Goal: Information Seeking & Learning: Compare options

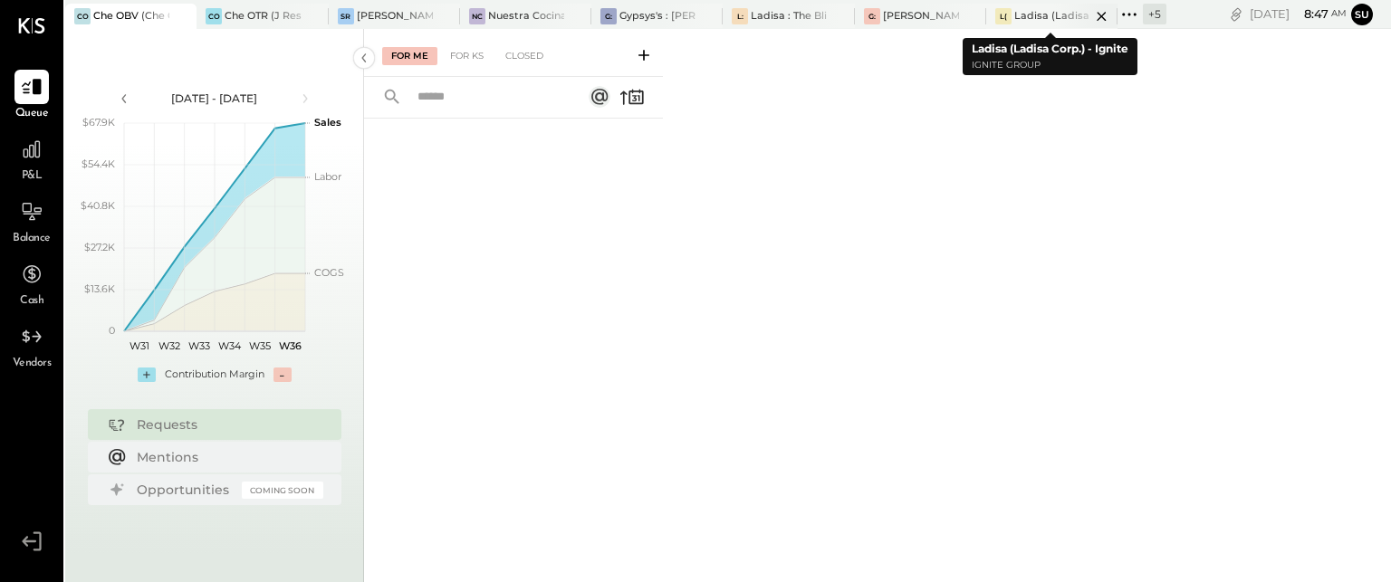
click at [1028, 14] on div "Ladisa (Ladisa Corp.) - Ignite" at bounding box center [1053, 16] width 76 height 14
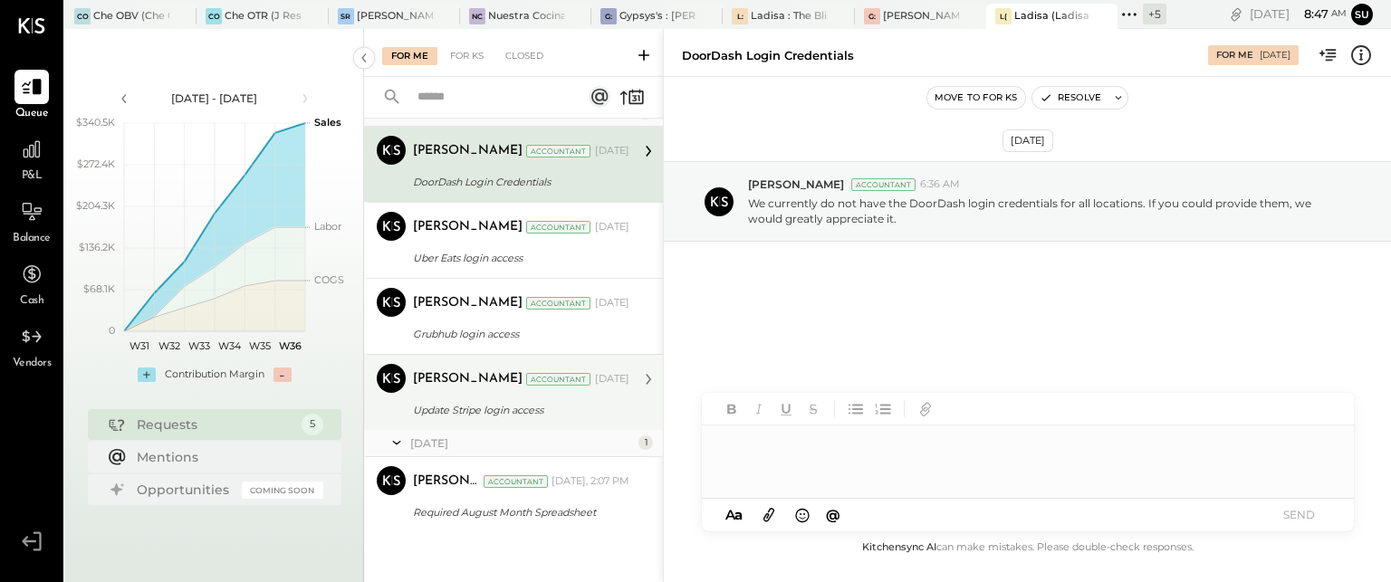
scroll to position [43, 0]
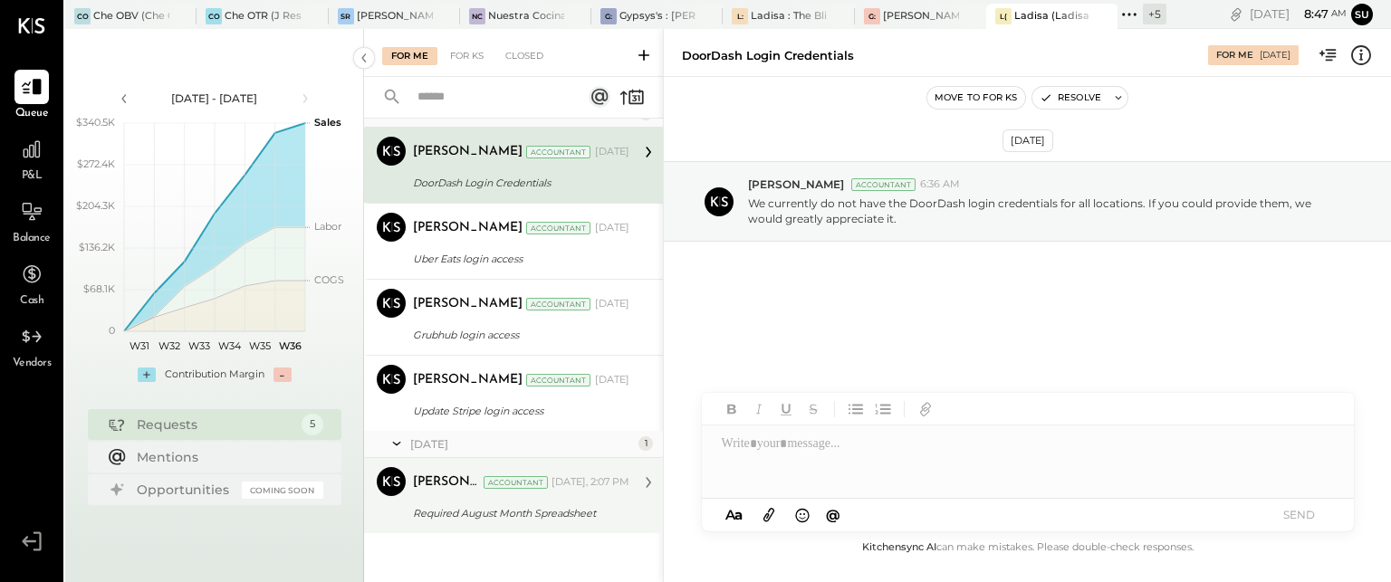
click at [558, 507] on div "Required August Month Spreadsheet" at bounding box center [518, 514] width 211 height 18
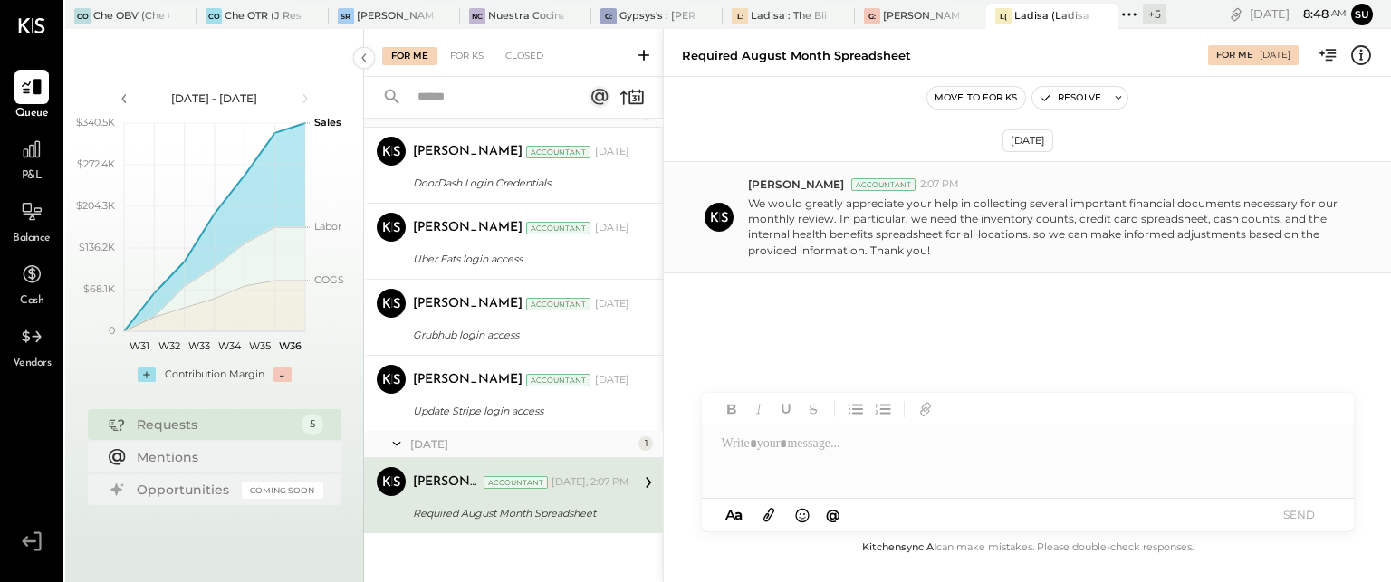
click at [1010, 230] on p "We would greatly appreciate your help in collecting several important financial…" at bounding box center [1046, 227] width 597 height 63
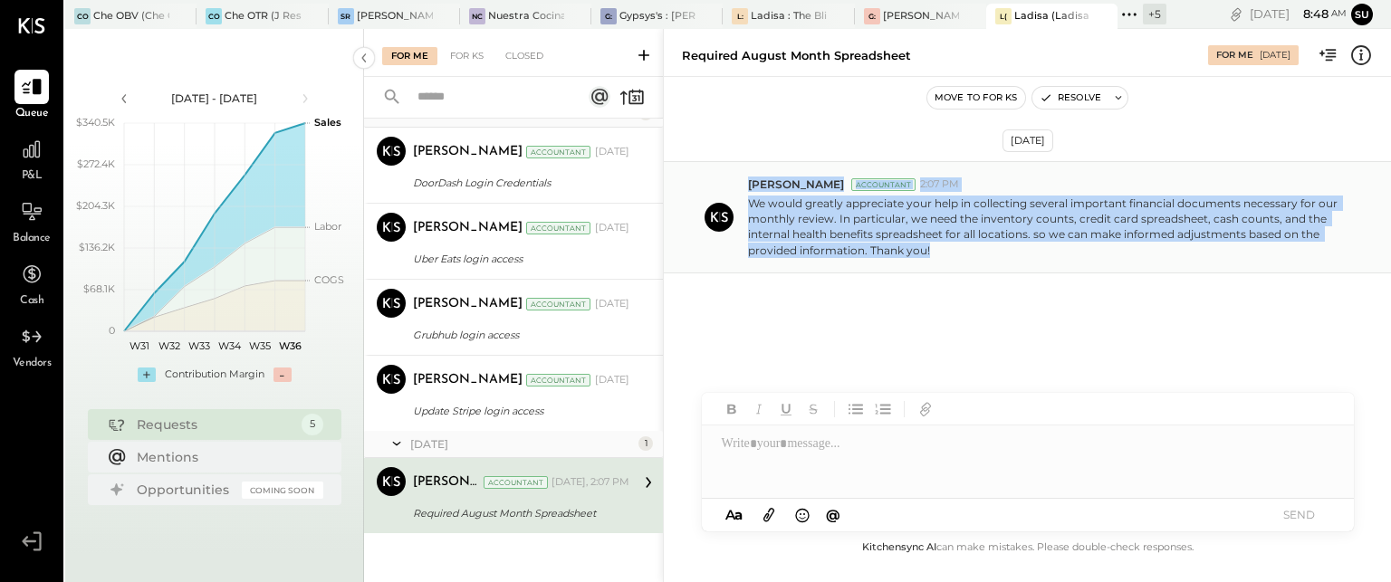
drag, startPoint x: 748, startPoint y: 183, endPoint x: 1030, endPoint y: 245, distance: 288.6
click at [1030, 245] on div "Mohammadsalkin Ansari Accountant 2:07 PM We would greatly appreciate your help …" at bounding box center [1062, 218] width 629 height 82
click at [902, 209] on p "We would greatly appreciate your help in collecting several important financial…" at bounding box center [1046, 227] width 597 height 63
drag, startPoint x: 750, startPoint y: 182, endPoint x: 957, endPoint y: 249, distance: 218.0
click at [957, 249] on div "Mohammadsalkin Ansari Accountant 2:07 PM We would greatly appreciate your help …" at bounding box center [1062, 218] width 629 height 82
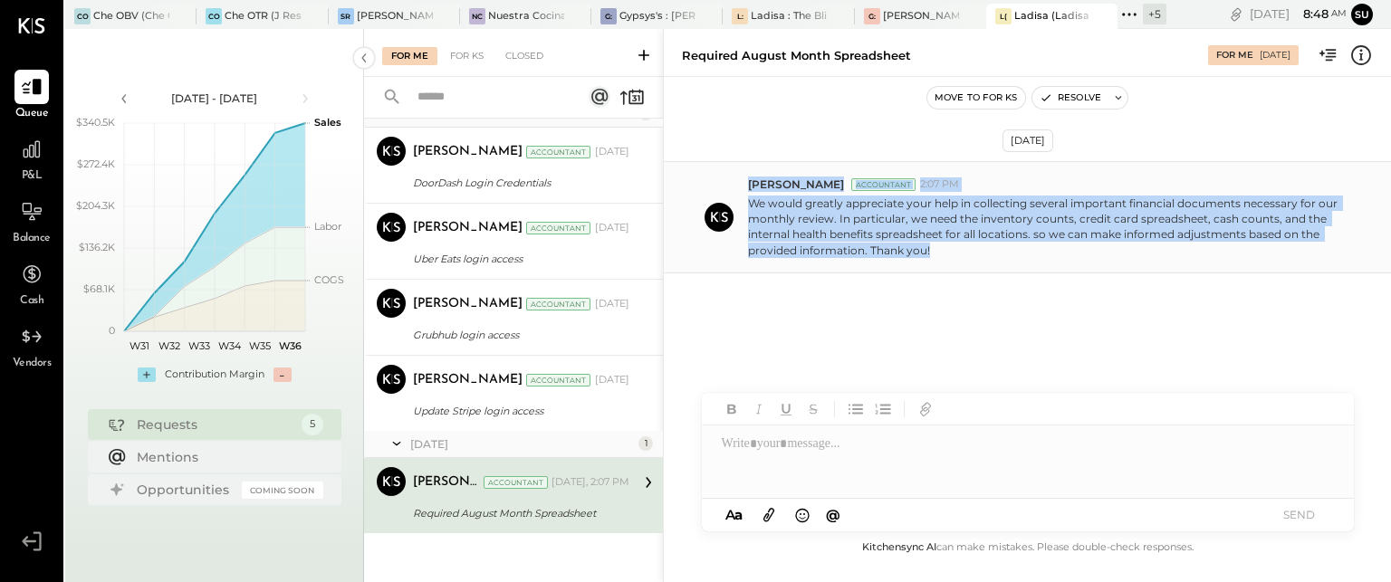
copy div "Mohammadsalkin Ansari Accountant 2:07 PM We would greatly appreciate your help …"
click at [757, 305] on div "[DATE] [PERSON_NAME] Accountant 2:07 PM We would greatly appreciate your help i…" at bounding box center [1027, 265] width 727 height 287
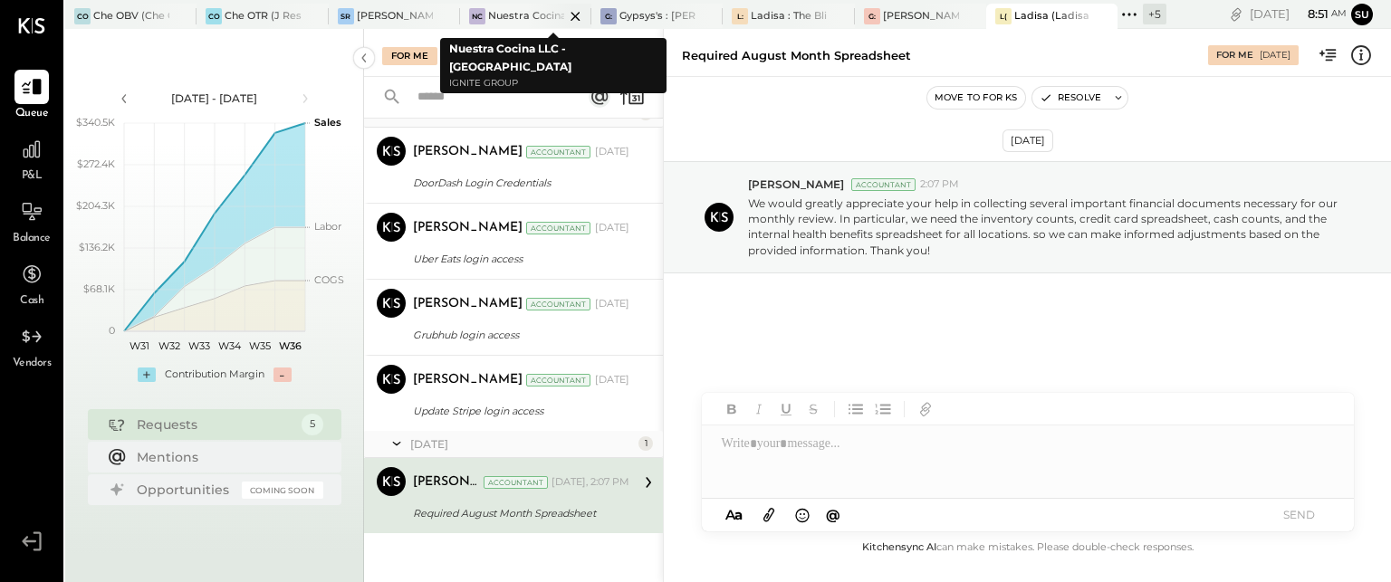
click at [512, 10] on div "Nuestra Cocina LLC - [GEOGRAPHIC_DATA]" at bounding box center [526, 16] width 76 height 14
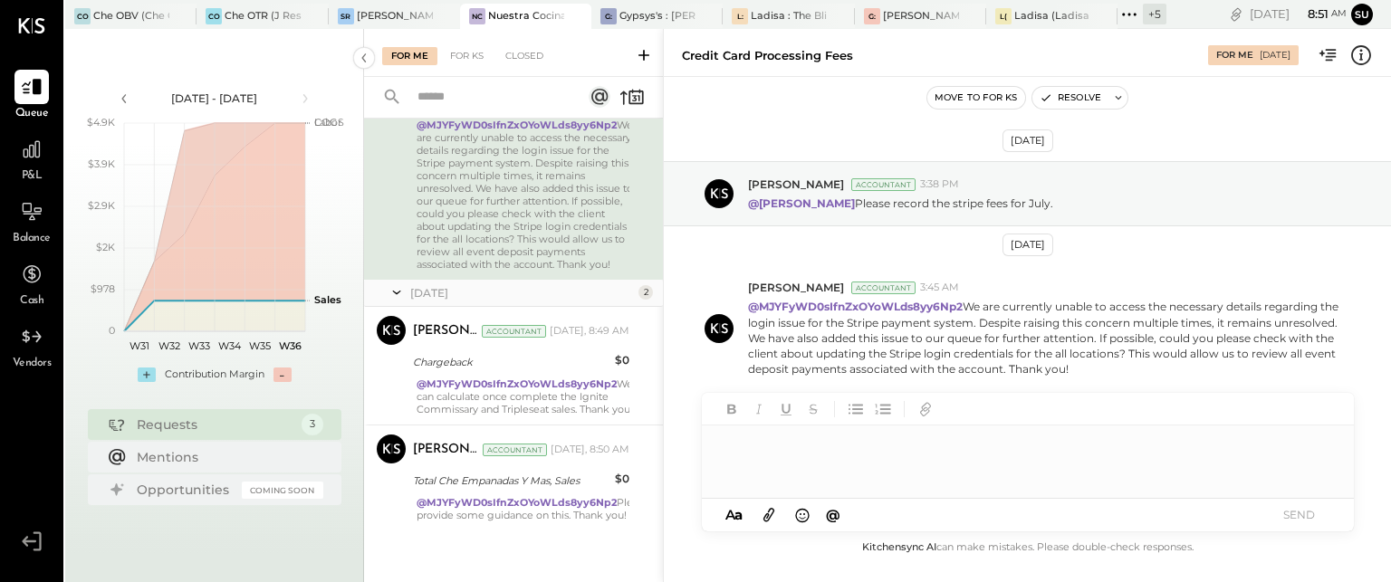
scroll to position [148, 0]
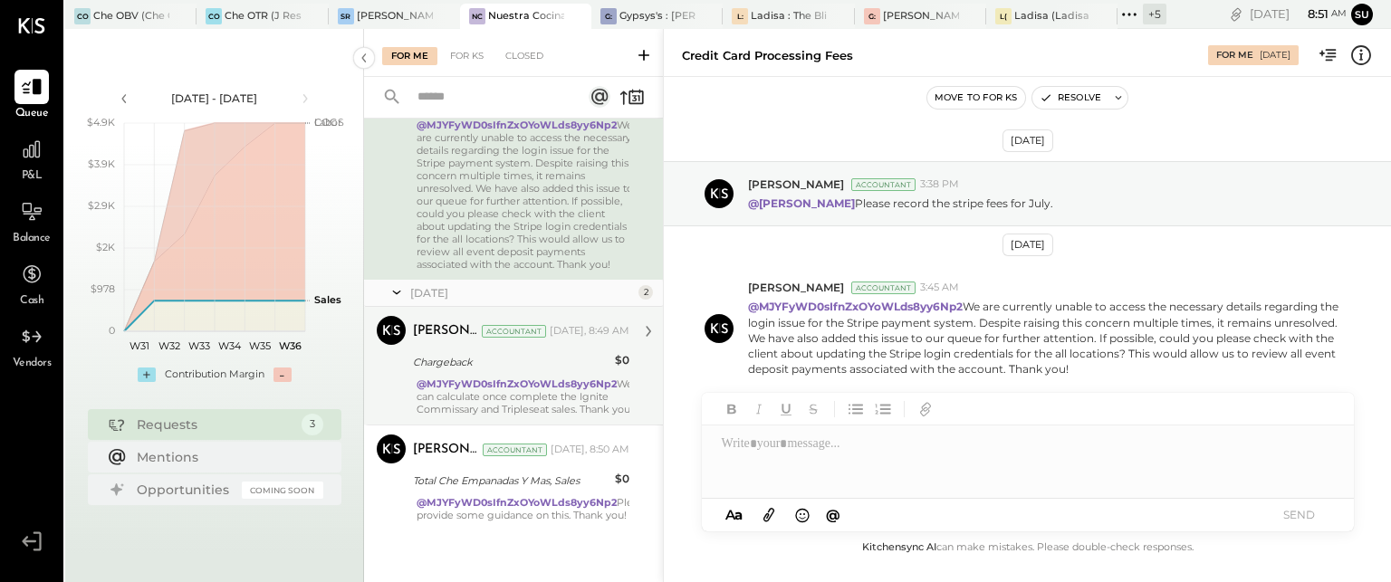
click at [528, 403] on div "@MJYFyWD0sIfnZxOYoWLds8yy6Np2 We can calculate once complete the Ignite Commiss…" at bounding box center [525, 397] width 216 height 38
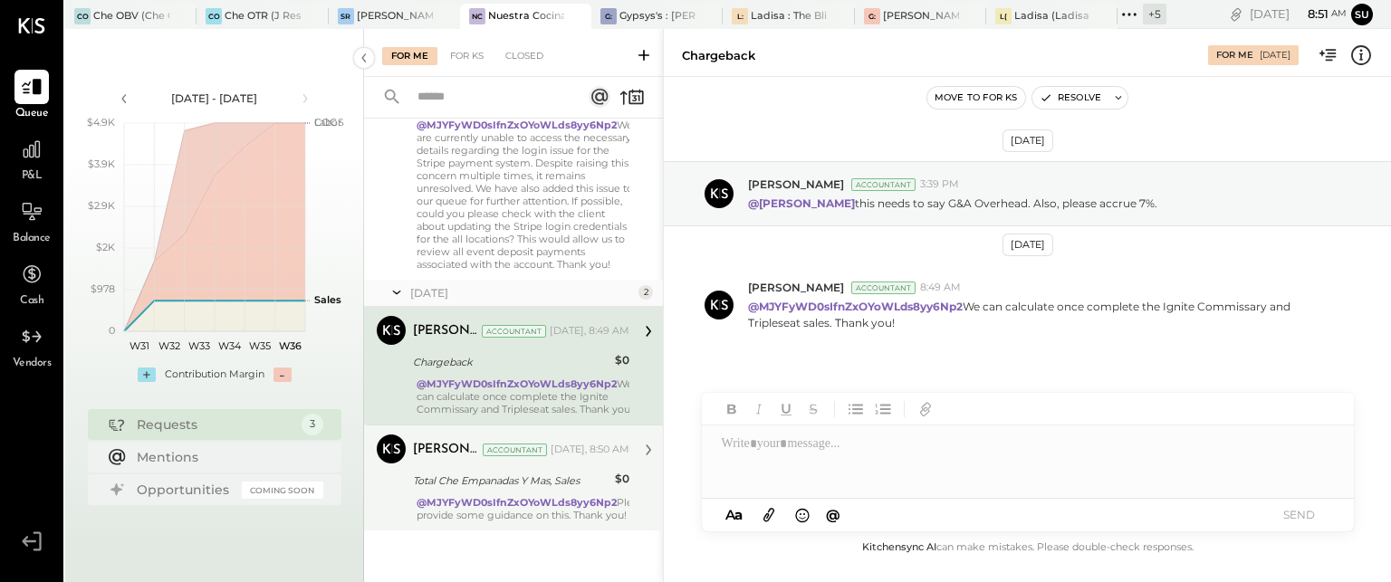
click at [528, 495] on div "Mohammadsalkin Ansari Accountant [DATE], 8:50 AM Total Che Empanadas Y Mas, Sal…" at bounding box center [521, 478] width 216 height 87
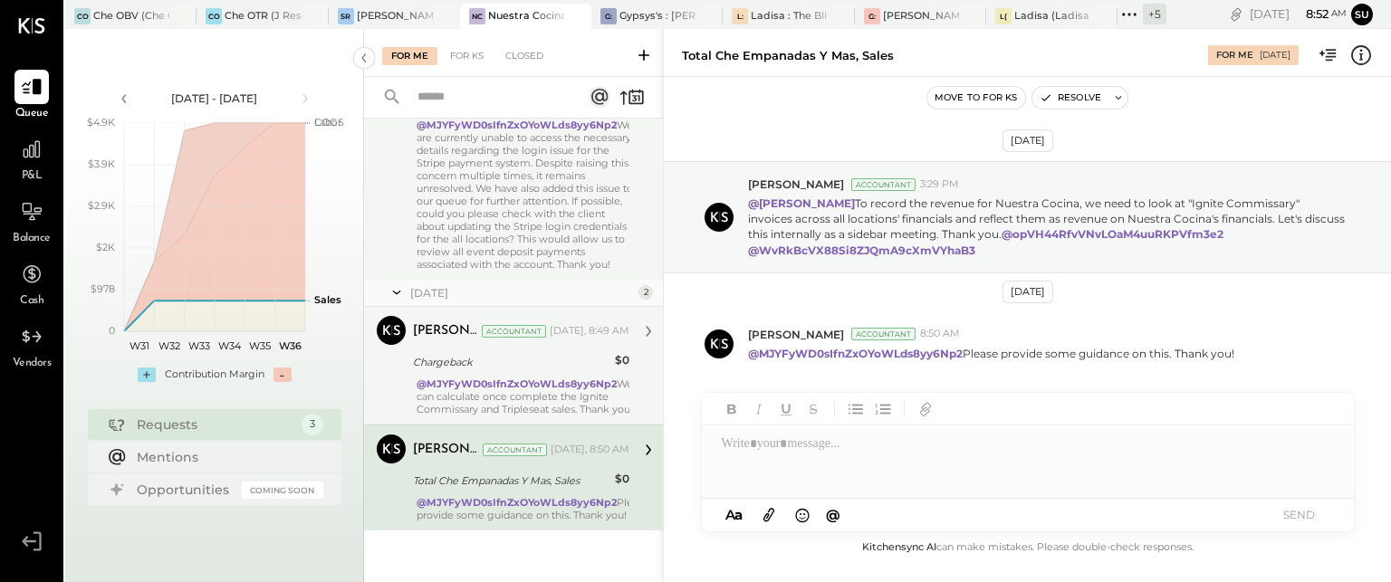
click at [581, 194] on div "@MJYFyWD0sIfnZxOYoWLds8yy6Np2 We are currently unable to access the necessary d…" at bounding box center [525, 195] width 216 height 152
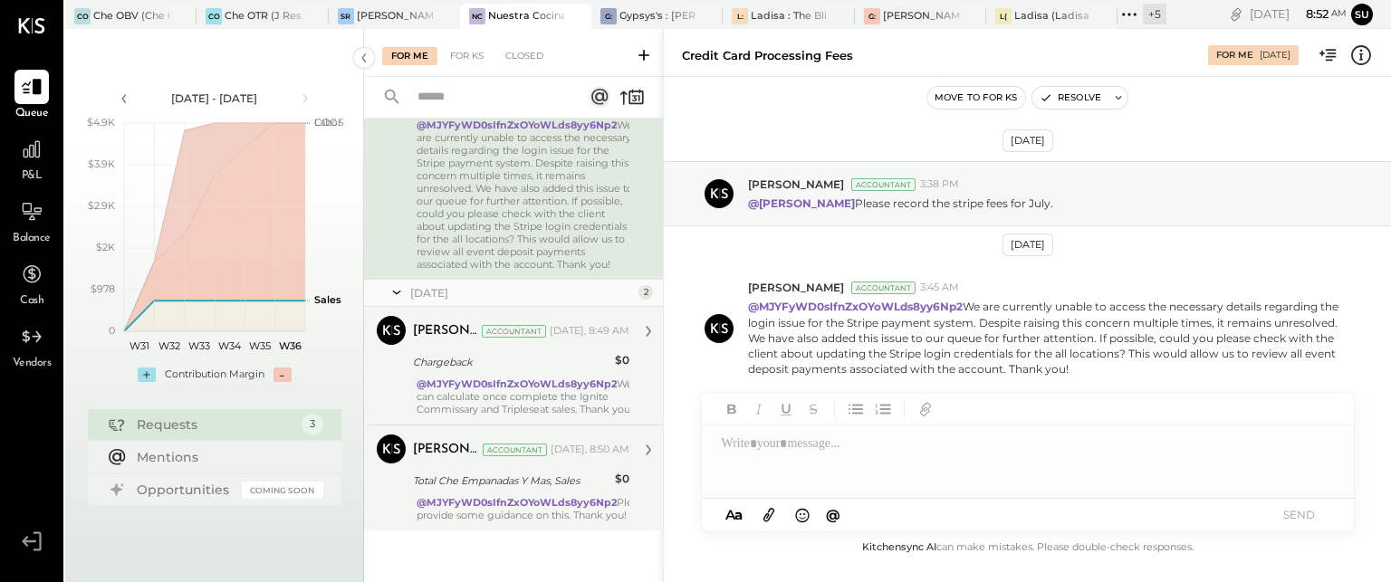
click at [575, 475] on div "Total Che Empanadas Y Mas, Sales" at bounding box center [511, 481] width 197 height 18
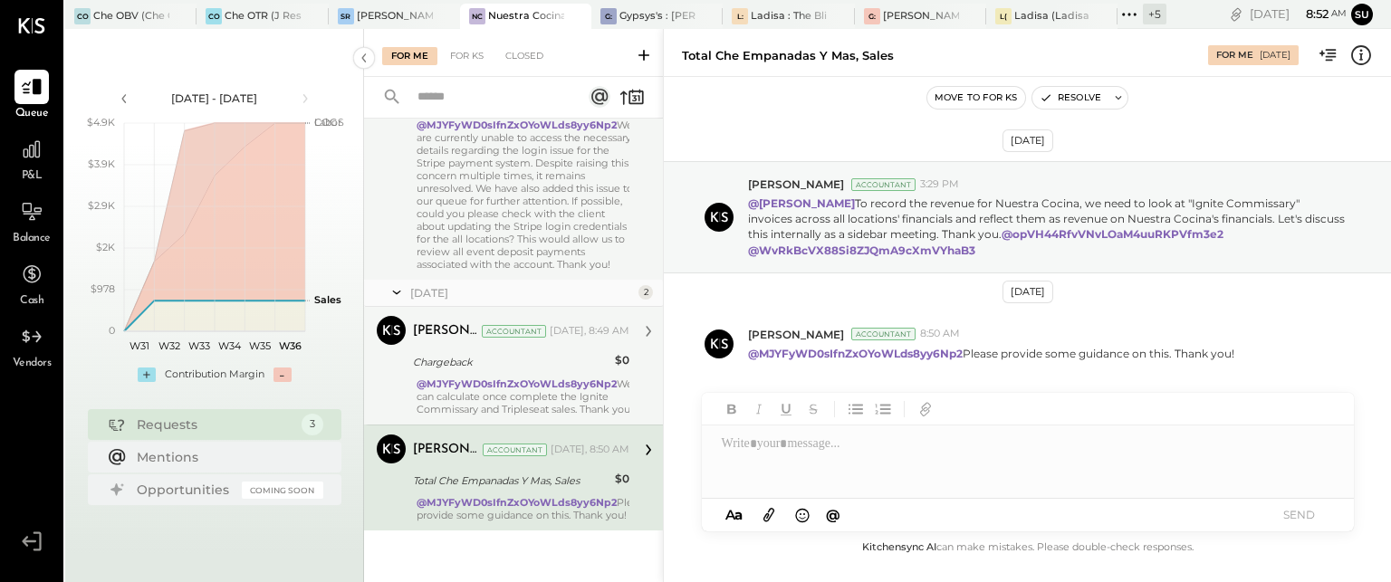
scroll to position [160, 0]
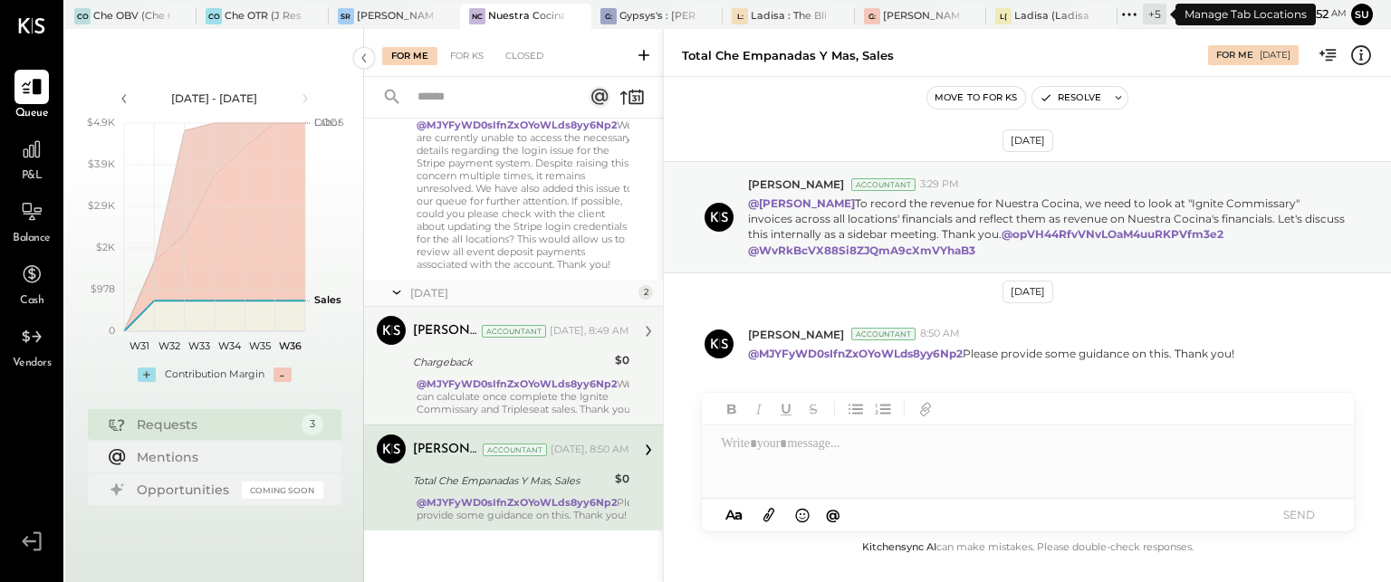
click at [1130, 13] on icon at bounding box center [1130, 15] width 24 height 24
click at [25, 145] on icon at bounding box center [32, 150] width 24 height 24
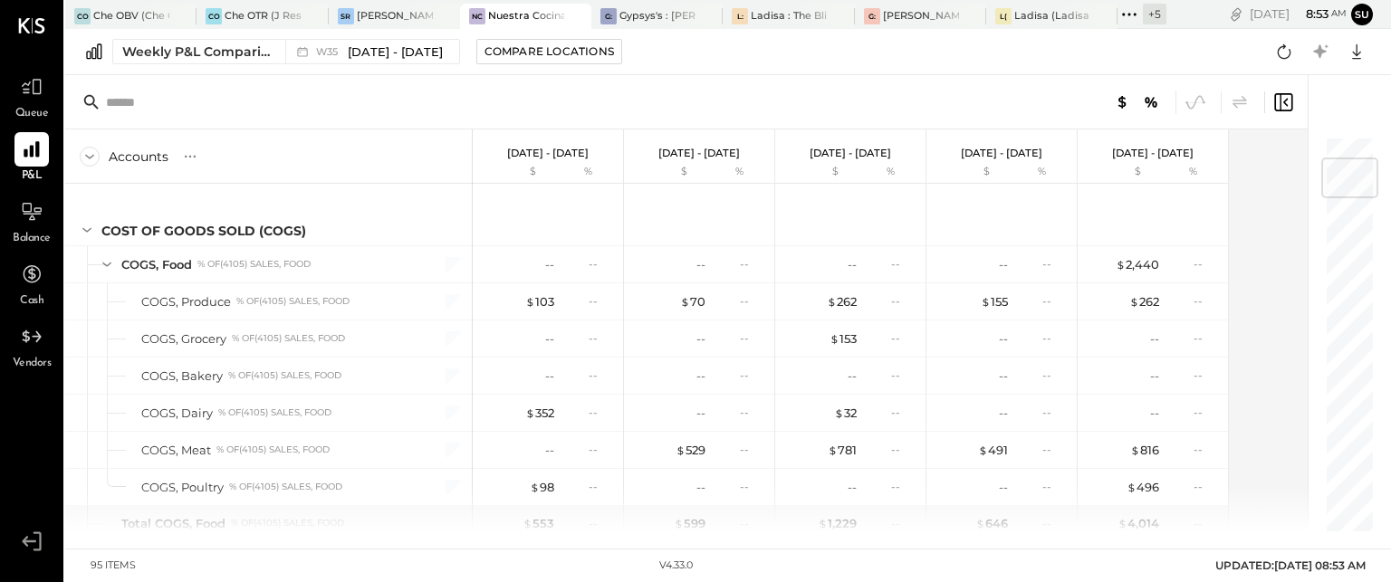
scroll to position [194, 0]
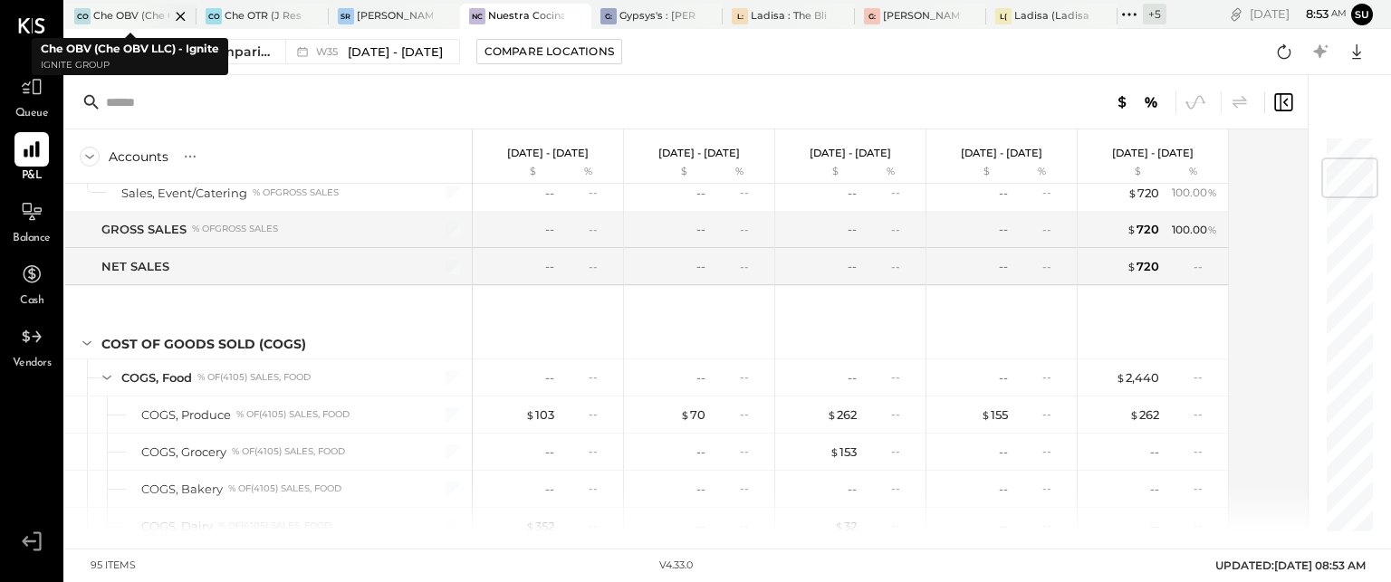
click at [133, 11] on div at bounding box center [164, 16] width 63 height 24
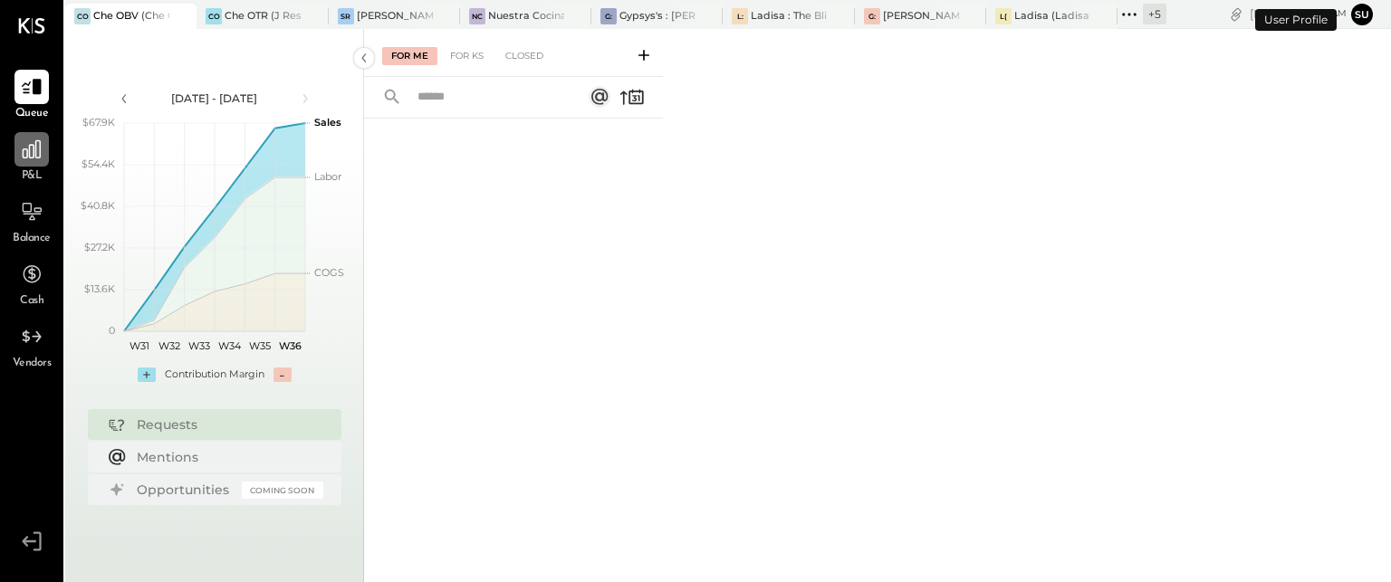
click at [34, 153] on icon at bounding box center [32, 149] width 18 height 18
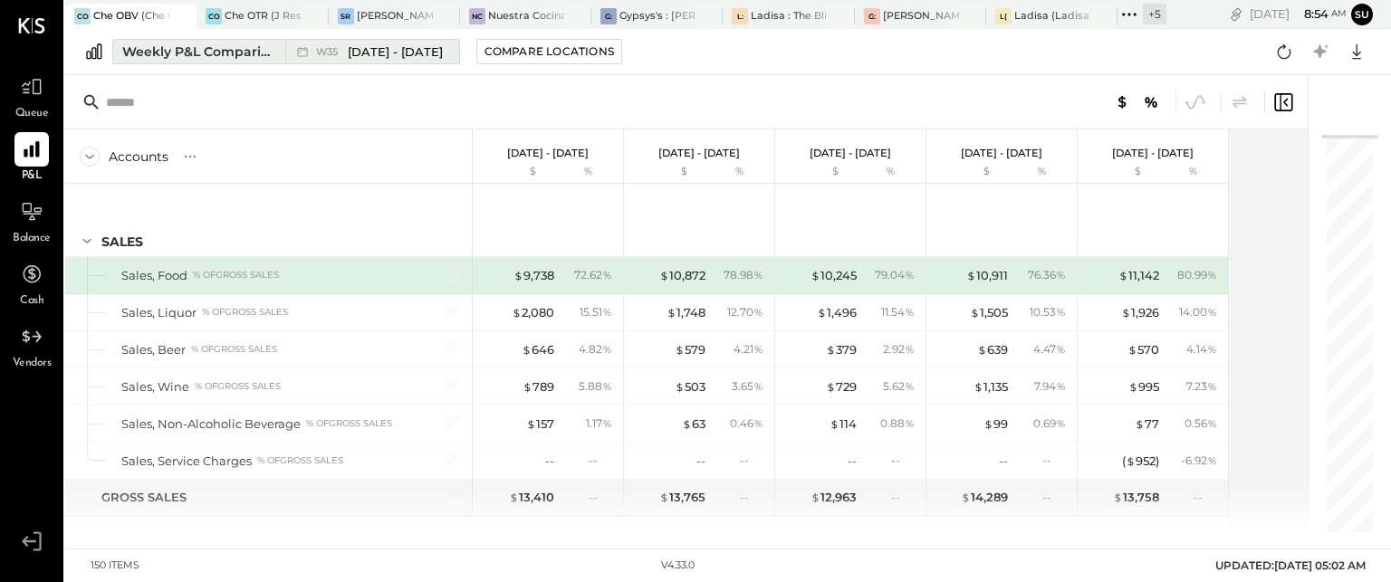
click at [217, 56] on div "Weekly P&L Comparison" at bounding box center [198, 52] width 152 height 18
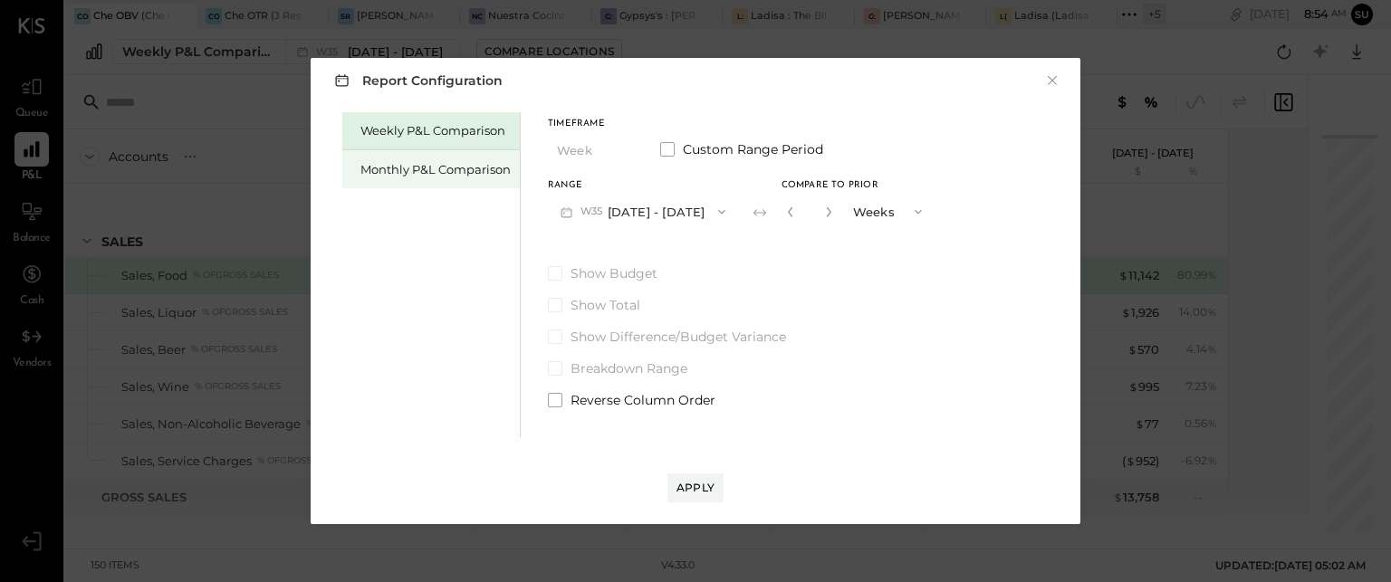
click at [401, 162] on div "Monthly P&L Comparison" at bounding box center [436, 169] width 150 height 17
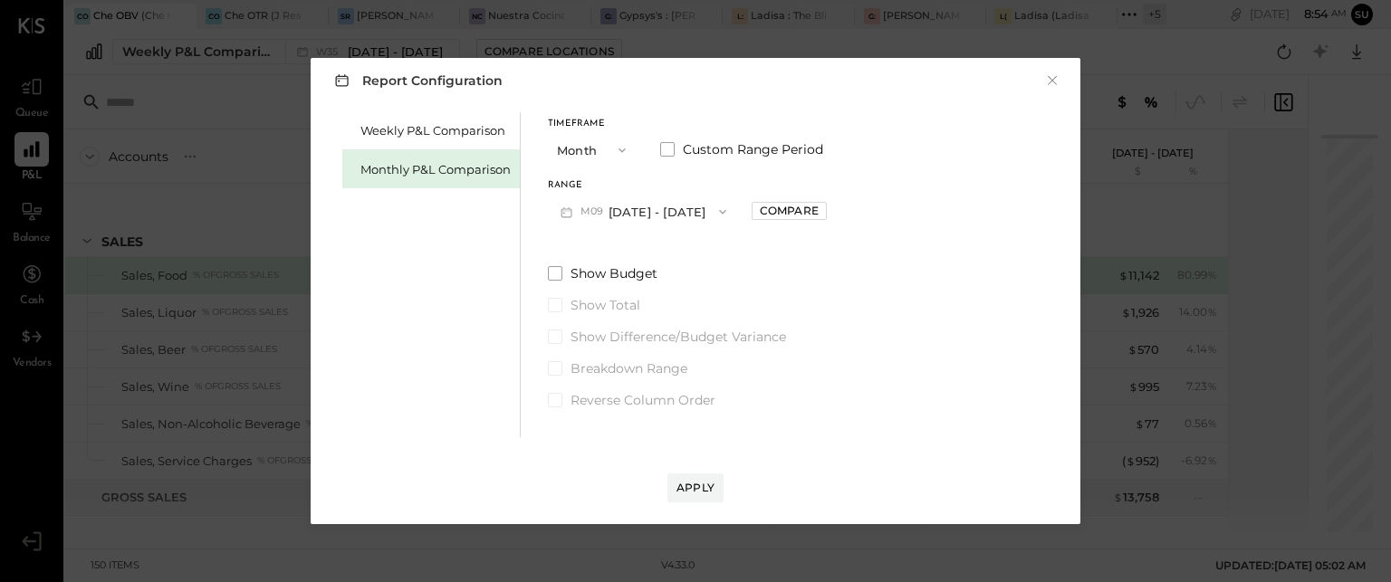
click at [716, 209] on icon "button" at bounding box center [723, 212] width 14 height 14
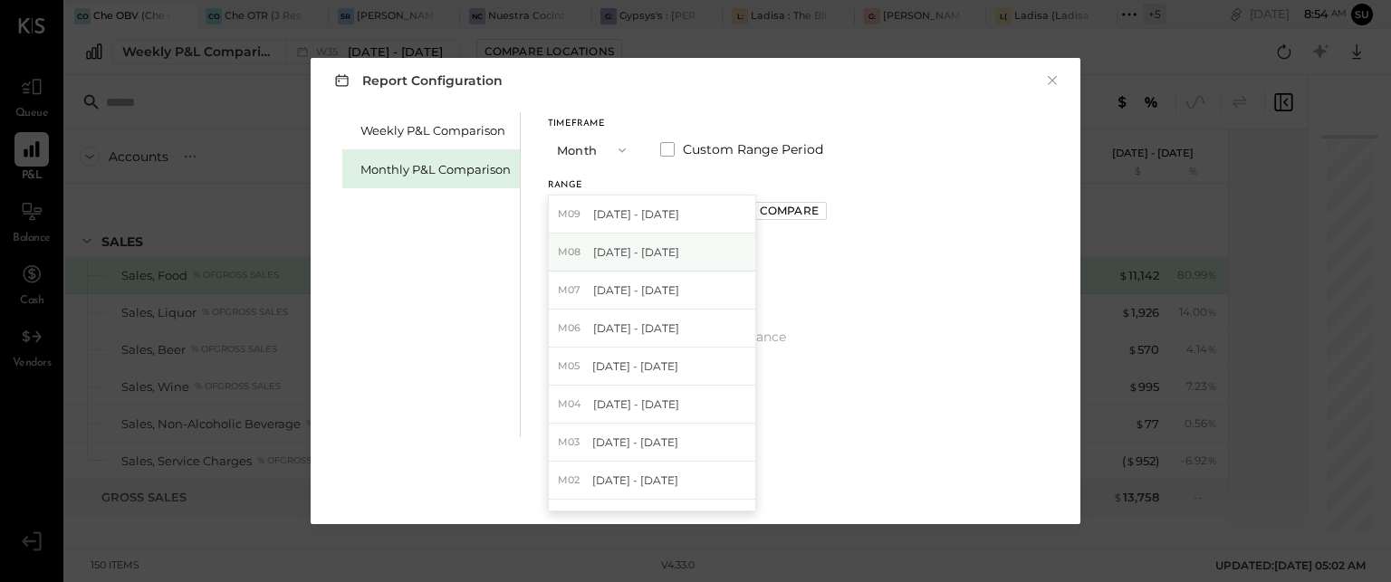
click at [677, 245] on div "M08 [DATE] - [DATE]" at bounding box center [652, 253] width 207 height 38
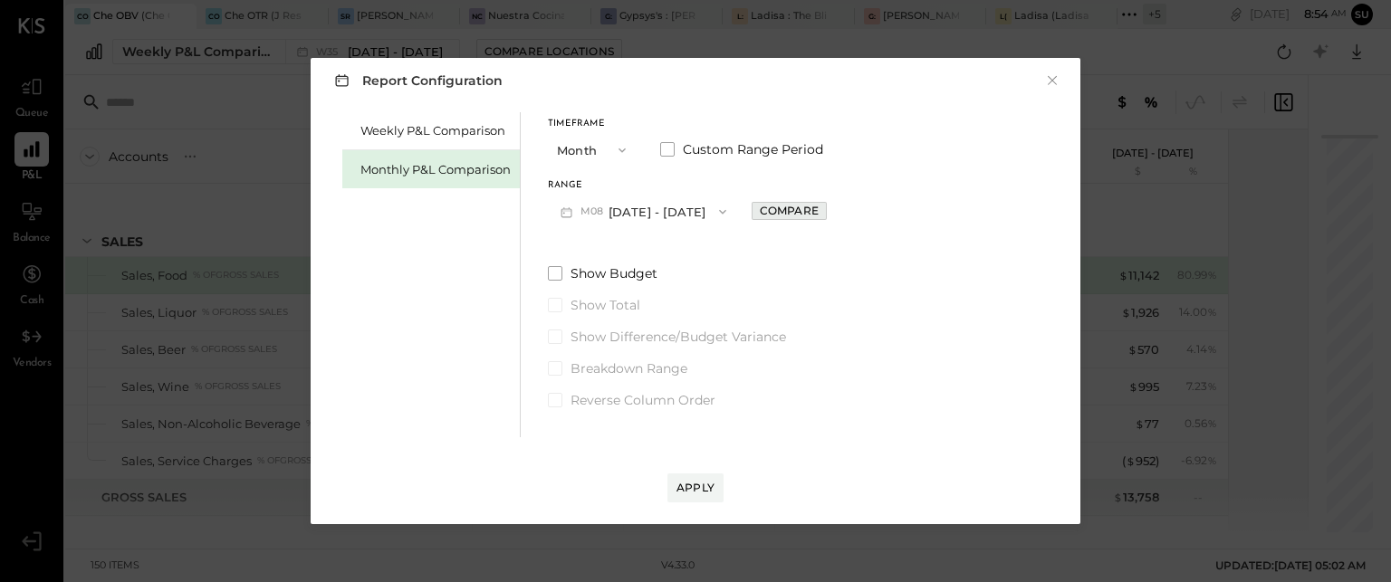
click at [776, 204] on div "Compare" at bounding box center [789, 210] width 59 height 15
click at [824, 213] on icon "button" at bounding box center [829, 212] width 11 height 11
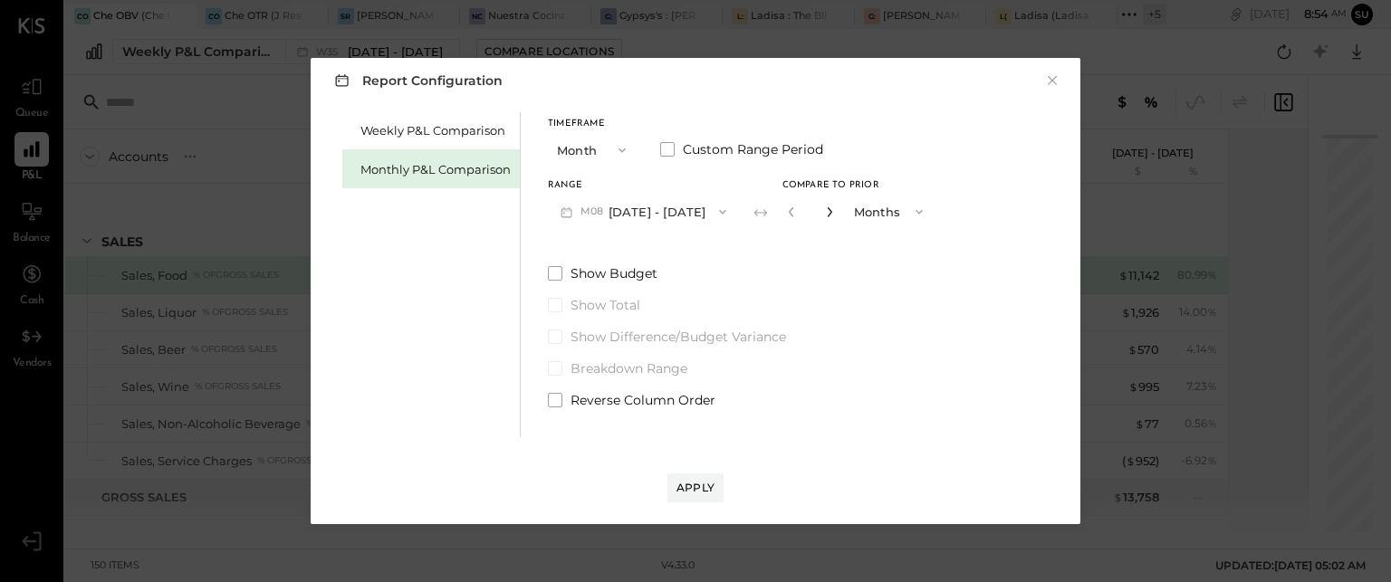
click at [824, 213] on icon "button" at bounding box center [829, 212] width 11 height 11
type input "*"
click at [691, 480] on div "Apply" at bounding box center [696, 487] width 38 height 15
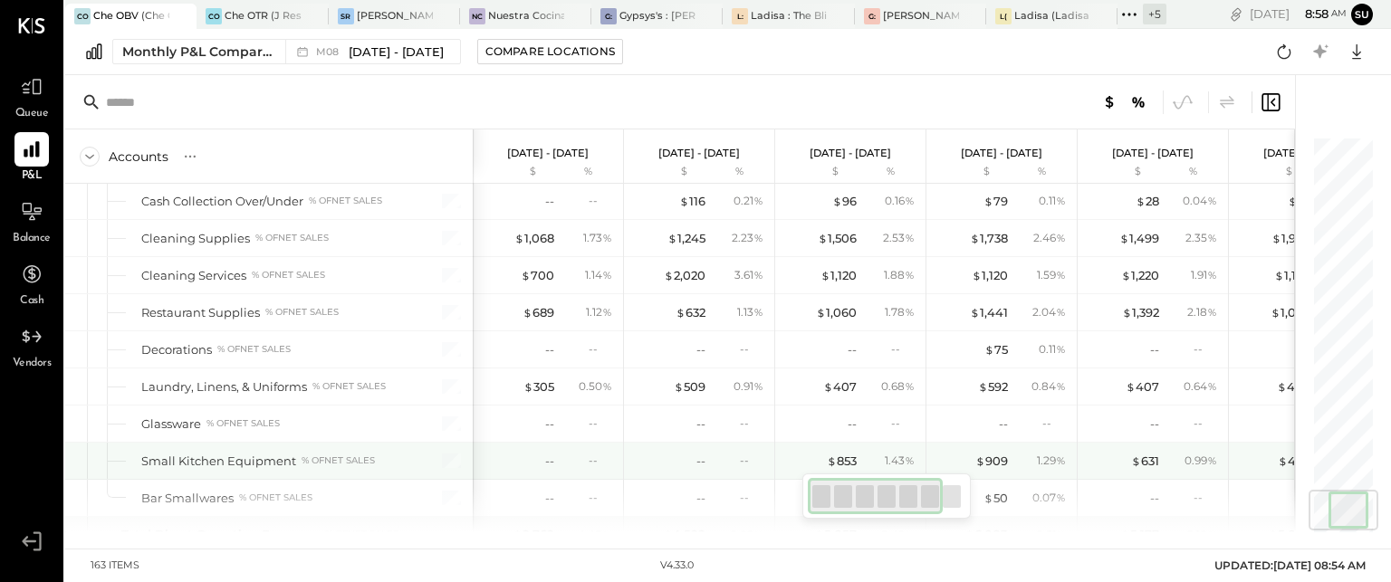
scroll to position [3004, 0]
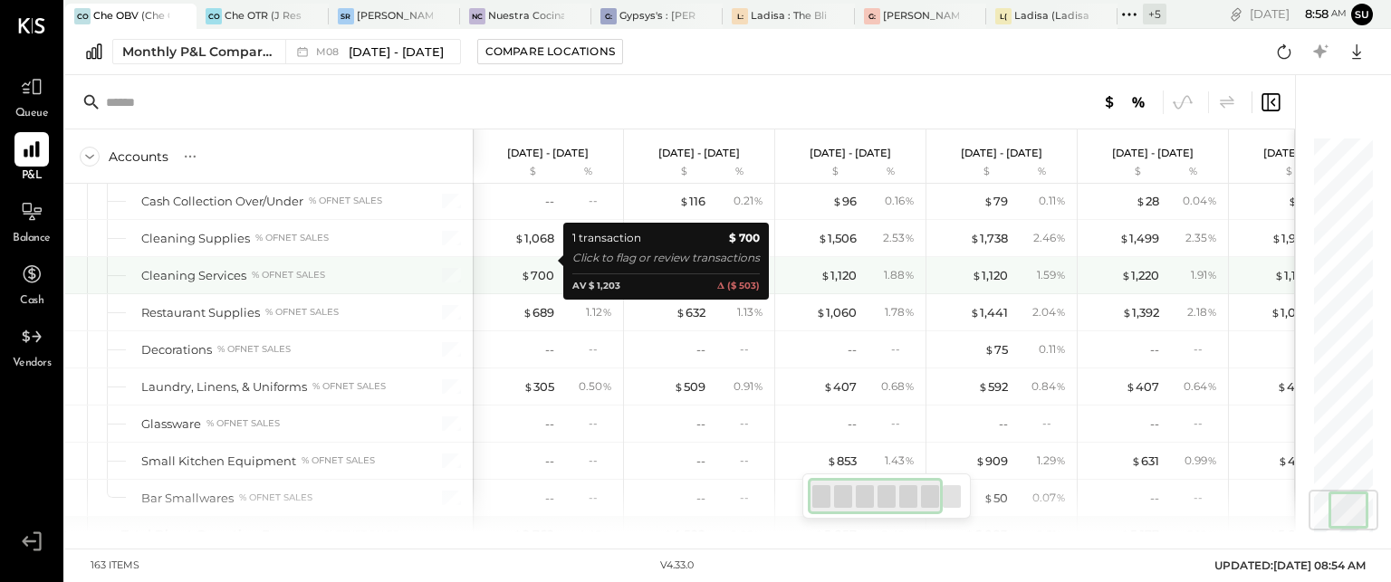
click at [520, 267] on div "$ 700" at bounding box center [518, 275] width 72 height 17
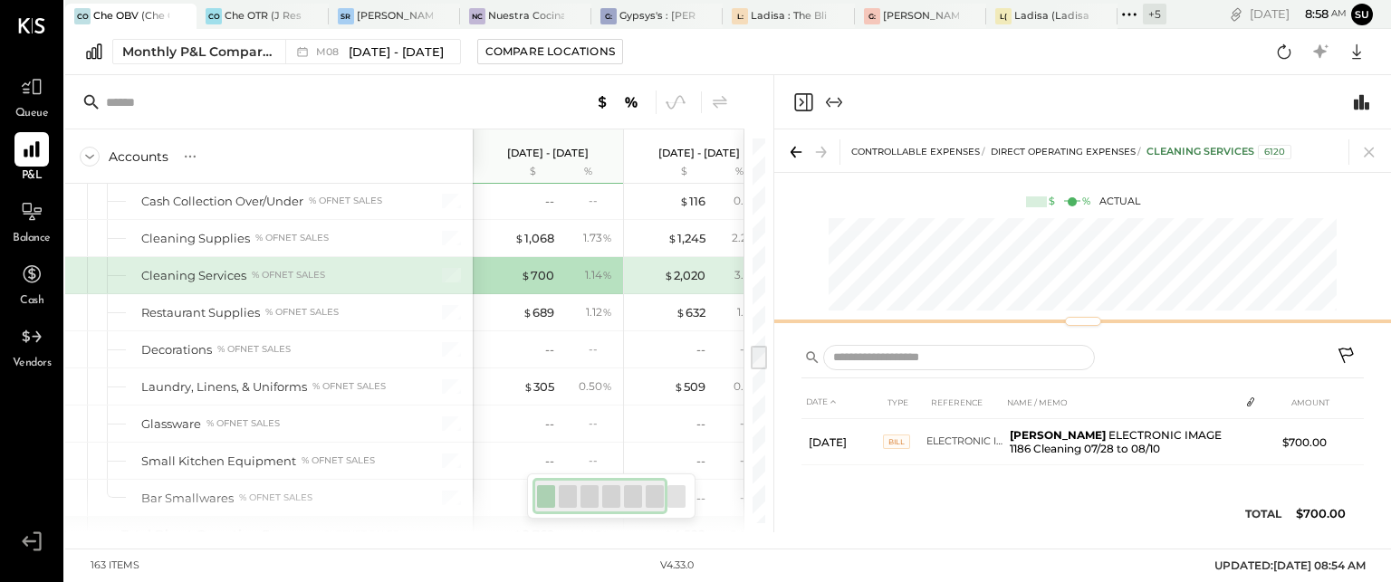
click at [1083, 284] on div "CONTROLLABLE EXPENSES Direct Operating Expenses Cleaning Services 6120 $ % Actu…" at bounding box center [1082, 231] width 617 height 203
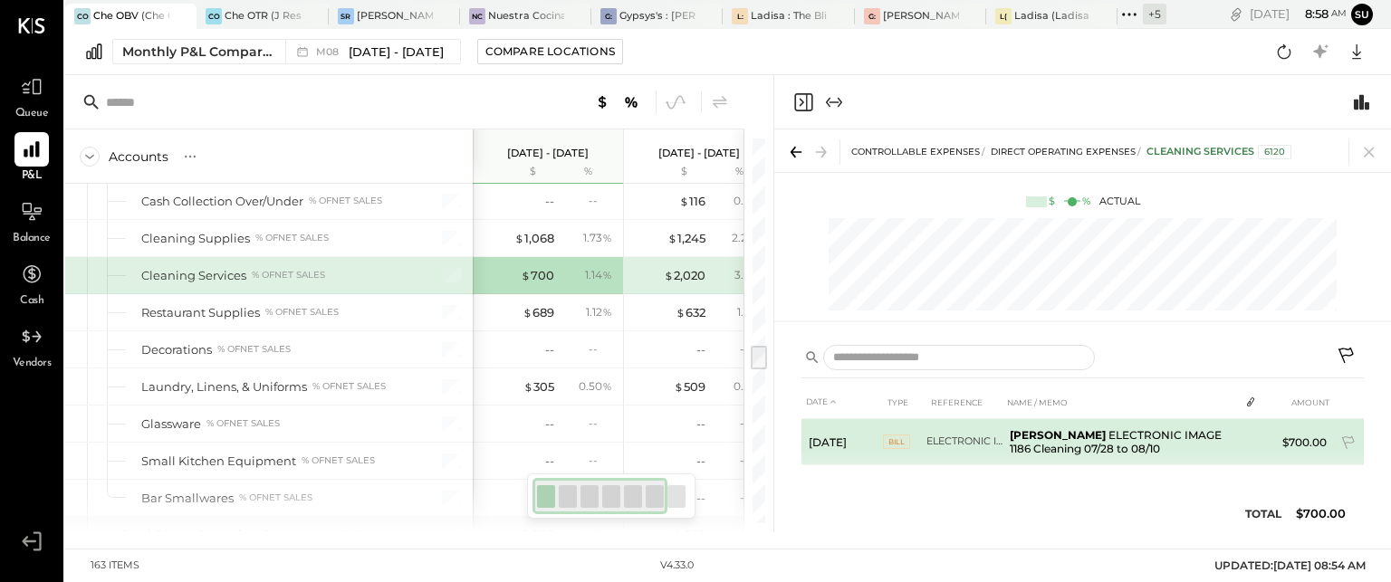
click at [900, 438] on span "BILL" at bounding box center [896, 442] width 27 height 14
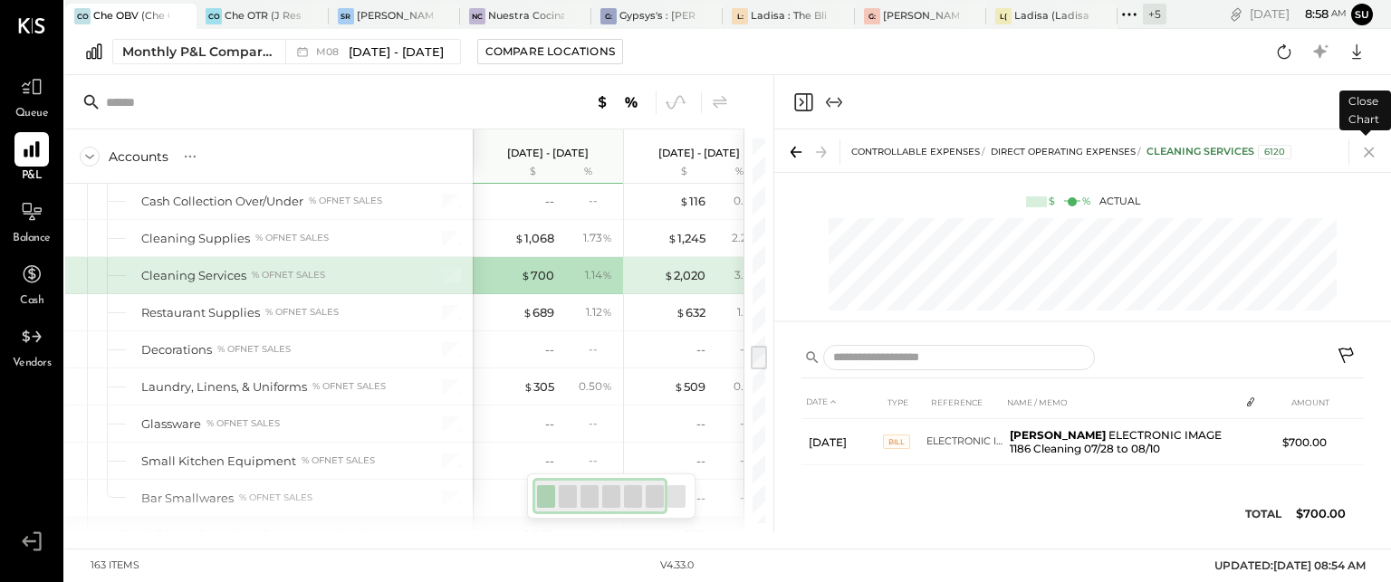
click at [1366, 155] on icon at bounding box center [1369, 153] width 10 height 10
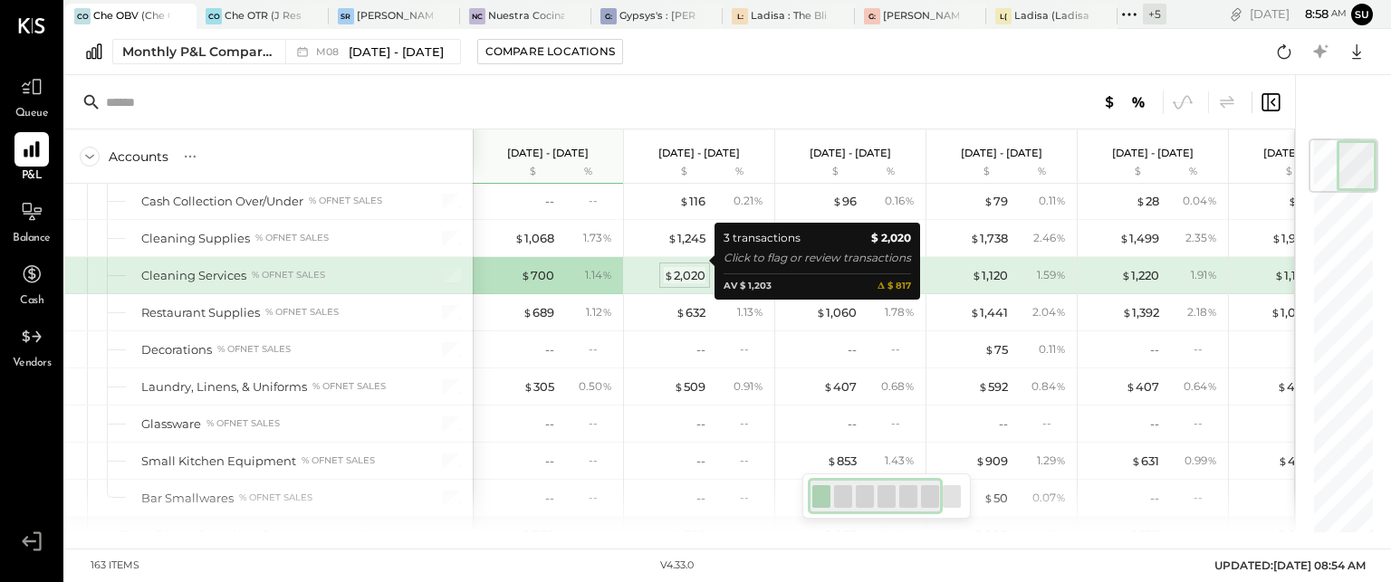
click at [686, 267] on div "$ 2,020" at bounding box center [685, 275] width 42 height 17
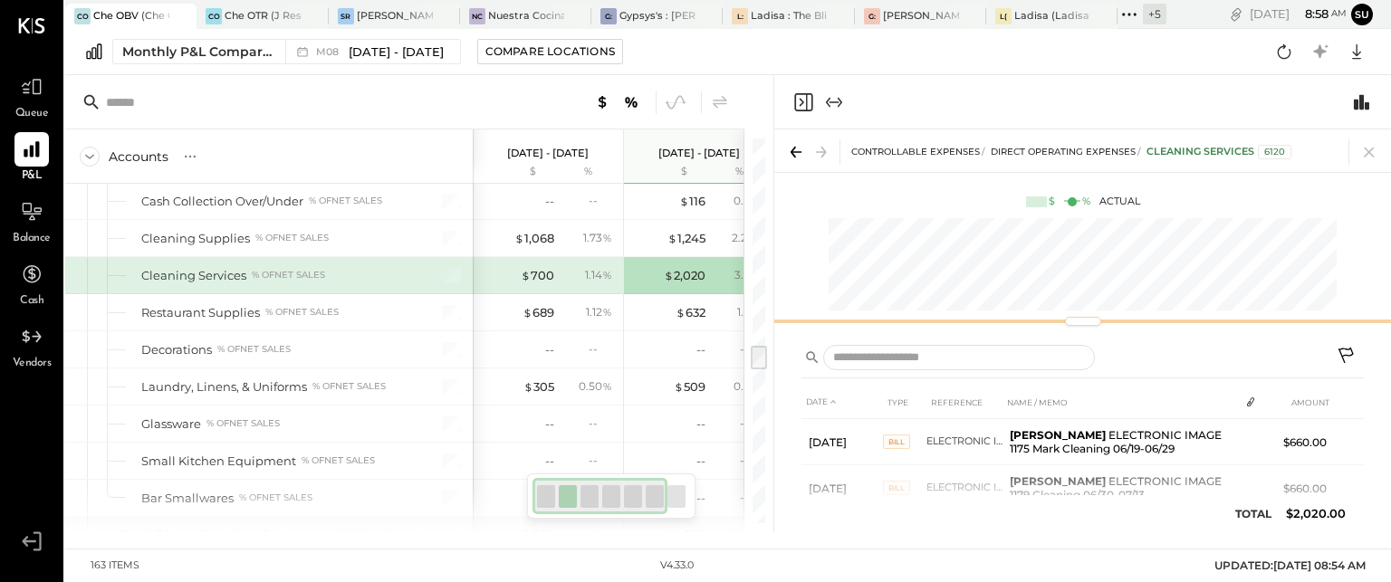
drag, startPoint x: 1080, startPoint y: 372, endPoint x: 1101, endPoint y: 209, distance: 164.4
click at [1101, 209] on div "CONTROLLABLE EXPENSES Direct Operating Expenses Cleaning Services 6120 $ % Actu…" at bounding box center [1082, 231] width 617 height 203
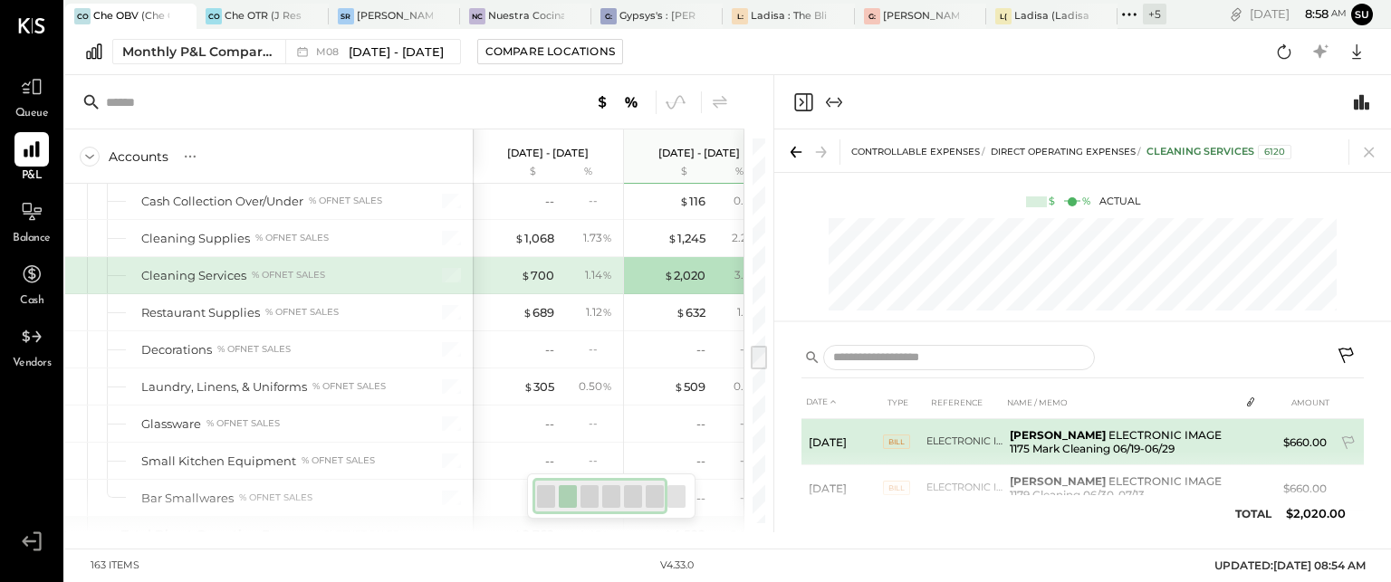
click at [890, 438] on span "BILL" at bounding box center [896, 442] width 27 height 14
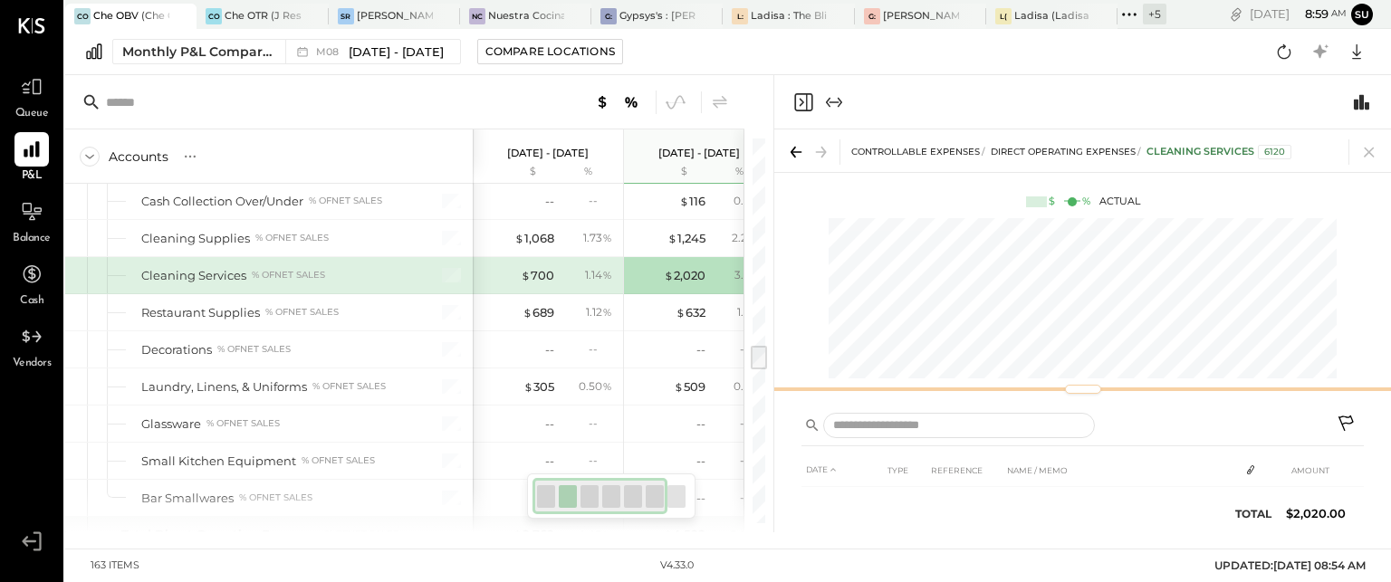
drag, startPoint x: 1072, startPoint y: 320, endPoint x: 1077, endPoint y: 388, distance: 68.1
click at [1077, 388] on div at bounding box center [1083, 389] width 36 height 9
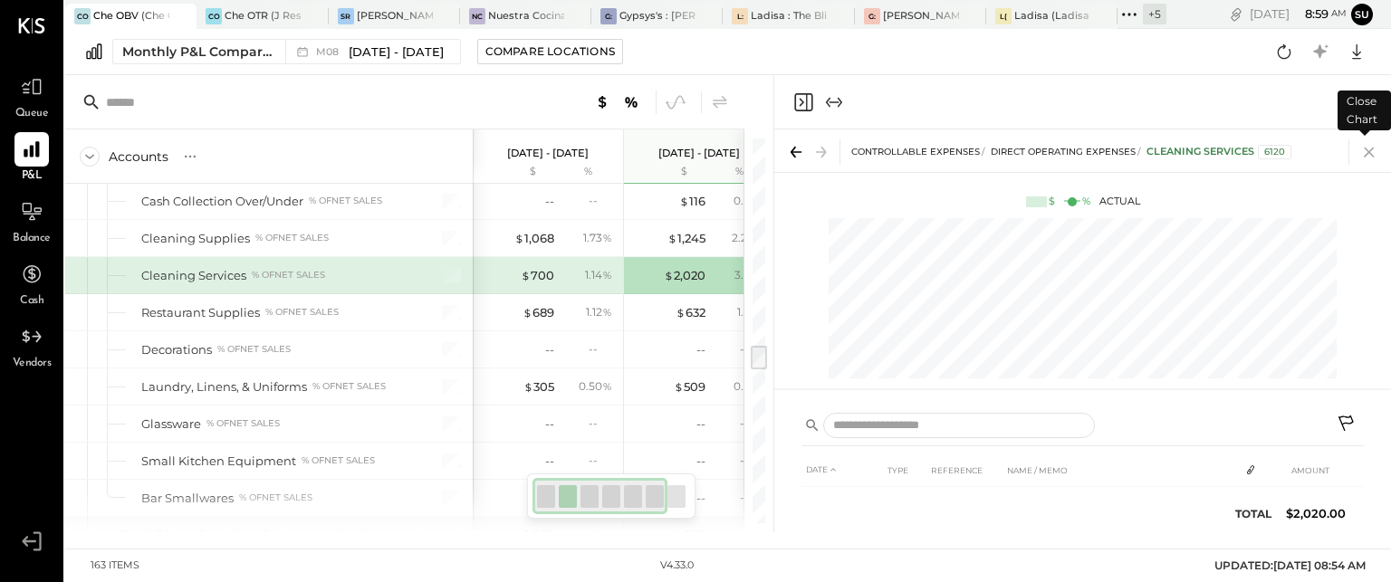
click at [1366, 149] on icon at bounding box center [1369, 153] width 10 height 10
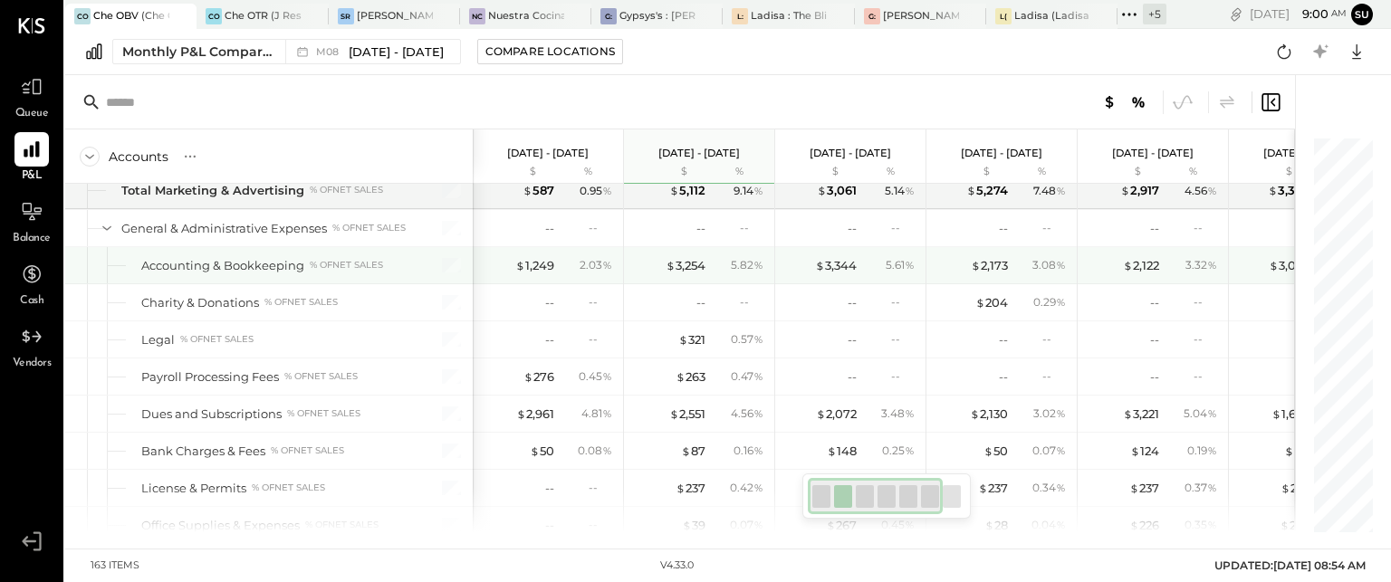
scroll to position [3594, 0]
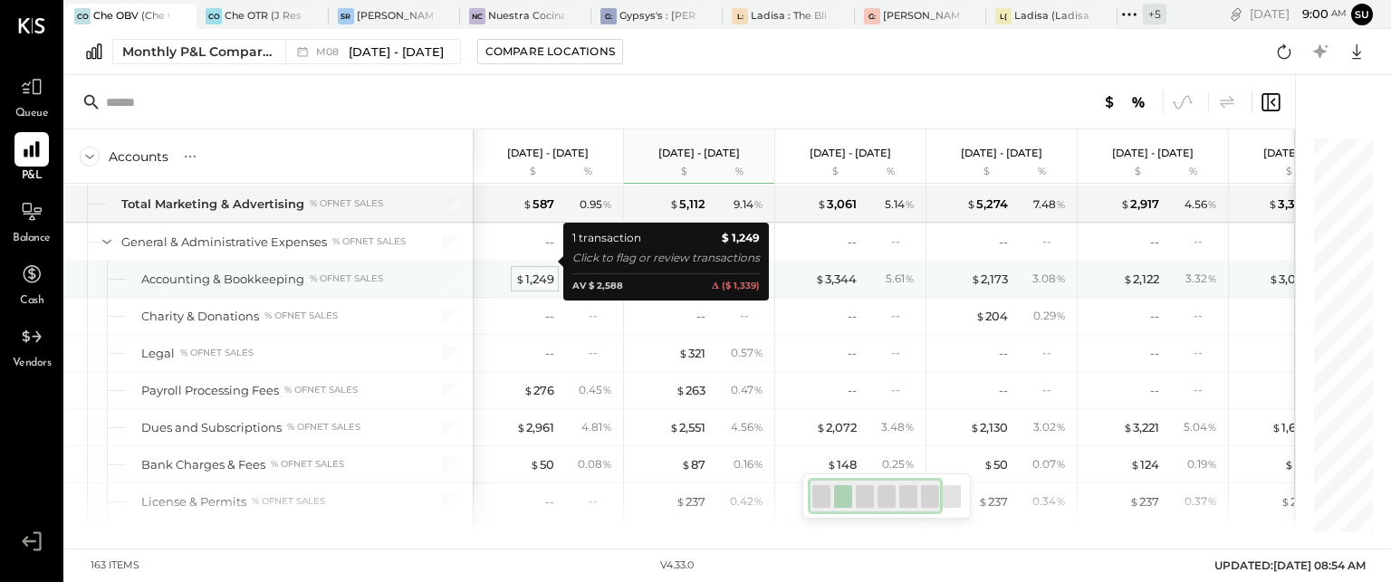
click at [531, 271] on div "$ 1,249" at bounding box center [534, 279] width 39 height 17
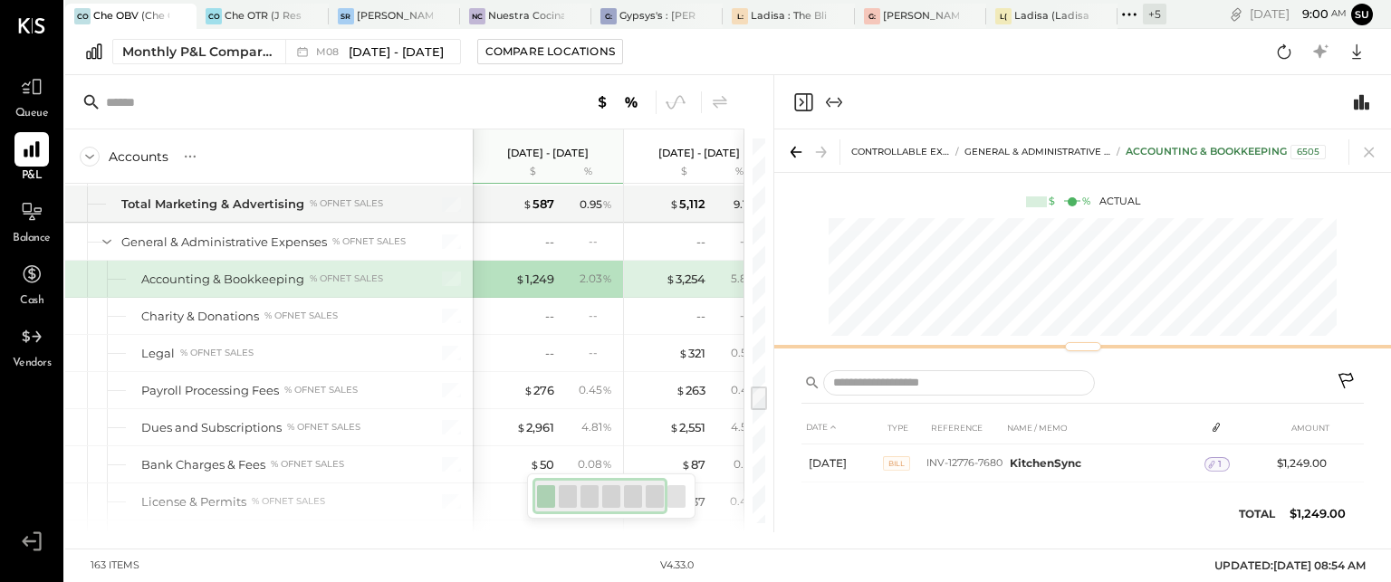
drag, startPoint x: 1080, startPoint y: 376, endPoint x: 1072, endPoint y: 347, distance: 30.1
drag, startPoint x: 1072, startPoint y: 347, endPoint x: 942, endPoint y: 102, distance: 276.8
click at [942, 102] on div at bounding box center [1082, 102] width 617 height 54
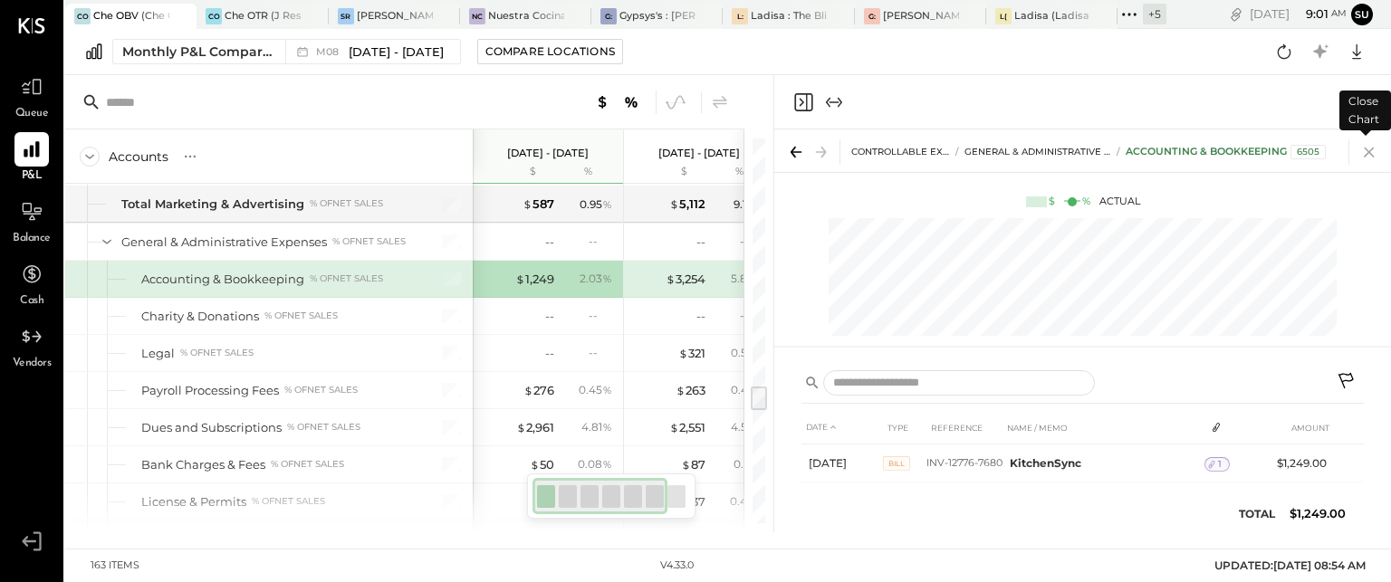
click at [1366, 155] on icon at bounding box center [1369, 153] width 10 height 10
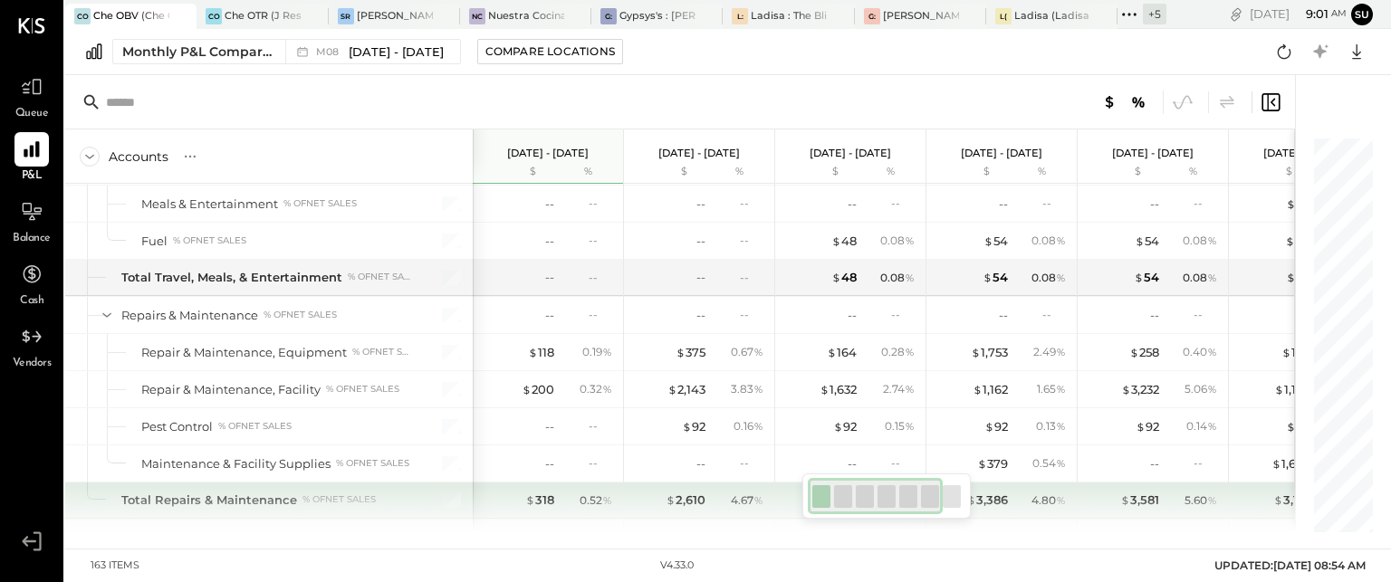
scroll to position [4354, 0]
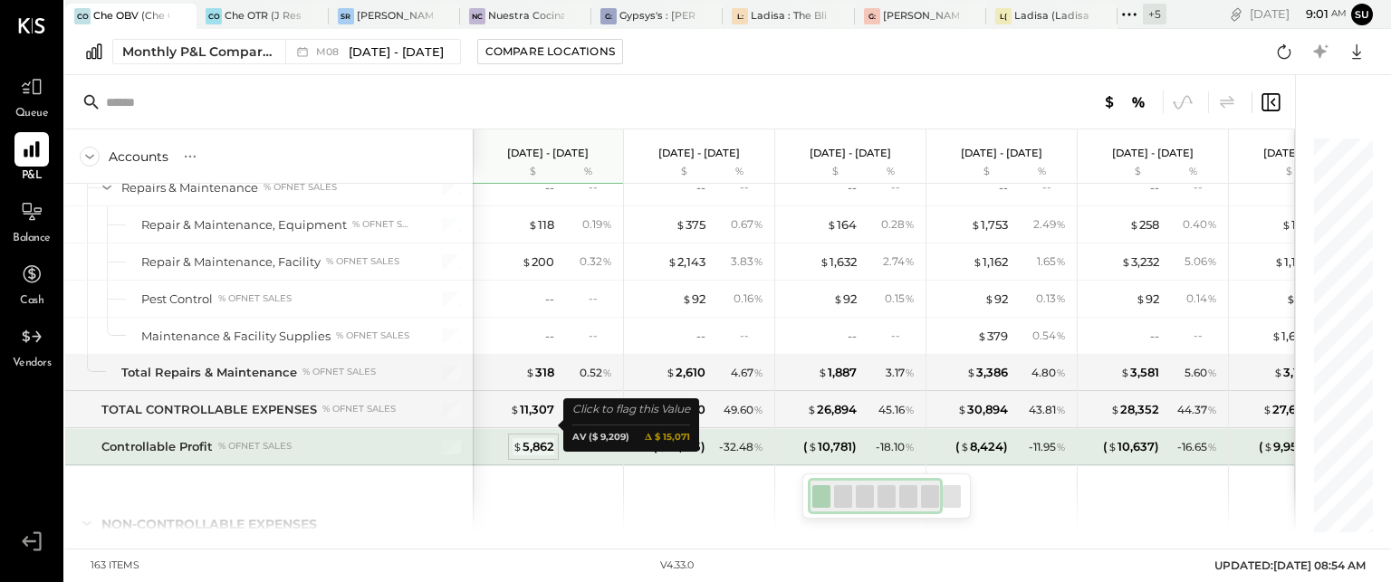
click at [536, 438] on div "$ 5,862" at bounding box center [534, 446] width 42 height 17
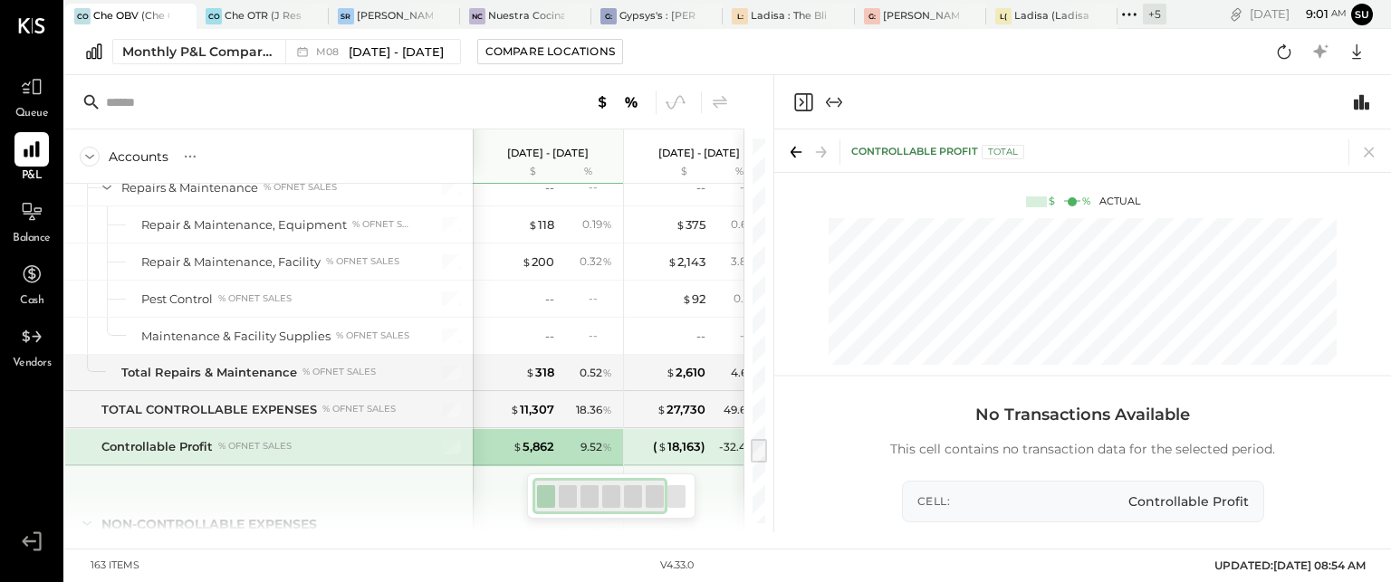
click at [352, 471] on div "NON-CONTROLLABLE EXPENSES" at bounding box center [269, 502] width 408 height 72
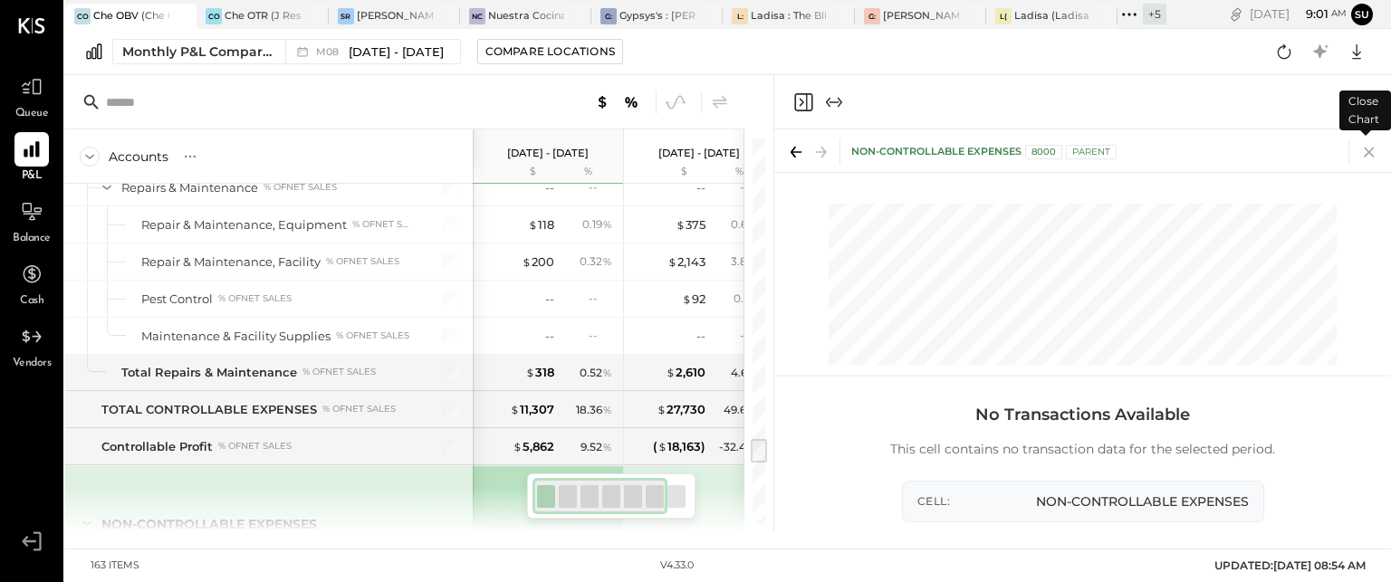
click at [1365, 154] on icon at bounding box center [1369, 151] width 25 height 25
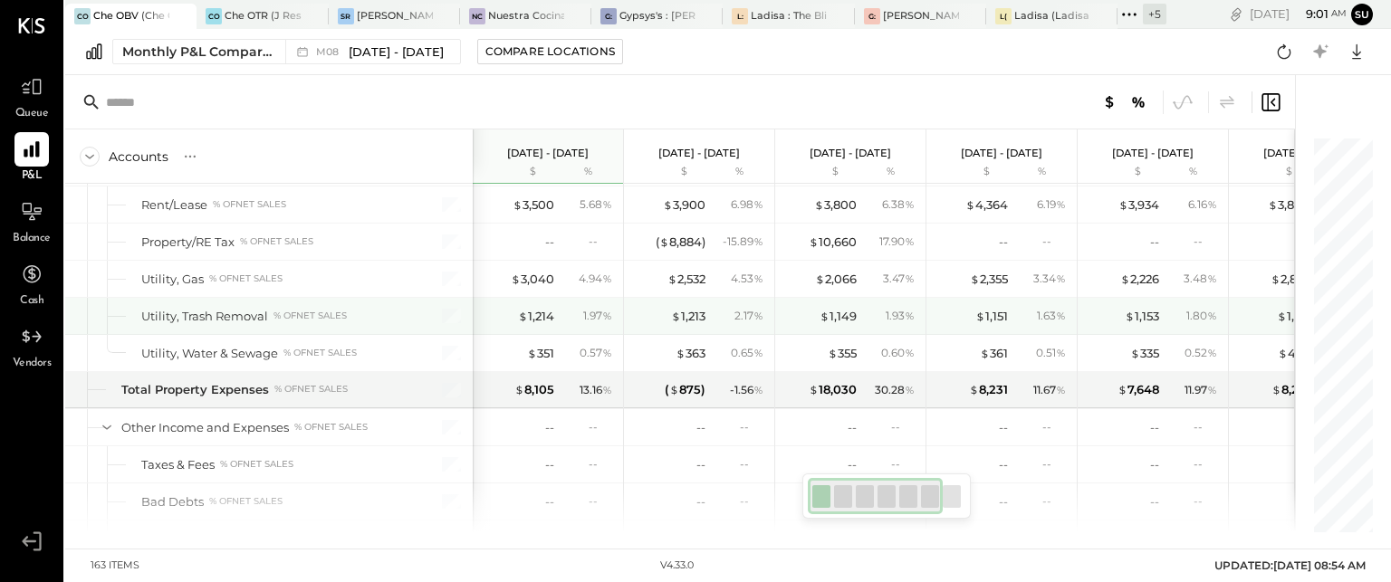
scroll to position [4744, 0]
click at [583, 309] on div "1.97 %" at bounding box center [597, 317] width 29 height 16
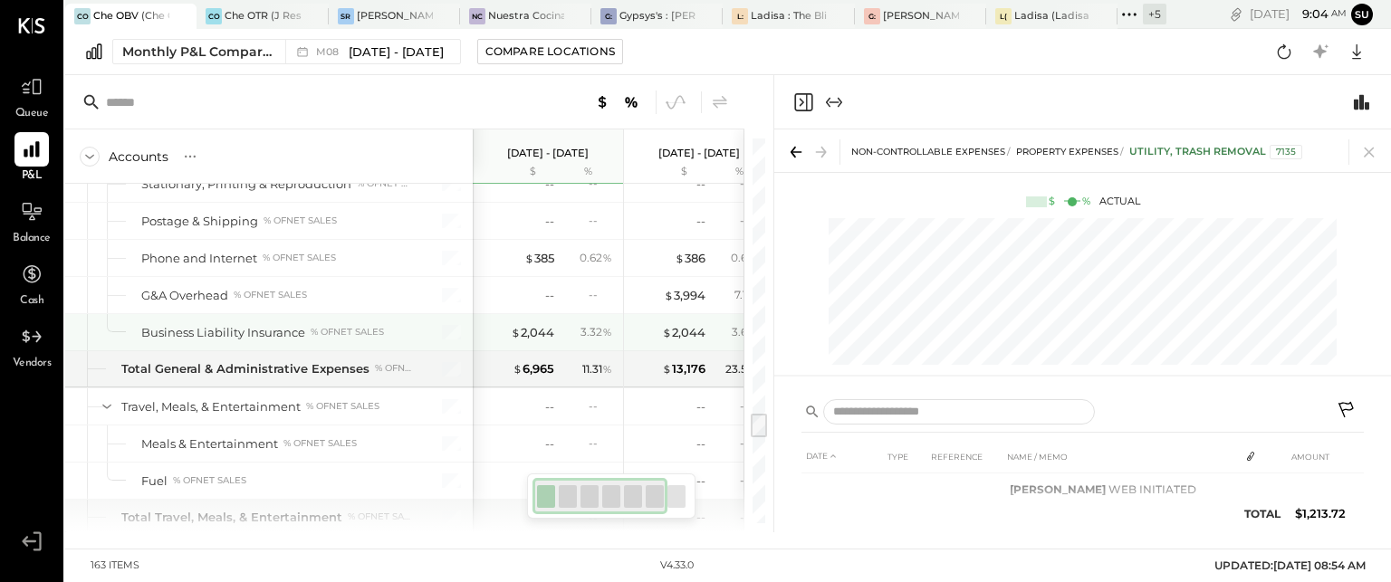
scroll to position [3975, 0]
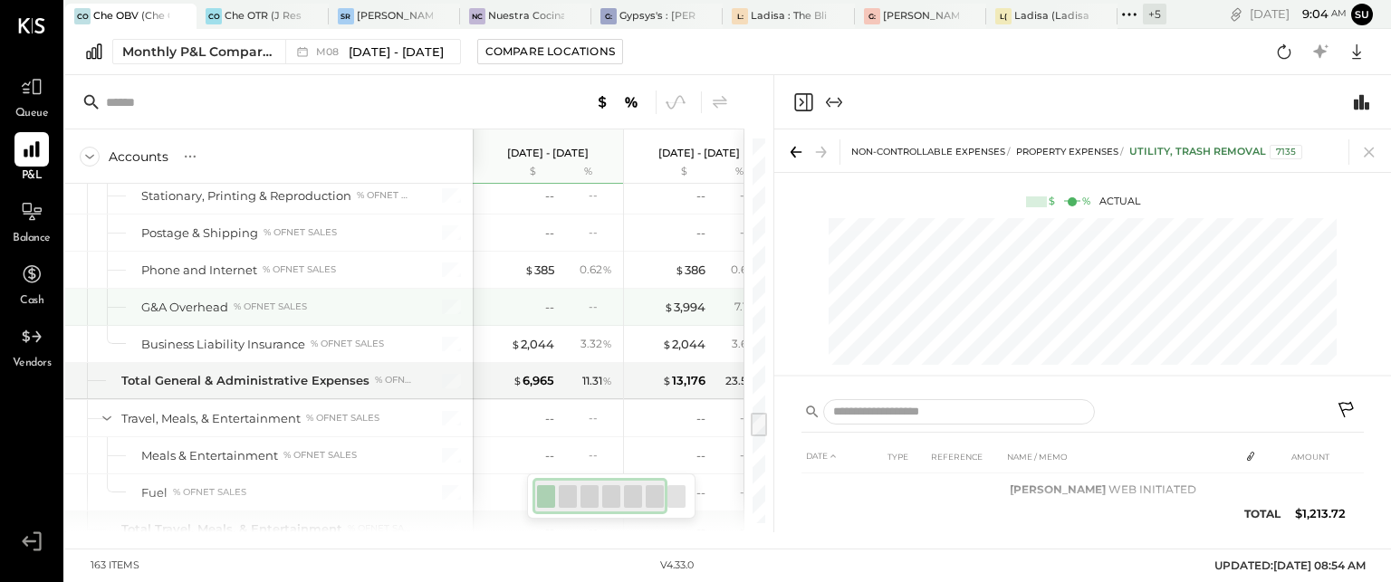
drag, startPoint x: 587, startPoint y: 330, endPoint x: 527, endPoint y: 293, distance: 69.9
click at [527, 299] on div "--" at bounding box center [518, 307] width 72 height 17
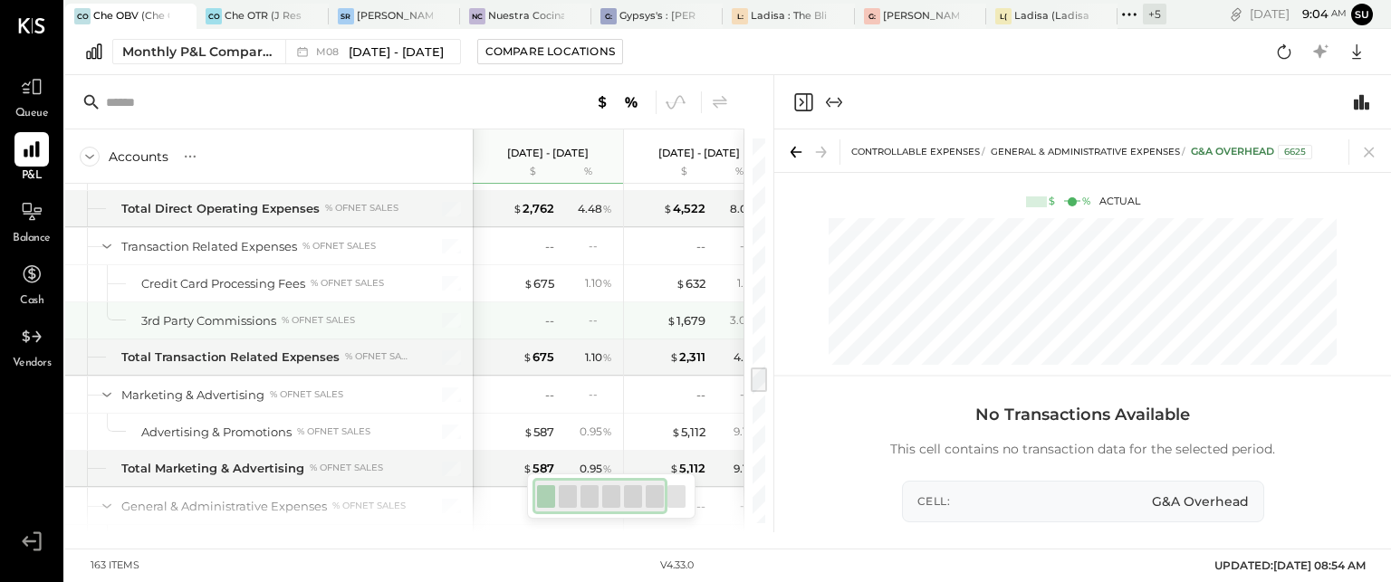
scroll to position [3322, 0]
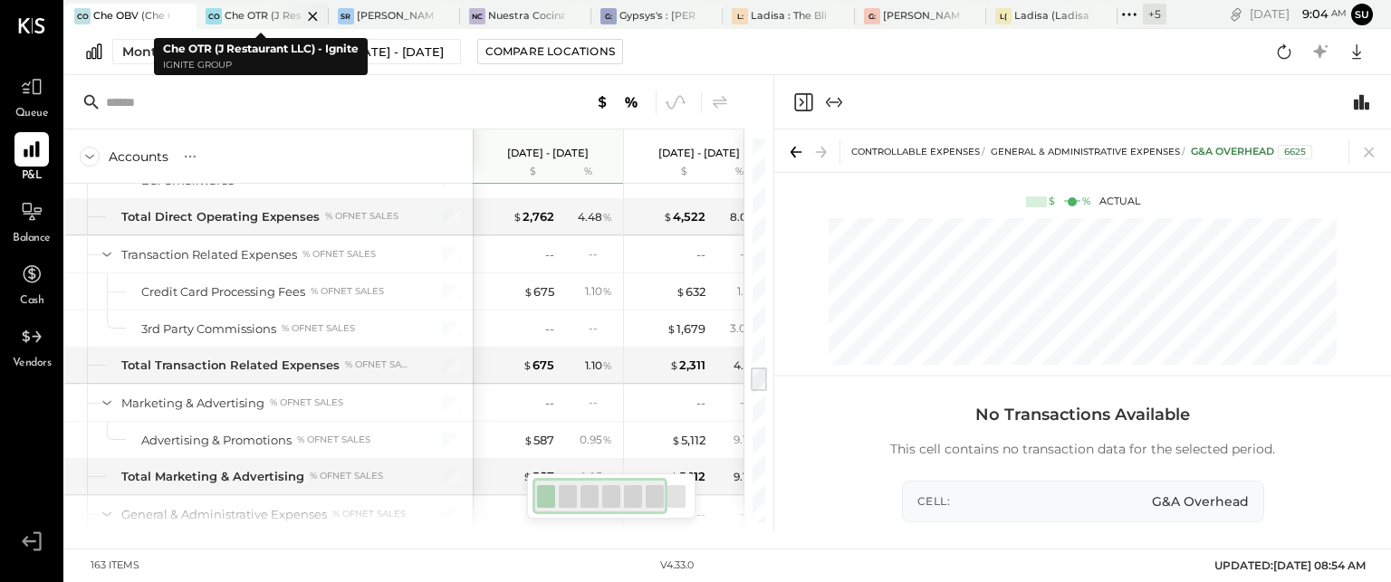
click at [257, 18] on div "Che OTR (J Restaurant LLC) - Ignite" at bounding box center [263, 16] width 76 height 14
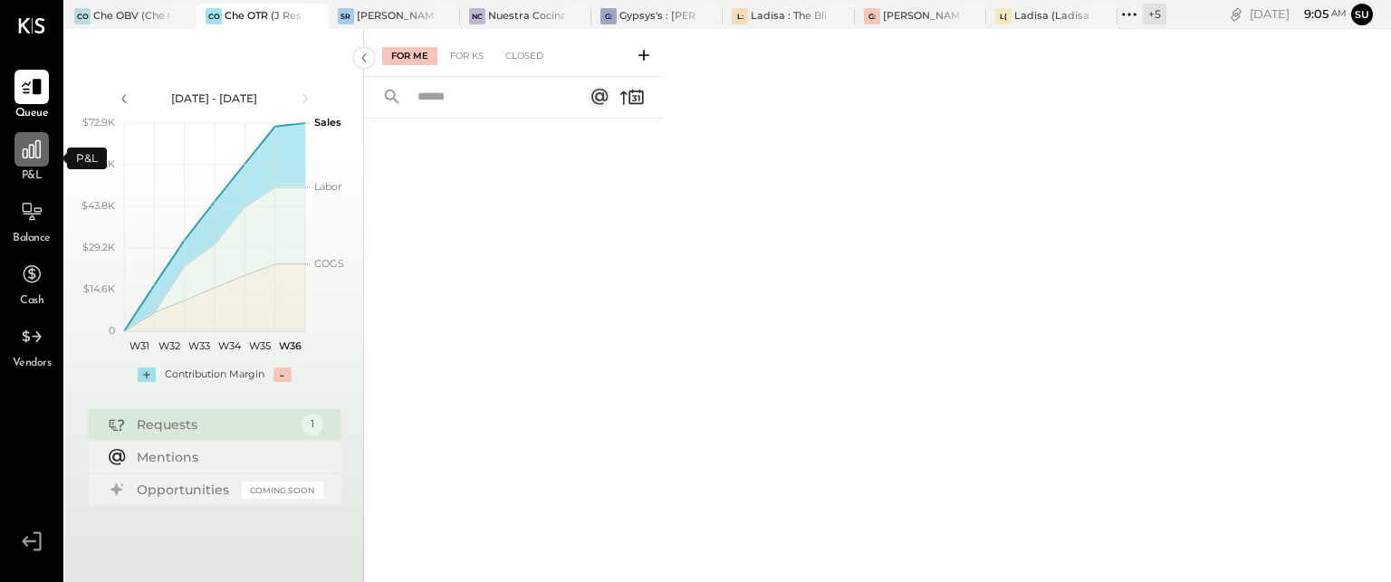
click at [22, 154] on icon at bounding box center [32, 150] width 24 height 24
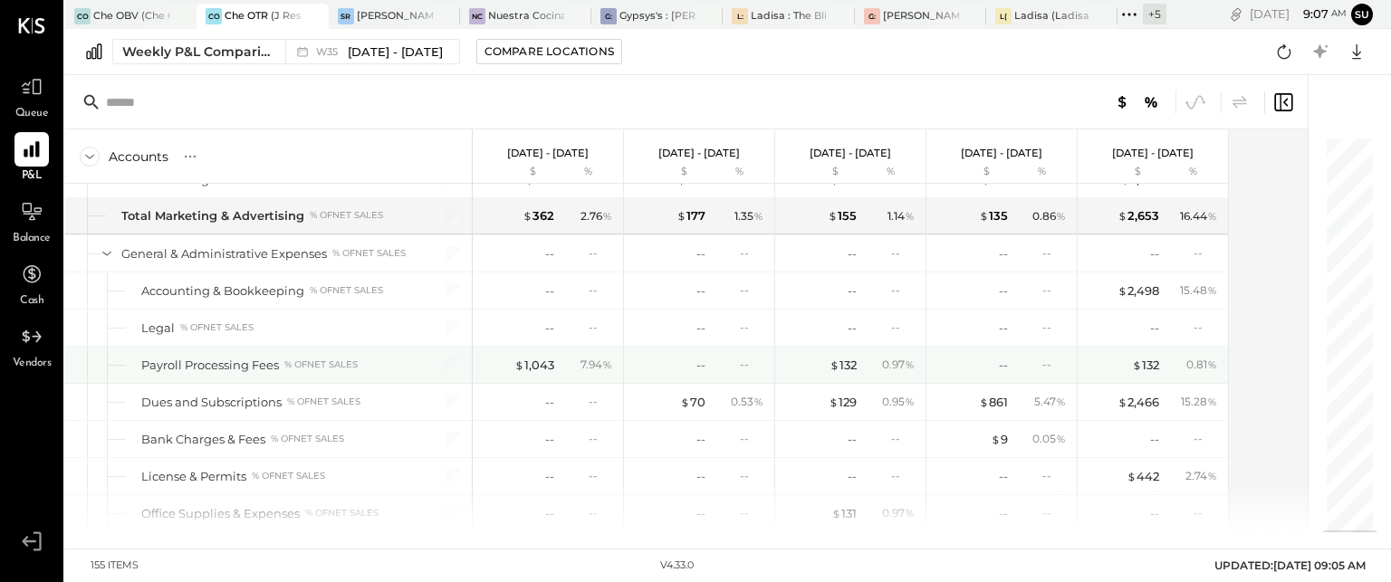
scroll to position [3362, 0]
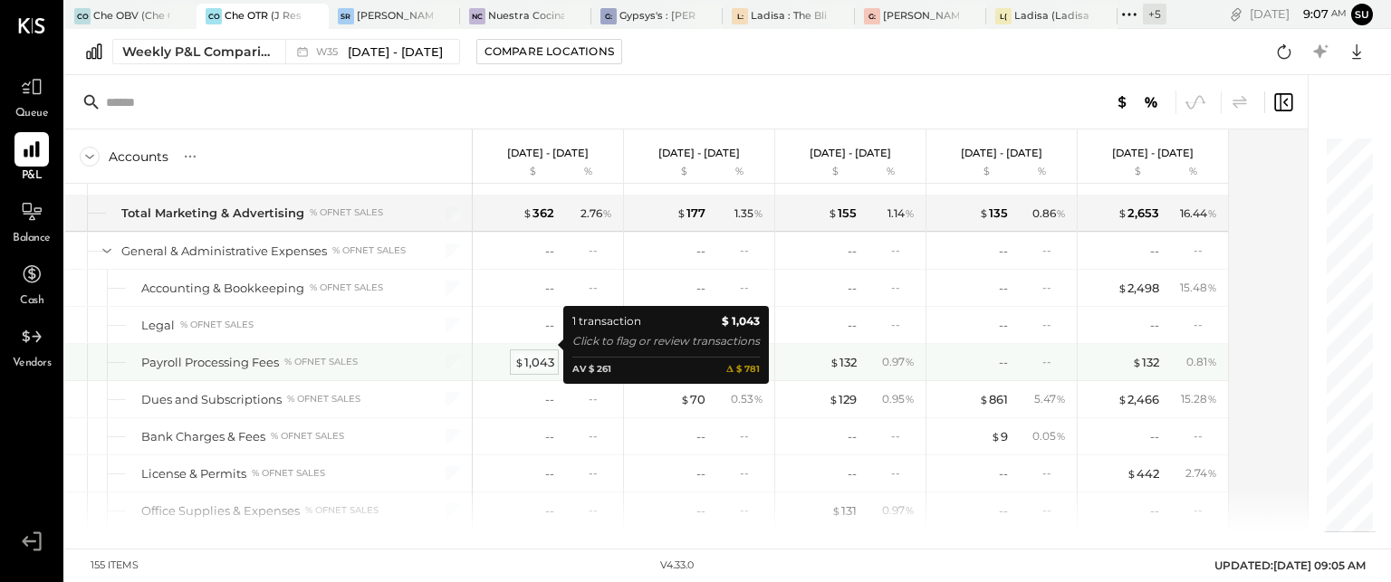
click at [530, 354] on div "$ 1,043" at bounding box center [535, 362] width 40 height 17
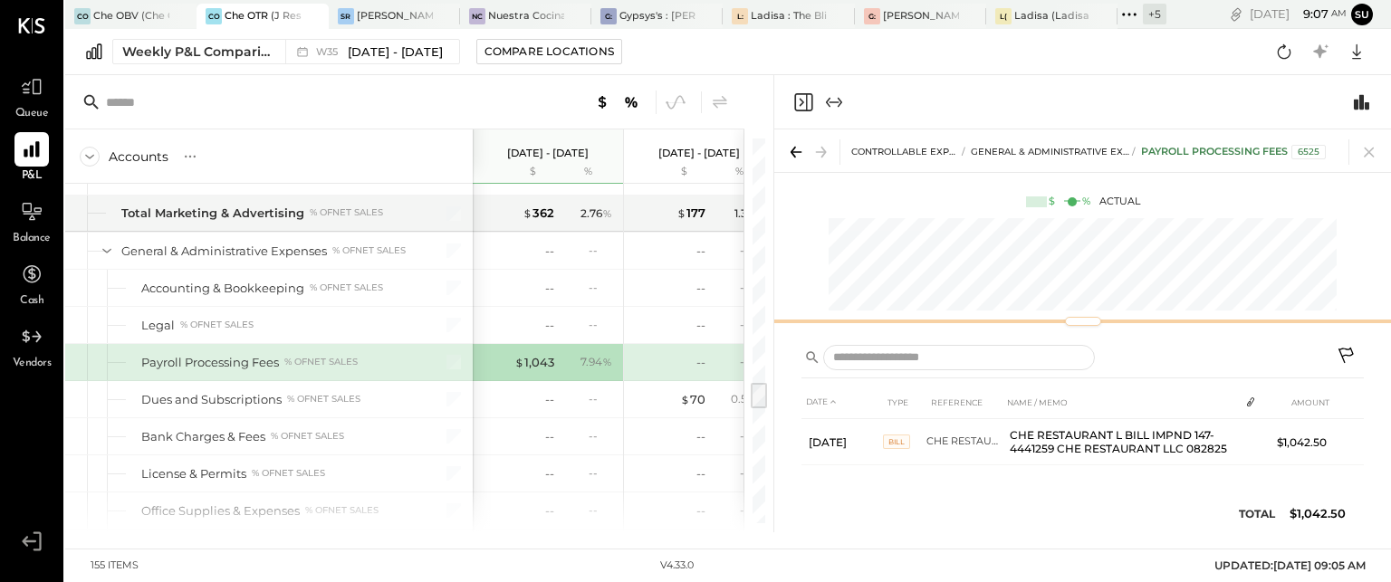
click at [1108, 270] on div "CONTROLLABLE EXPENSES General & Administrative Expenses Payroll Processing Fees…" at bounding box center [1082, 231] width 617 height 203
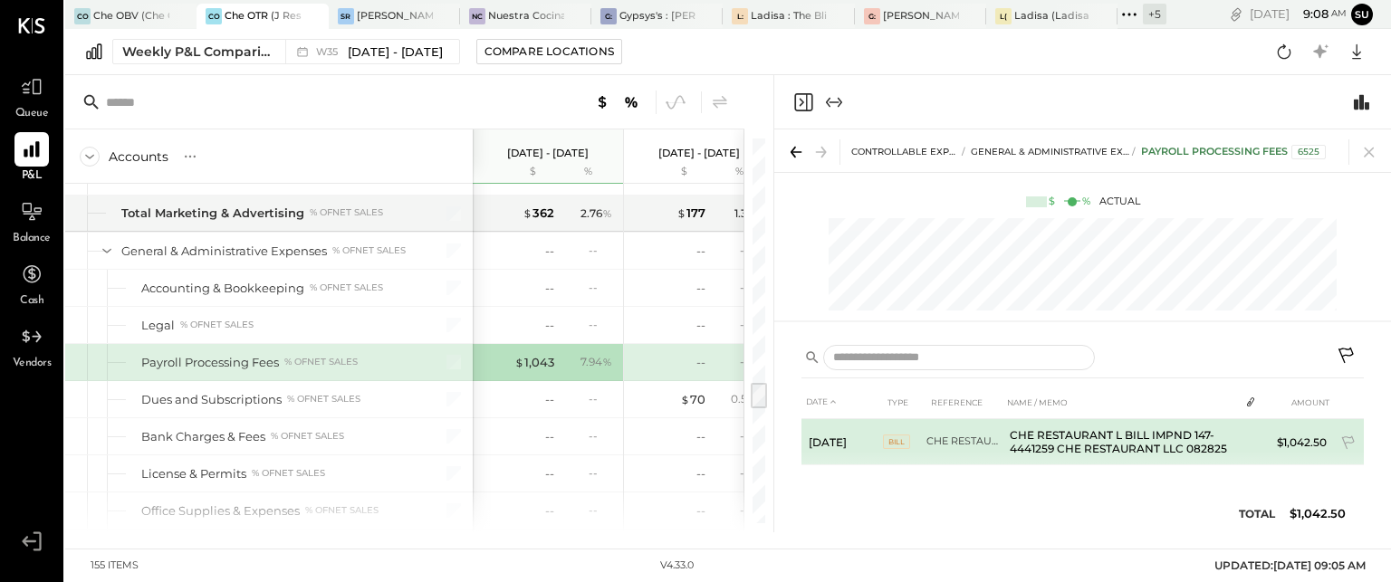
click at [892, 440] on span "BILL" at bounding box center [896, 442] width 27 height 14
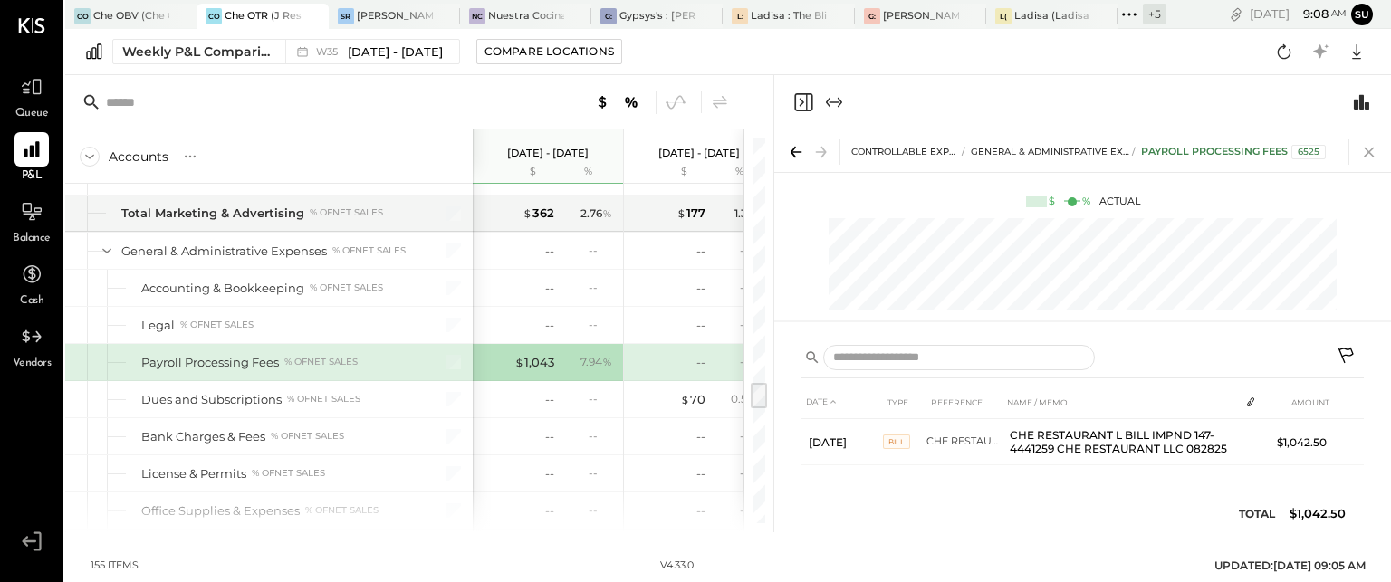
click at [1368, 148] on icon at bounding box center [1369, 151] width 25 height 25
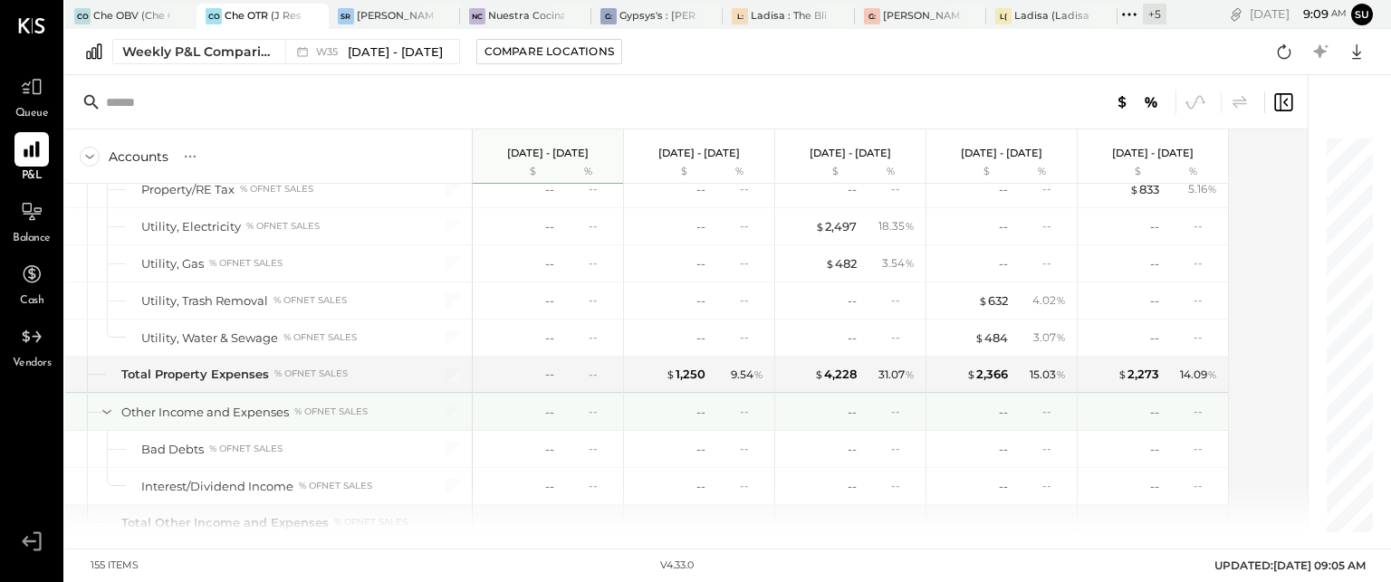
scroll to position [4323, 0]
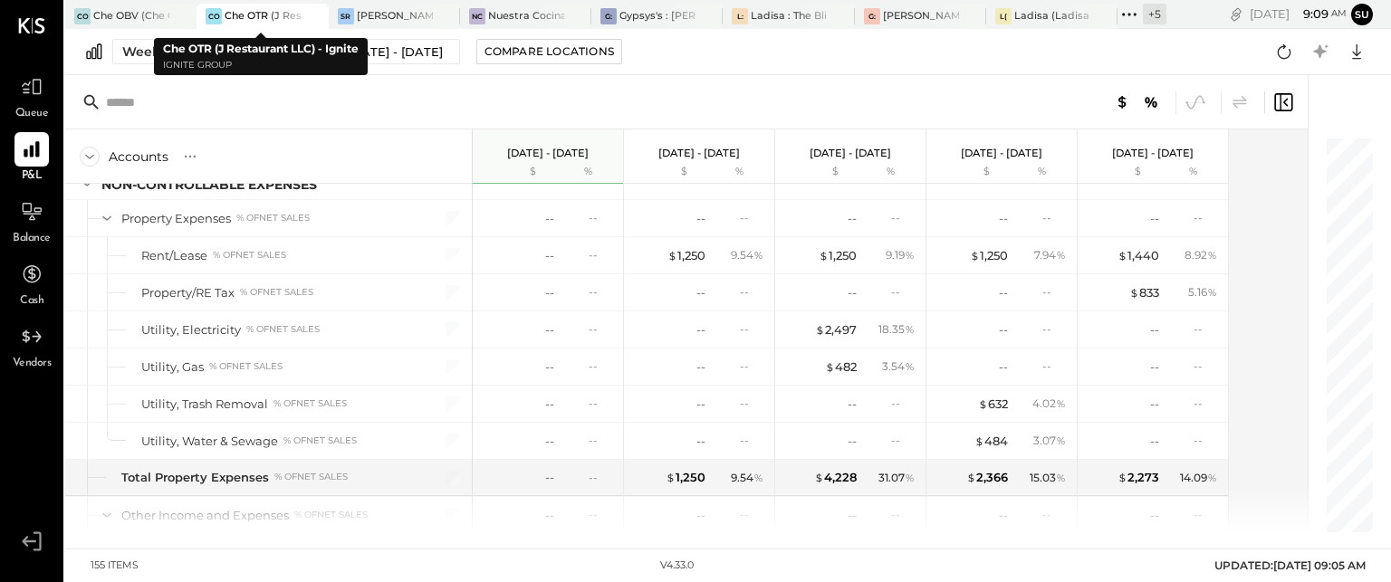
click at [259, 18] on div "Che OTR (J Restaurant LLC) - Ignite" at bounding box center [263, 16] width 76 height 14
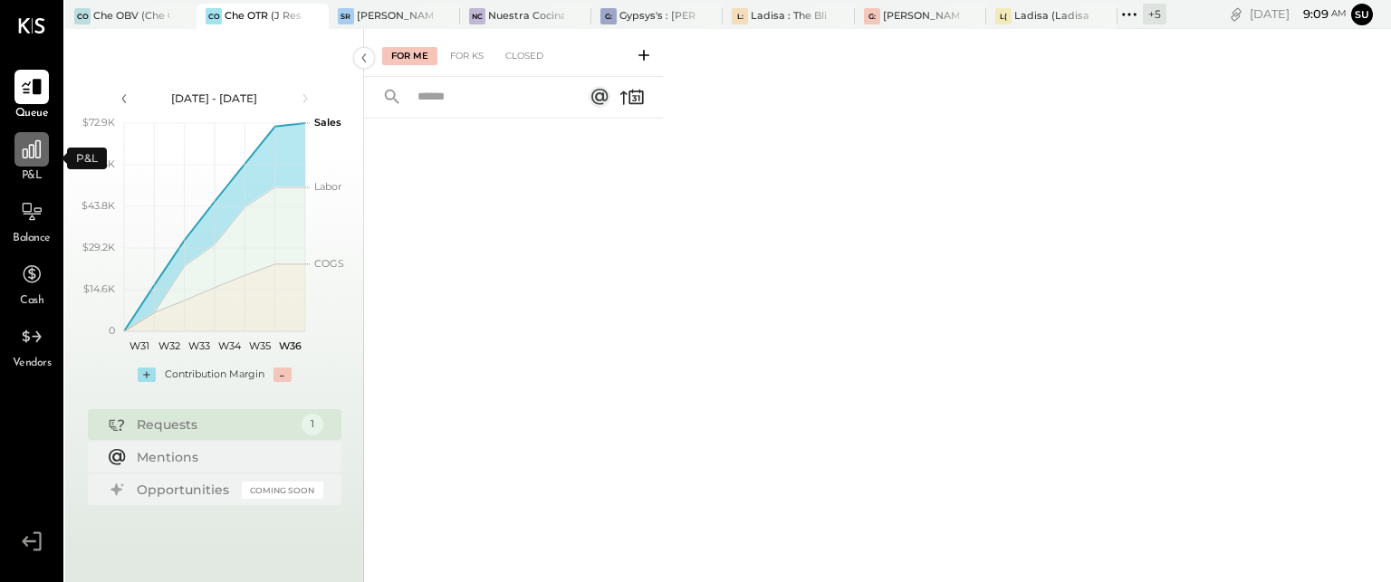
click at [28, 144] on icon at bounding box center [32, 150] width 24 height 24
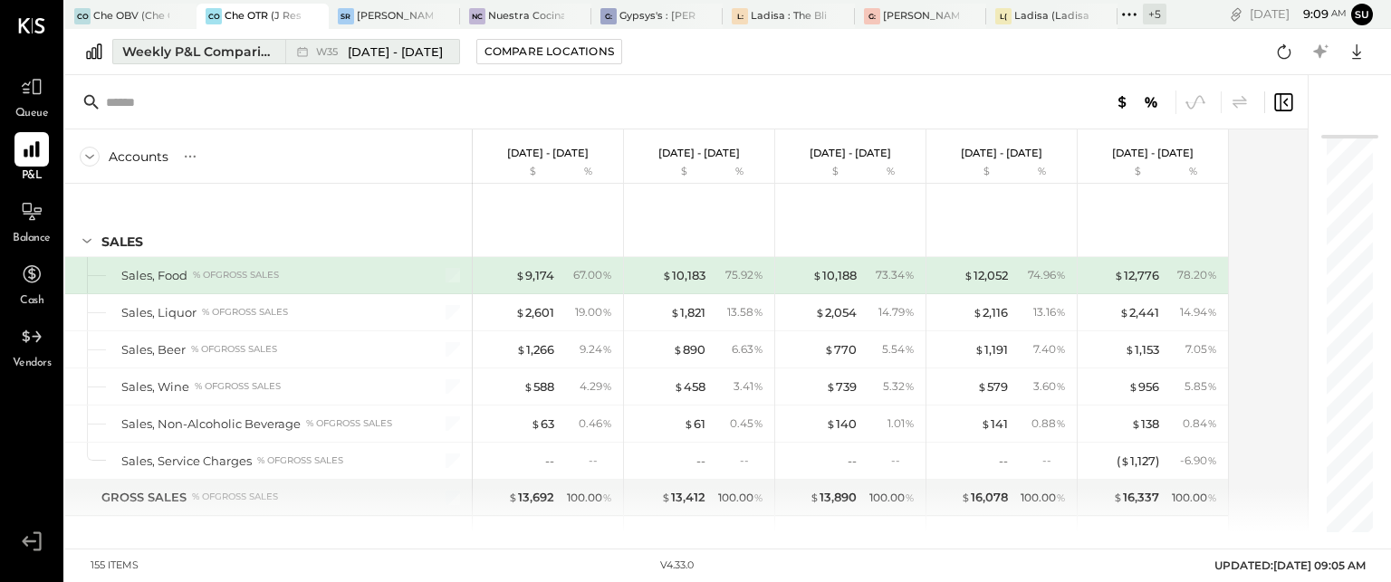
click at [247, 46] on div "Weekly P&L Comparison" at bounding box center [198, 52] width 152 height 18
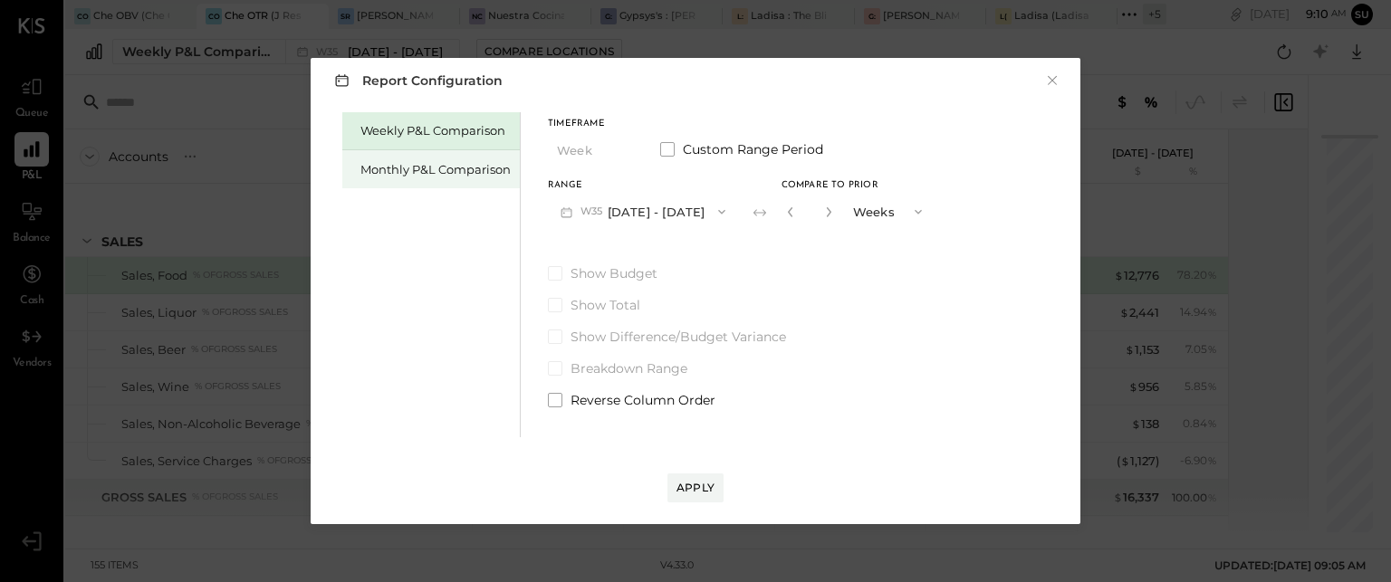
click at [415, 159] on div "Monthly P&L Comparison" at bounding box center [431, 169] width 178 height 38
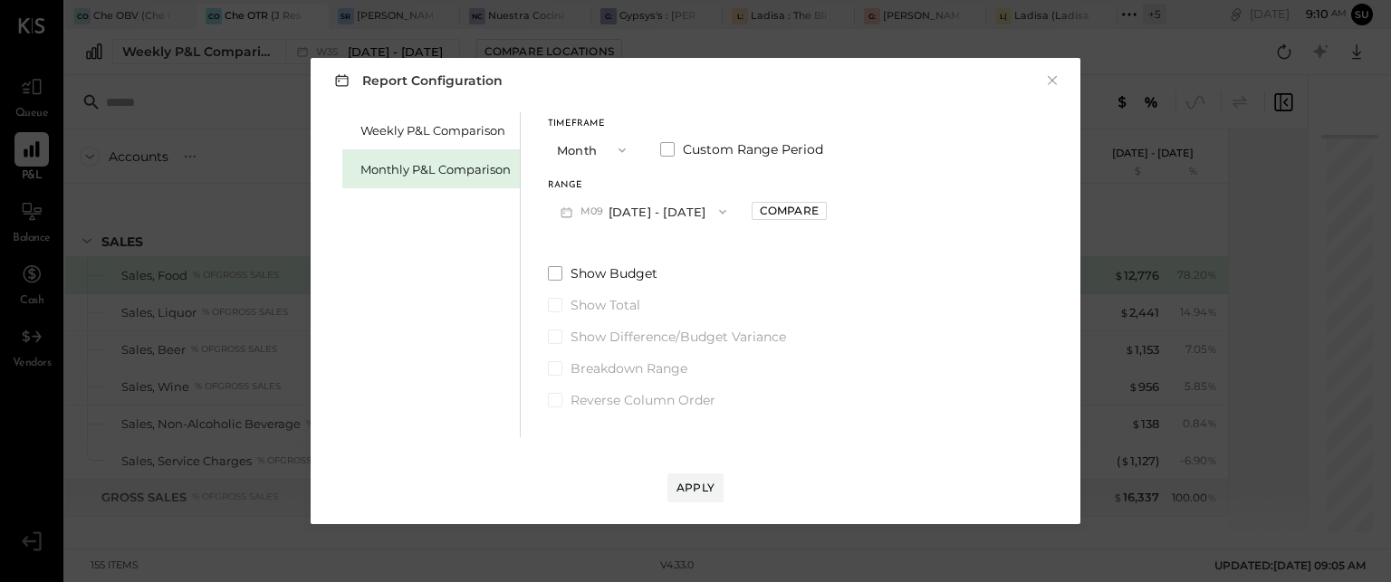
click at [719, 206] on icon "button" at bounding box center [723, 212] width 14 height 14
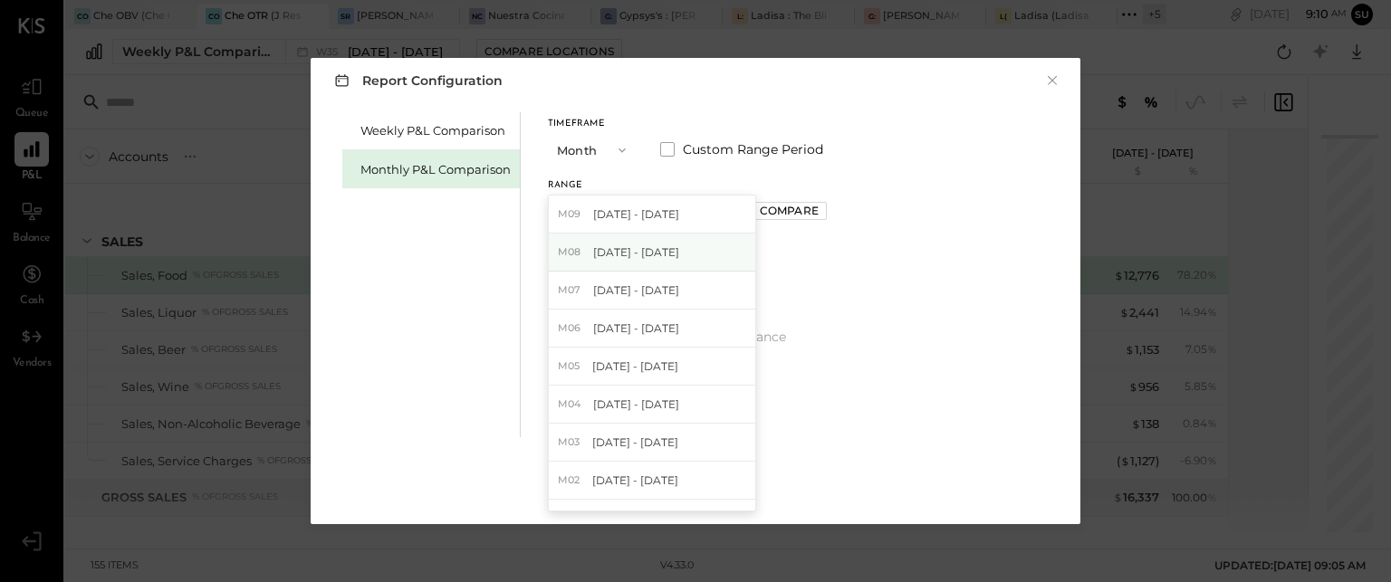
click at [696, 252] on div "M08 [DATE] - [DATE]" at bounding box center [652, 253] width 207 height 38
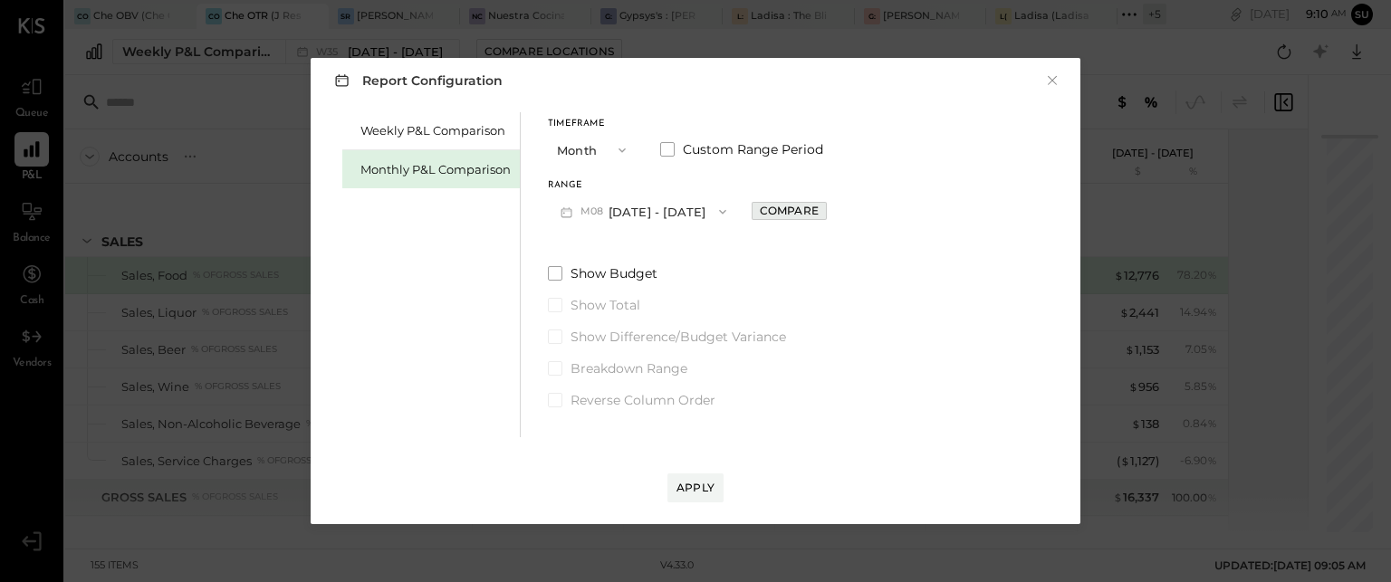
click at [777, 210] on div "Compare" at bounding box center [789, 210] width 59 height 15
click at [695, 488] on div "Apply" at bounding box center [696, 487] width 38 height 15
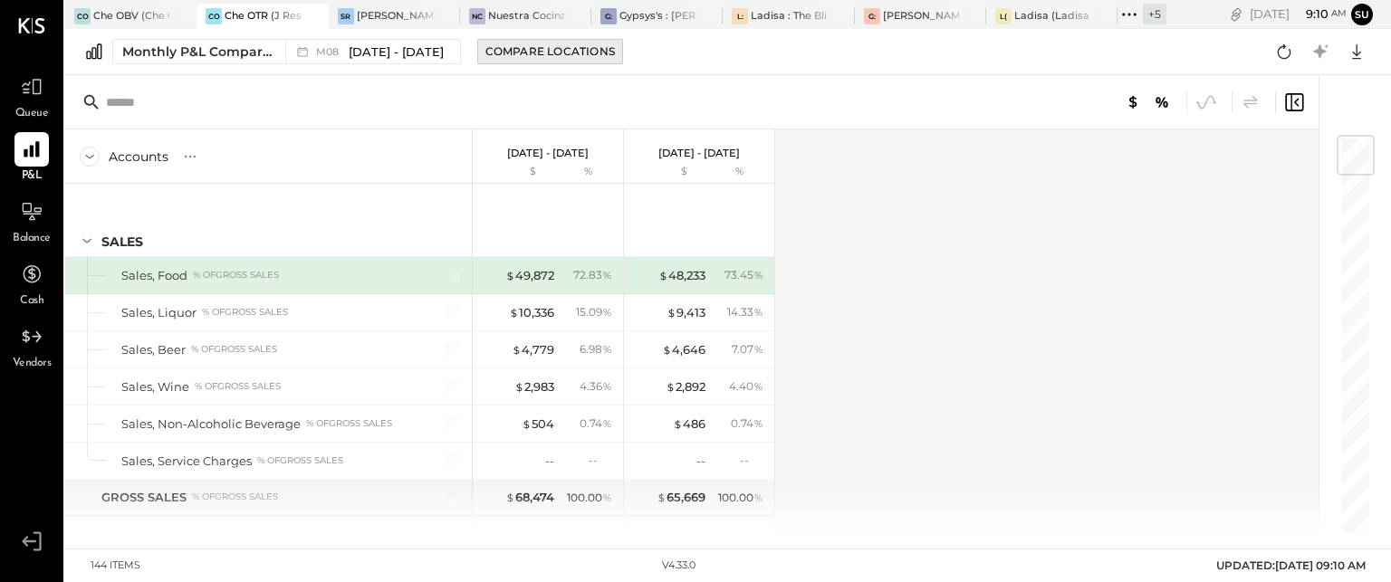
click at [508, 54] on div "Compare Locations" at bounding box center [551, 50] width 130 height 15
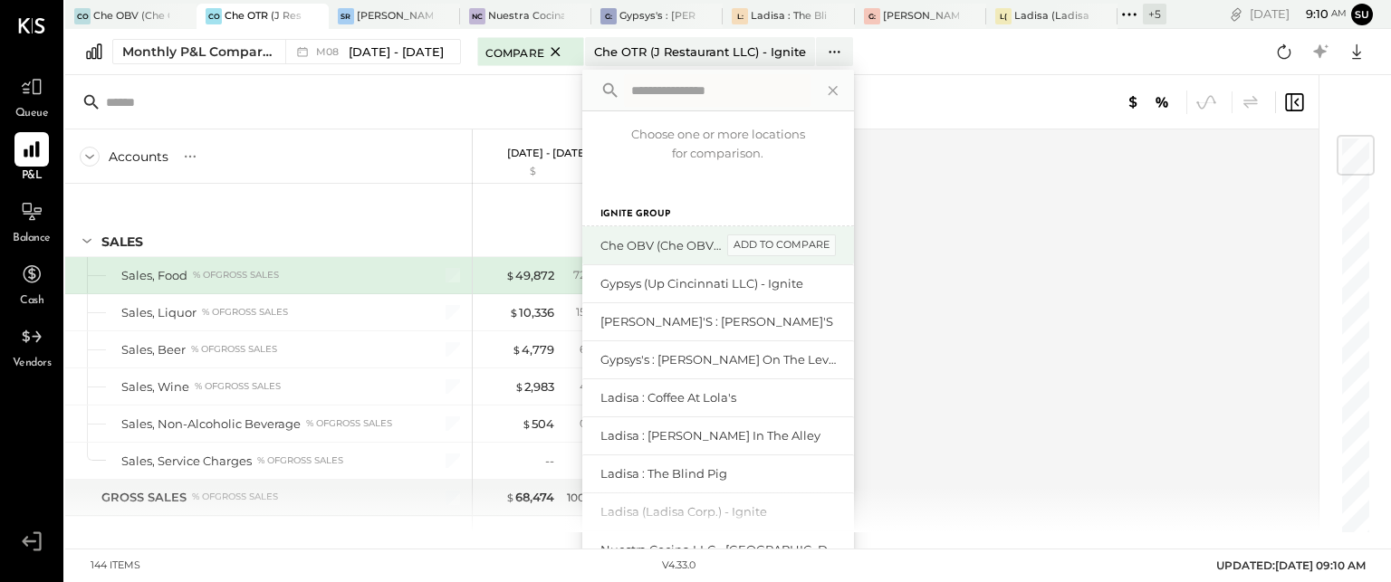
click at [737, 247] on div "add to compare" at bounding box center [781, 246] width 109 height 22
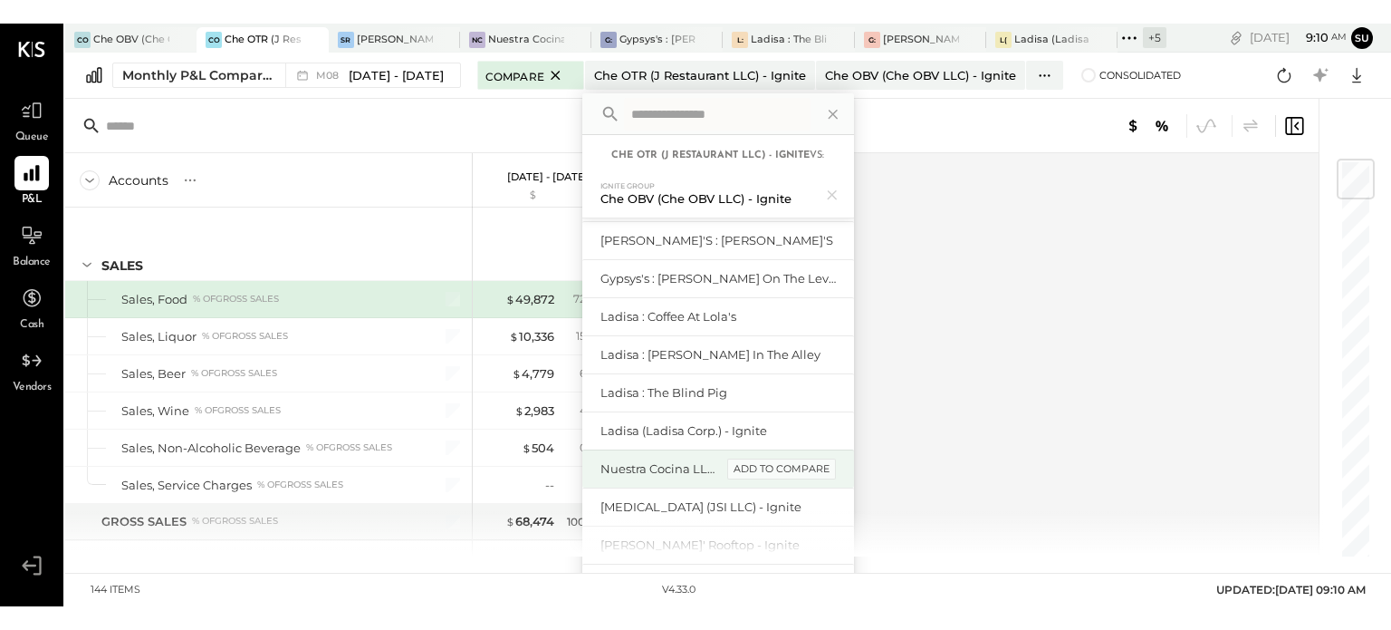
scroll to position [103, 0]
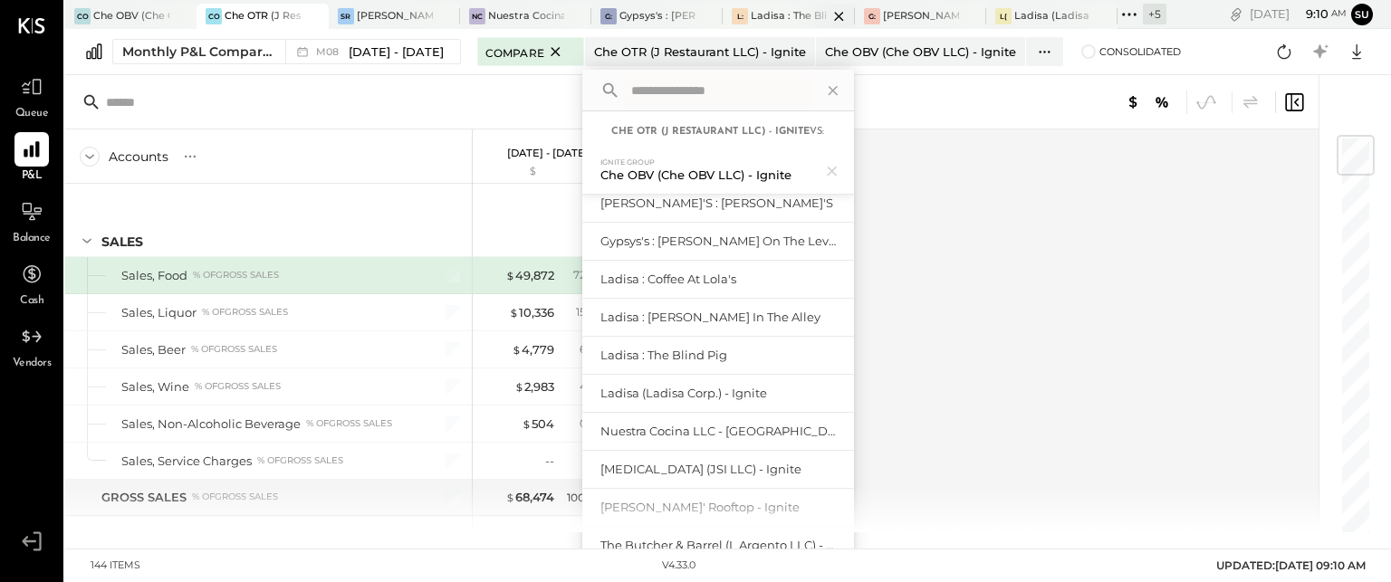
drag, startPoint x: 775, startPoint y: 81, endPoint x: 812, endPoint y: 14, distance: 76.2
click at [812, 14] on div "CO Che OBV (Che OBV LLC) - Ignite CO Che OTR (J Restaurant LLC) - Ignite SR [PE…" at bounding box center [728, 266] width 1326 height 533
click at [978, 364] on div "Accounts S % GL [DATE] - [DATE] $ % [DATE] - [DATE] $ % SALES Sales, Food % of …" at bounding box center [693, 331] width 1256 height 403
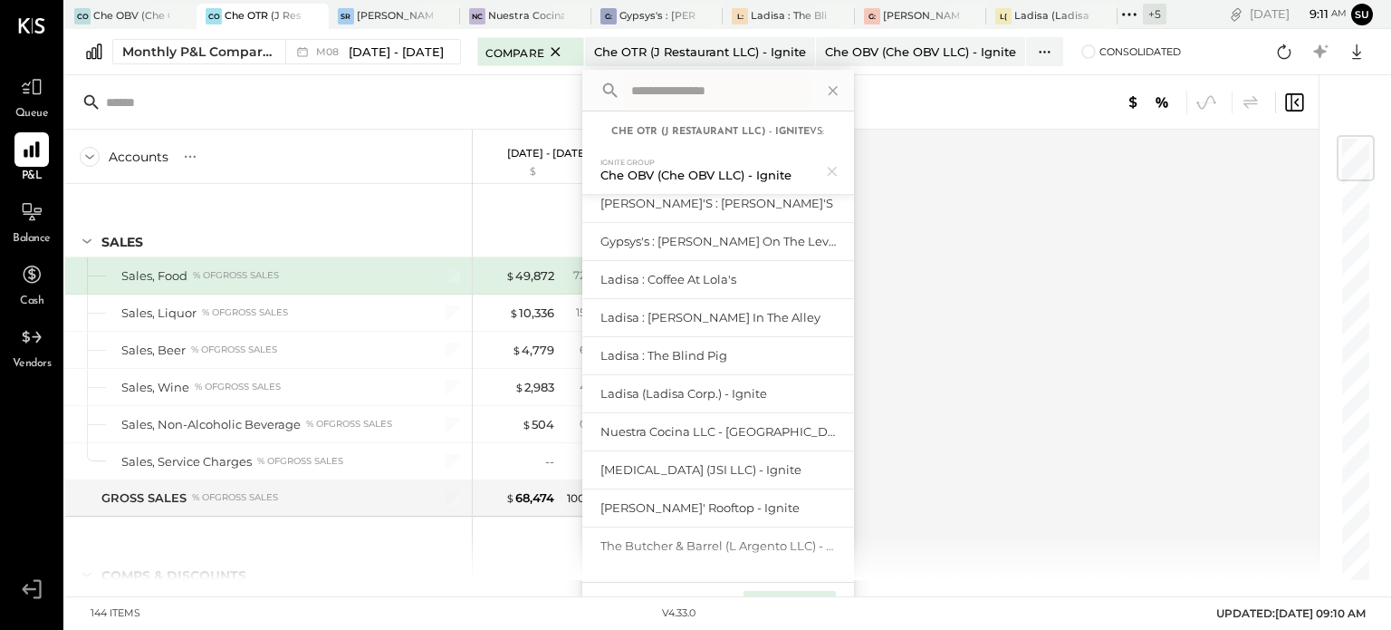
click at [803, 582] on div "Compare (1)" at bounding box center [789, 605] width 91 height 29
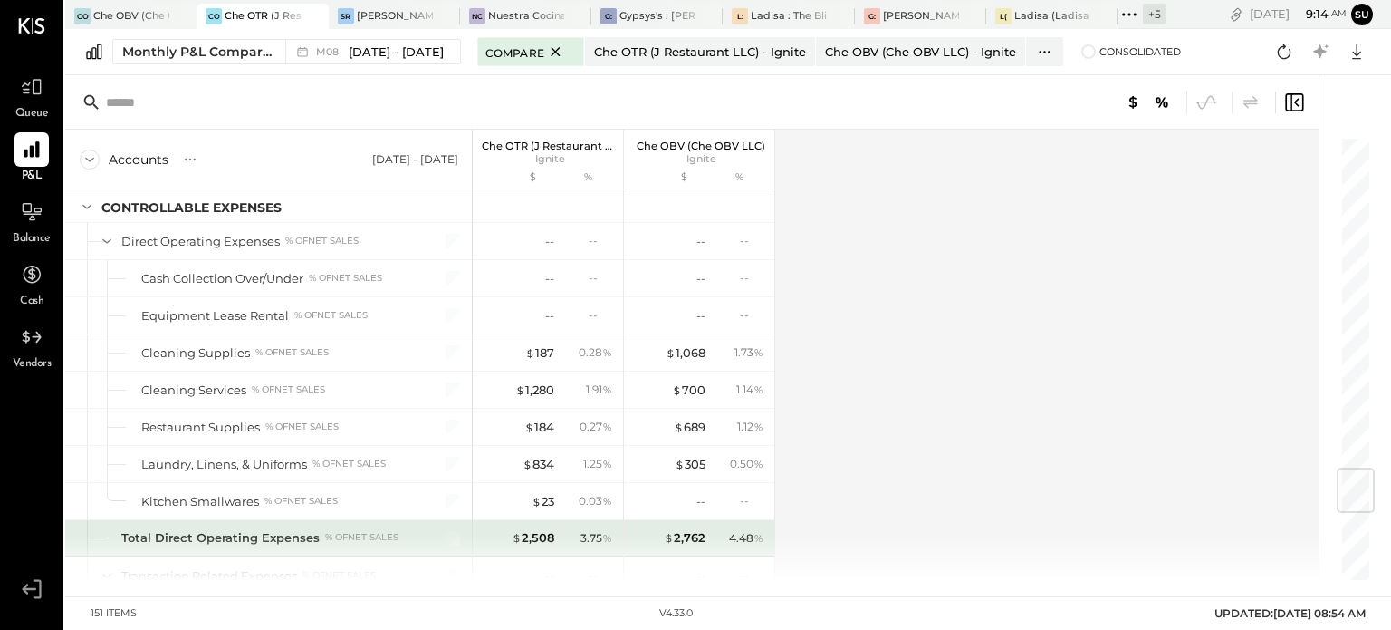
scroll to position [2820, 0]
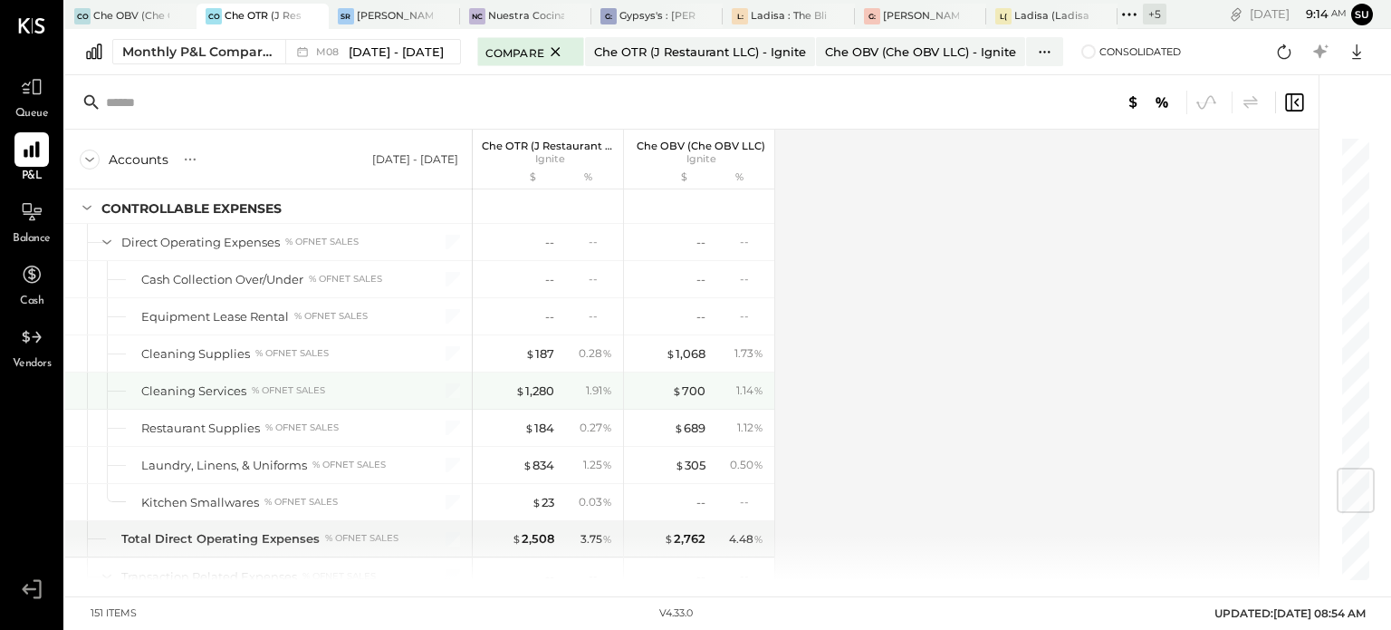
click at [558, 373] on div "$ 1,280 1.91 %" at bounding box center [550, 390] width 136 height 36
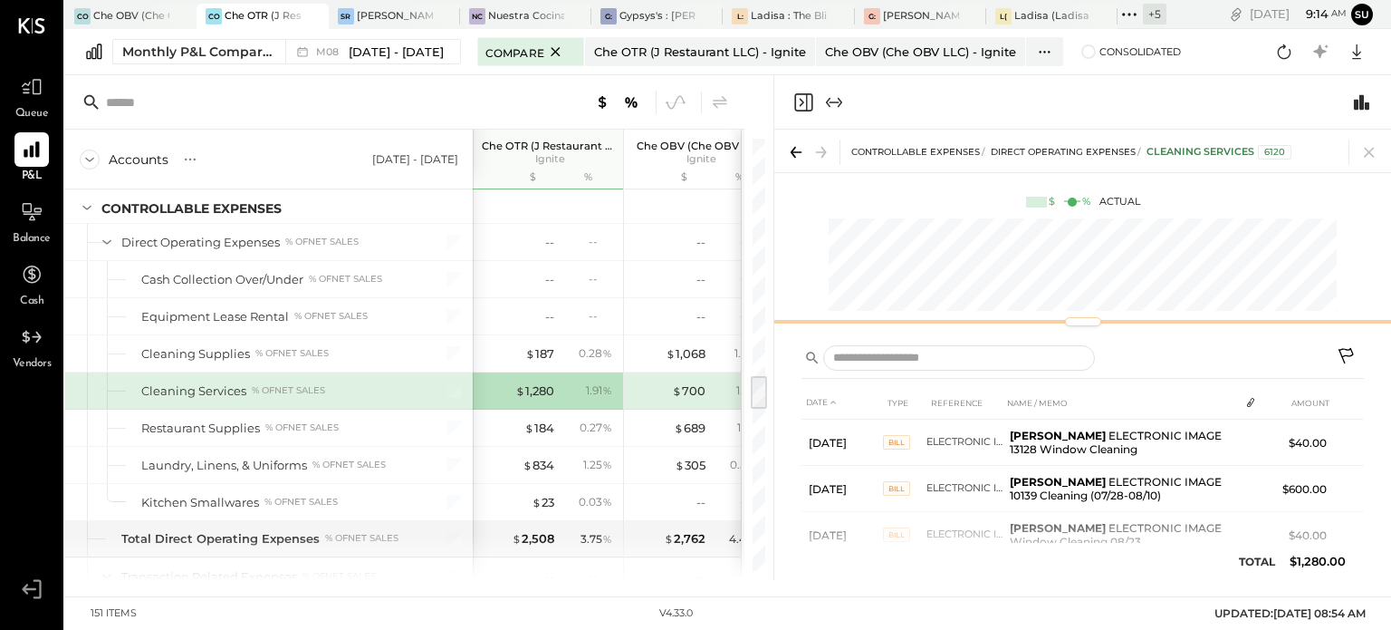
click at [1053, 266] on div "CONTROLLABLE EXPENSES Direct Operating Expenses Cleaning Services 6120 $ % Actu…" at bounding box center [1082, 231] width 617 height 203
click at [1083, 322] on div at bounding box center [1083, 321] width 36 height 9
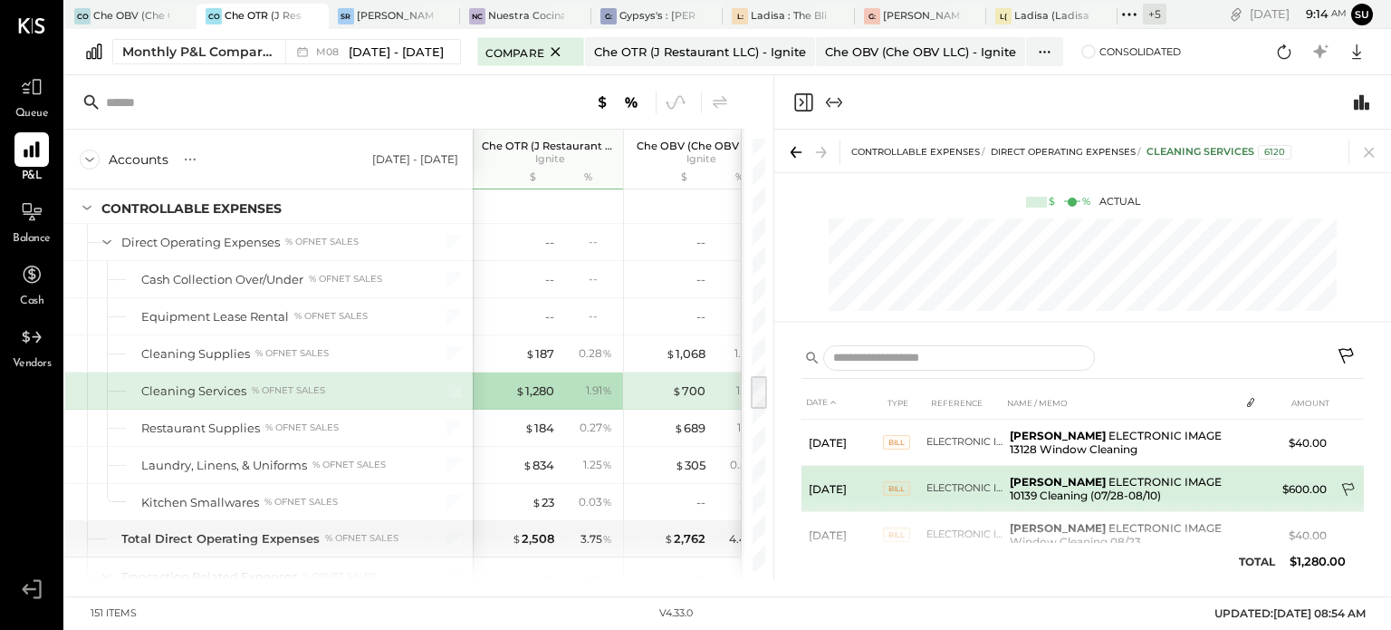
drag, startPoint x: 1361, startPoint y: 485, endPoint x: 1357, endPoint y: 476, distance: 9.3
click at [1357, 476] on td at bounding box center [1349, 491] width 30 height 34
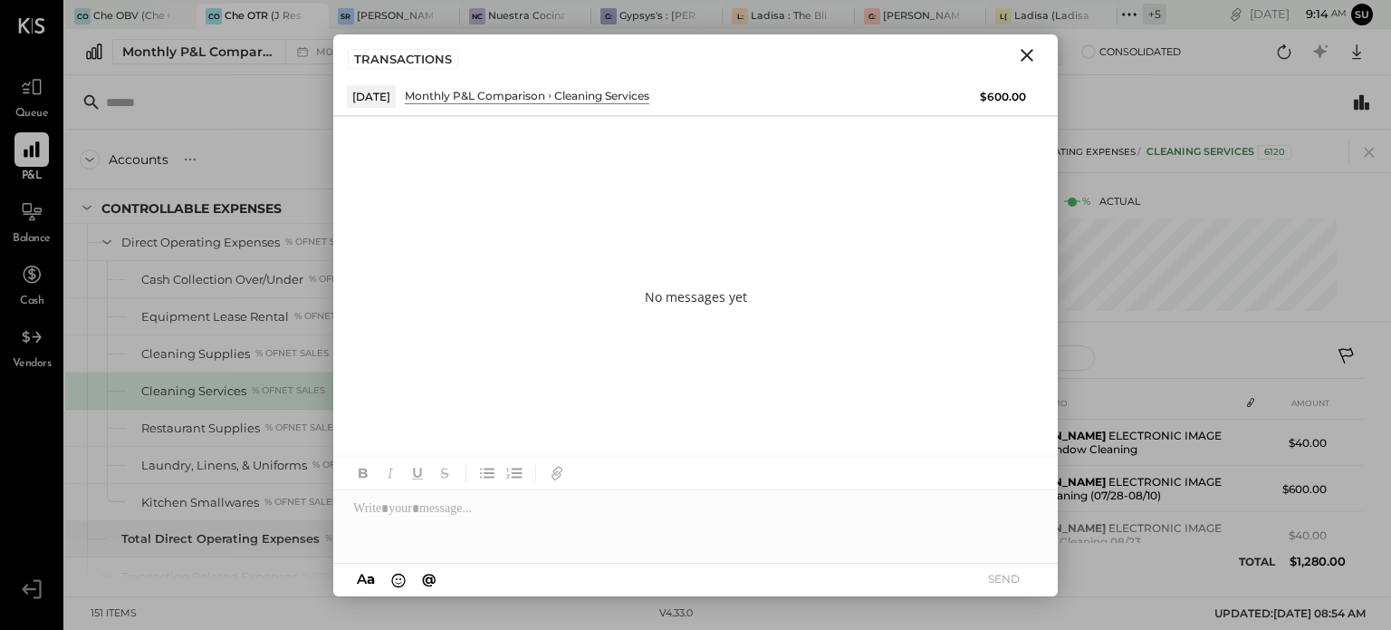
click at [1033, 53] on icon "Close" at bounding box center [1027, 55] width 22 height 22
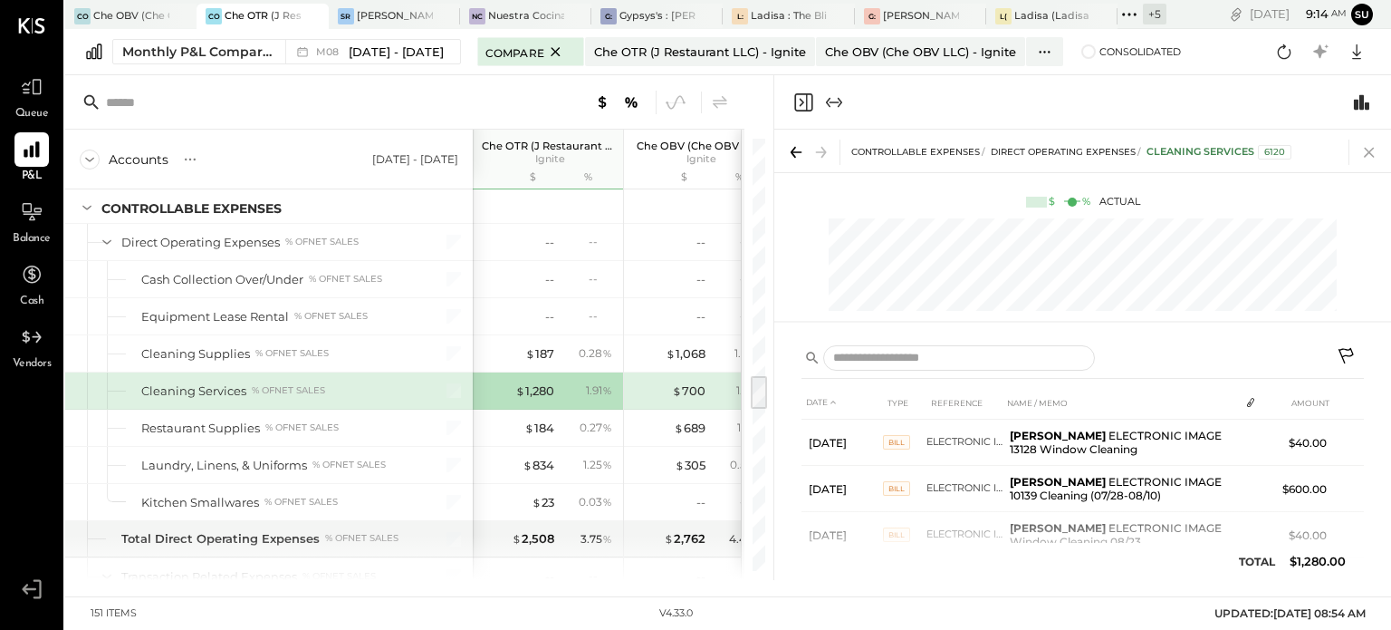
click at [1368, 147] on body "Queue P&L Balance Cash Vendors v 4.33.0 CO Che OBV (Che OBV LLC) - Ignite CO Ch…" at bounding box center [695, 315] width 1391 height 630
click at [1368, 147] on icon at bounding box center [1369, 151] width 25 height 25
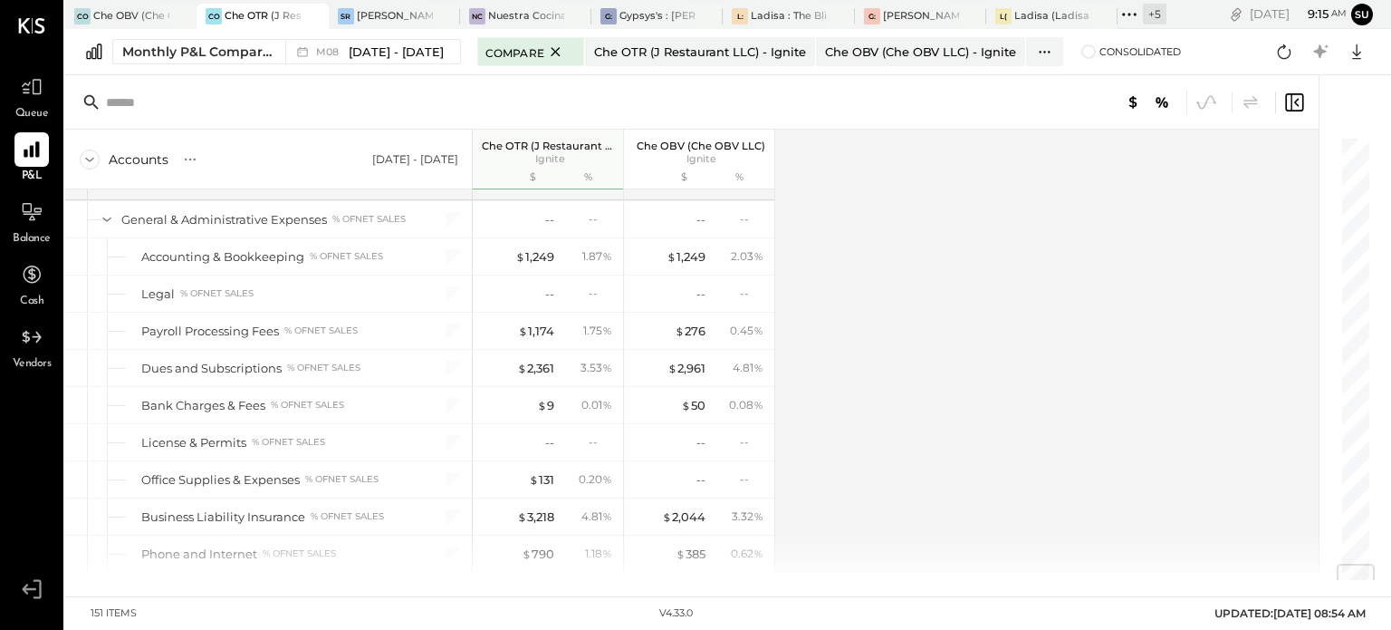
scroll to position [3639, 0]
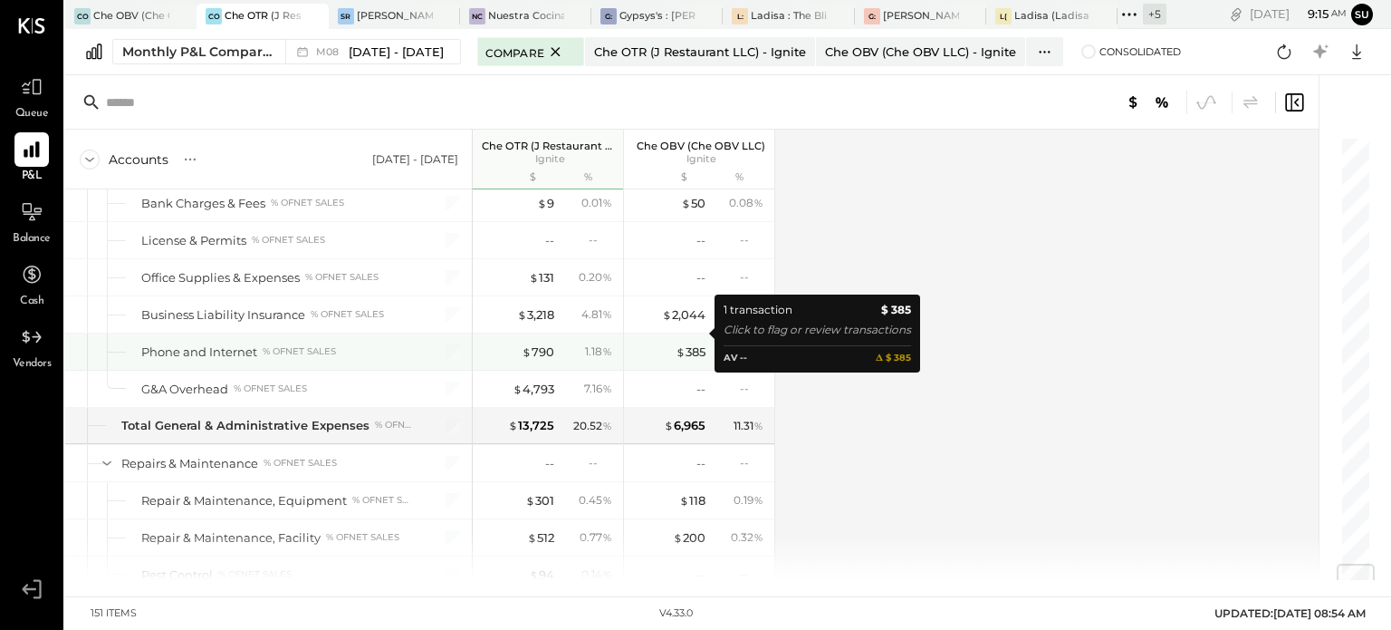
click at [655, 343] on div "$ 385" at bounding box center [669, 351] width 72 height 17
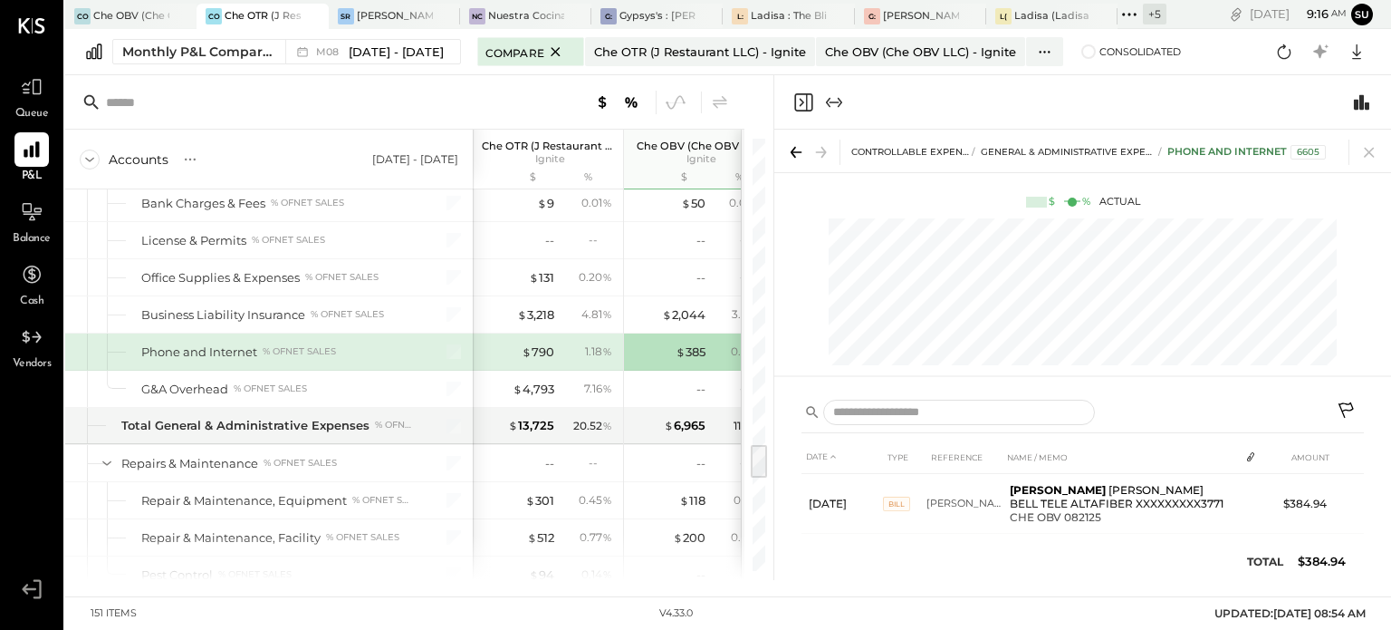
click at [573, 343] on div "1.18 %" at bounding box center [588, 351] width 59 height 16
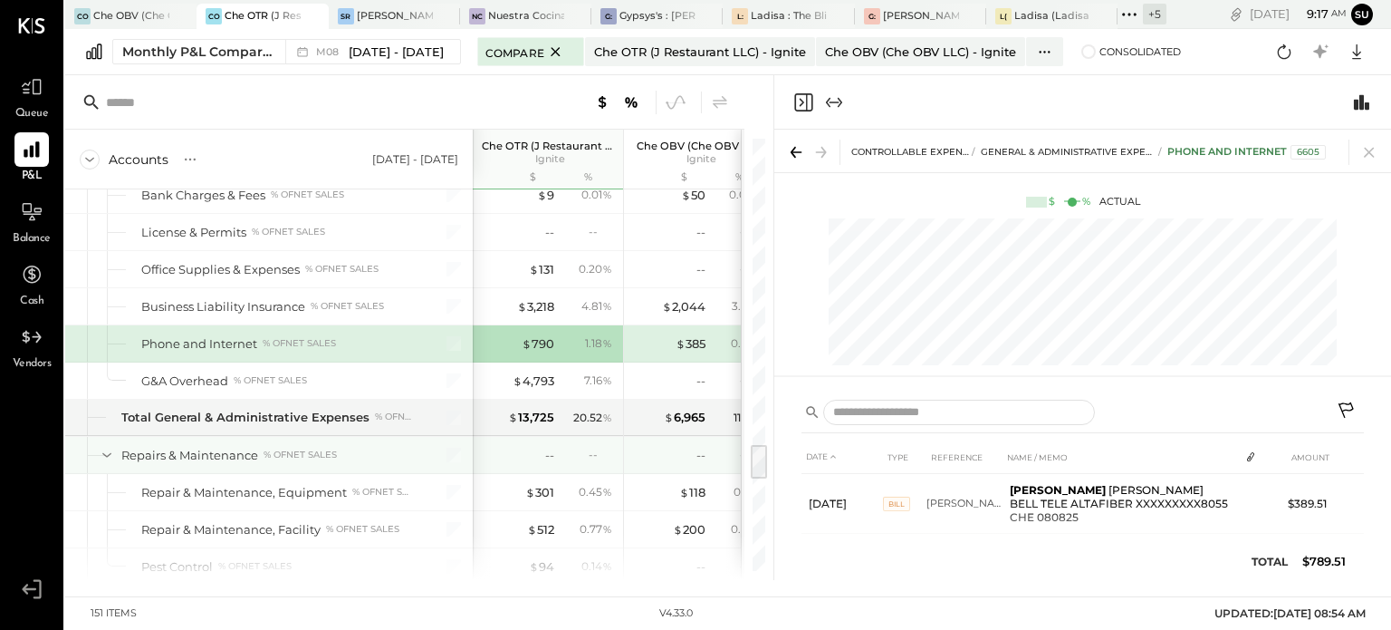
scroll to position [3645, 0]
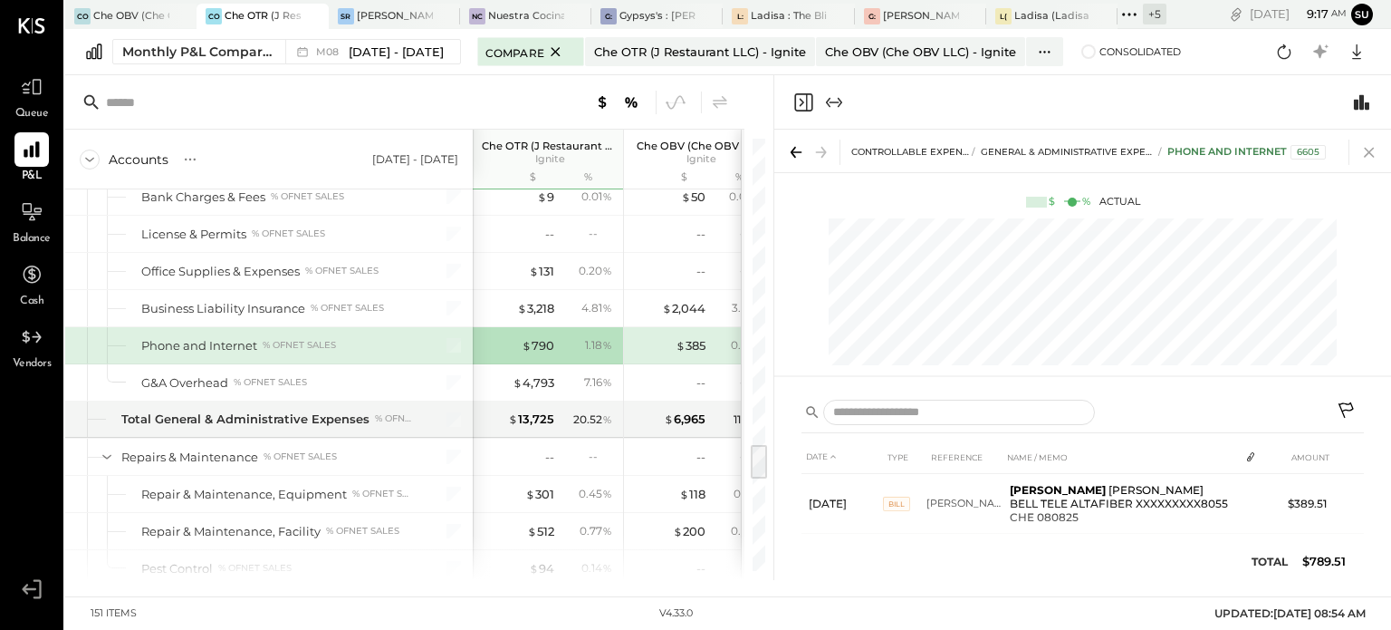
click at [1368, 146] on icon at bounding box center [1369, 151] width 25 height 25
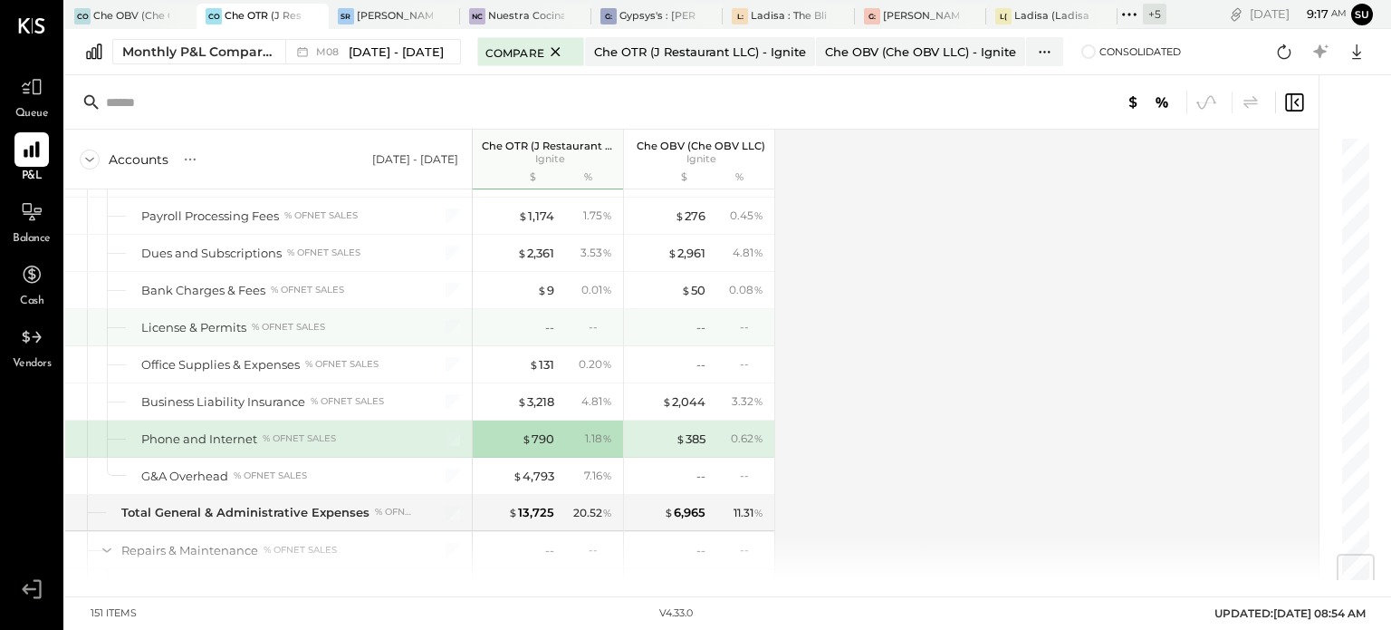
scroll to position [3556, 0]
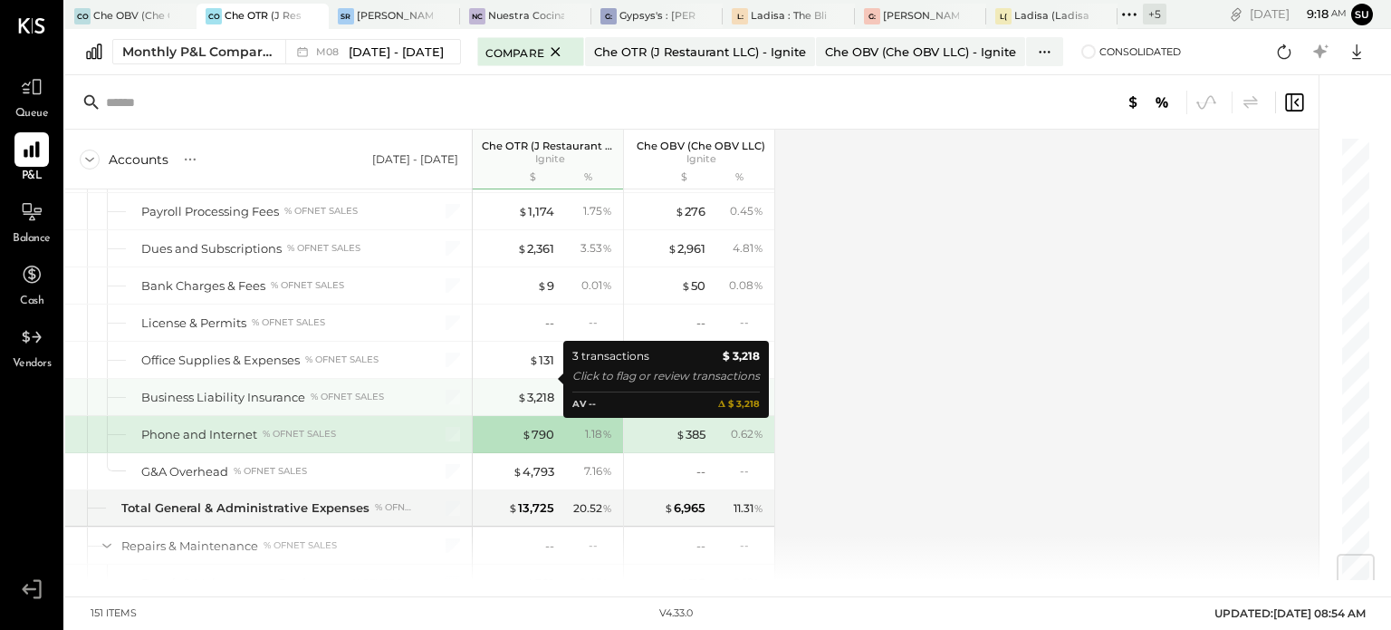
click at [506, 389] on div "$ 3,218" at bounding box center [518, 397] width 72 height 17
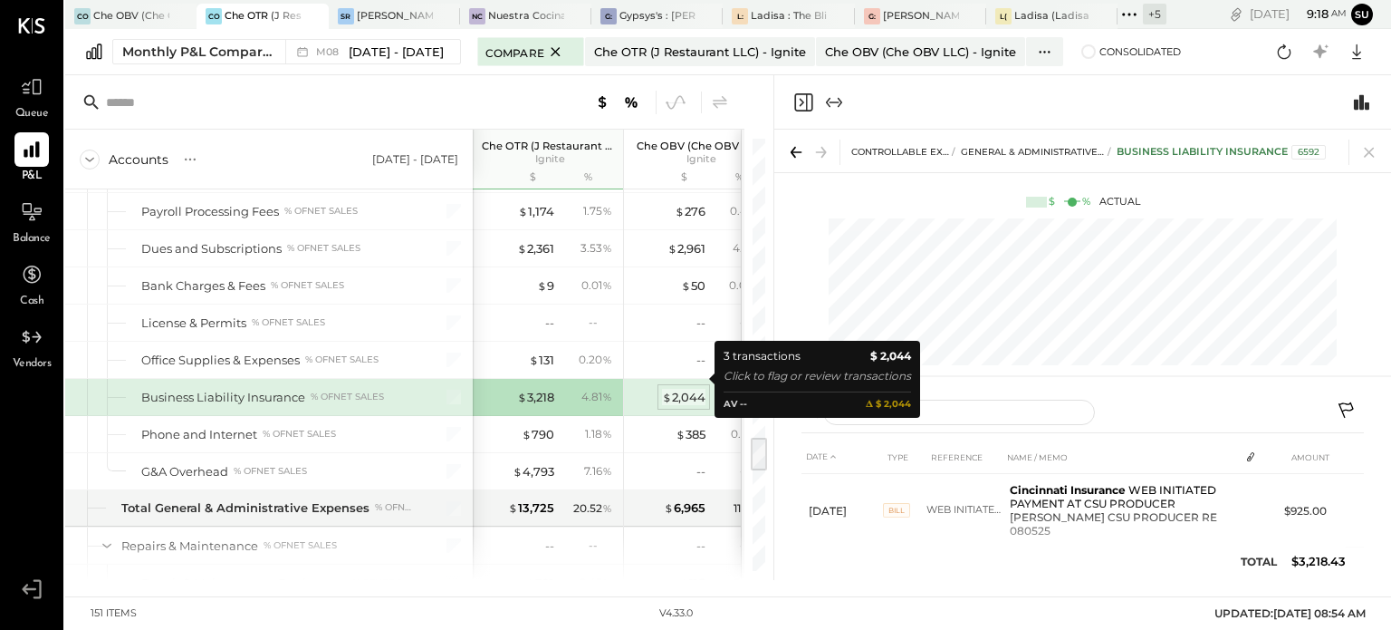
click at [668, 389] on span "$" at bounding box center [667, 396] width 10 height 14
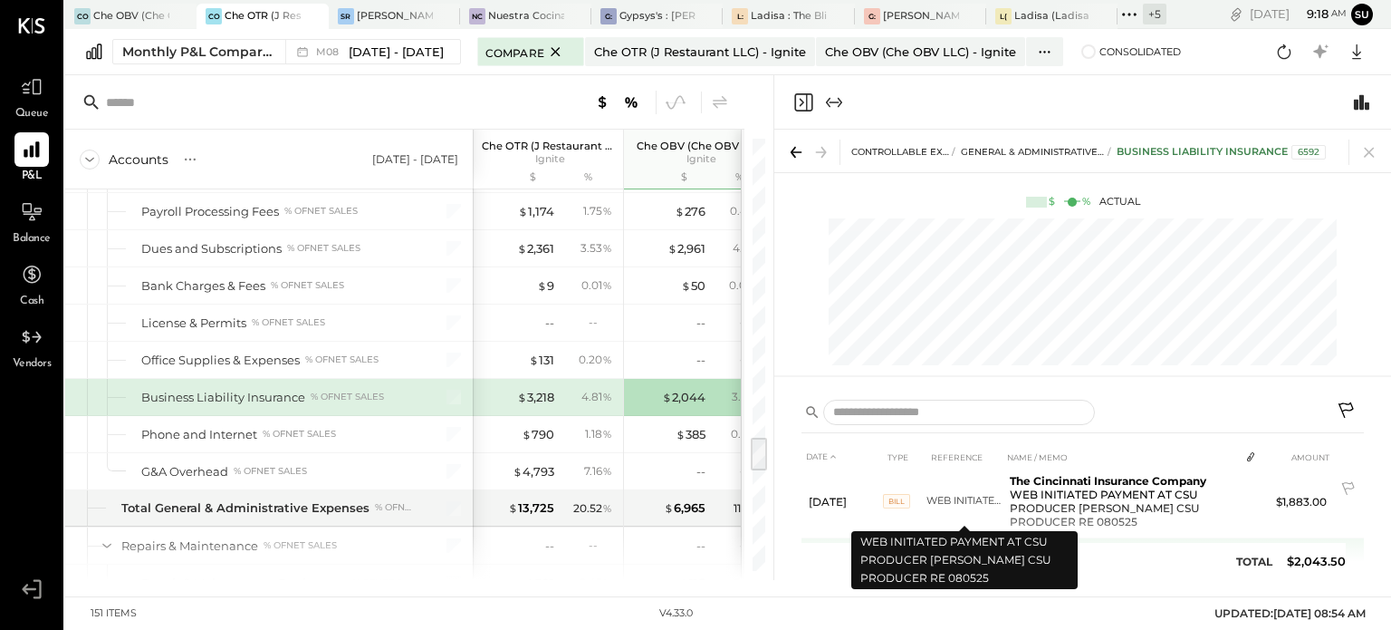
scroll to position [51, 0]
click at [967, 488] on td "WEB INITIATED PAYMENT AT CSU PRODUCER [PERSON_NAME] CSU PRODUCER RE 080525" at bounding box center [965, 502] width 76 height 73
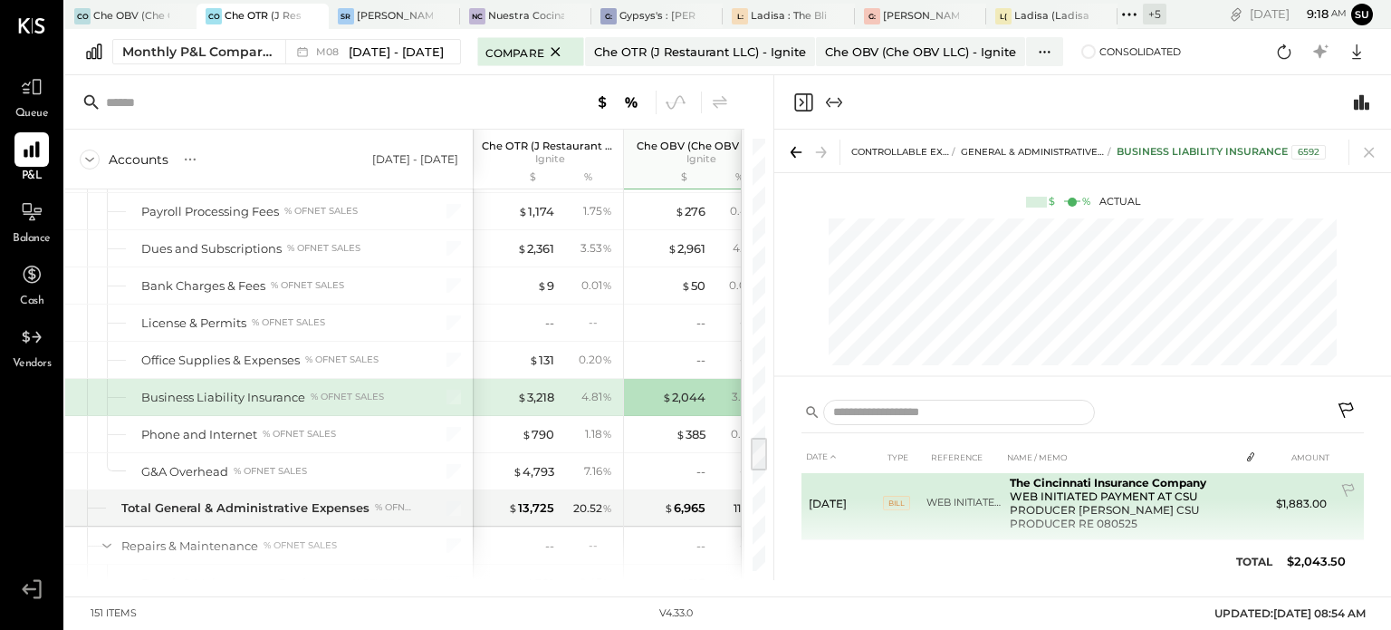
click at [1029, 495] on td "The Cincinnati Insurance Company WEB INITIATED PAYMENT AT CSU PRODUCER [PERSON_…" at bounding box center [1121, 502] width 236 height 73
click at [895, 505] on span "BILL" at bounding box center [896, 502] width 27 height 14
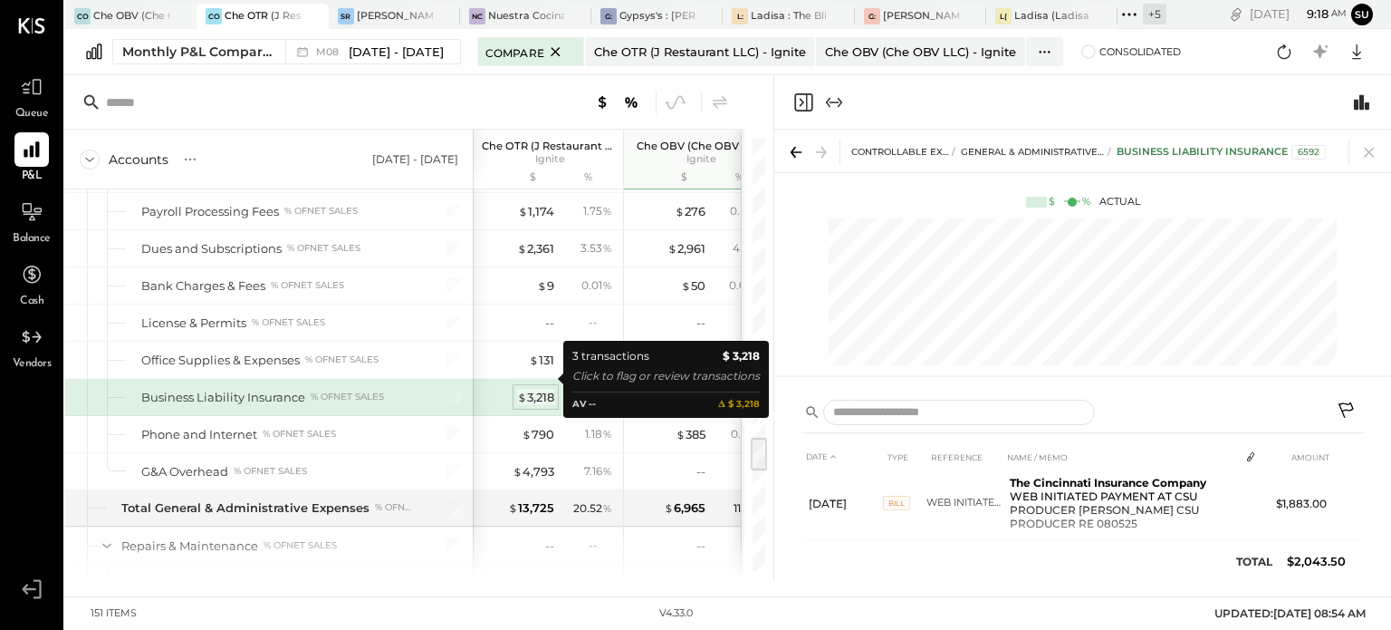
click at [550, 389] on div "$ 3,218" at bounding box center [535, 397] width 37 height 17
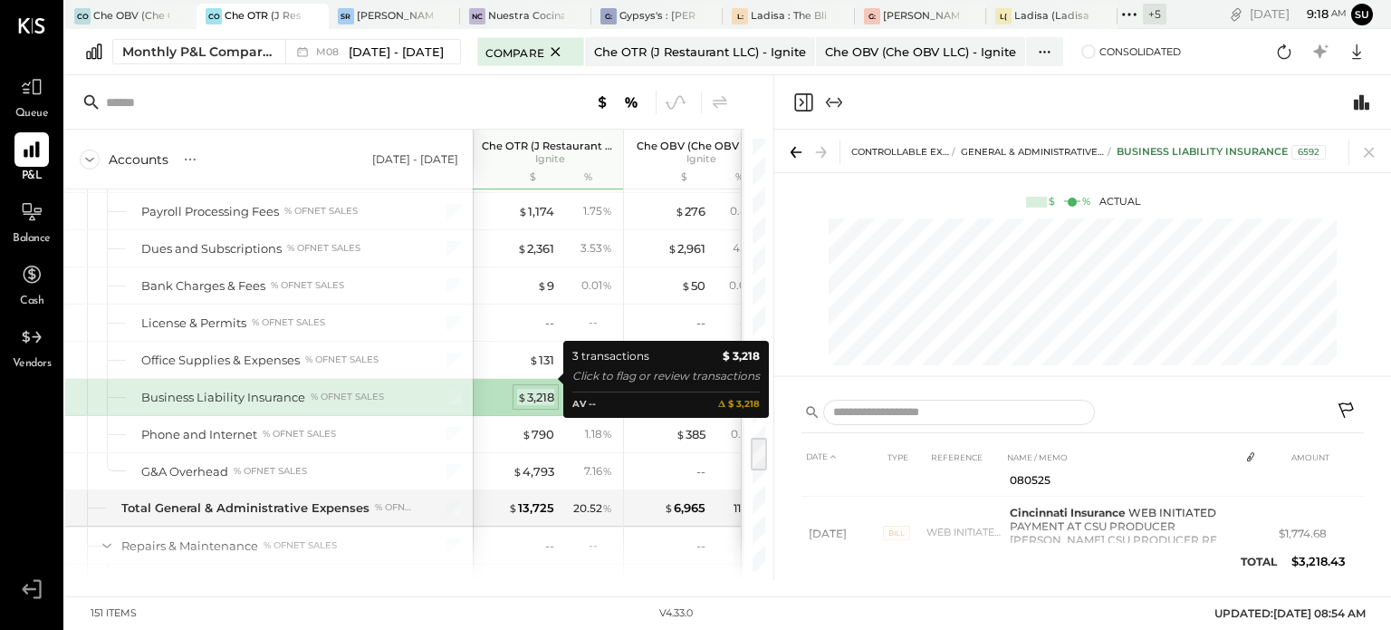
scroll to position [60, 0]
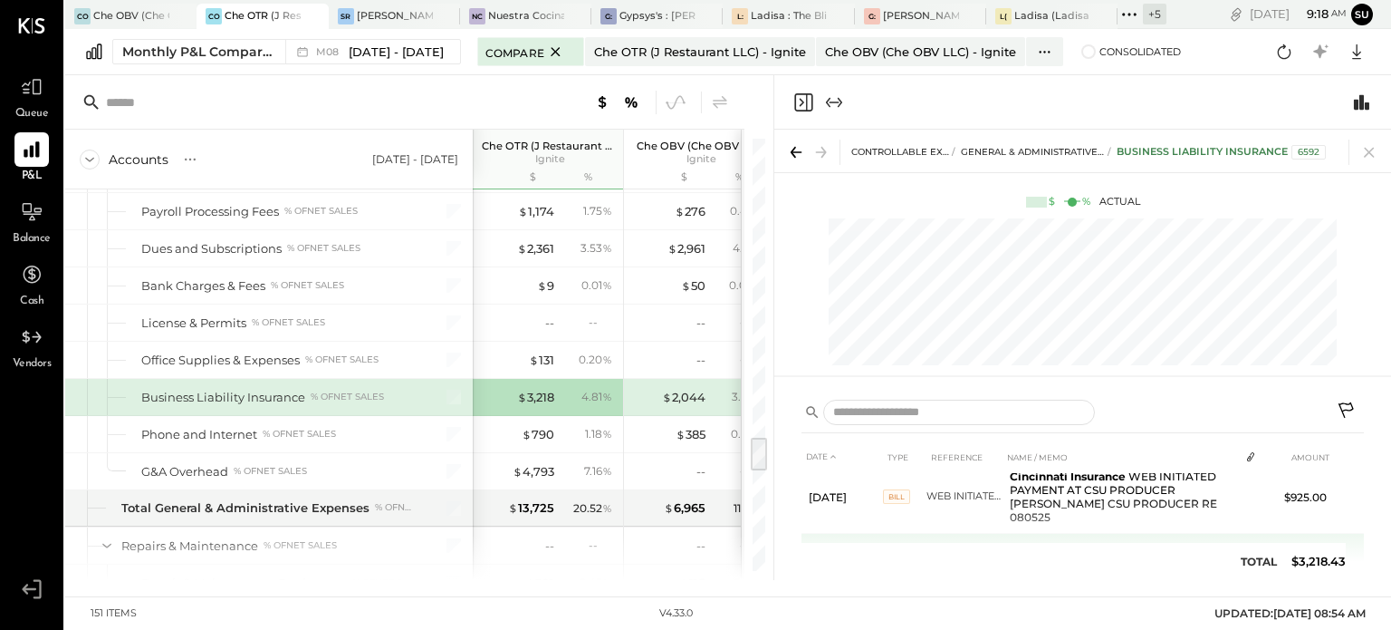
scroll to position [11, 0]
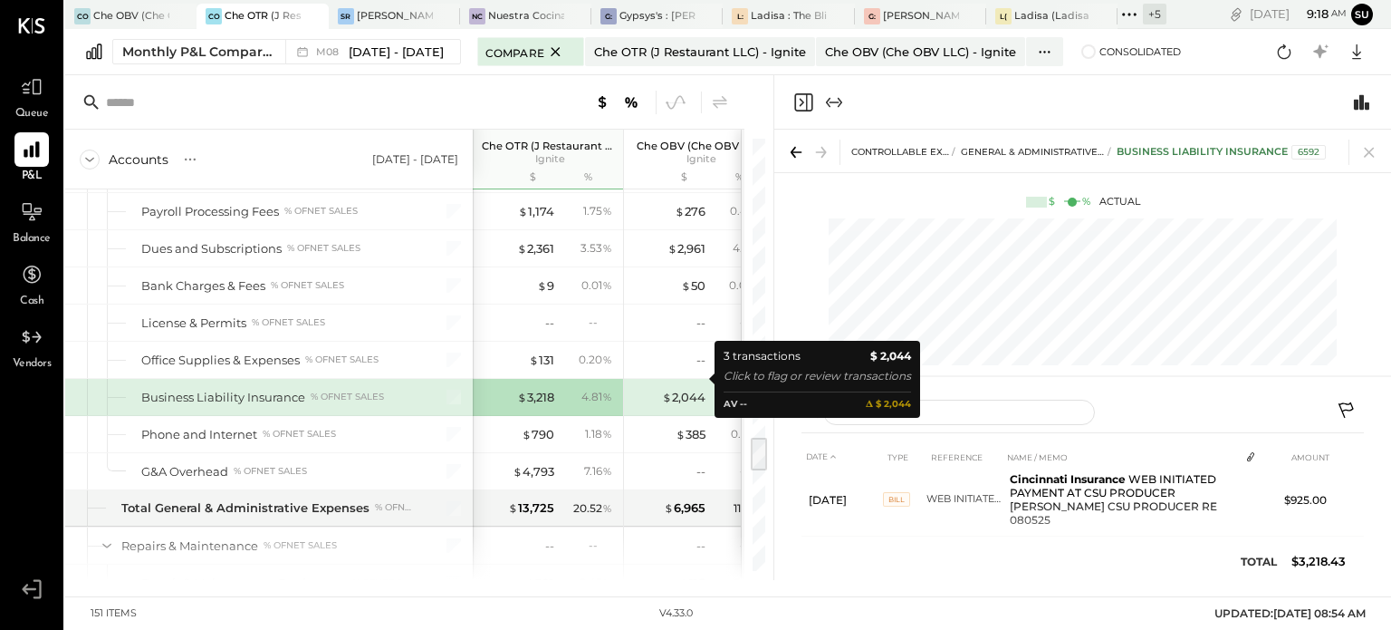
click at [654, 389] on div "$ 2,044" at bounding box center [669, 397] width 72 height 17
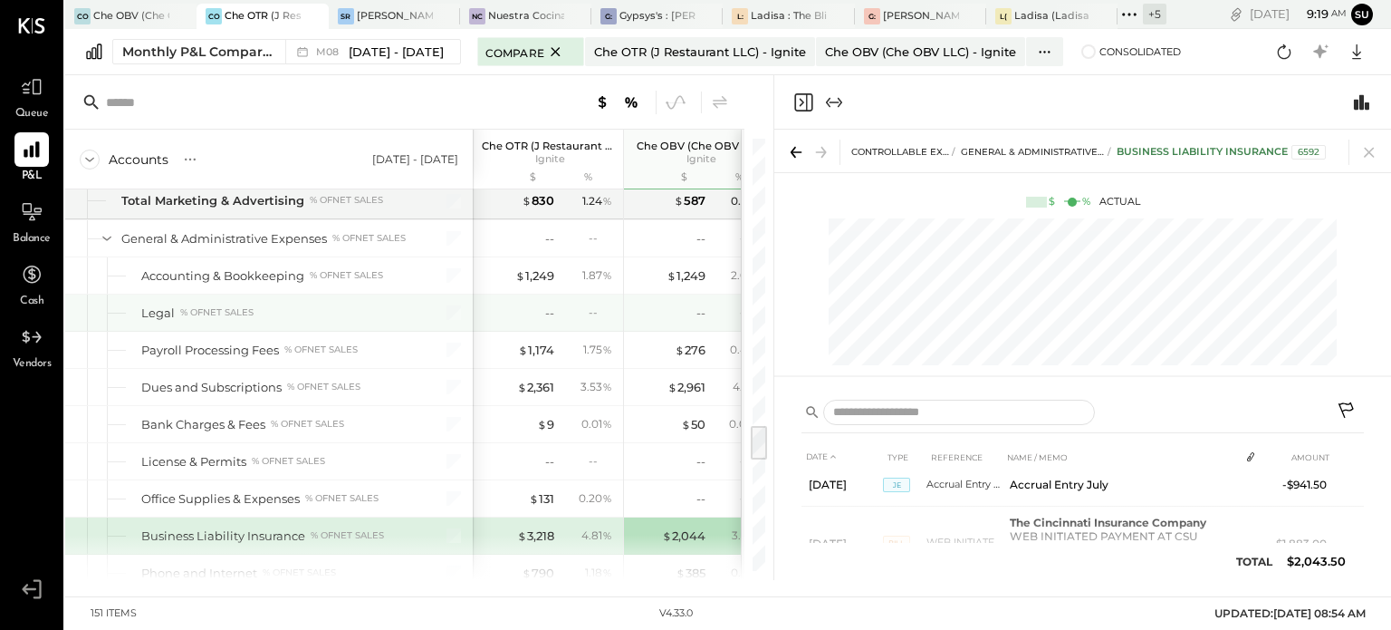
scroll to position [3416, 0]
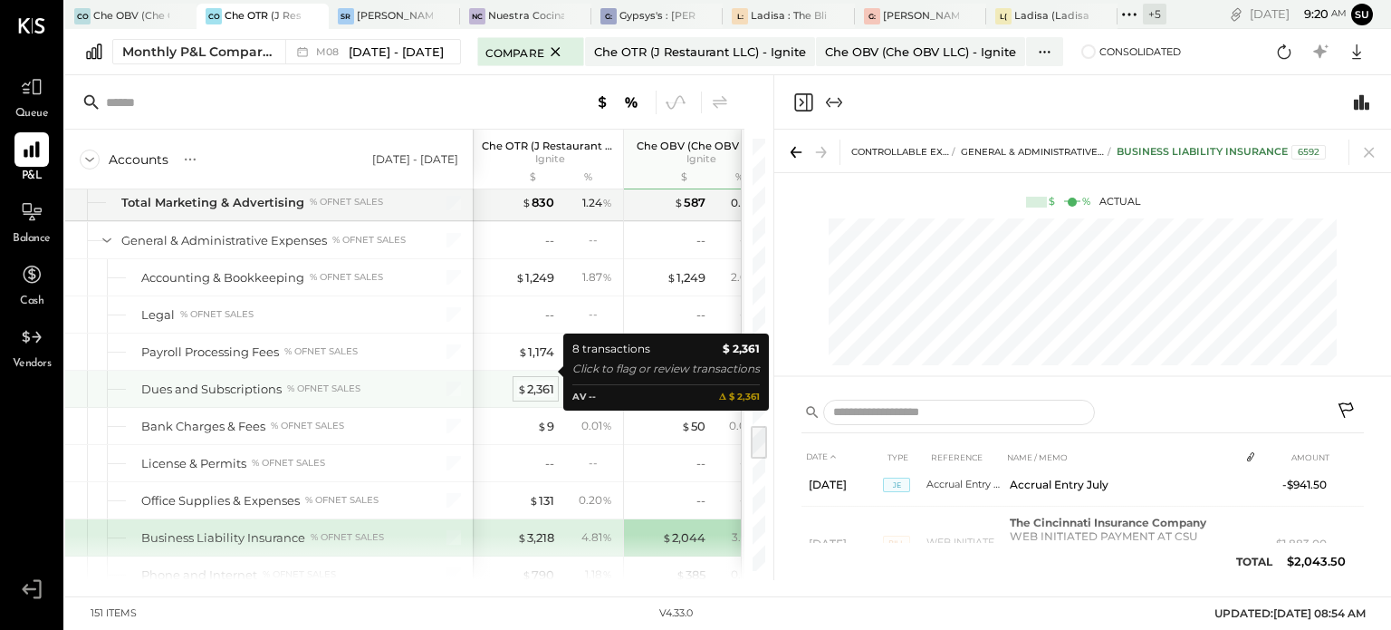
click at [529, 380] on div "$ 2,361" at bounding box center [535, 388] width 37 height 17
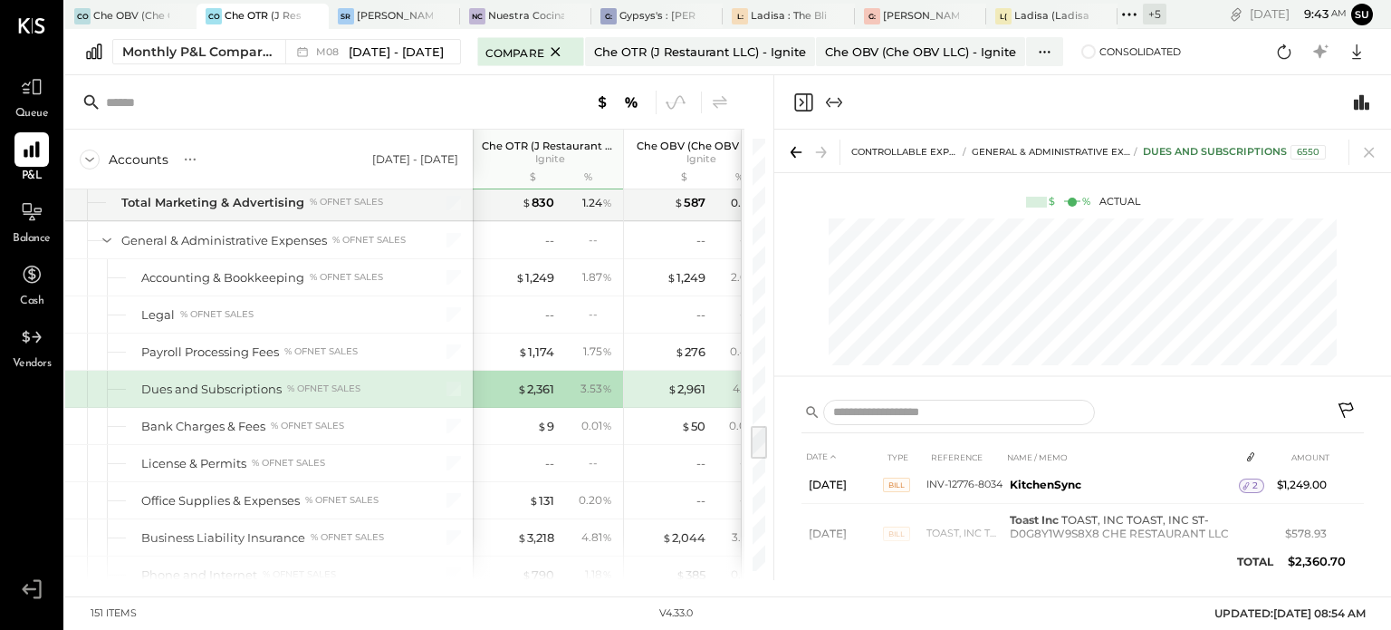
scroll to position [45, 0]
click at [1133, 510] on td "Toast Inc TOAST, INC TOAST, INC ST-D0G8Y1W9S8X8 CHE RESTAURANT LLC 080525" at bounding box center [1121, 535] width 236 height 60
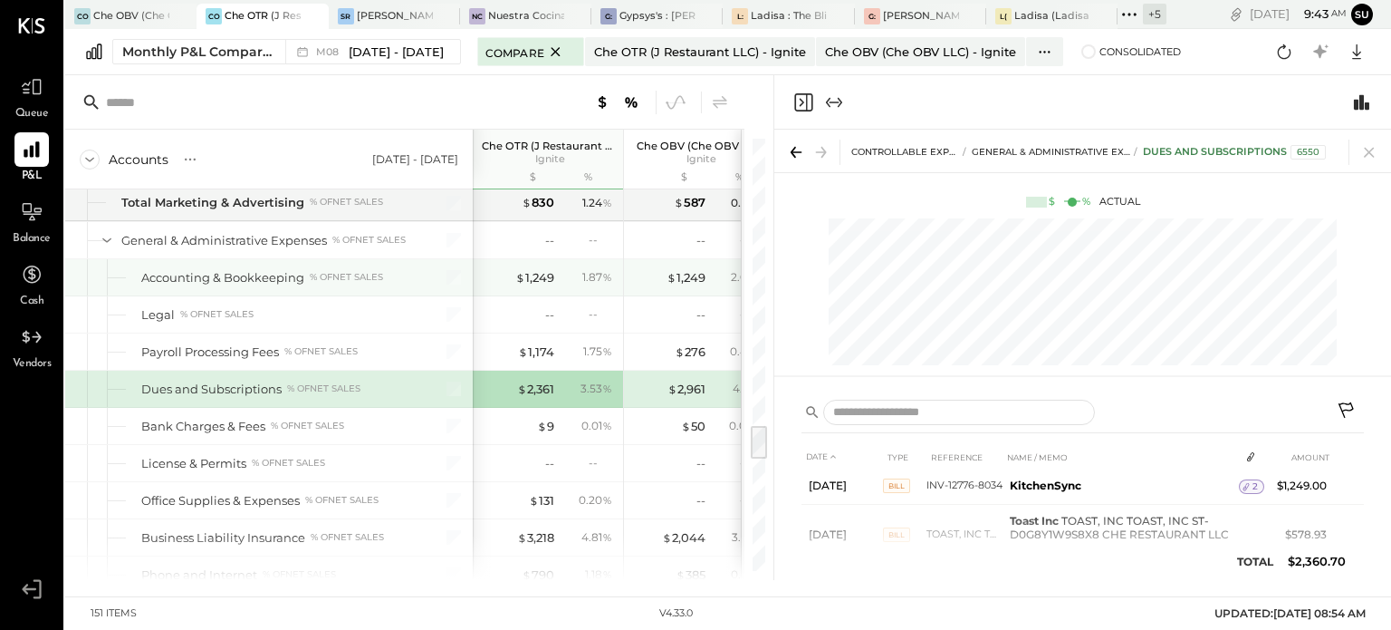
click at [524, 274] on div "$ 1,249 1.87 %" at bounding box center [550, 277] width 136 height 36
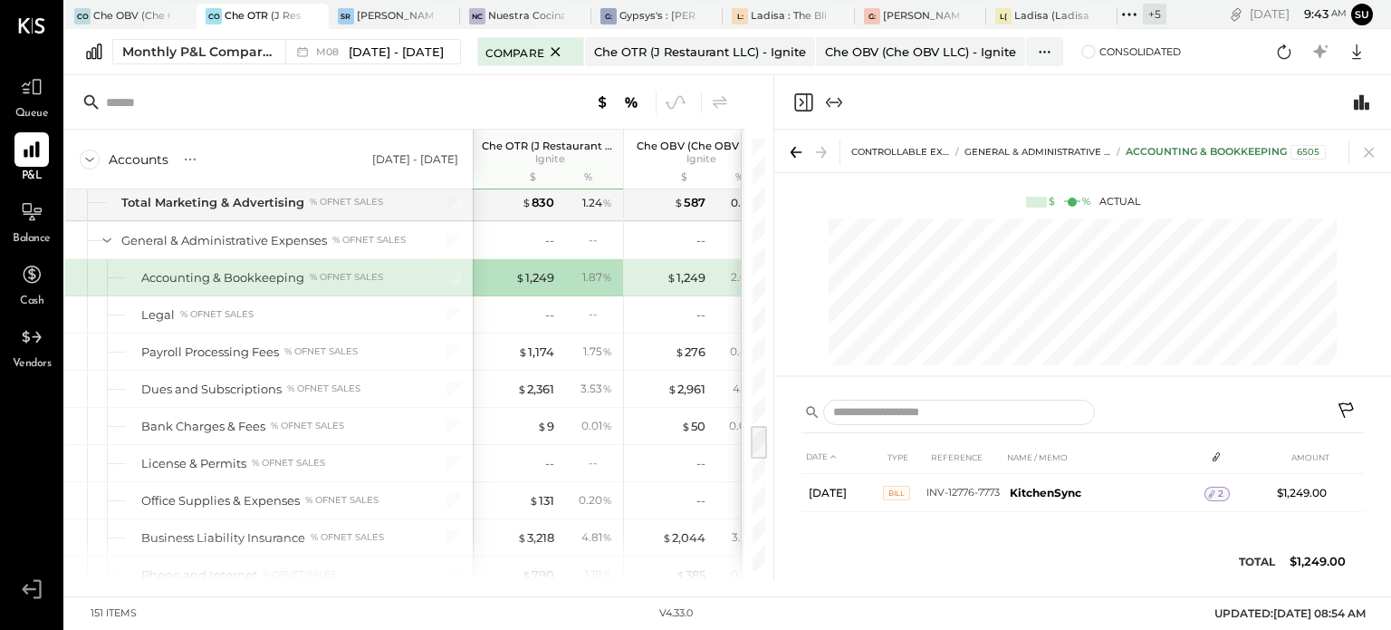
scroll to position [0, 0]
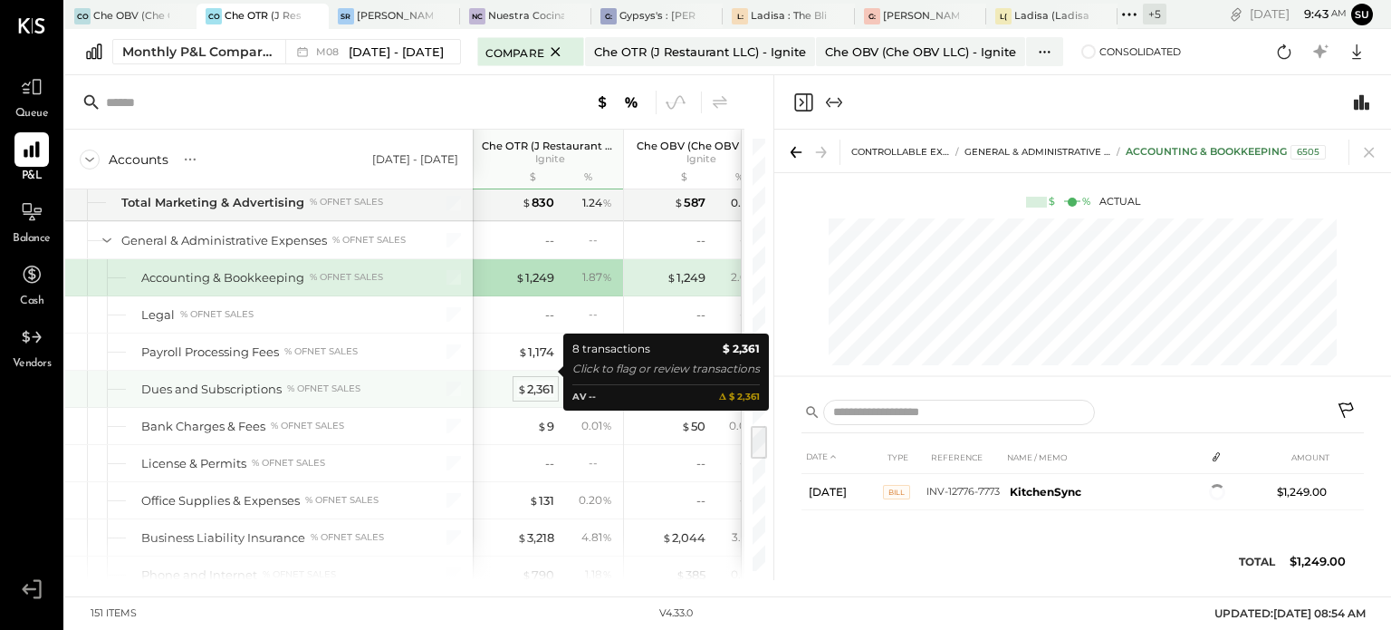
click at [535, 380] on div "$ 2,361" at bounding box center [535, 388] width 37 height 17
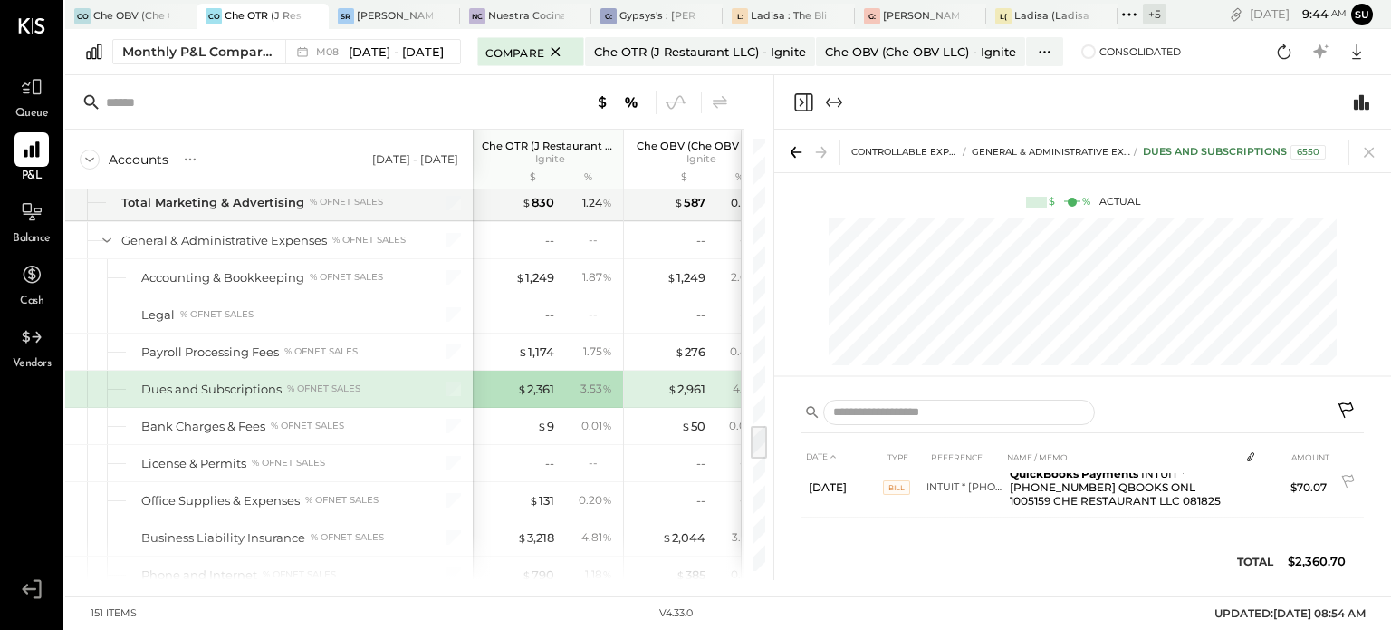
scroll to position [355, 0]
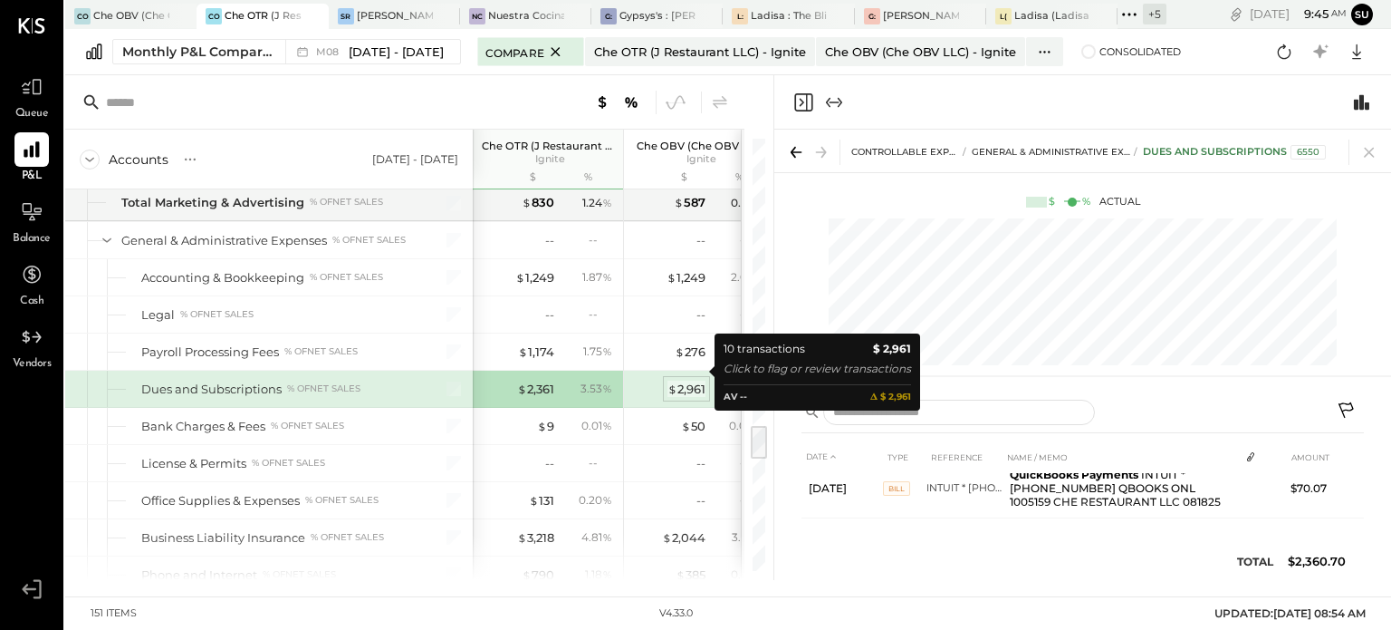
click at [677, 380] on div "$ 2,961" at bounding box center [687, 388] width 38 height 17
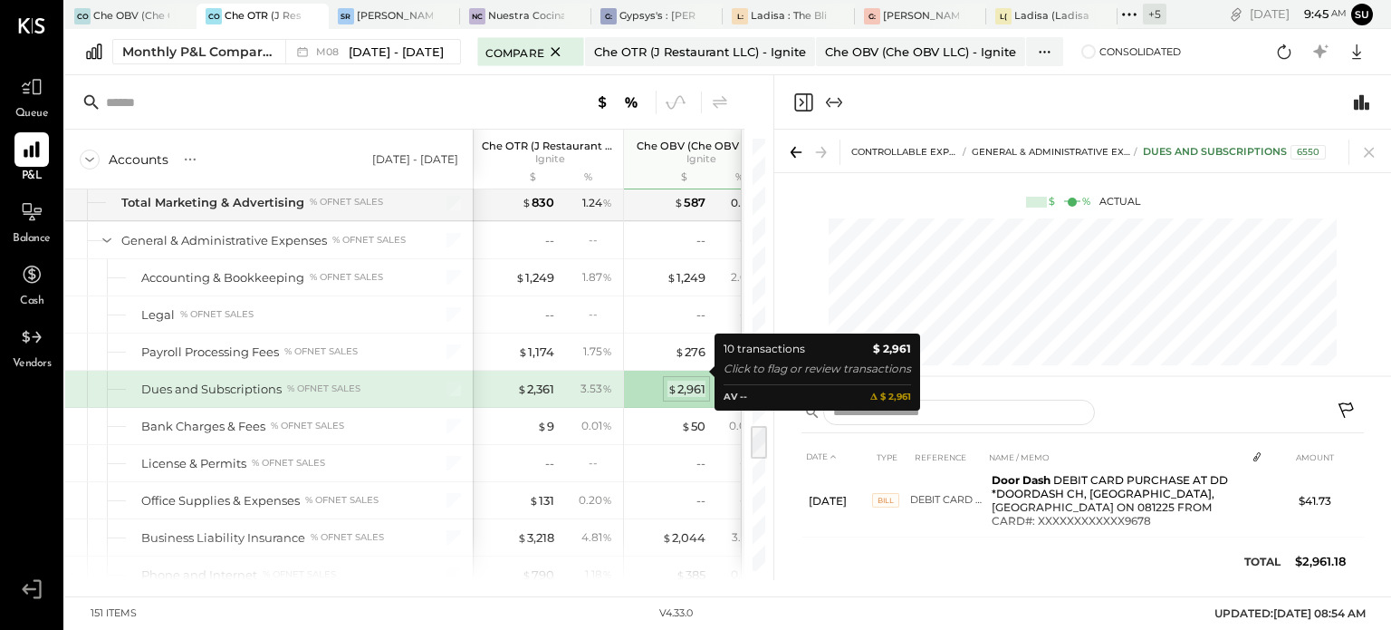
scroll to position [347, 0]
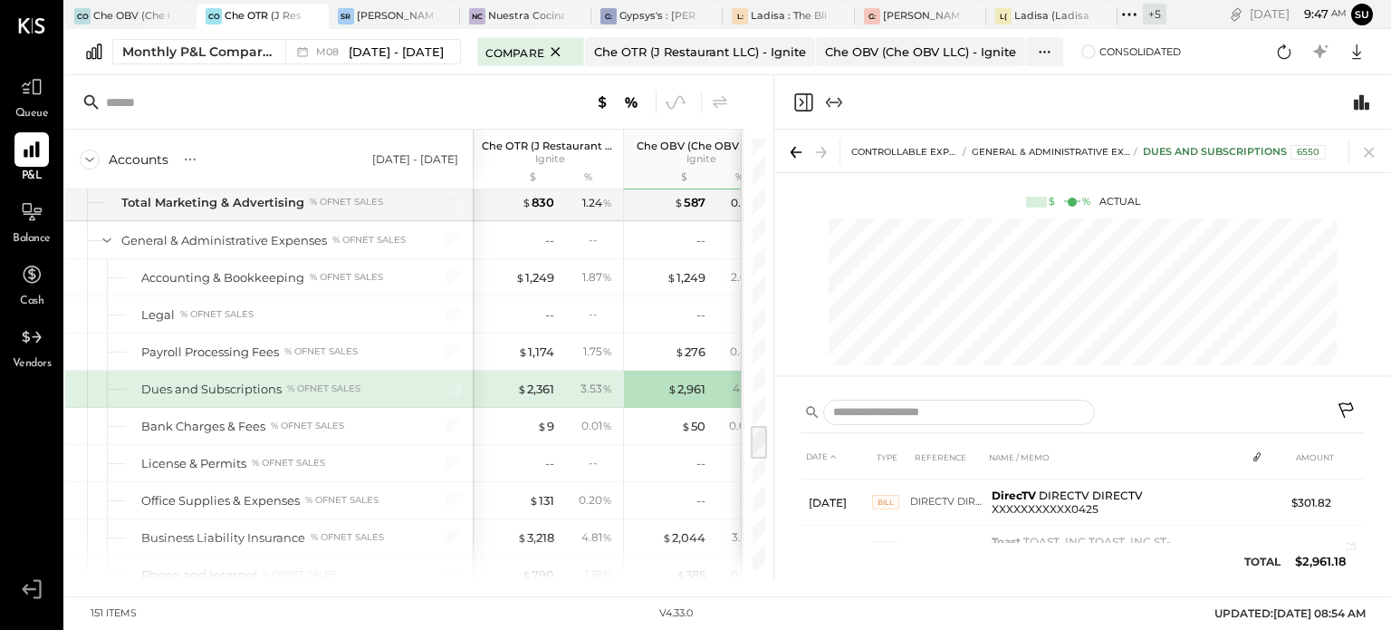
scroll to position [78, 0]
click at [1380, 151] on icon at bounding box center [1369, 151] width 25 height 25
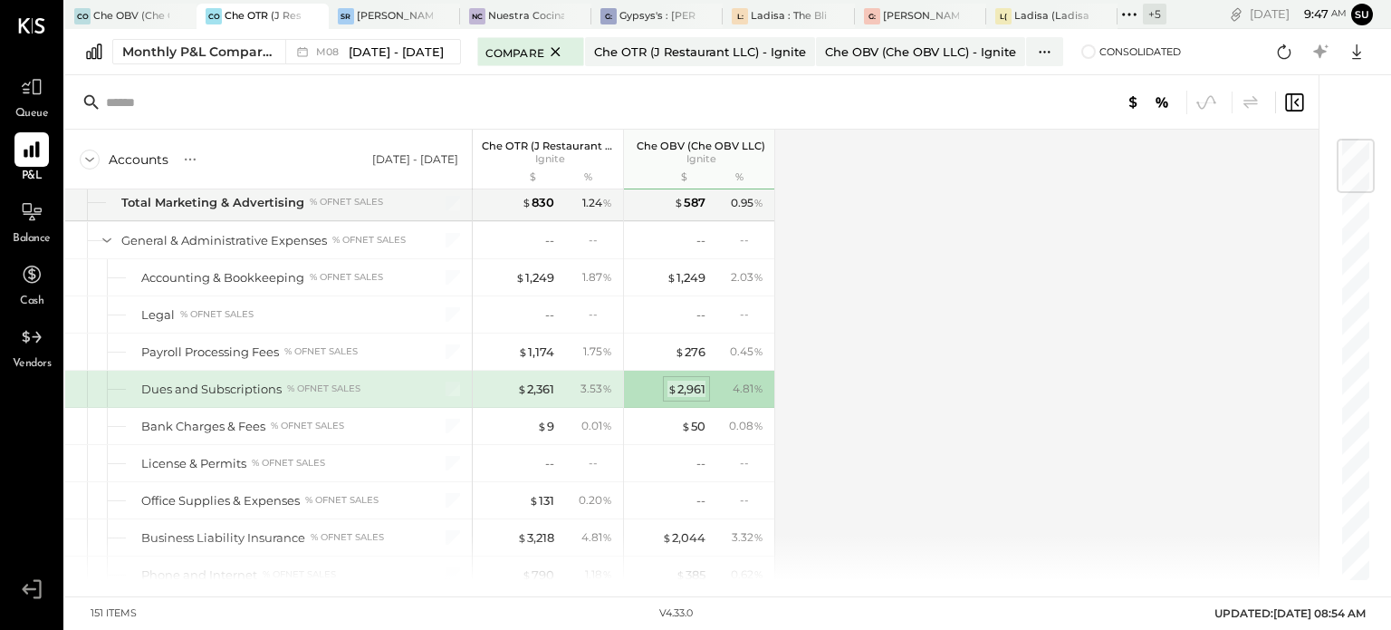
click at [680, 380] on div "$ 2,961" at bounding box center [687, 388] width 38 height 17
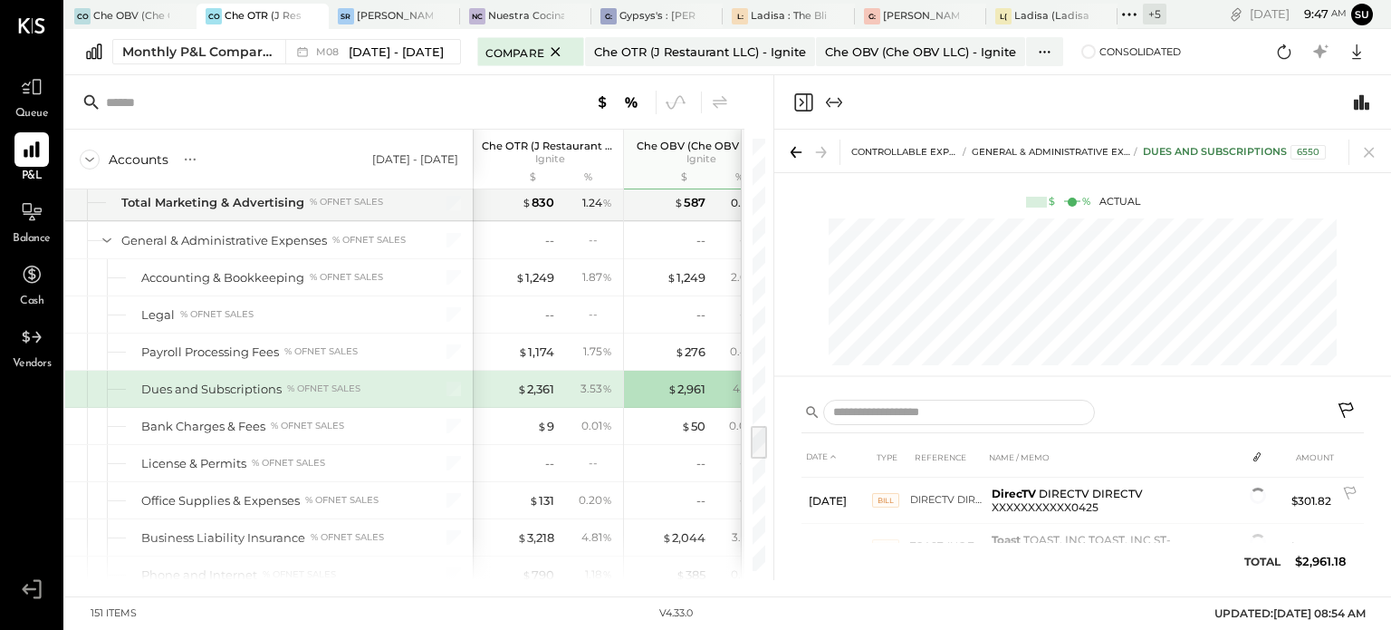
scroll to position [80, 0]
click at [1366, 151] on icon at bounding box center [1369, 151] width 25 height 25
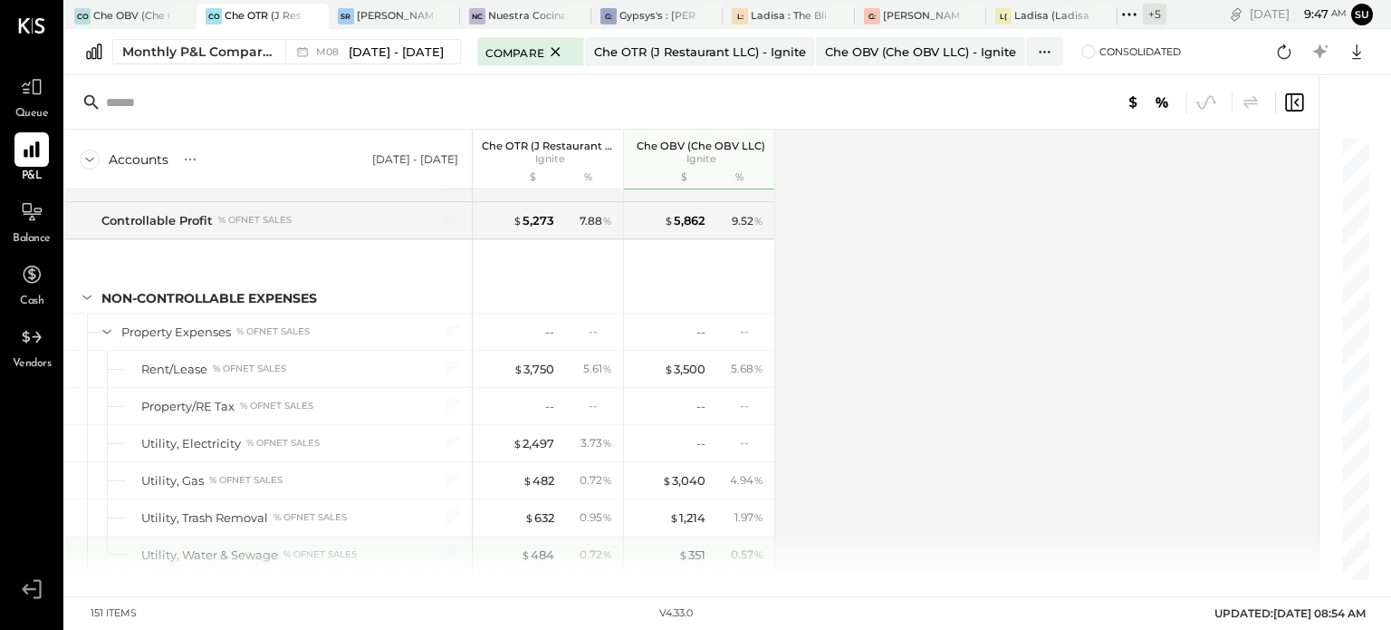
scroll to position [4102, 0]
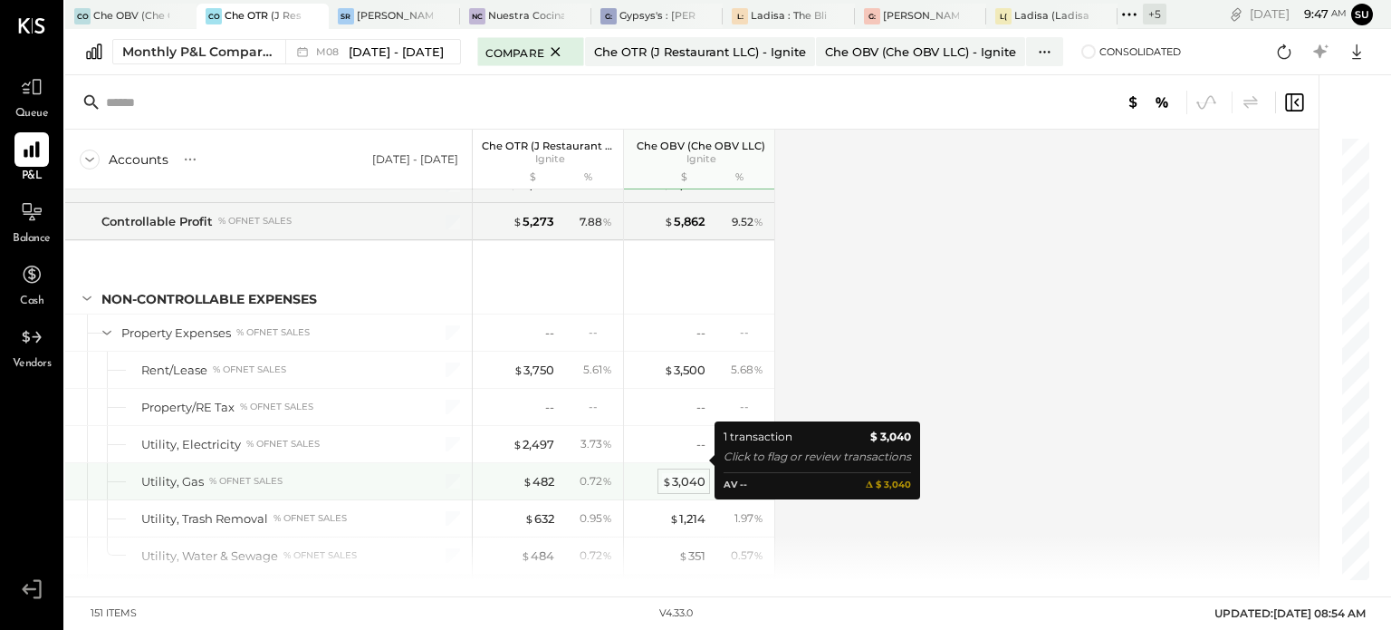
click at [702, 473] on div "$ 3,040" at bounding box center [683, 481] width 43 height 17
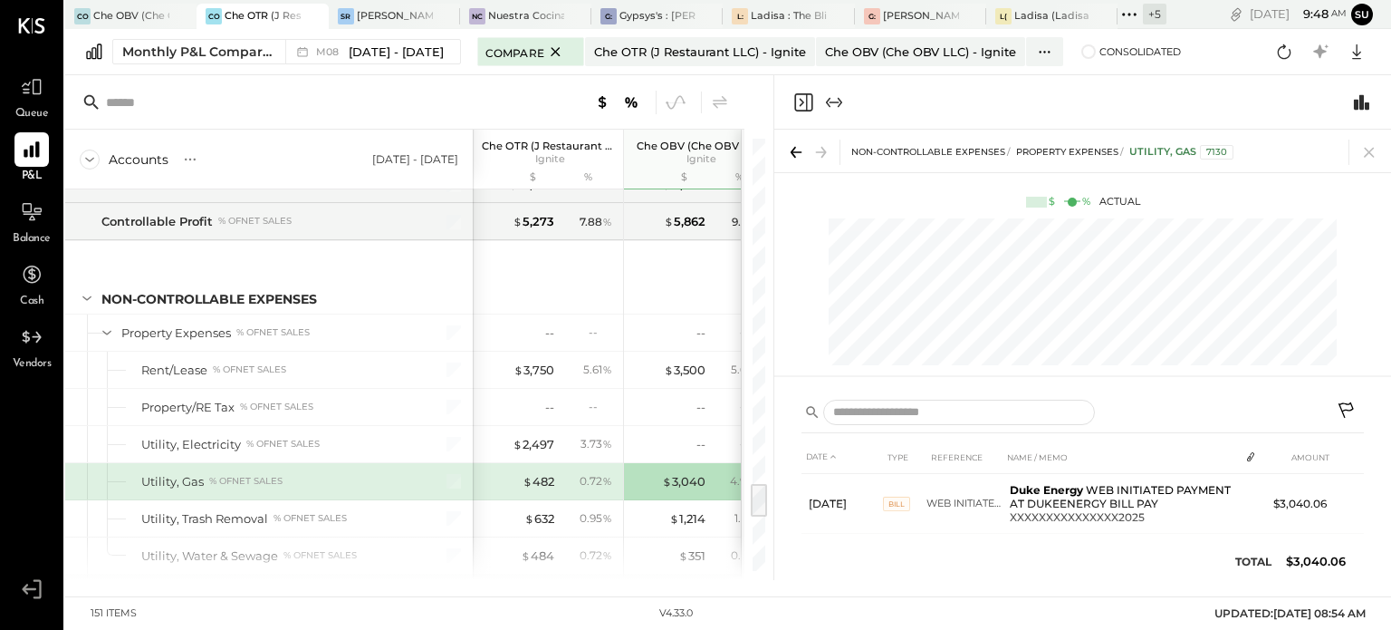
click at [546, 463] on div "$ 482 0.72 %" at bounding box center [550, 481] width 136 height 36
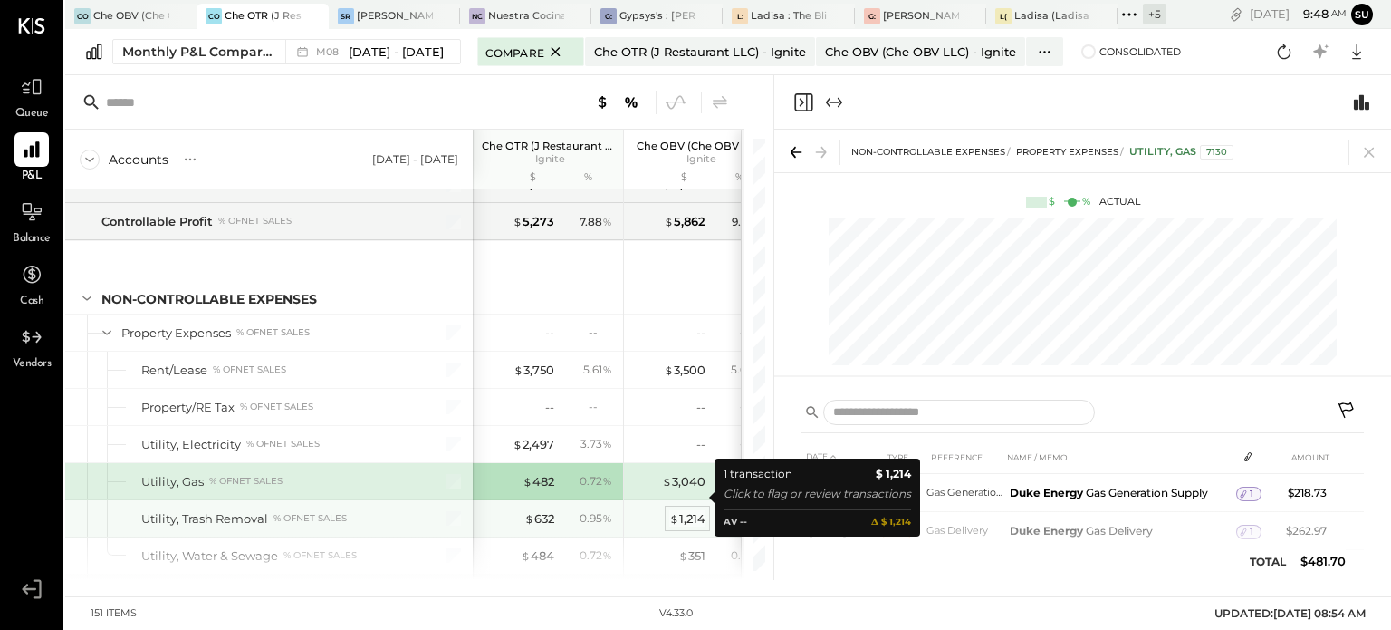
click at [678, 511] on span "$" at bounding box center [674, 518] width 10 height 14
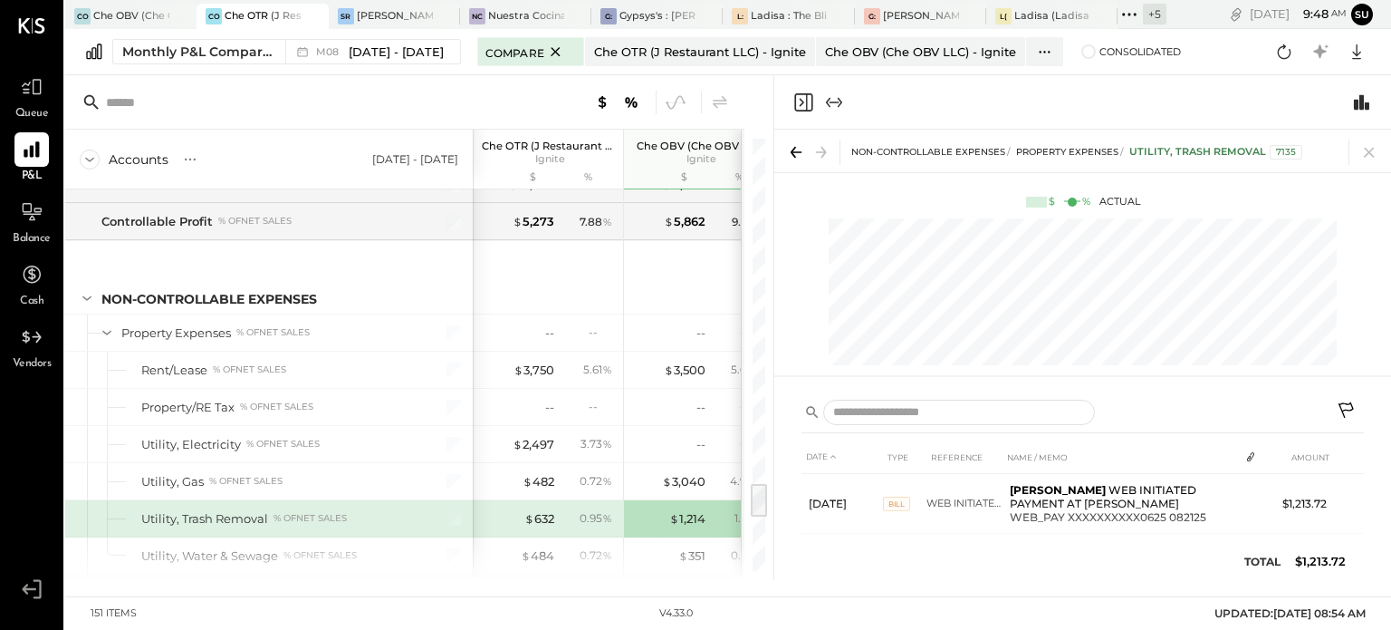
click at [563, 510] on div "0.95 %" at bounding box center [588, 518] width 59 height 16
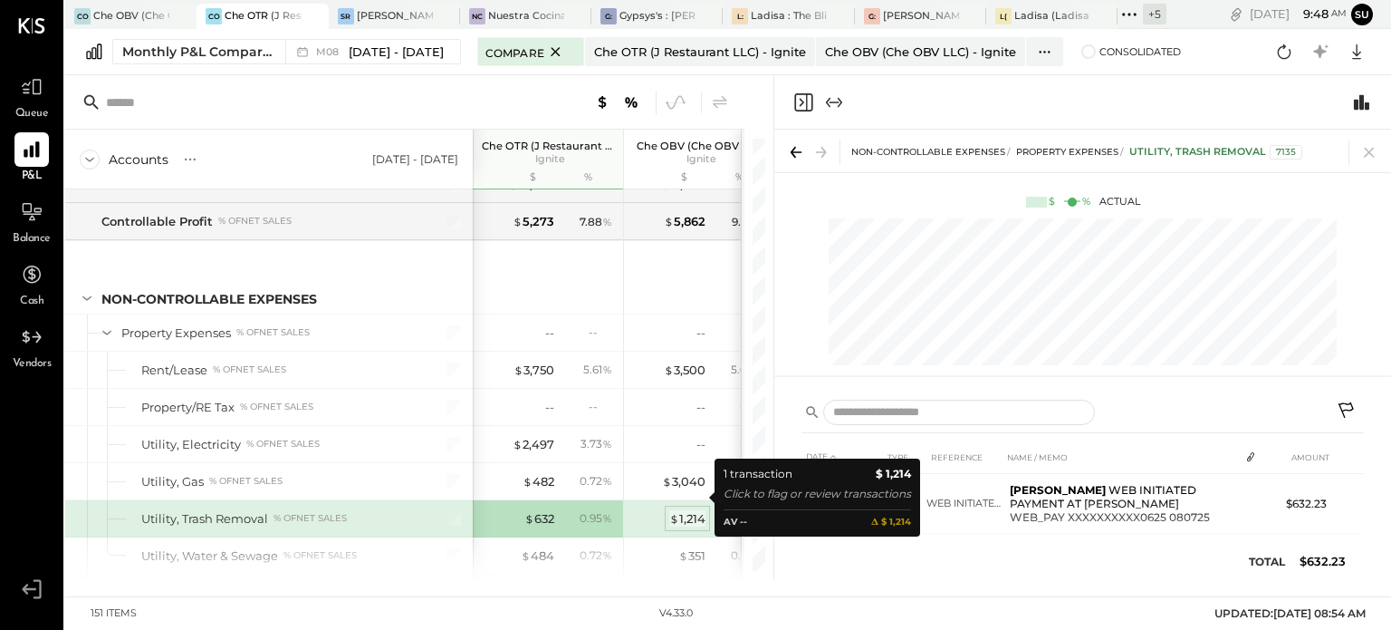
click at [684, 510] on div "$ 1,214" at bounding box center [687, 518] width 36 height 17
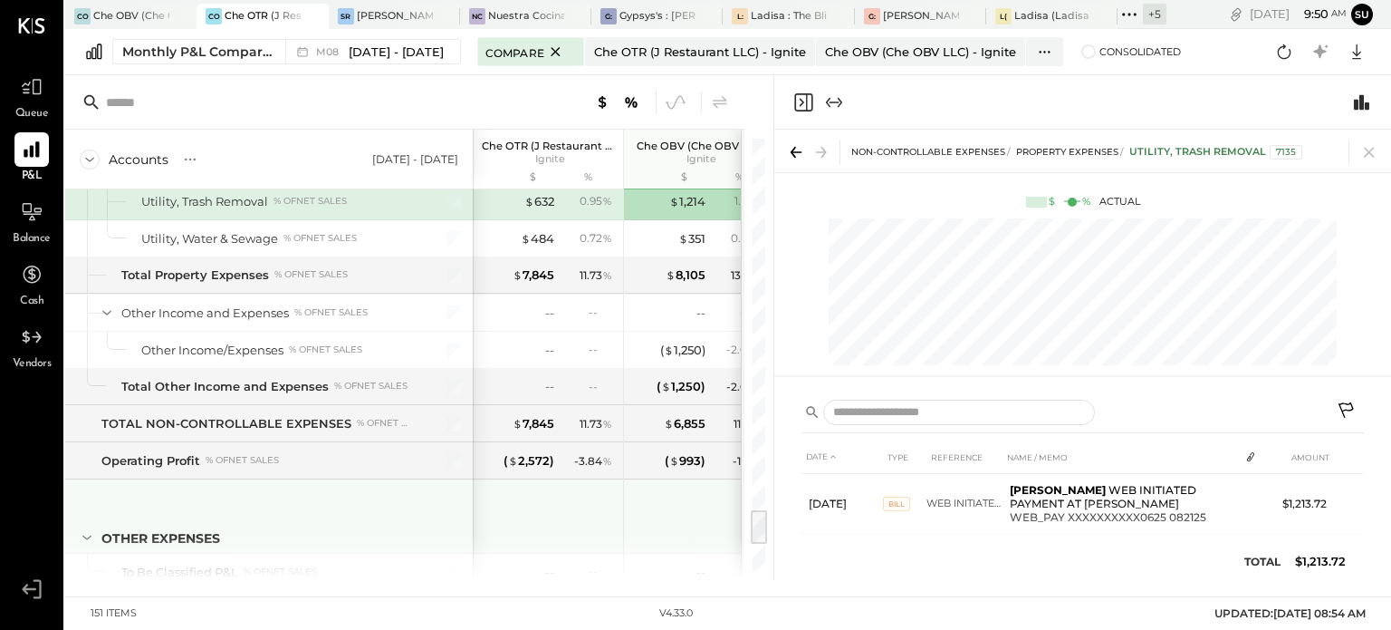
scroll to position [4419, 0]
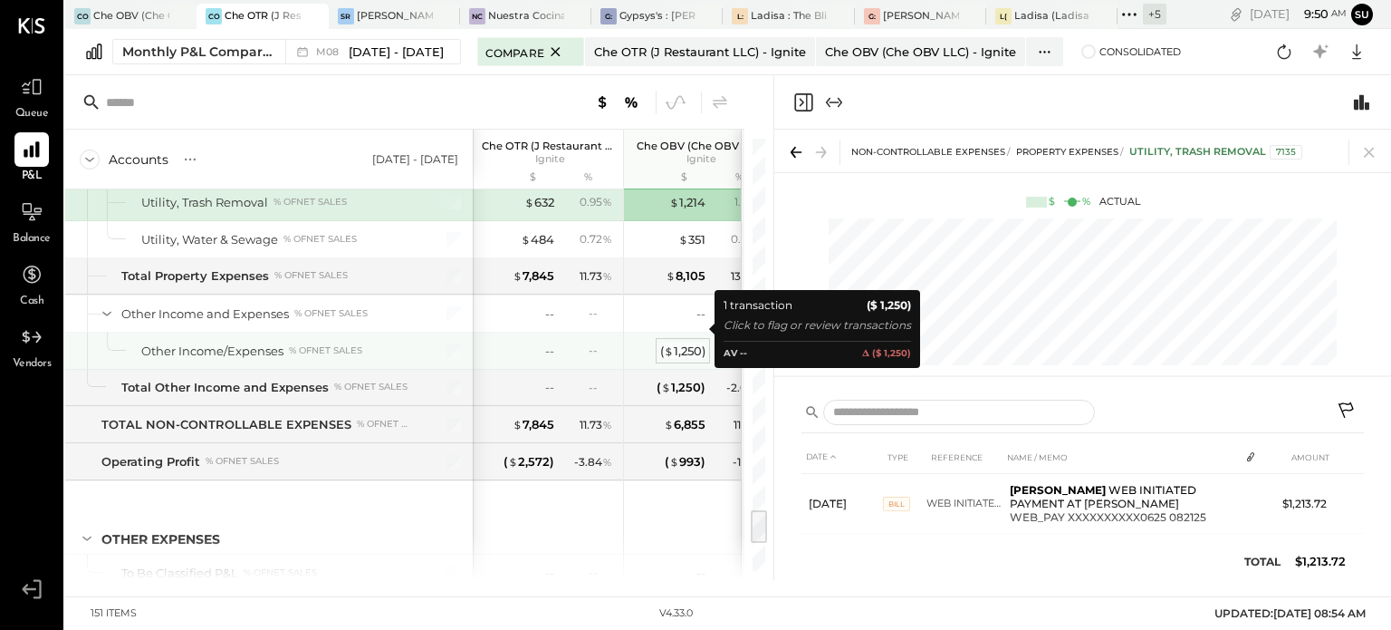
click at [684, 342] on div "( $ 1,250 )" at bounding box center [682, 350] width 45 height 17
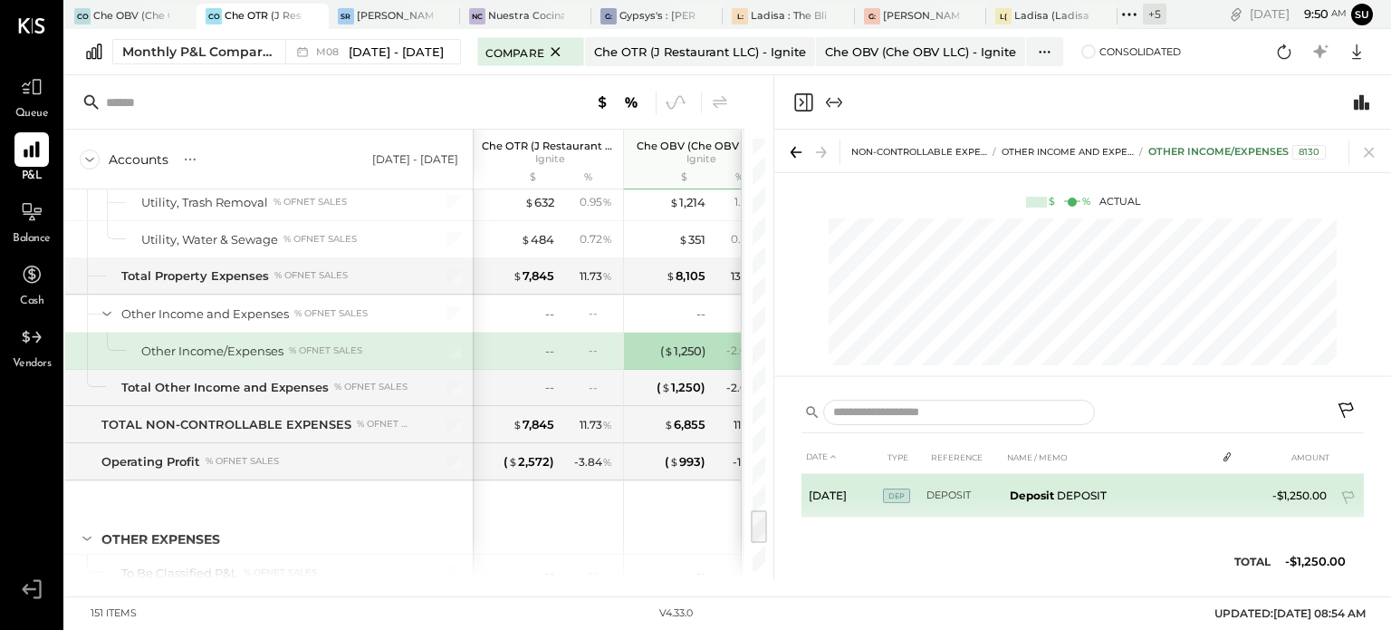
click at [897, 491] on span "DEP" at bounding box center [896, 495] width 27 height 14
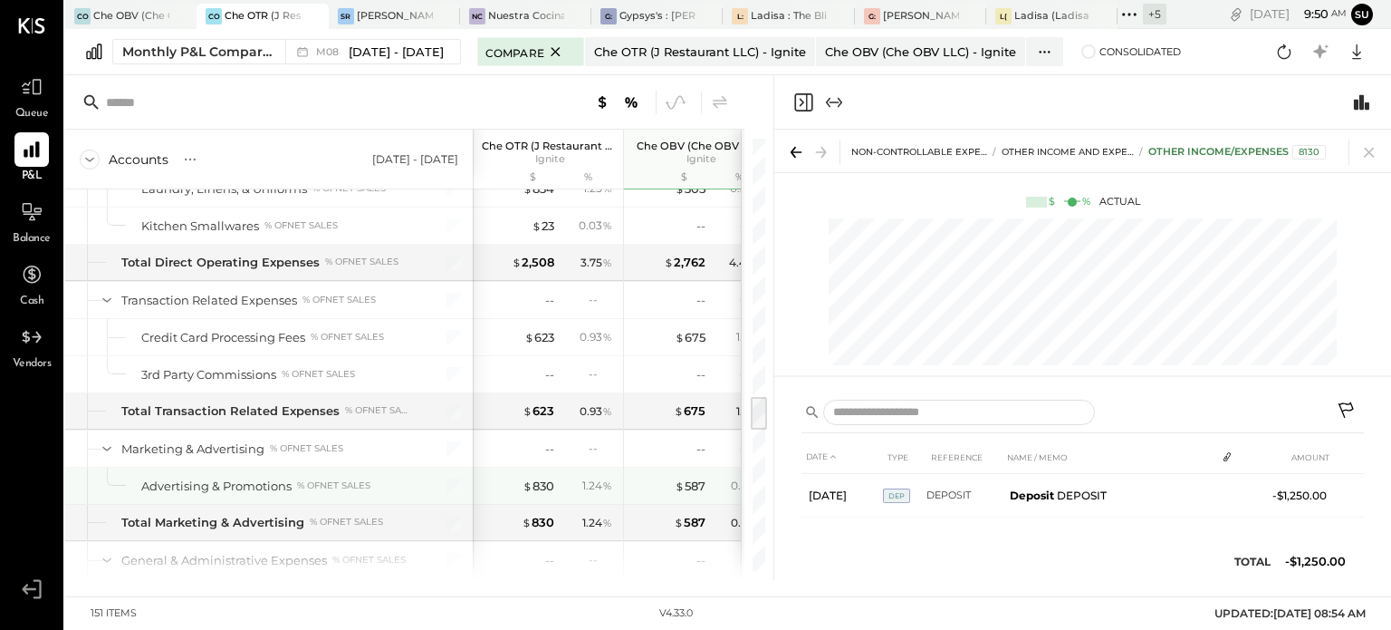
scroll to position [3063, 0]
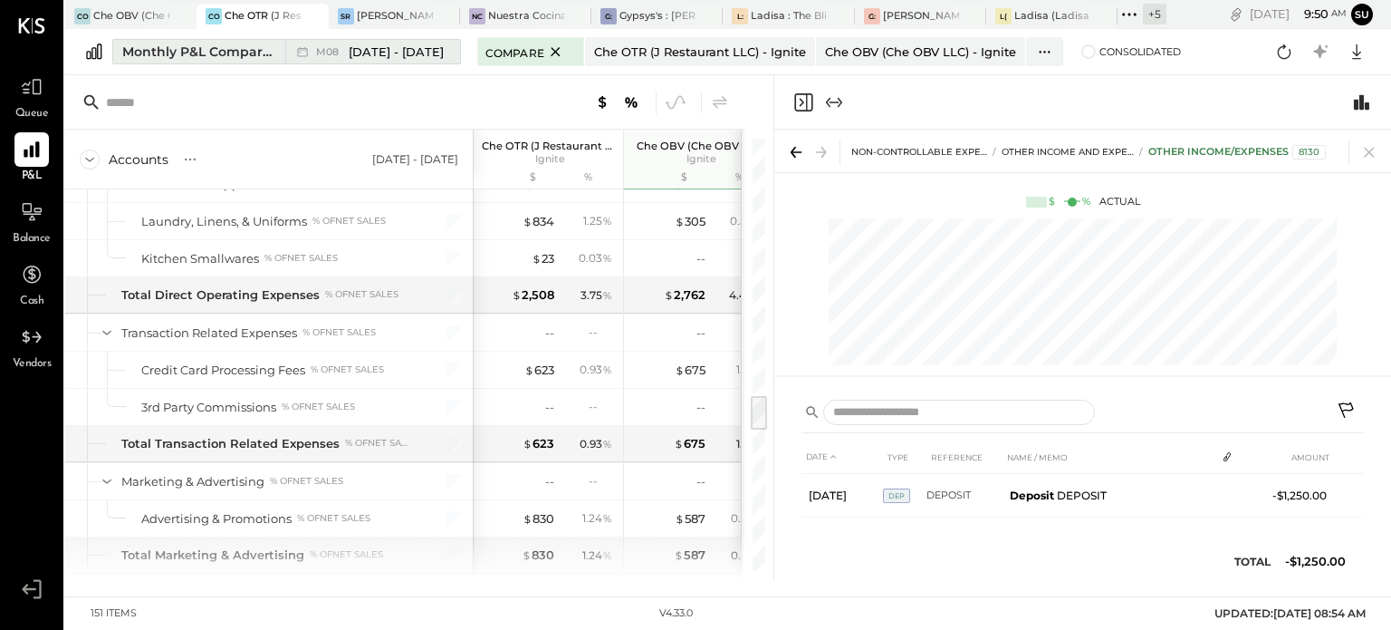
click at [248, 49] on div "Monthly P&L Comparison" at bounding box center [198, 52] width 152 height 18
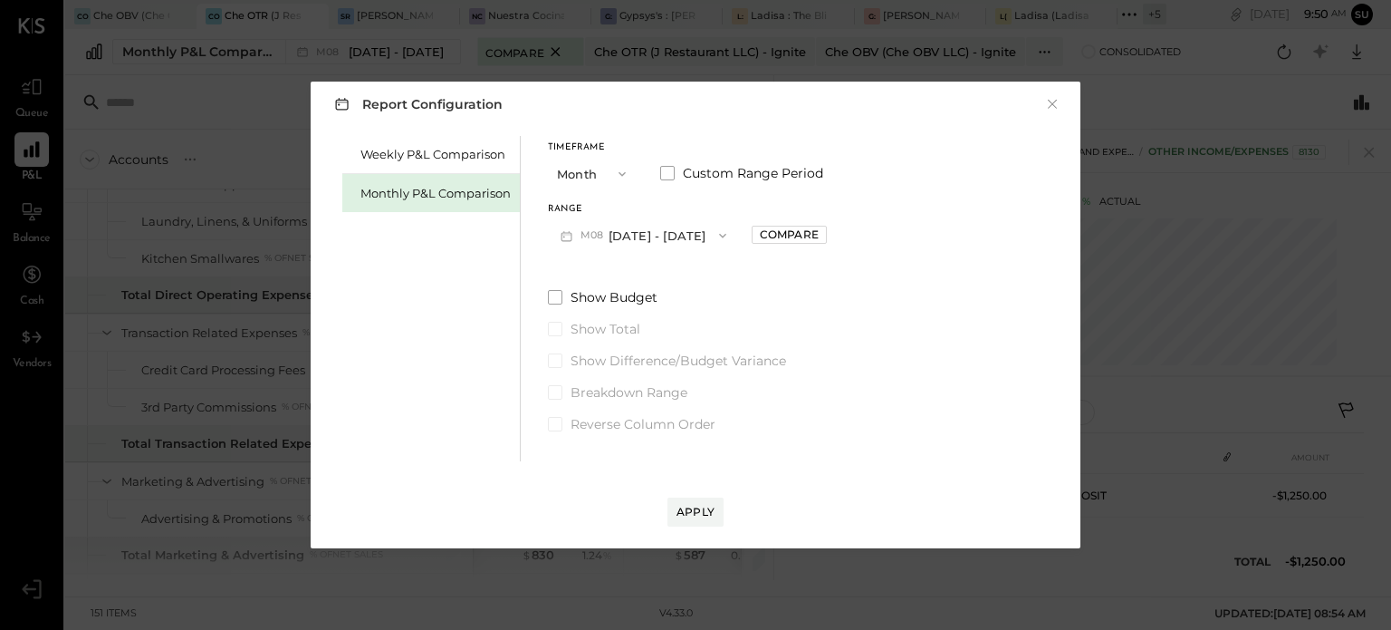
click at [716, 231] on icon "button" at bounding box center [723, 235] width 14 height 14
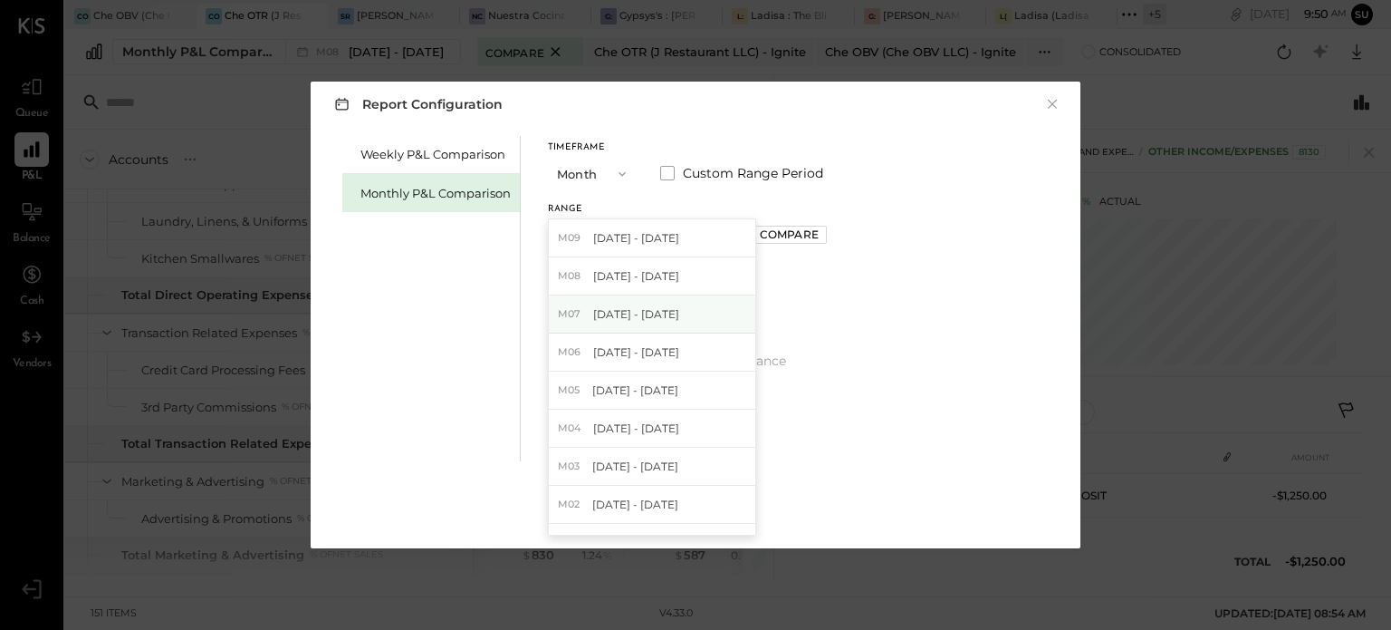
click at [664, 303] on div "M07 [DATE] - [DATE]" at bounding box center [652, 314] width 207 height 38
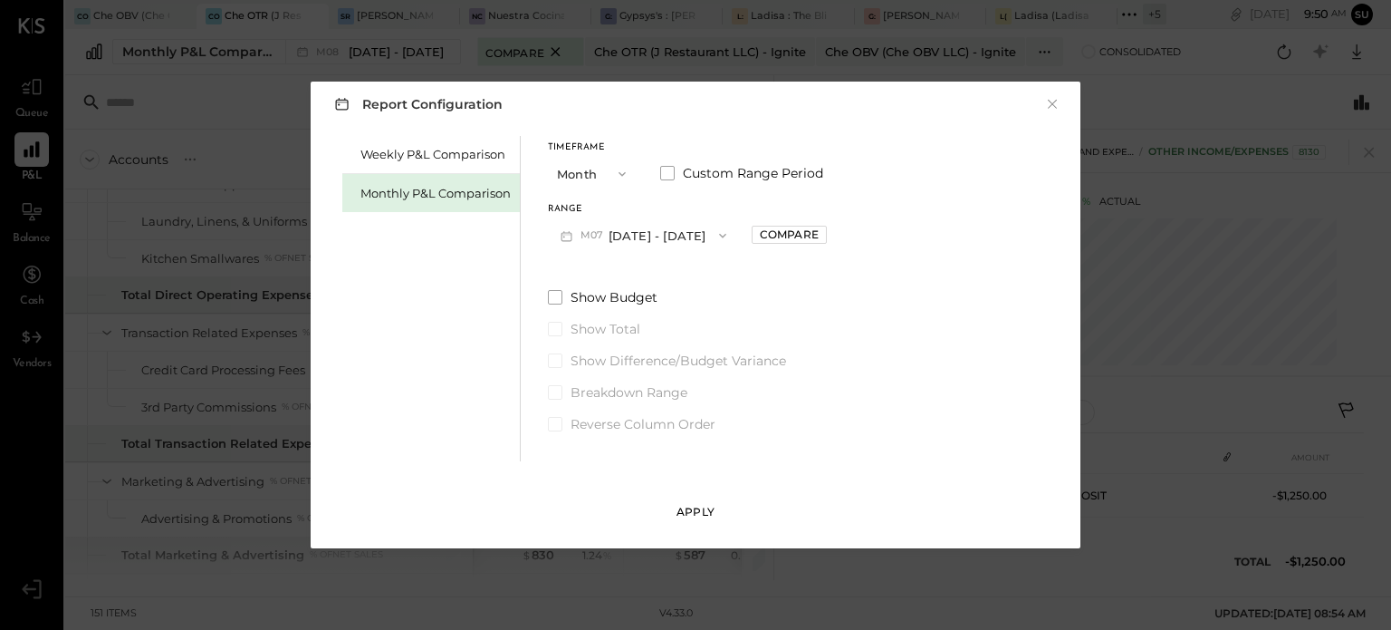
click at [697, 504] on div "Apply" at bounding box center [696, 511] width 38 height 15
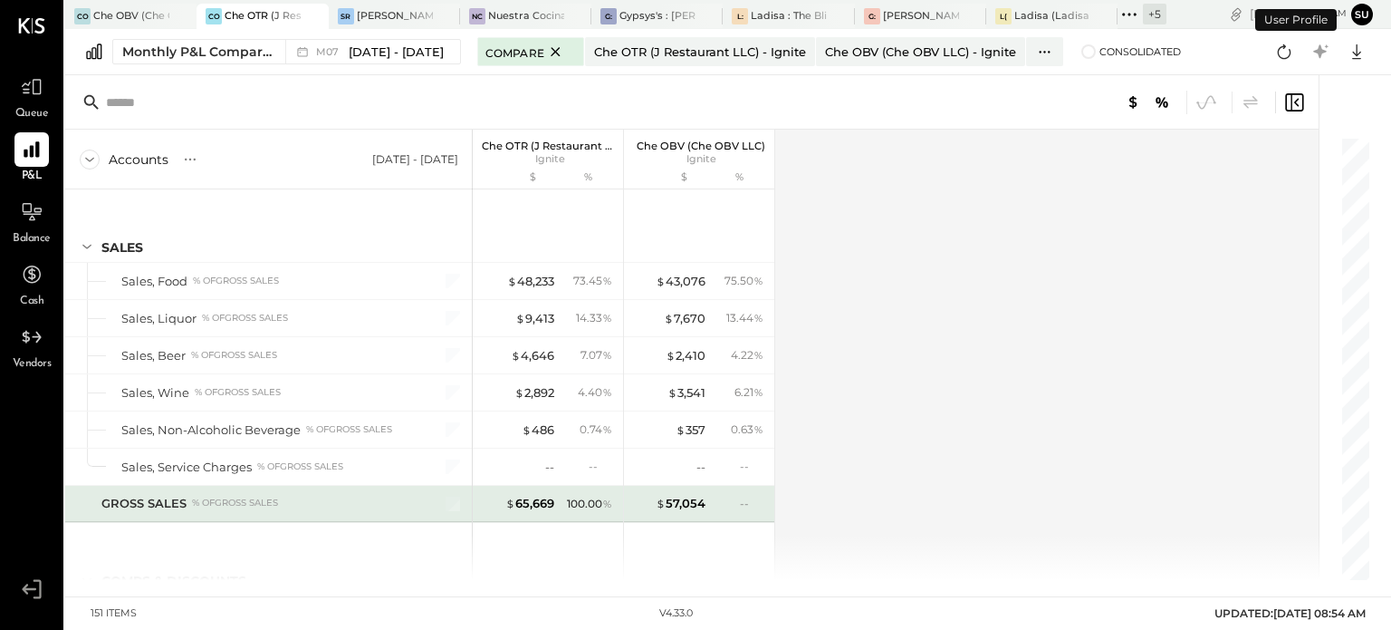
scroll to position [4345, 0]
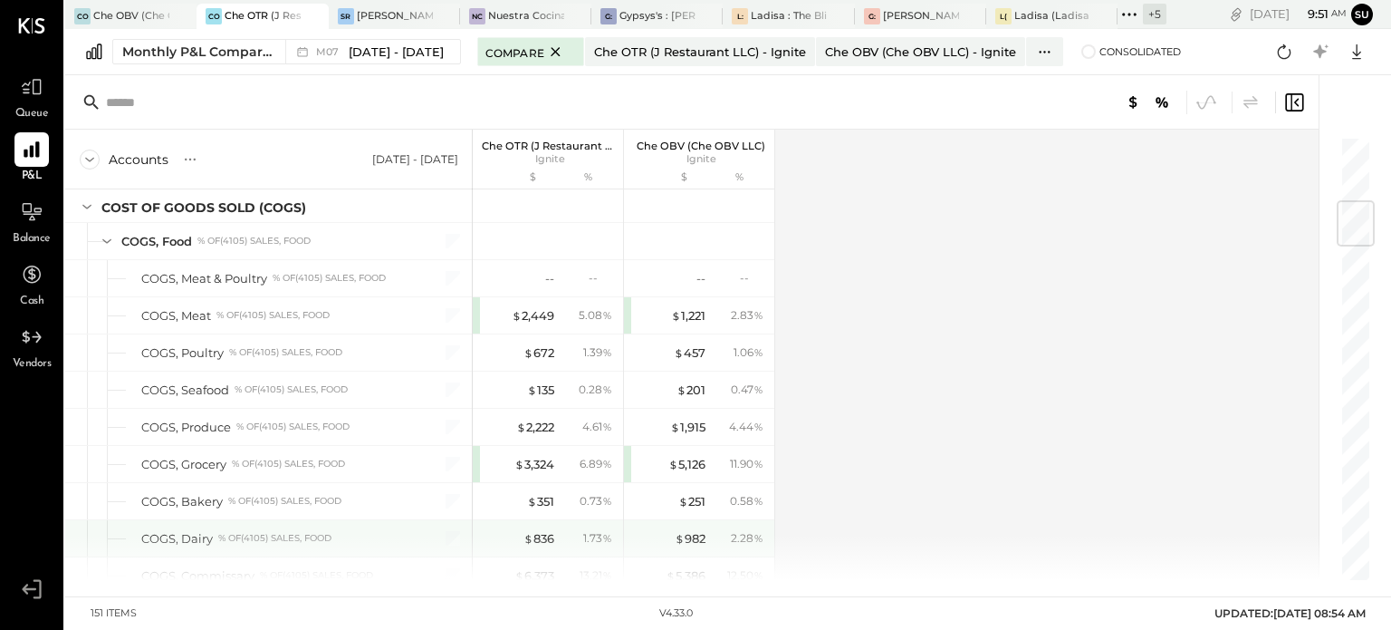
scroll to position [557, 0]
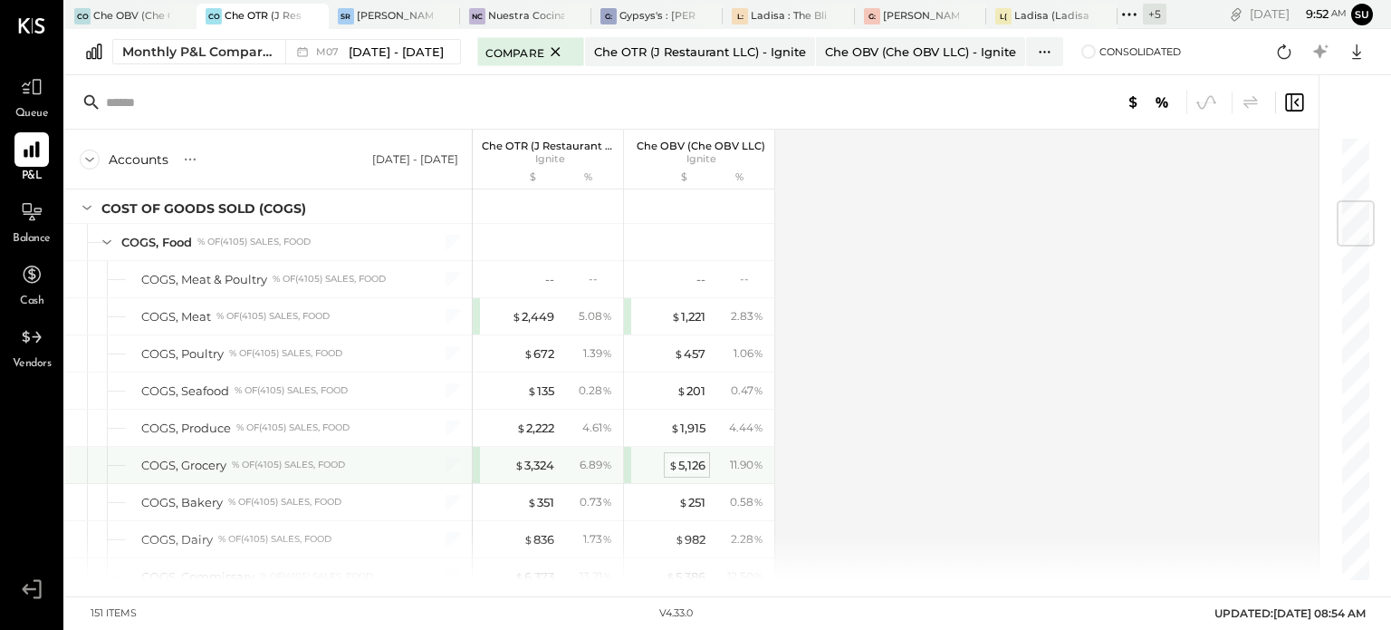
click at [705, 457] on div "$ 5,126" at bounding box center [686, 465] width 37 height 17
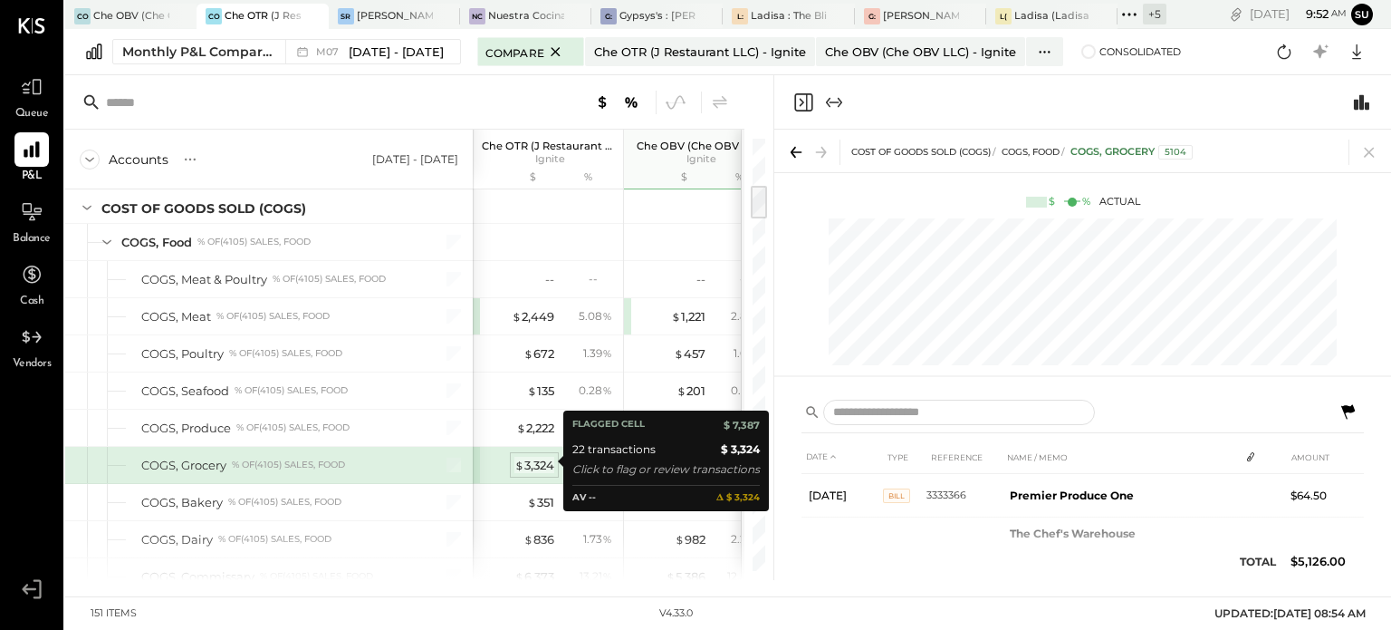
click at [551, 457] on div "$ 3,324" at bounding box center [535, 465] width 40 height 17
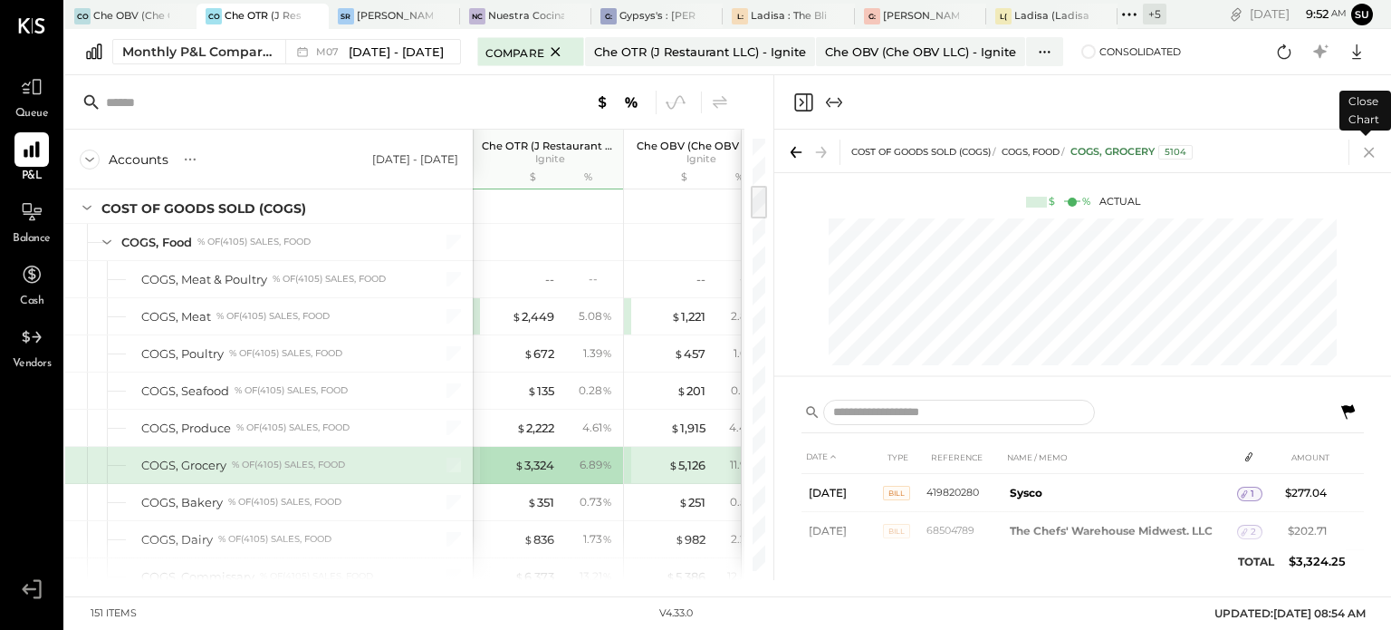
click at [1366, 152] on icon at bounding box center [1369, 151] width 25 height 25
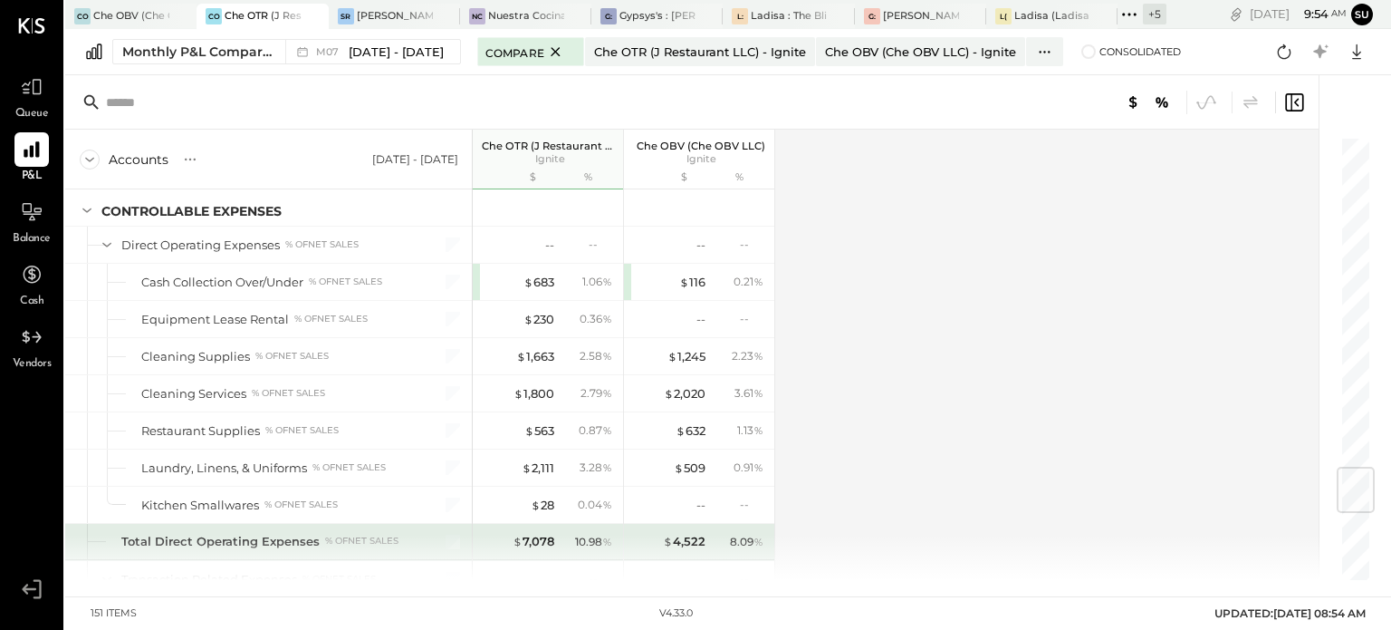
scroll to position [2816, 0]
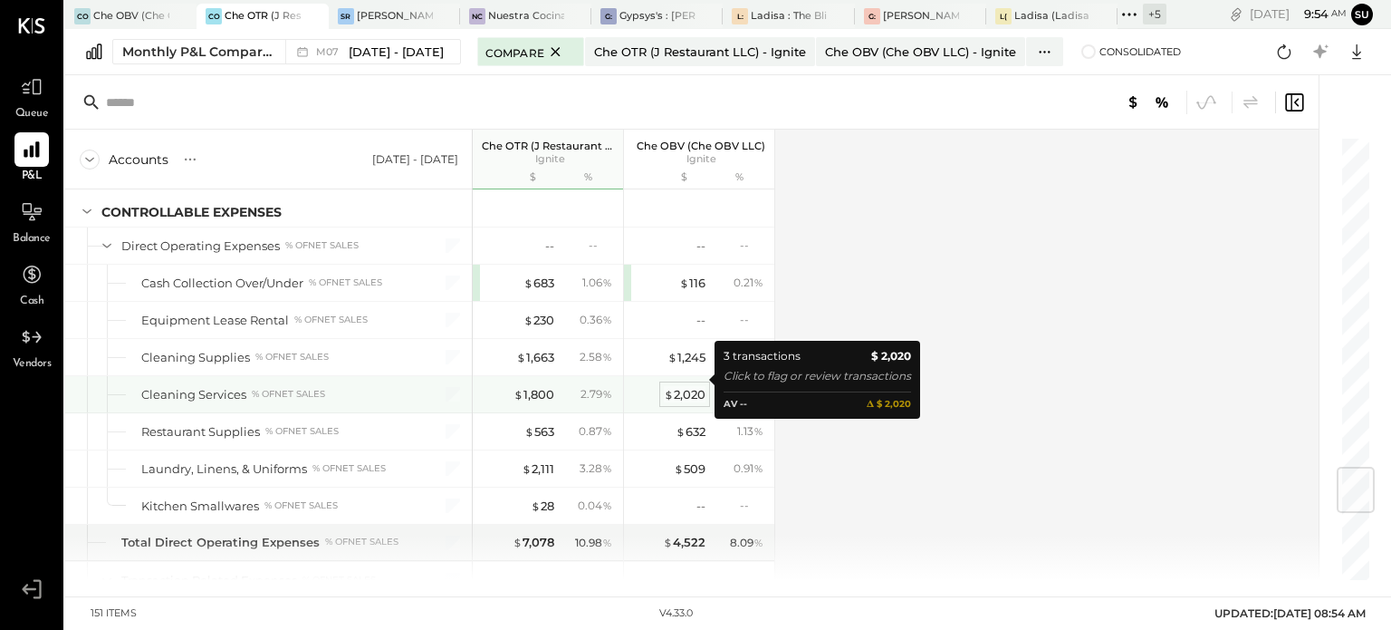
click at [694, 386] on div "$ 2,020" at bounding box center [685, 394] width 42 height 17
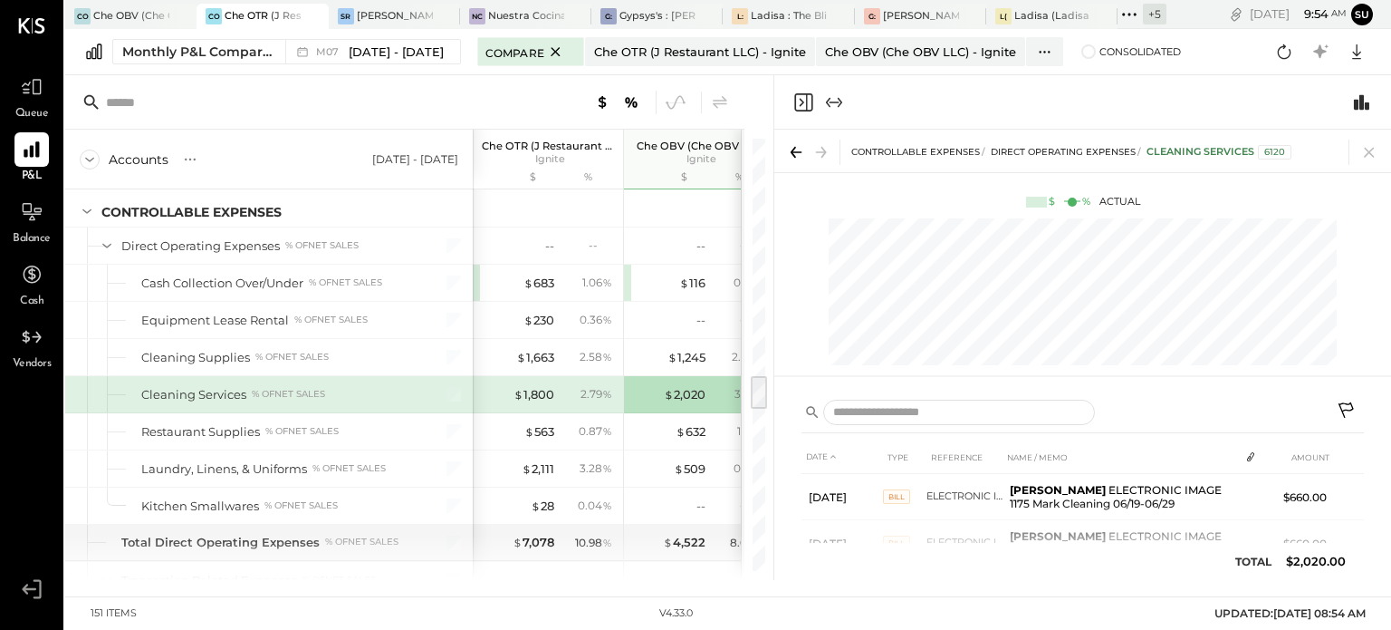
click at [566, 386] on div "2.79 %" at bounding box center [588, 394] width 59 height 16
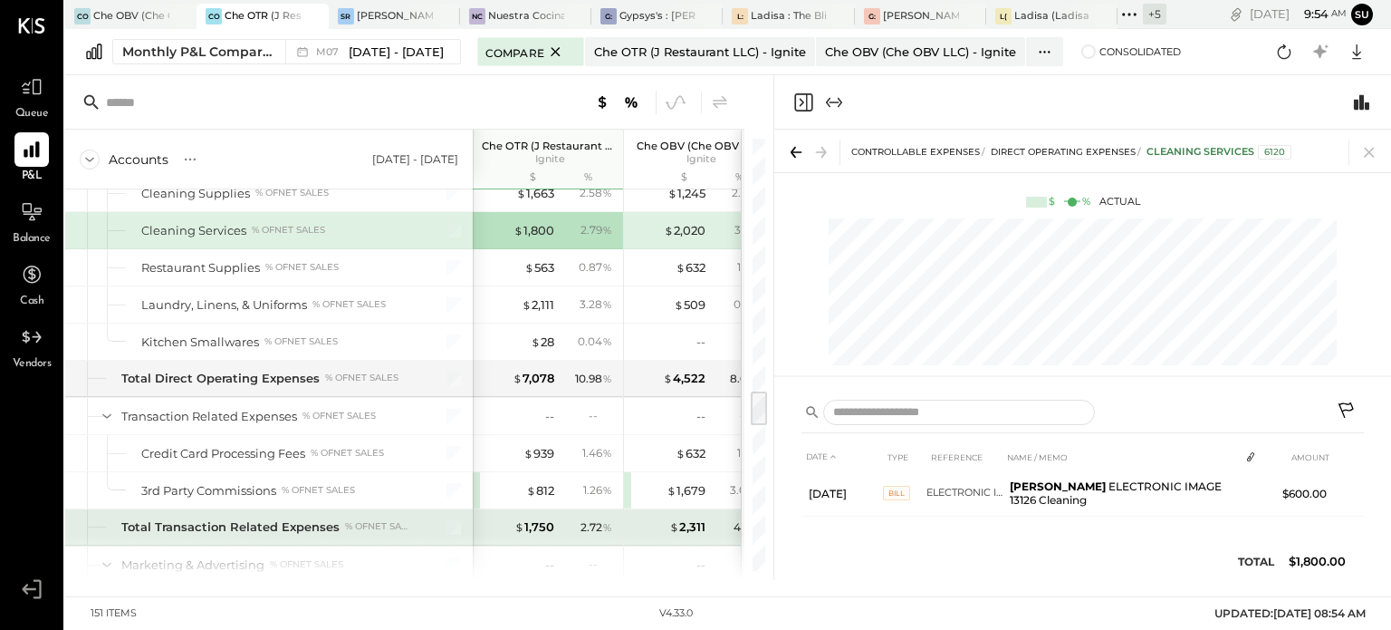
scroll to position [3013, 0]
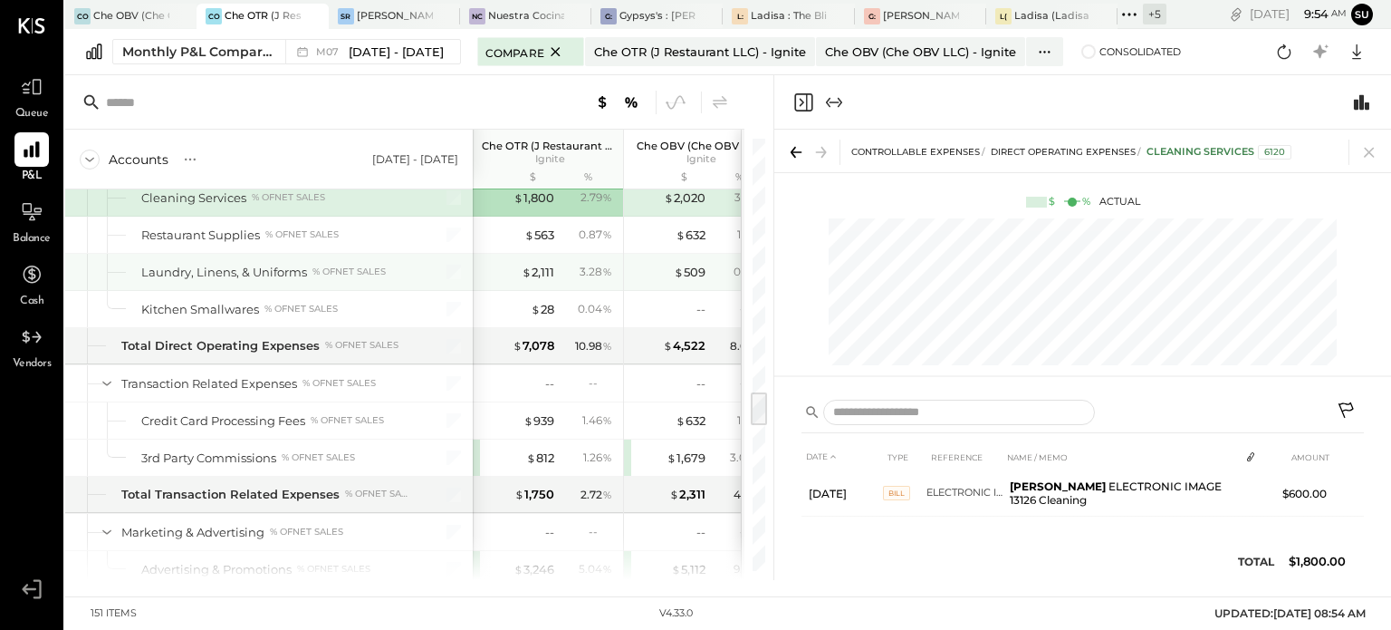
click at [556, 254] on div "$ 2,111 3.28 %" at bounding box center [550, 272] width 136 height 36
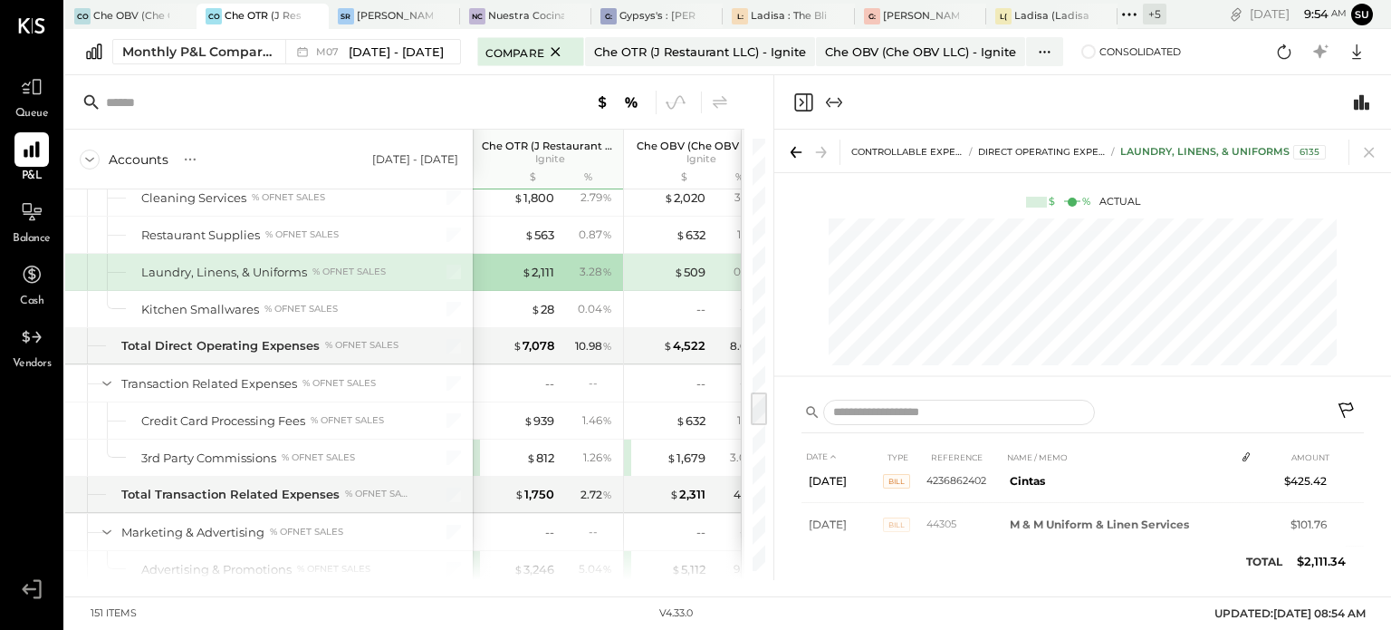
scroll to position [178, 0]
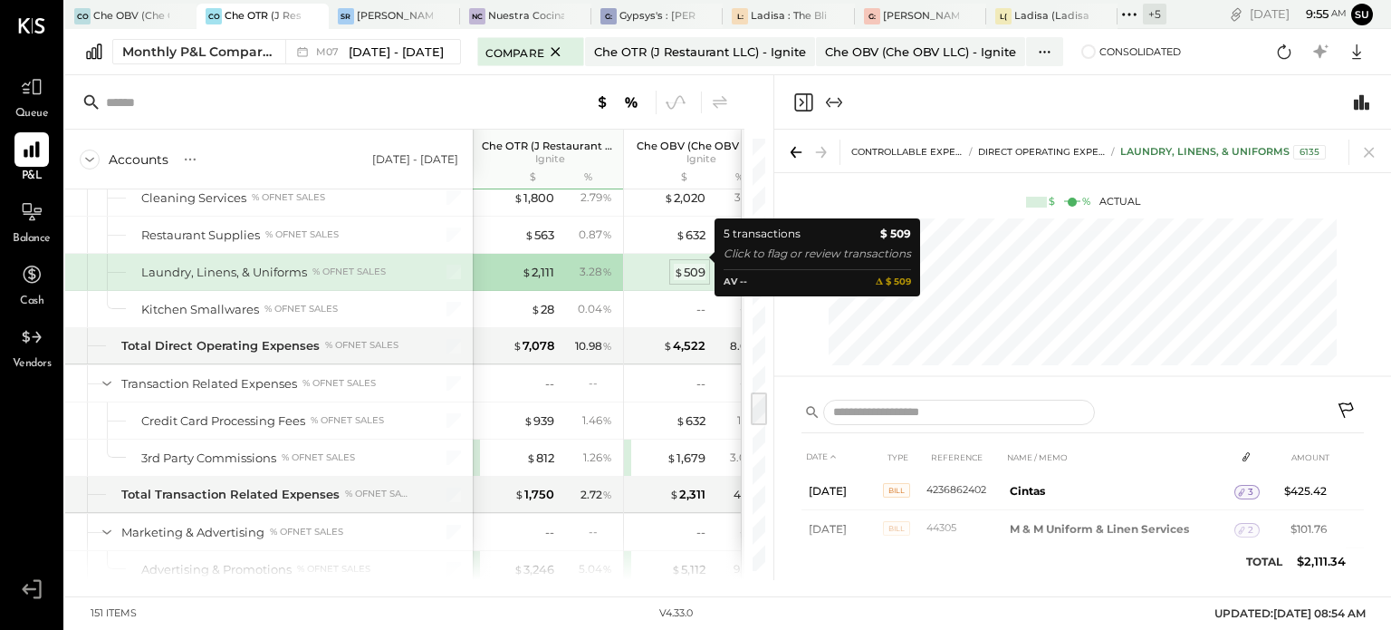
click at [700, 264] on div "$ 509" at bounding box center [690, 272] width 32 height 17
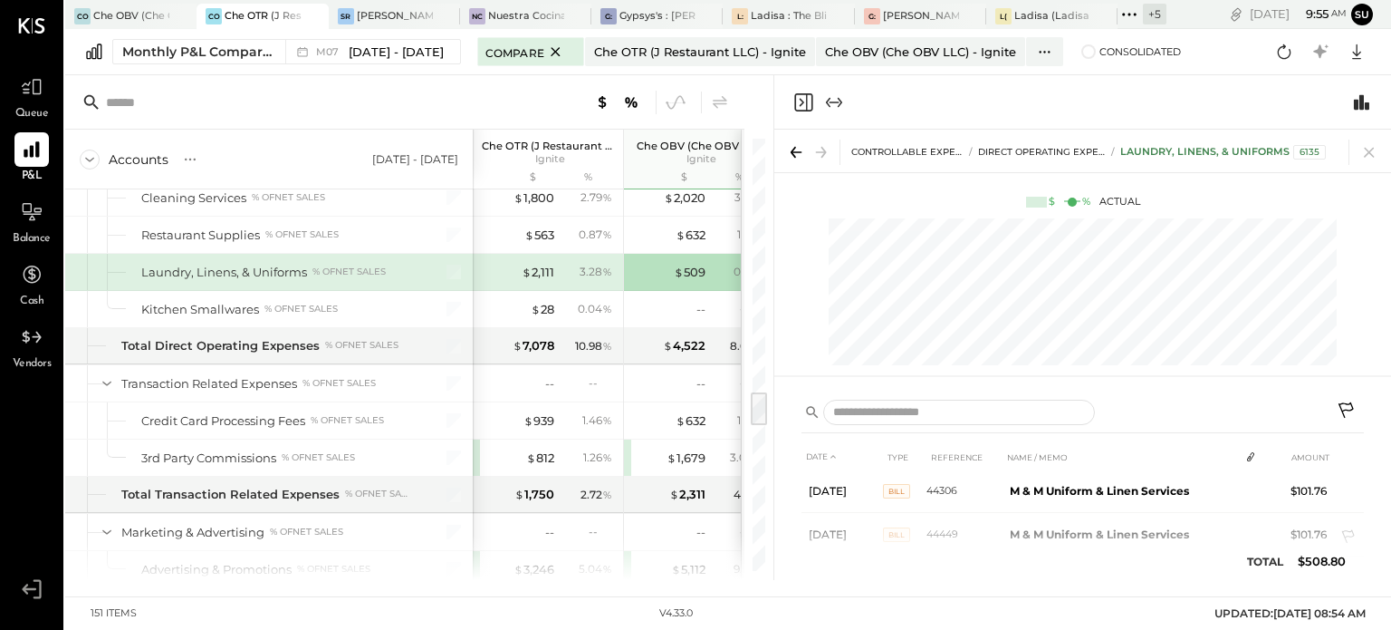
scroll to position [163, 0]
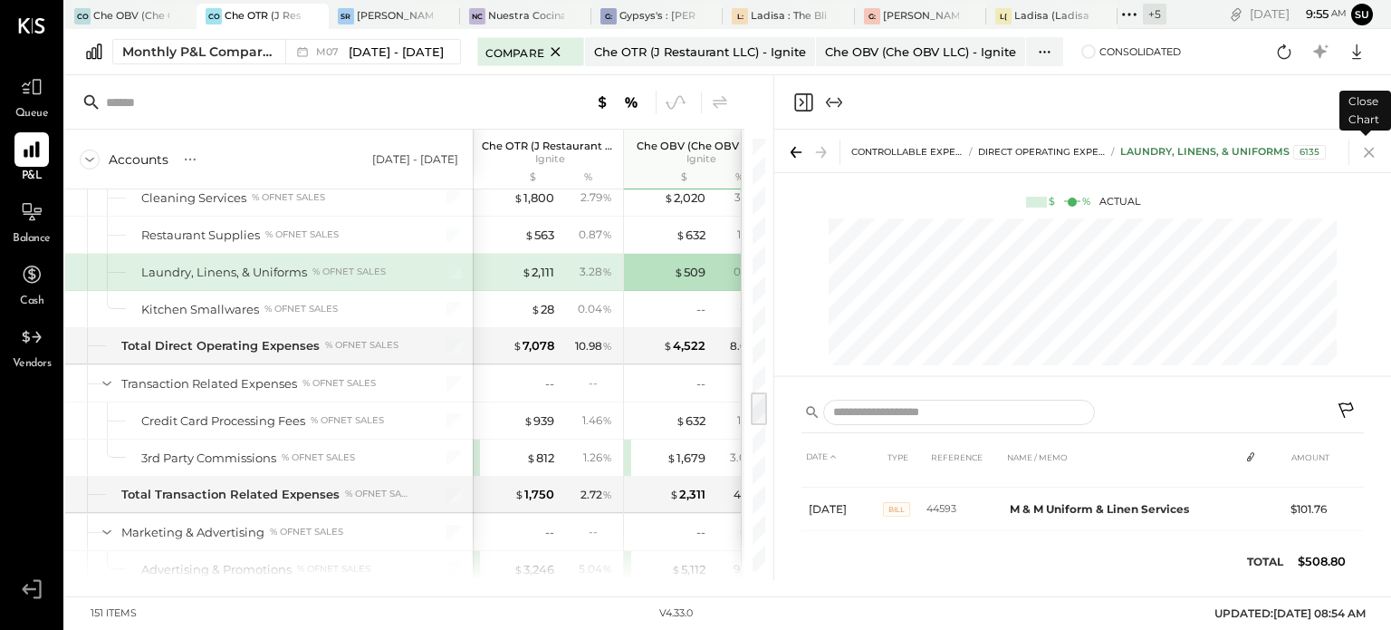
click at [1370, 156] on icon at bounding box center [1369, 151] width 25 height 25
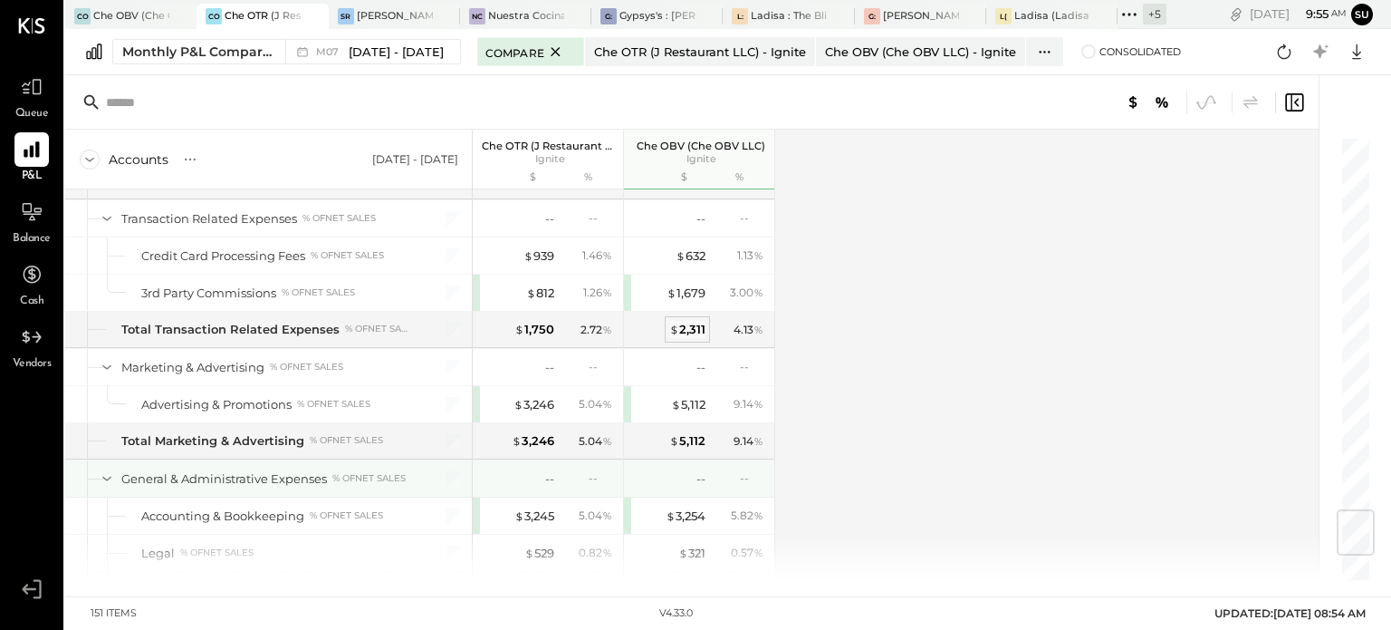
scroll to position [3177, 0]
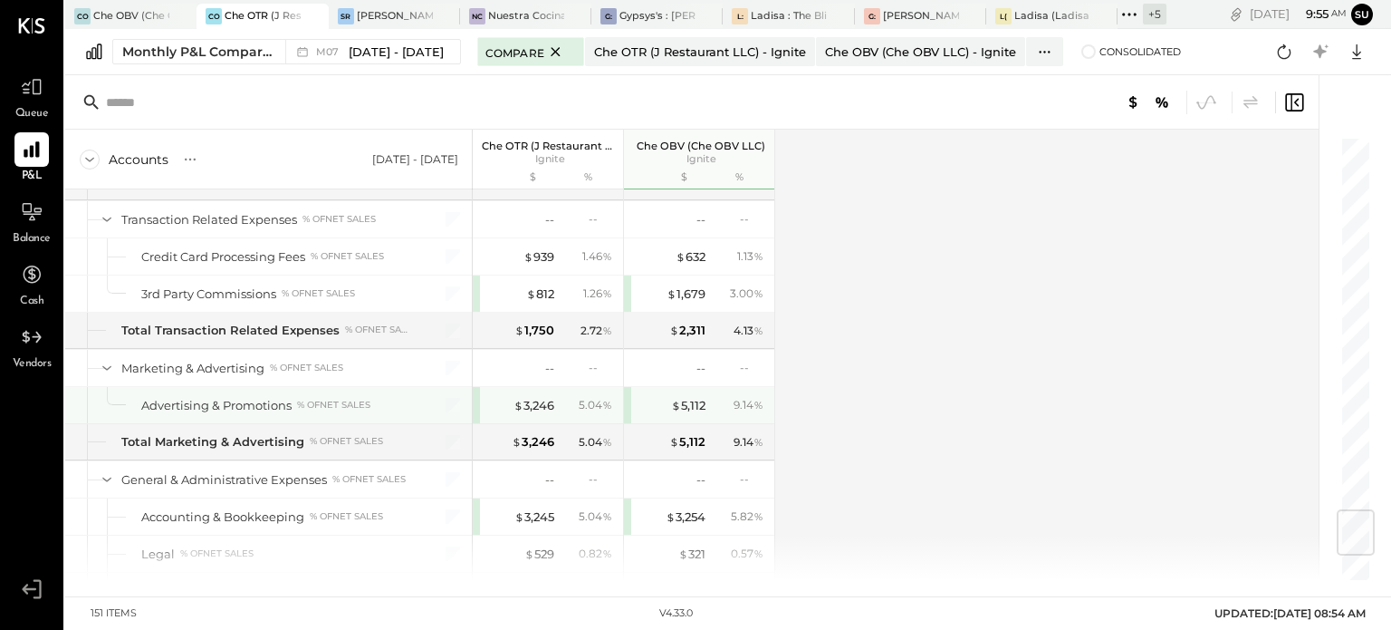
click at [688, 399] on div "$ 5,112 9.14 %" at bounding box center [701, 405] width 136 height 36
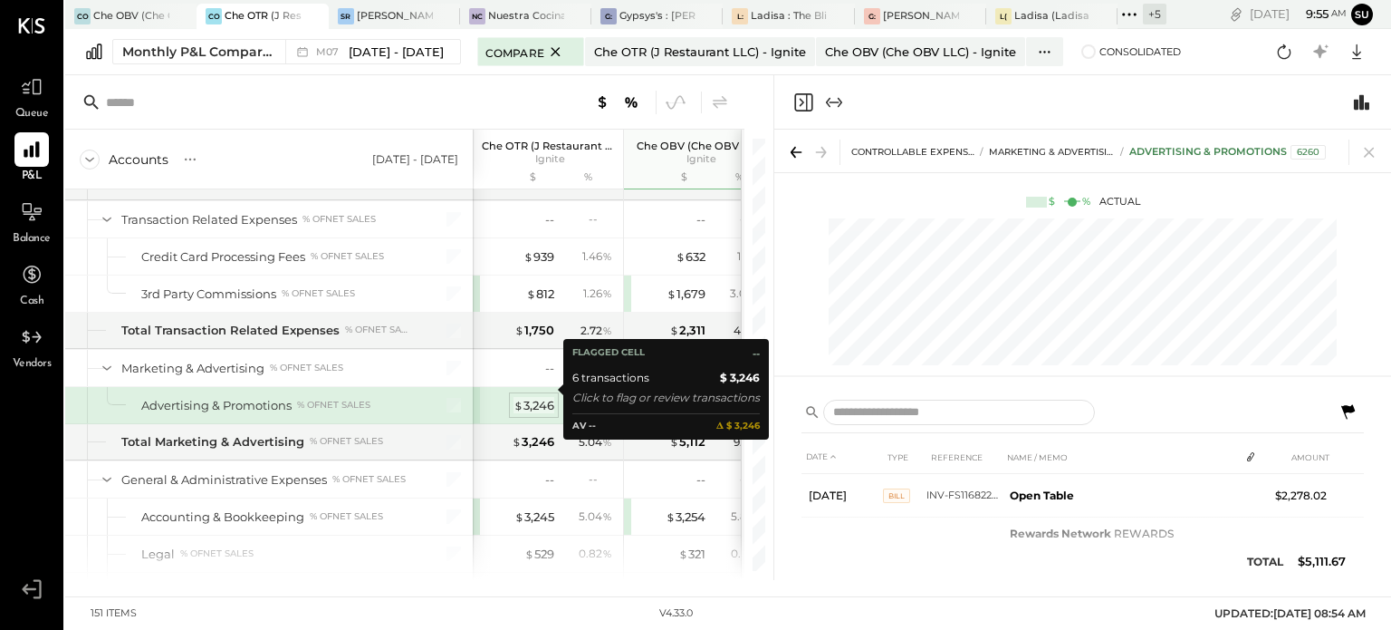
click at [548, 397] on div "$ 3,246" at bounding box center [534, 405] width 41 height 17
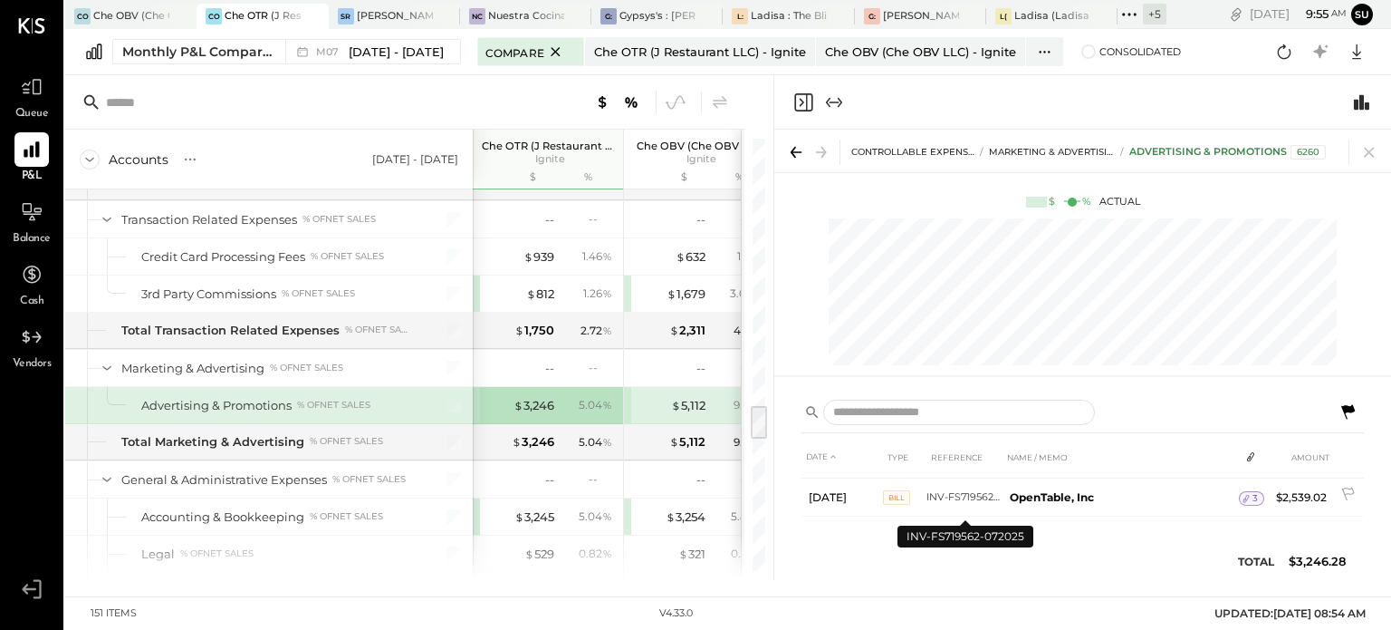
scroll to position [293, 0]
click at [1375, 156] on icon at bounding box center [1369, 151] width 25 height 25
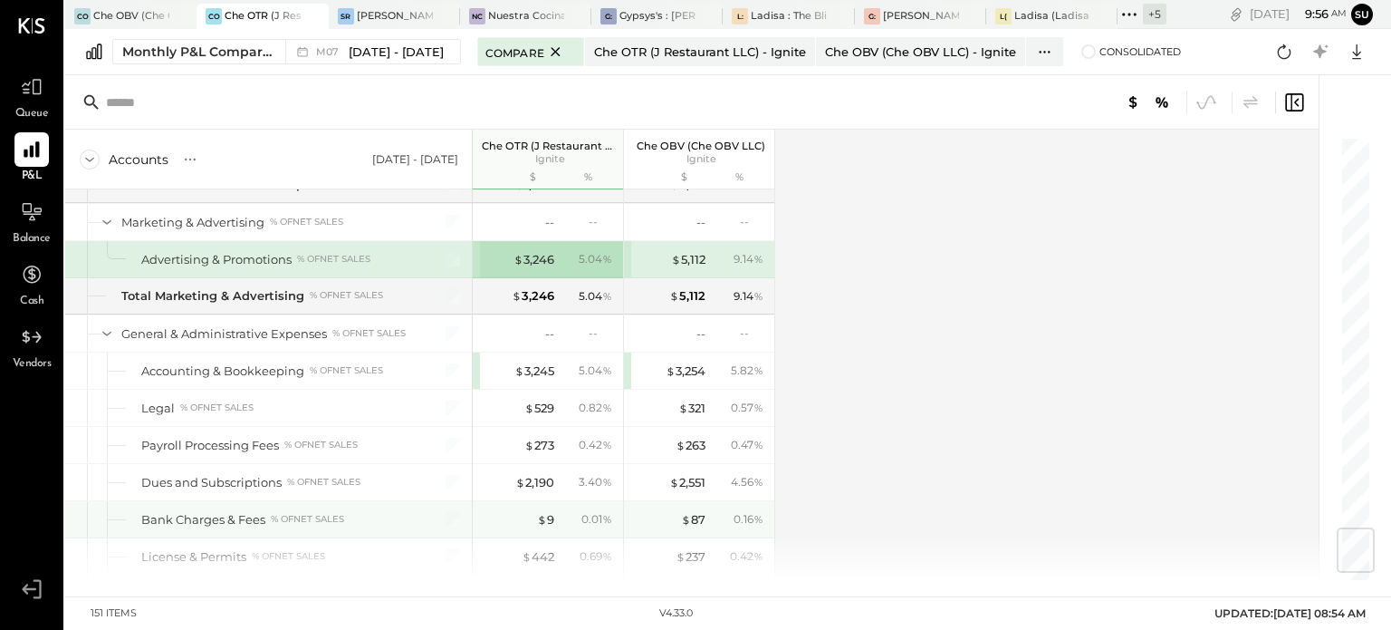
scroll to position [3328, 0]
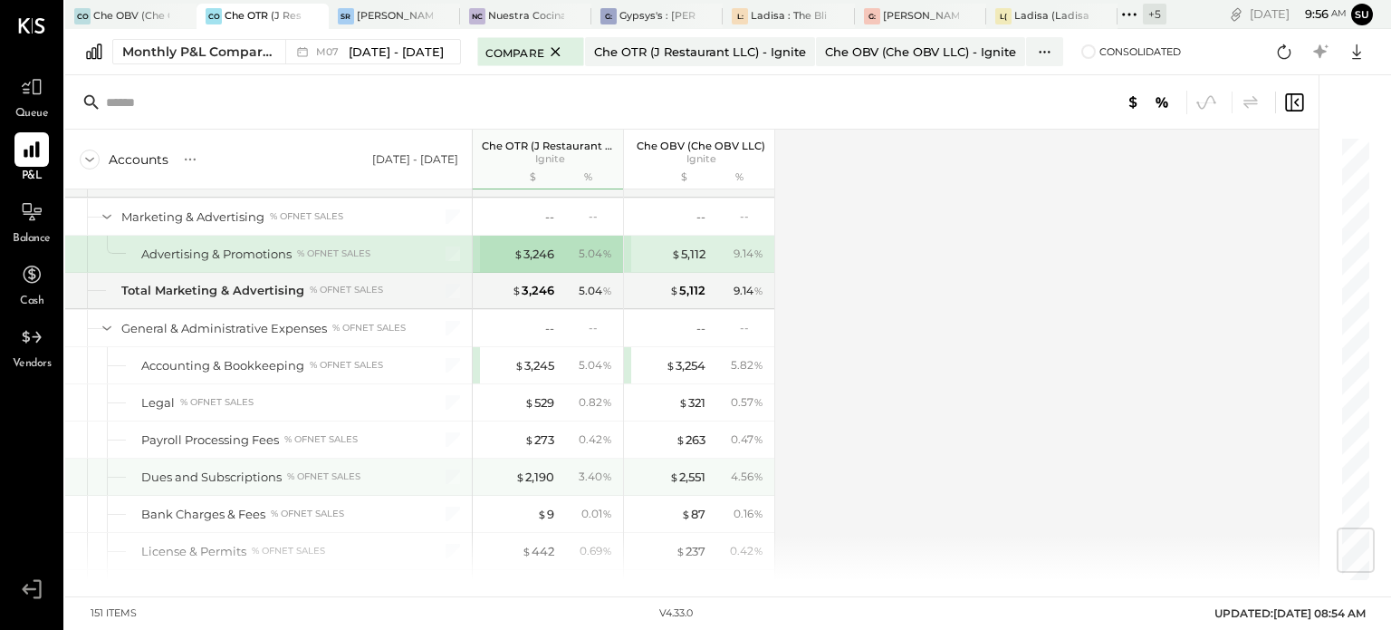
click at [701, 458] on div "$ 2,551 4.56 %" at bounding box center [701, 476] width 136 height 36
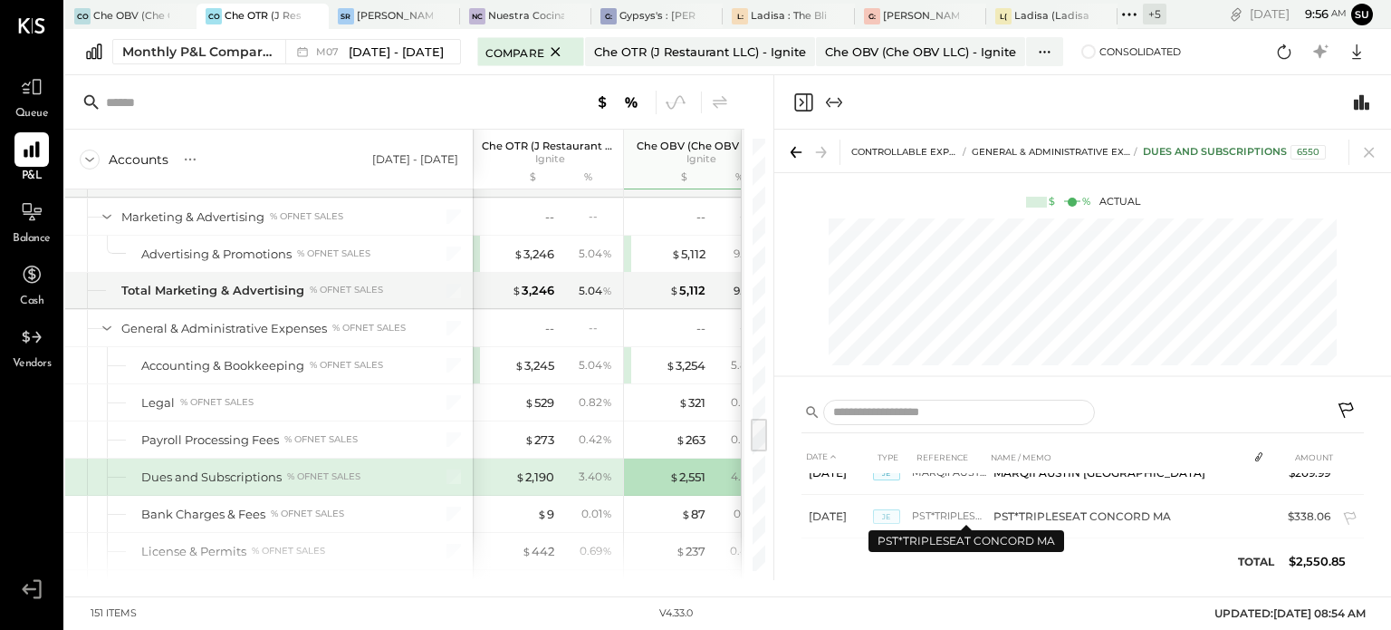
scroll to position [668, 0]
click at [569, 468] on div "3.40 %" at bounding box center [588, 476] width 59 height 16
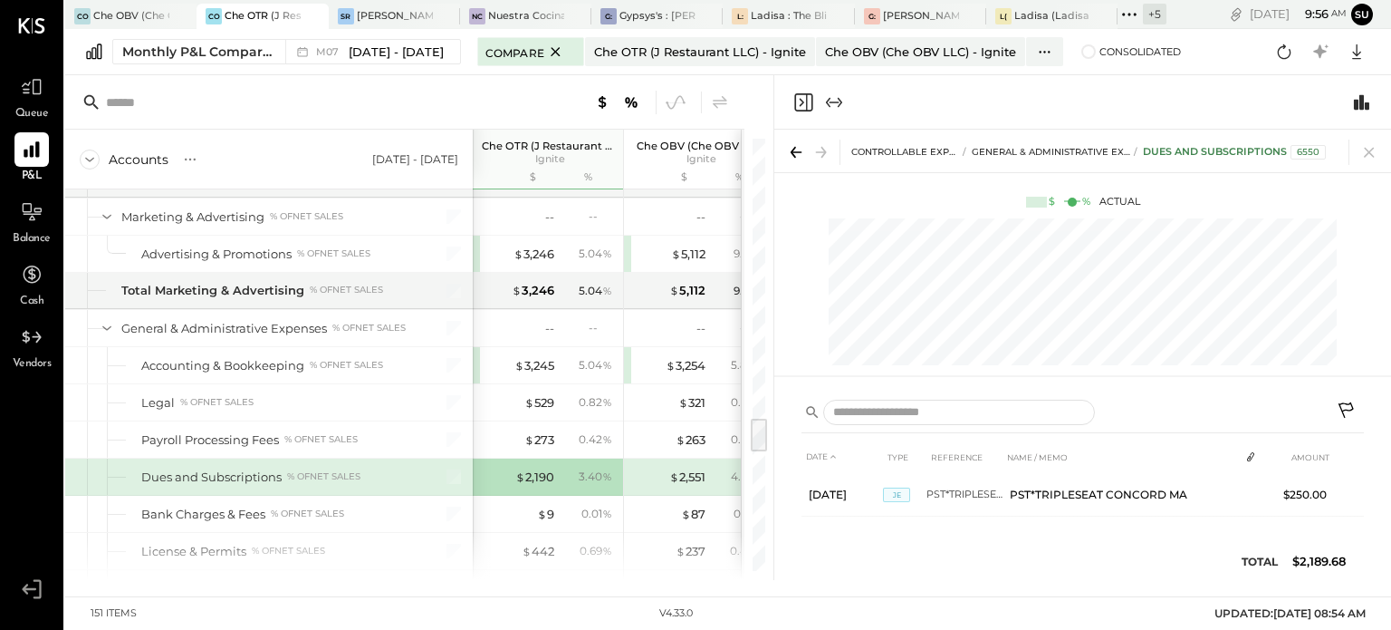
scroll to position [649, 0]
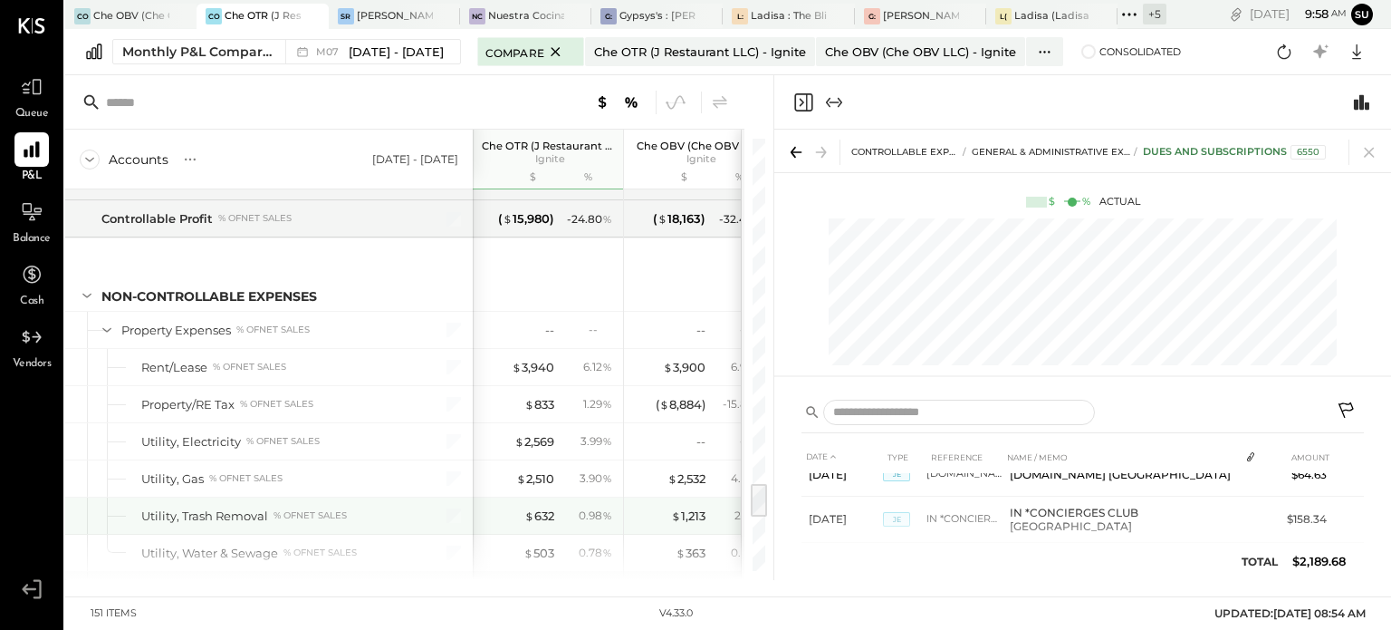
scroll to position [4106, 0]
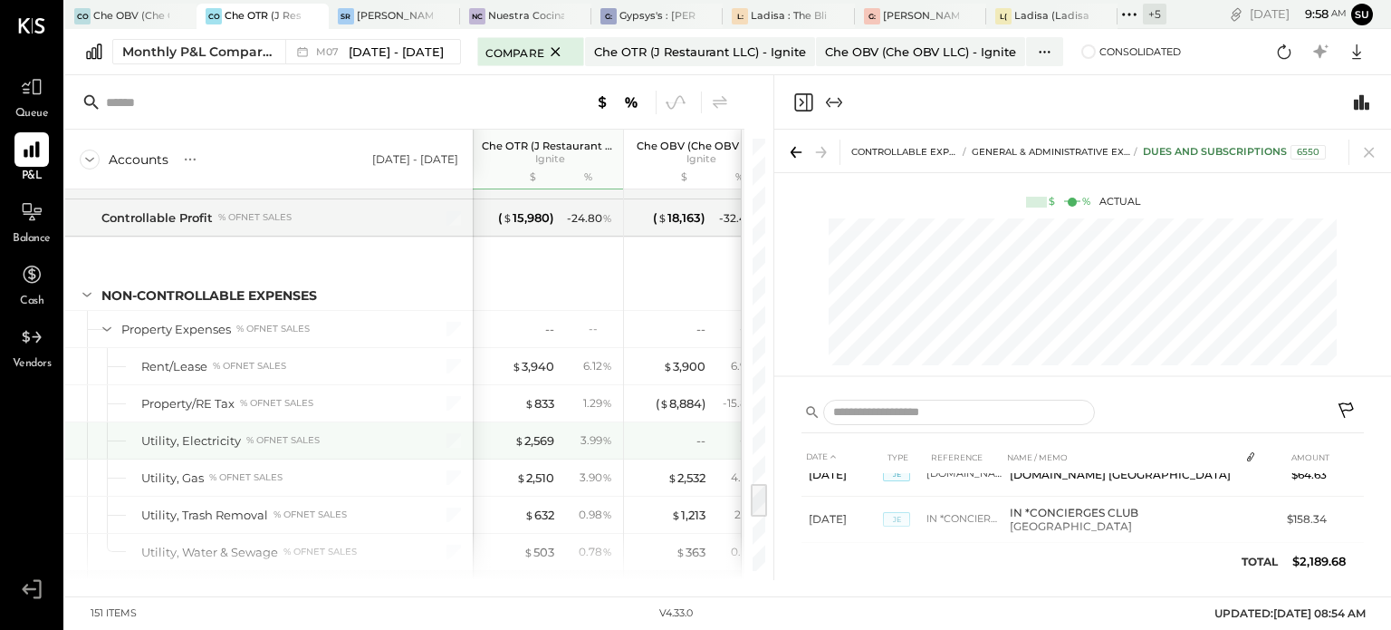
click at [556, 422] on div "$ 2,569 3.99 %" at bounding box center [550, 440] width 136 height 36
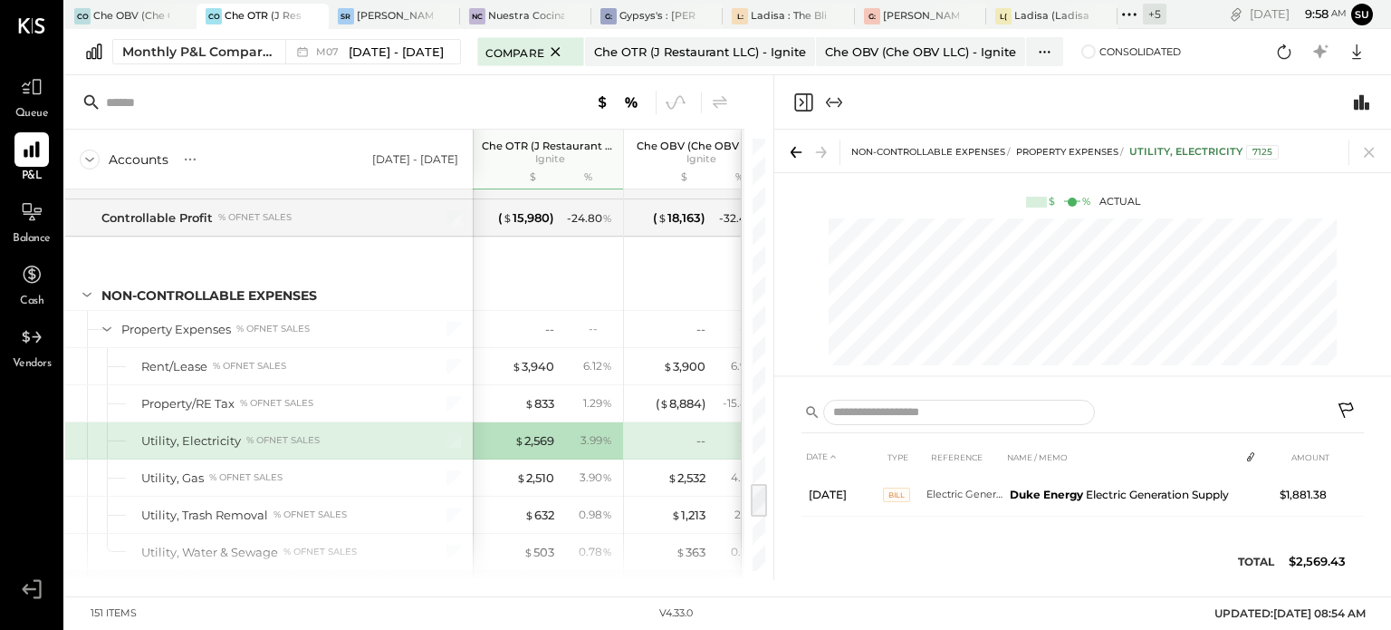
scroll to position [46, 0]
click at [551, 469] on div "$ 2,510" at bounding box center [535, 477] width 38 height 17
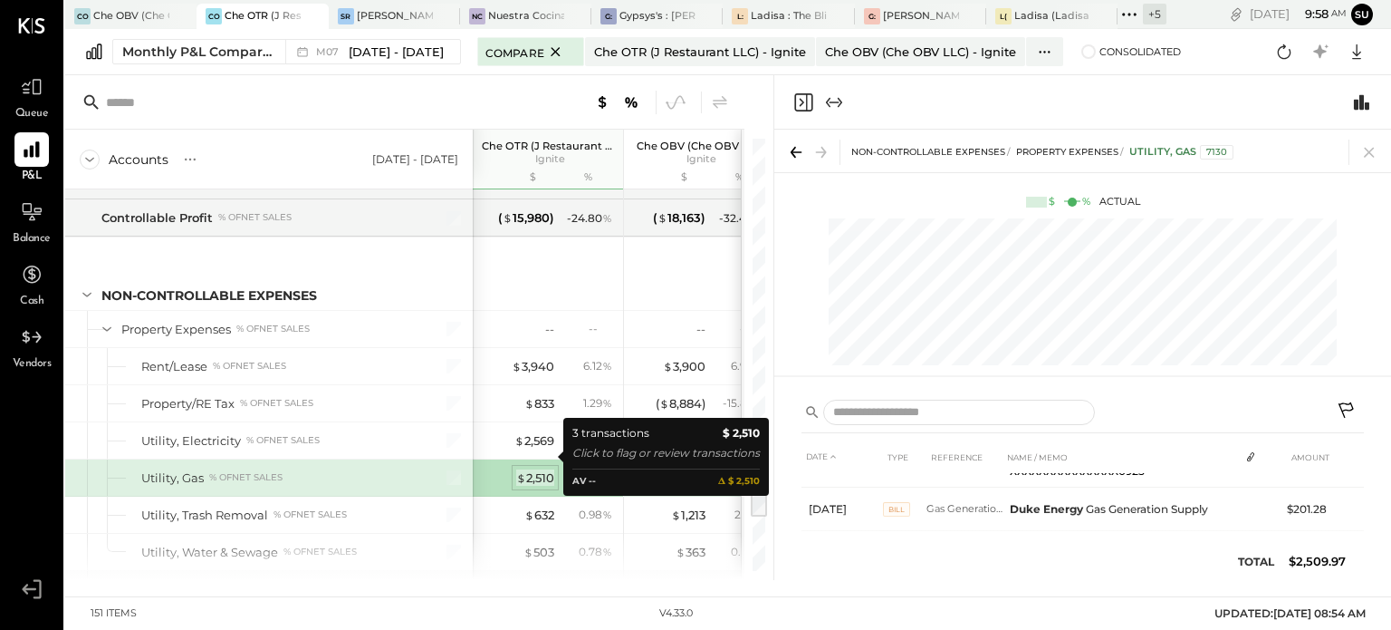
scroll to position [103, 0]
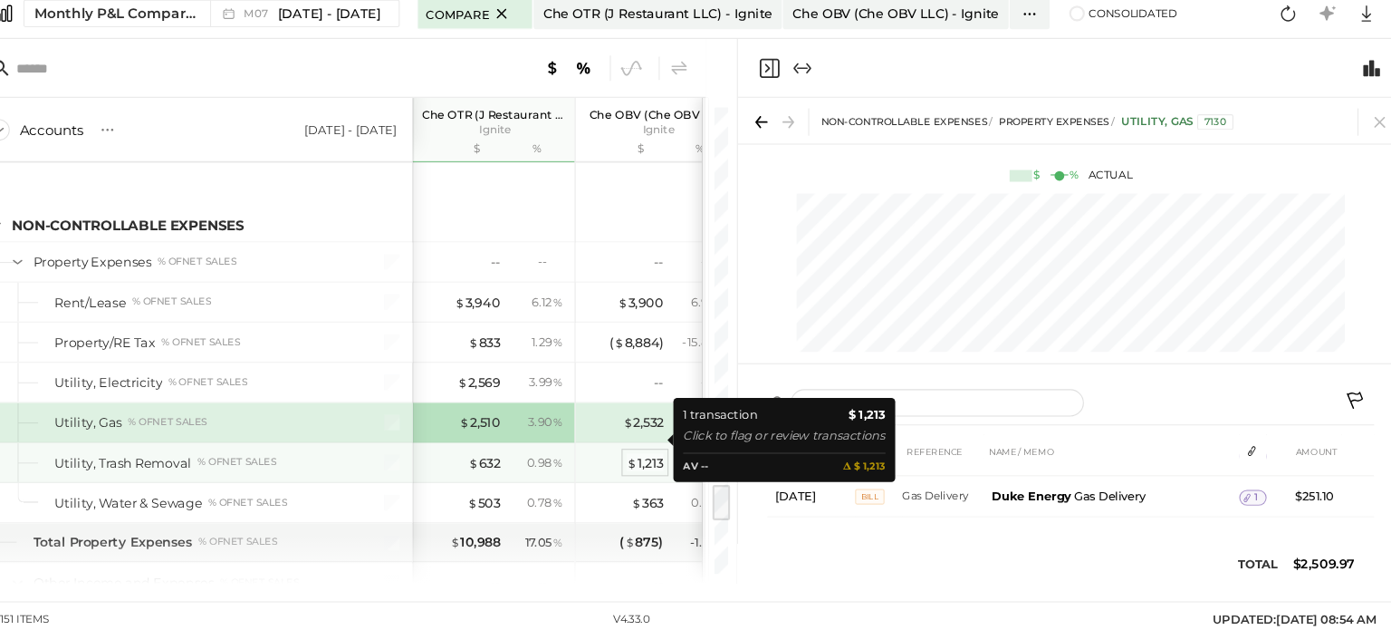
click at [692, 459] on div "$ 1,213" at bounding box center [688, 467] width 34 height 17
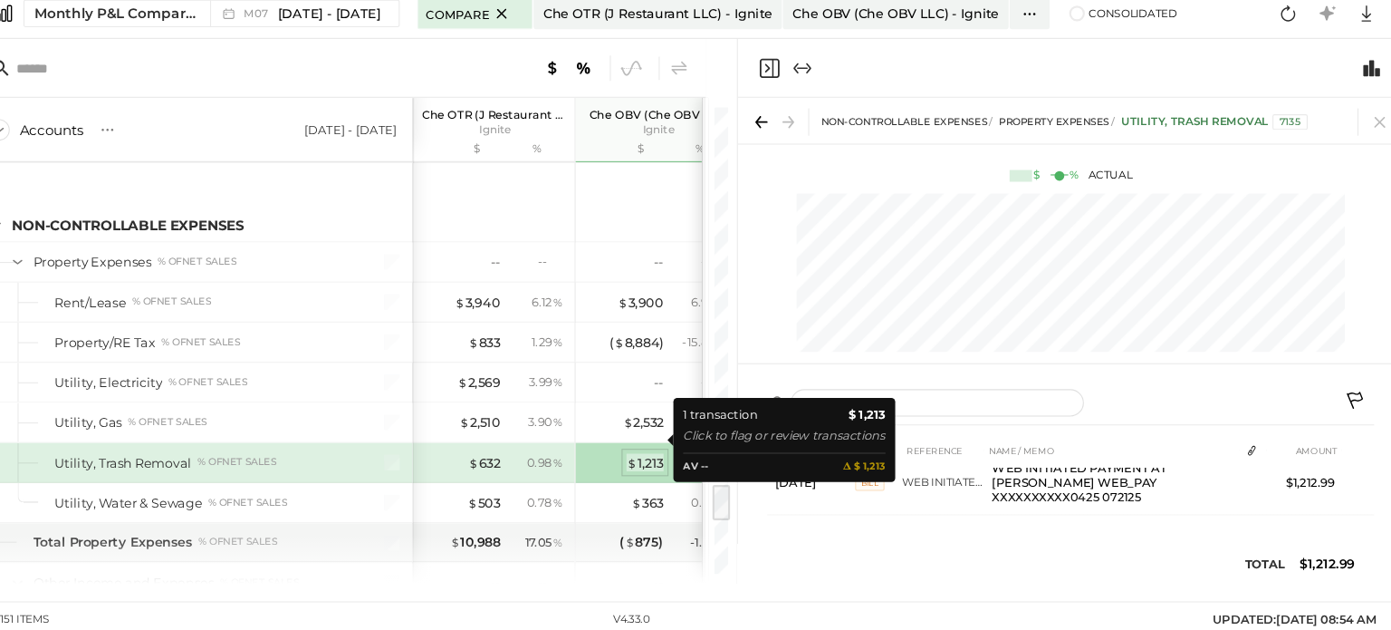
scroll to position [3, 0]
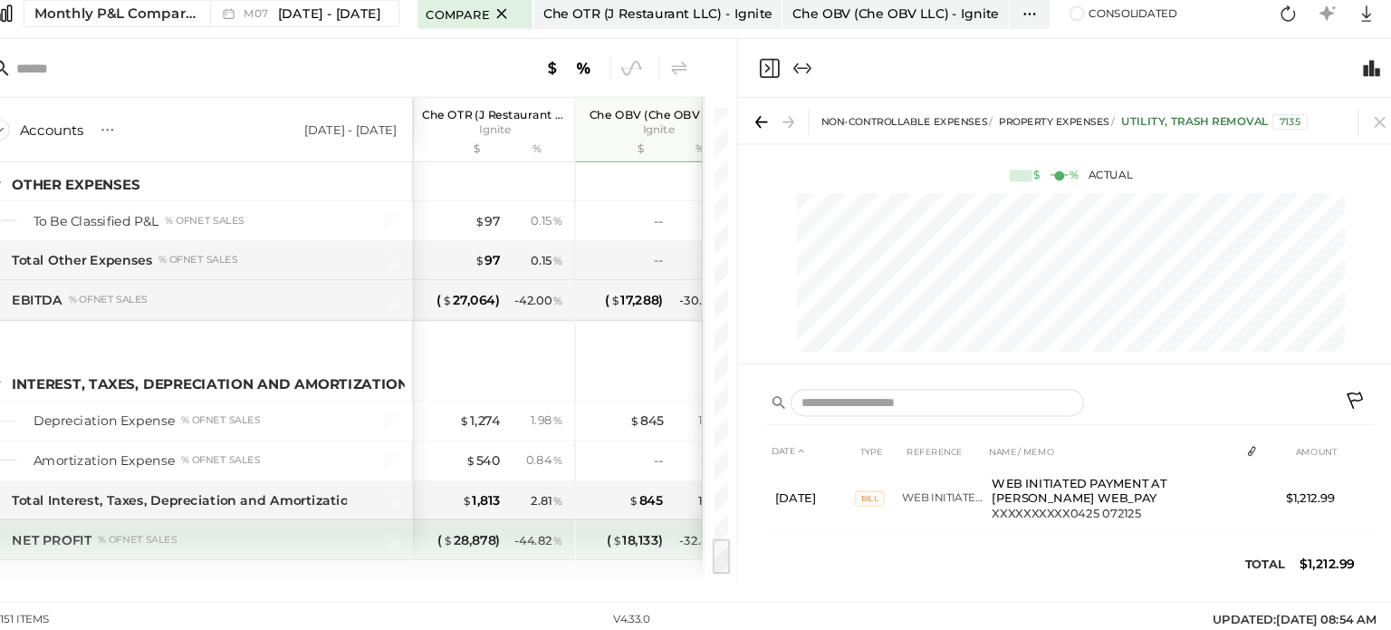
scroll to position [4746, 0]
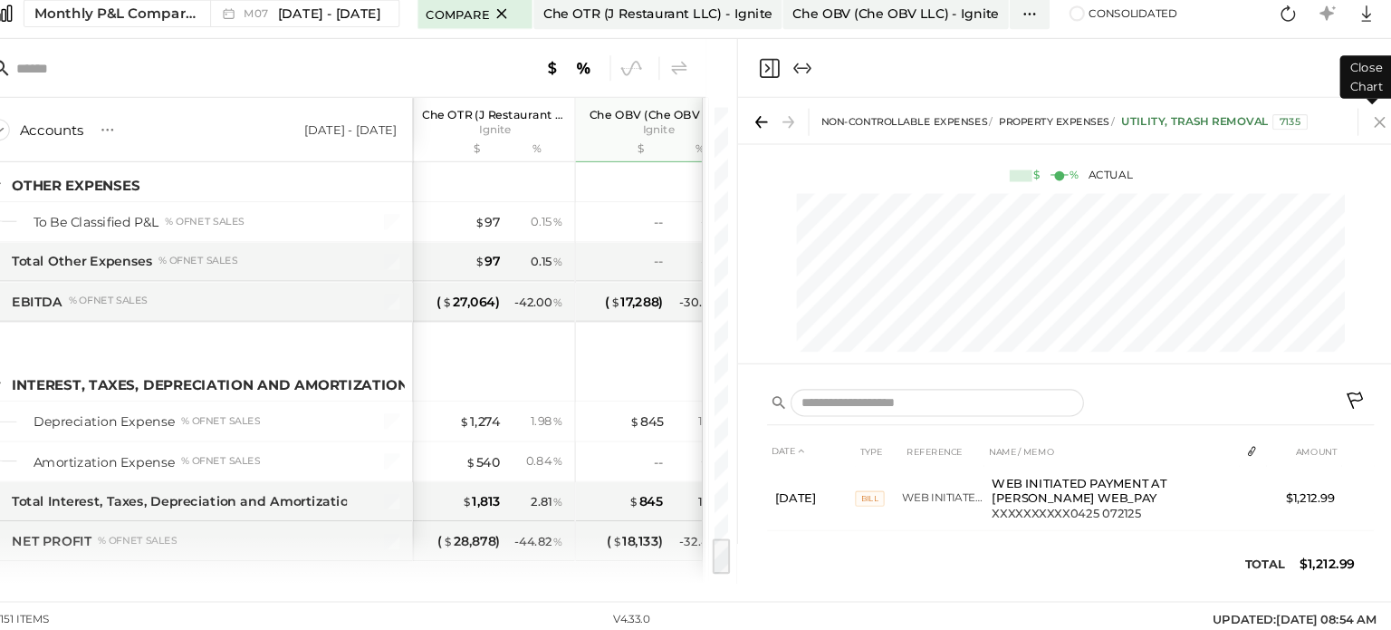
click at [1374, 150] on icon at bounding box center [1369, 151] width 25 height 25
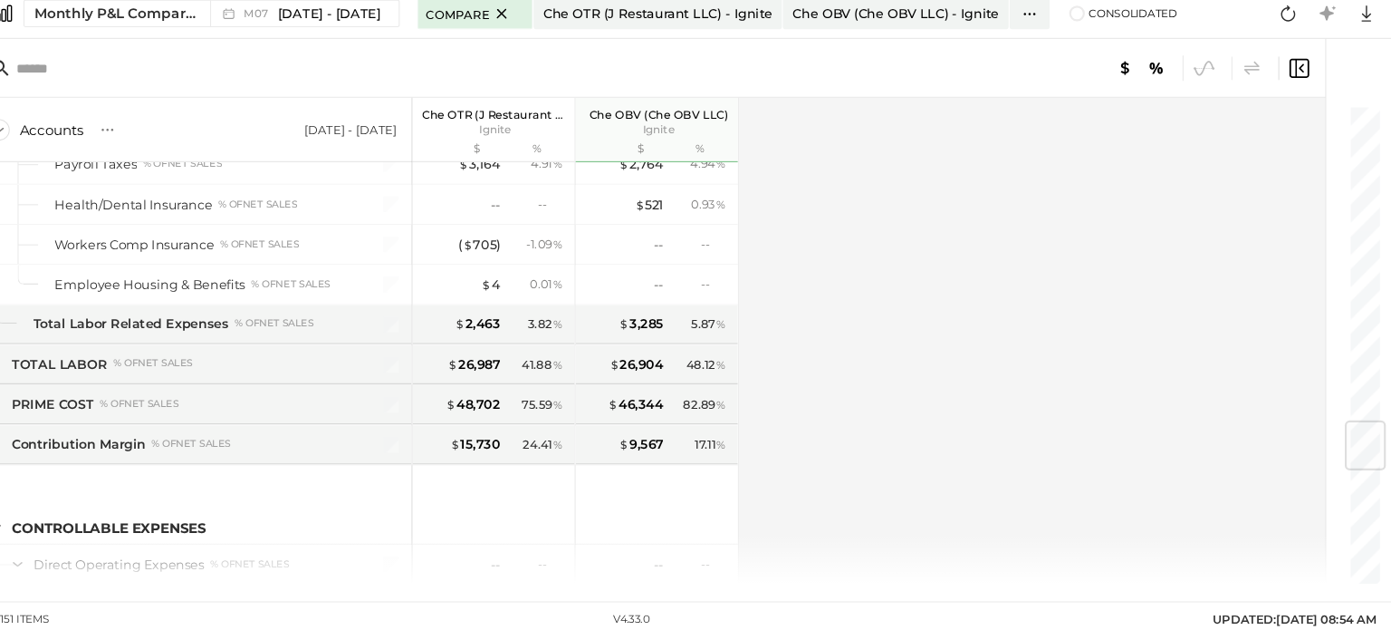
scroll to position [2496, 0]
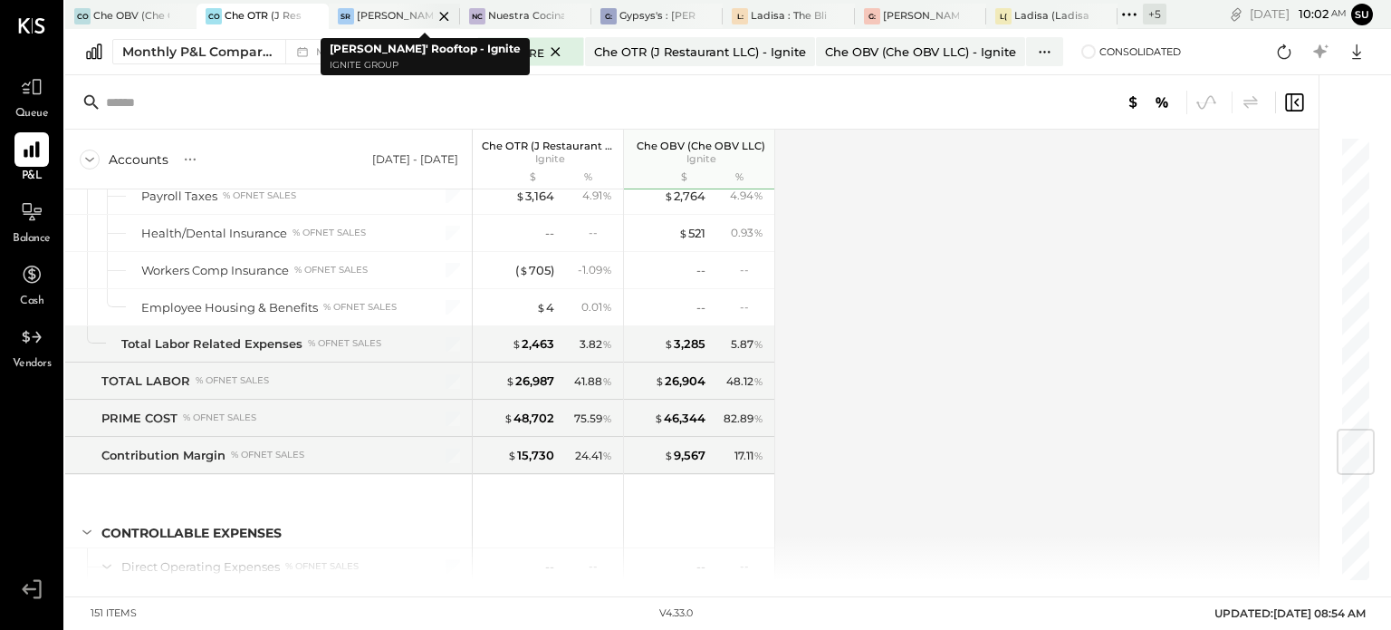
click at [387, 10] on div "[PERSON_NAME]' Rooftop - Ignite" at bounding box center [395, 16] width 76 height 14
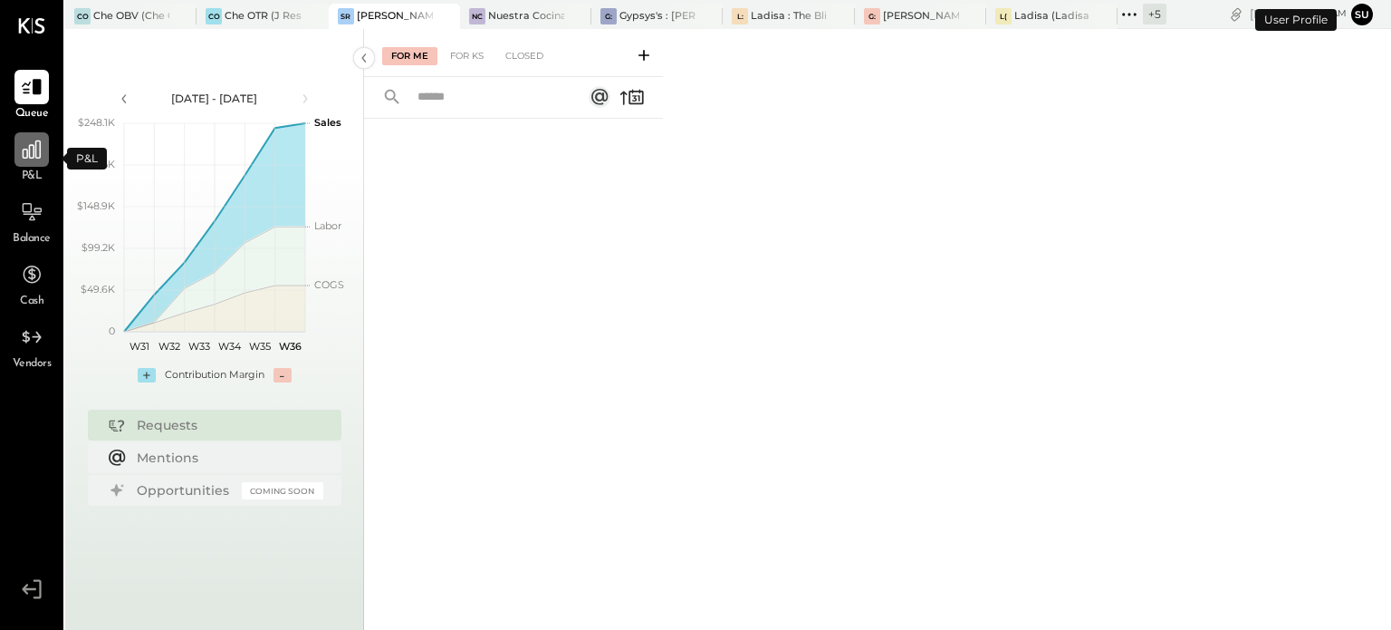
click at [38, 151] on icon at bounding box center [32, 150] width 24 height 24
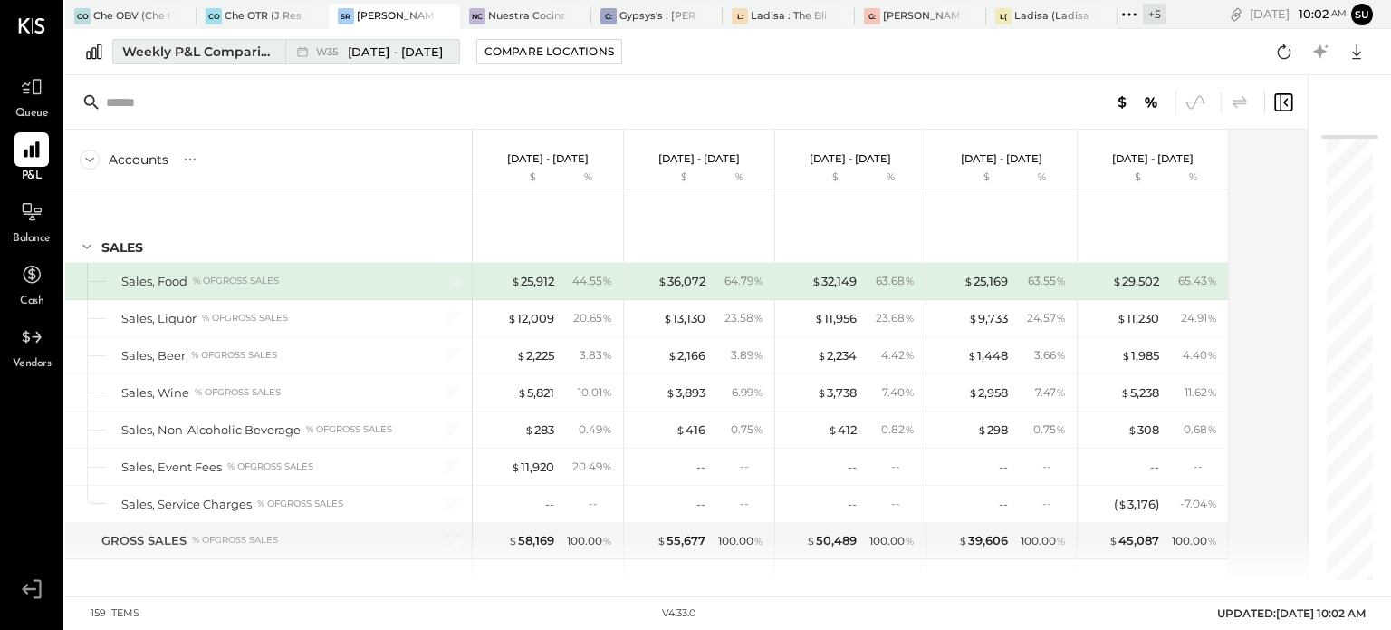
click at [218, 57] on div "Weekly P&L Comparison" at bounding box center [198, 52] width 152 height 18
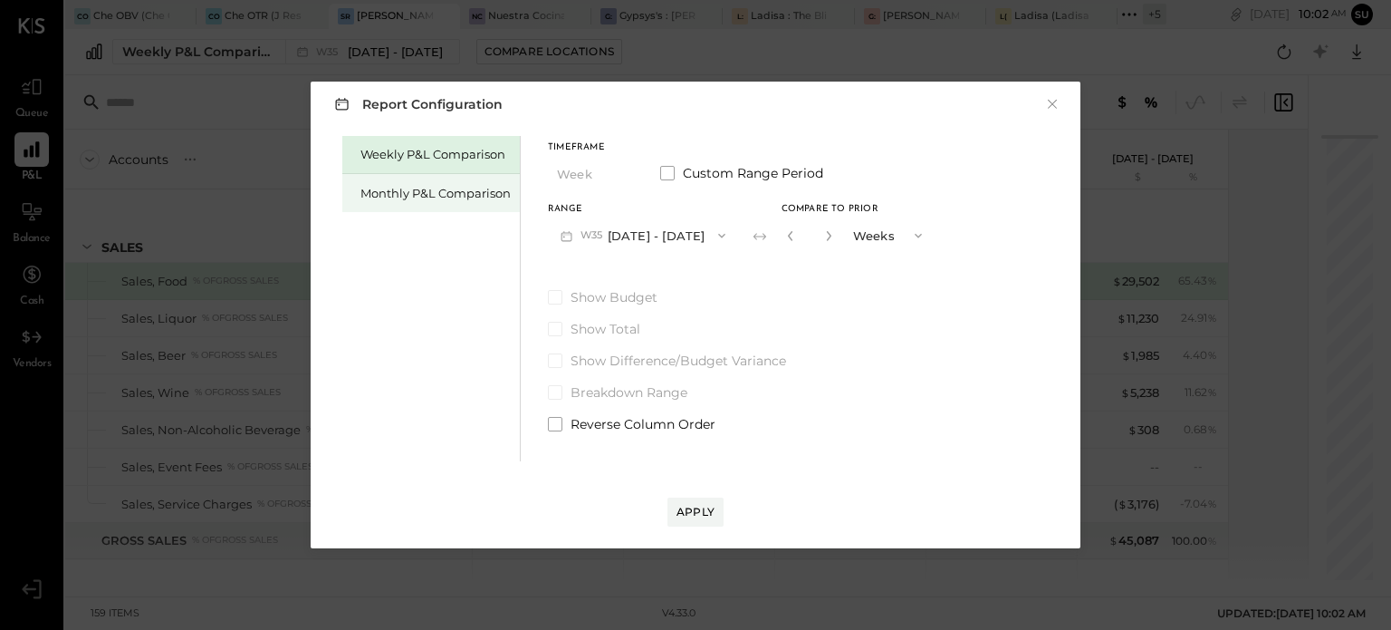
click at [416, 189] on div "Monthly P&L Comparison" at bounding box center [436, 193] width 150 height 17
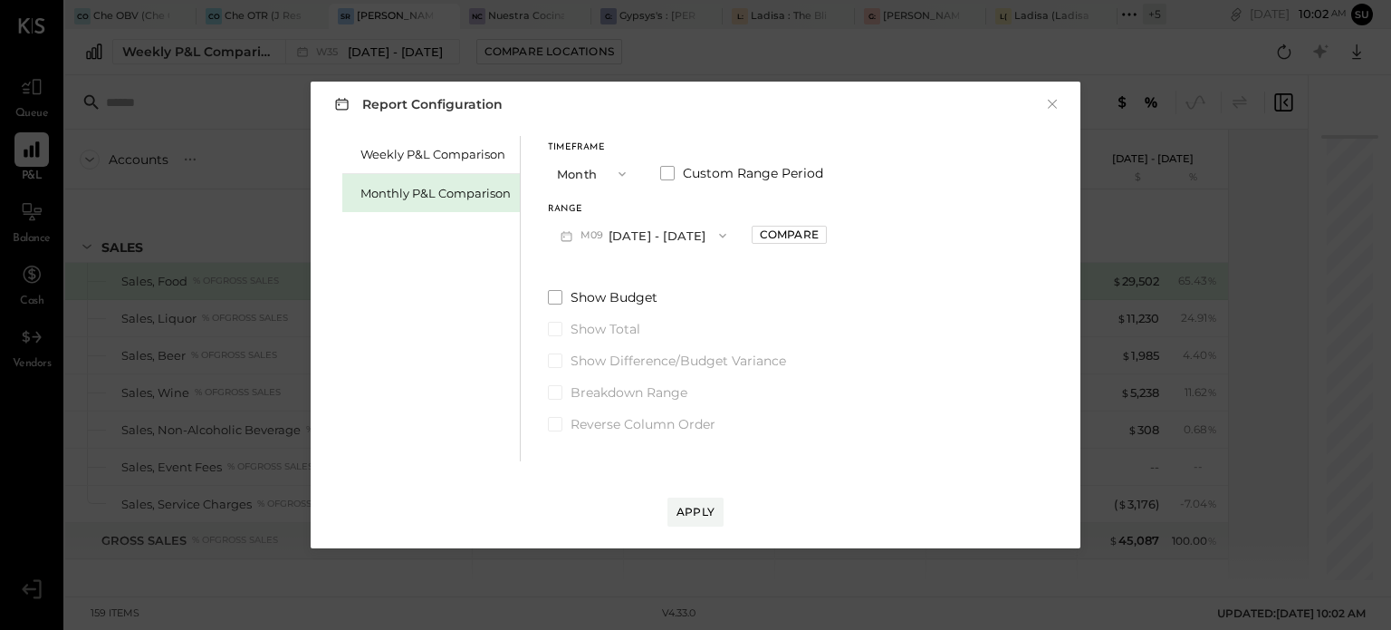
click at [717, 231] on icon "button" at bounding box center [723, 235] width 14 height 14
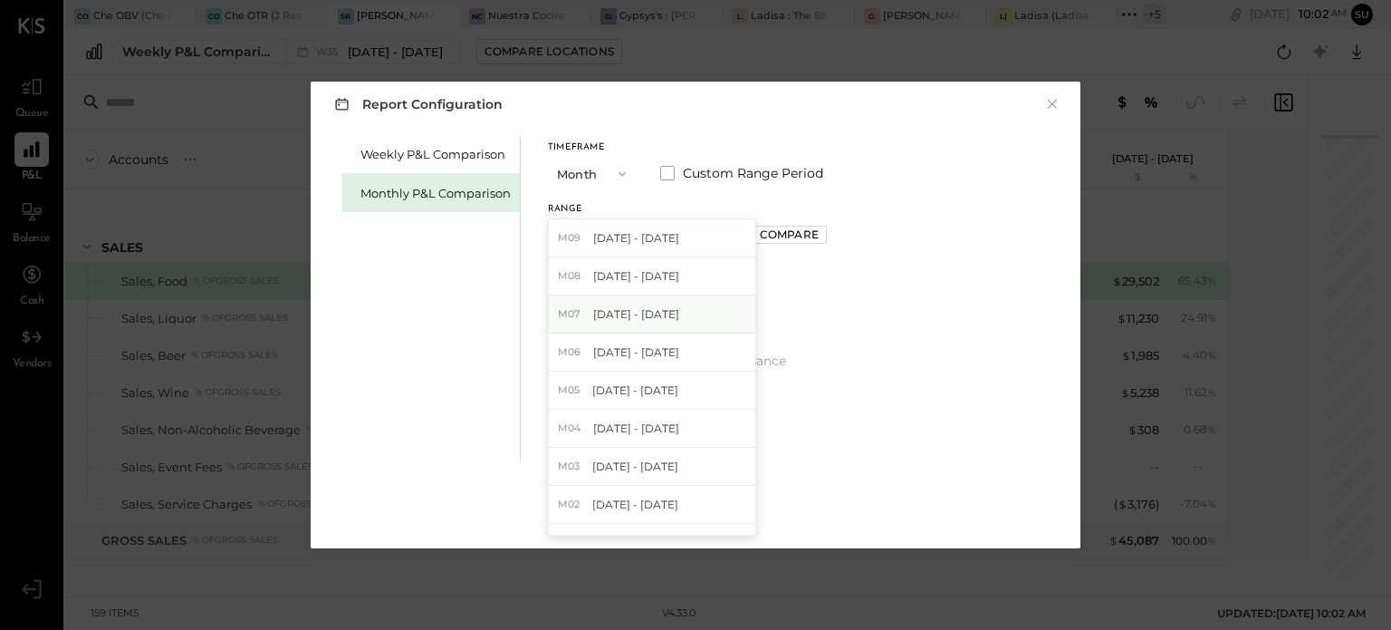
click at [641, 319] on span "[DATE] - [DATE]" at bounding box center [636, 313] width 86 height 15
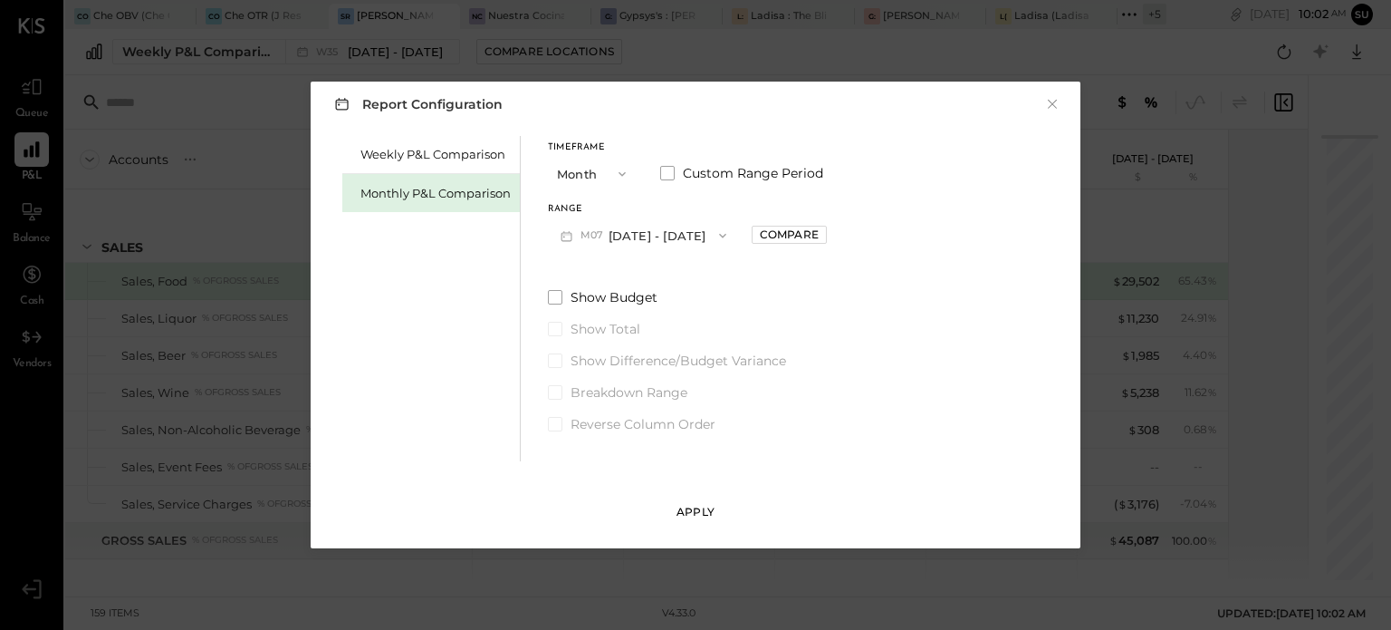
click at [691, 508] on div "Apply" at bounding box center [696, 511] width 38 height 15
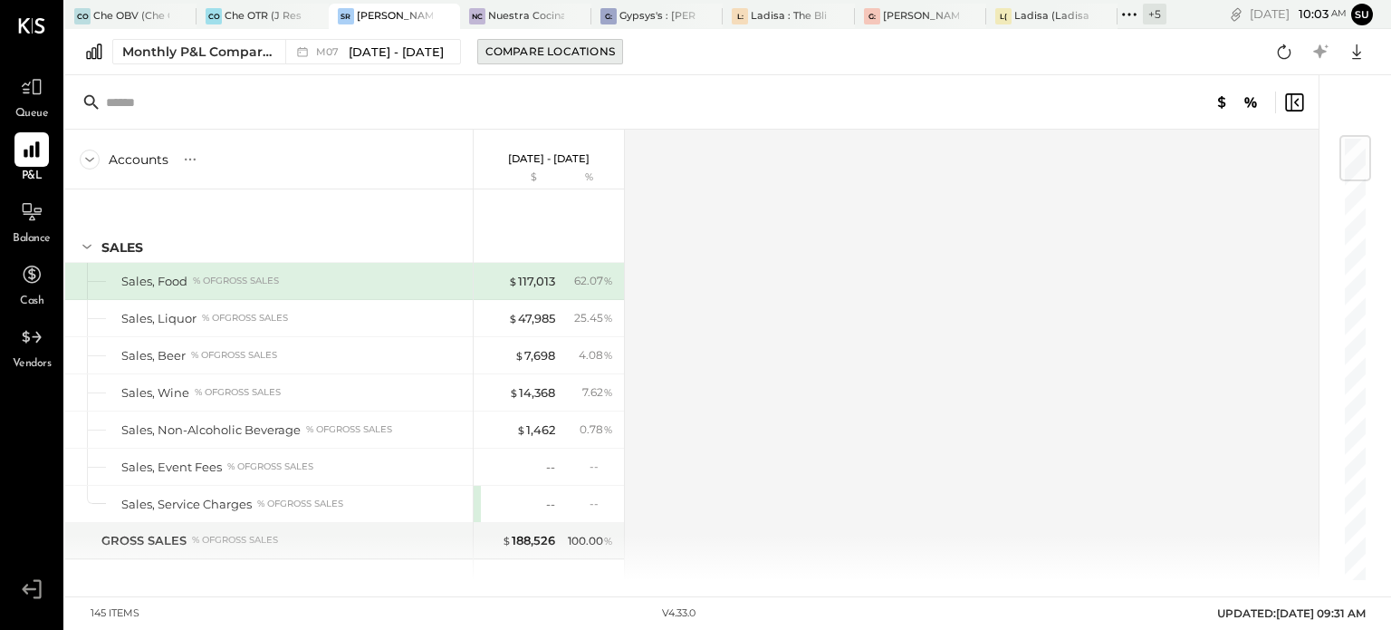
click at [524, 52] on div "Compare Locations" at bounding box center [551, 50] width 130 height 15
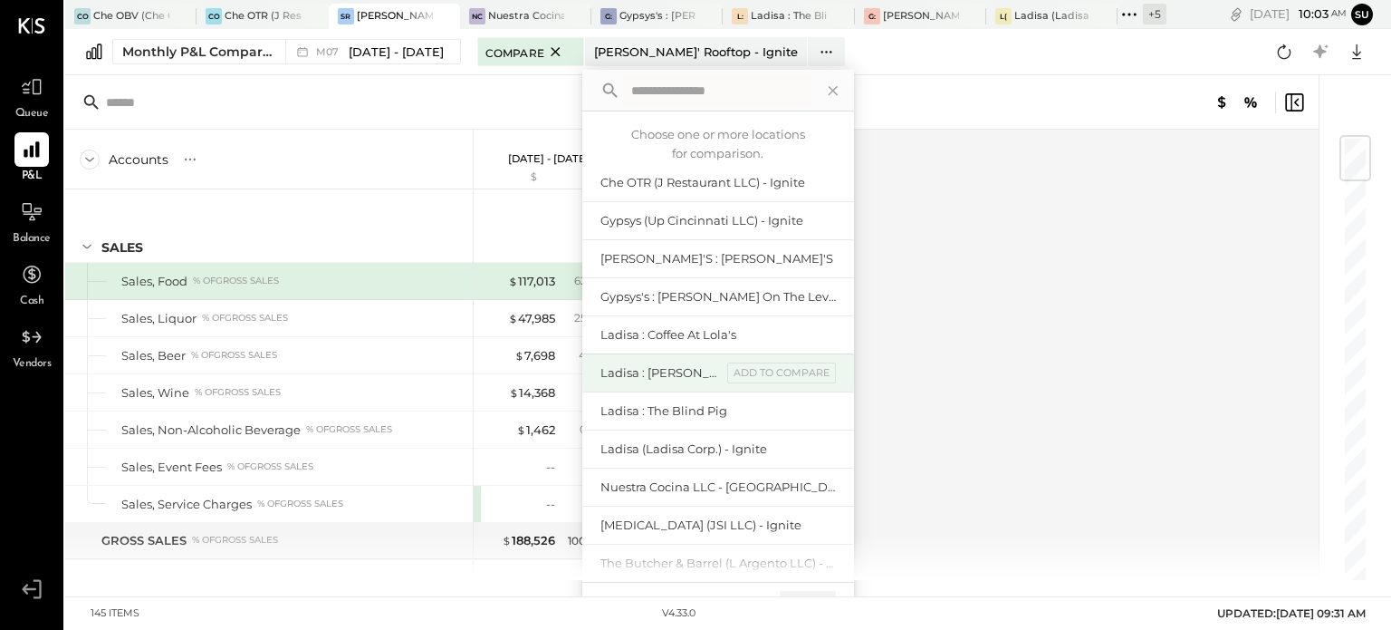
scroll to position [120, 0]
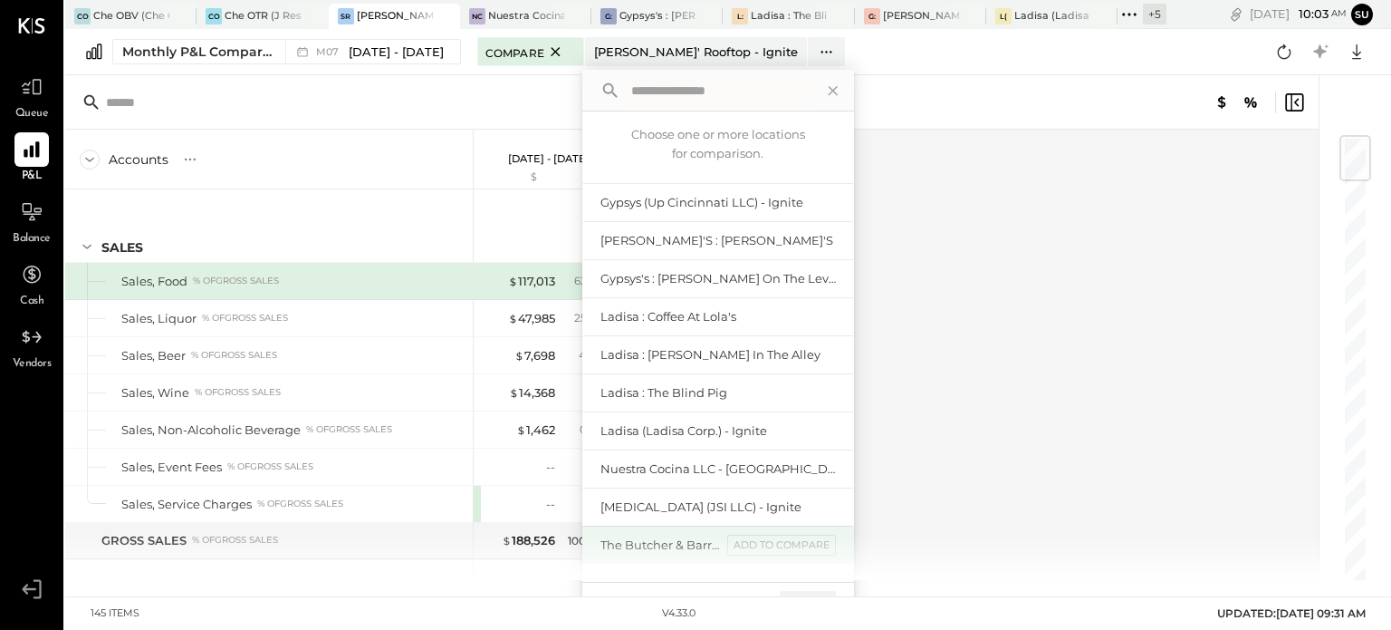
click at [640, 535] on div "The Butcher & Barrel (L Argento LLC) - Ignite add to compare" at bounding box center [718, 544] width 272 height 38
click at [735, 544] on div "add to compare" at bounding box center [781, 545] width 109 height 22
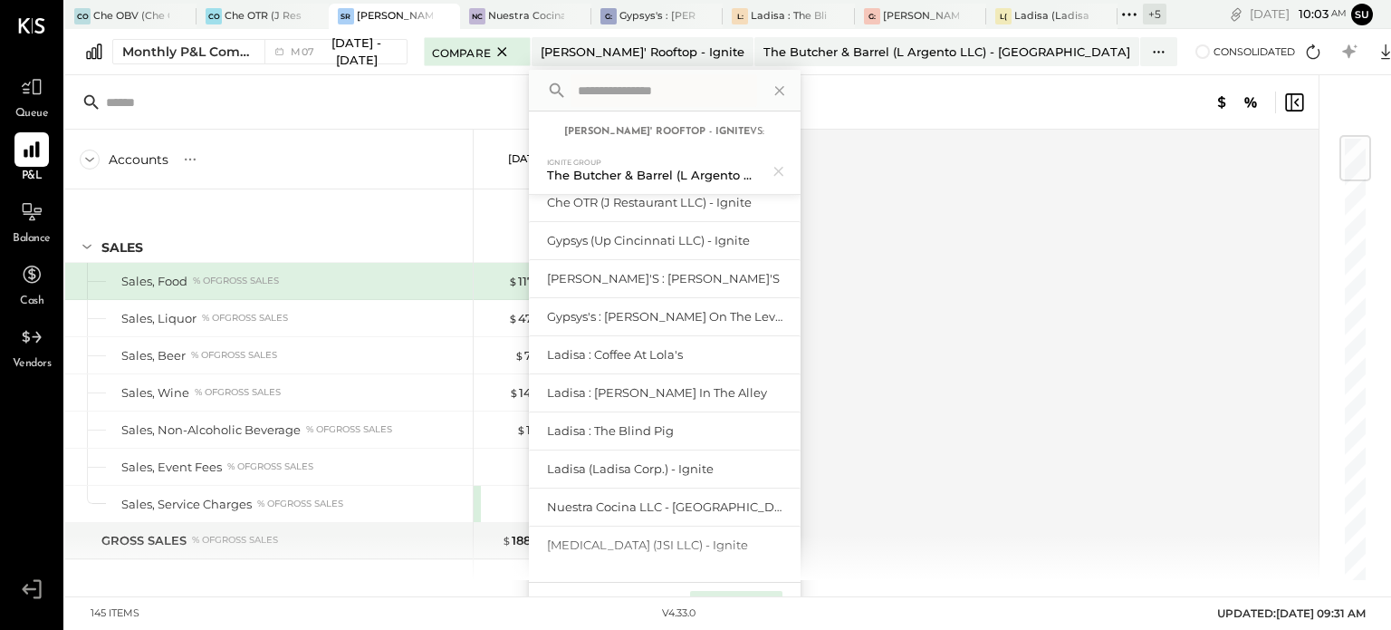
click at [761, 582] on div "Compare (1)" at bounding box center [735, 605] width 91 height 29
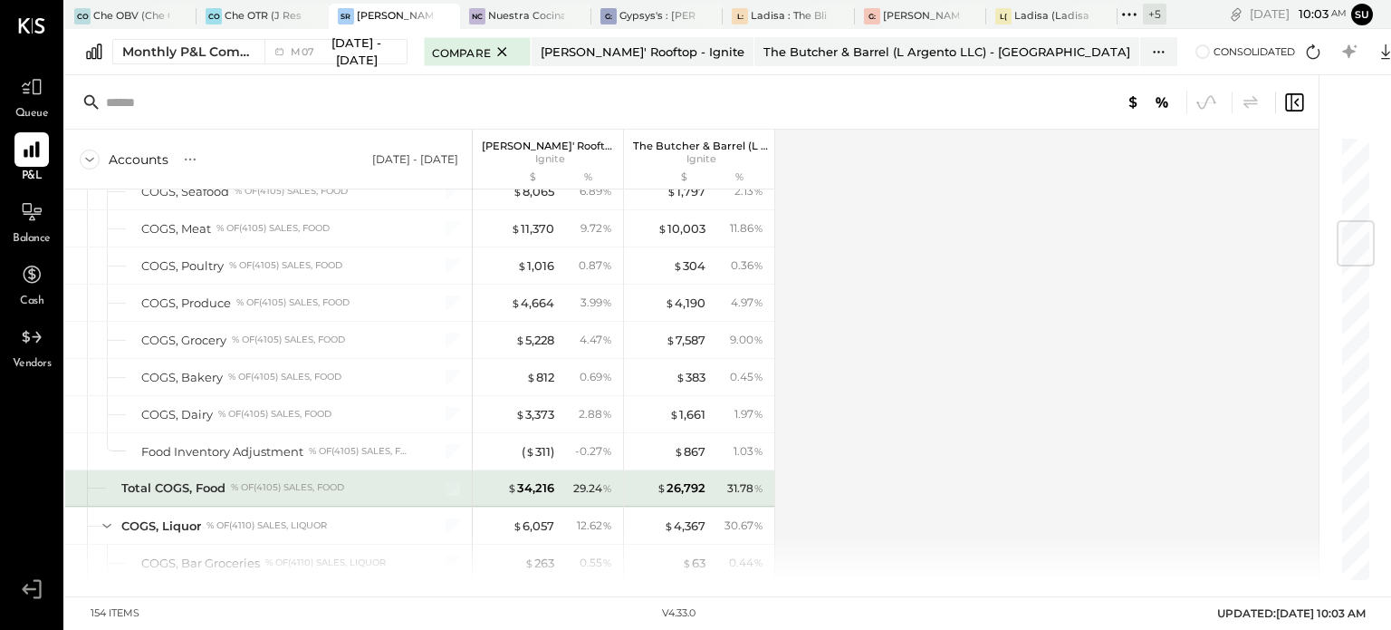
scroll to position [721, 0]
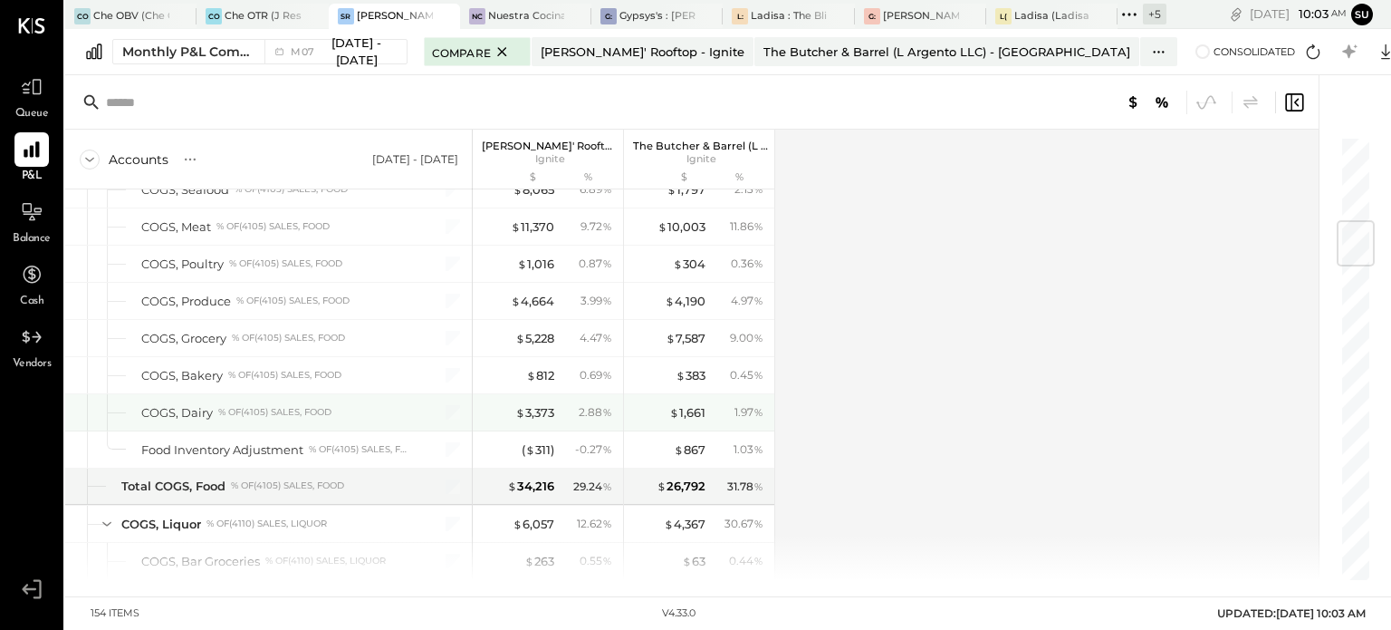
click at [582, 413] on div "2.88 %" at bounding box center [596, 412] width 34 height 16
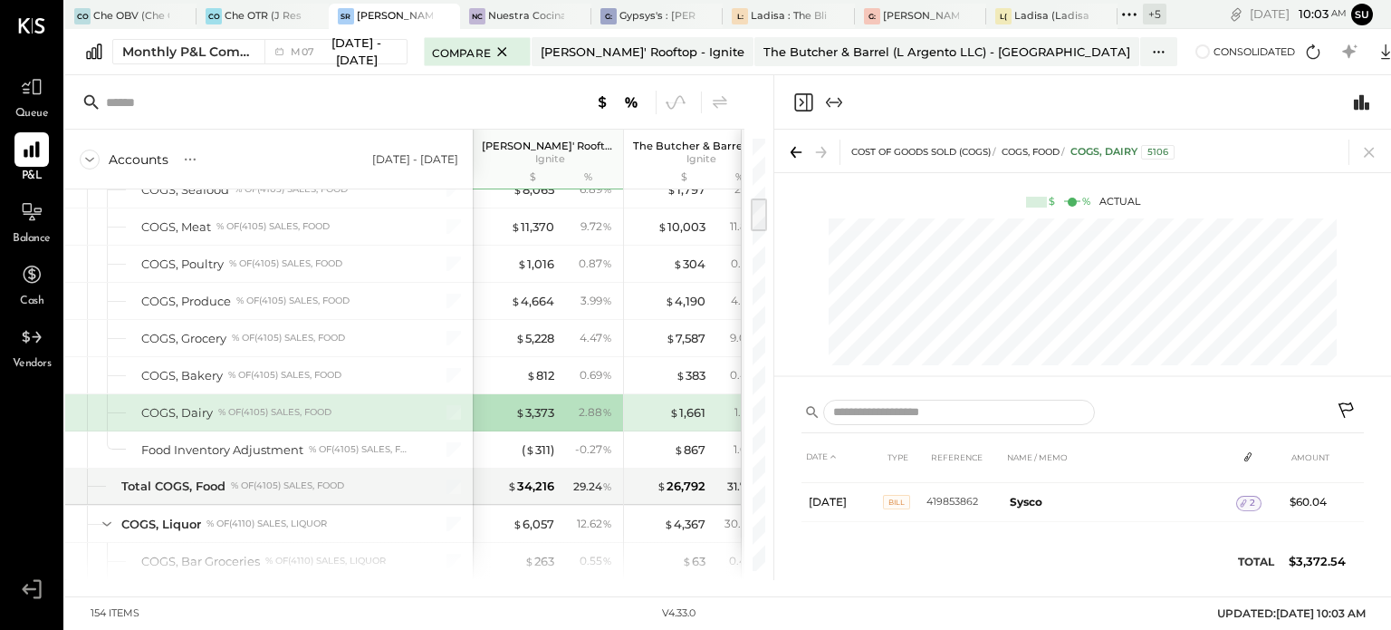
scroll to position [726, 0]
click at [1366, 150] on icon at bounding box center [1369, 153] width 10 height 10
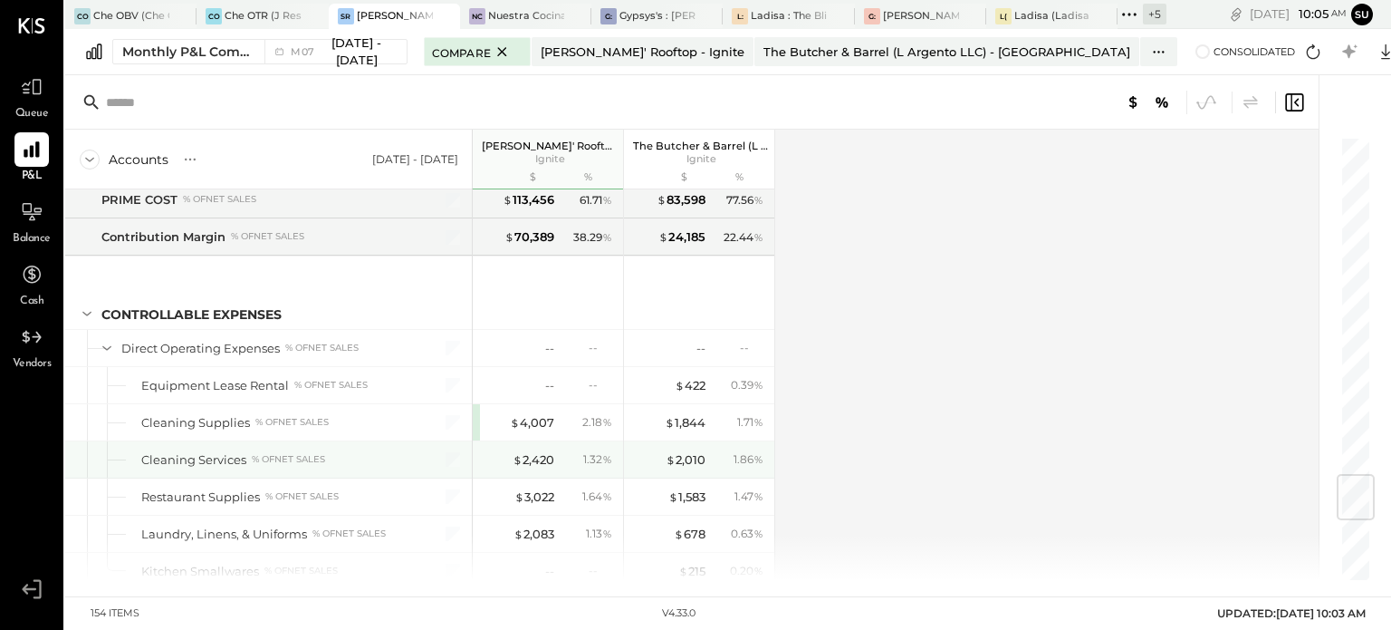
scroll to position [2862, 0]
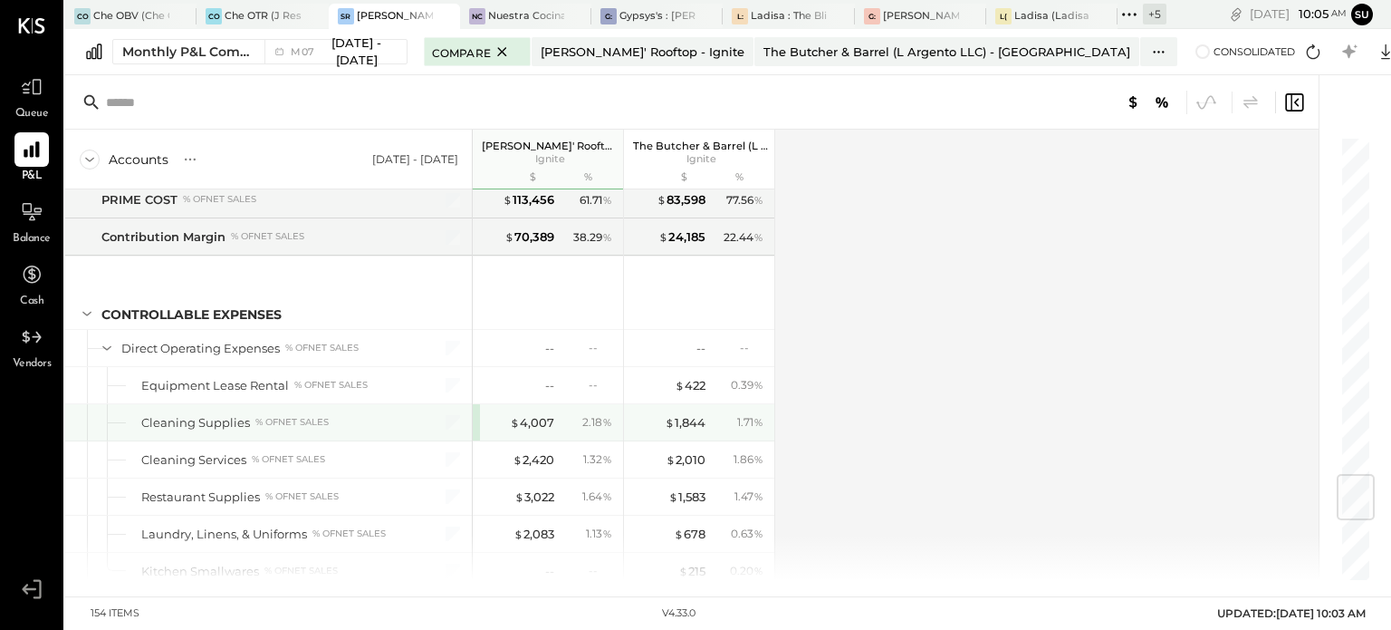
click at [557, 412] on div "$ 4,007 2.18 %" at bounding box center [550, 422] width 136 height 36
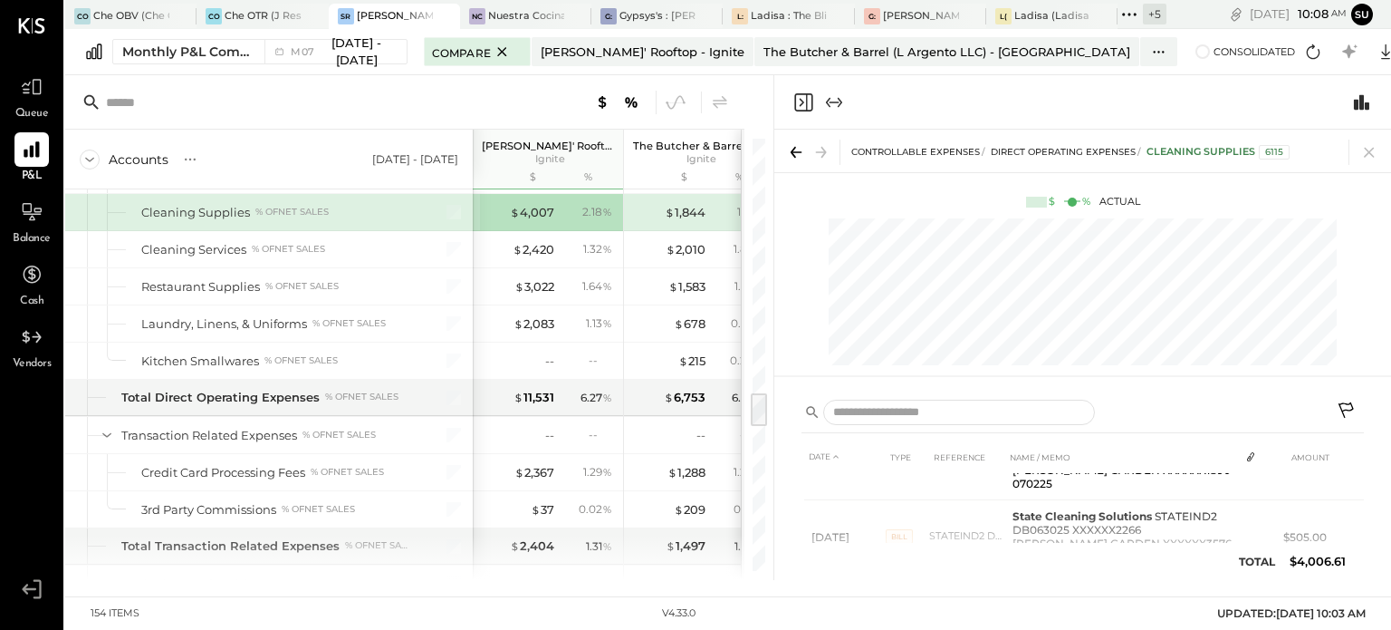
scroll to position [3185, 0]
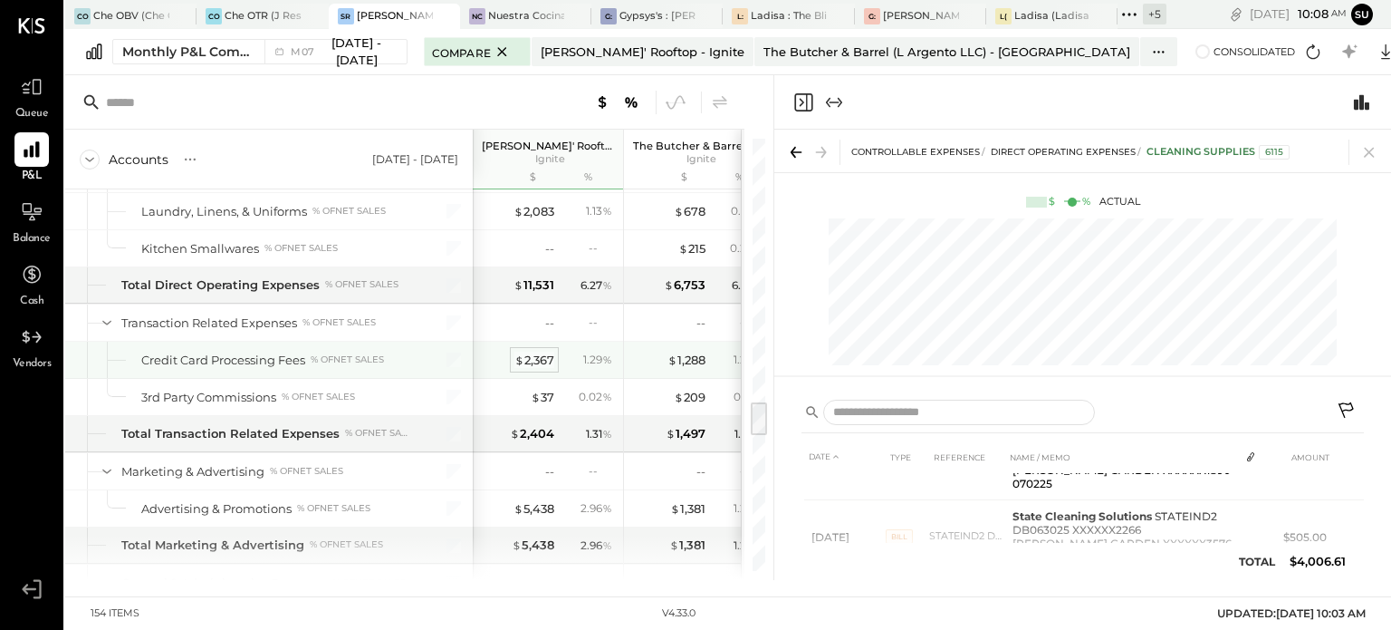
click at [536, 351] on div "$ 2,367" at bounding box center [535, 359] width 40 height 17
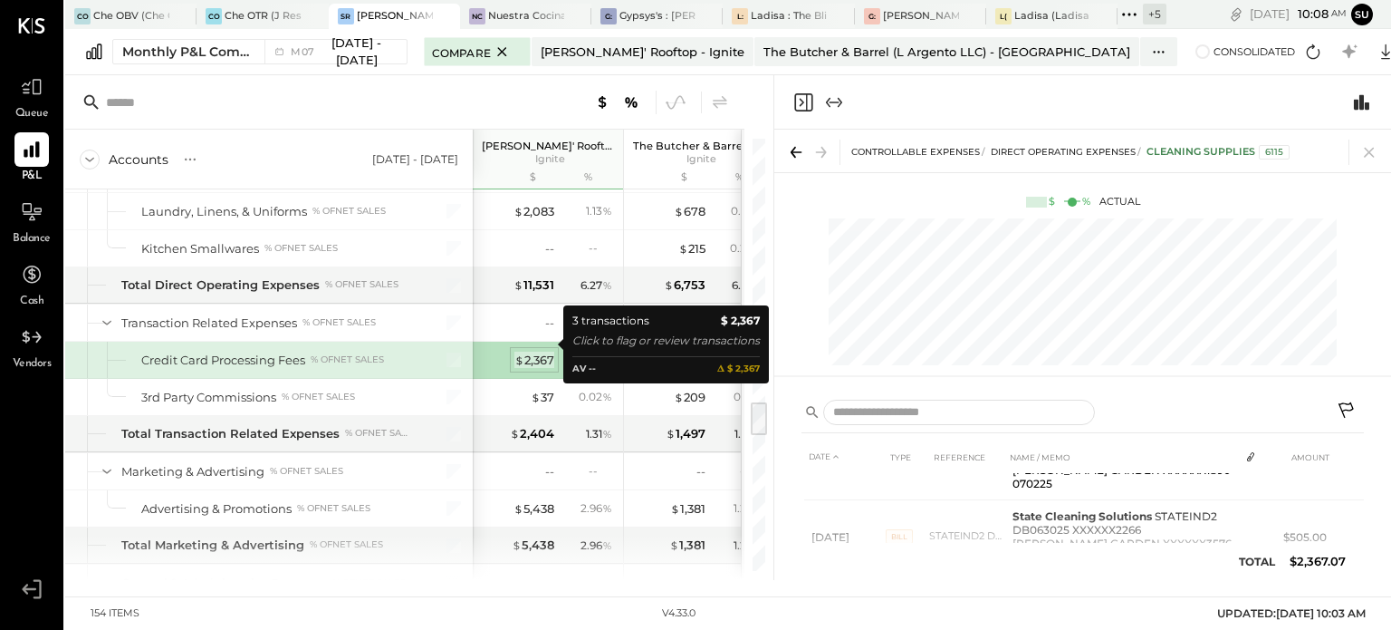
scroll to position [82, 0]
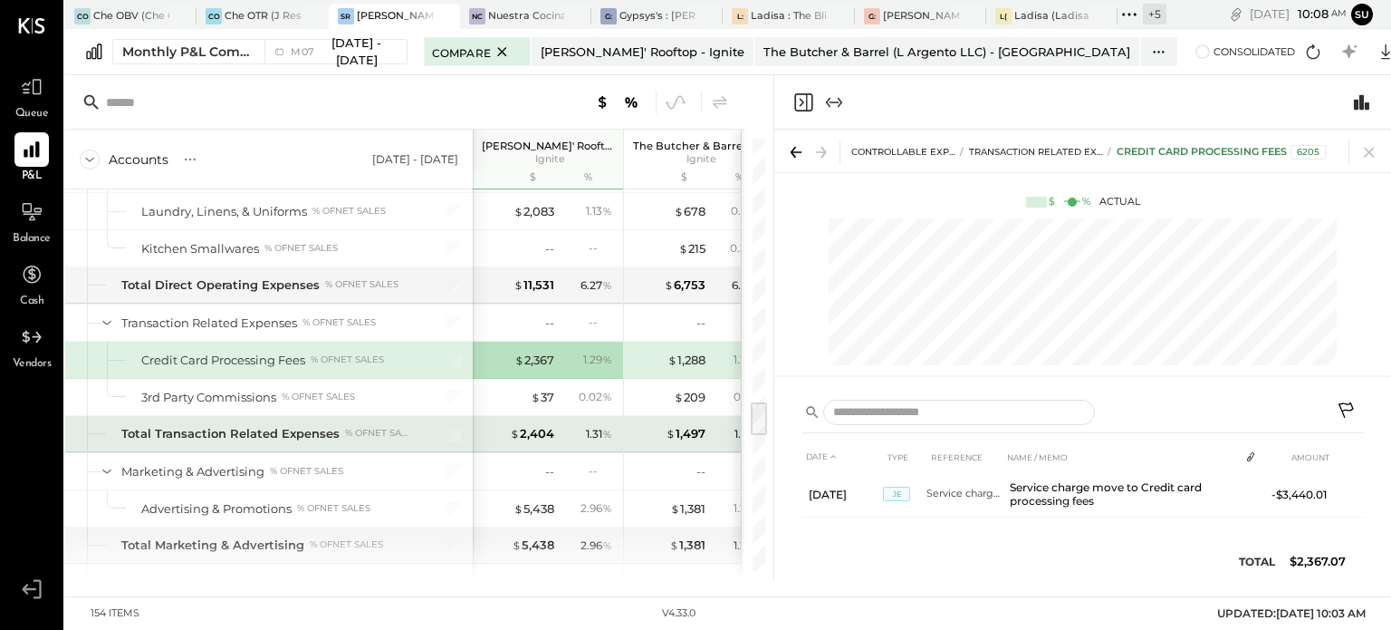
scroll to position [3249, 0]
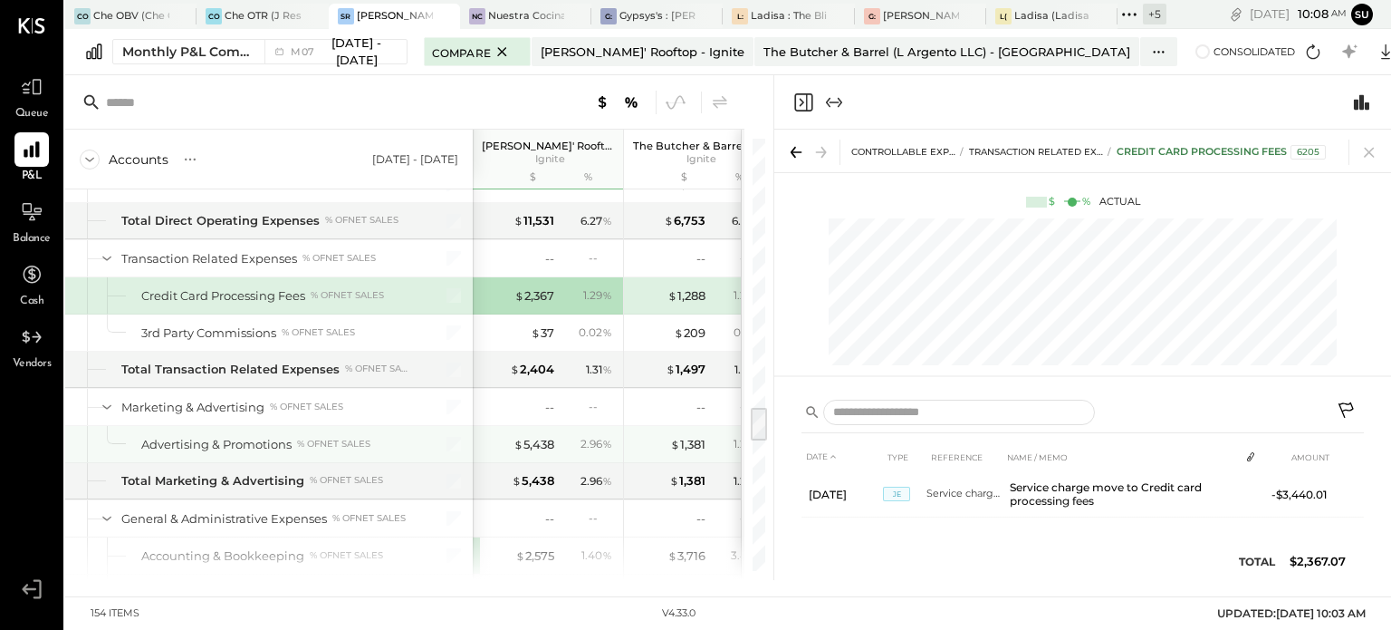
click at [565, 436] on div "2.96 %" at bounding box center [588, 444] width 59 height 16
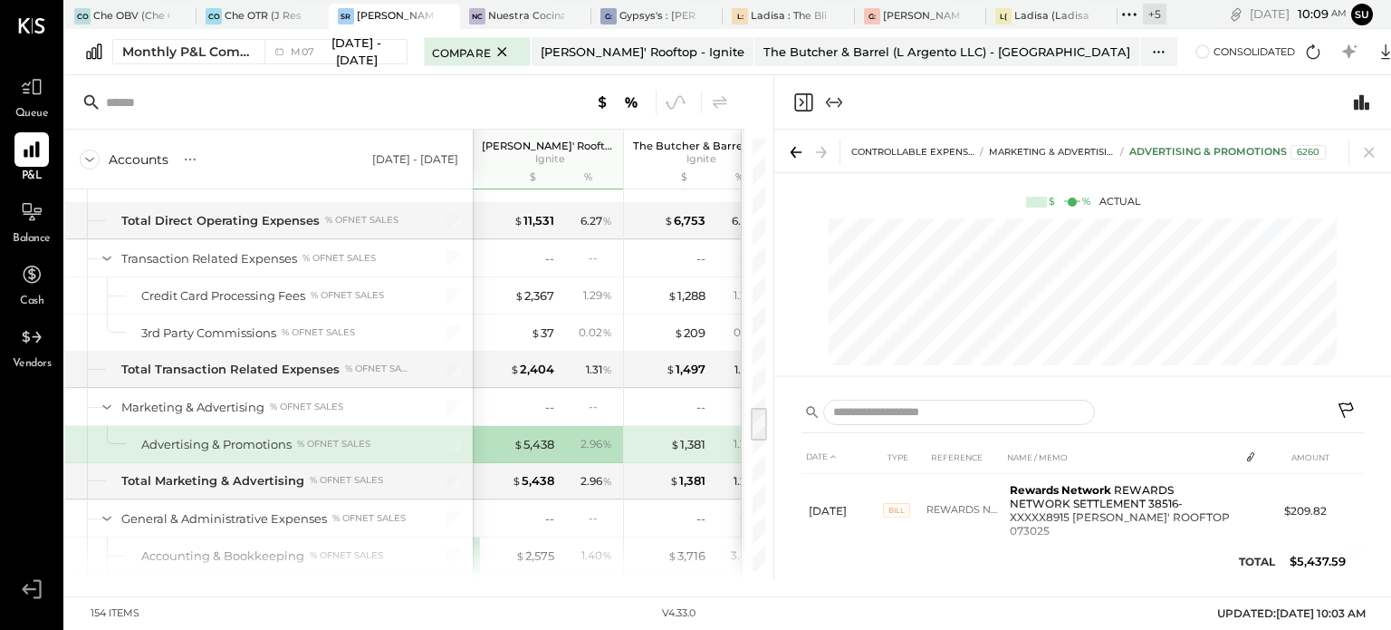
scroll to position [294, 0]
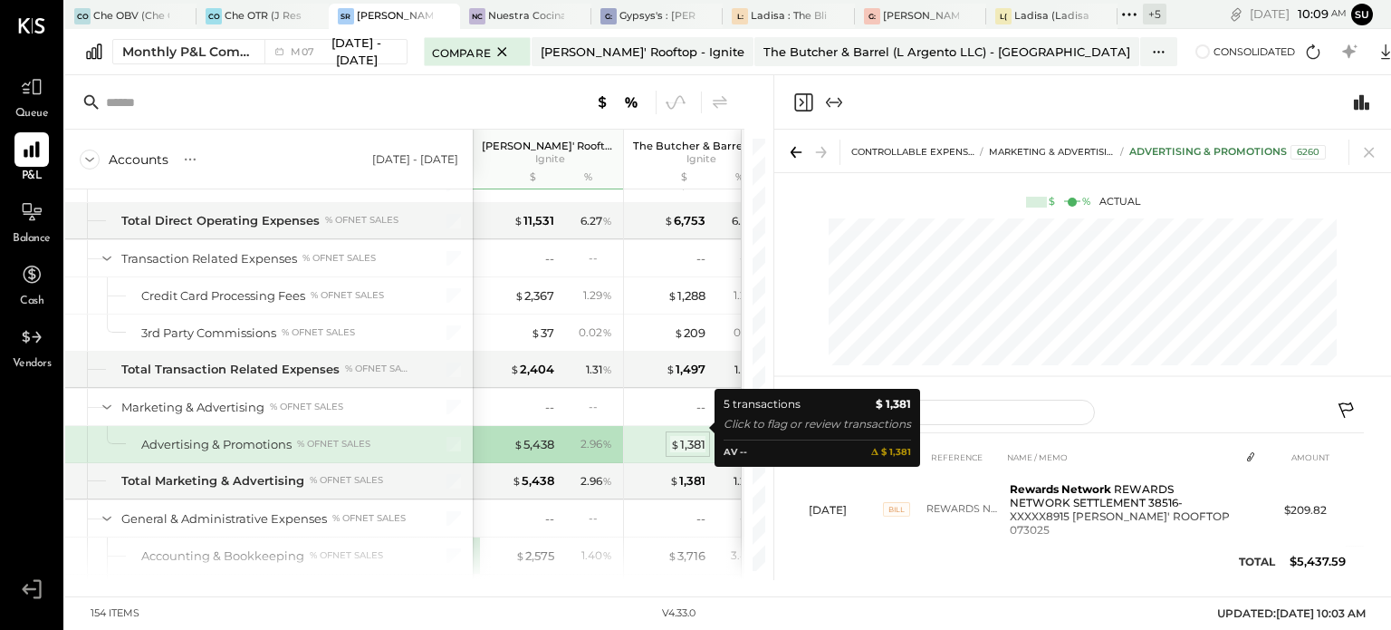
click at [683, 436] on div "$ 1,381" at bounding box center [687, 444] width 35 height 17
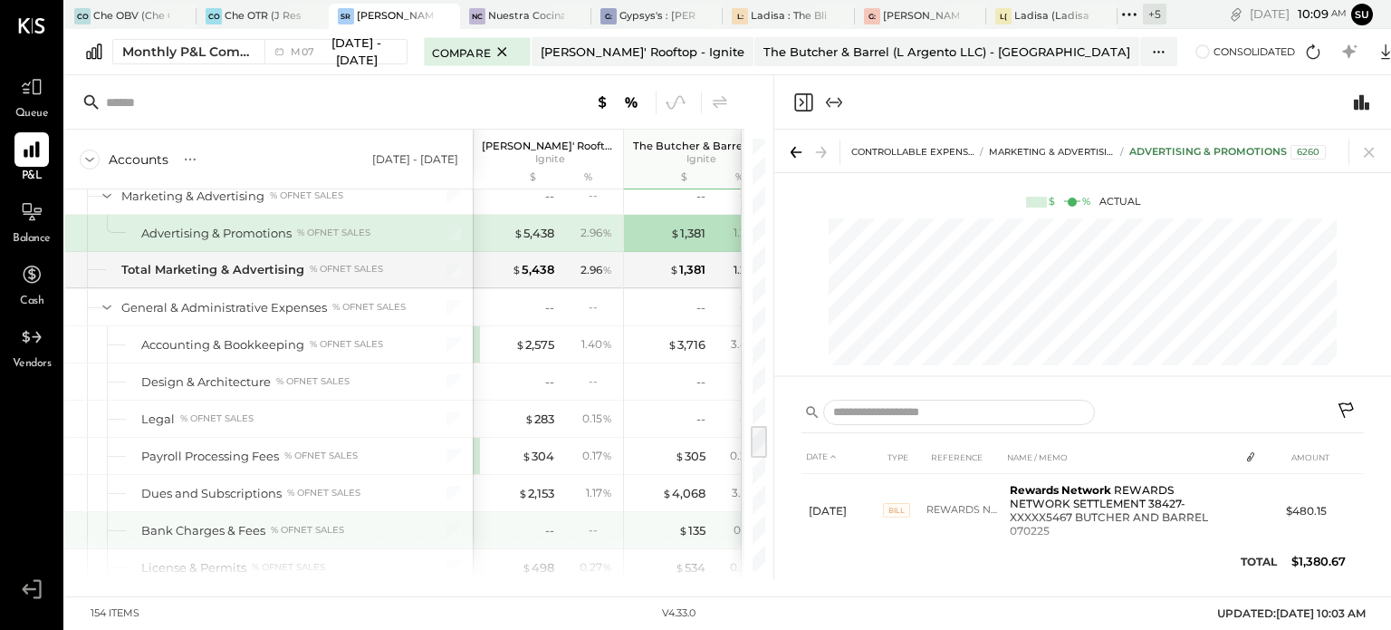
scroll to position [3459, 0]
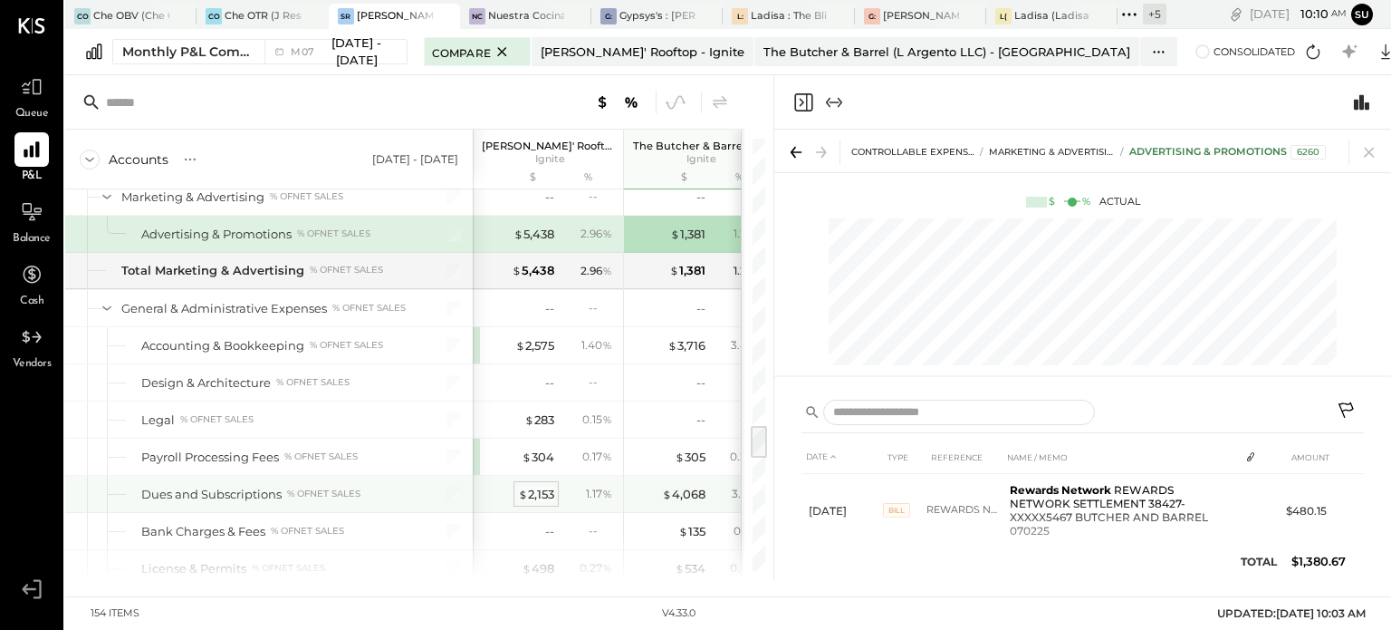
click at [527, 486] on div "$ 2,153" at bounding box center [536, 494] width 36 height 17
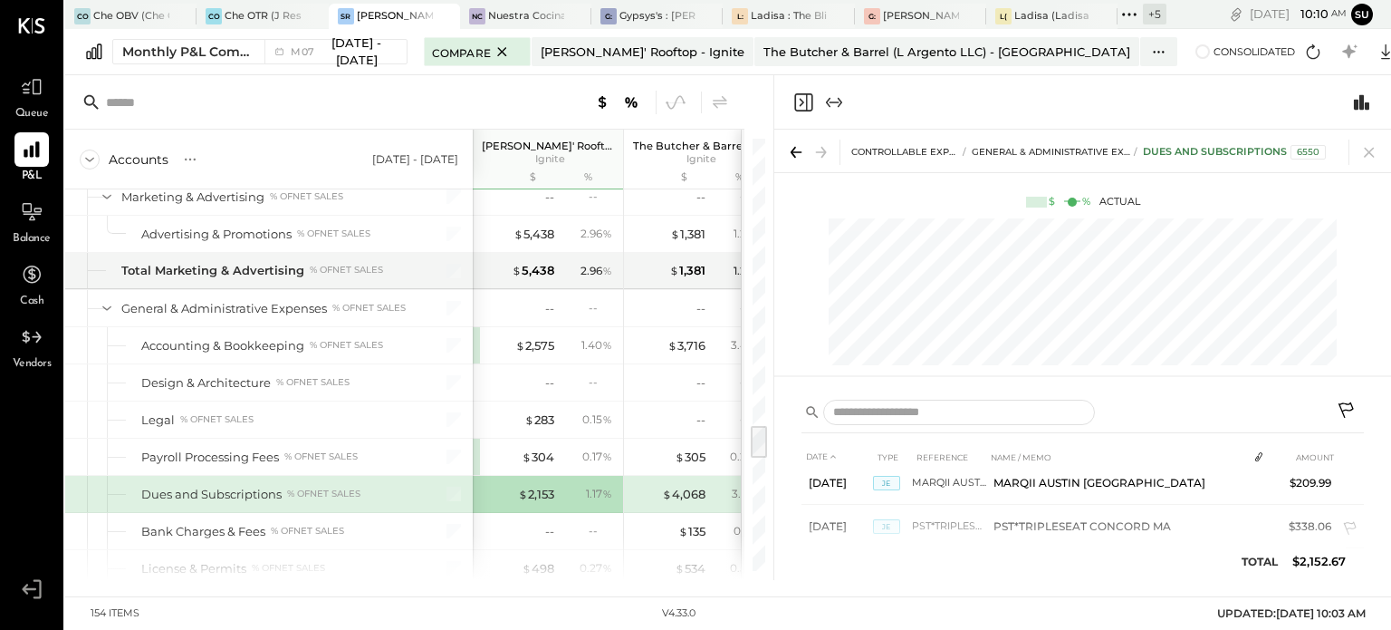
scroll to position [591, 0]
click at [684, 486] on div "$ 4,068" at bounding box center [683, 494] width 43 height 17
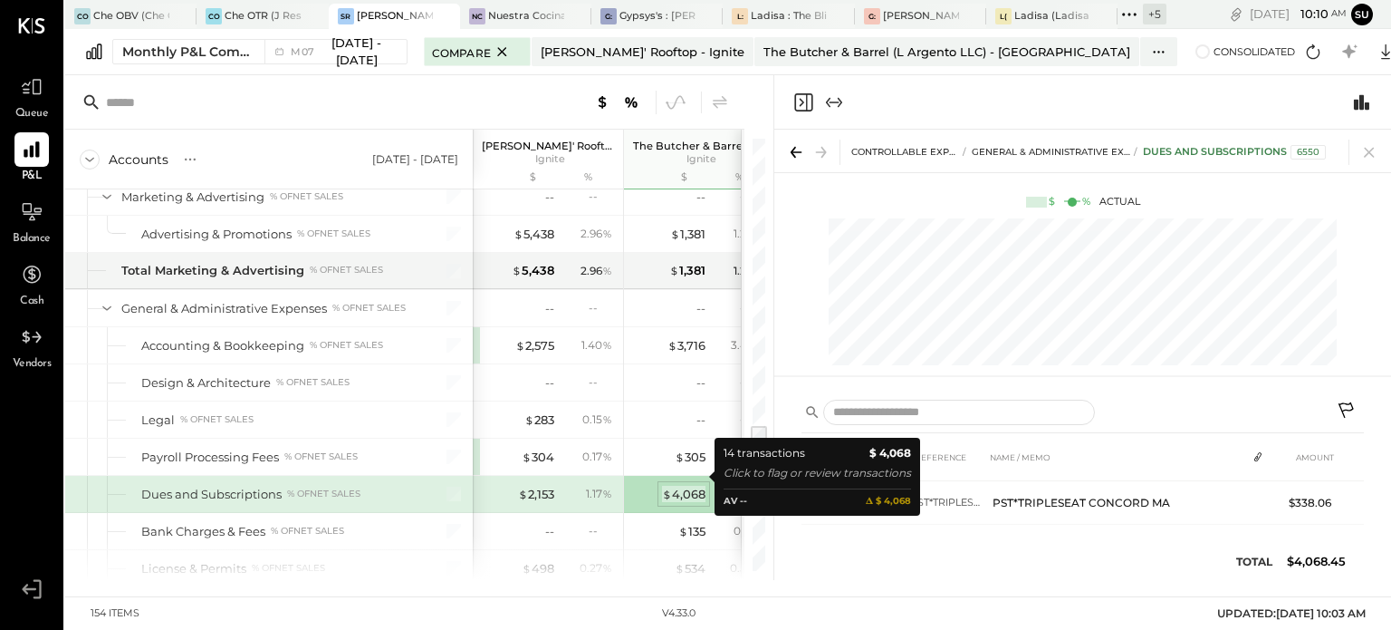
scroll to position [543, 0]
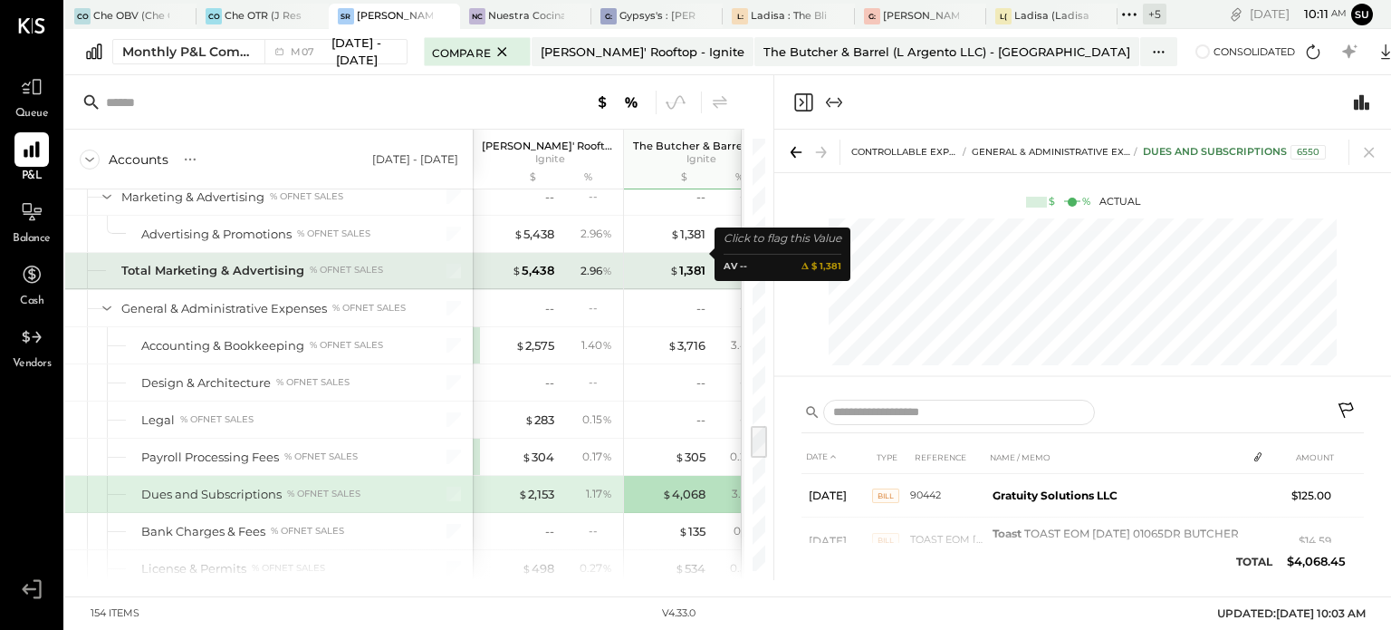
click at [659, 262] on div "$ 1,381" at bounding box center [669, 270] width 72 height 17
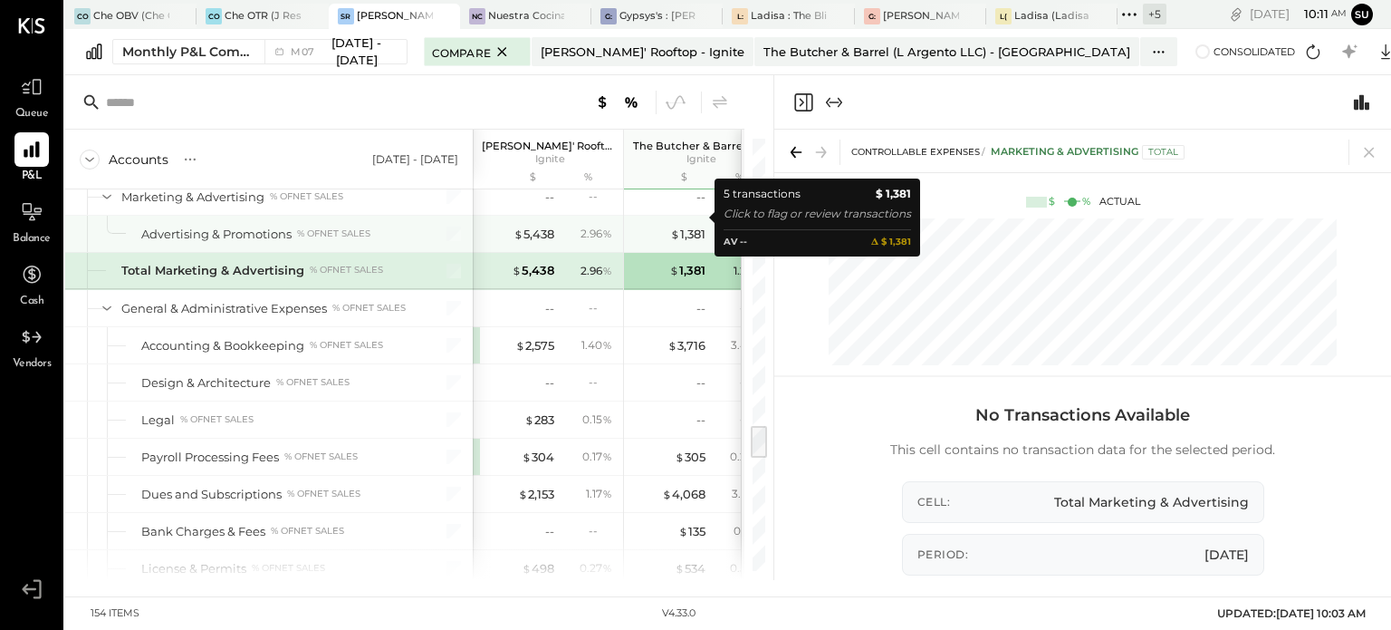
click at [664, 226] on div "$ 1,381" at bounding box center [669, 234] width 72 height 17
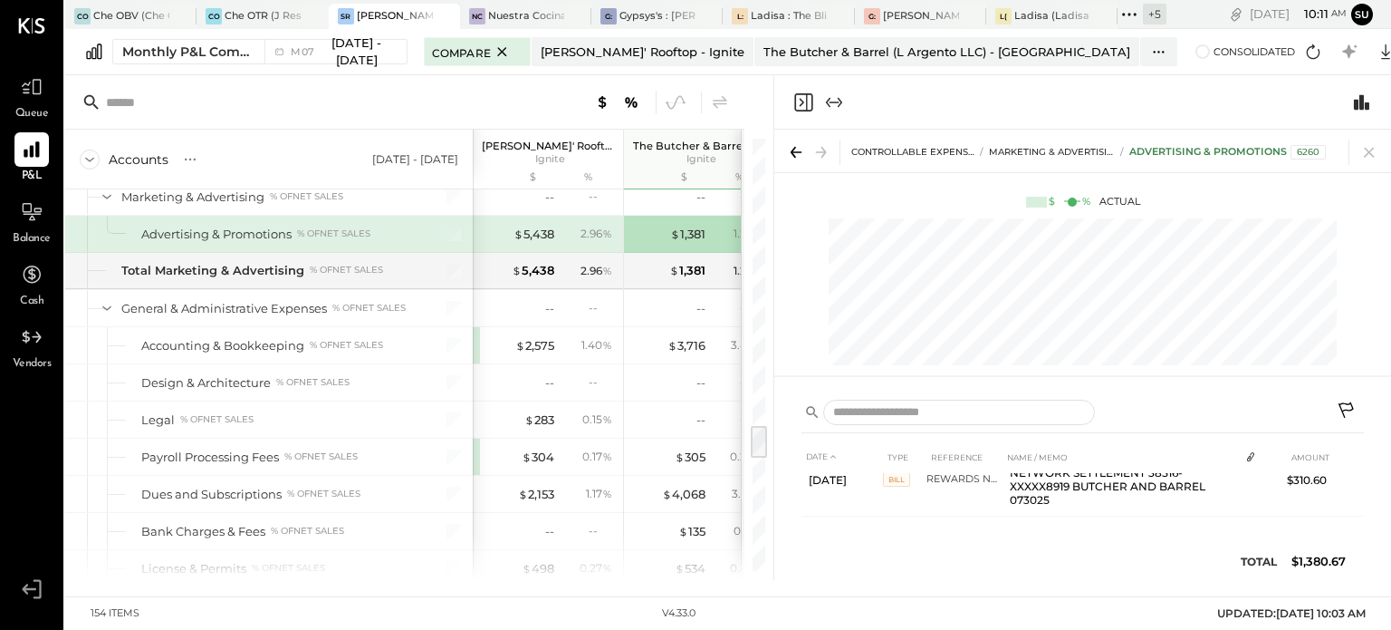
scroll to position [325, 0]
click at [550, 226] on div "$ 5,438" at bounding box center [534, 234] width 41 height 17
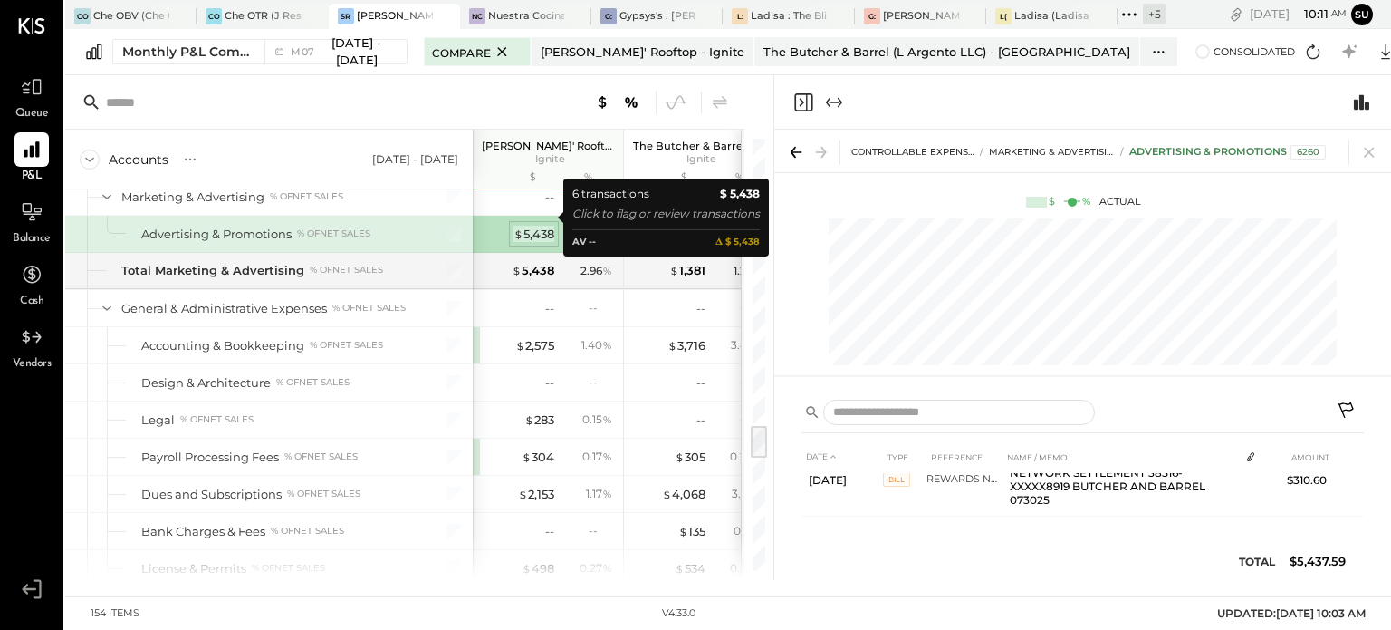
scroll to position [284, 0]
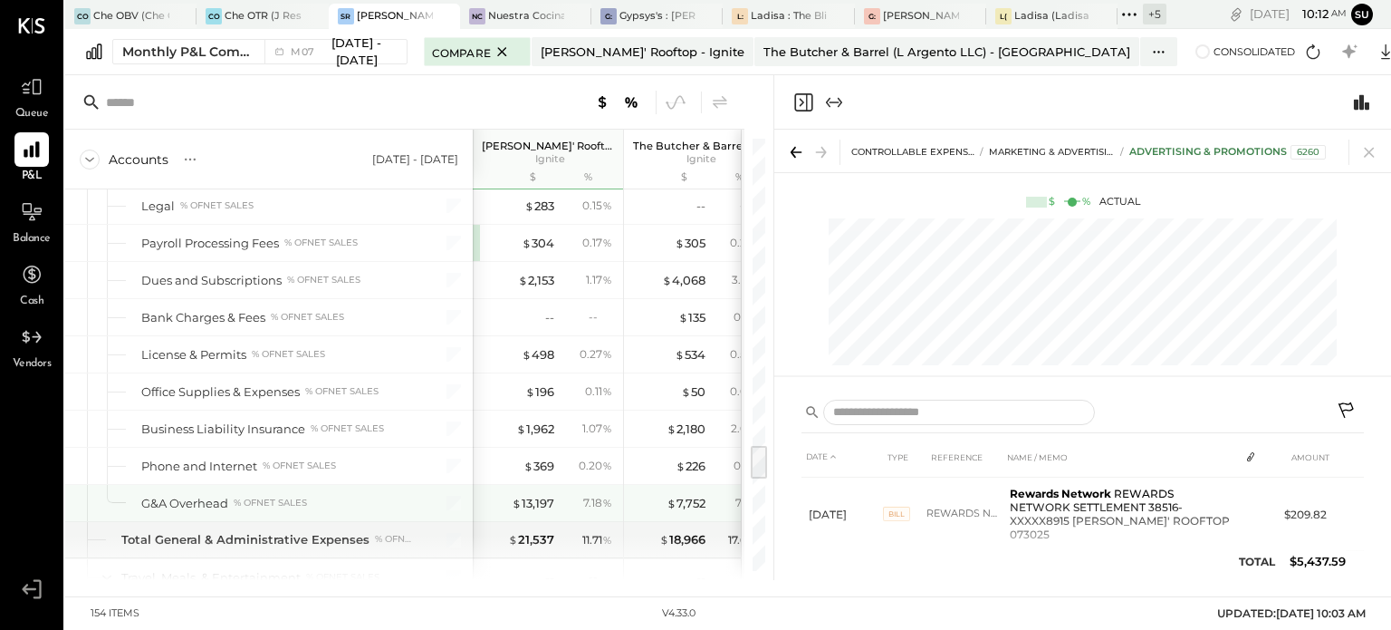
scroll to position [3707, 0]
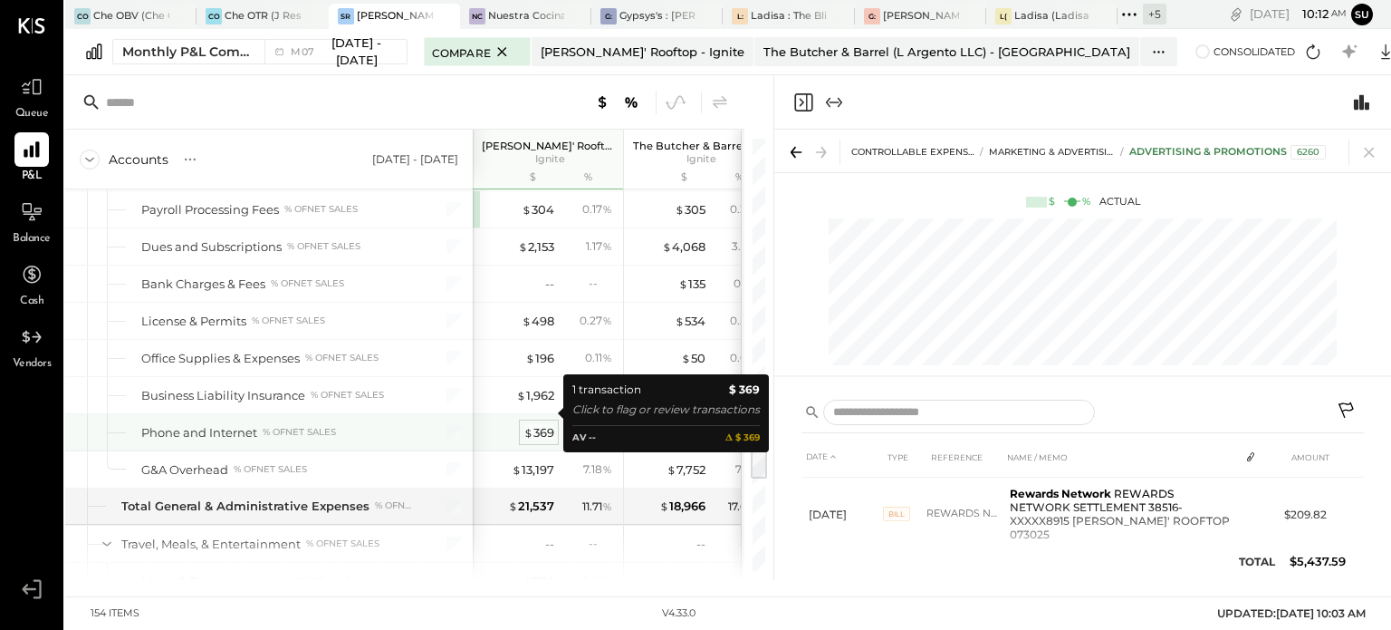
click at [543, 424] on div "$ 369" at bounding box center [539, 432] width 31 height 17
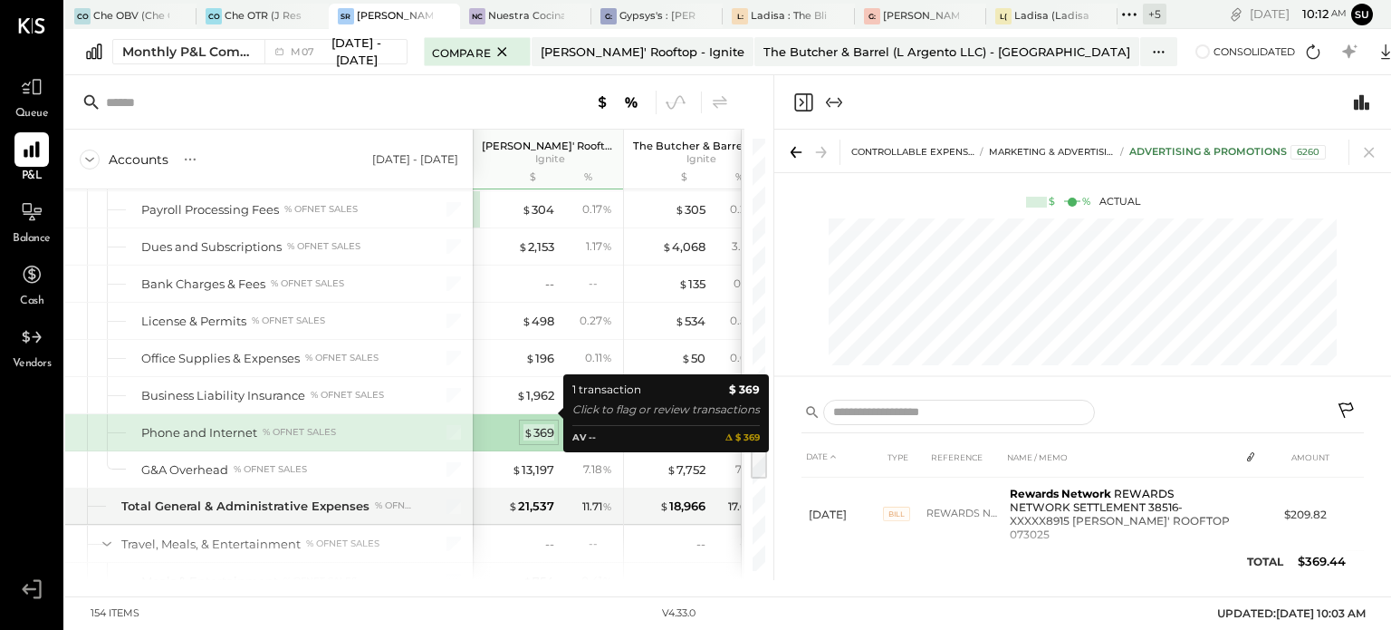
scroll to position [3, 0]
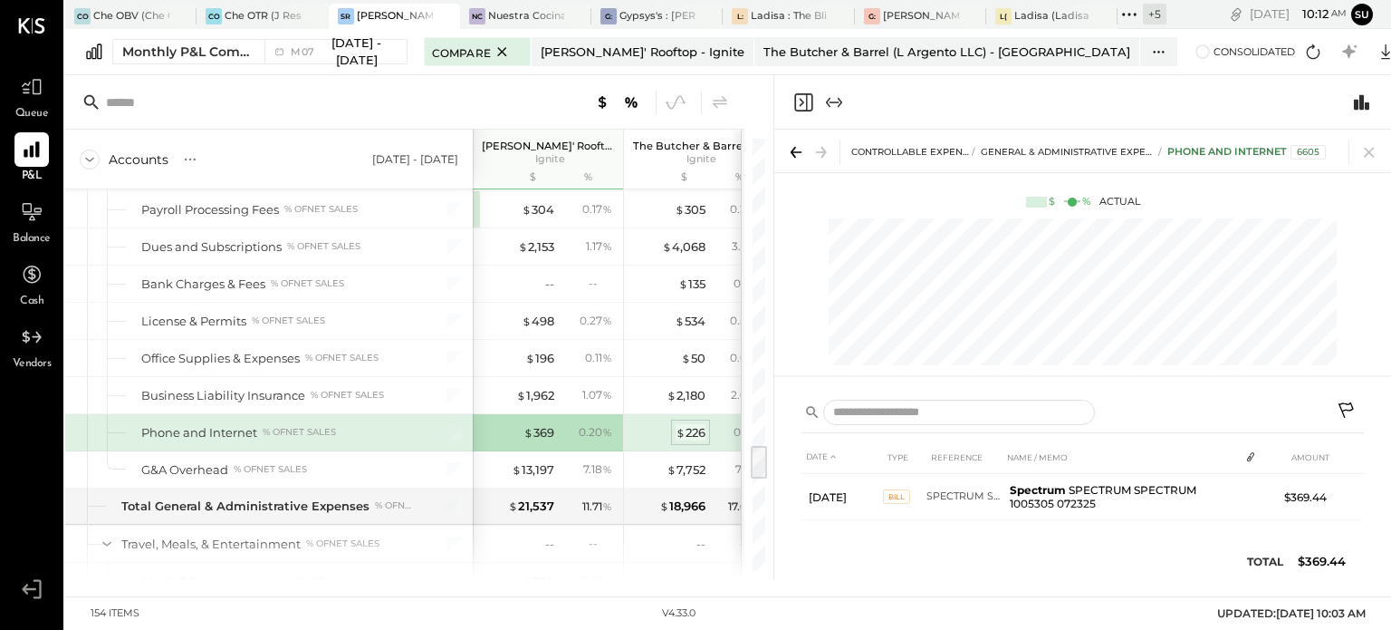
click at [680, 424] on div "$ 226" at bounding box center [691, 432] width 30 height 17
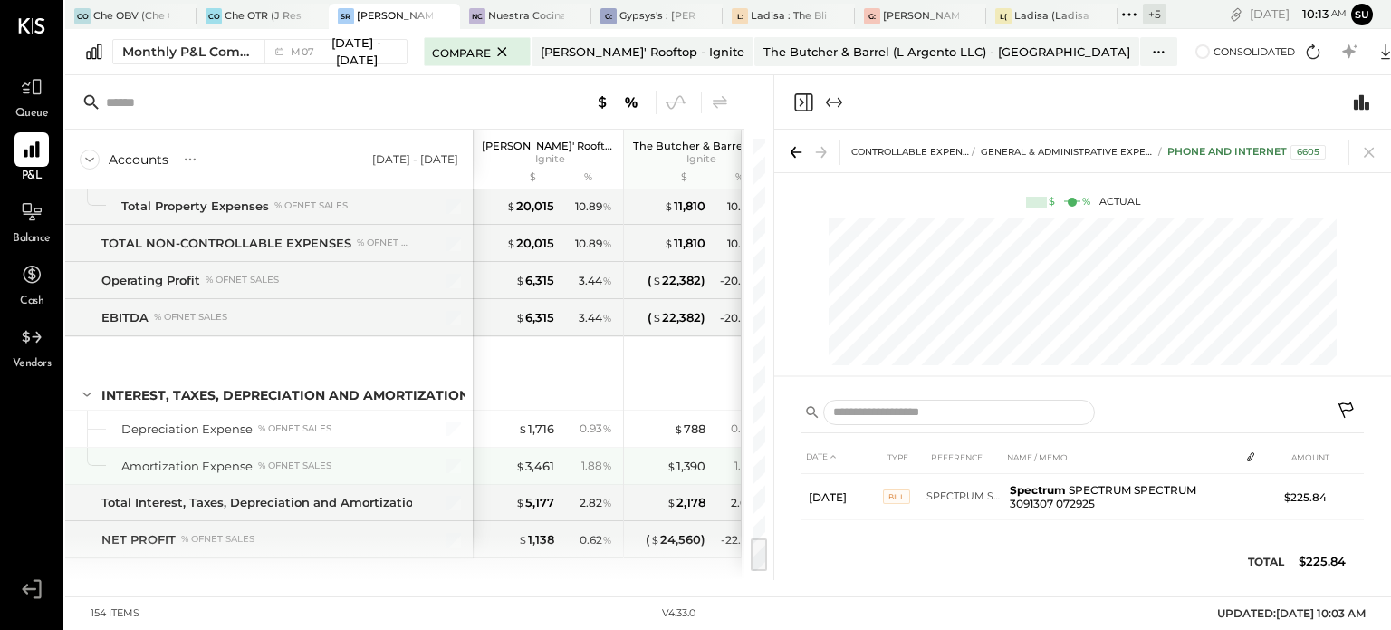
scroll to position [4822, 0]
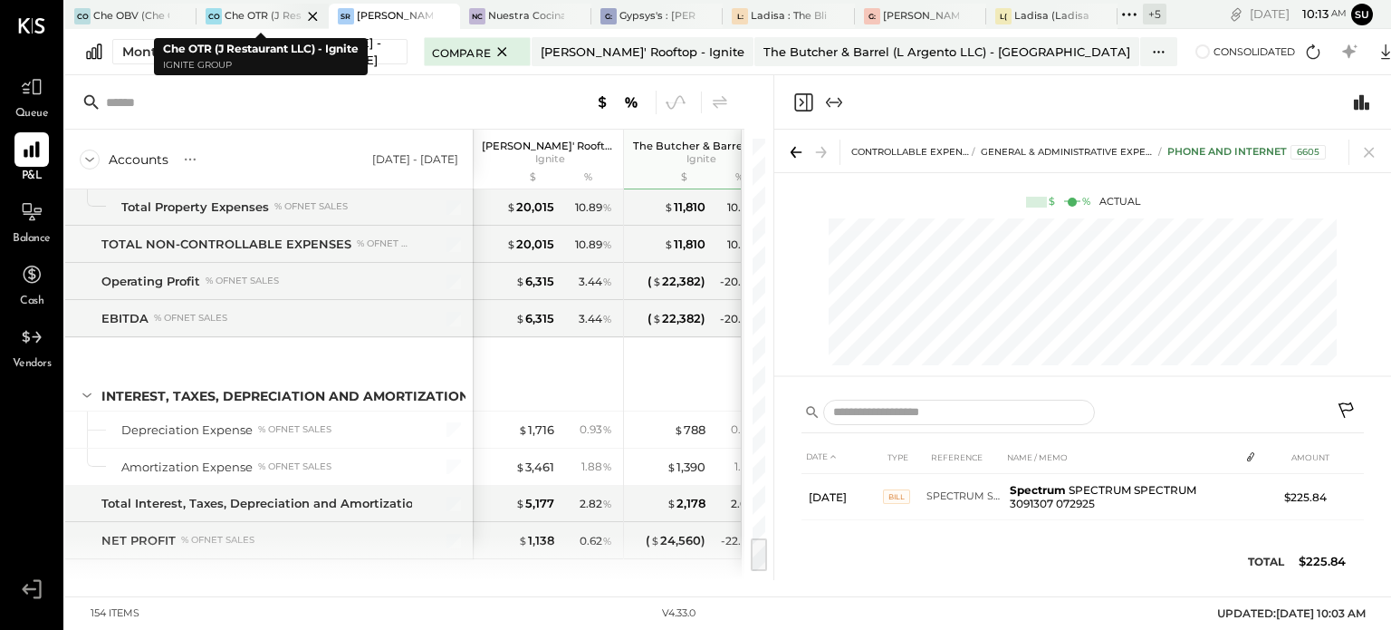
click at [250, 15] on div "Che OTR (J Restaurant LLC) - Ignite" at bounding box center [263, 16] width 76 height 14
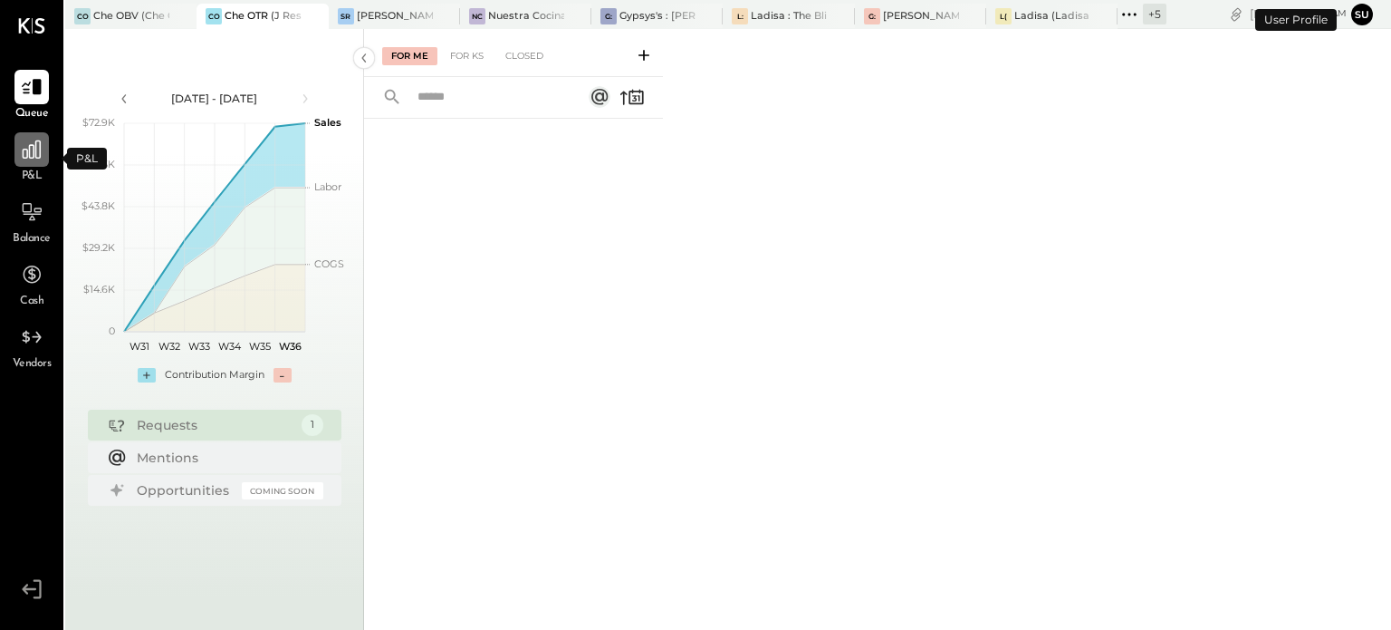
click at [33, 159] on icon at bounding box center [32, 150] width 24 height 24
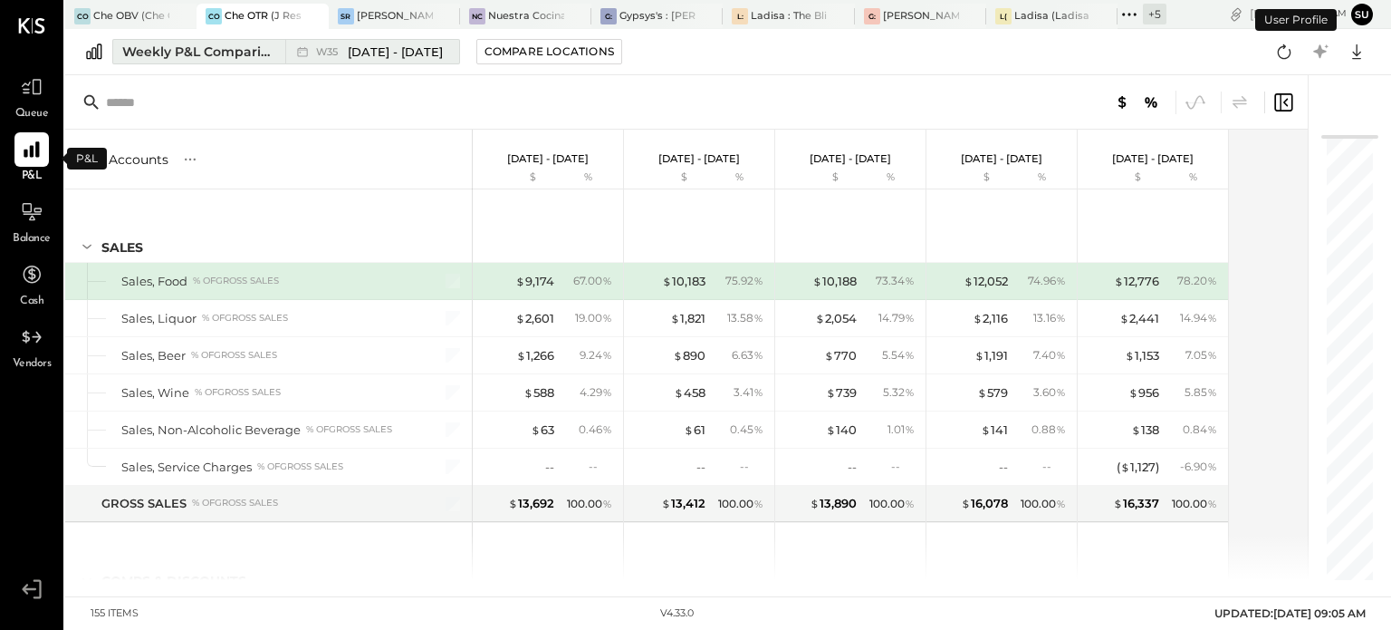
click at [179, 47] on div "Weekly P&L Comparison" at bounding box center [198, 52] width 152 height 18
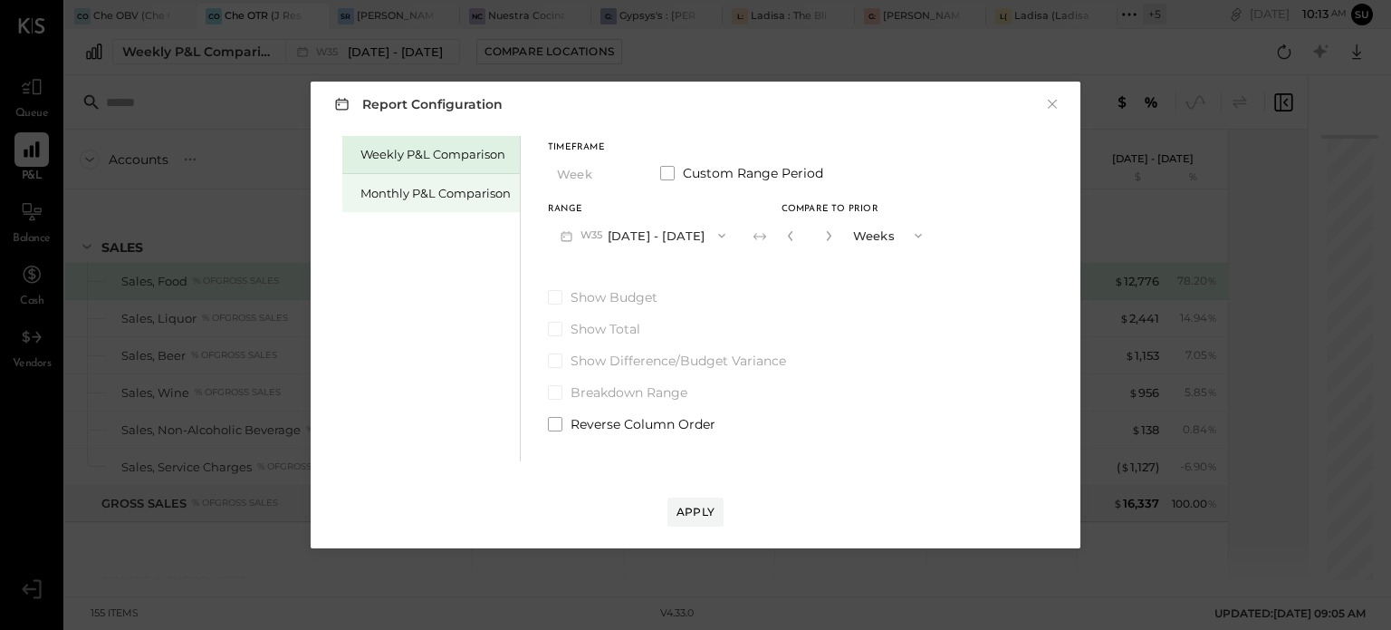
click at [435, 194] on div "Monthly P&L Comparison" at bounding box center [436, 193] width 150 height 17
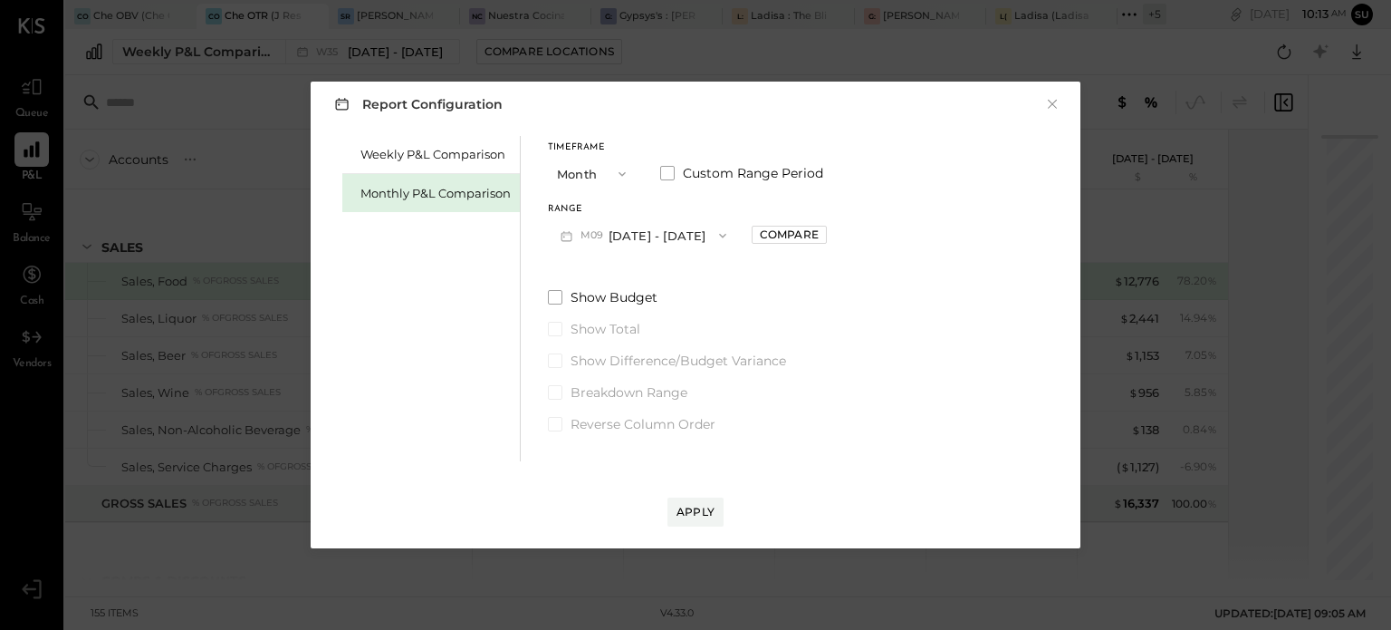
click at [716, 233] on icon "button" at bounding box center [723, 235] width 14 height 14
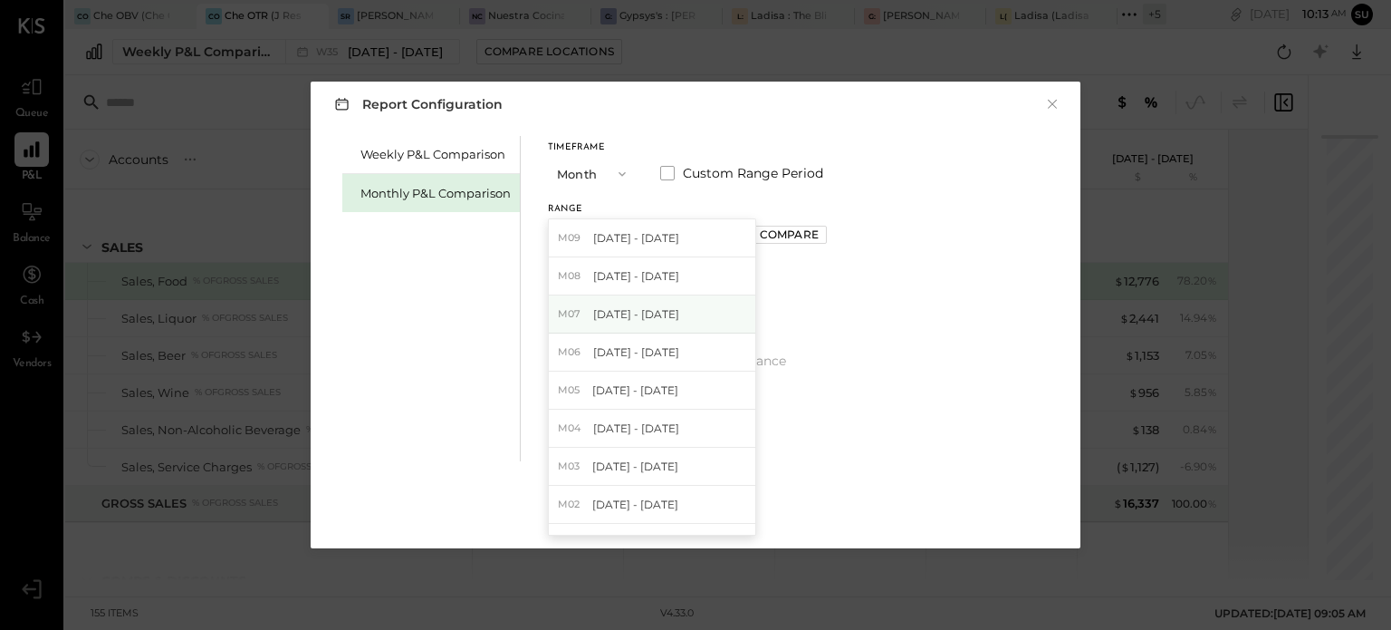
click at [645, 306] on span "[DATE] - [DATE]" at bounding box center [636, 313] width 86 height 15
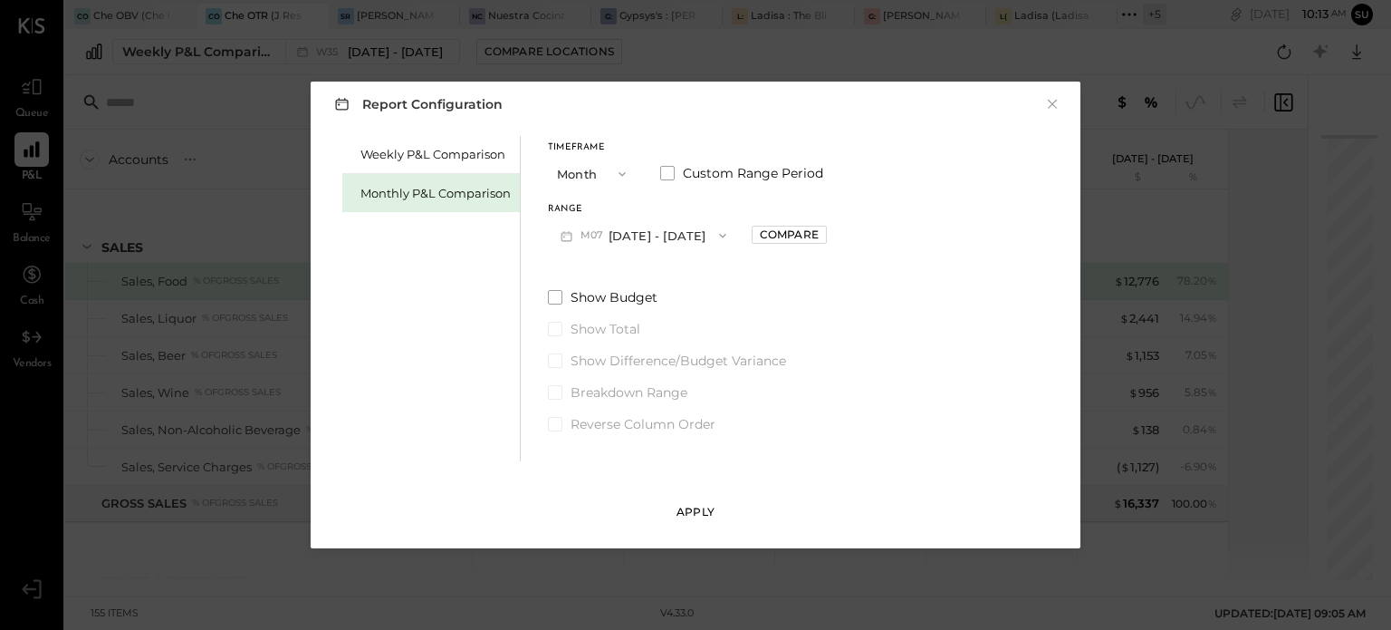
click at [692, 514] on div "Apply" at bounding box center [696, 511] width 38 height 15
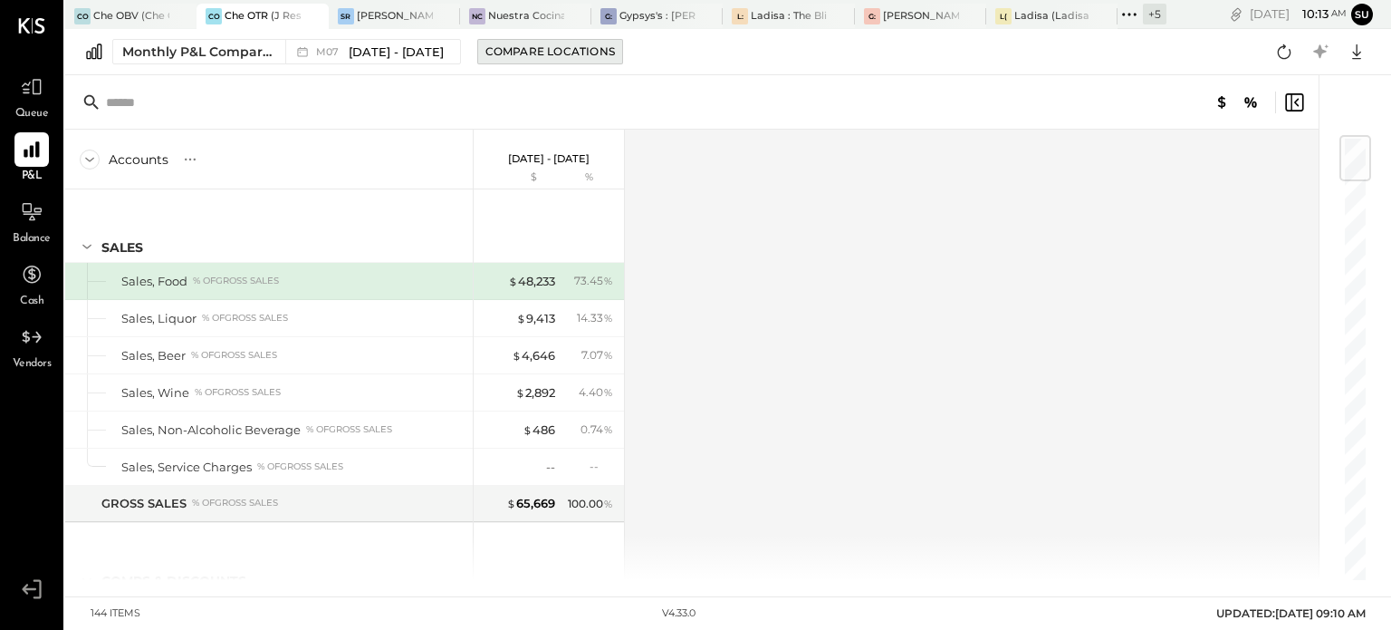
click at [556, 46] on div "Compare Locations" at bounding box center [551, 50] width 130 height 15
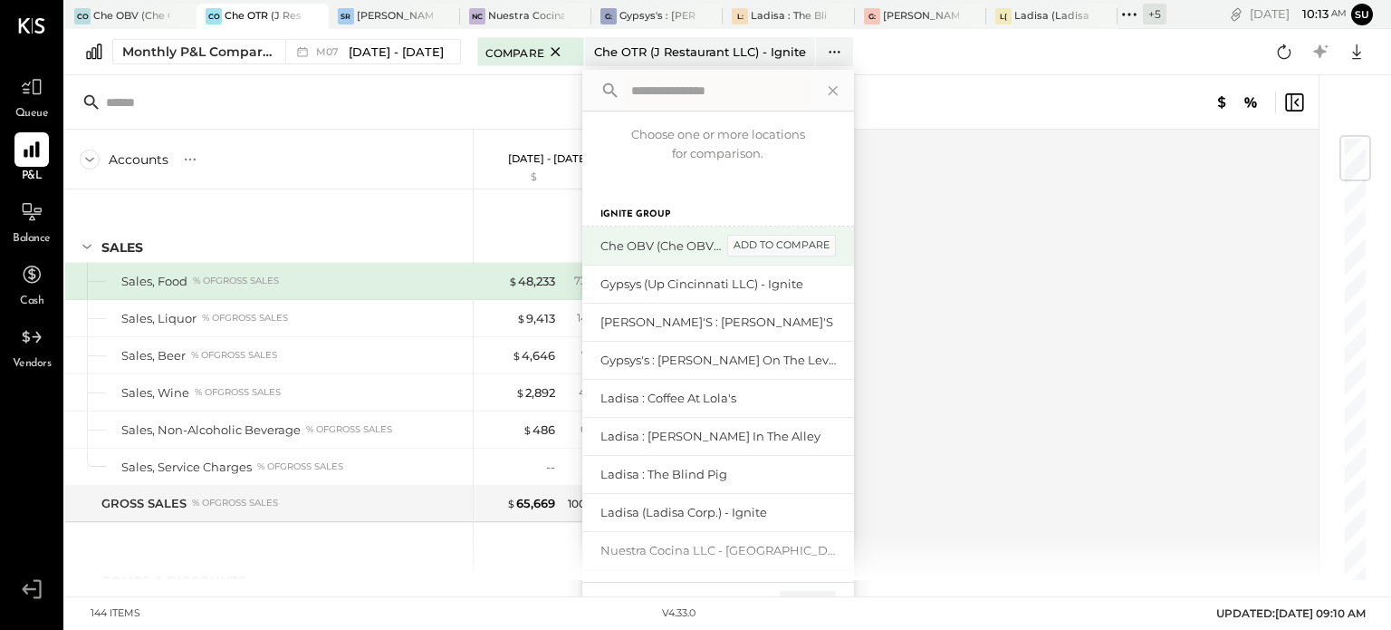
click at [786, 244] on div "add to compare" at bounding box center [781, 246] width 109 height 22
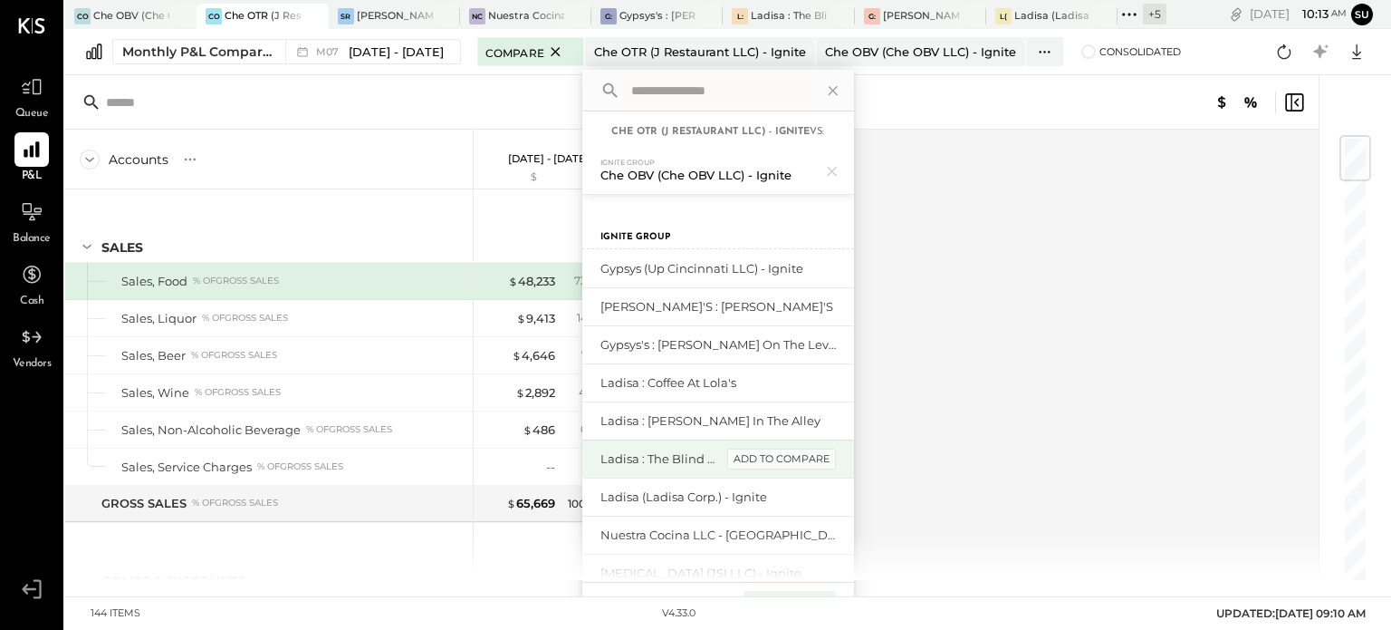
scroll to position [103, 0]
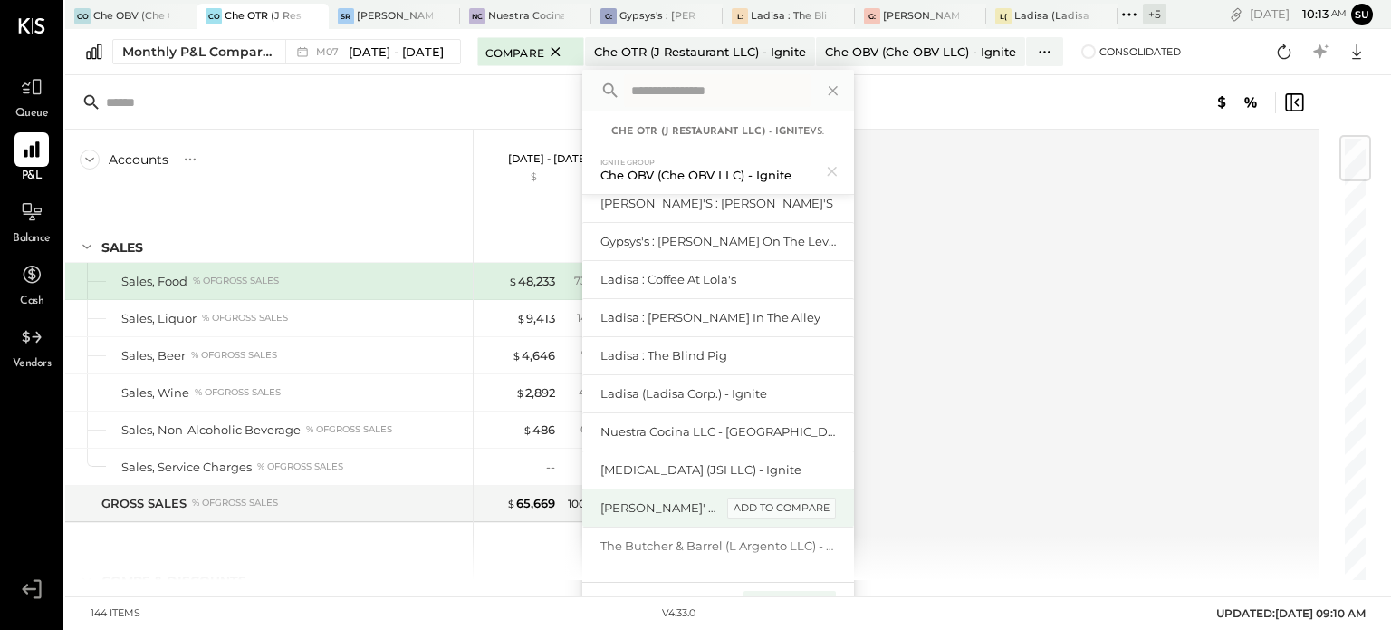
click at [799, 505] on div "add to compare" at bounding box center [781, 508] width 109 height 22
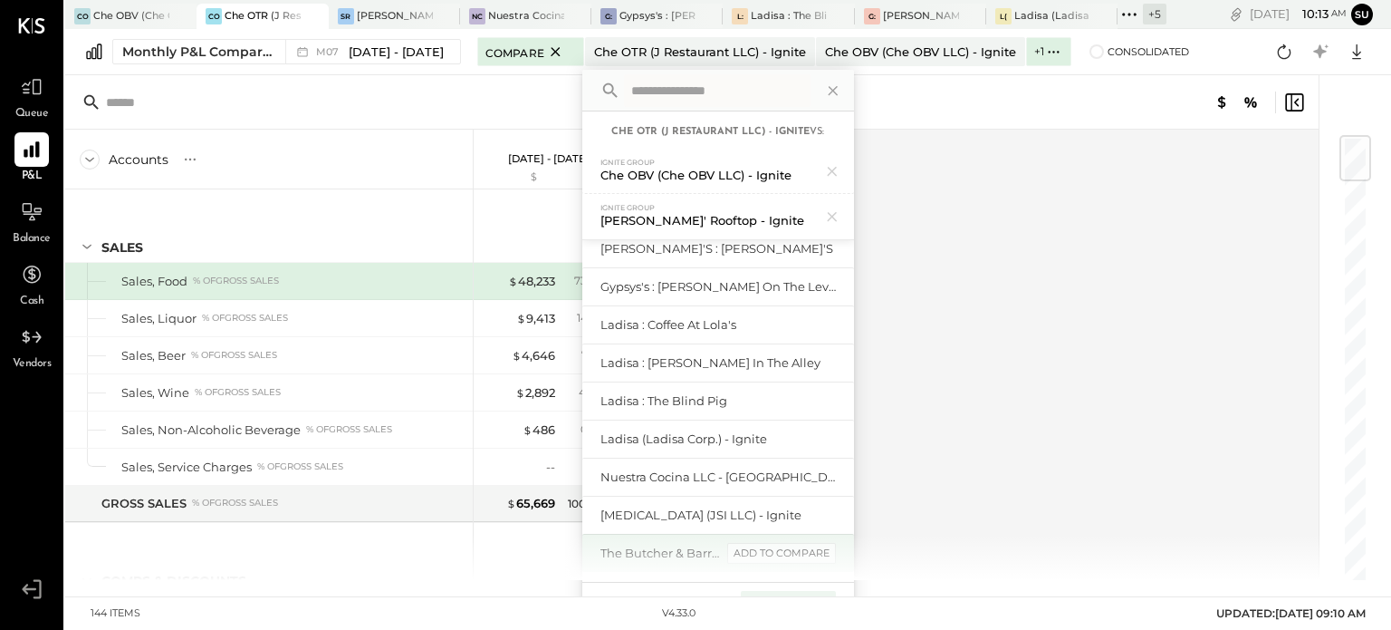
scroll to position [30, 0]
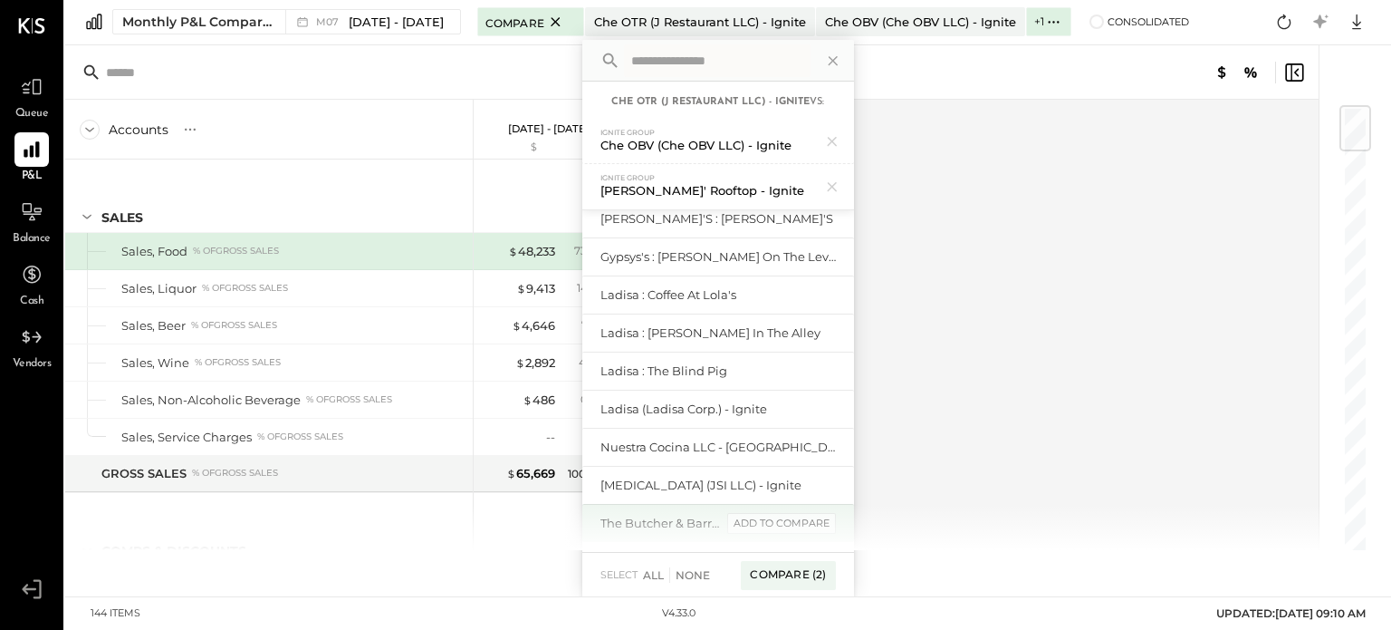
click at [795, 523] on div "add to compare" at bounding box center [781, 524] width 109 height 22
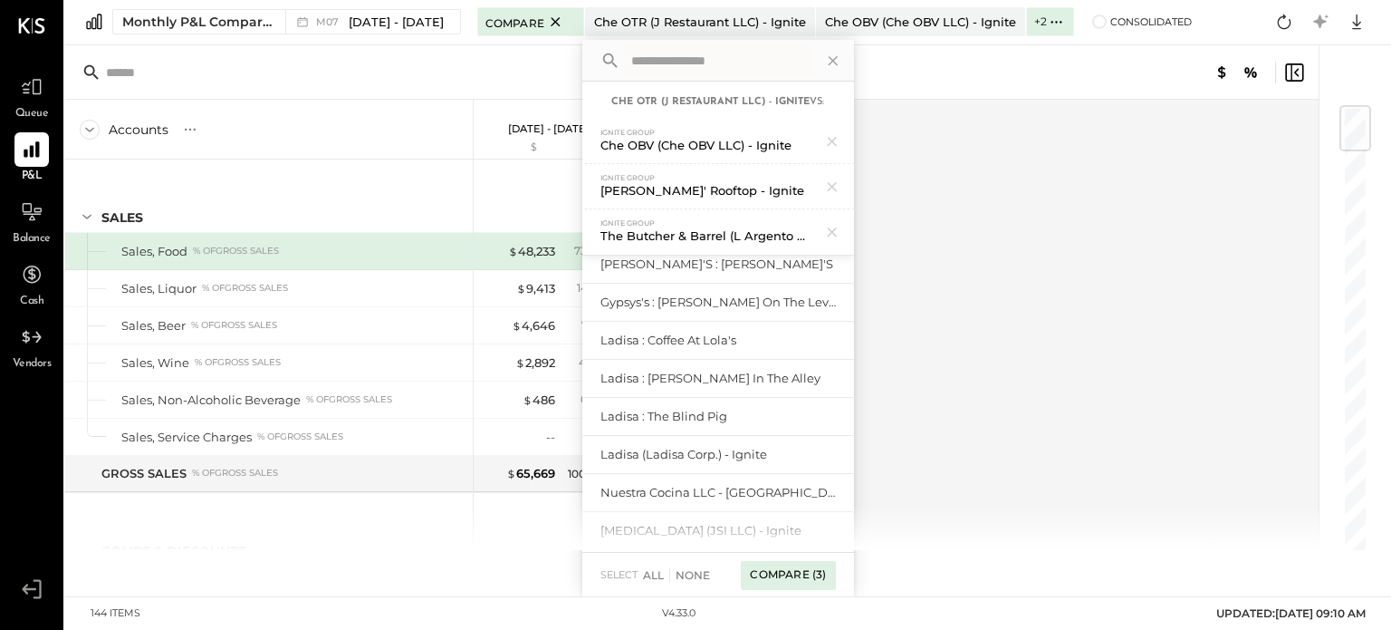
click at [758, 578] on div "Compare (3)" at bounding box center [788, 575] width 94 height 29
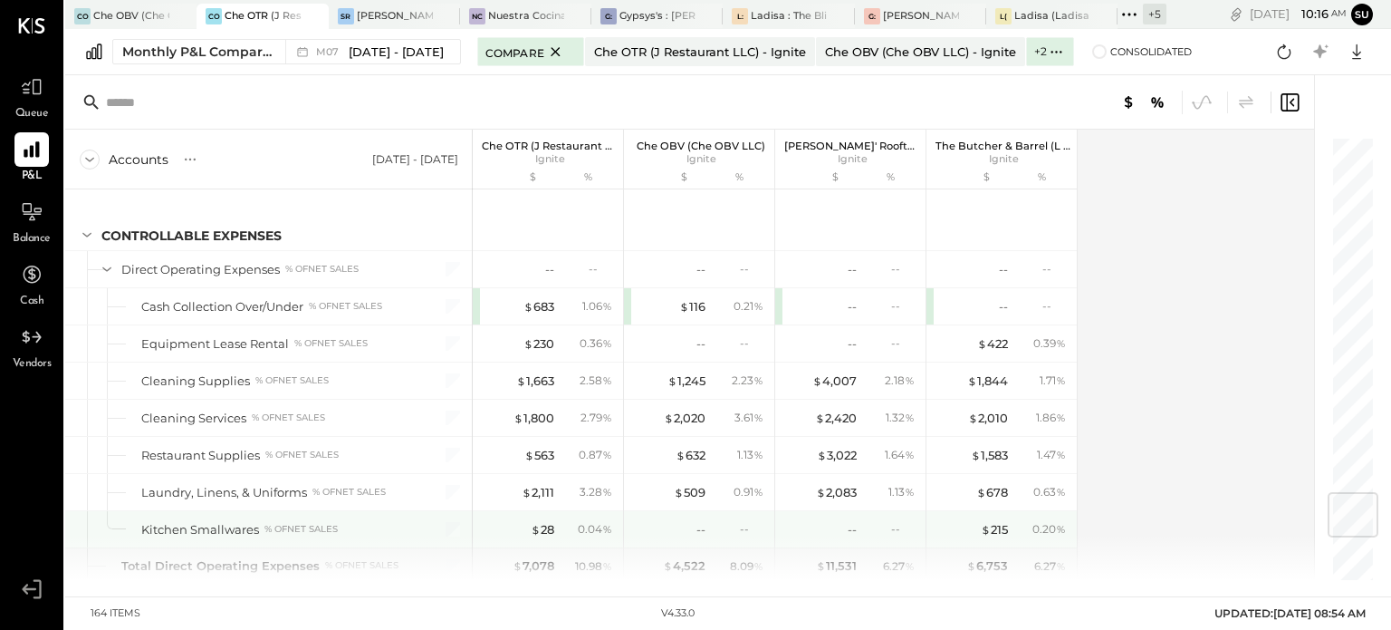
scroll to position [3016, 0]
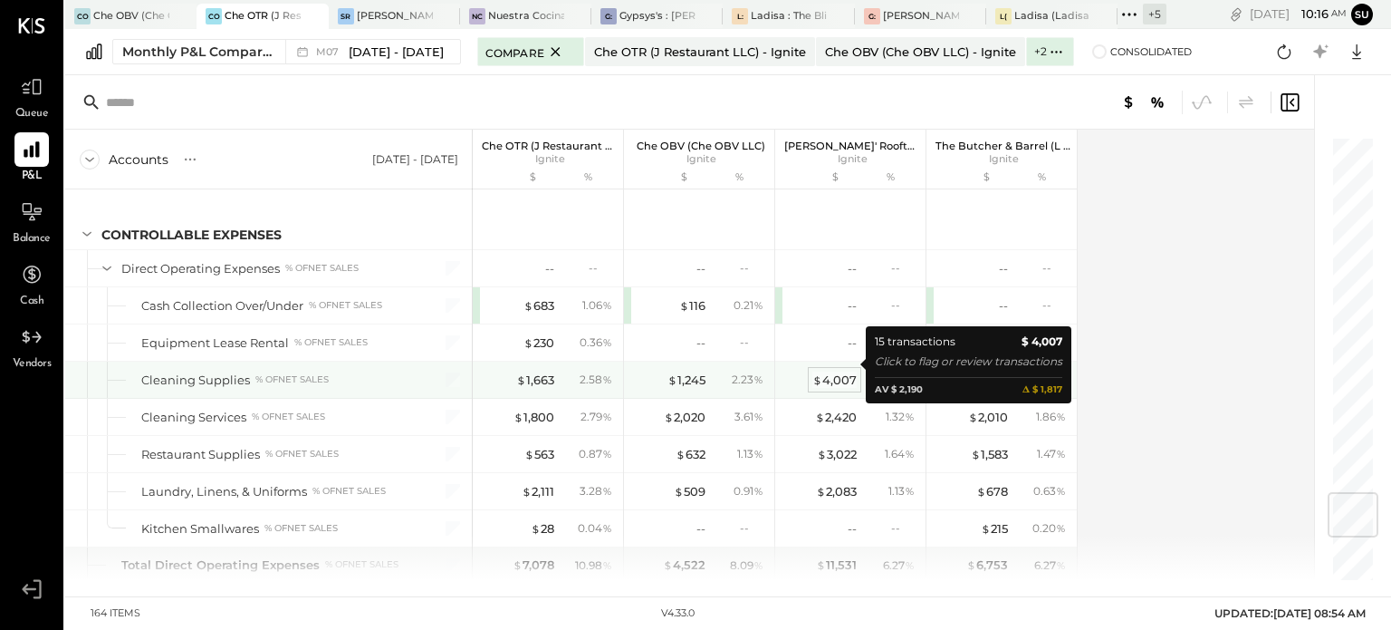
click at [845, 371] on div "$ 4,007" at bounding box center [835, 379] width 44 height 17
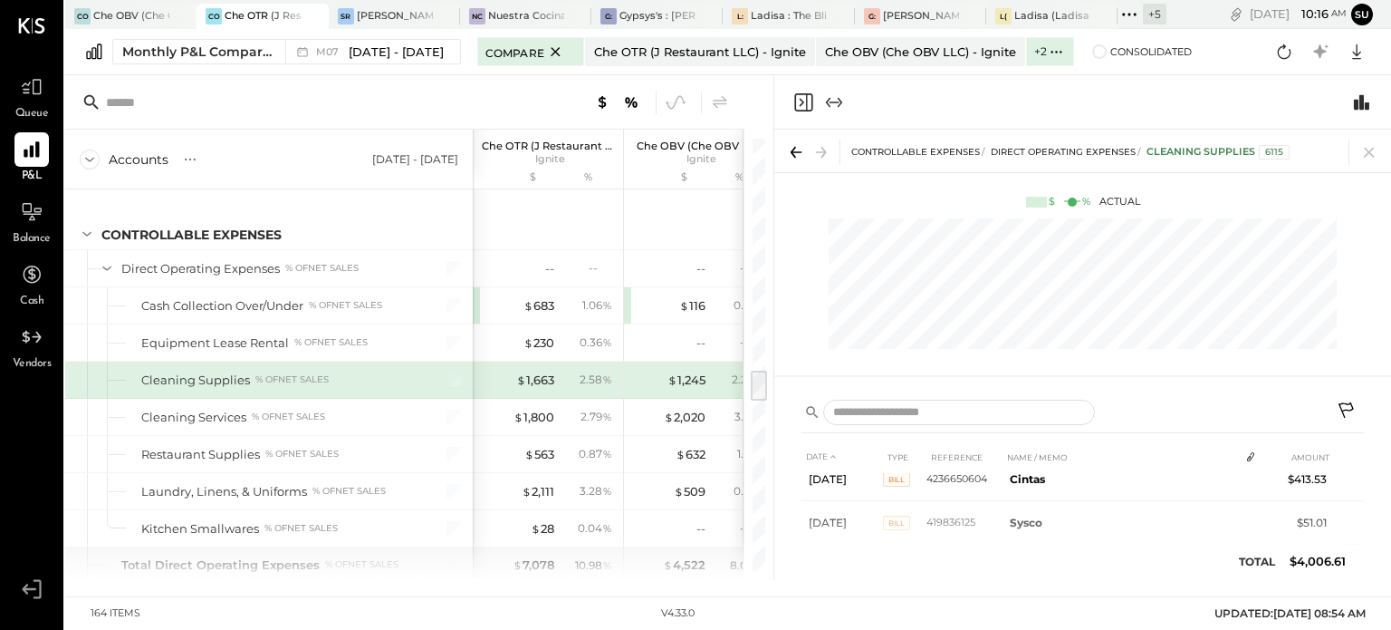
scroll to position [362, 0]
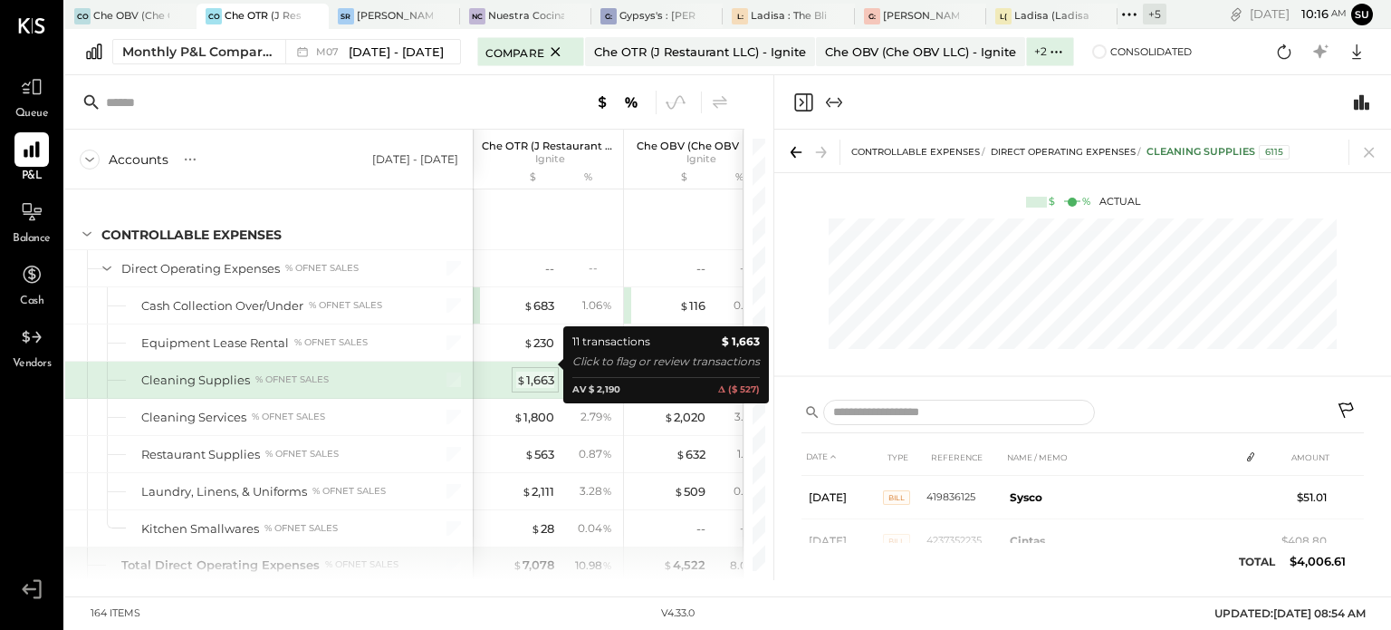
click at [522, 372] on span "$" at bounding box center [521, 379] width 10 height 14
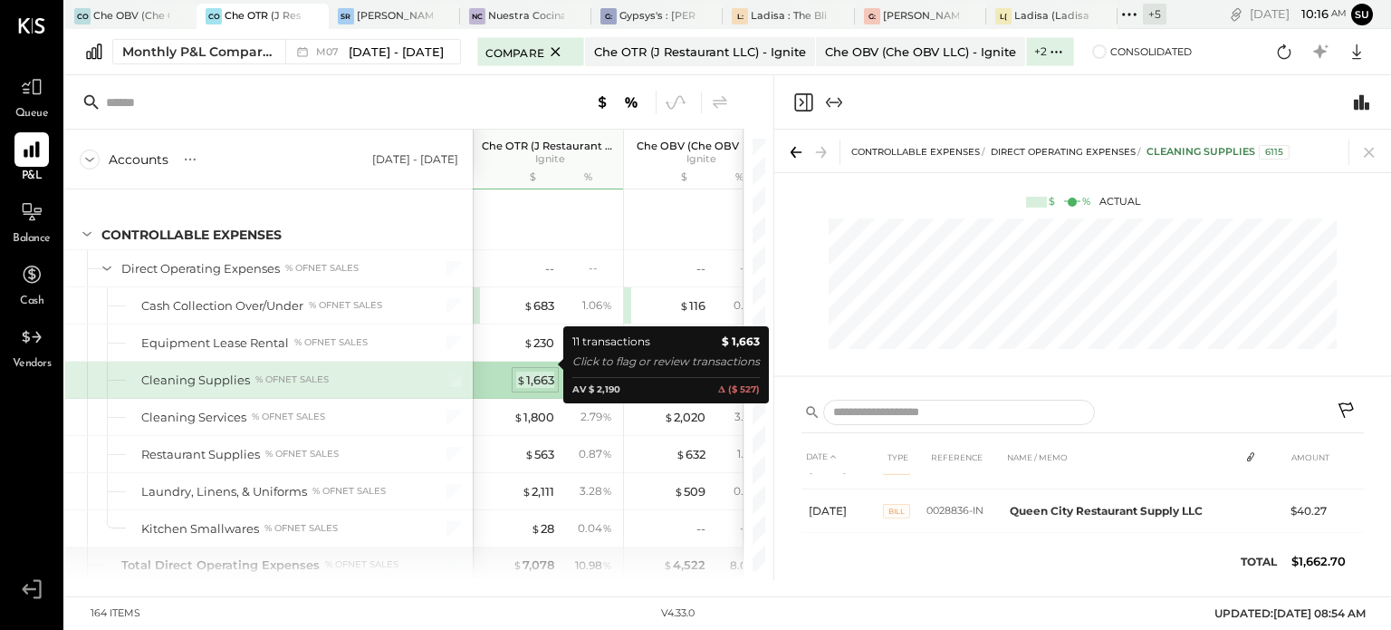
scroll to position [359, 0]
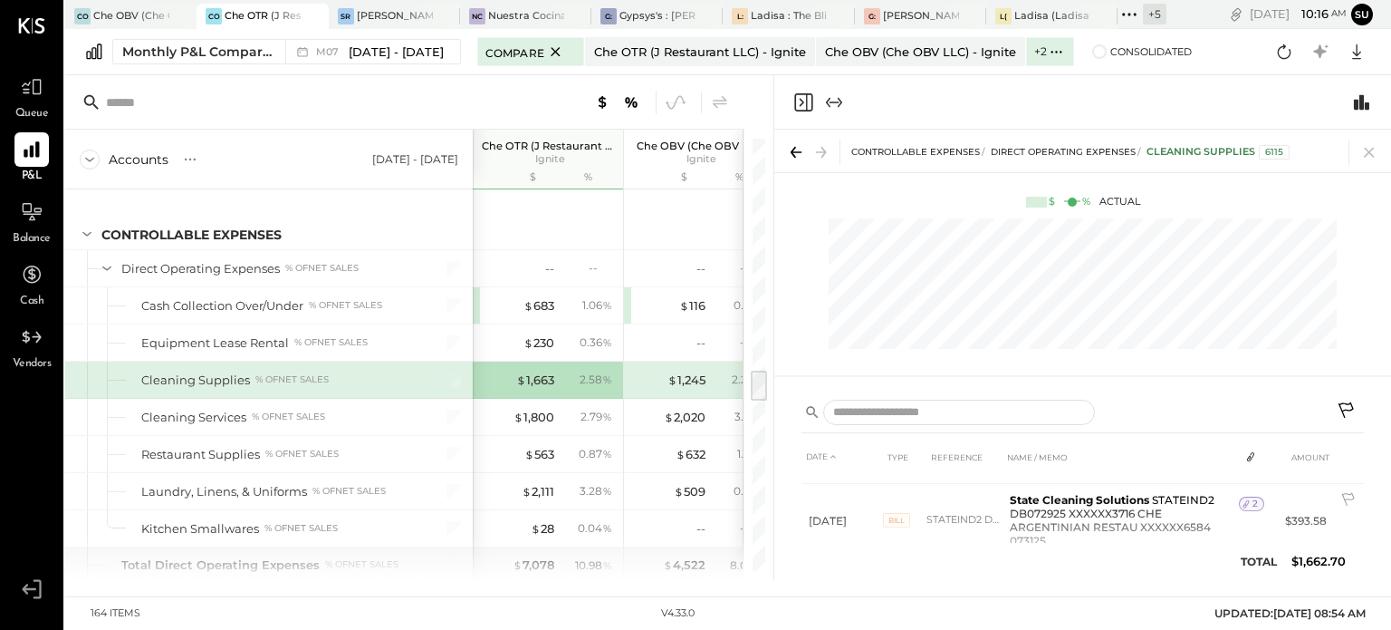
scroll to position [482, 0]
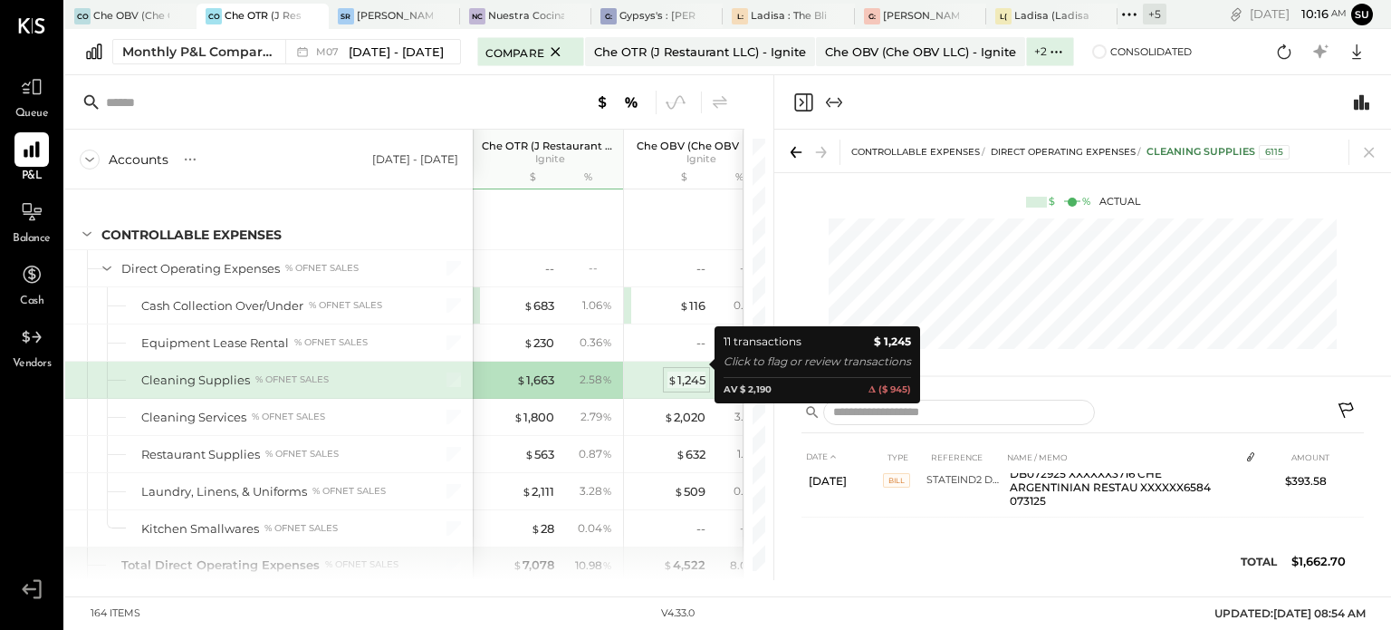
click at [697, 371] on div "$ 1,245" at bounding box center [687, 379] width 38 height 17
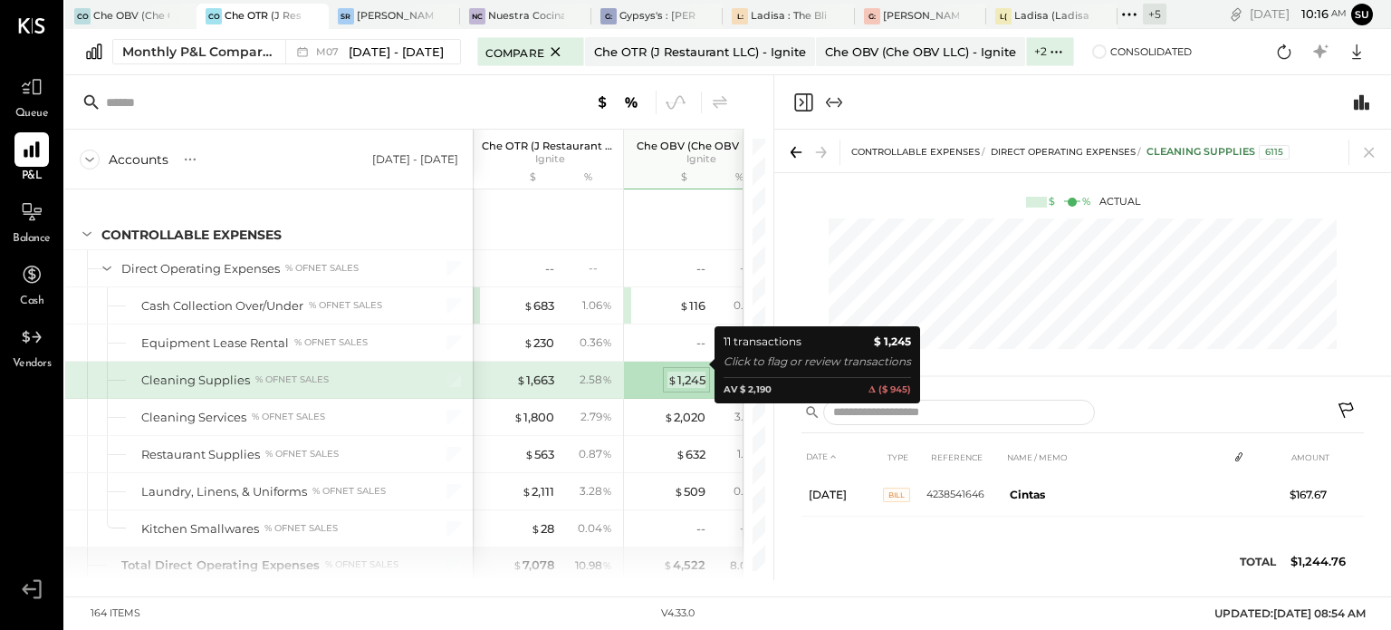
scroll to position [432, 0]
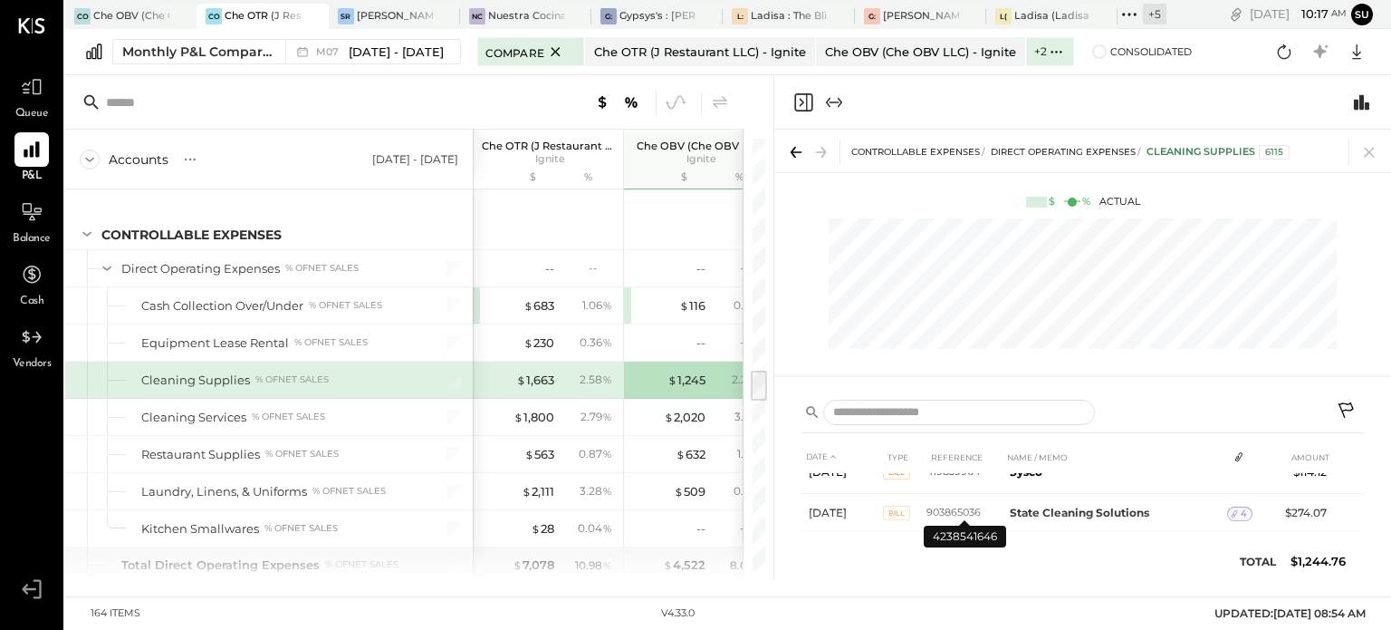
scroll to position [343, 0]
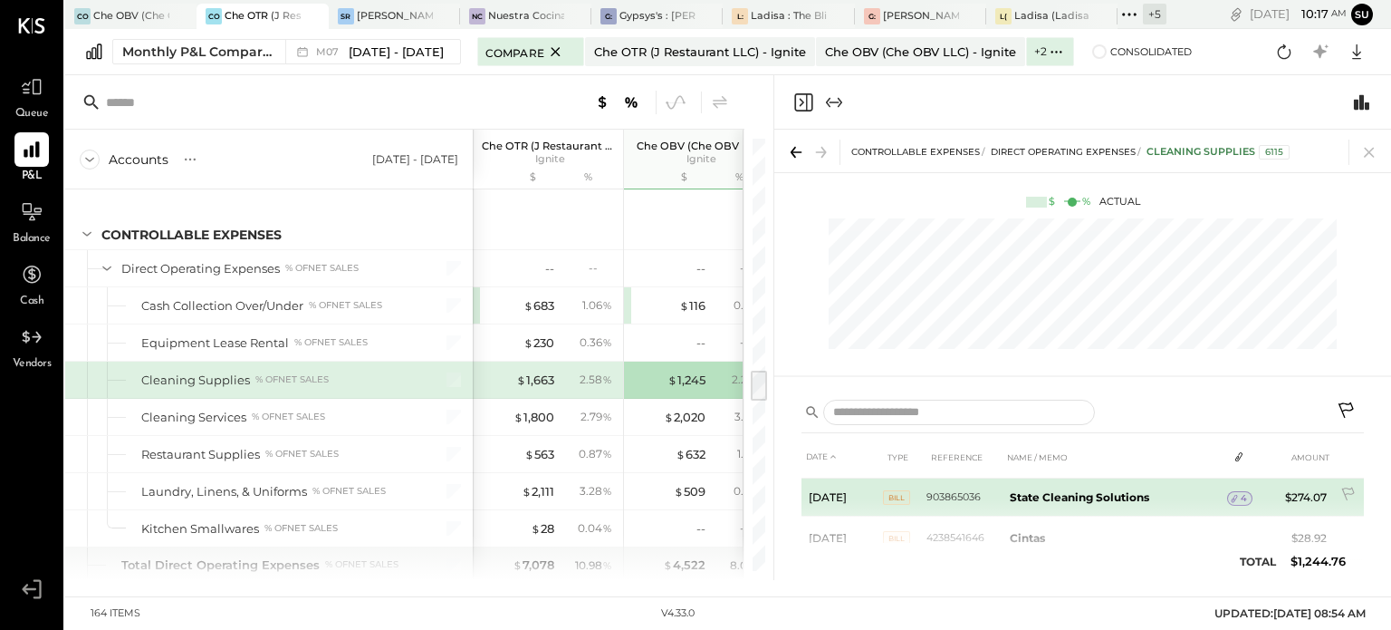
click at [1236, 495] on icon at bounding box center [1235, 499] width 6 height 8
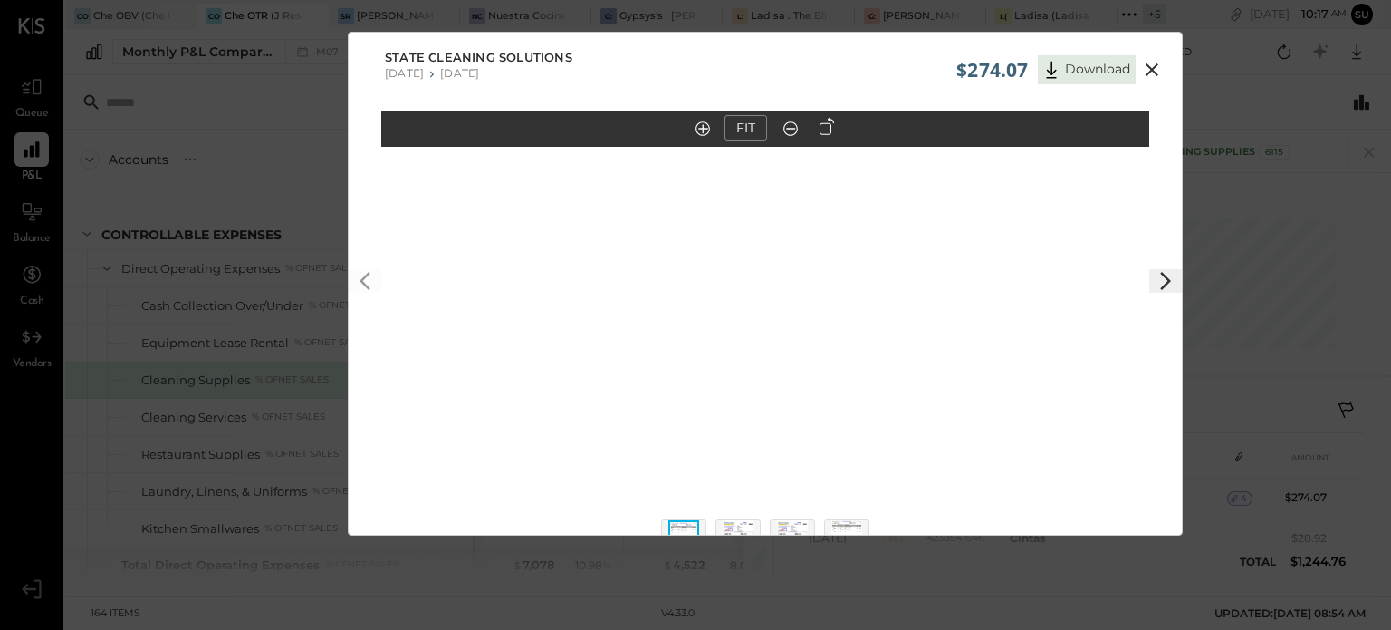
click at [1155, 282] on icon at bounding box center [1166, 281] width 22 height 22
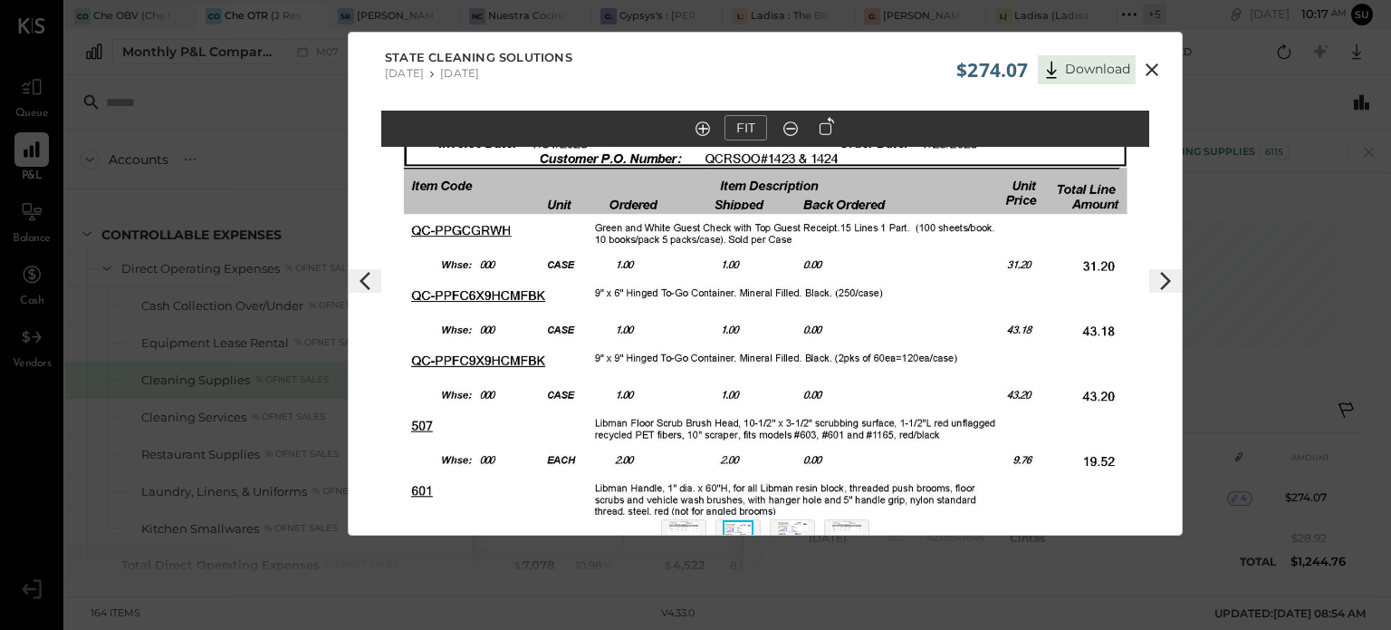
click at [1155, 282] on icon at bounding box center [1166, 281] width 22 height 22
click at [1149, 71] on icon at bounding box center [1152, 69] width 13 height 13
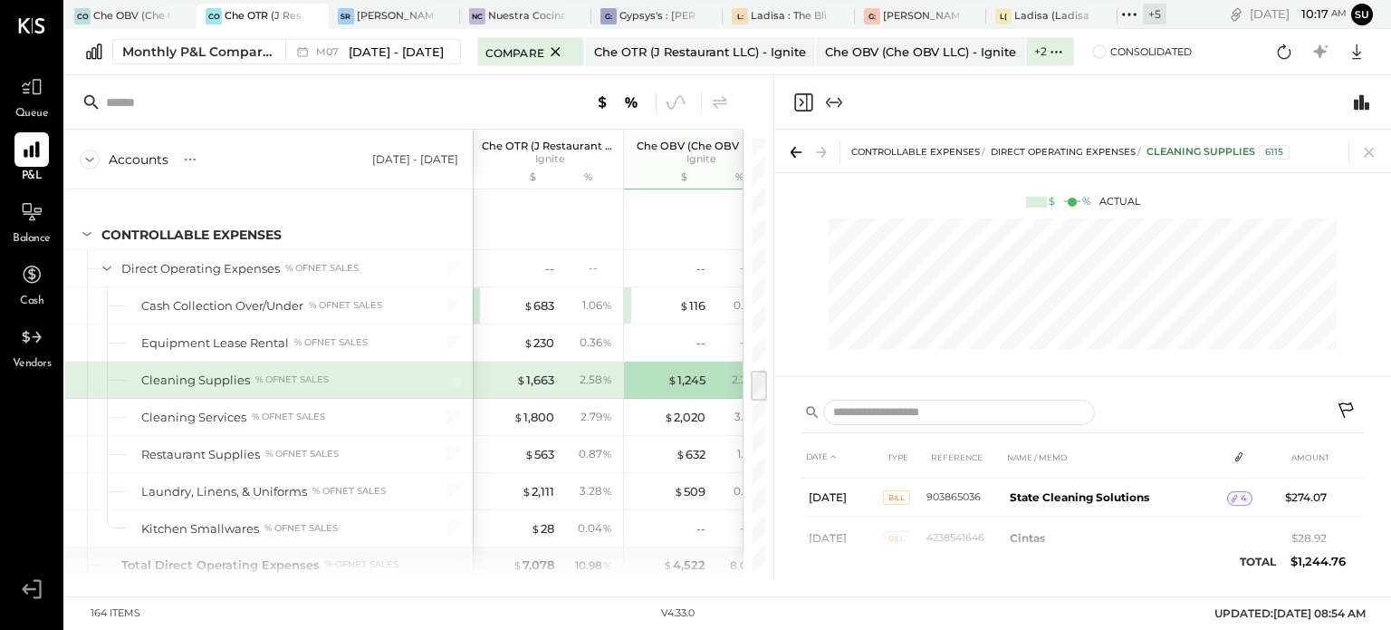
click at [566, 371] on div "2.58 %" at bounding box center [588, 379] width 59 height 16
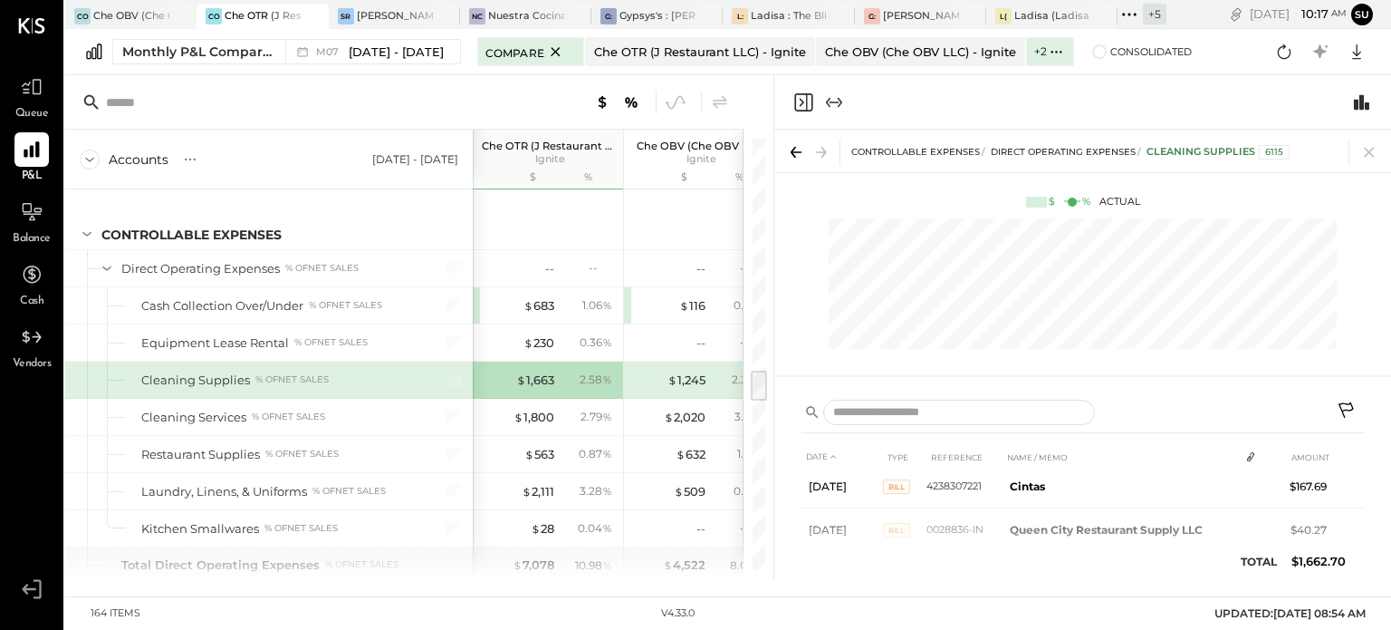
scroll to position [373, 0]
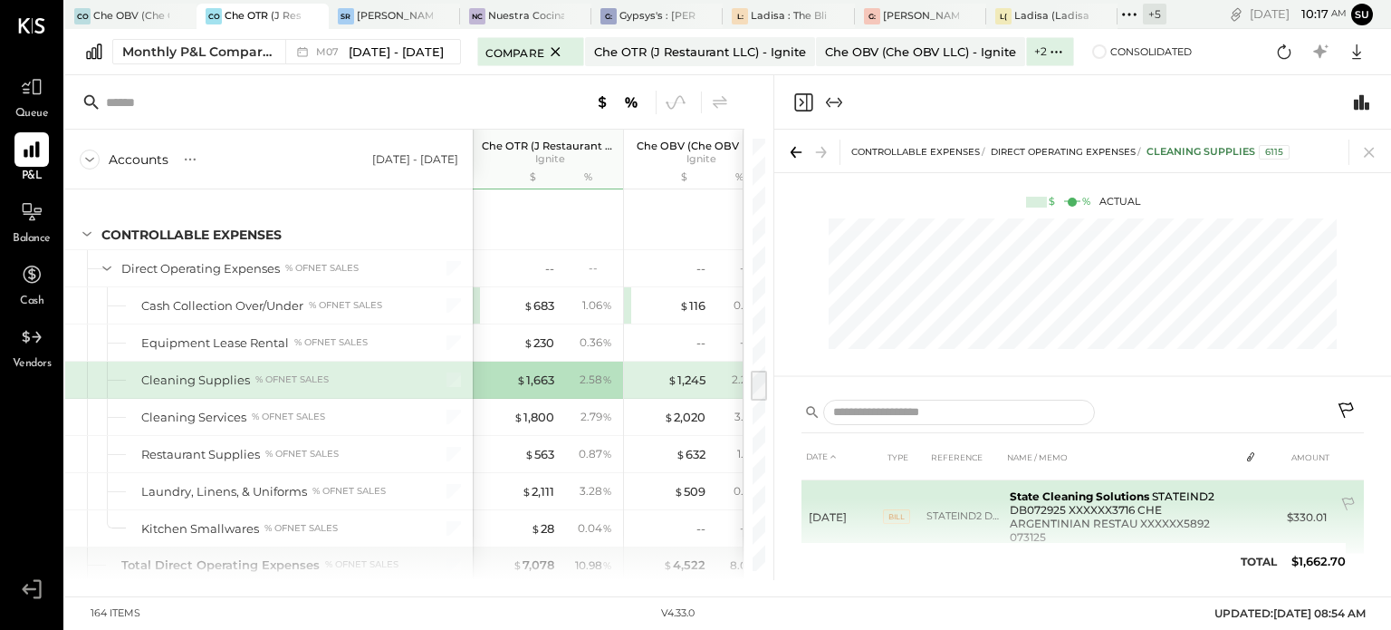
scroll to position [373, 0]
click at [1174, 506] on td "State Cleaning Solutions STATEIND2 DB072925 XXXXXX3716 CHE ARGENTINIAN RESTAU X…" at bounding box center [1121, 515] width 236 height 73
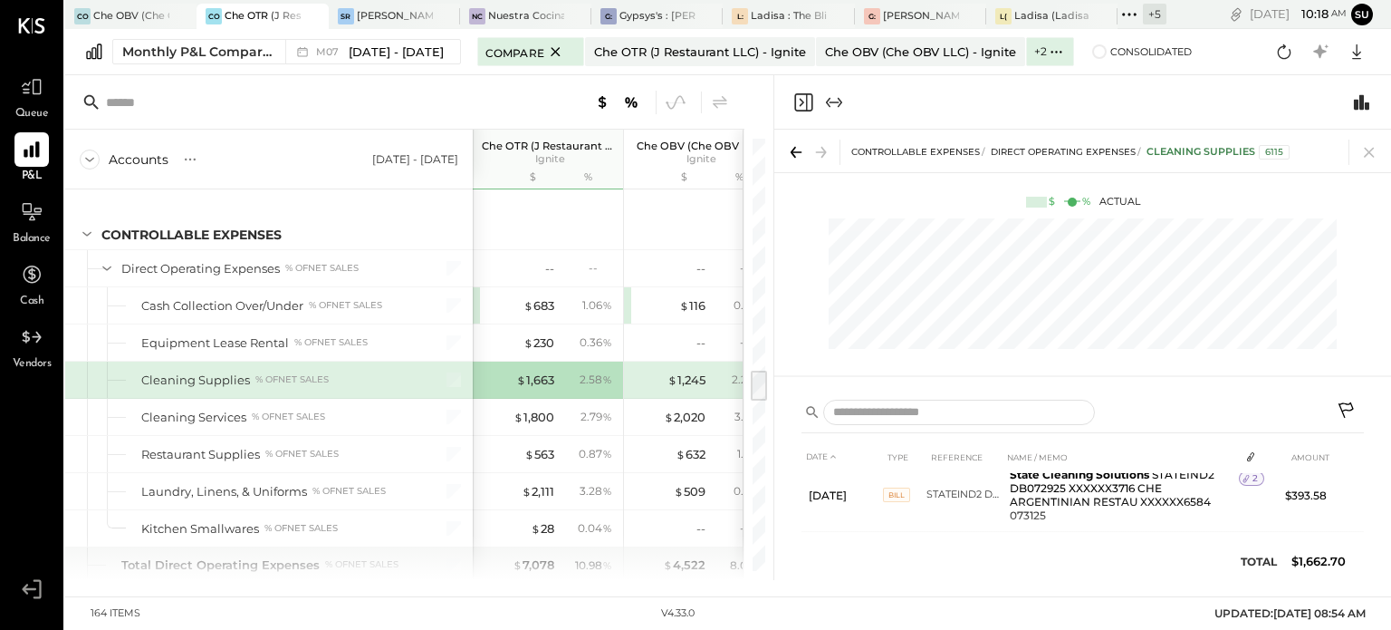
scroll to position [467, 0]
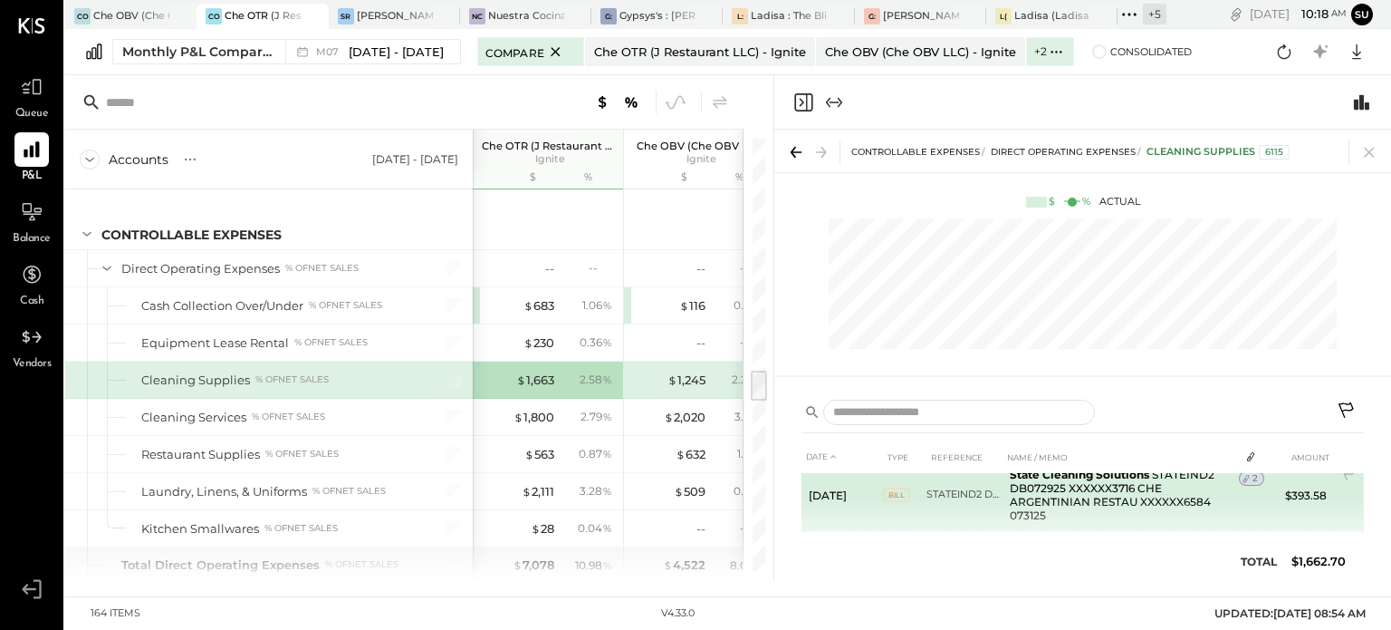
click at [1253, 475] on span "2" at bounding box center [1255, 478] width 5 height 13
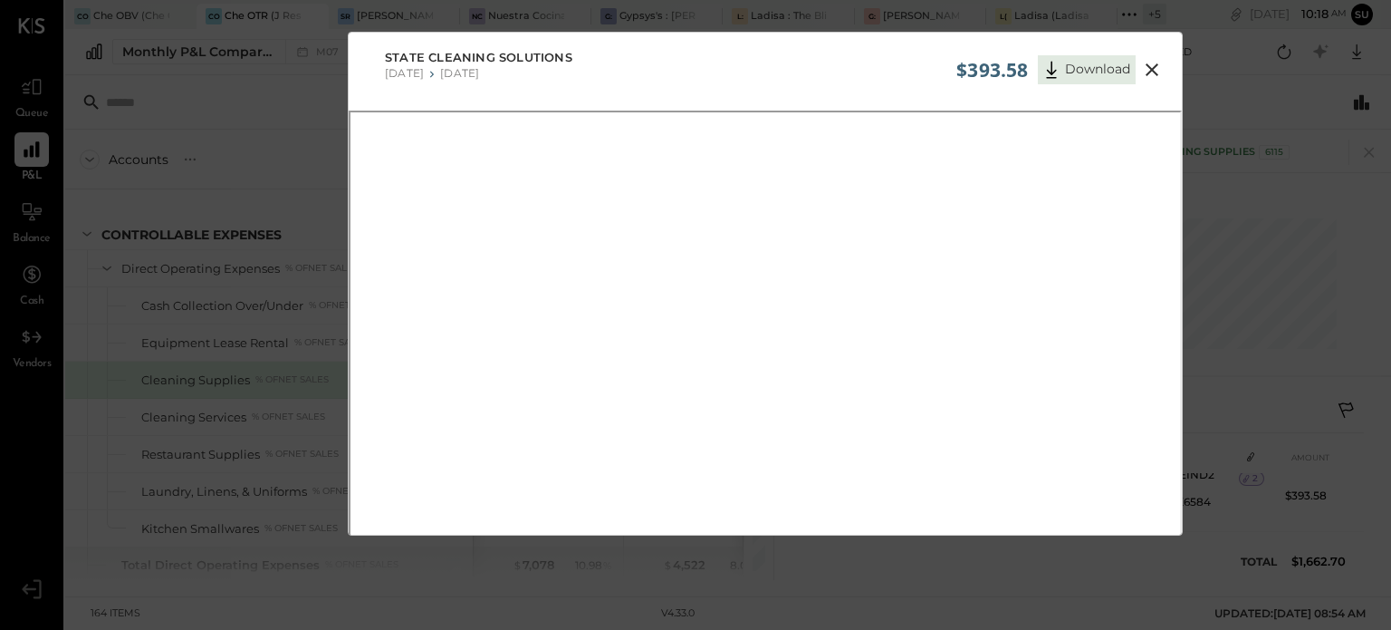
click at [1151, 65] on icon at bounding box center [1152, 70] width 22 height 22
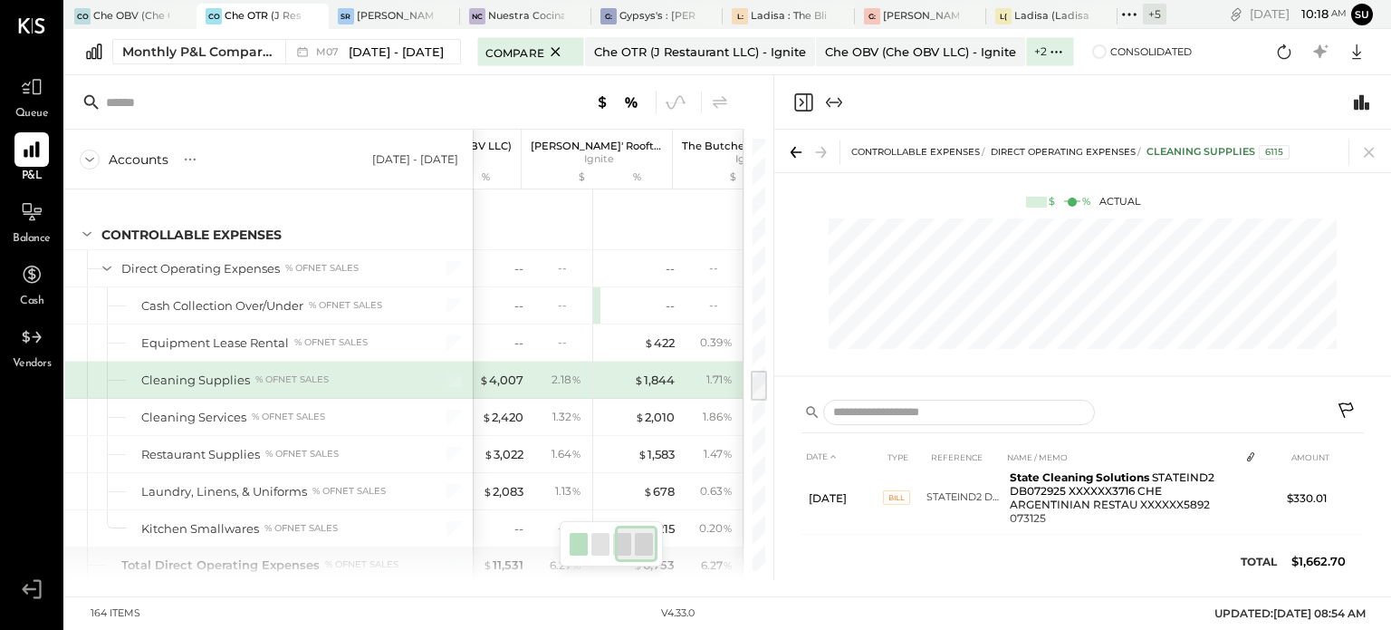
scroll to position [0, 333]
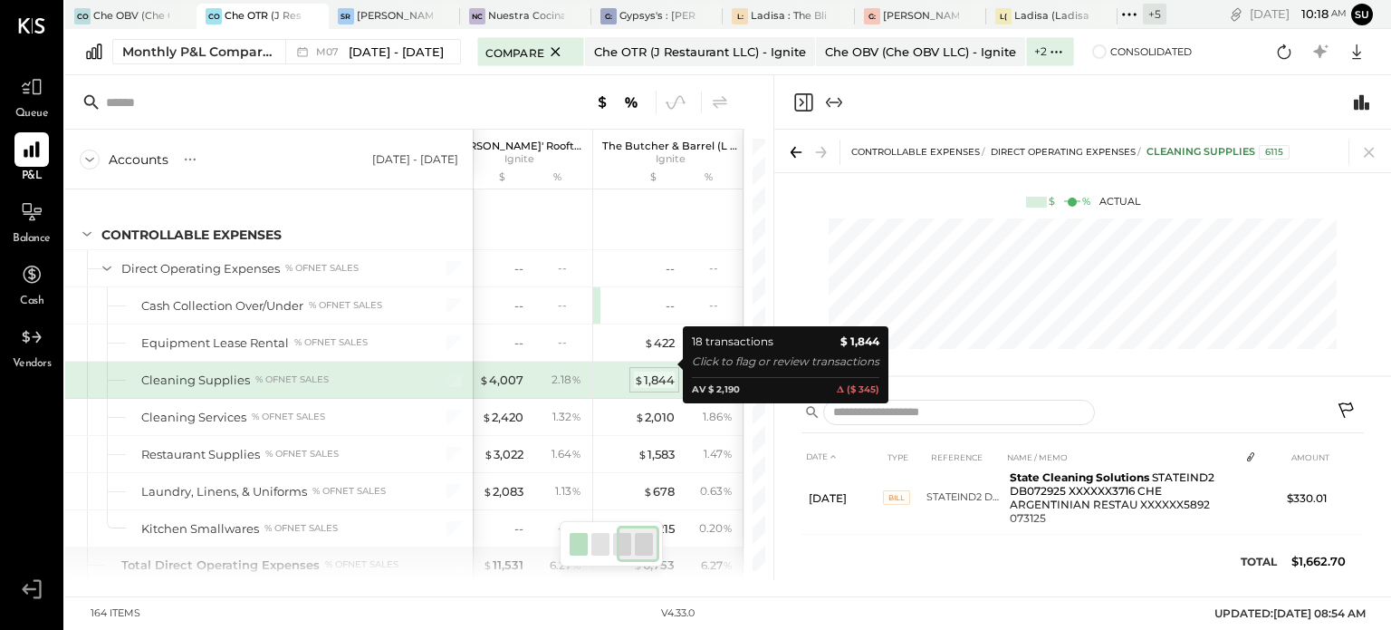
click at [667, 371] on div "$ 1,844" at bounding box center [654, 379] width 41 height 17
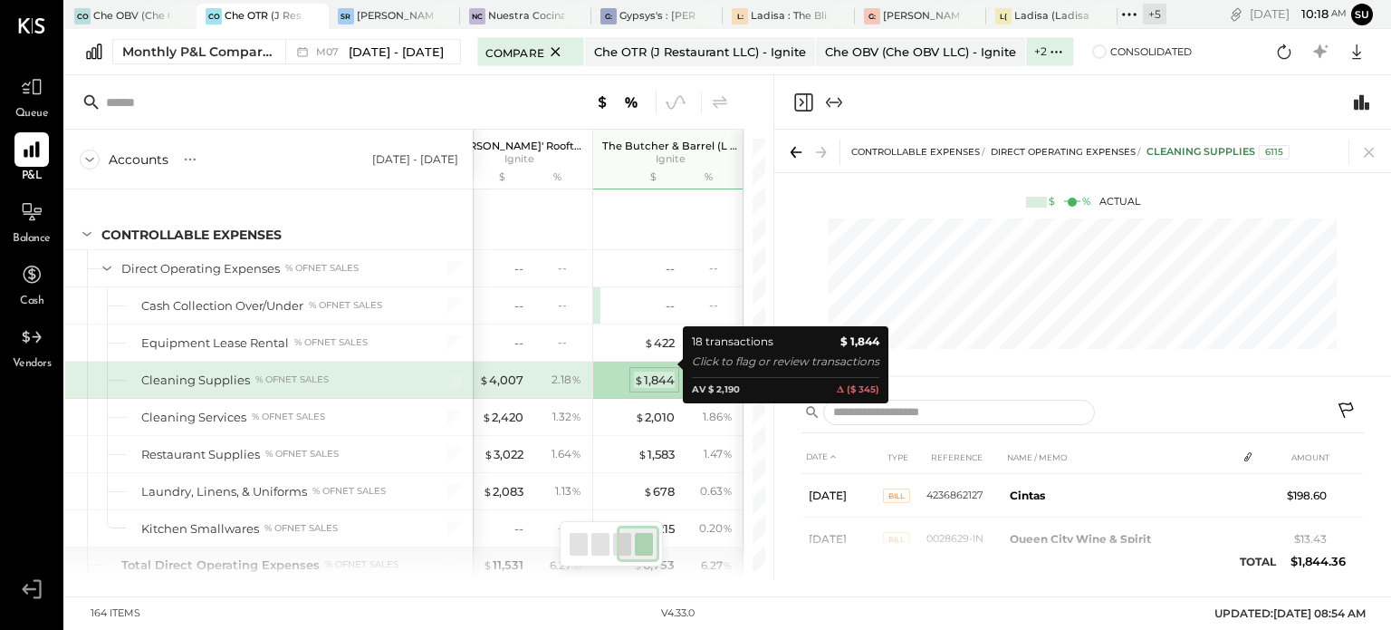
scroll to position [400, 0]
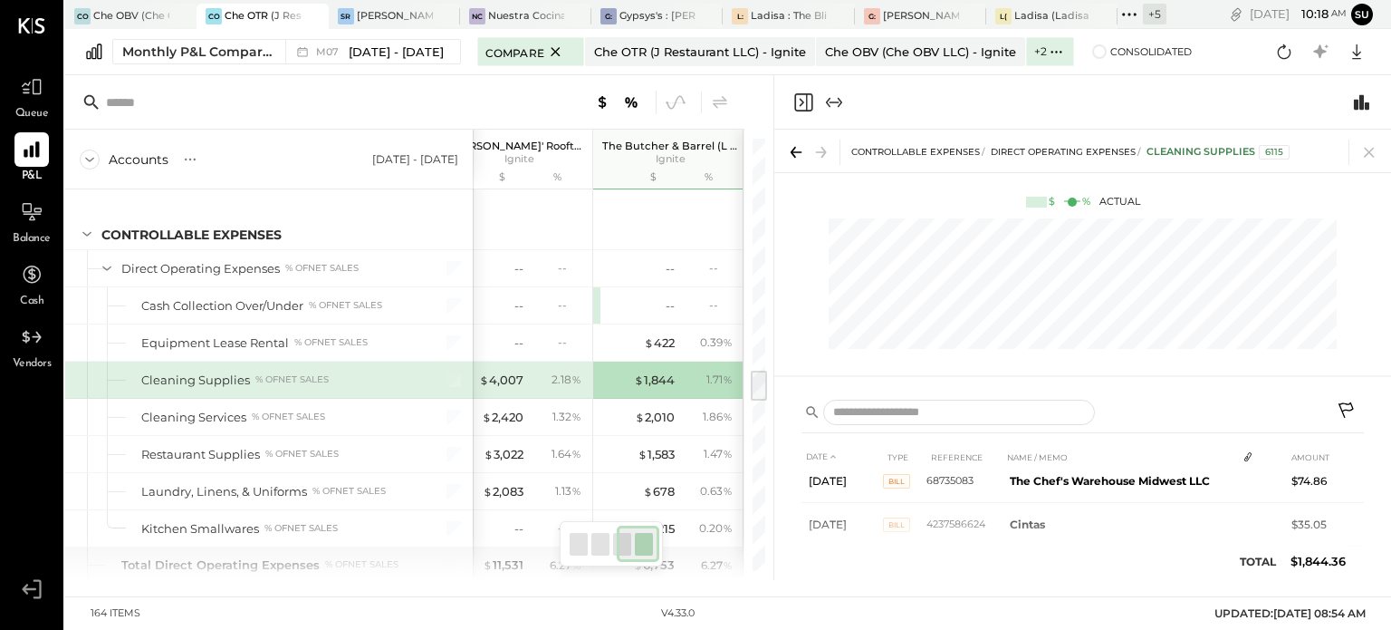
scroll to position [579, 0]
click at [1364, 154] on icon at bounding box center [1369, 151] width 25 height 25
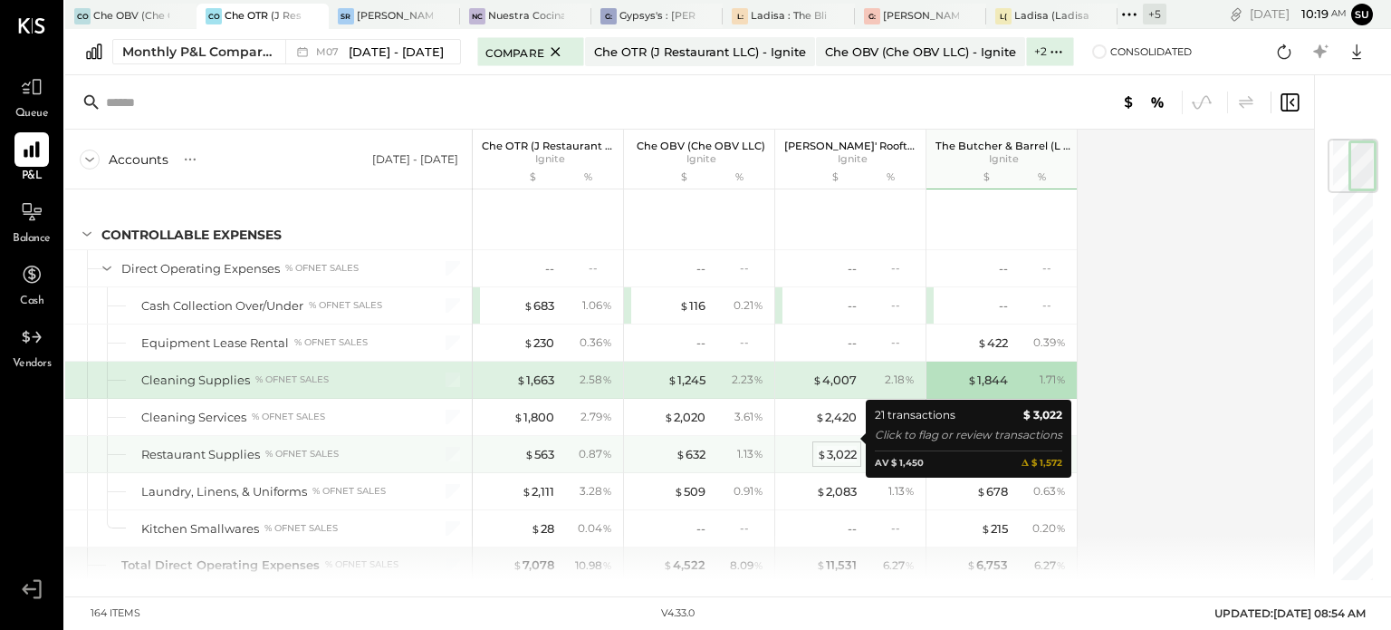
click at [837, 446] on div "$ 3,022" at bounding box center [837, 454] width 40 height 17
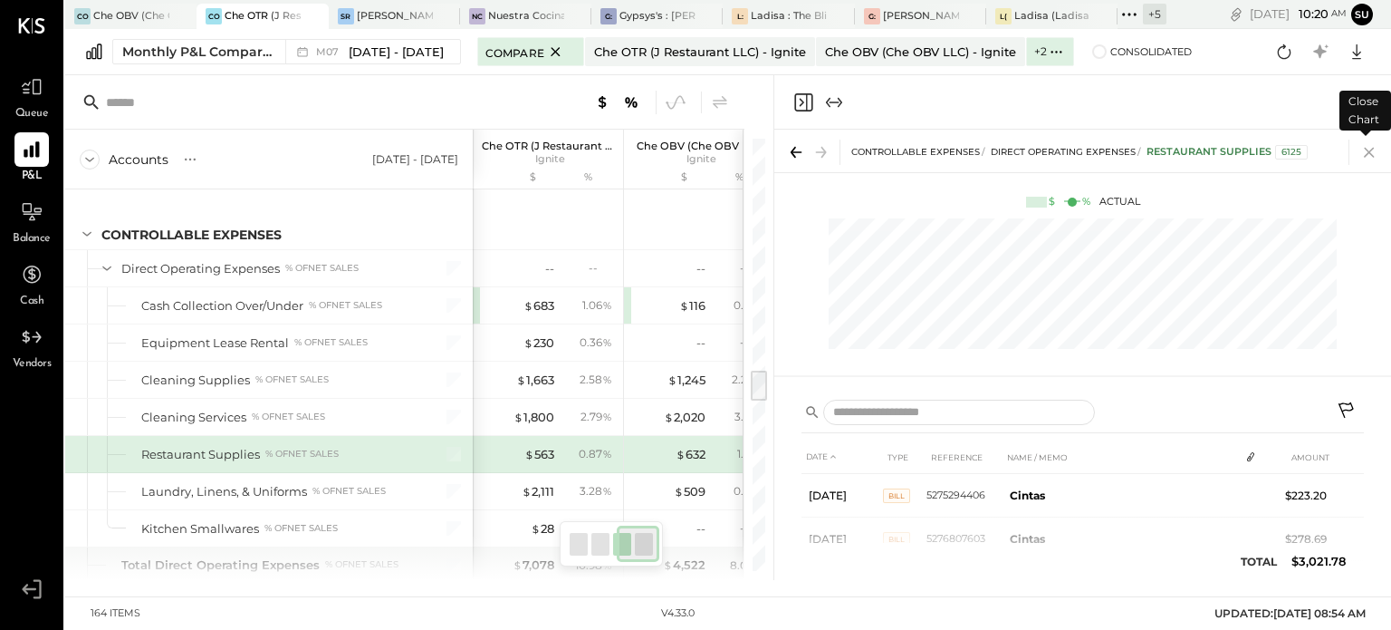
click at [1367, 153] on icon at bounding box center [1369, 151] width 25 height 25
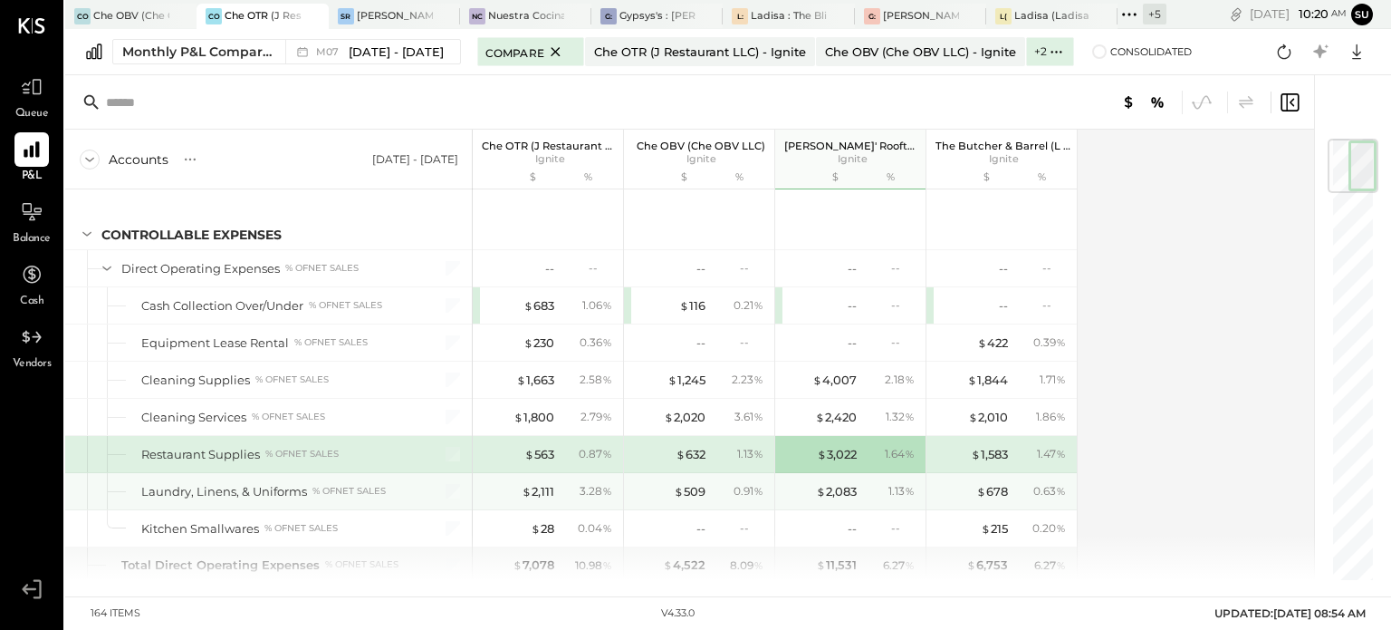
click at [536, 485] on div "$ 2,111 3.28 %" at bounding box center [550, 491] width 136 height 36
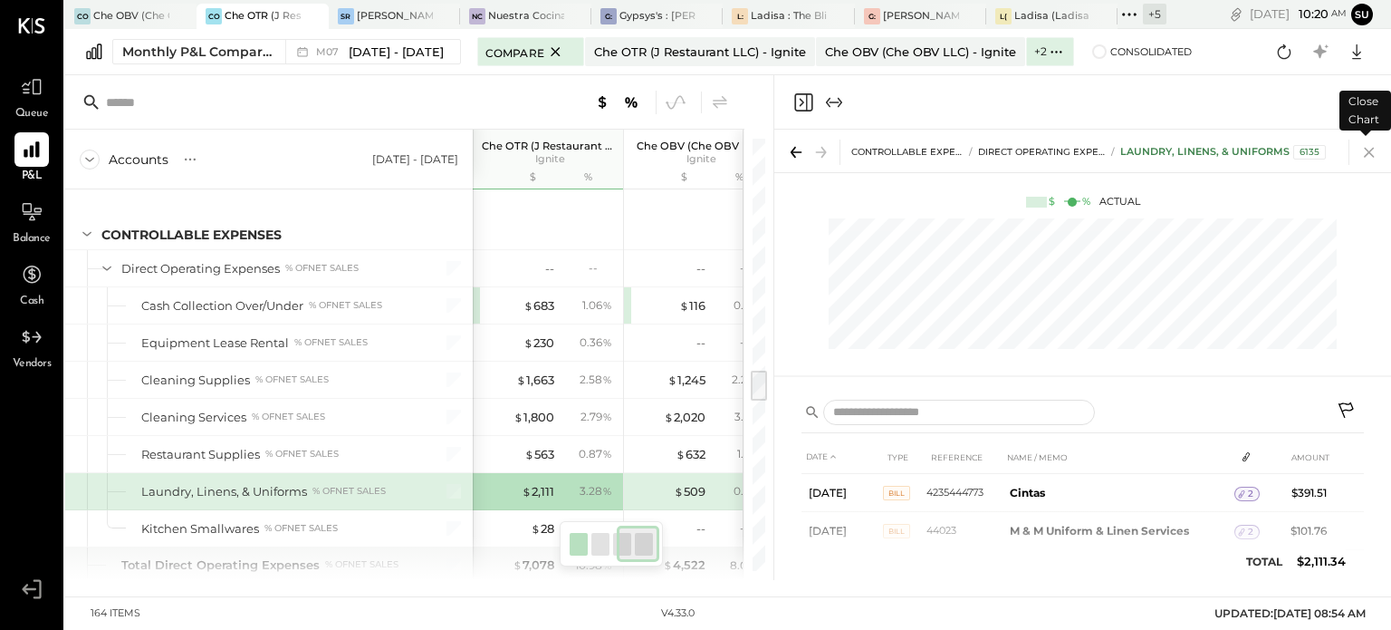
click at [1371, 150] on icon at bounding box center [1369, 153] width 10 height 10
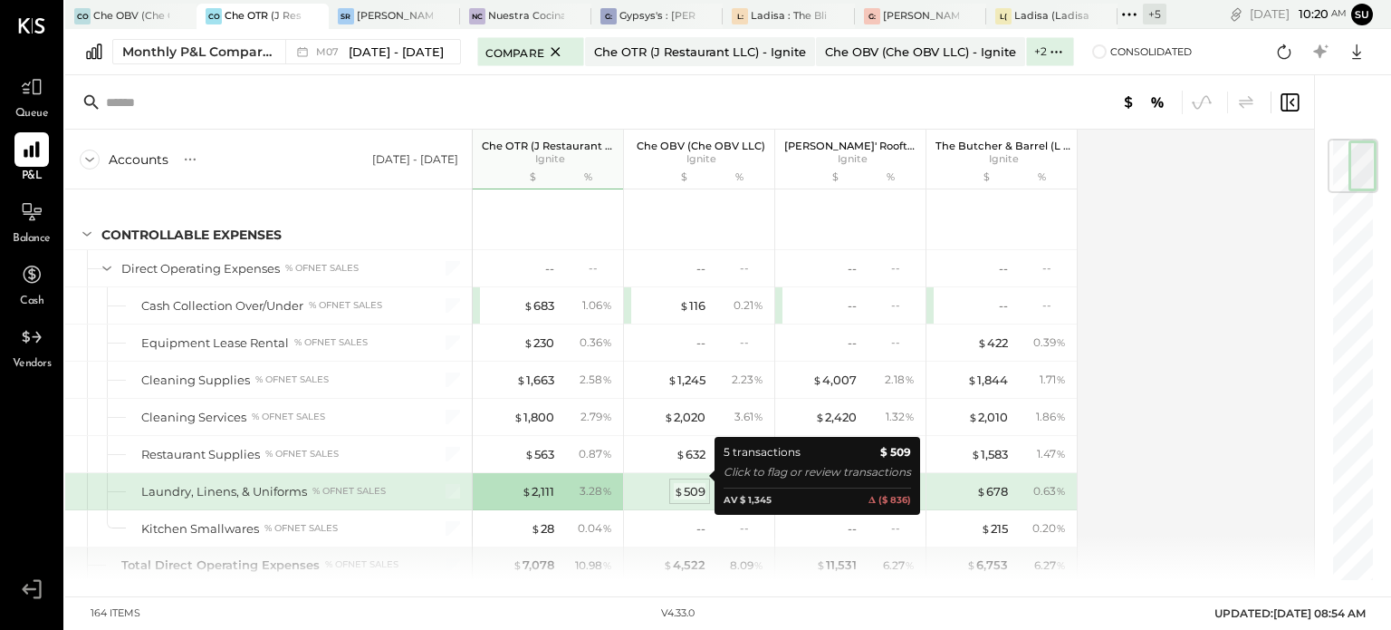
click at [674, 484] on span "$" at bounding box center [679, 491] width 10 height 14
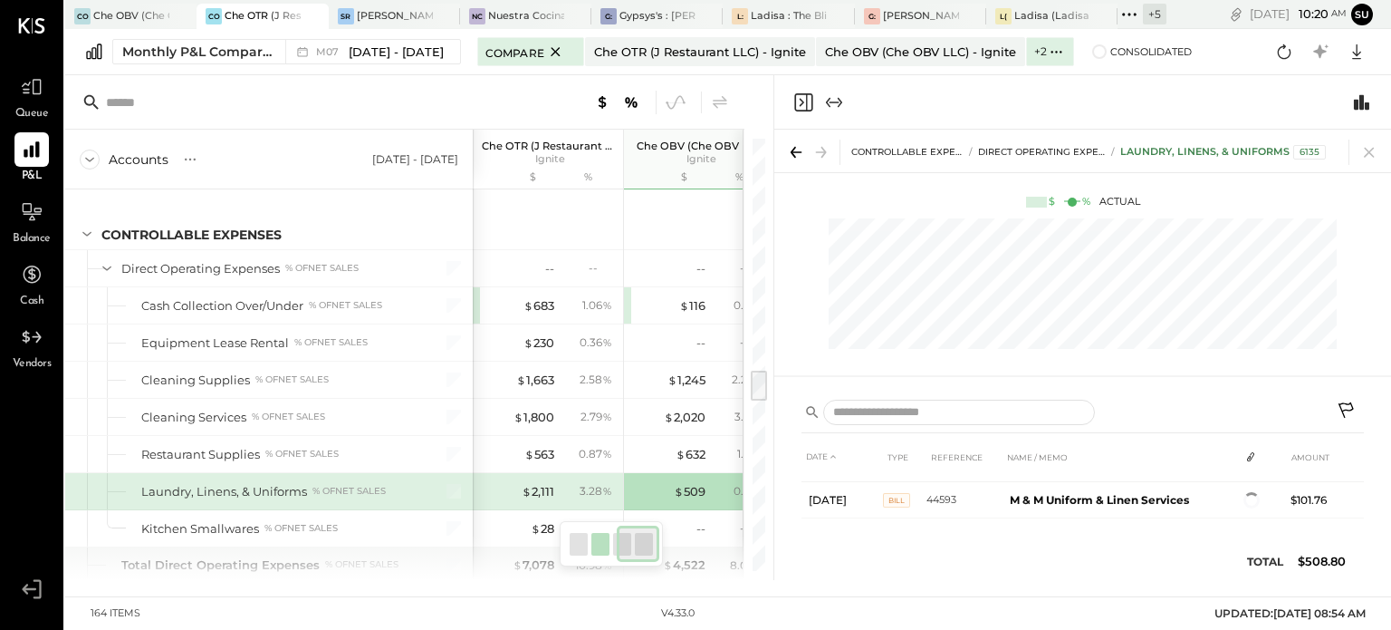
scroll to position [176, 0]
click at [1370, 148] on icon at bounding box center [1369, 151] width 25 height 25
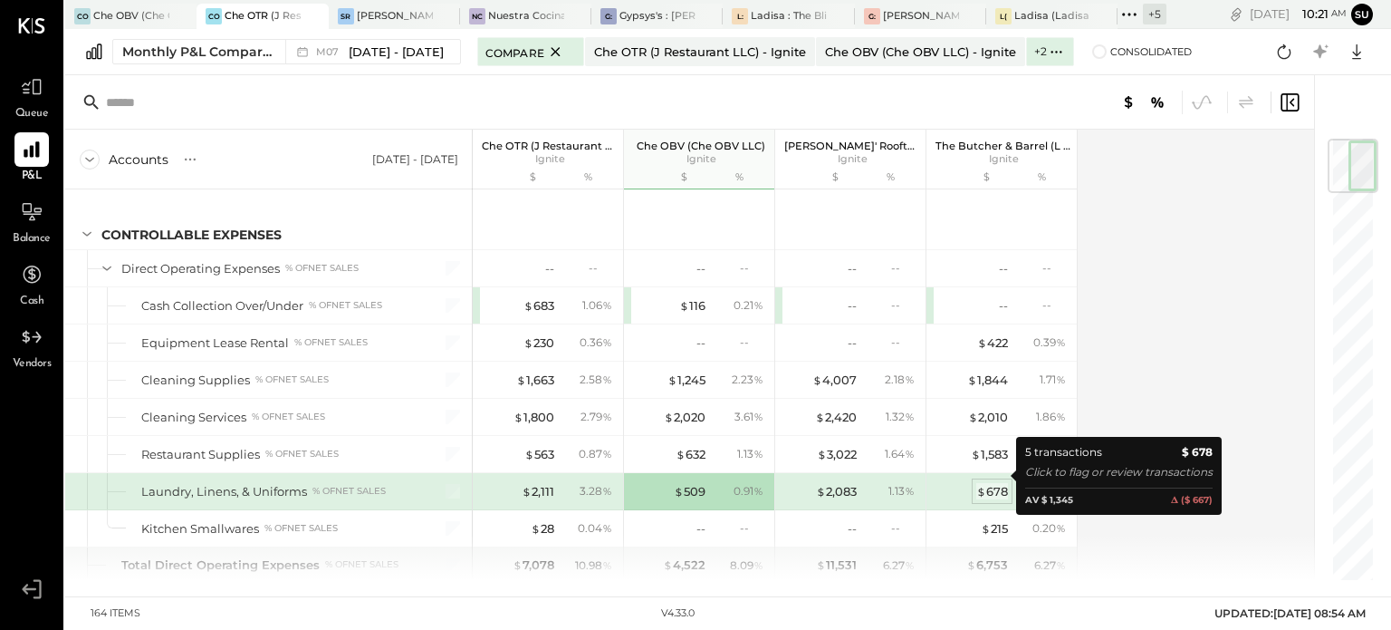
click at [982, 484] on span "$" at bounding box center [981, 491] width 10 height 14
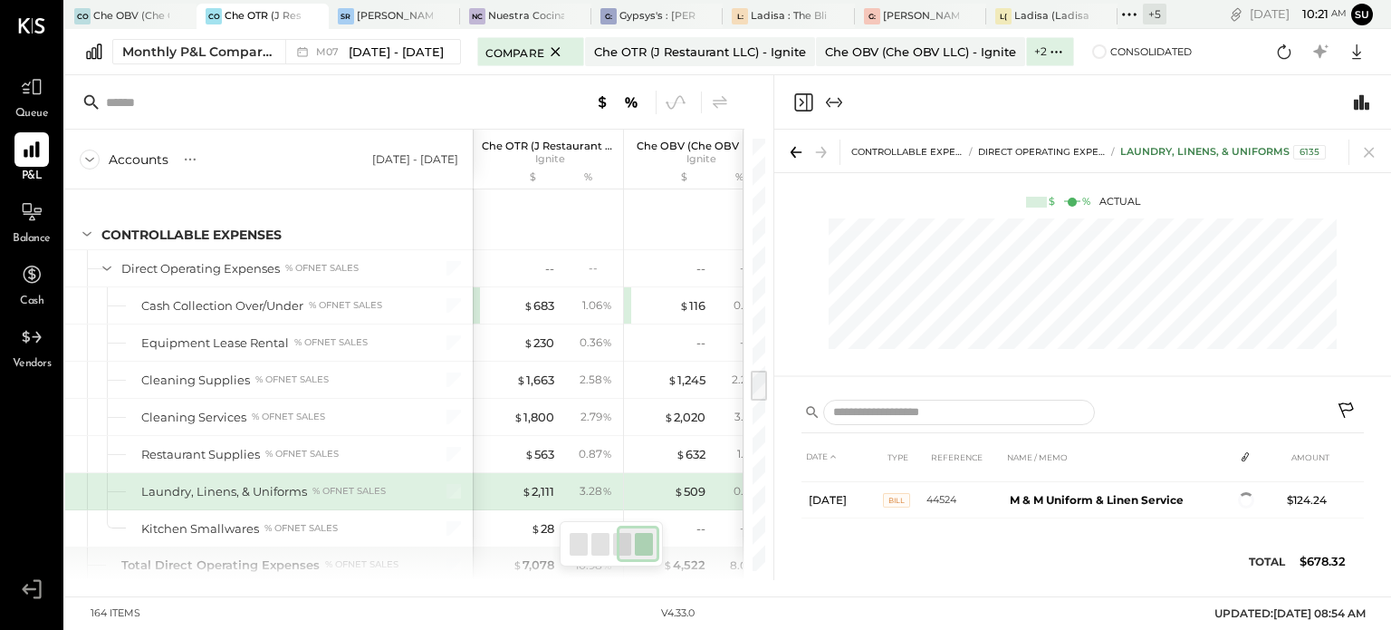
scroll to position [173, 0]
click at [1368, 159] on icon at bounding box center [1369, 151] width 25 height 25
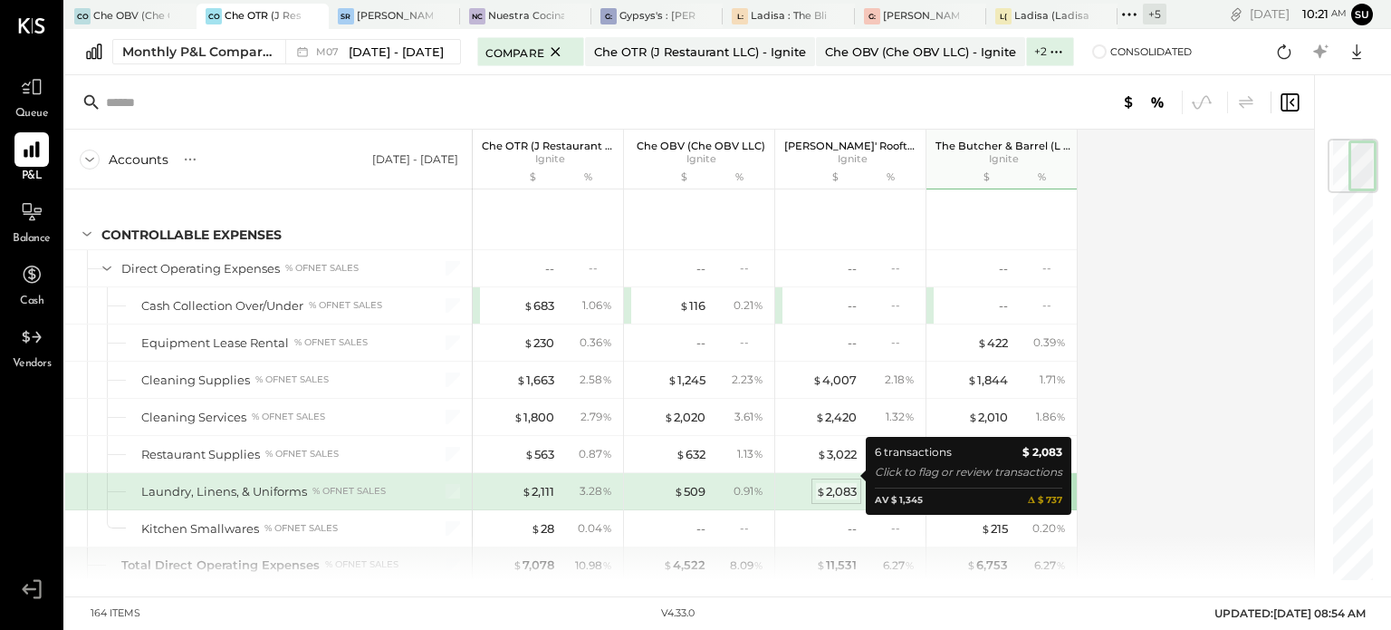
click at [842, 483] on div "$ 2,083" at bounding box center [836, 491] width 41 height 17
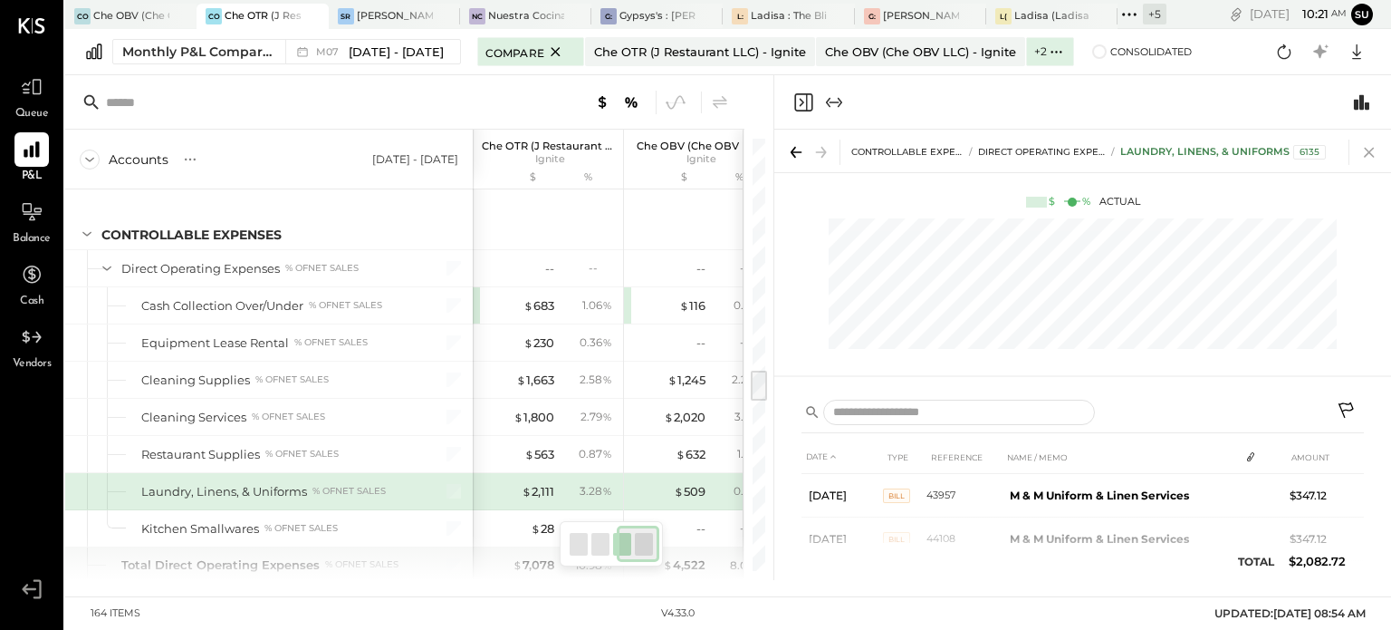
click at [1370, 150] on icon at bounding box center [1369, 151] width 25 height 25
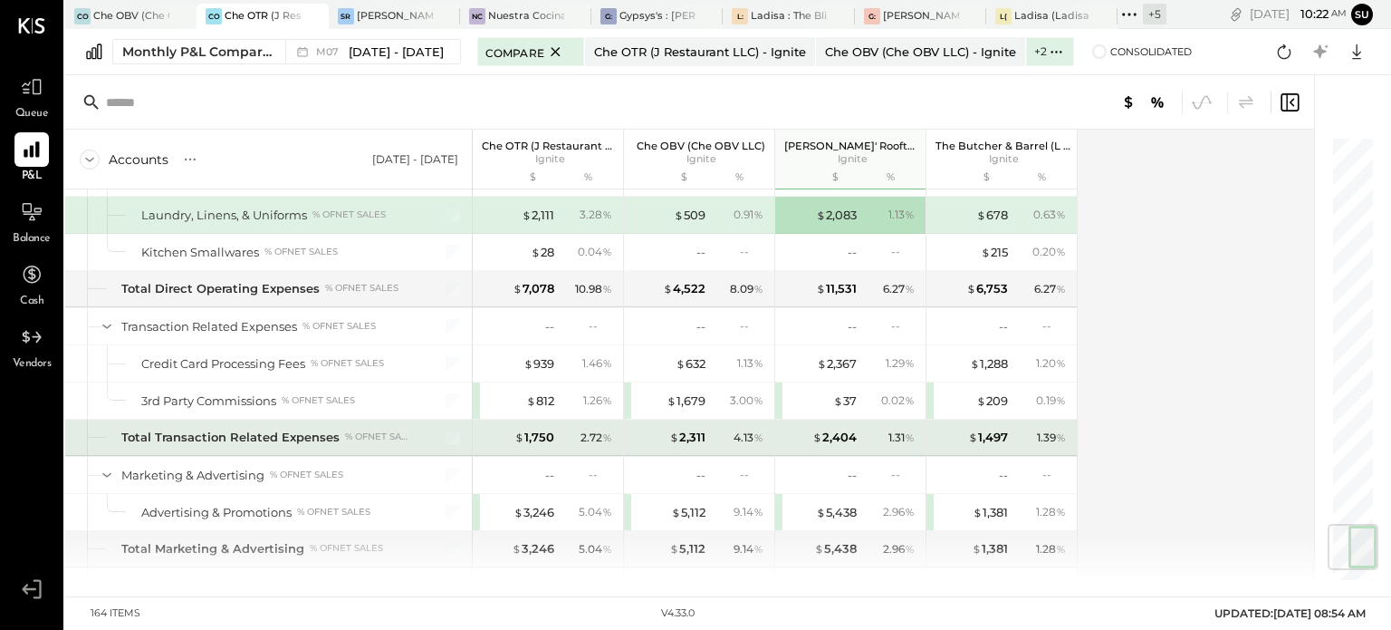
scroll to position [3292, 0]
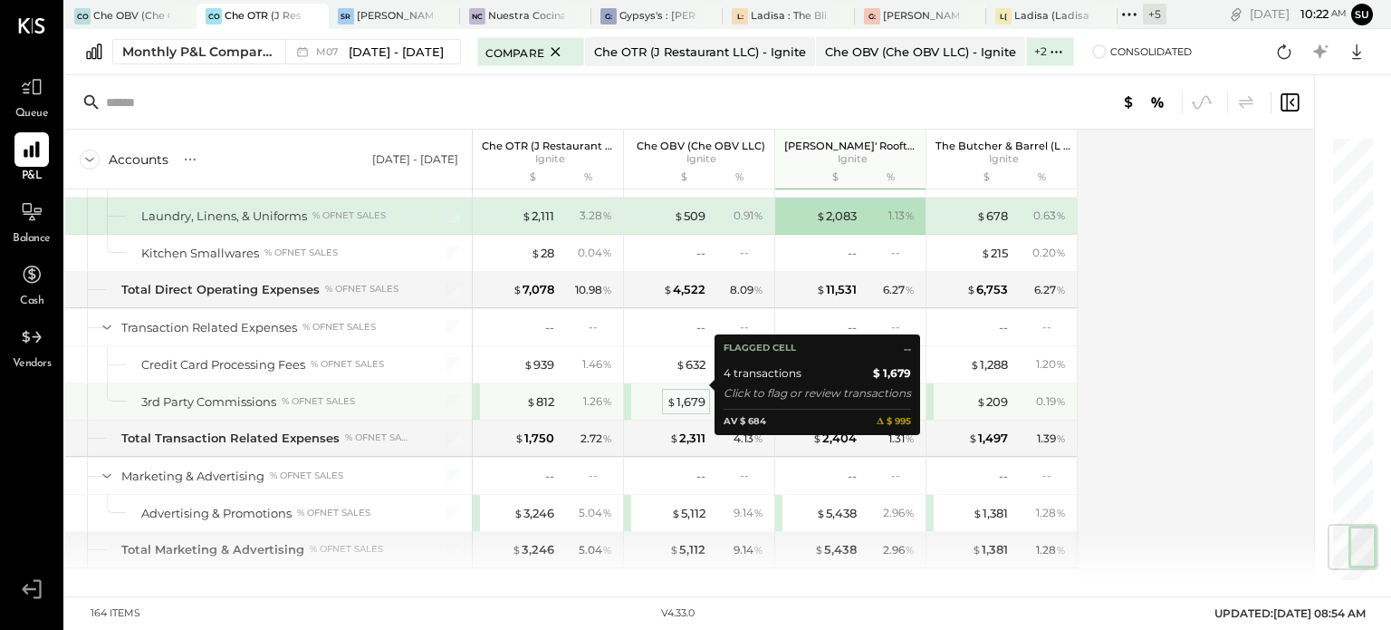
click at [682, 393] on div "$ 1,679" at bounding box center [686, 401] width 39 height 17
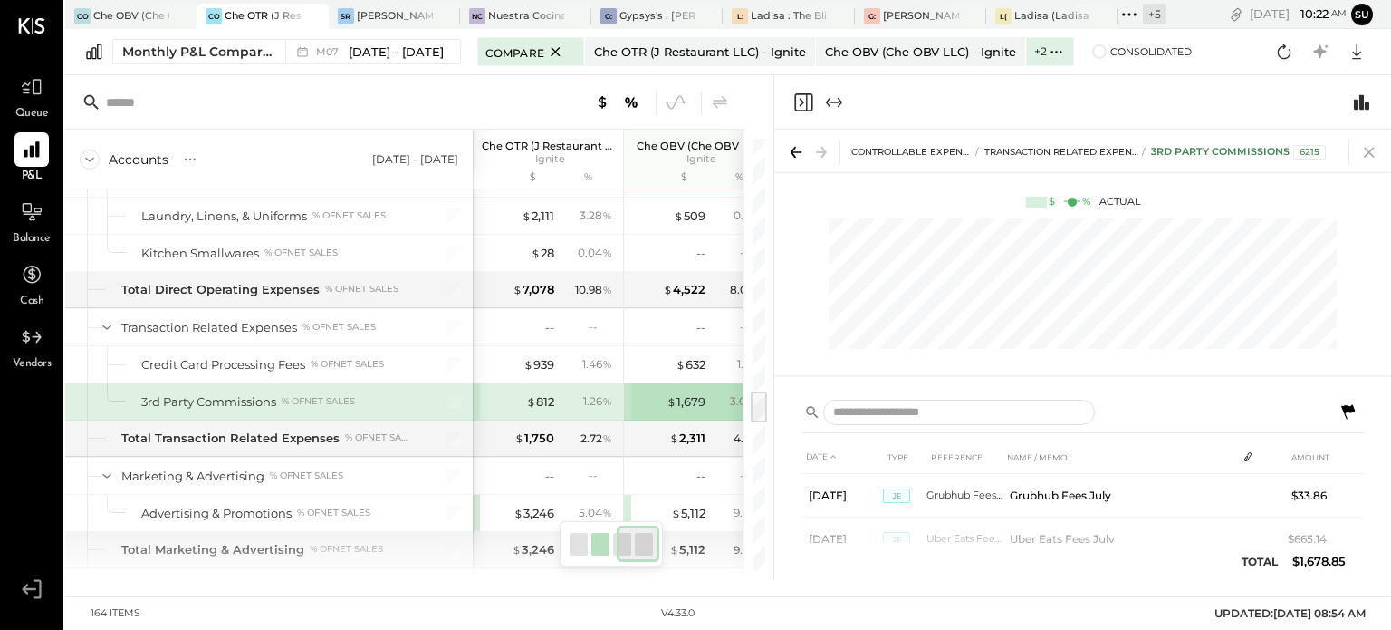
click at [1371, 149] on icon at bounding box center [1369, 151] width 25 height 25
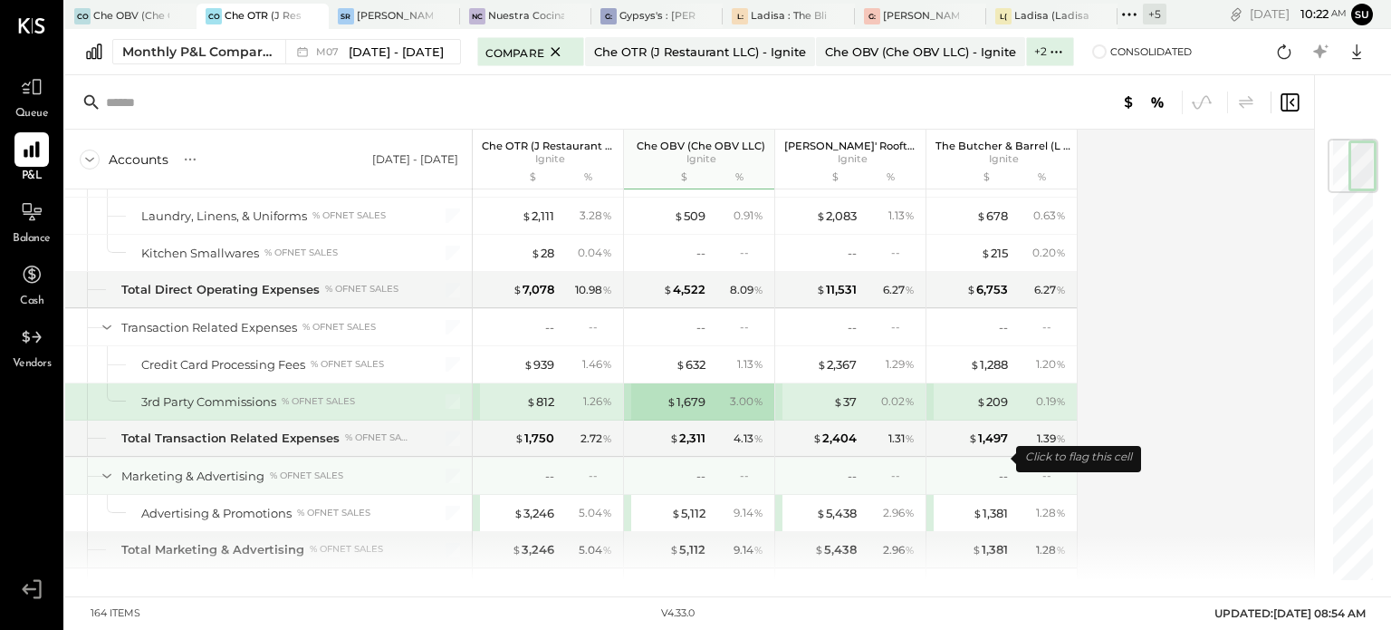
click at [986, 467] on div "--" at bounding box center [972, 475] width 72 height 17
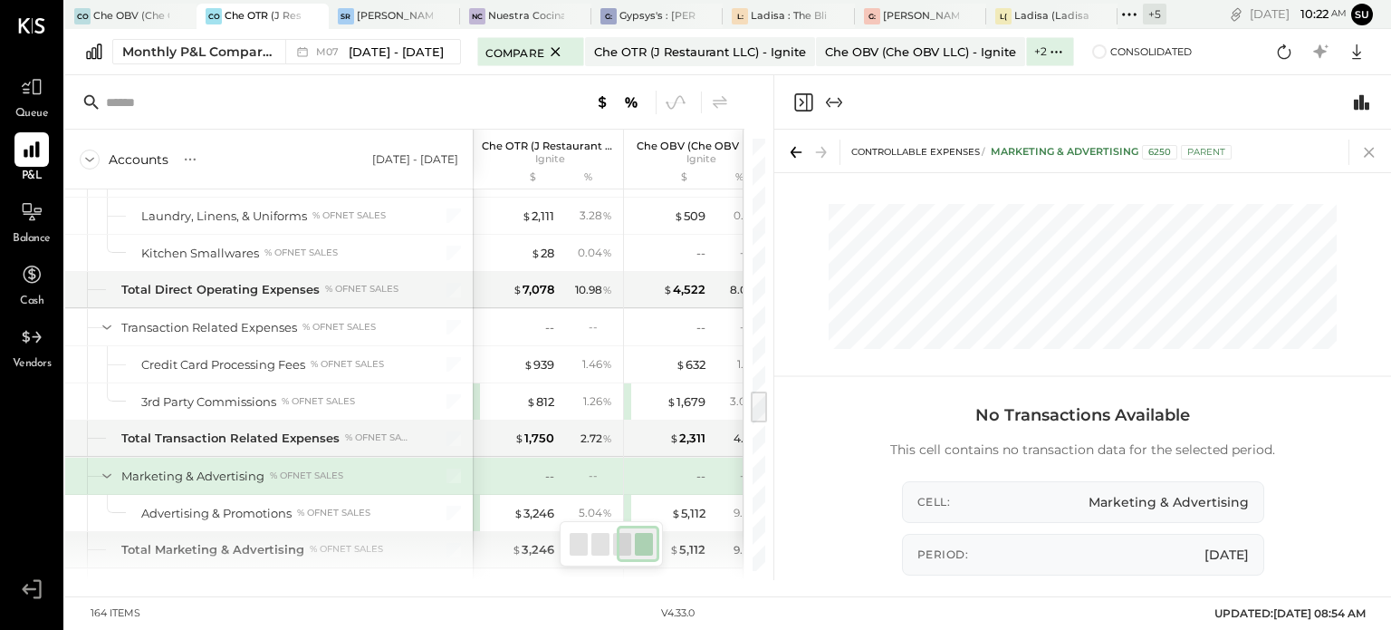
click at [1369, 145] on icon at bounding box center [1369, 151] width 25 height 25
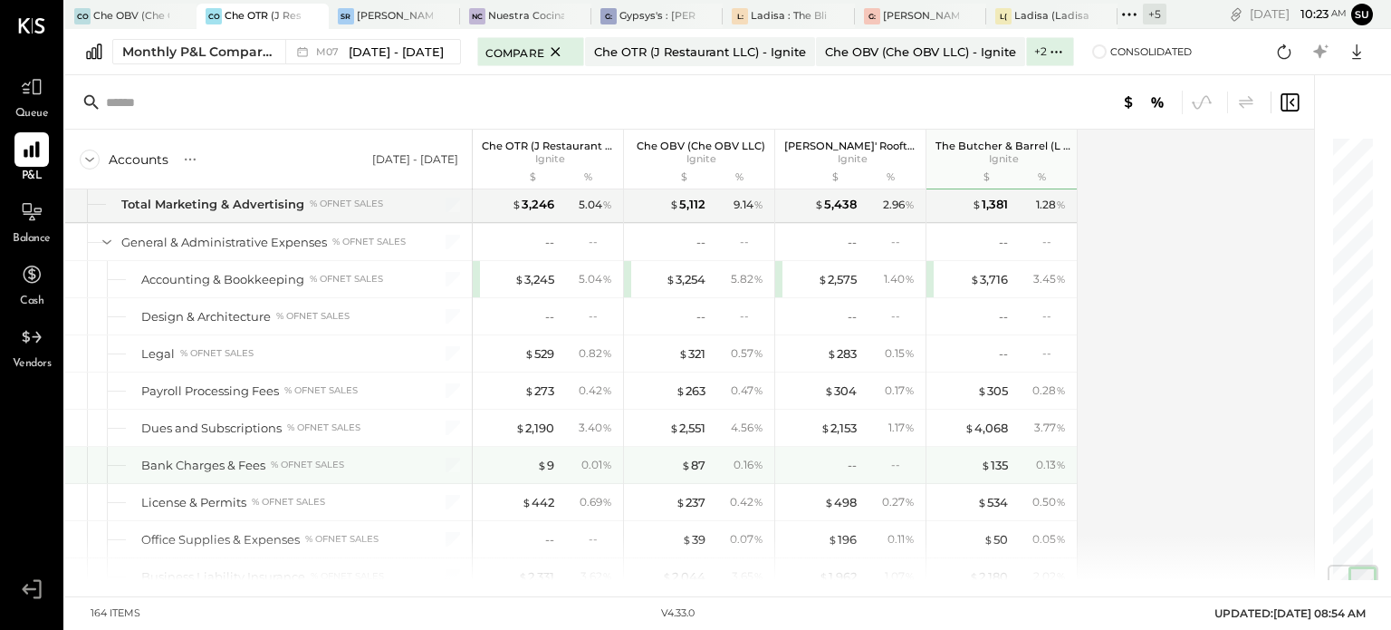
scroll to position [3636, 0]
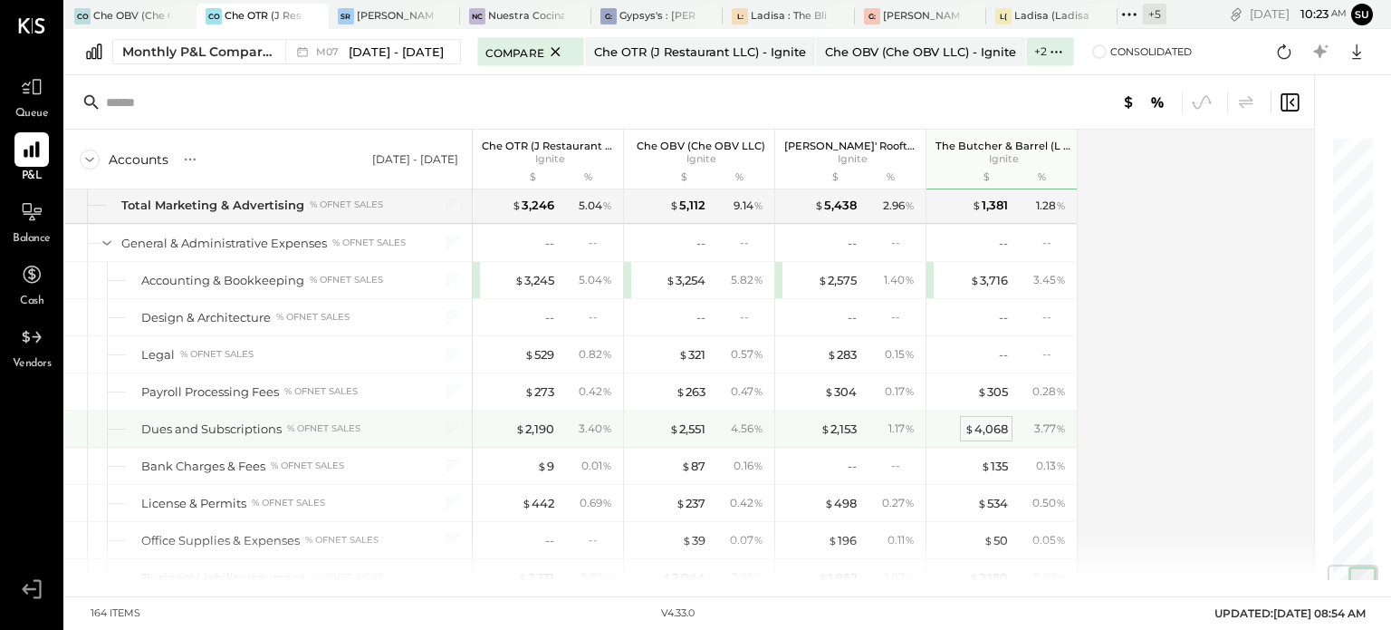
click at [966, 421] on span "$" at bounding box center [970, 428] width 10 height 14
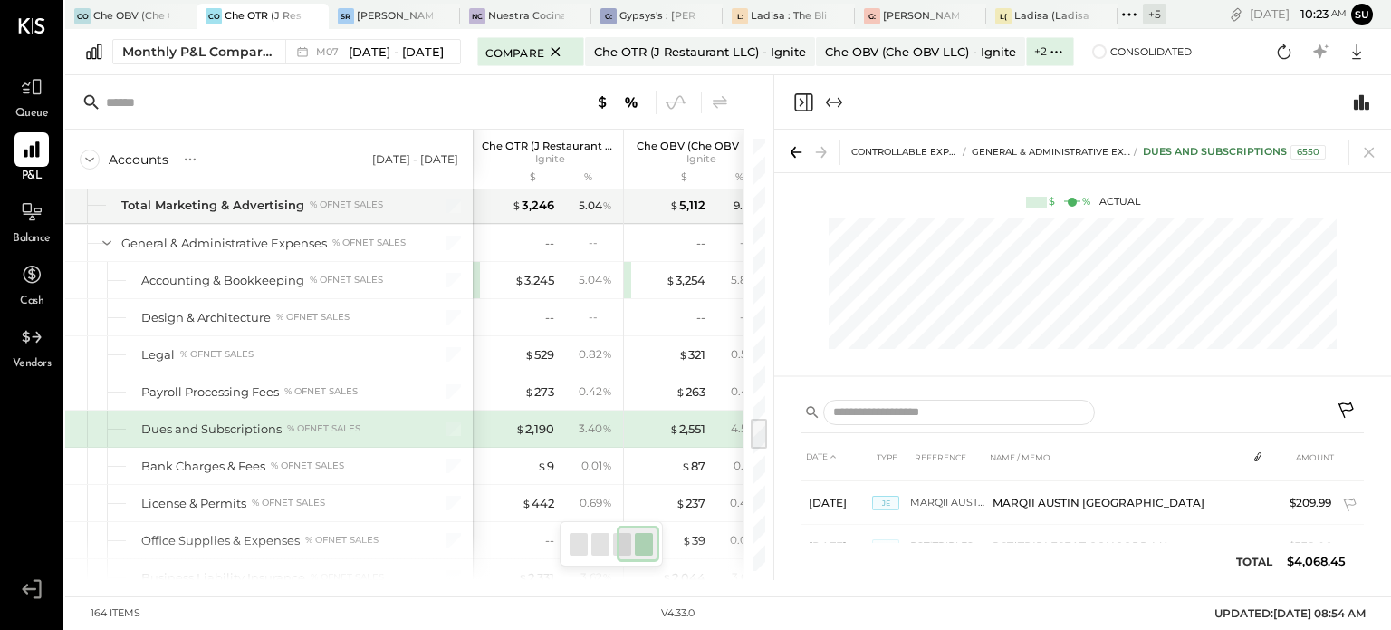
scroll to position [594, 0]
click at [541, 420] on div "$ 2,190" at bounding box center [534, 428] width 39 height 17
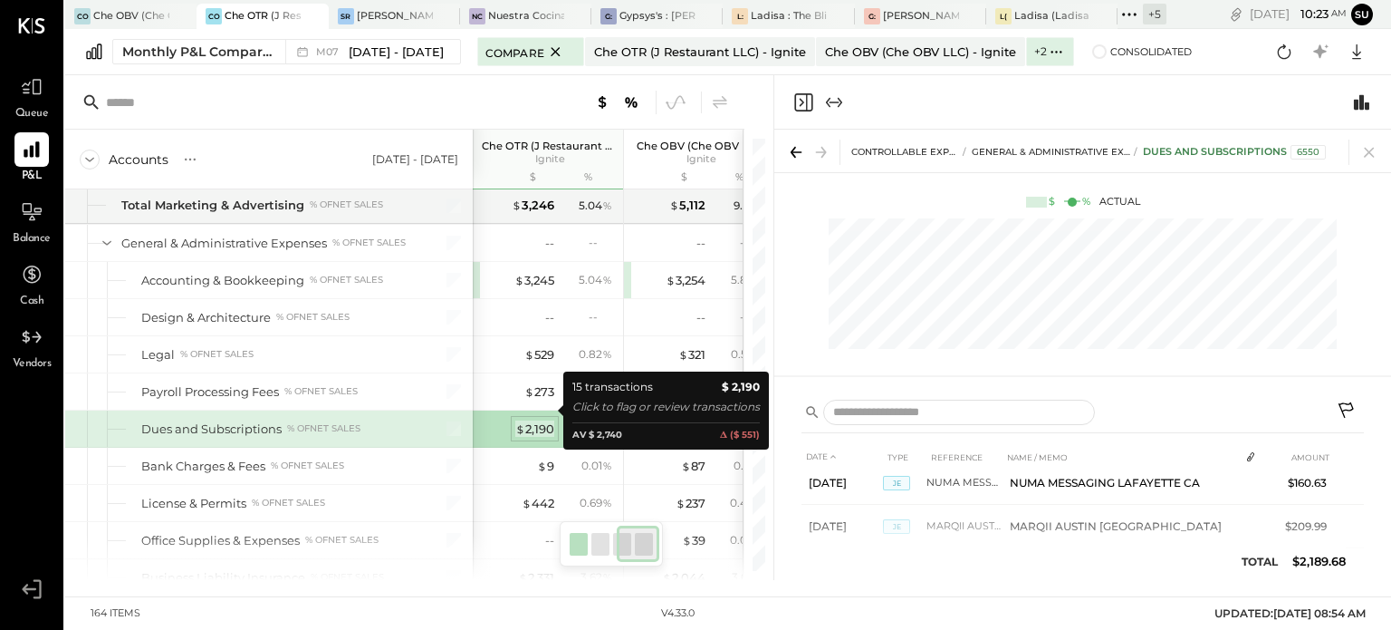
scroll to position [609, 0]
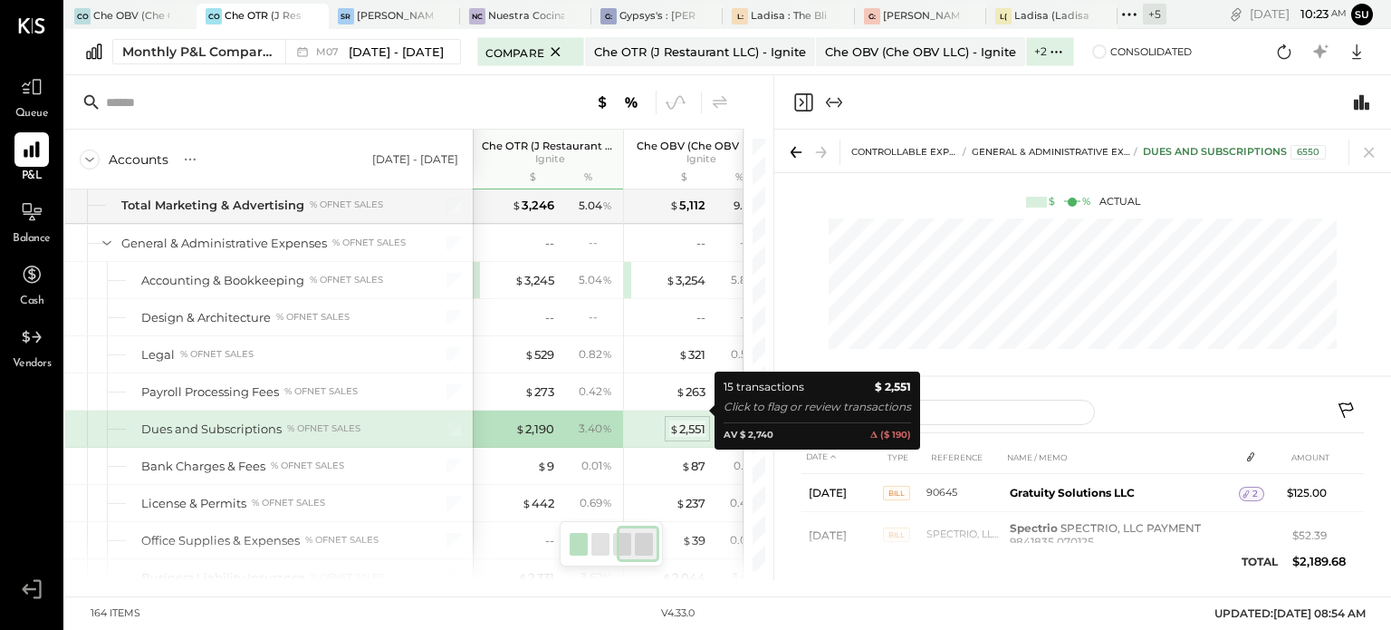
click at [685, 420] on div "$ 2,551" at bounding box center [687, 428] width 36 height 17
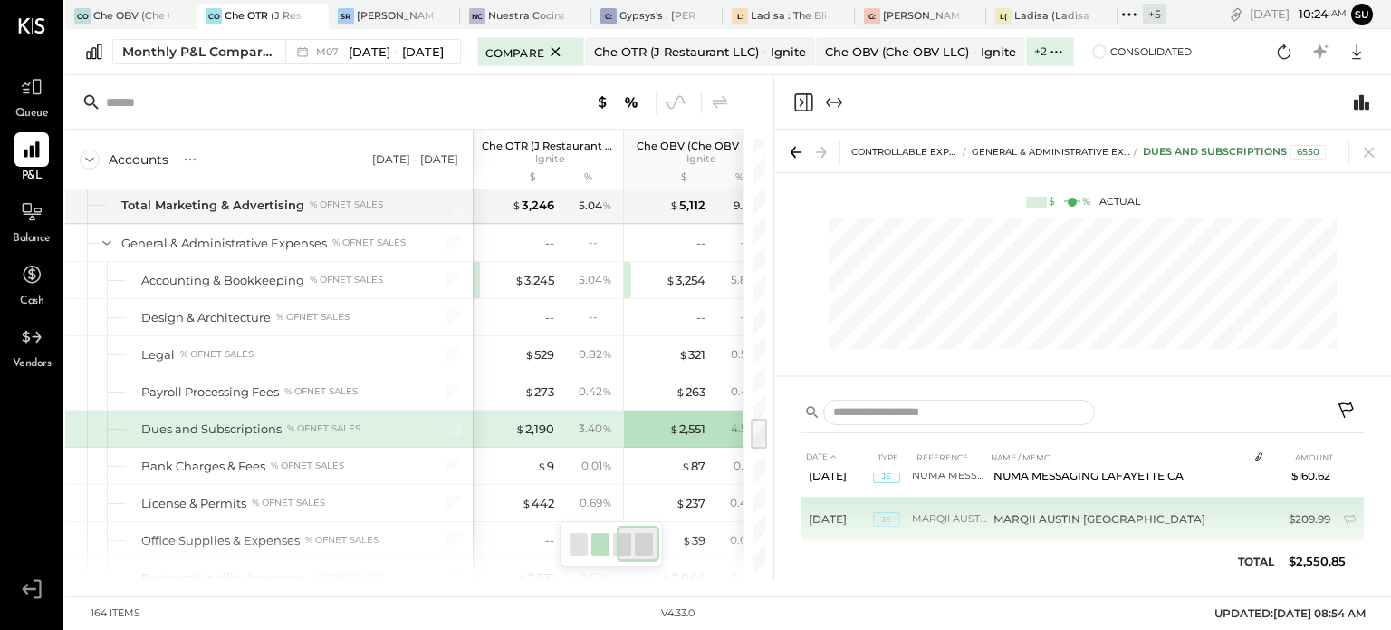
scroll to position [663, 0]
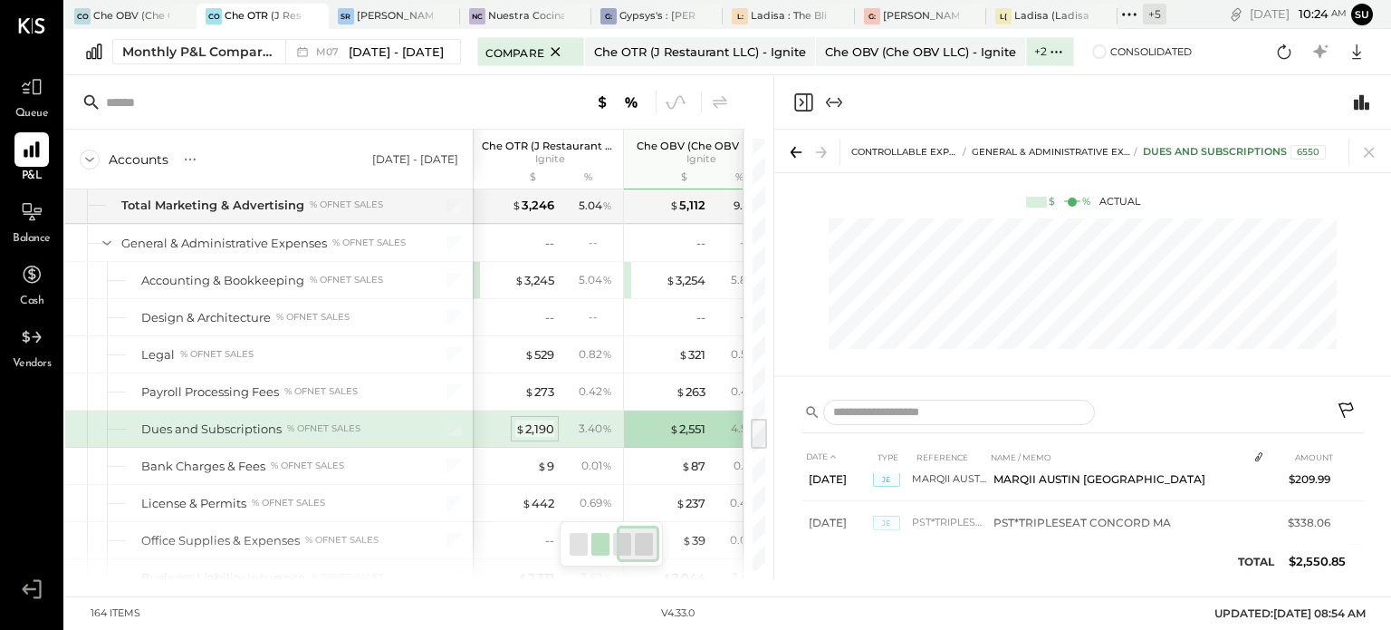
click at [550, 420] on div "$ 2,190" at bounding box center [534, 428] width 39 height 17
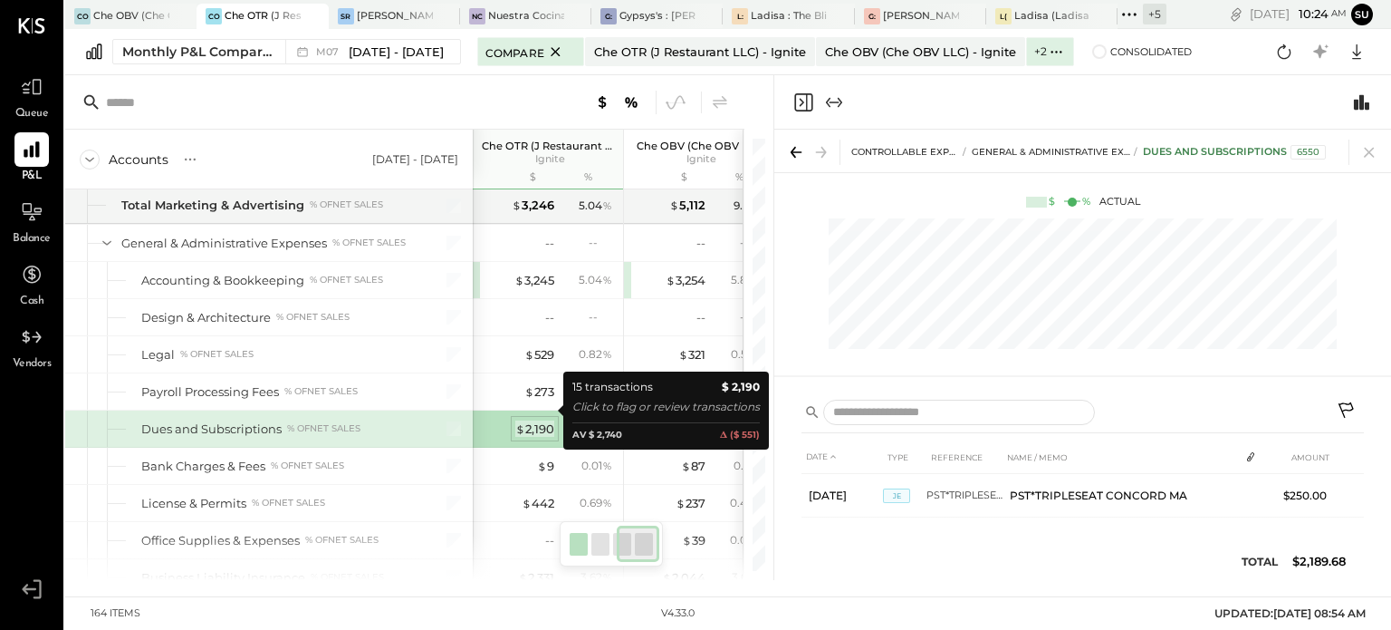
scroll to position [642, 0]
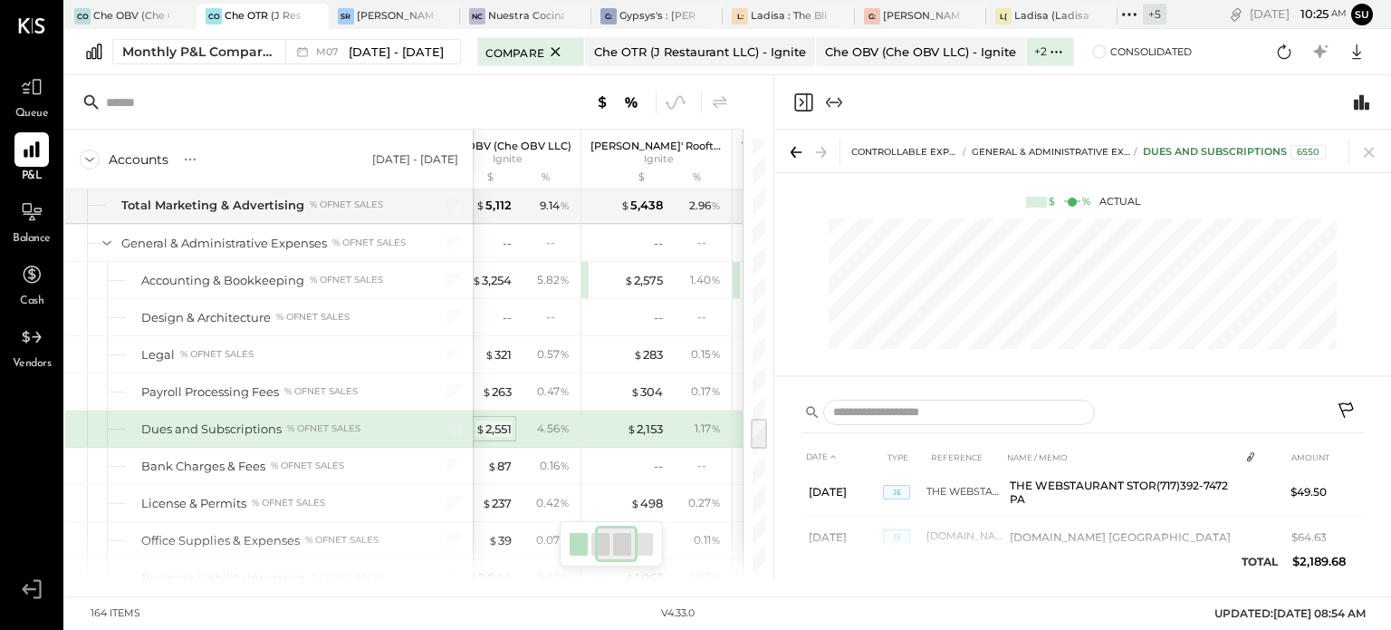
scroll to position [0, 193]
click at [638, 410] on div "$ 2,153 1.17 %" at bounding box center [659, 428] width 136 height 36
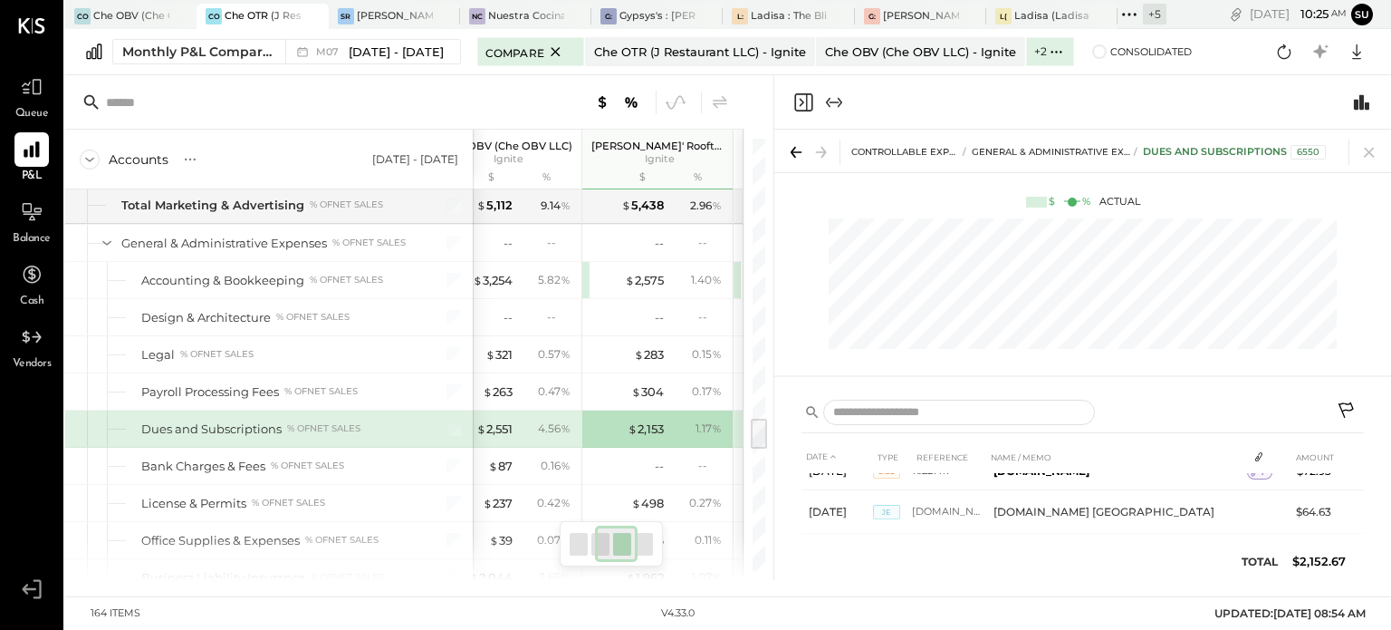
scroll to position [485, 0]
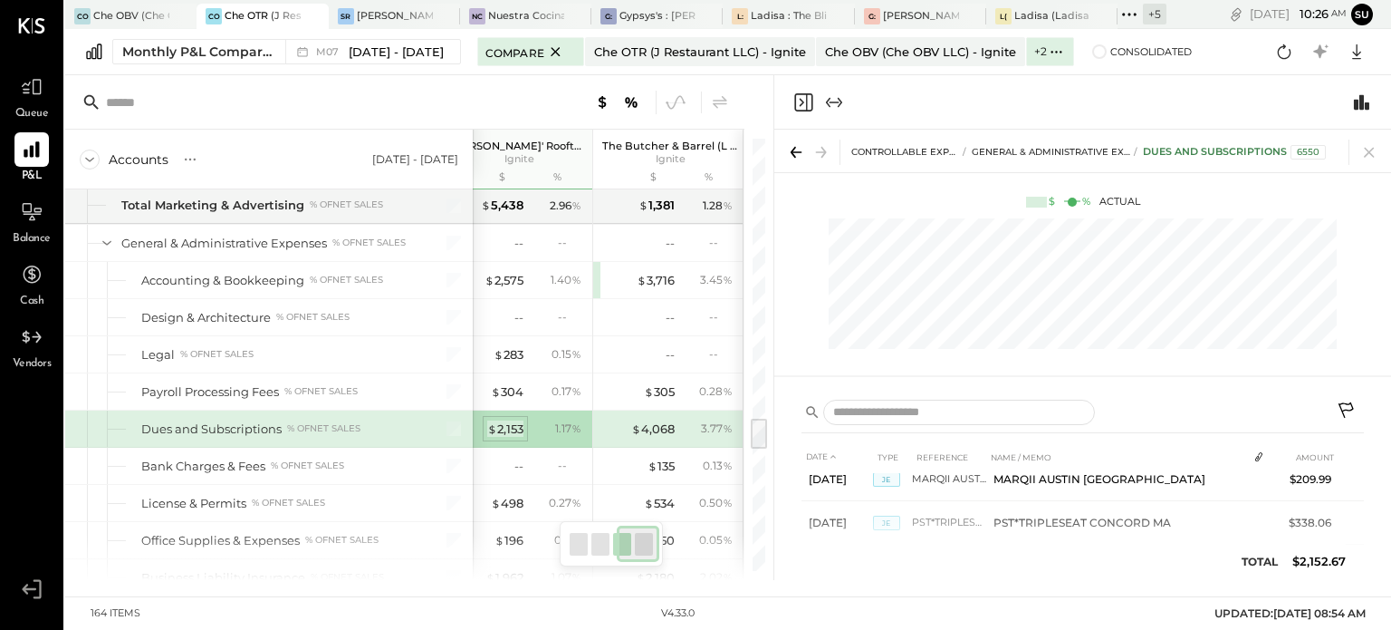
scroll to position [0, 332]
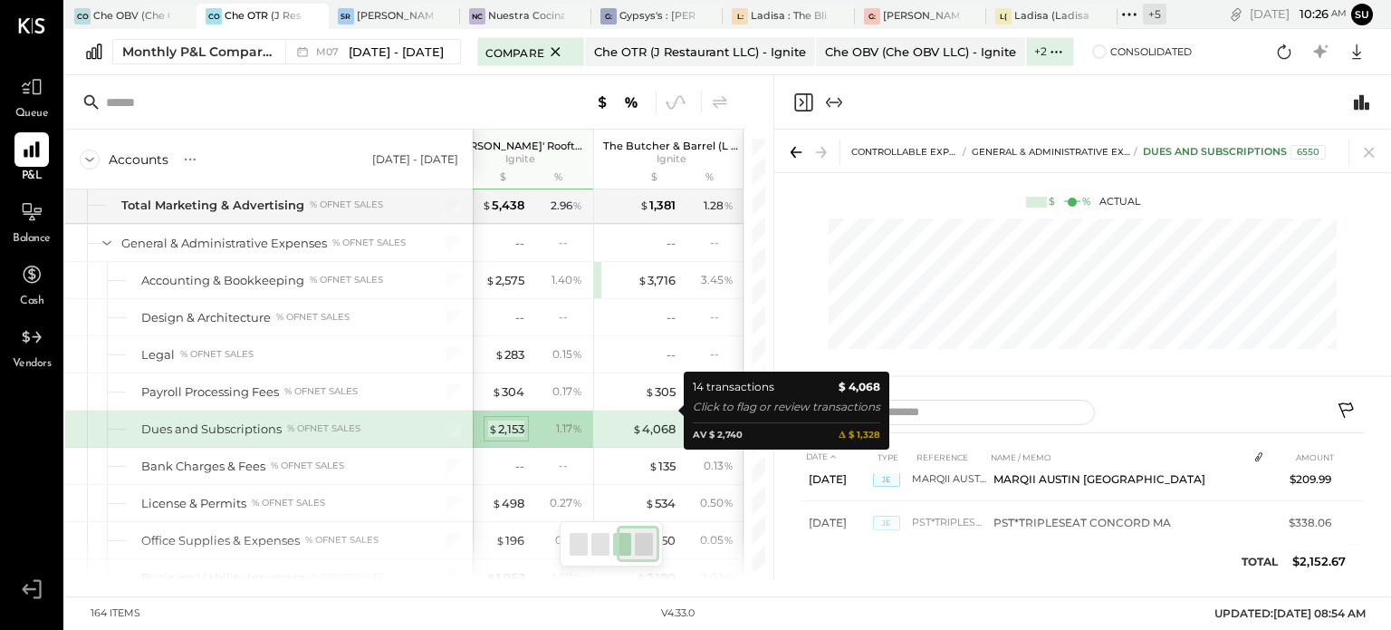
click at [644, 420] on div "$ 4,068" at bounding box center [653, 428] width 43 height 17
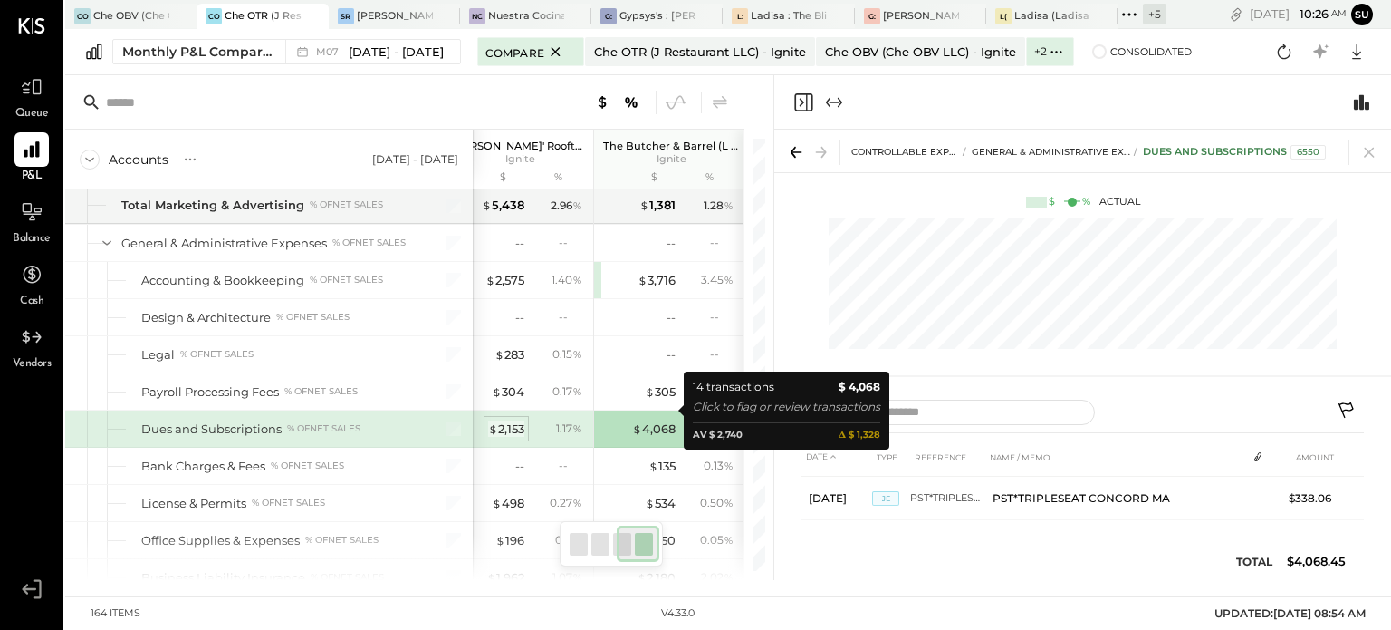
scroll to position [554, 0]
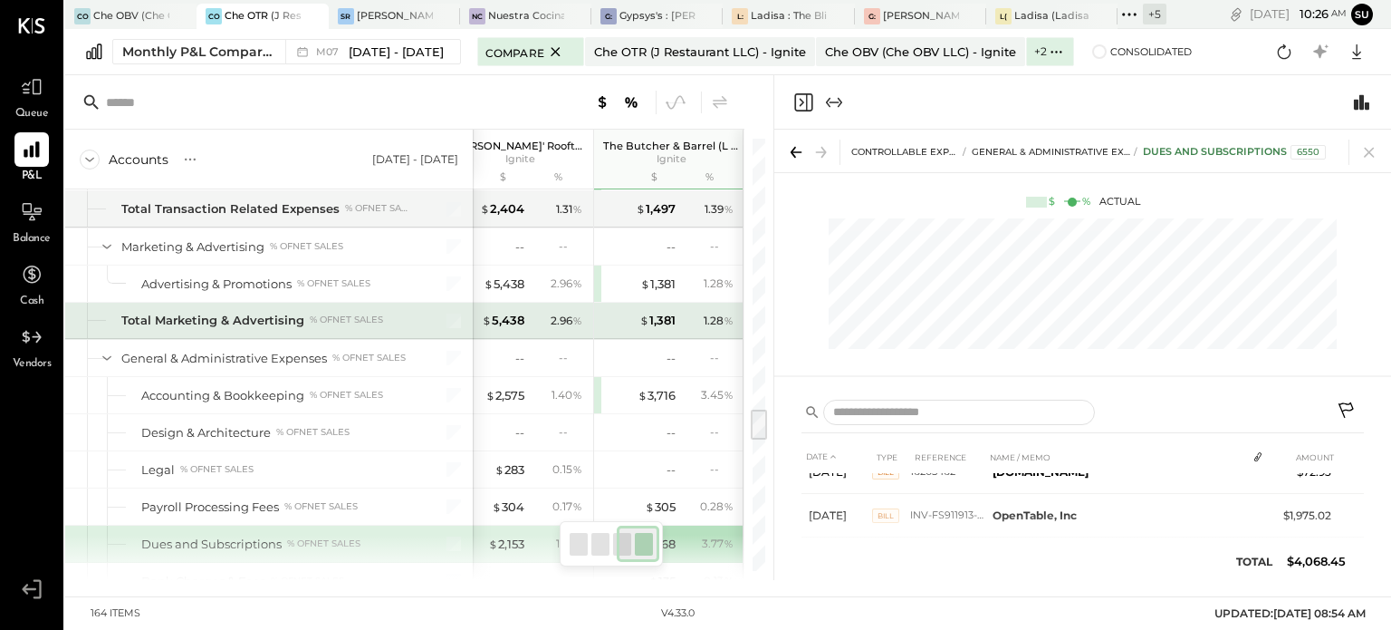
scroll to position [3517, 0]
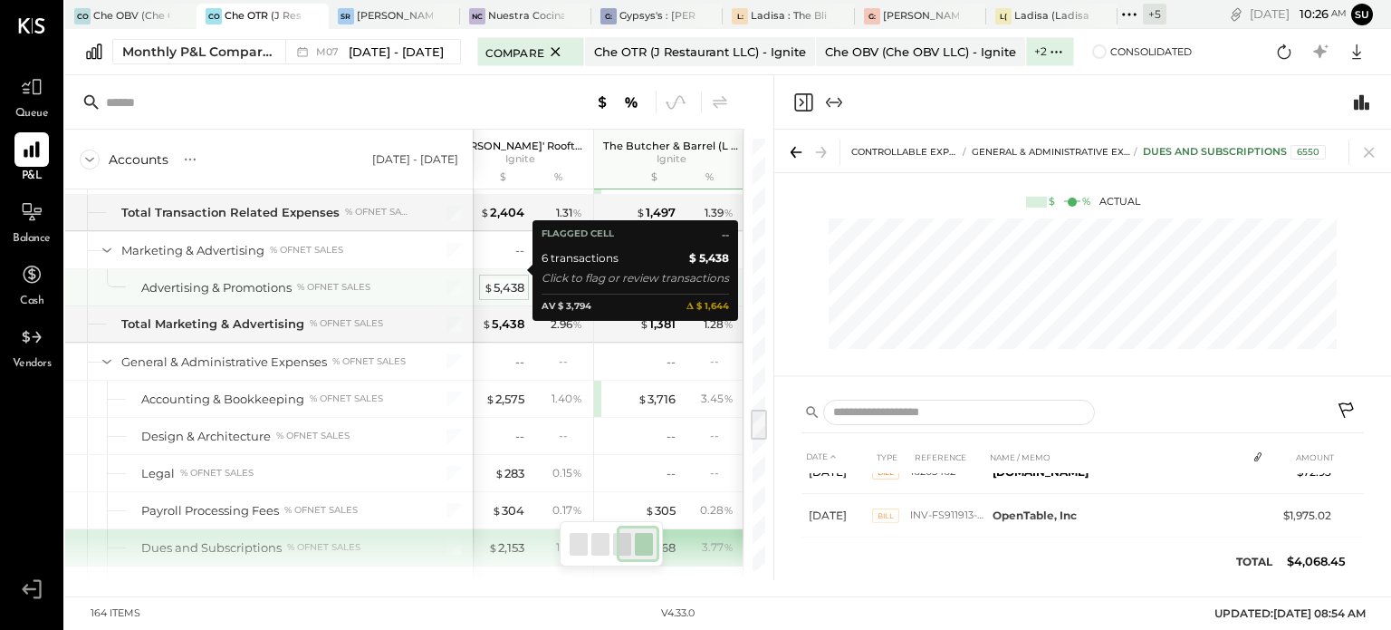
click at [506, 279] on div "$ 5,438" at bounding box center [504, 287] width 41 height 17
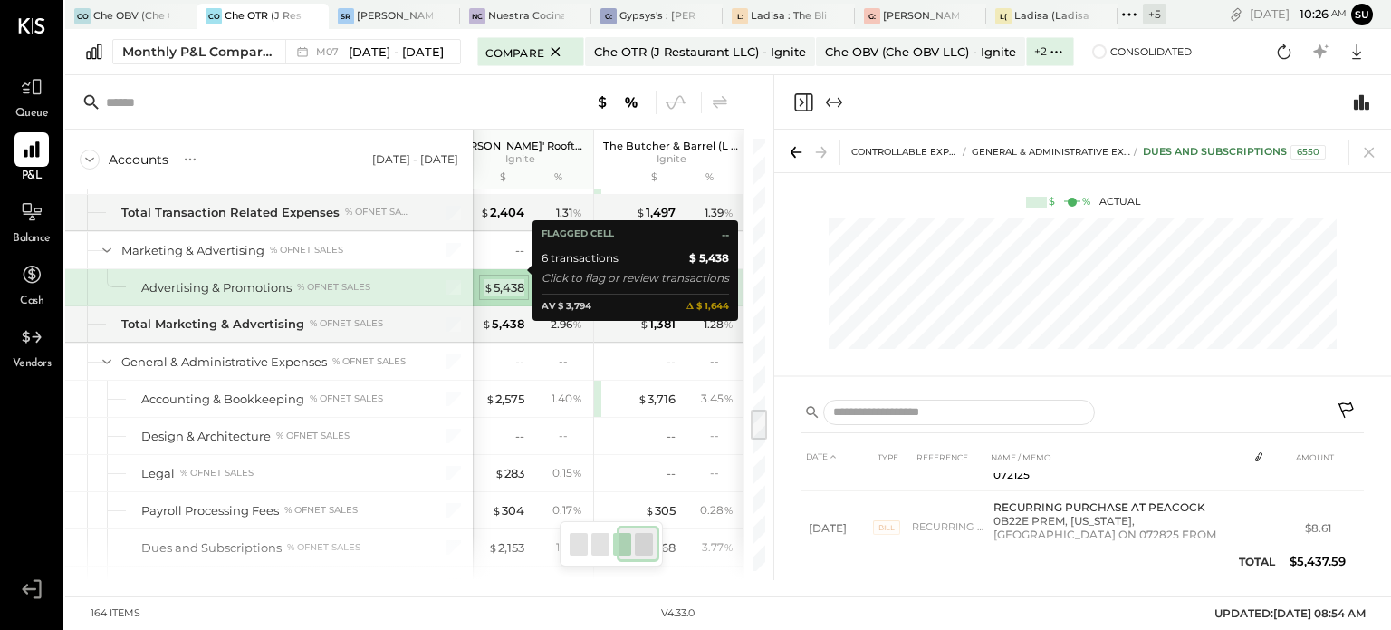
scroll to position [301, 0]
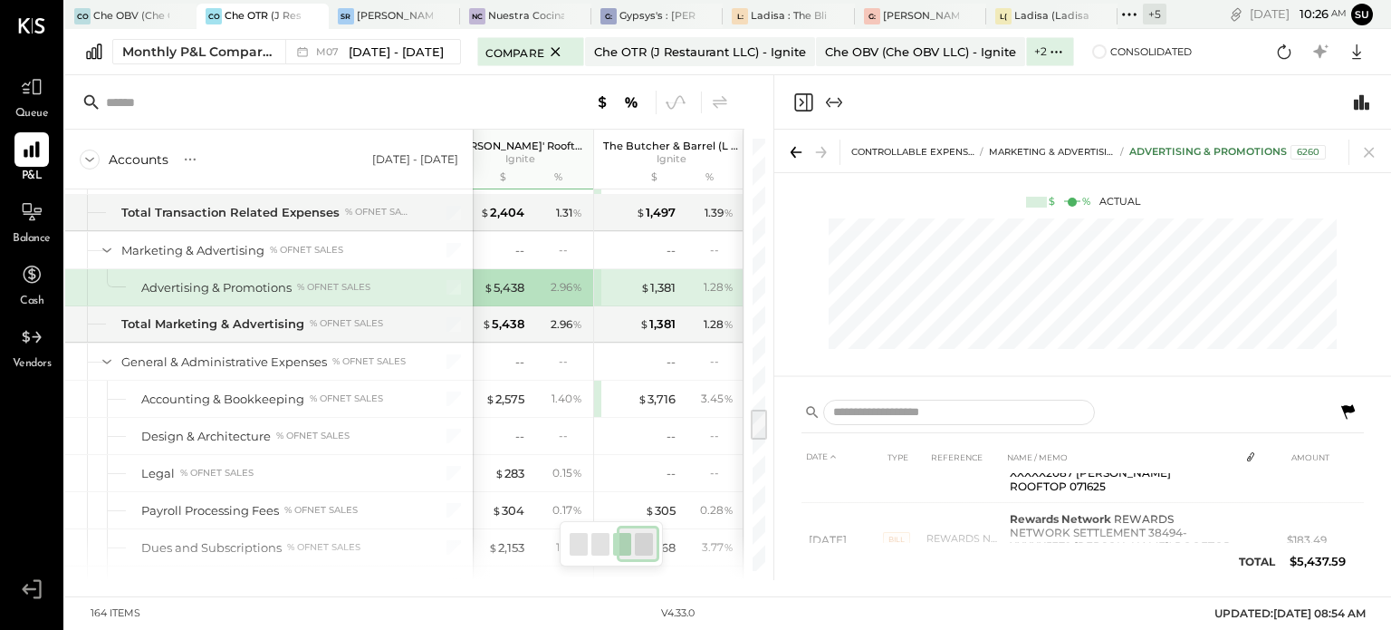
scroll to position [165, 0]
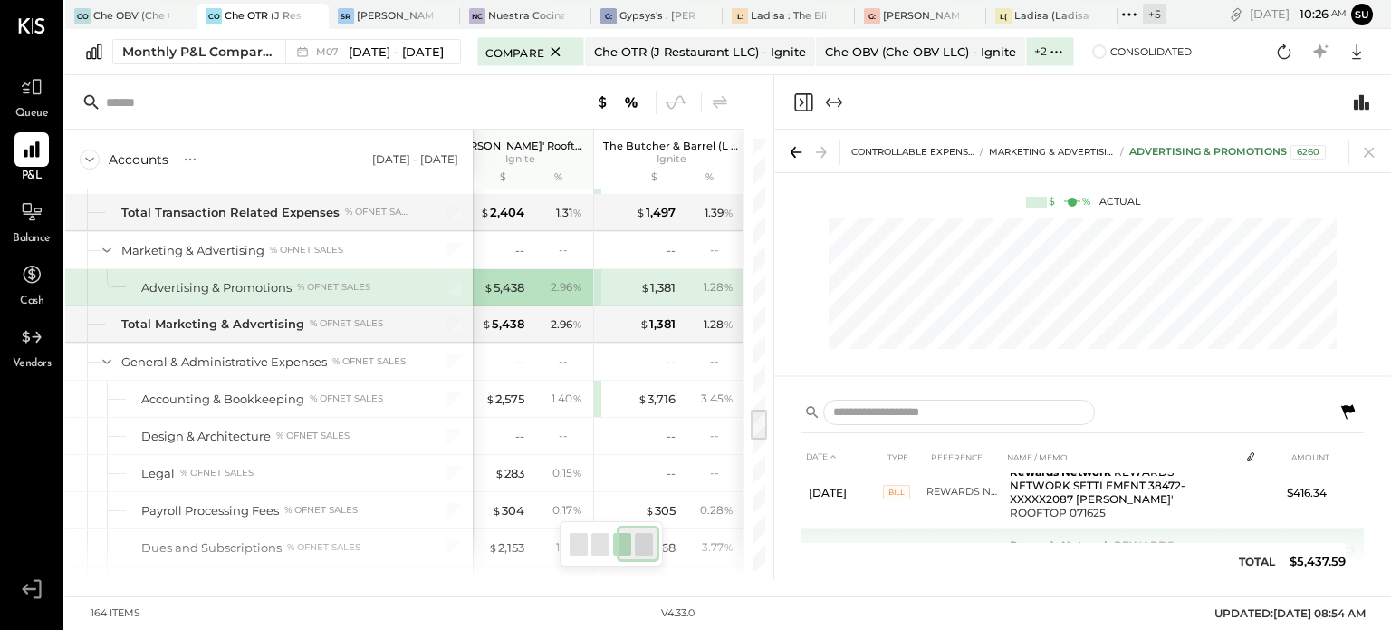
drag, startPoint x: 1006, startPoint y: 503, endPoint x: 967, endPoint y: 498, distance: 39.2
click at [967, 529] on td "REWARDS NETWORK SETTLEMENT 38494-XXXXX5379 [PERSON_NAME]' ROOFTOP 072325" at bounding box center [965, 565] width 76 height 73
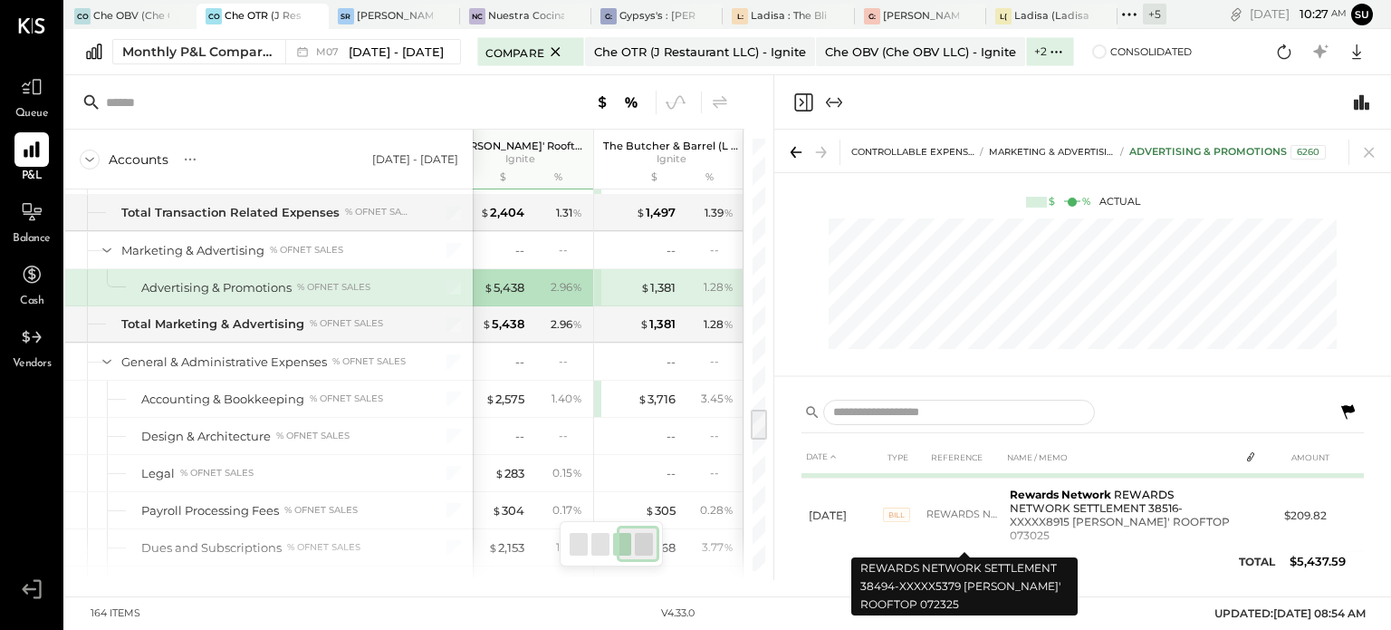
scroll to position [301, 0]
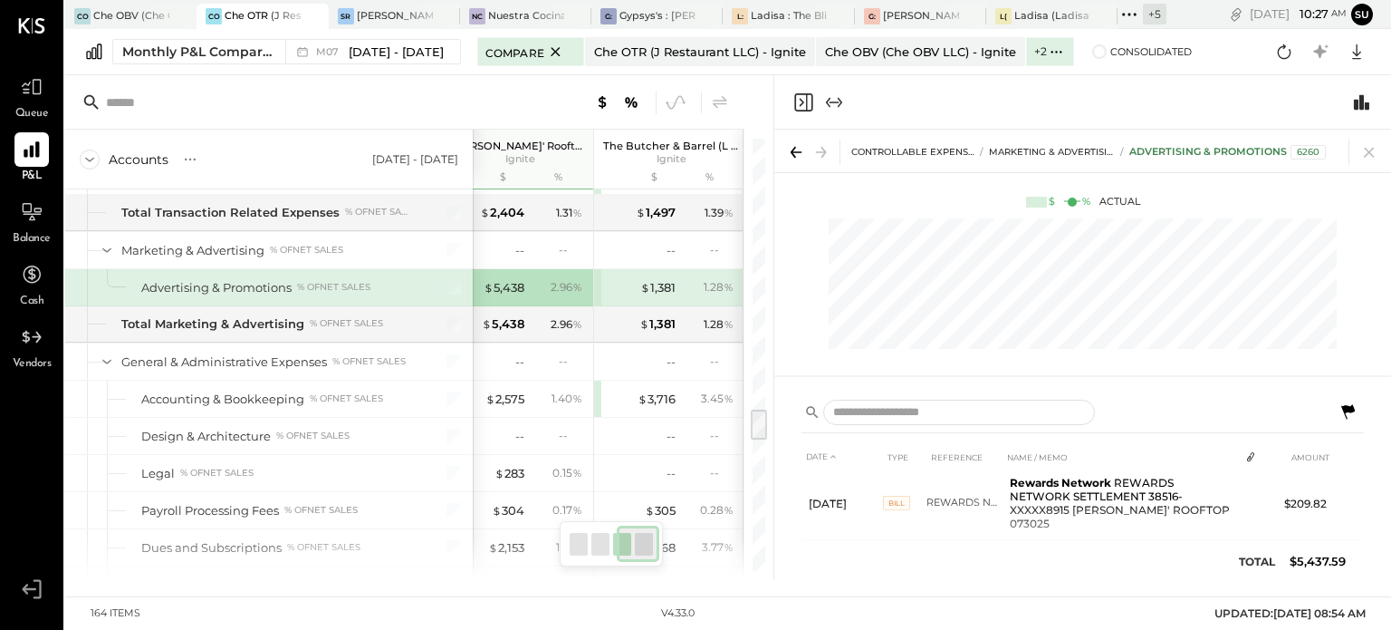
click at [967, 540] on td "INV-FS134406-072025" at bounding box center [965, 561] width 76 height 43
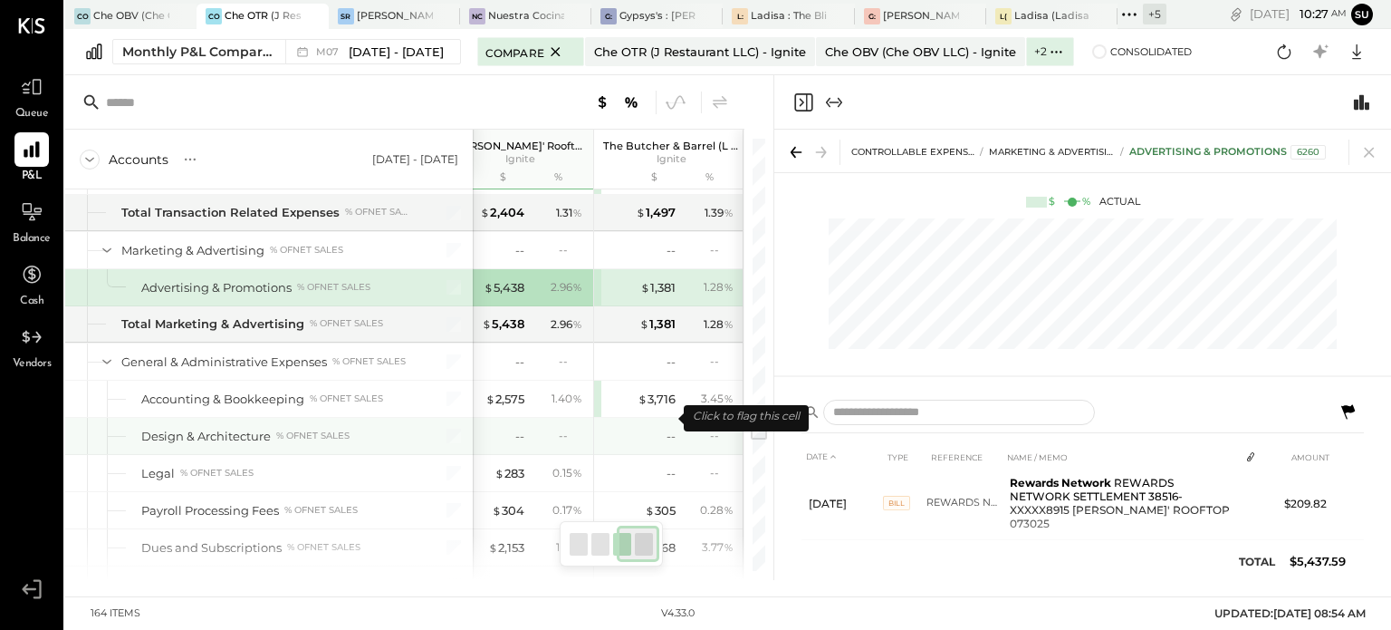
click at [642, 428] on div "--" at bounding box center [639, 436] width 72 height 17
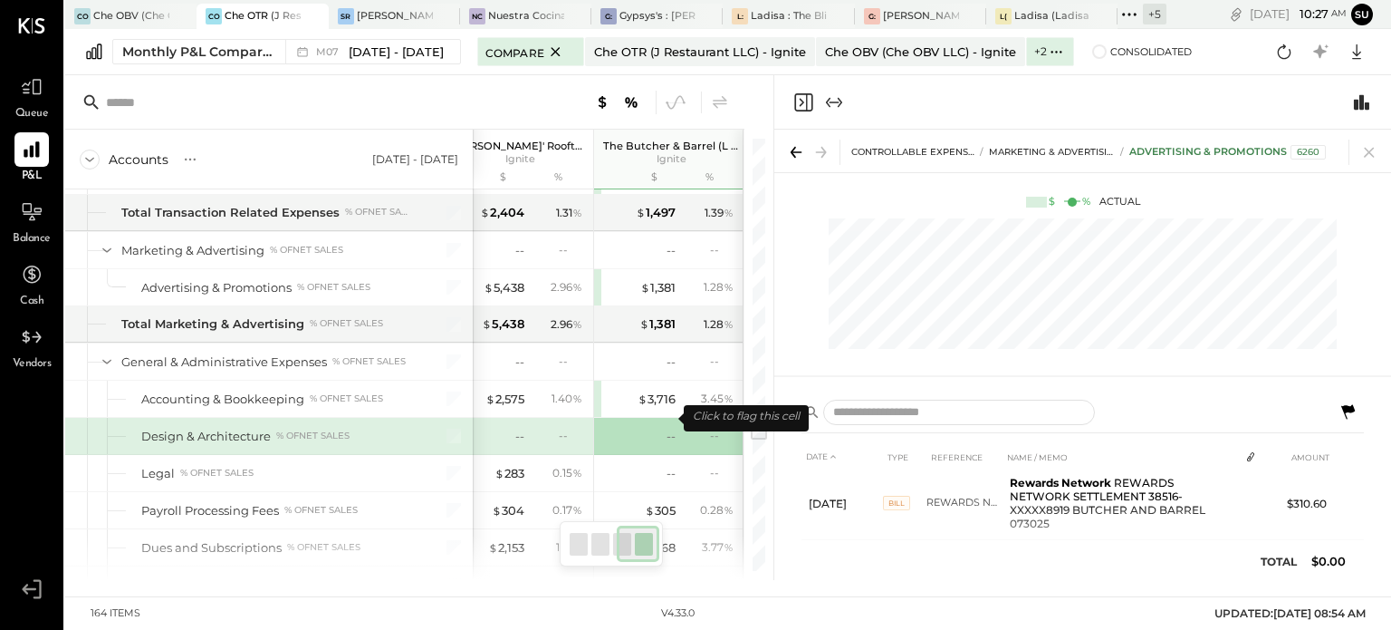
scroll to position [0, 0]
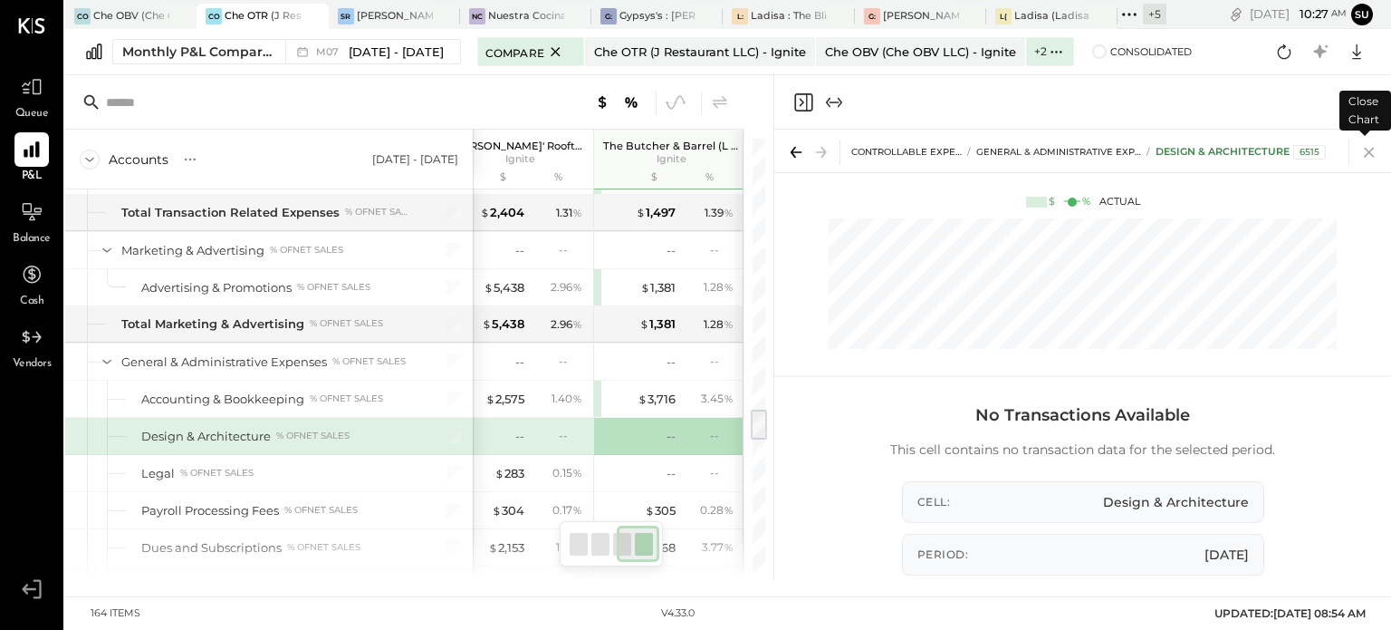
click at [1367, 147] on icon at bounding box center [1369, 151] width 25 height 25
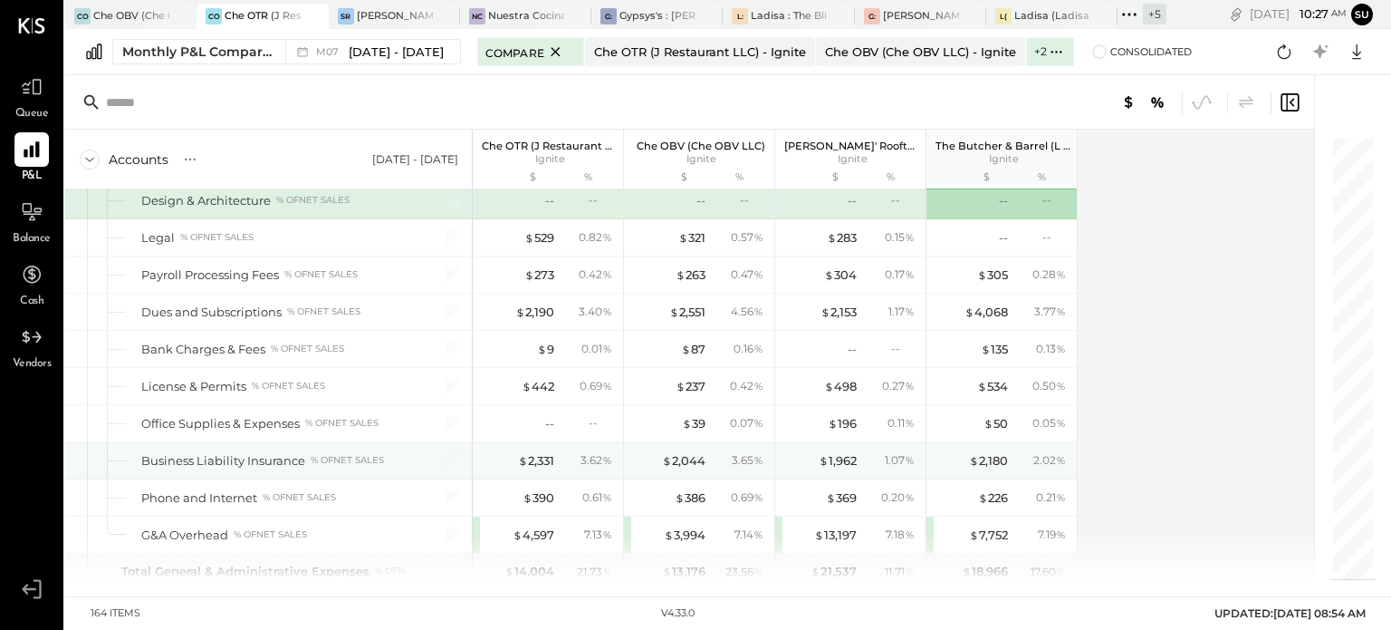
scroll to position [3752, 0]
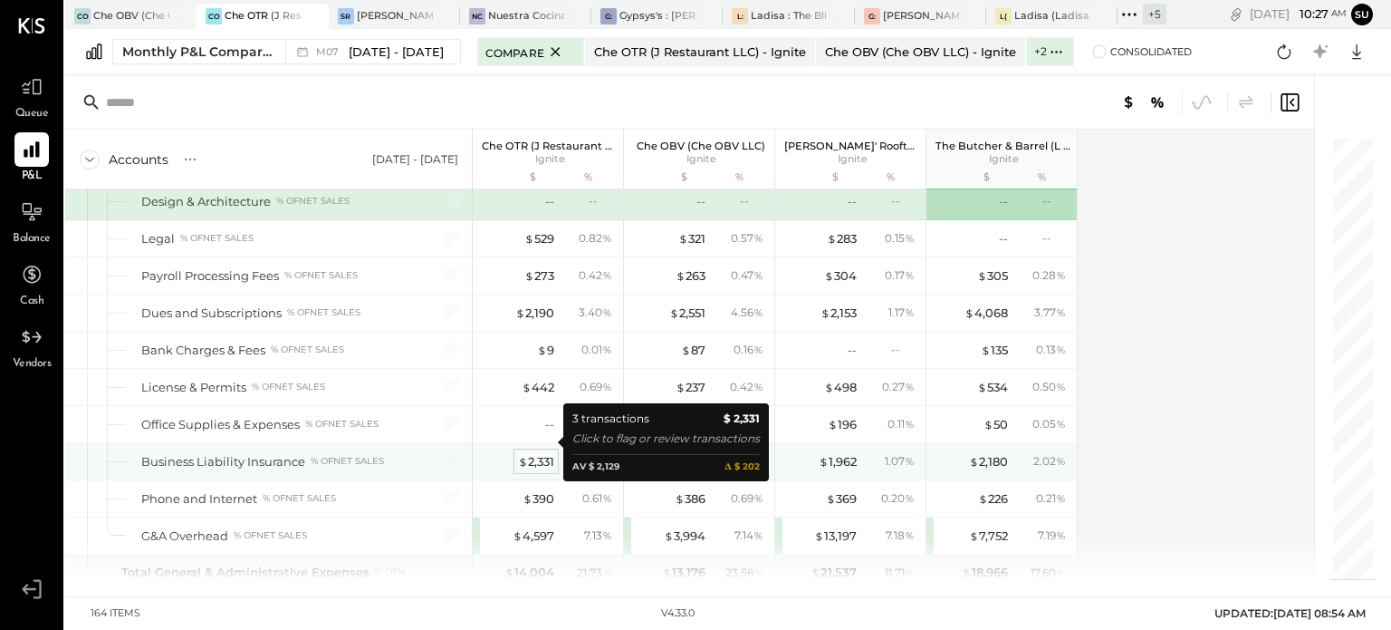
click at [533, 453] on div "$ 2,331" at bounding box center [536, 461] width 36 height 17
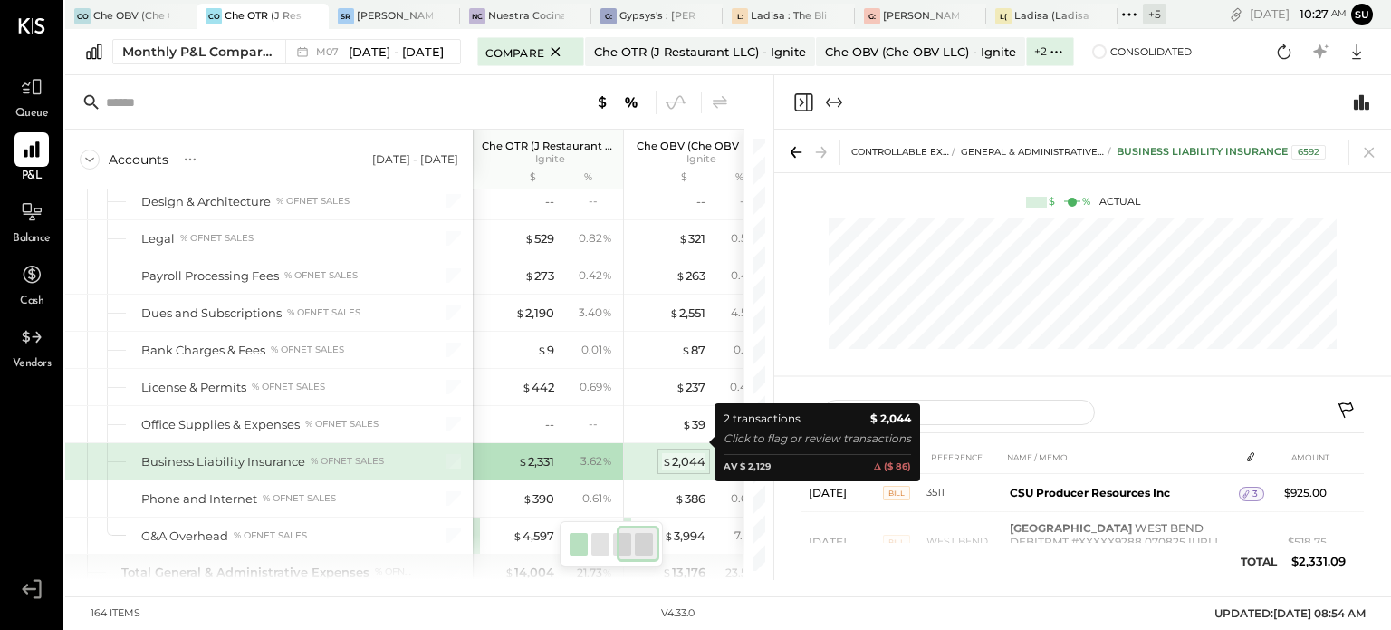
click at [684, 453] on div "$ 2,044" at bounding box center [683, 461] width 43 height 17
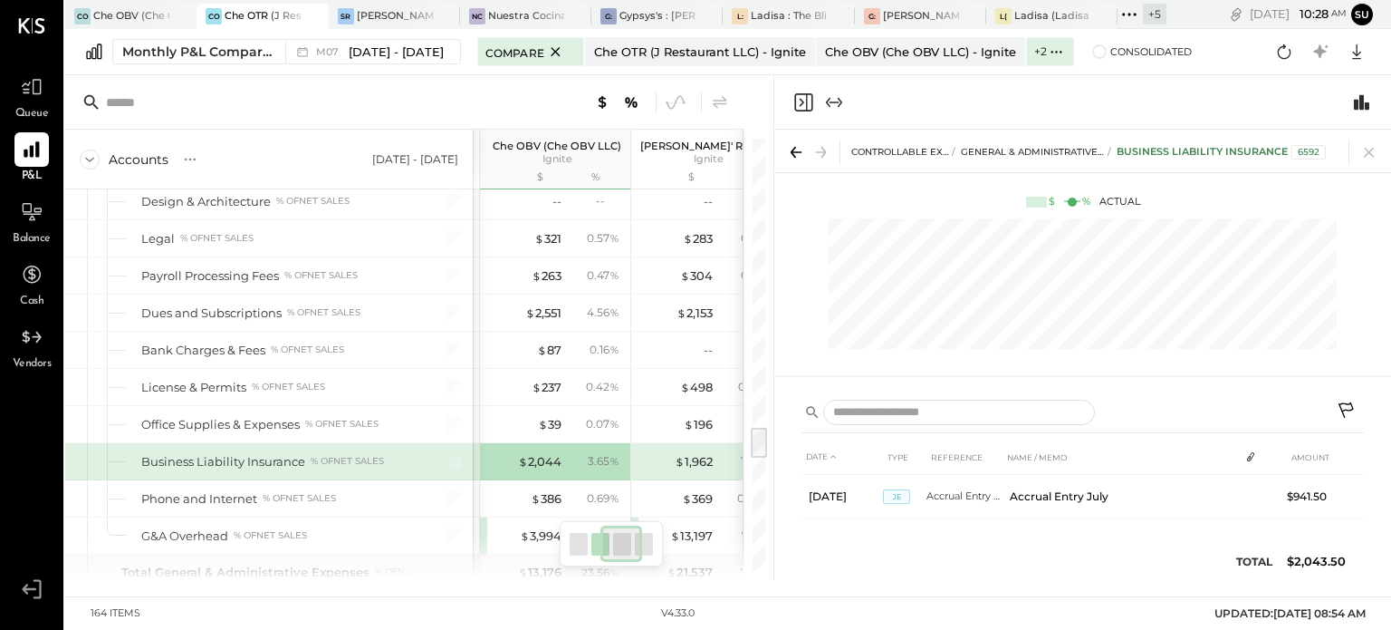
scroll to position [0, 256]
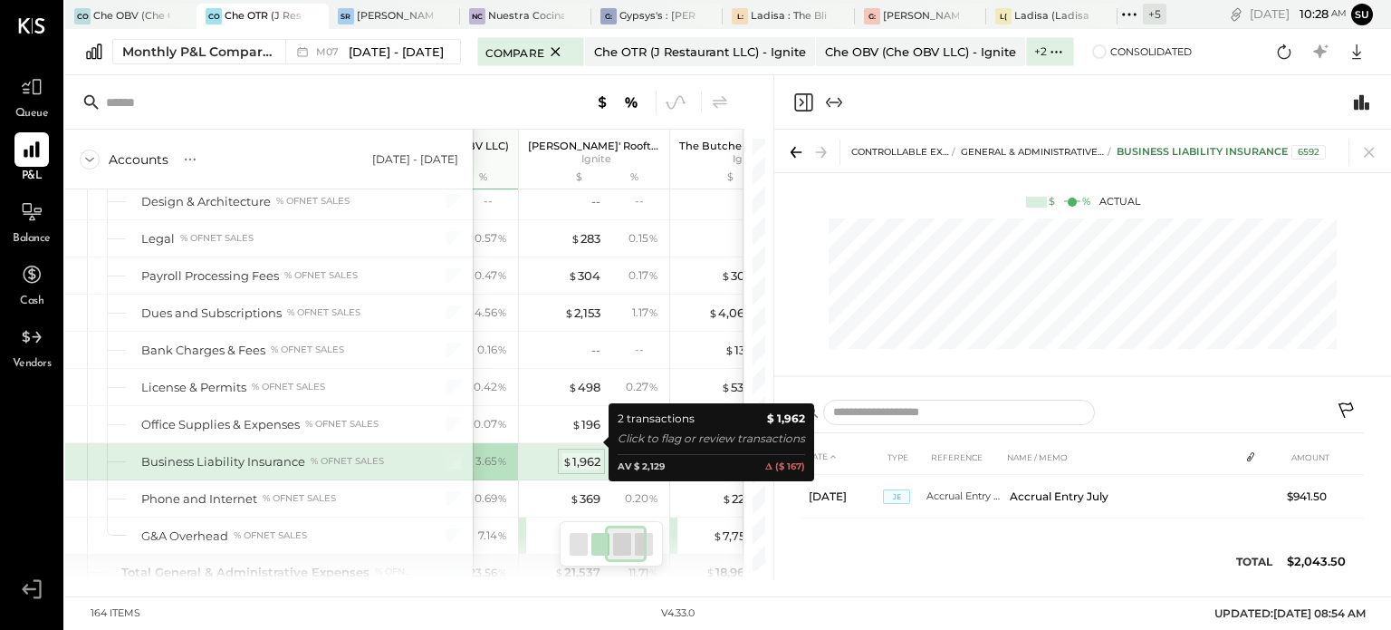
click at [585, 453] on div "$ 1,962" at bounding box center [582, 461] width 38 height 17
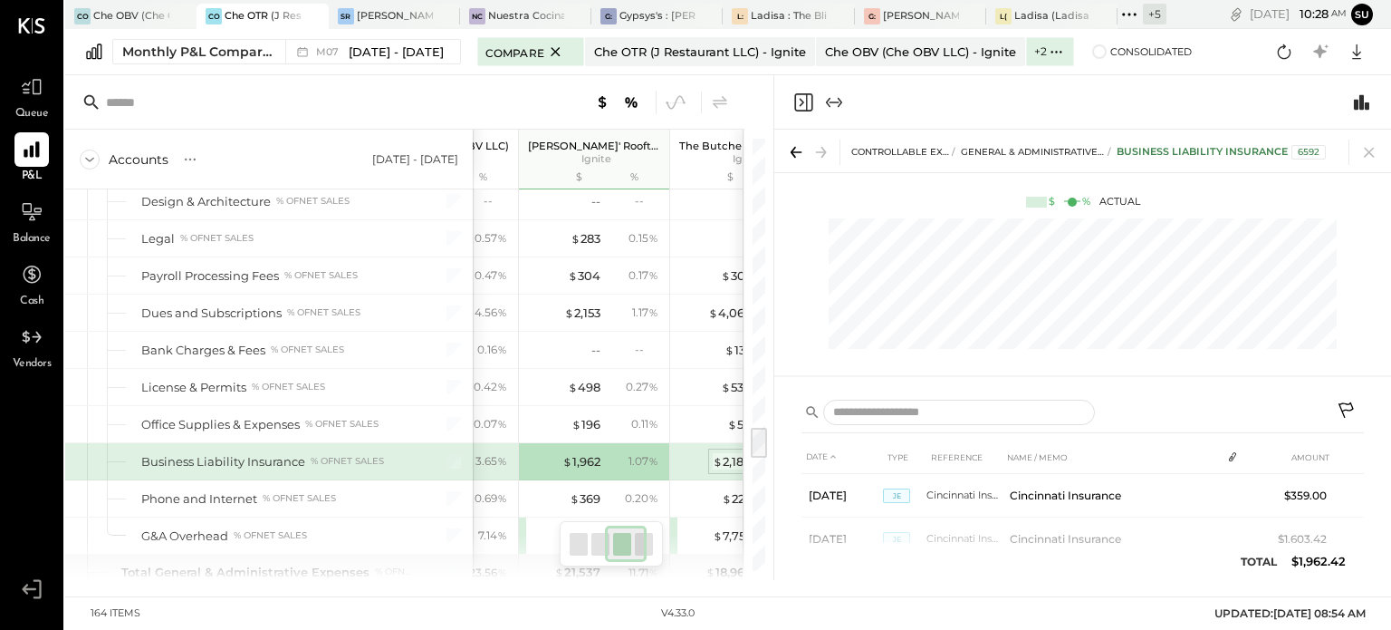
click at [728, 453] on div "$ 2,180" at bounding box center [732, 461] width 39 height 17
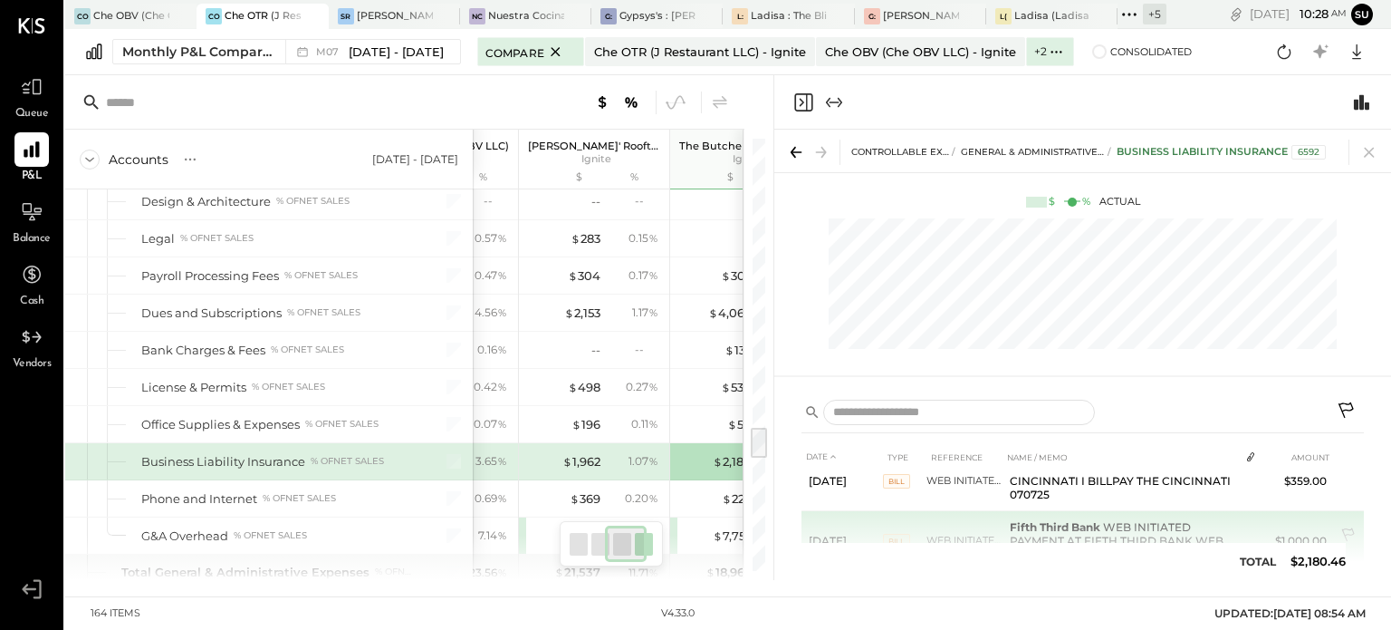
scroll to position [83, 0]
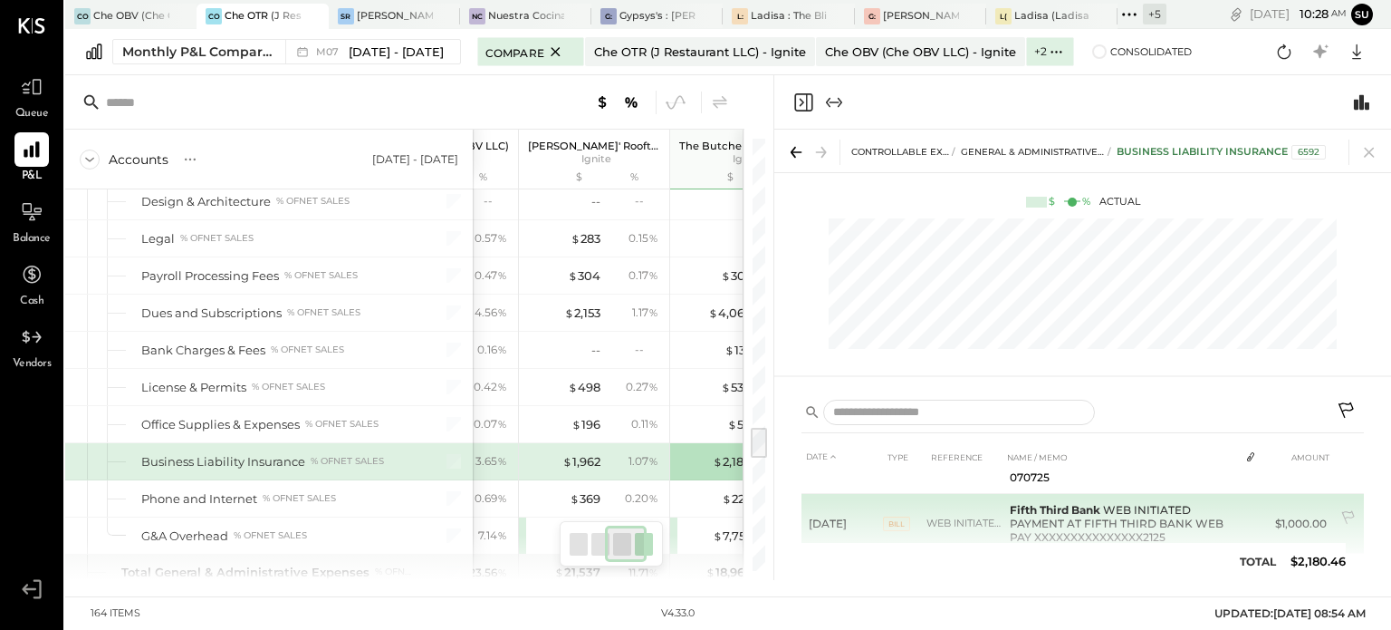
click at [1060, 511] on b "Fifth Third Bank" at bounding box center [1055, 510] width 91 height 14
click at [1345, 510] on icon at bounding box center [1350, 519] width 18 height 18
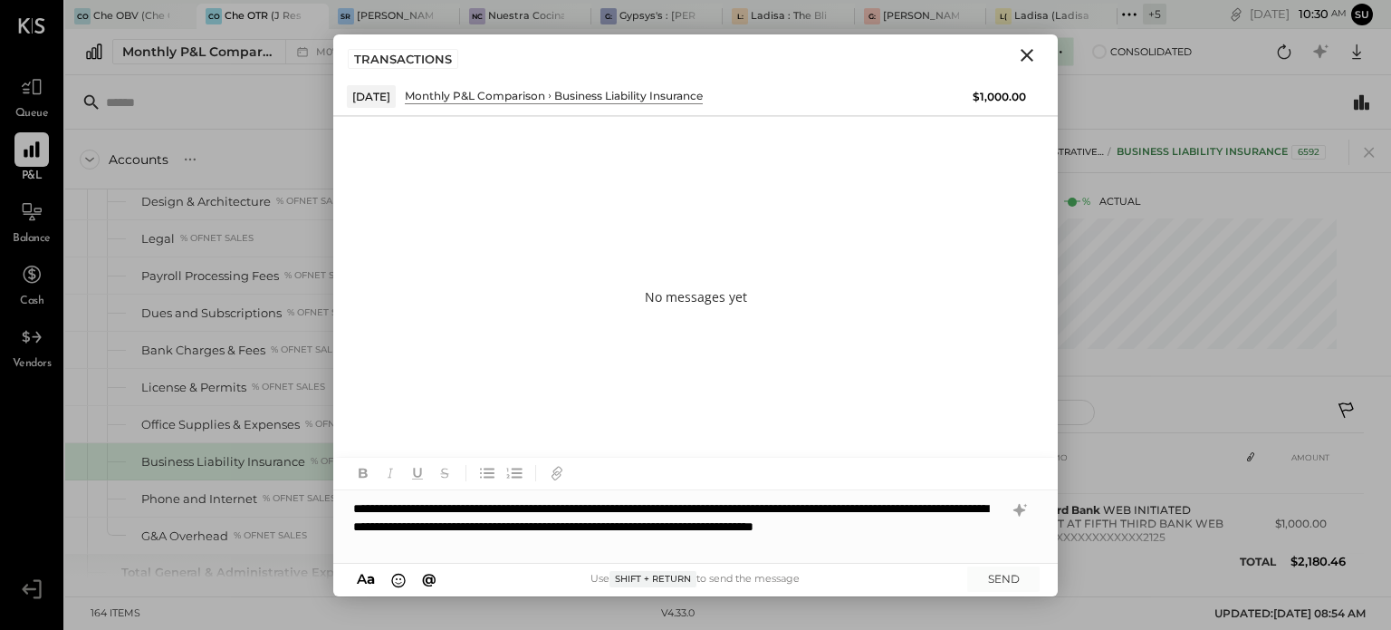
click at [348, 506] on div "**********" at bounding box center [695, 526] width 725 height 72
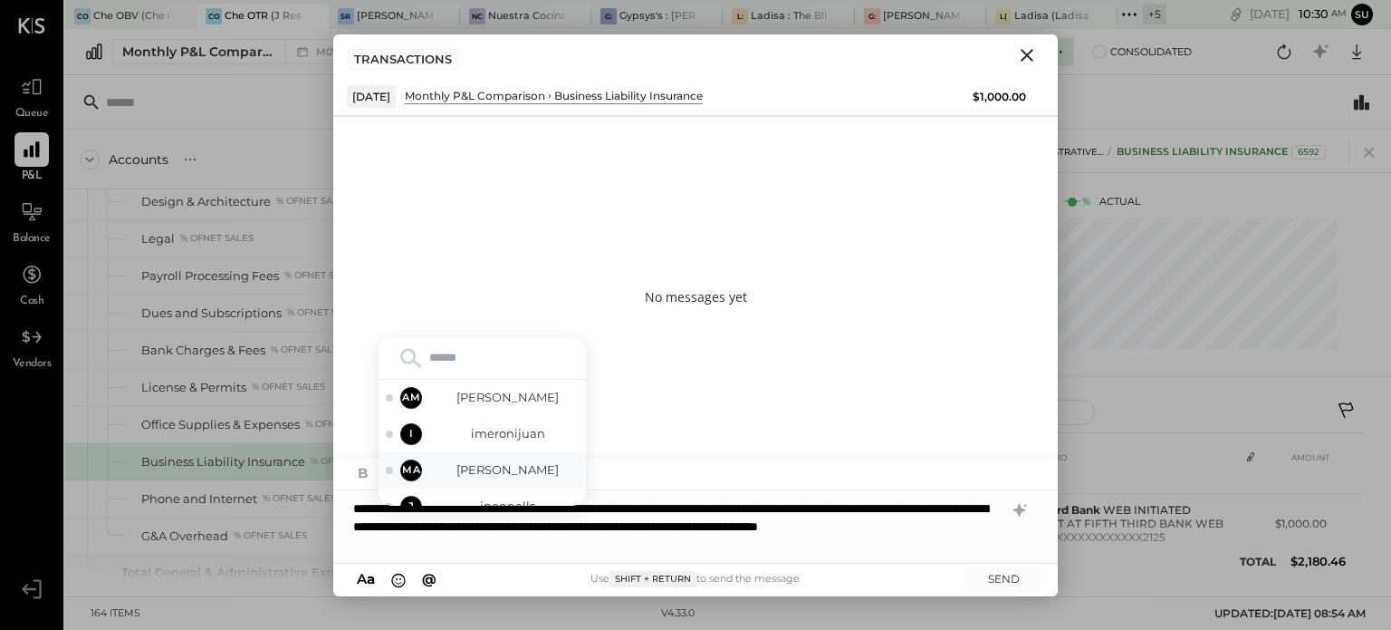
click at [511, 472] on span "[PERSON_NAME]" at bounding box center [508, 469] width 142 height 17
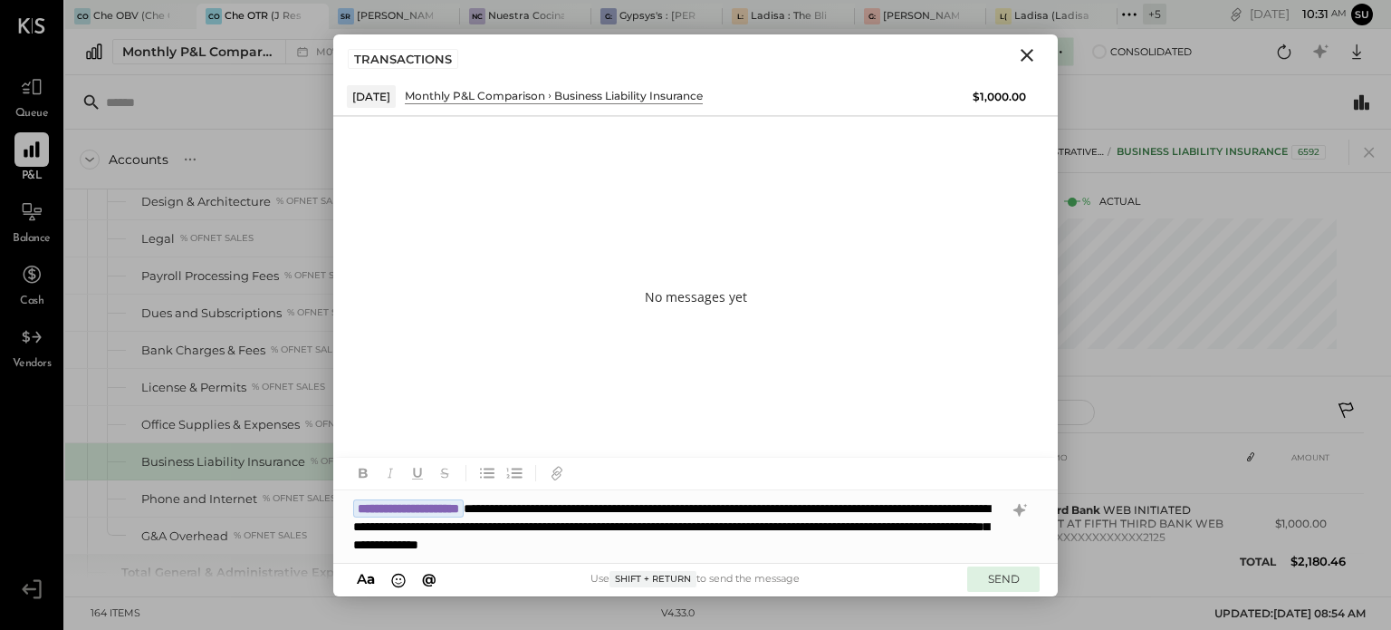
click at [978, 579] on button "SEND" at bounding box center [1003, 578] width 72 height 24
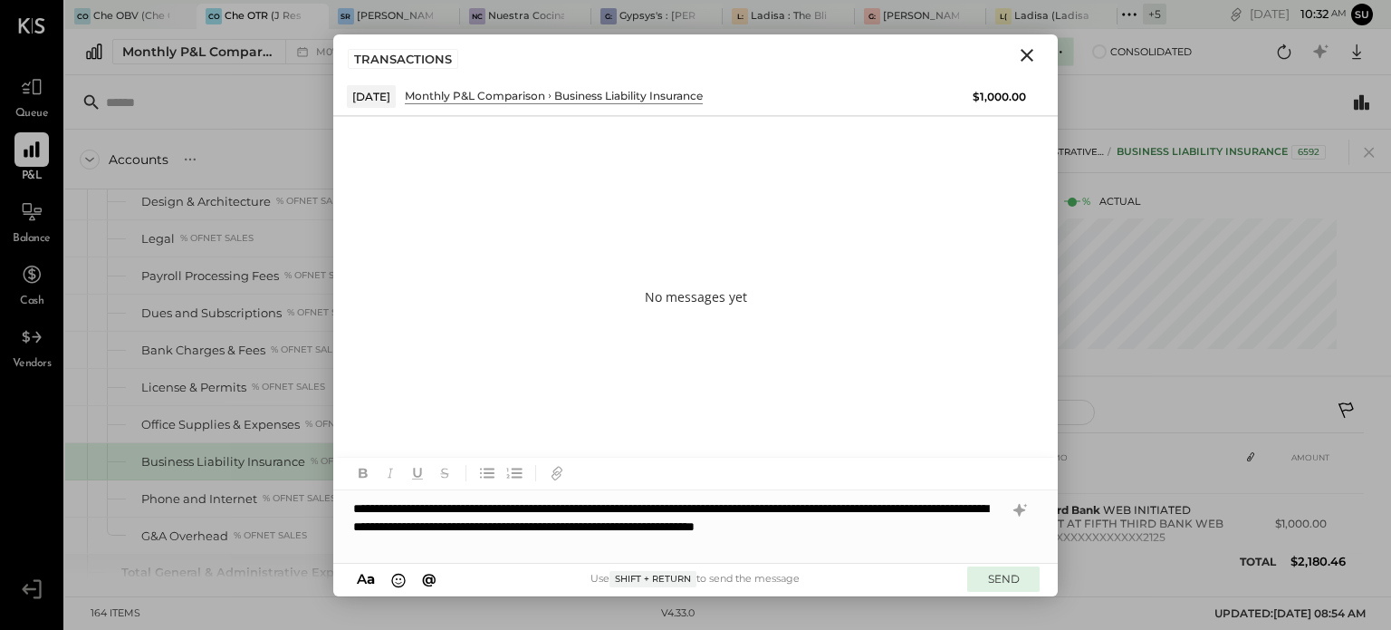
click at [996, 573] on button "SEND" at bounding box center [1003, 578] width 72 height 24
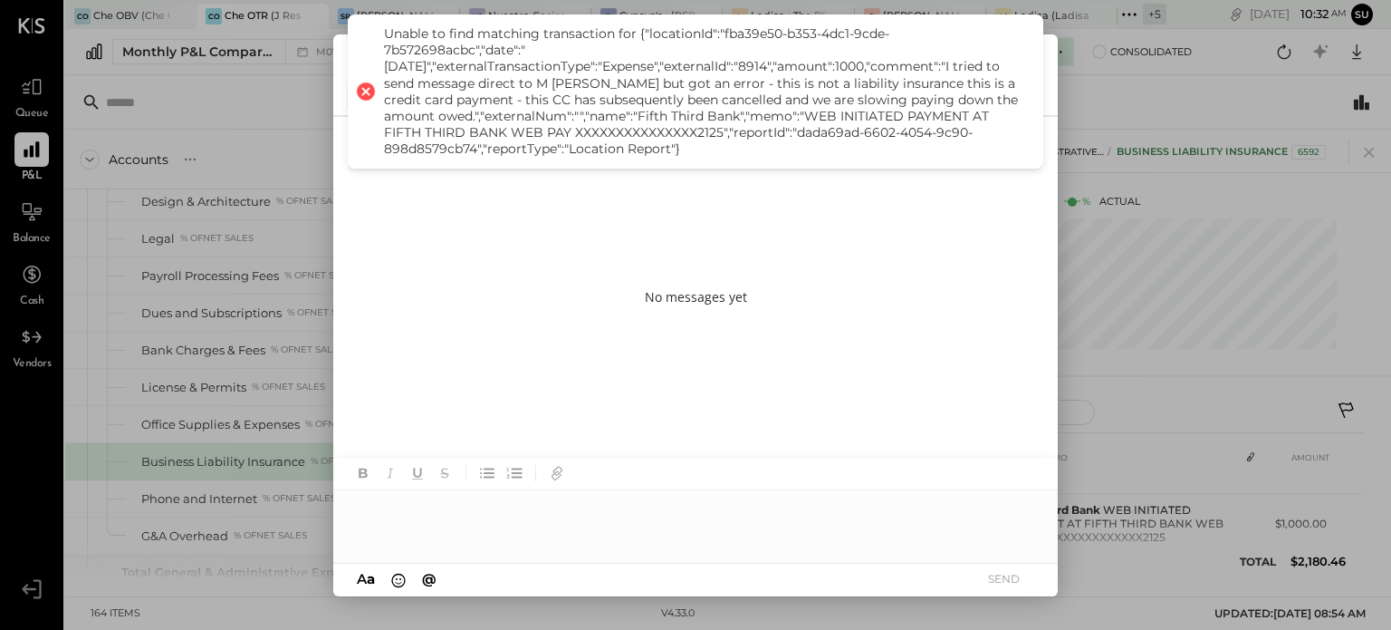
click at [873, 242] on div "No messages yet" at bounding box center [695, 297] width 725 height 362
click at [1048, 82] on div "[DATE] Monthly P&L Comparison Business Liability Insurance $1,000.00" at bounding box center [695, 95] width 725 height 39
click at [692, 379] on div "No messages yet" at bounding box center [695, 297] width 725 height 362
click at [361, 89] on div at bounding box center [365, 91] width 25 height 25
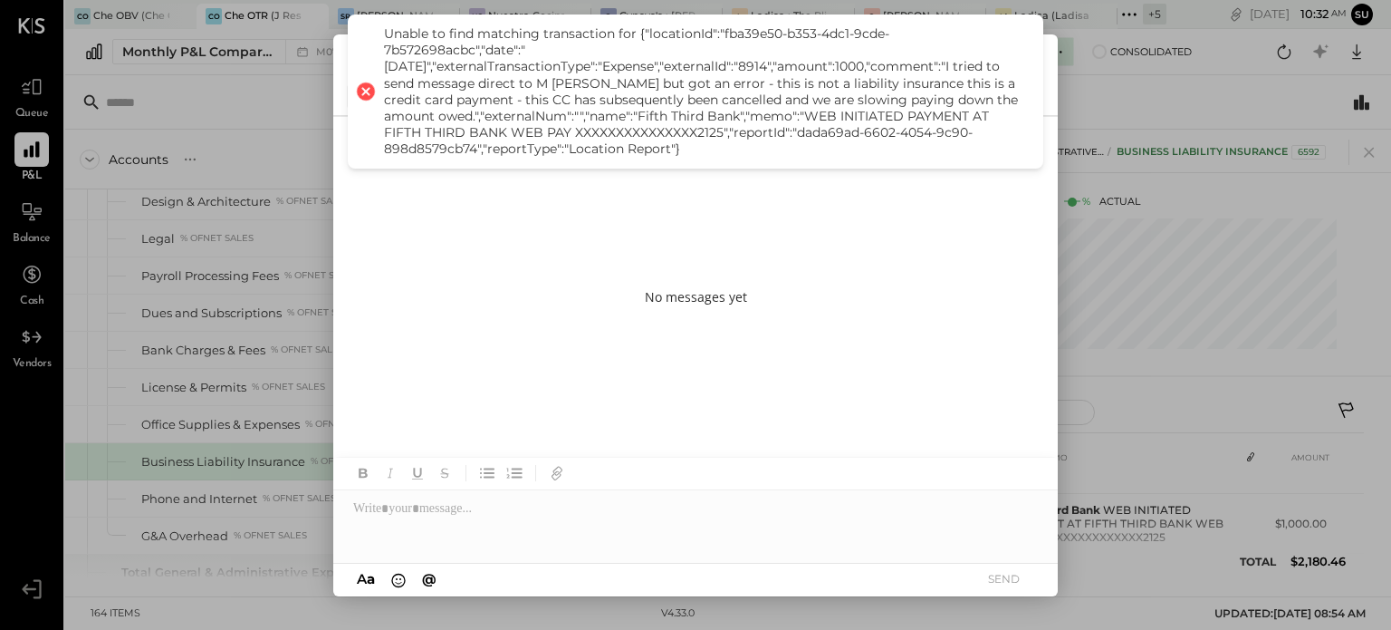
click at [361, 89] on div at bounding box center [365, 91] width 25 height 25
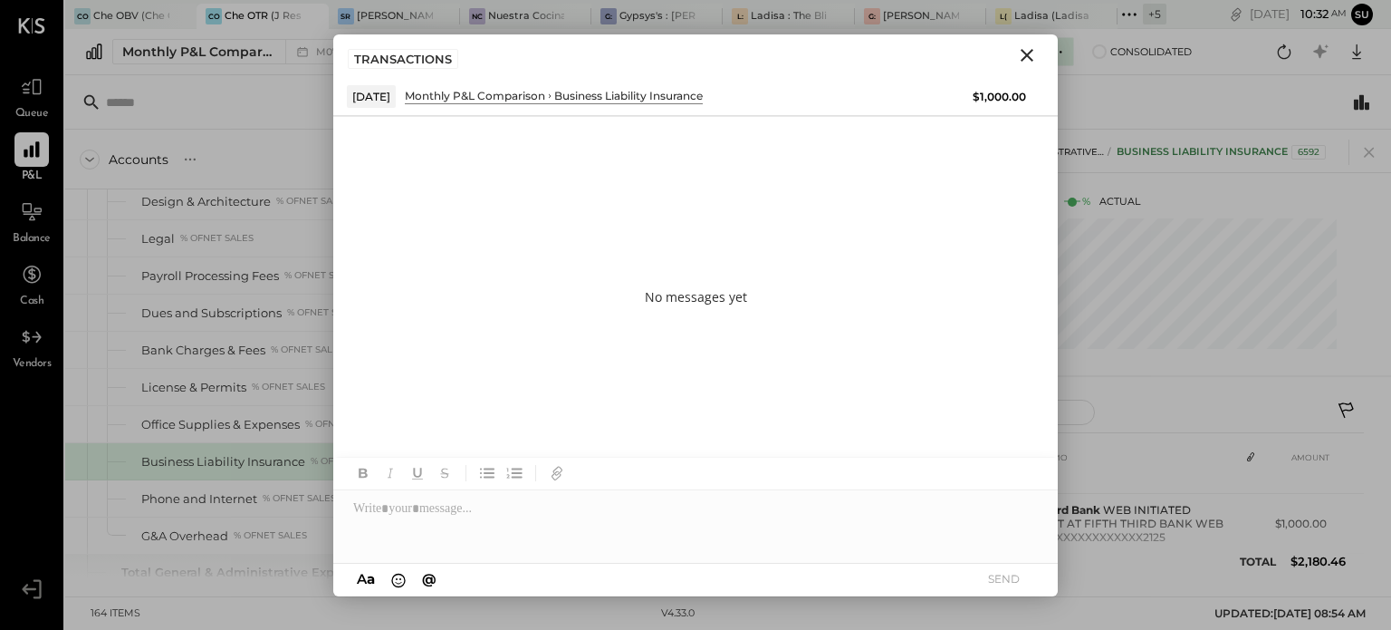
click at [1025, 55] on icon "Close" at bounding box center [1027, 55] width 13 height 13
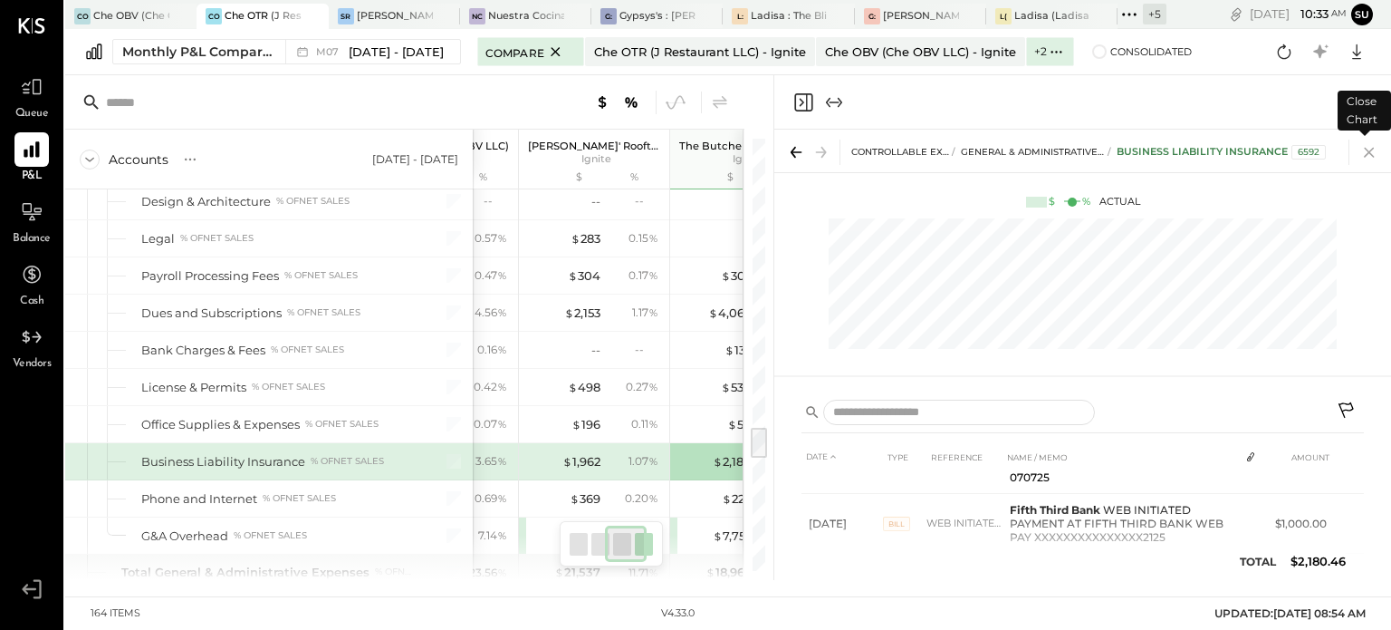
click at [1370, 149] on icon at bounding box center [1369, 151] width 25 height 25
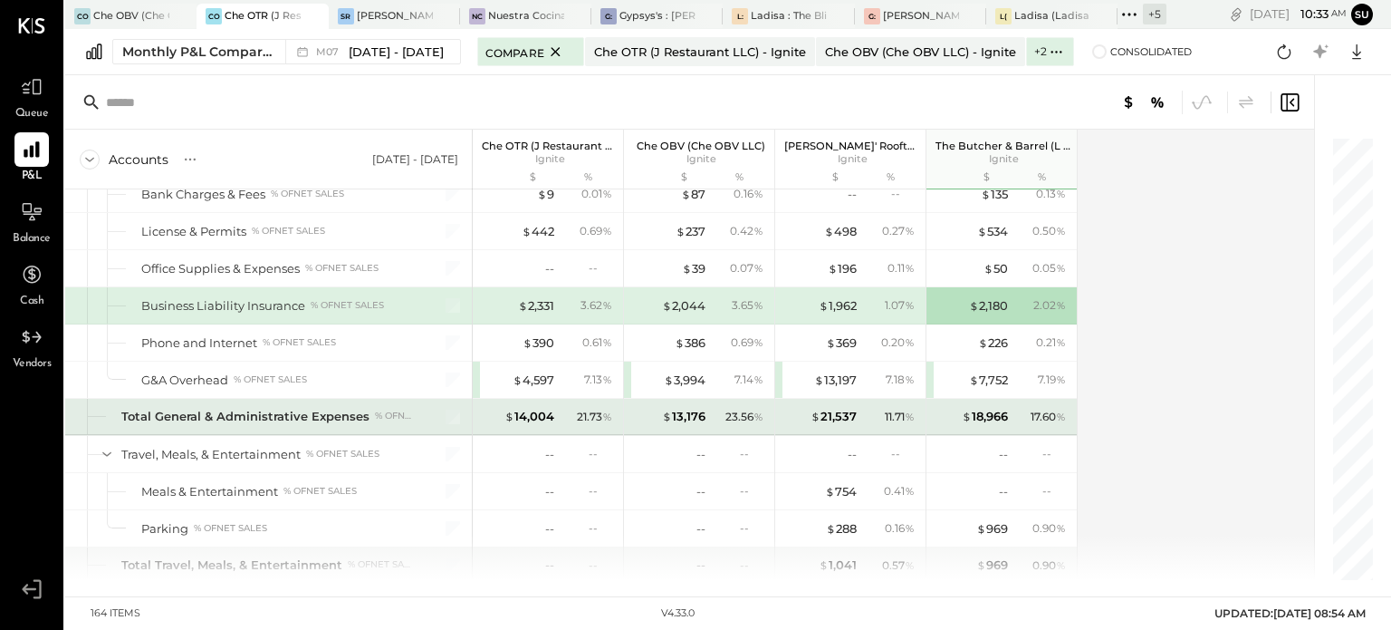
scroll to position [3960, 0]
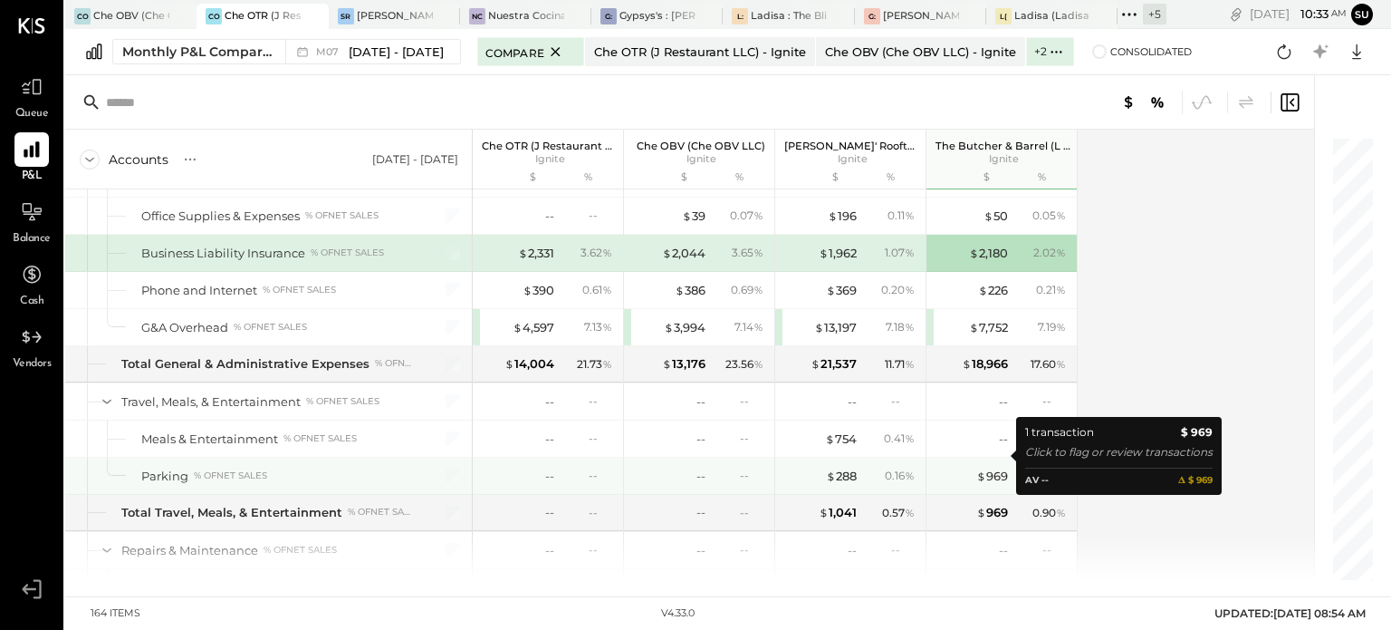
click at [971, 467] on div "$ 969" at bounding box center [972, 475] width 72 height 17
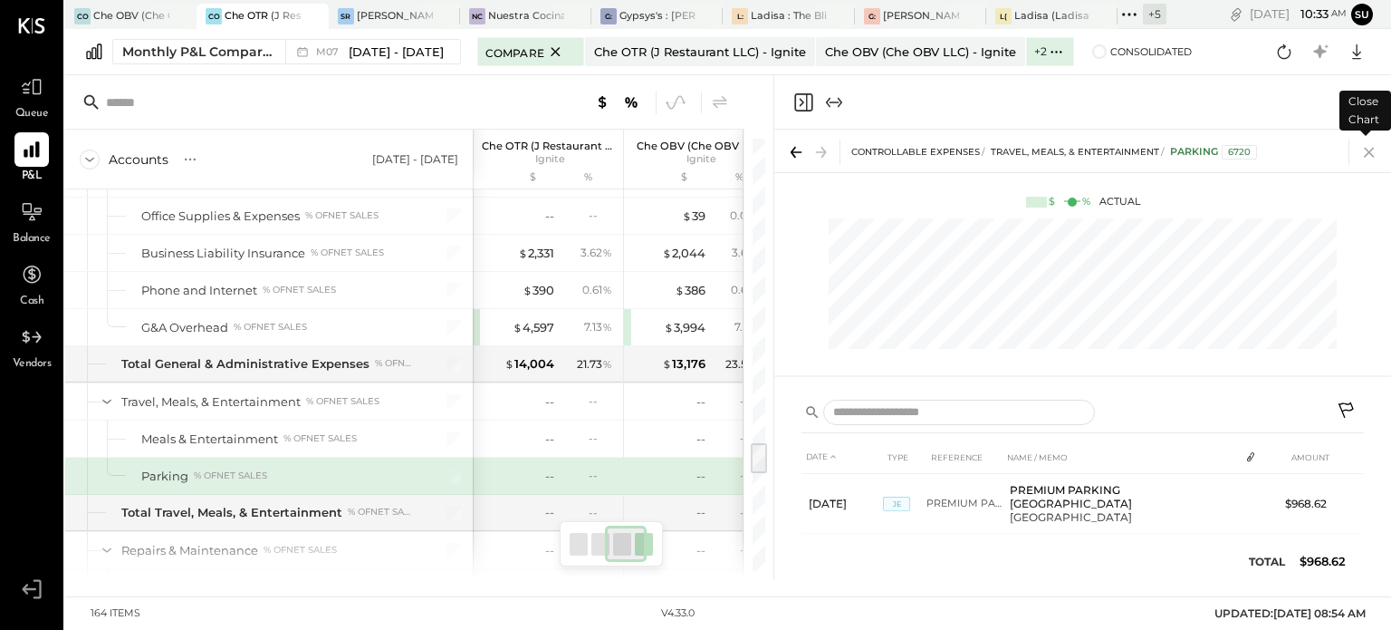
click at [1368, 150] on icon at bounding box center [1369, 153] width 10 height 10
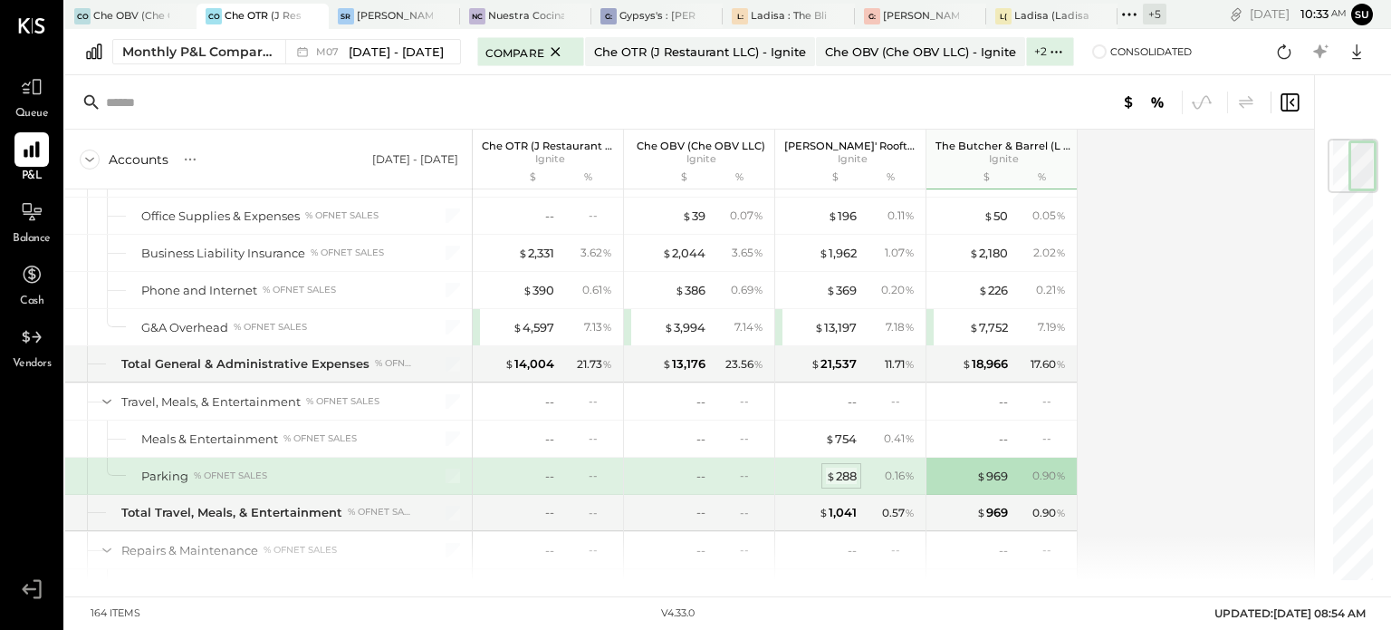
click at [845, 467] on div "$ 288" at bounding box center [841, 475] width 31 height 17
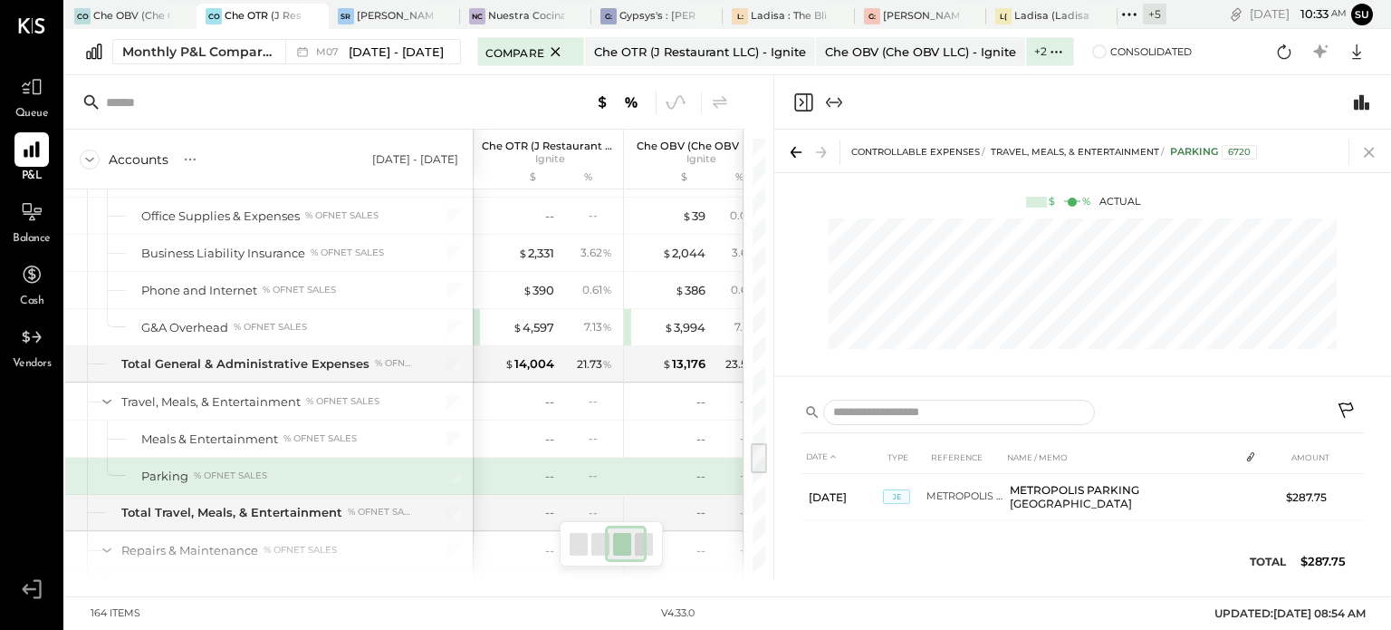
click at [1372, 150] on icon at bounding box center [1369, 153] width 10 height 10
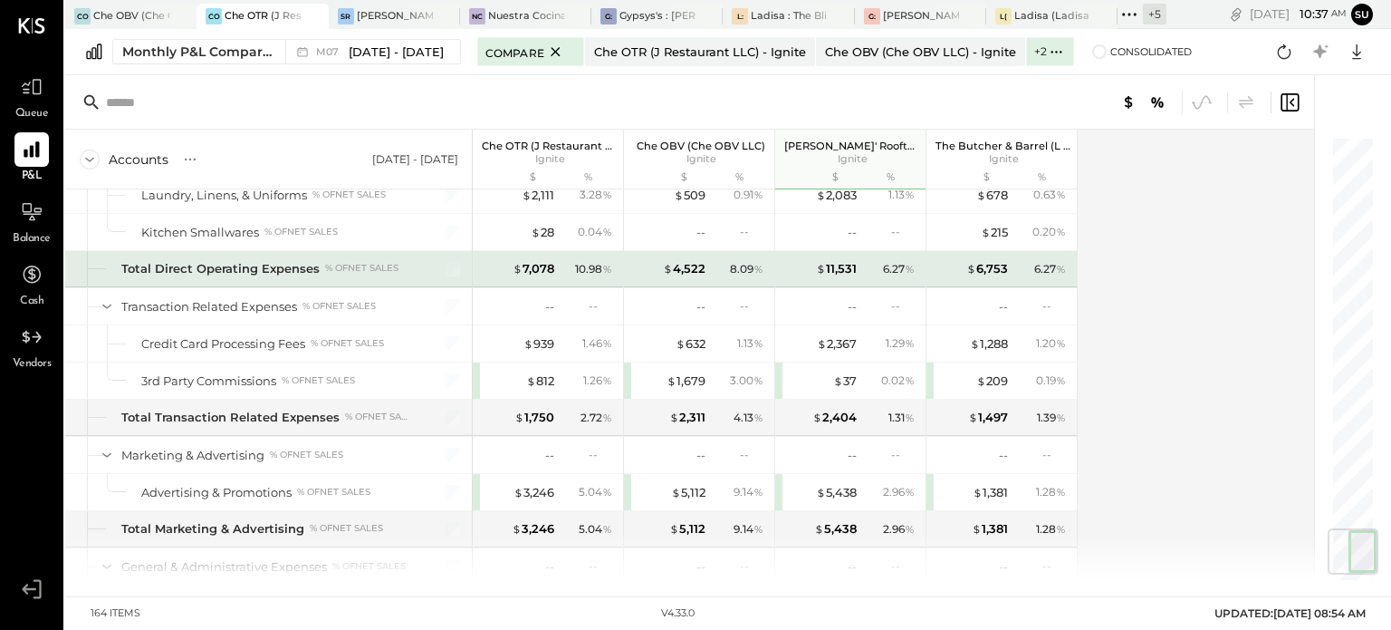
scroll to position [3330, 0]
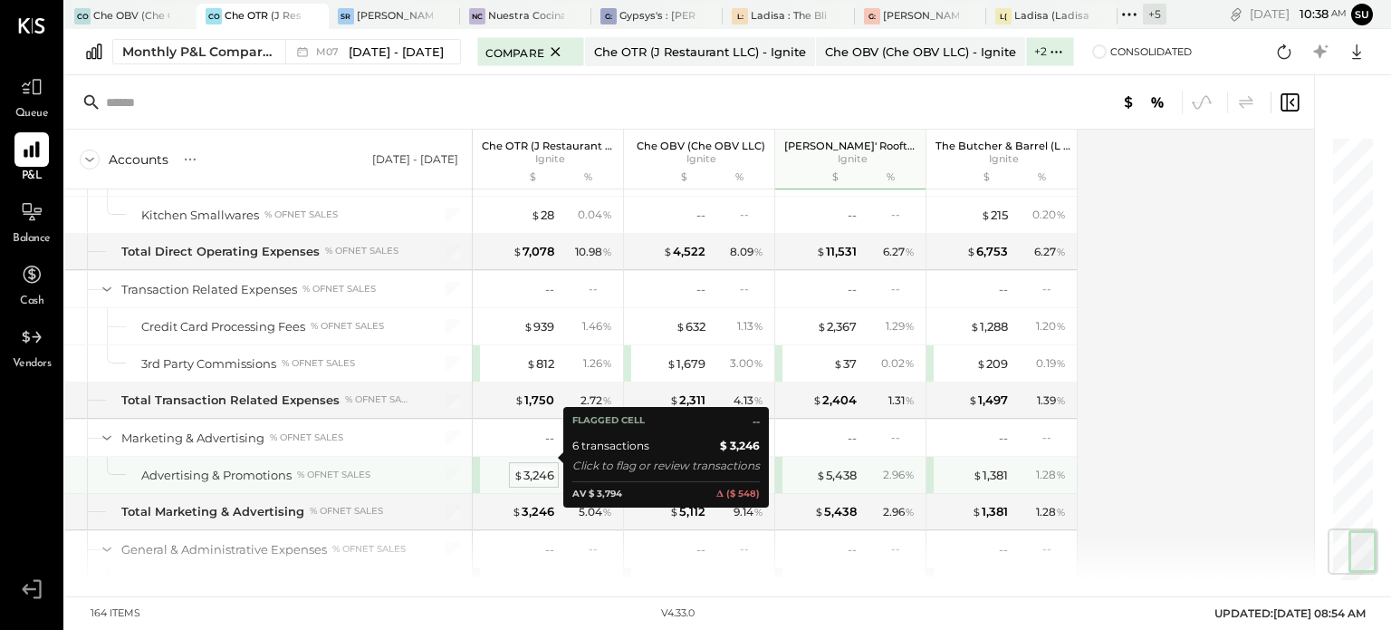
click at [539, 466] on div "$ 3,246" at bounding box center [534, 474] width 41 height 17
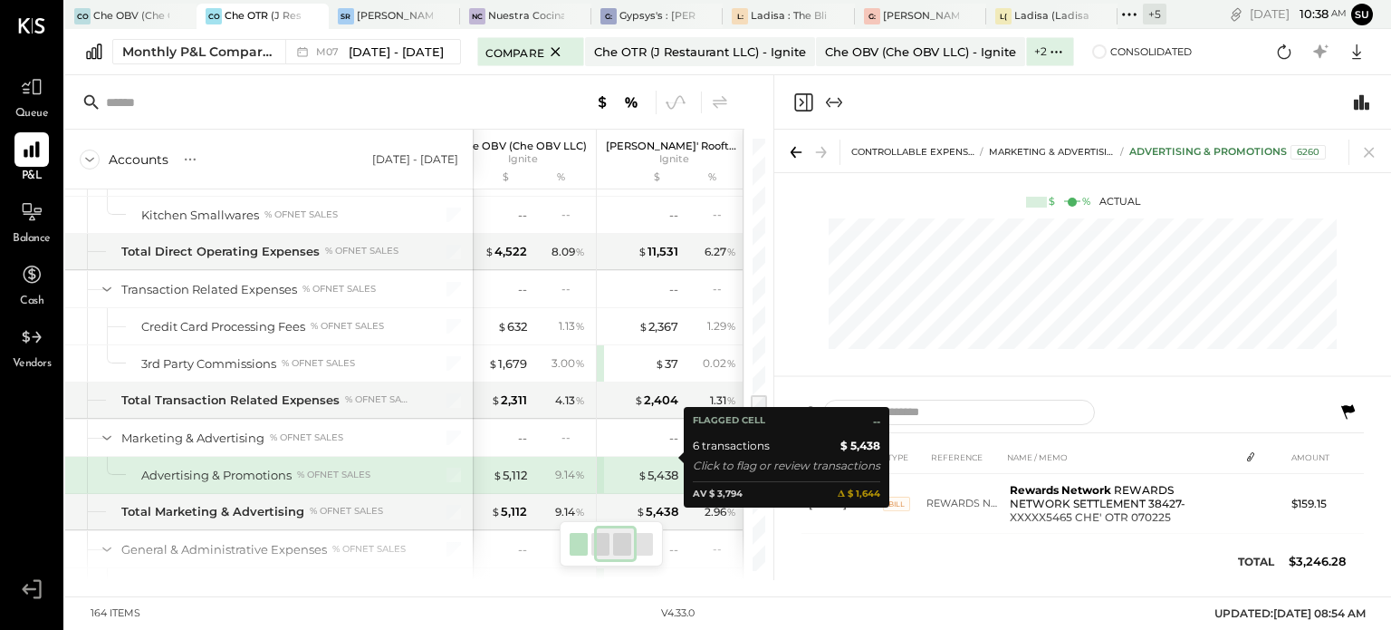
scroll to position [0, 193]
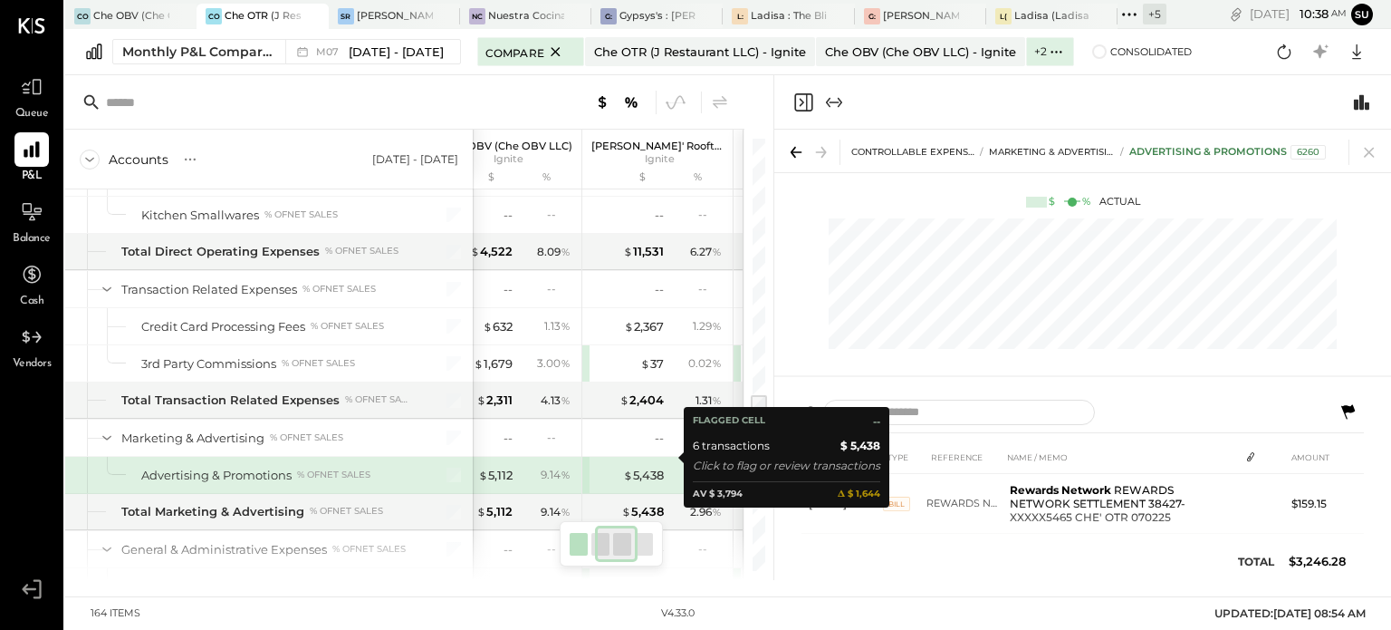
click at [653, 466] on div "$ 5,438" at bounding box center [643, 474] width 41 height 17
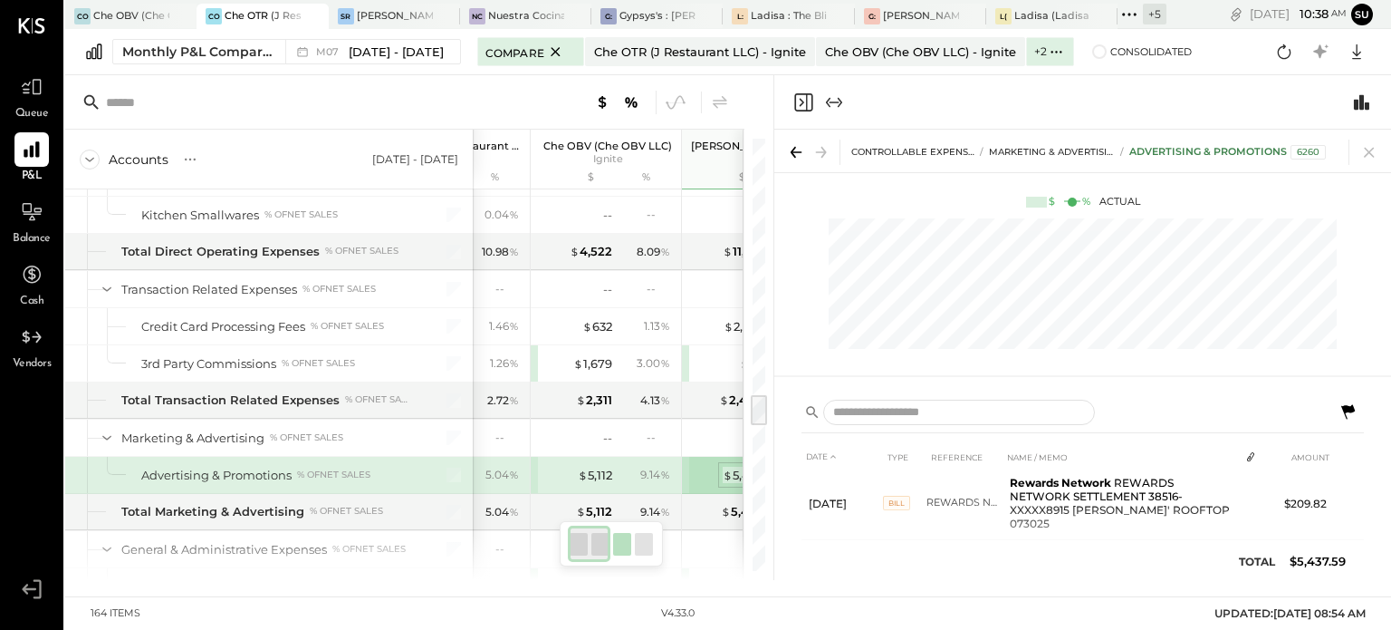
scroll to position [0, 14]
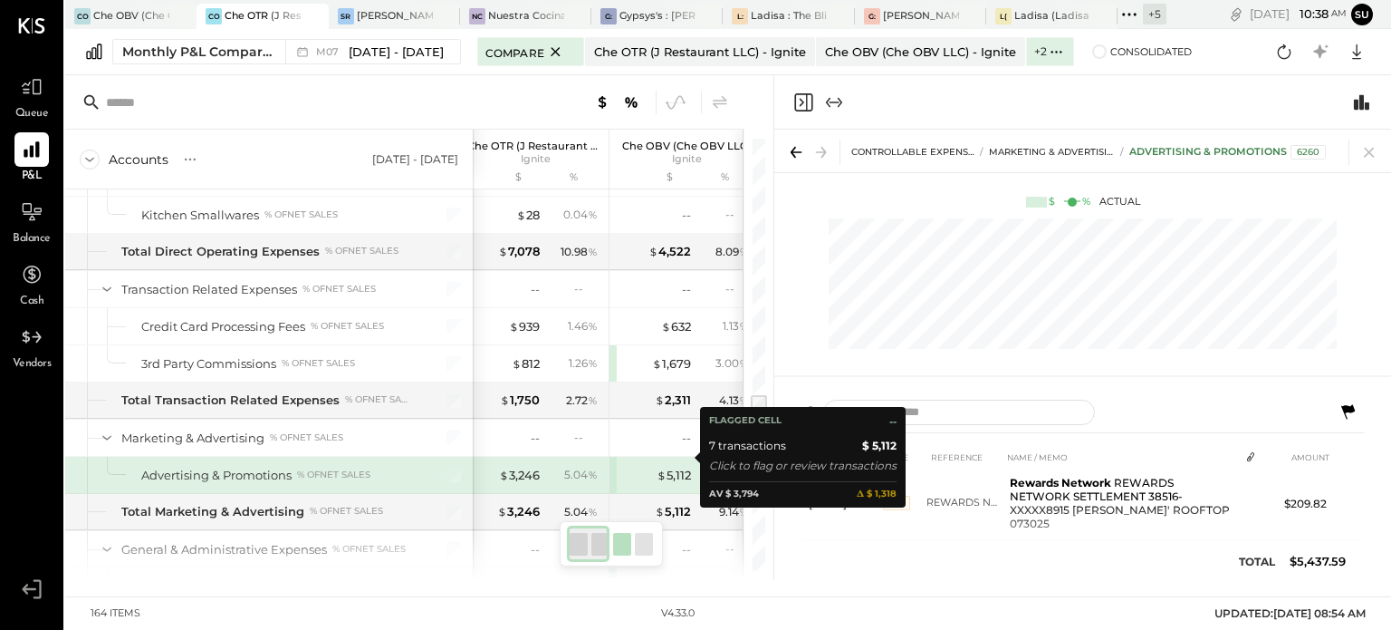
click at [662, 467] on span "$" at bounding box center [662, 474] width 10 height 14
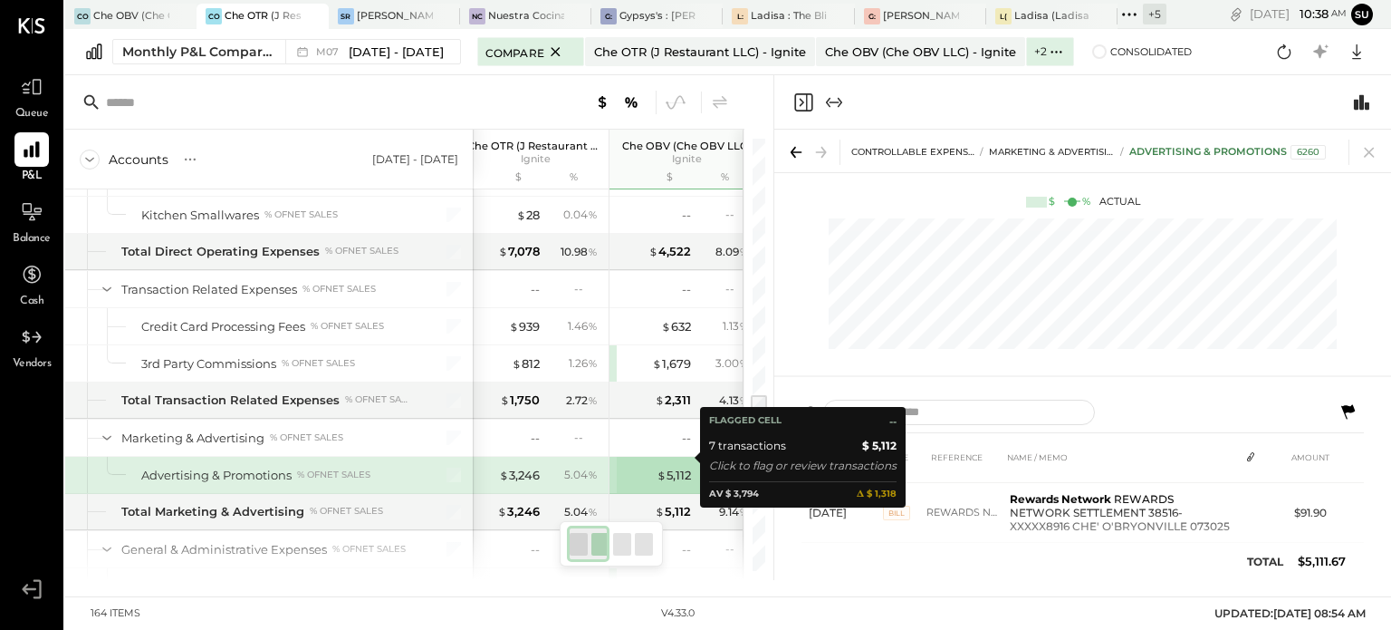
scroll to position [283, 0]
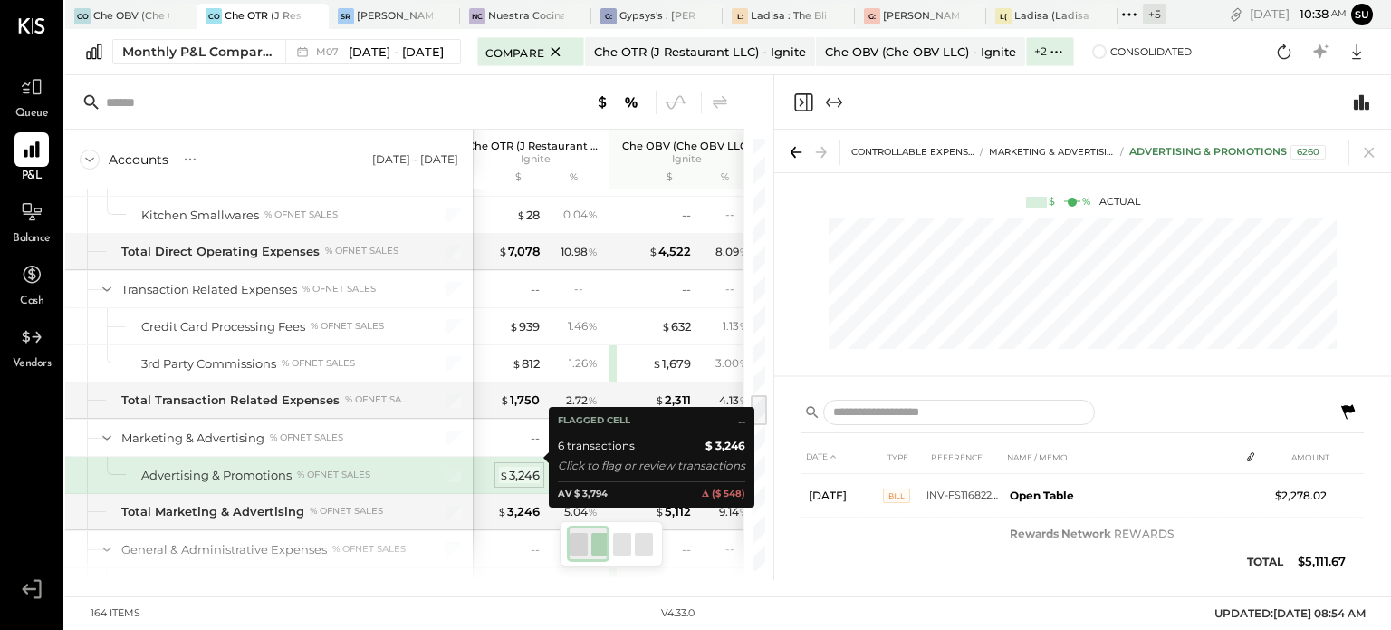
click at [516, 466] on div "$ 3,246" at bounding box center [519, 474] width 41 height 17
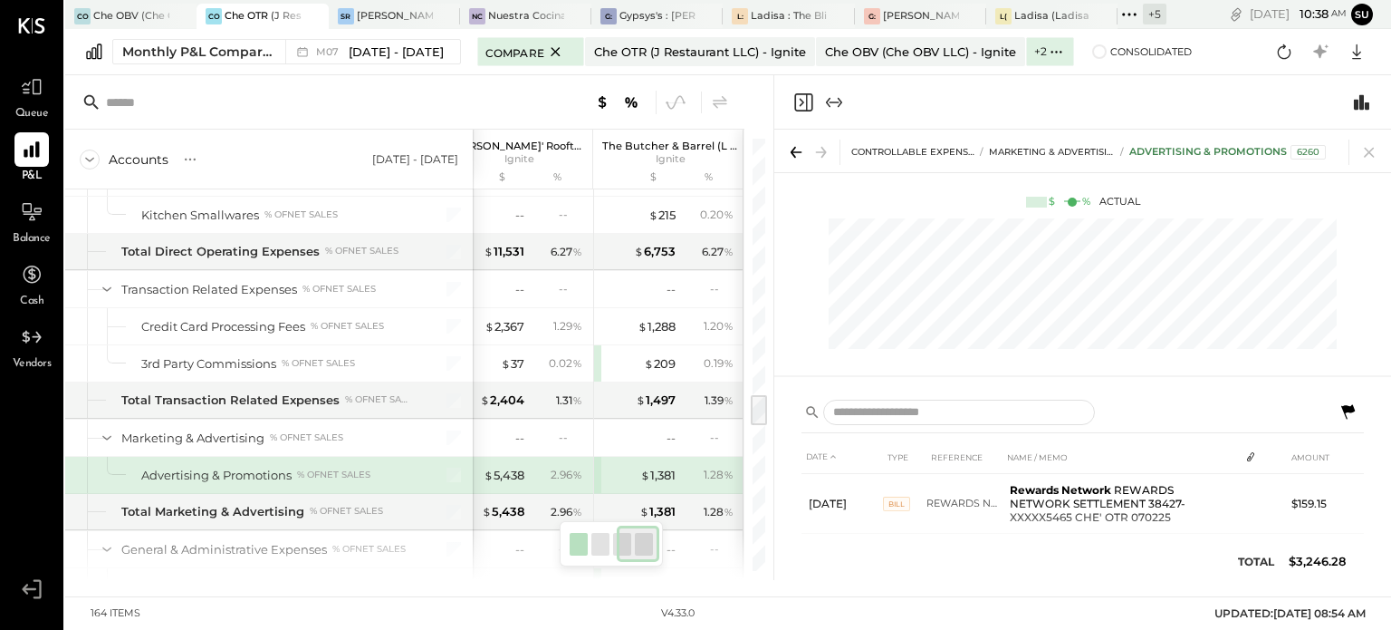
scroll to position [0, 332]
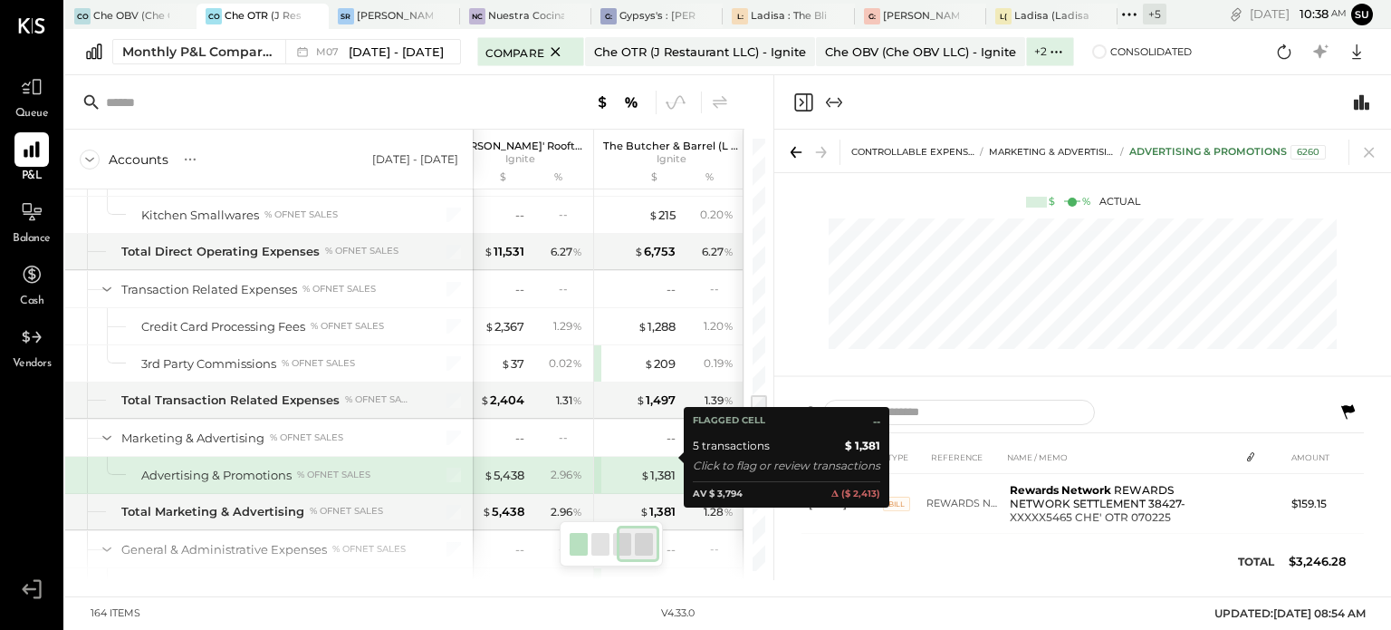
click at [640, 467] on span "$" at bounding box center [645, 474] width 10 height 14
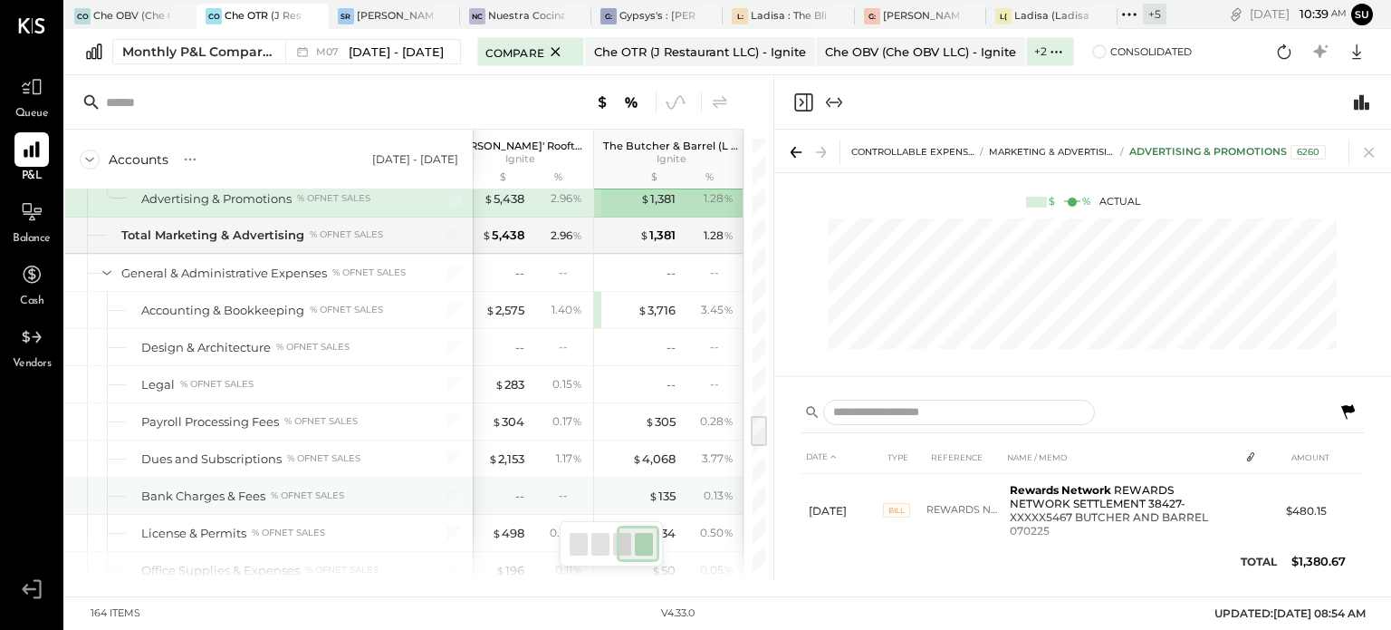
scroll to position [3605, 0]
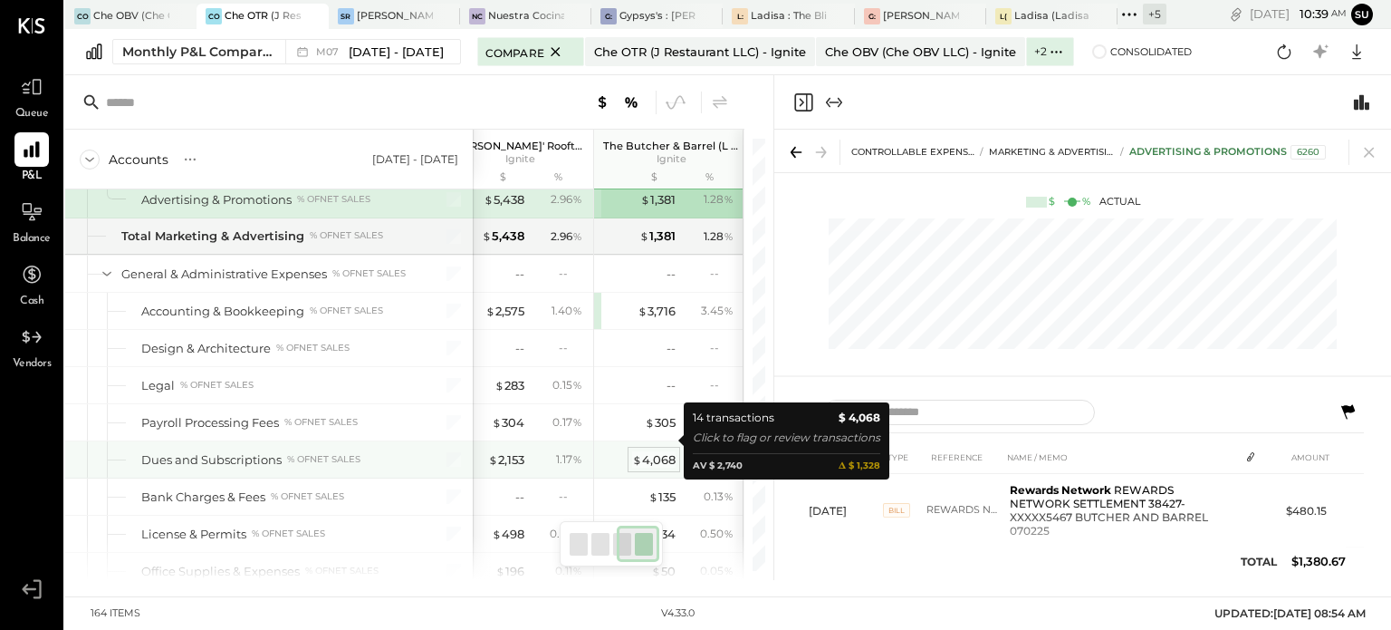
click at [663, 451] on div "$ 4,068" at bounding box center [653, 459] width 43 height 17
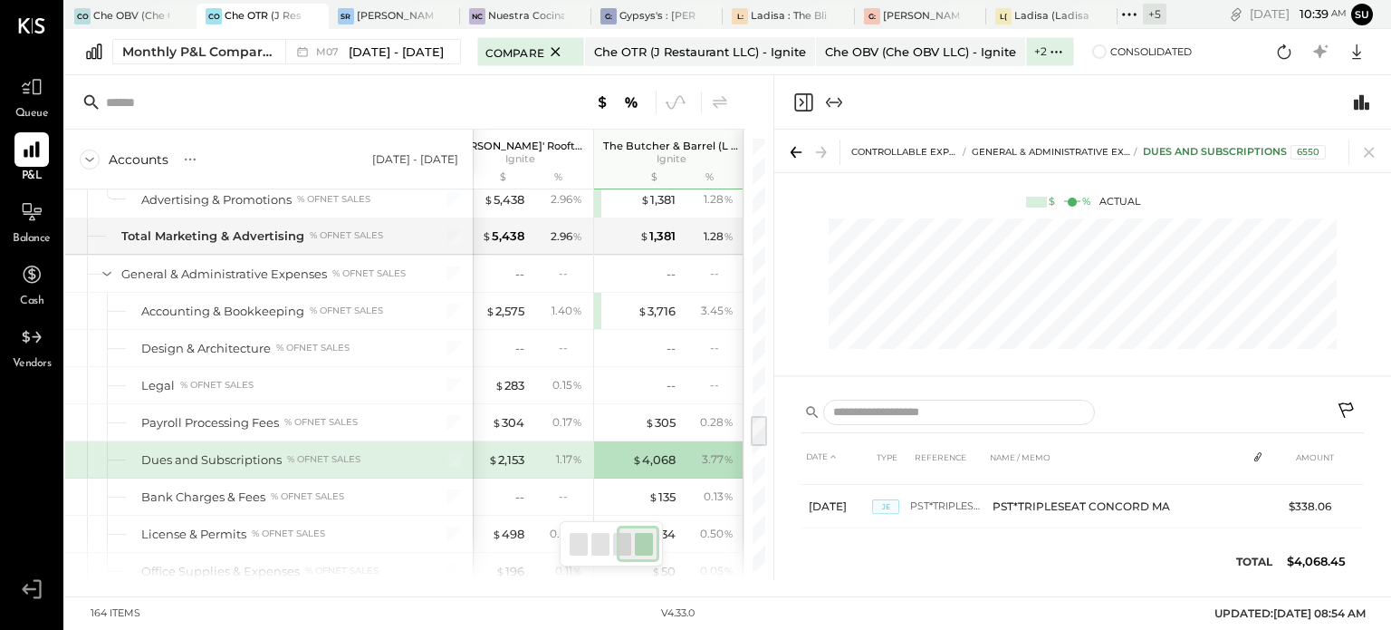
scroll to position [597, 0]
click at [1366, 156] on icon at bounding box center [1369, 153] width 10 height 10
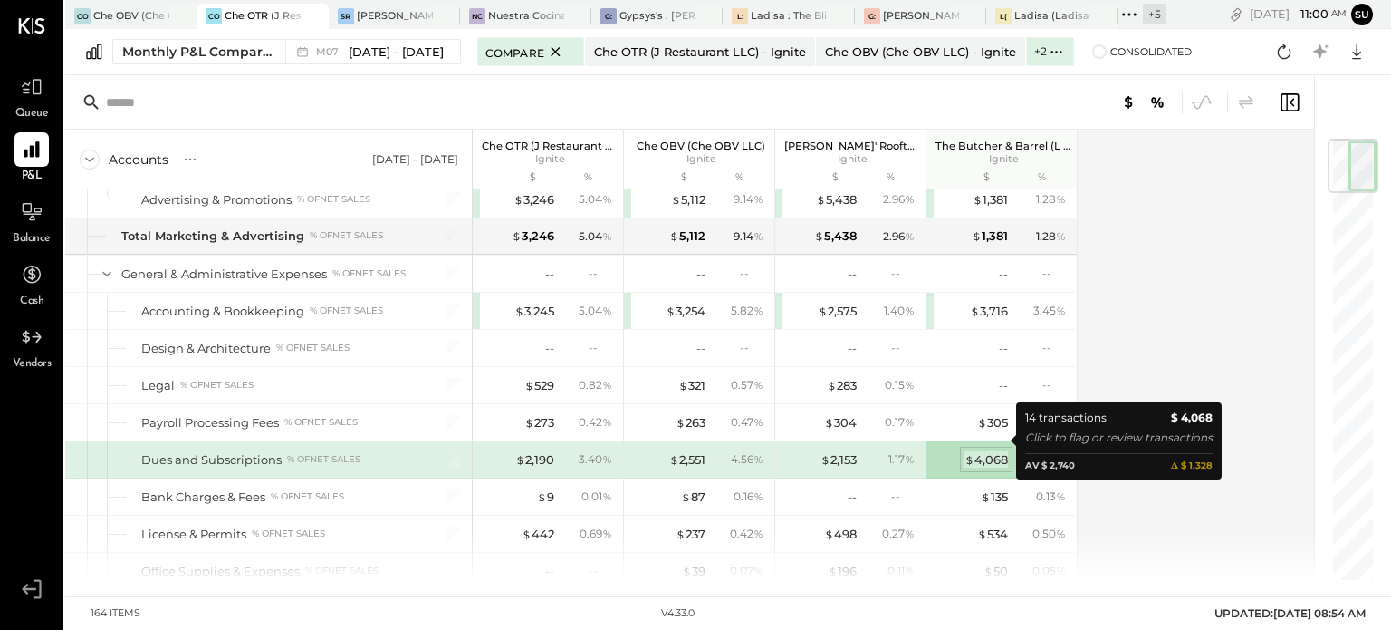
click at [985, 451] on div "$ 4,068" at bounding box center [986, 459] width 43 height 17
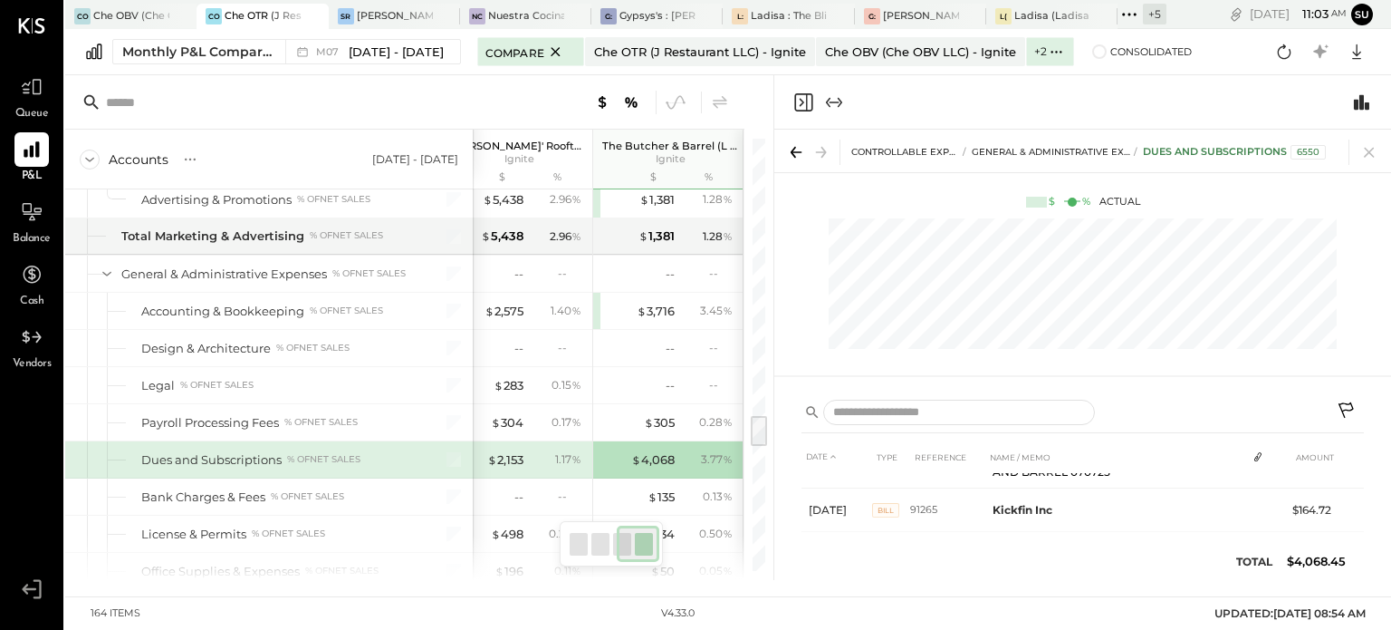
scroll to position [74, 0]
click at [515, 451] on div "$ 2,153" at bounding box center [505, 459] width 36 height 17
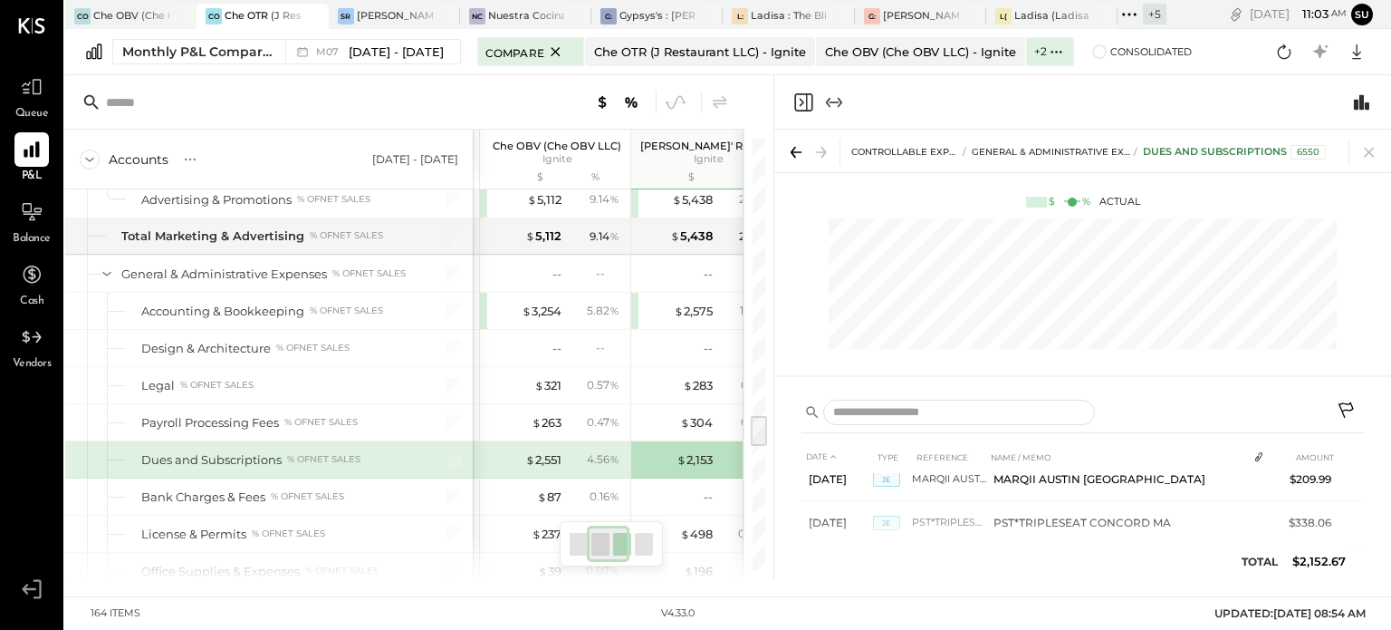
scroll to position [3605, 0]
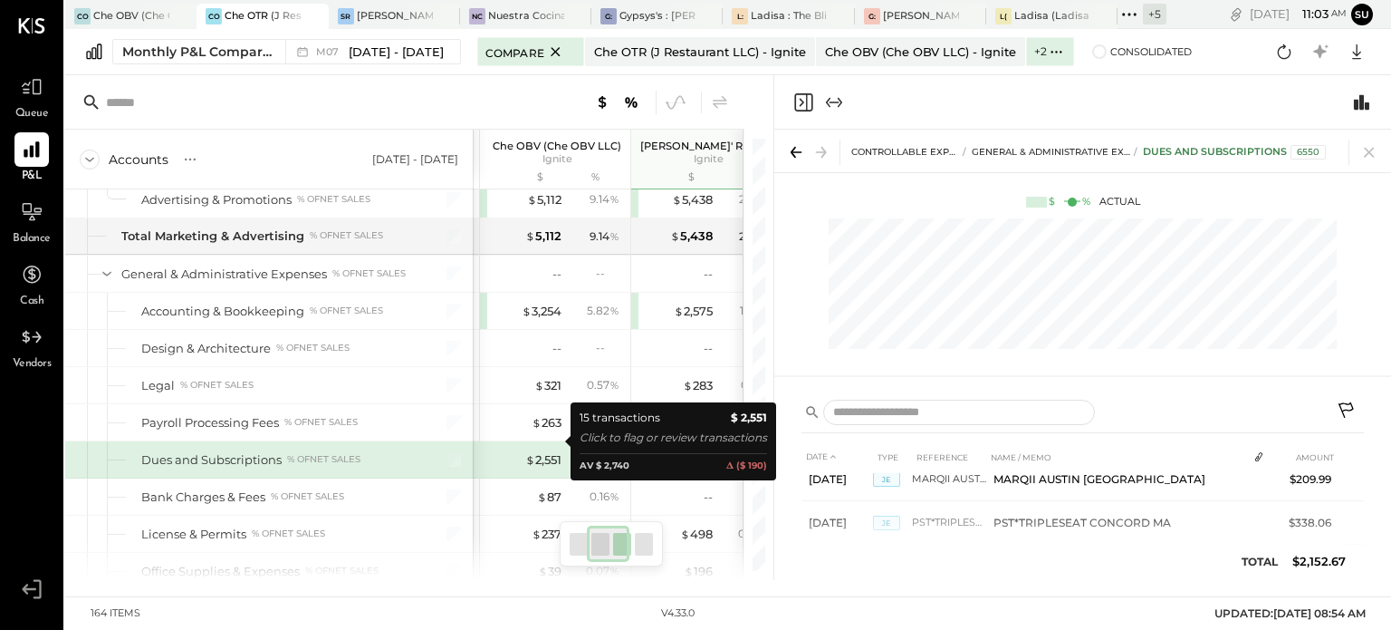
click at [523, 451] on div "$ 2,551" at bounding box center [525, 459] width 72 height 17
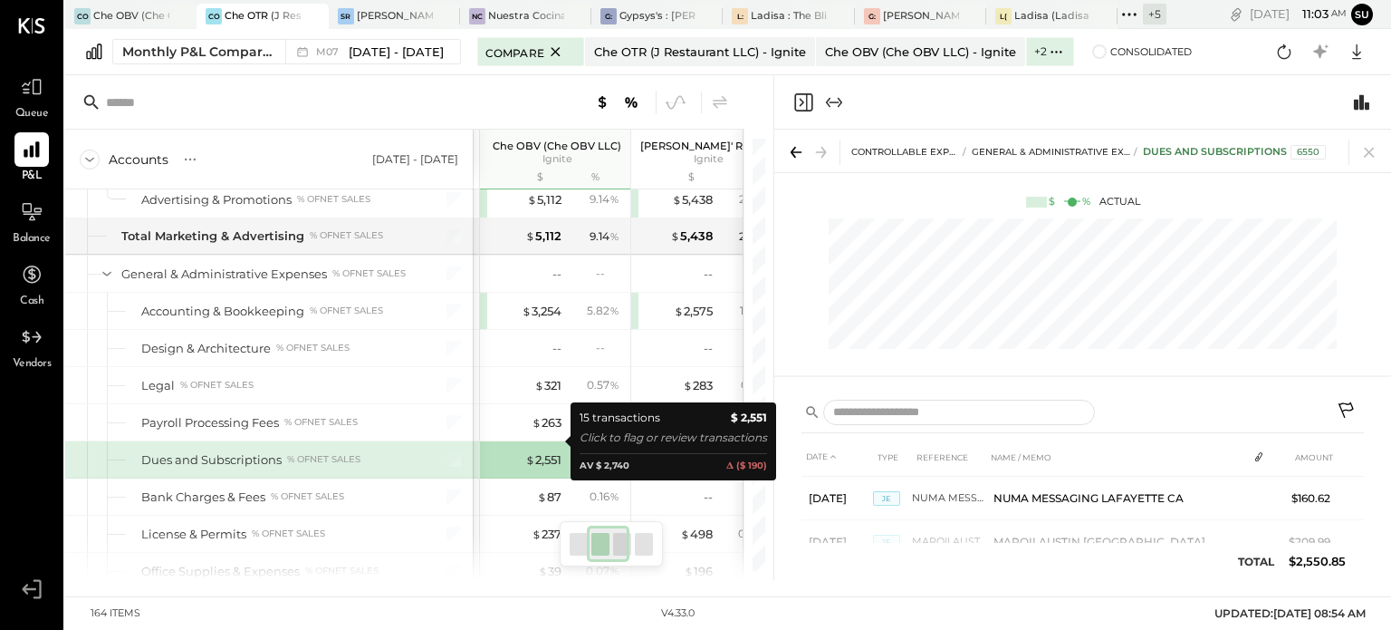
scroll to position [586, 0]
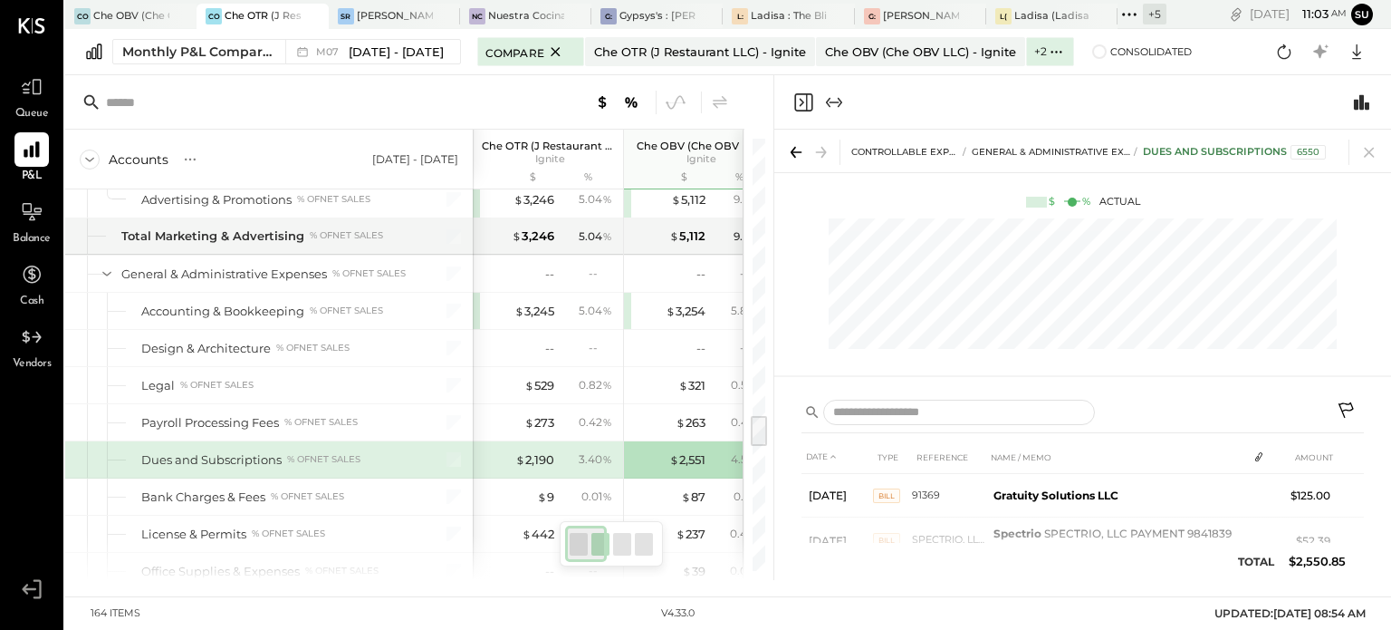
click at [571, 454] on div "$ 2,190 3.40 %" at bounding box center [550, 459] width 136 height 36
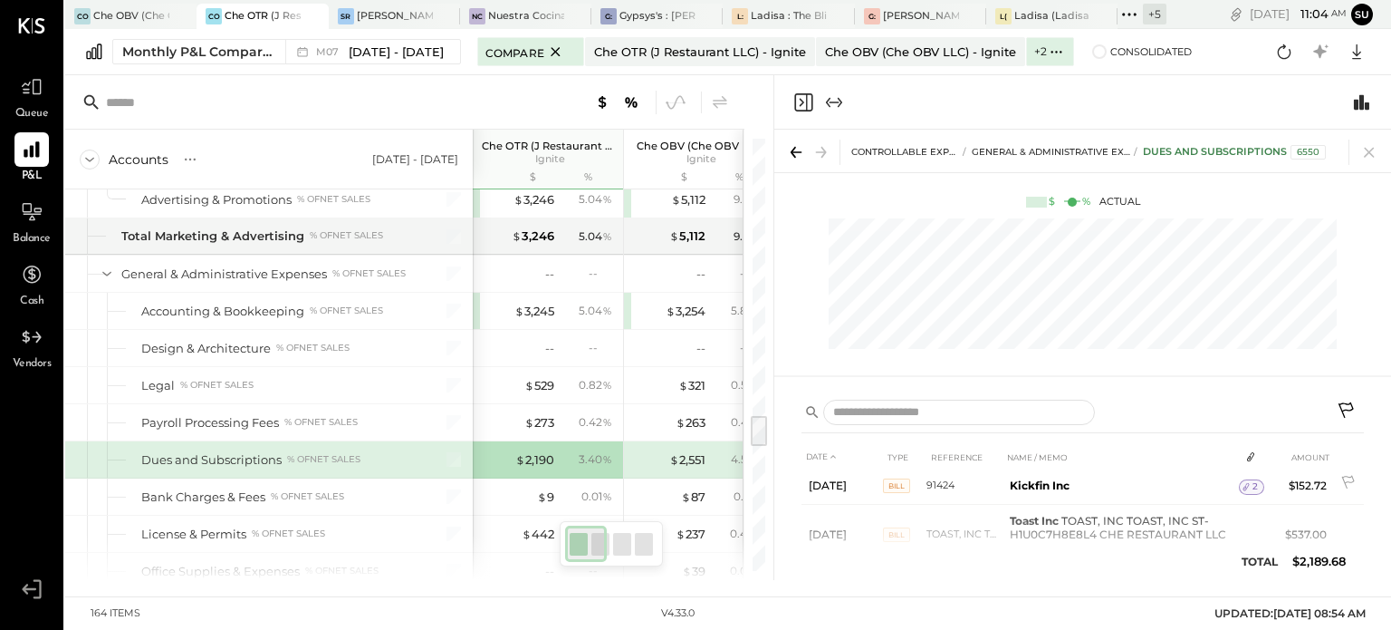
scroll to position [159, 0]
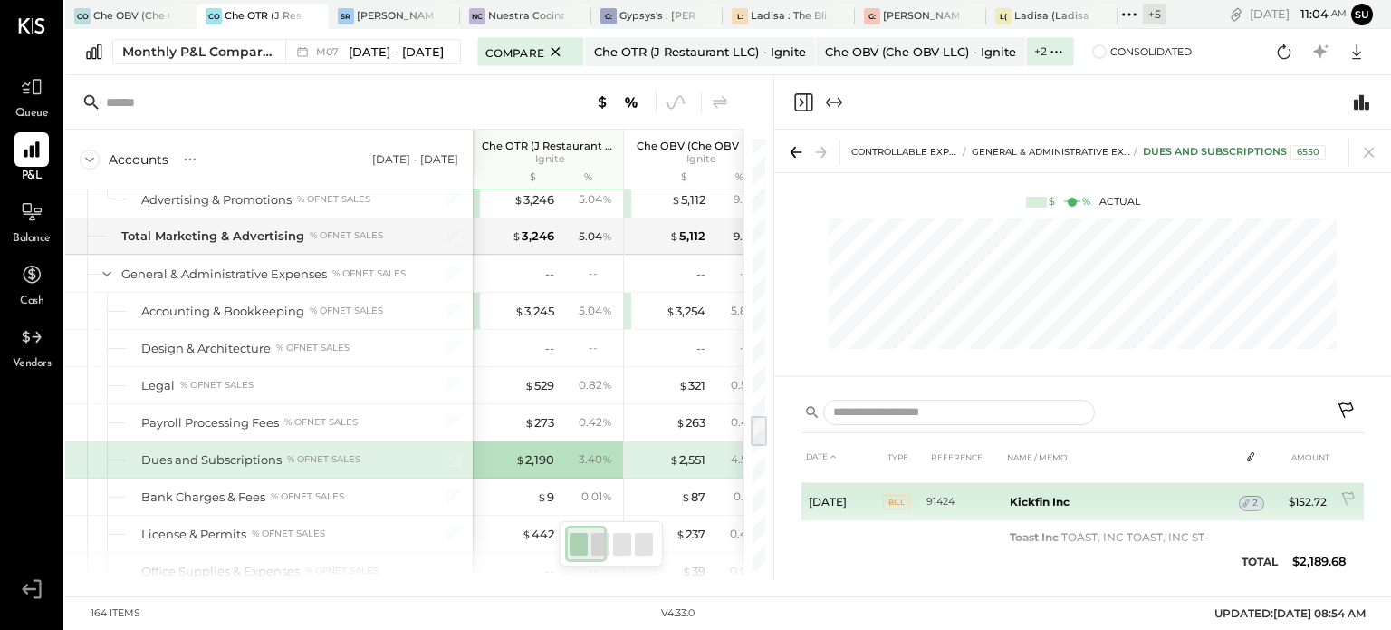
click at [1250, 493] on td "2" at bounding box center [1251, 503] width 25 height 34
click at [1244, 510] on td "2" at bounding box center [1251, 503] width 25 height 34
click at [1247, 498] on icon at bounding box center [1246, 502] width 13 height 13
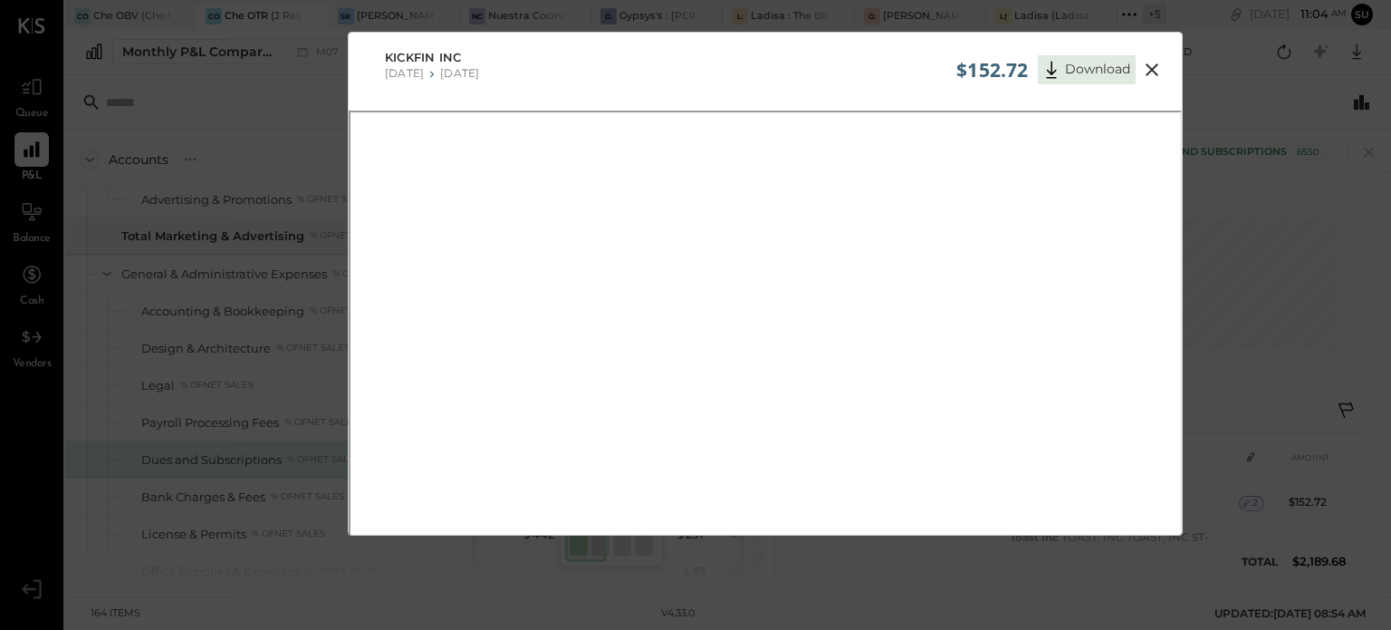
click at [1156, 72] on icon at bounding box center [1152, 70] width 22 height 22
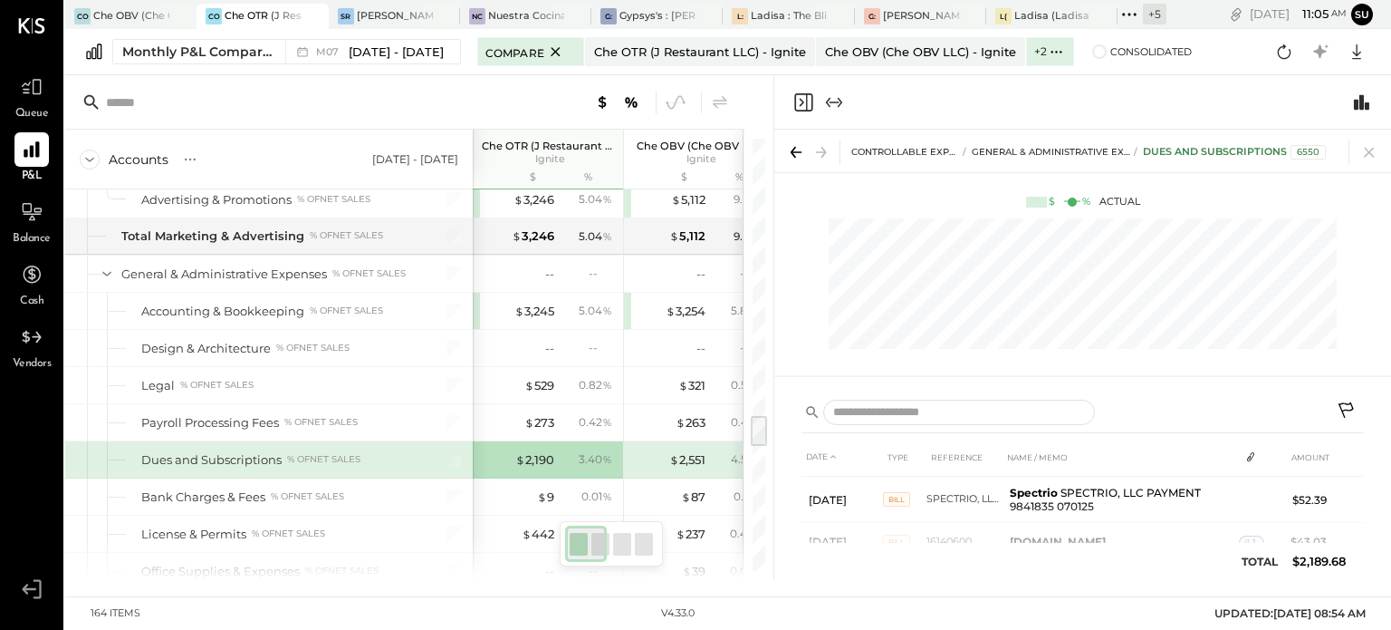
scroll to position [29, 0]
click at [1366, 146] on body "Queue P&L Balance Cash Vendors v 4.33.0 CO Che OBV (Che OBV LLC) - Ignite CO Ch…" at bounding box center [695, 315] width 1391 height 630
click at [1366, 146] on icon at bounding box center [1369, 151] width 25 height 25
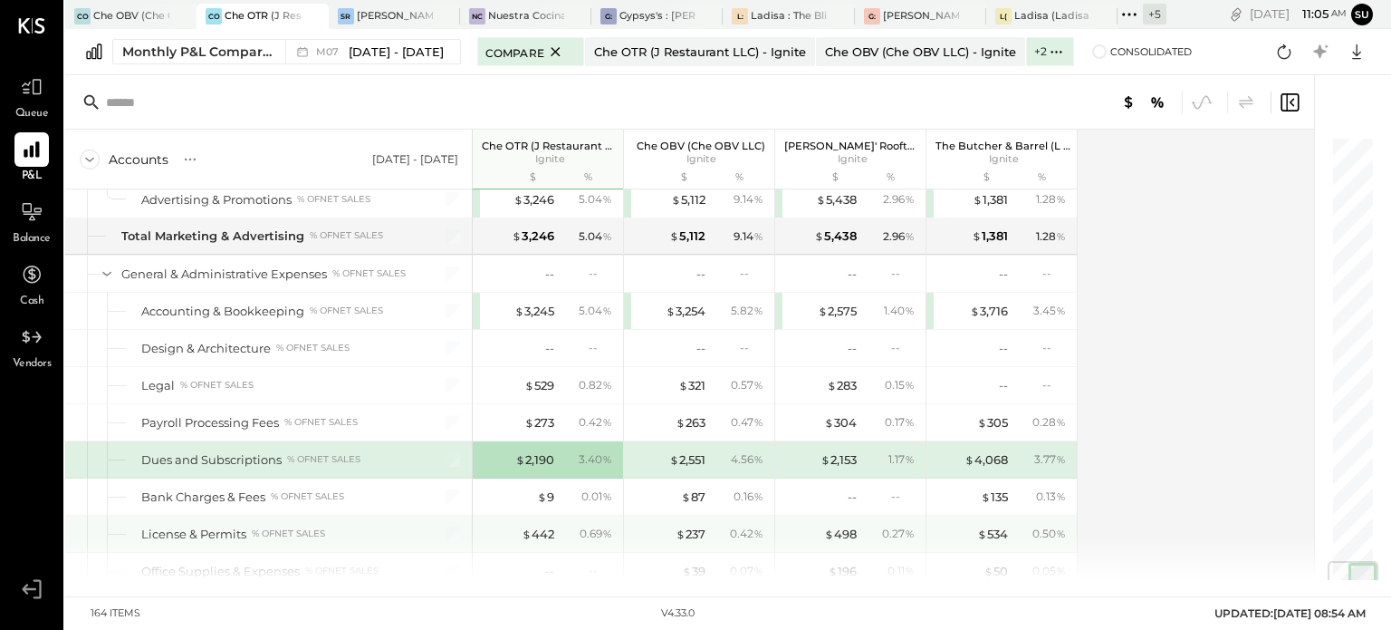
scroll to position [3604, 0]
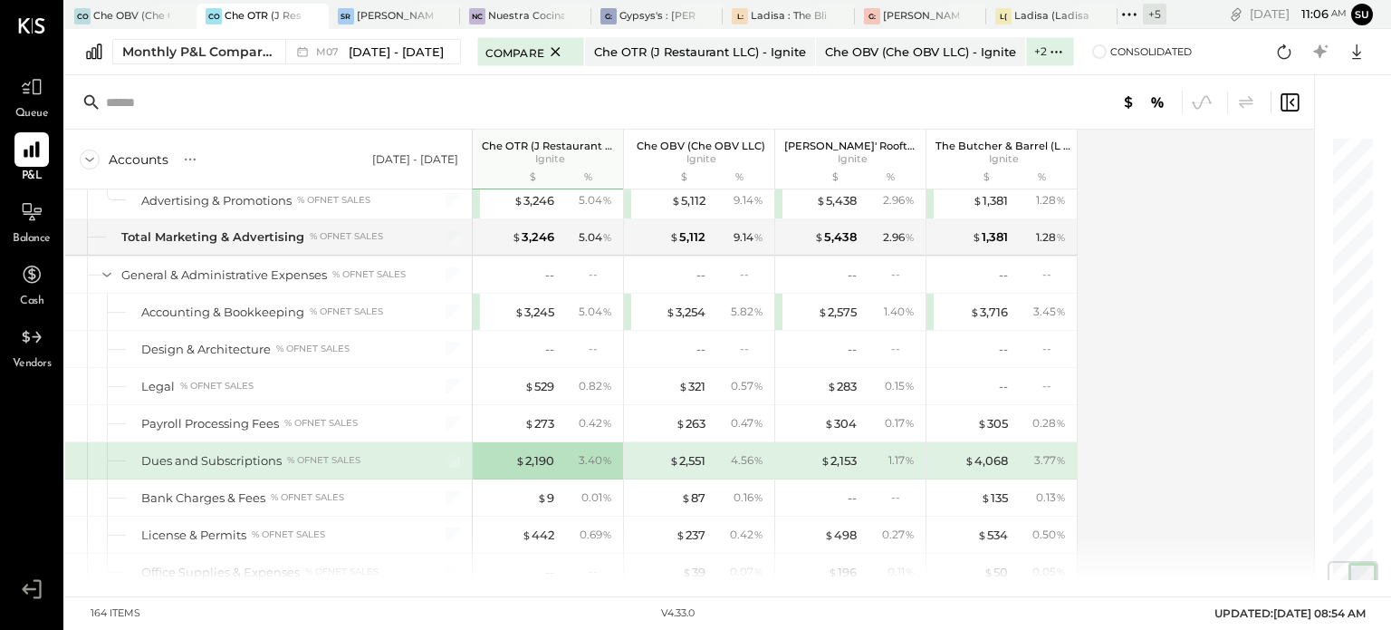
click at [1020, 452] on div "3.77 %" at bounding box center [1042, 460] width 59 height 16
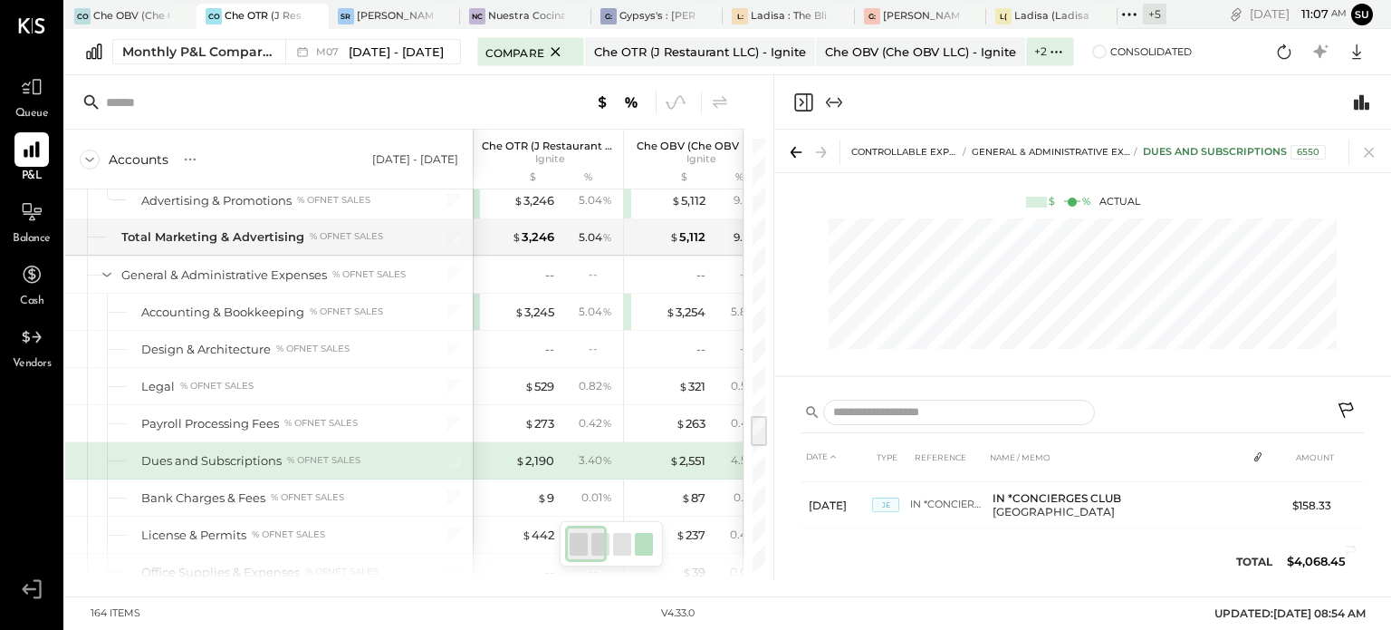
scroll to position [446, 0]
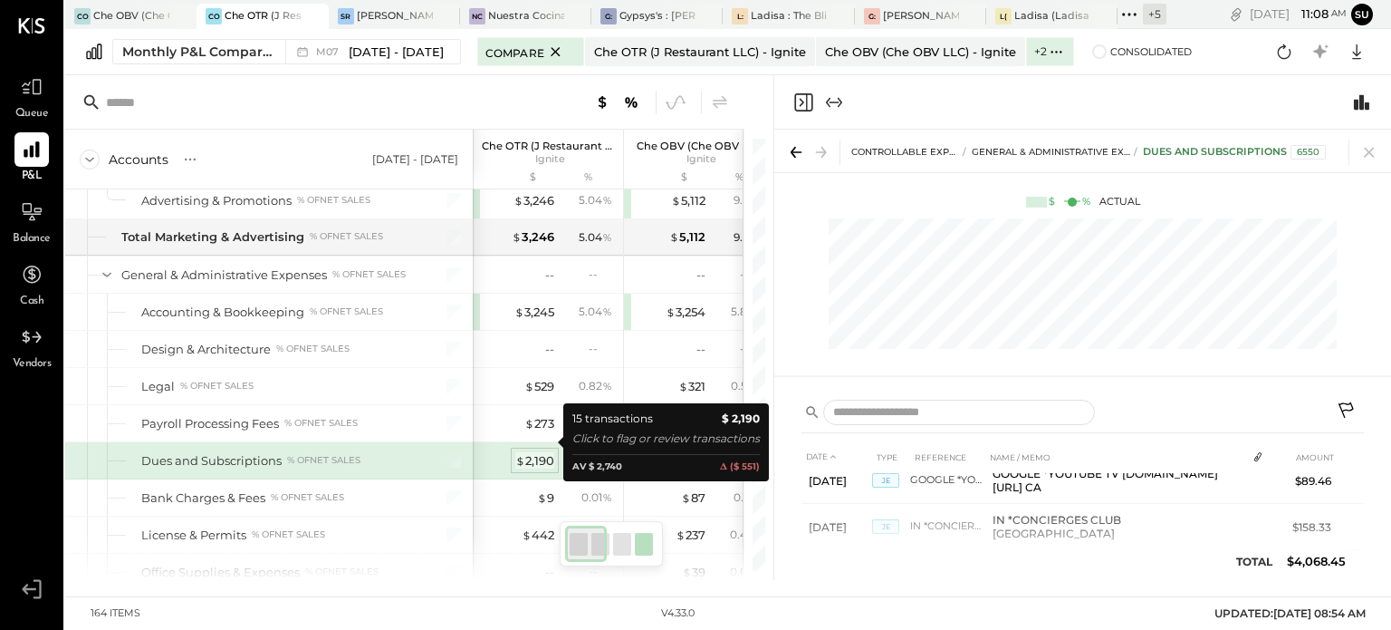
click at [527, 452] on div "$ 2,190" at bounding box center [534, 460] width 39 height 17
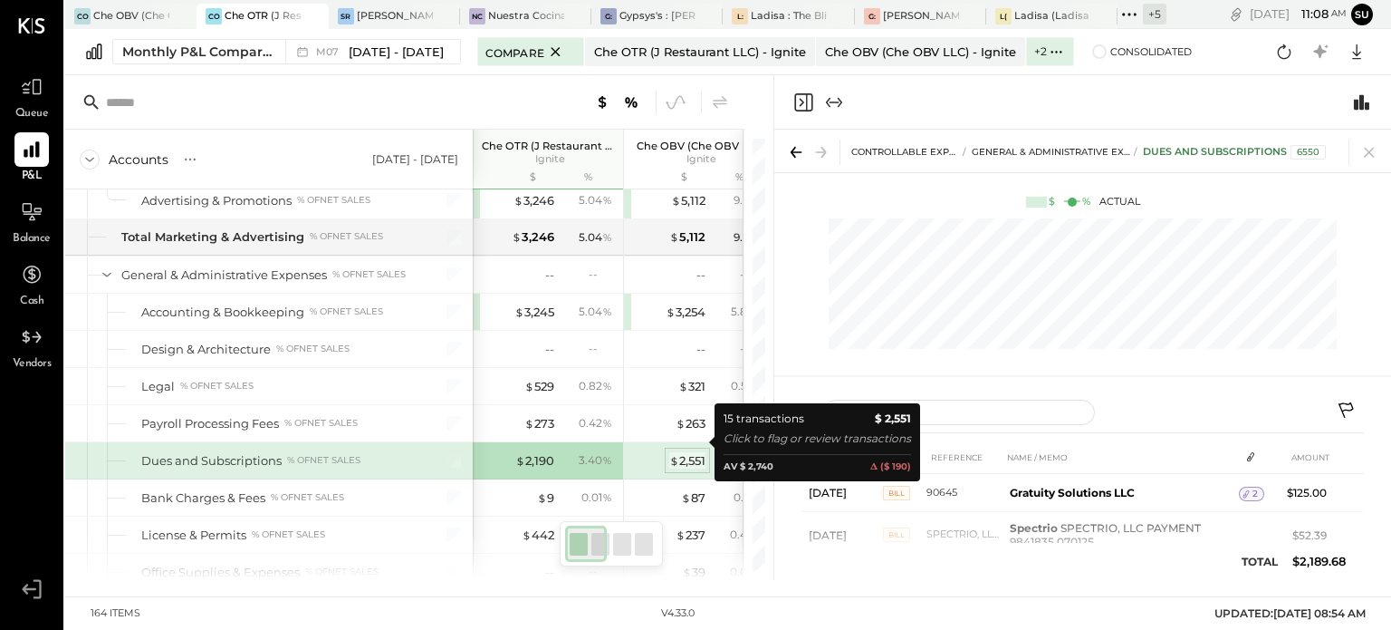
click at [691, 452] on div "$ 2,551" at bounding box center [687, 460] width 36 height 17
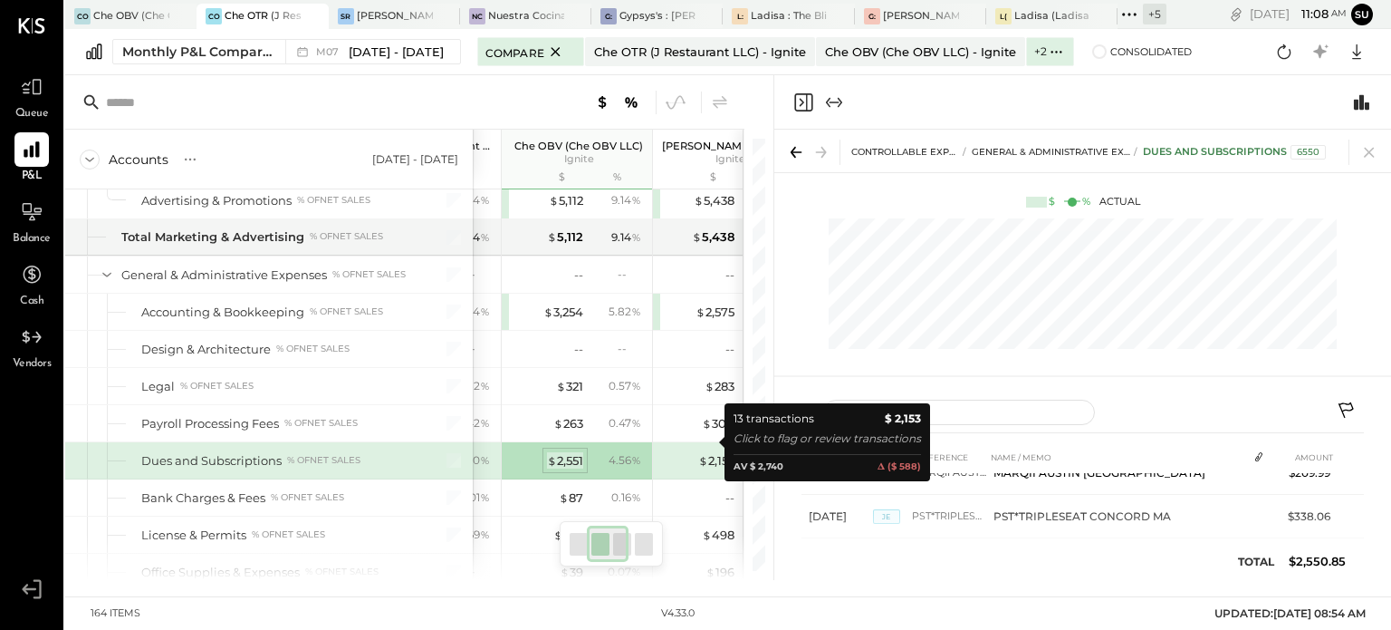
scroll to position [0, 140]
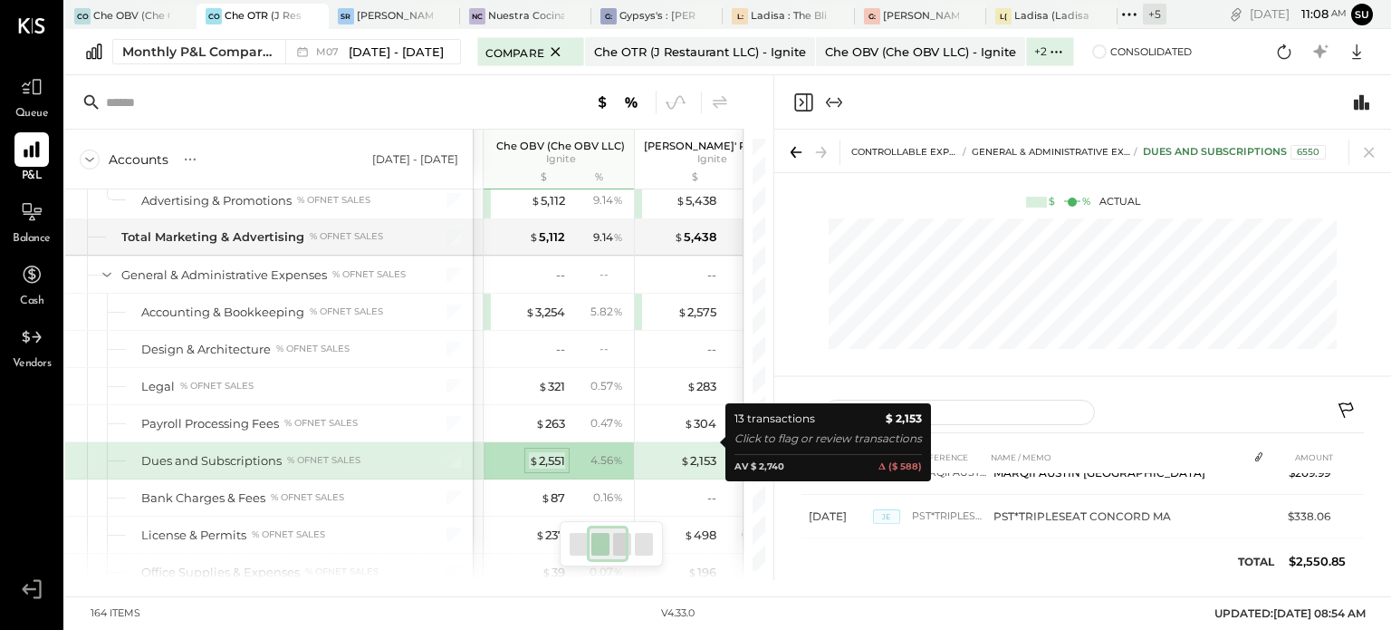
click at [691, 452] on div "$ 2,153" at bounding box center [698, 460] width 36 height 17
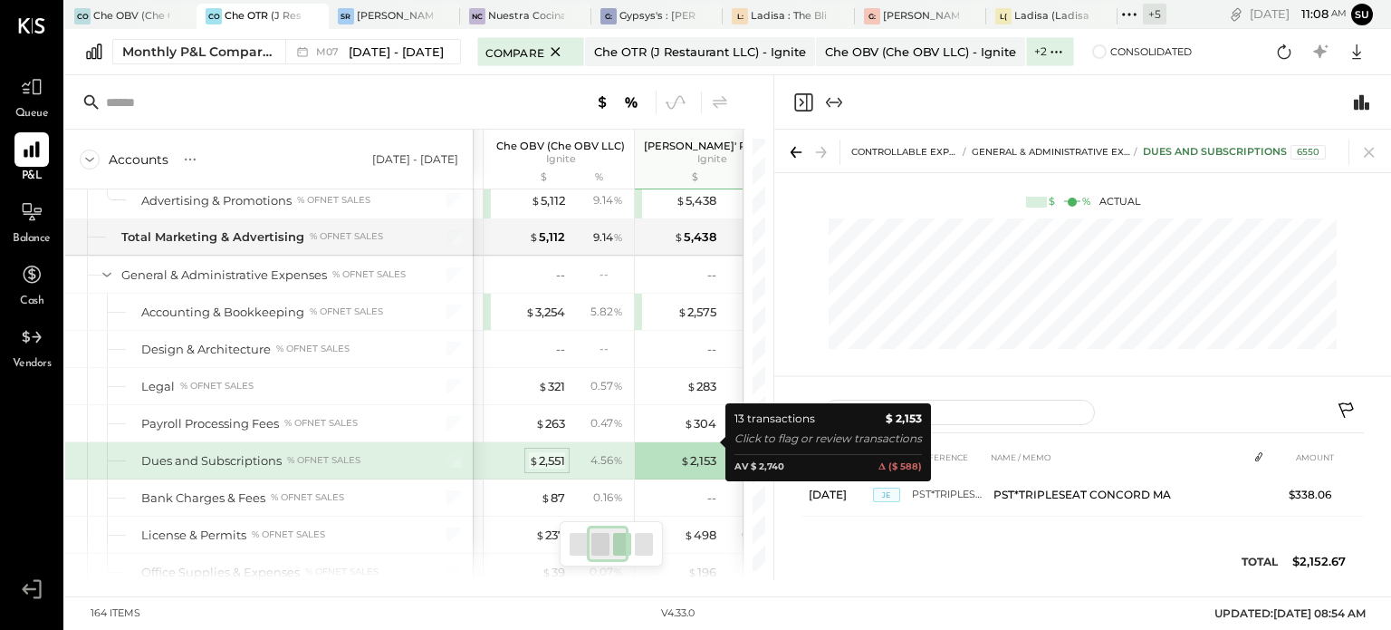
scroll to position [601, 0]
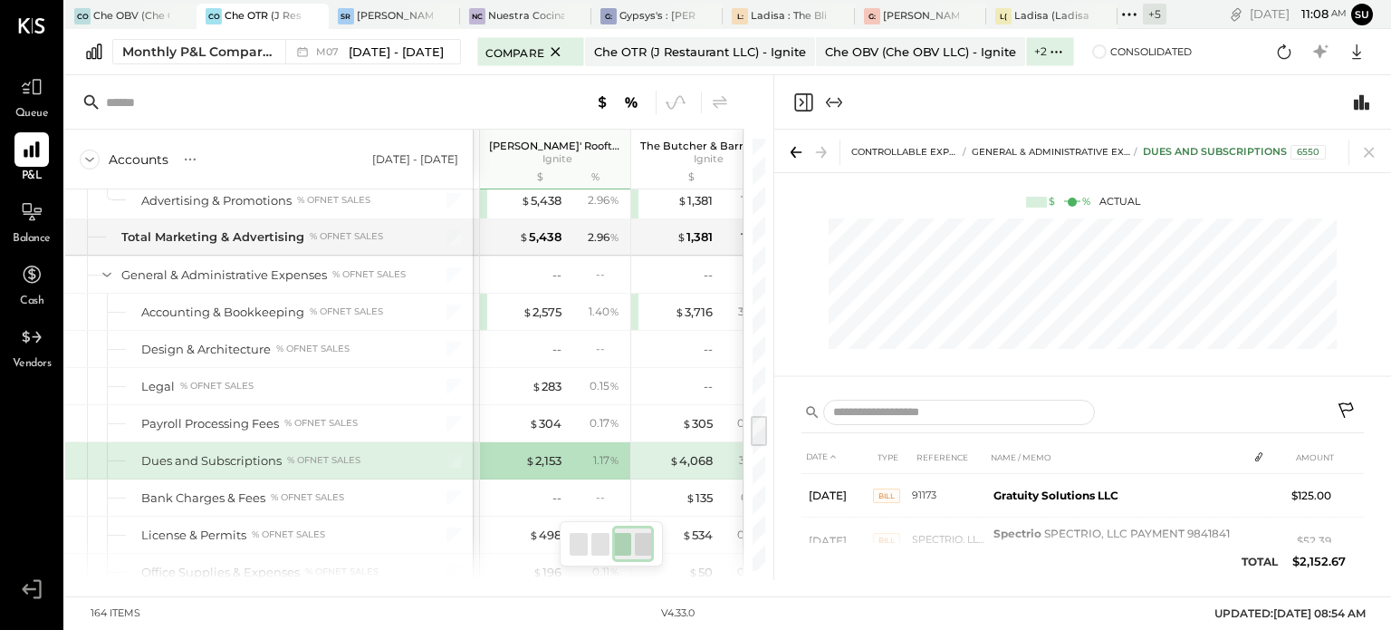
scroll to position [0, 303]
click at [686, 442] on div "$ 4,068 3.77 %" at bounding box center [701, 460] width 136 height 36
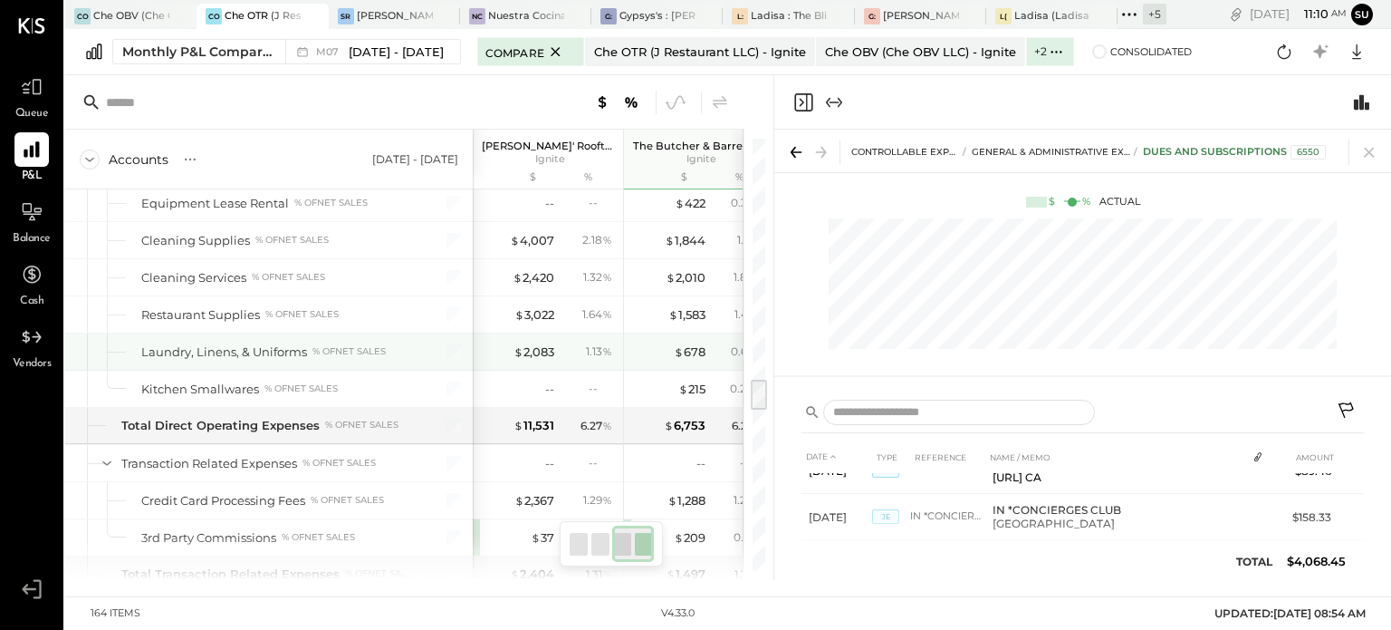
scroll to position [3129, 0]
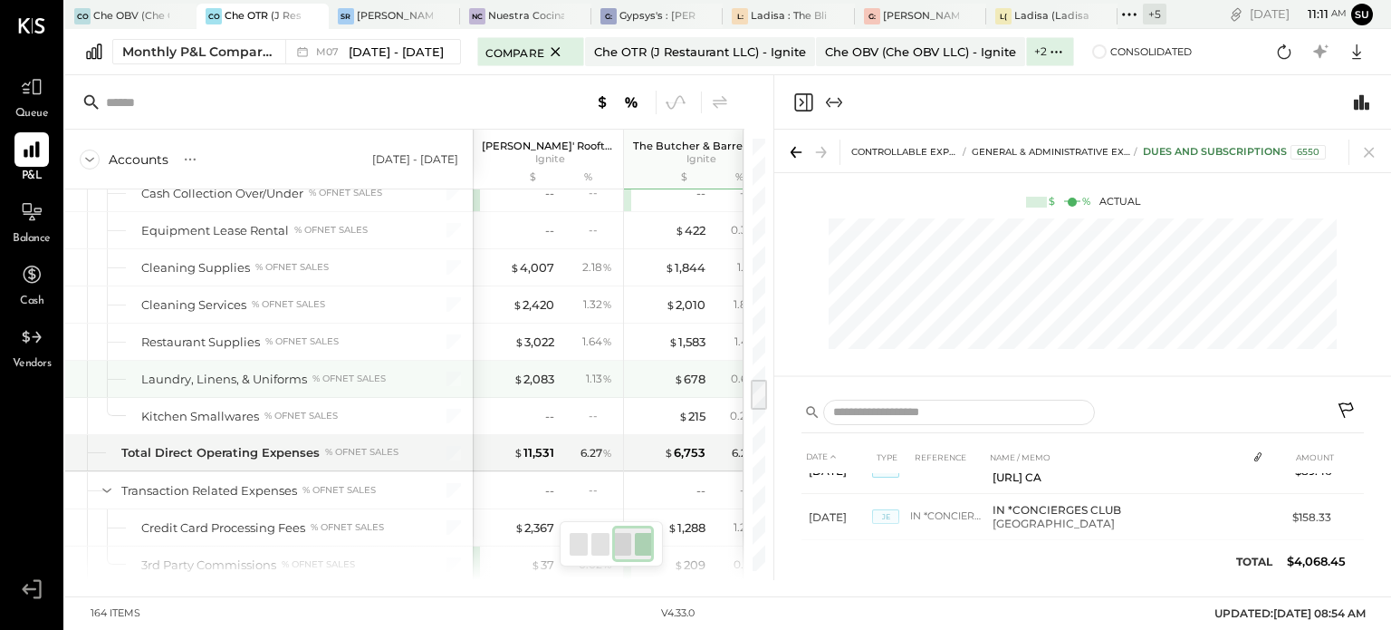
click at [272, 372] on div "Laundry, Linens, & Uniforms % of NET SALES" at bounding box center [269, 379] width 408 height 36
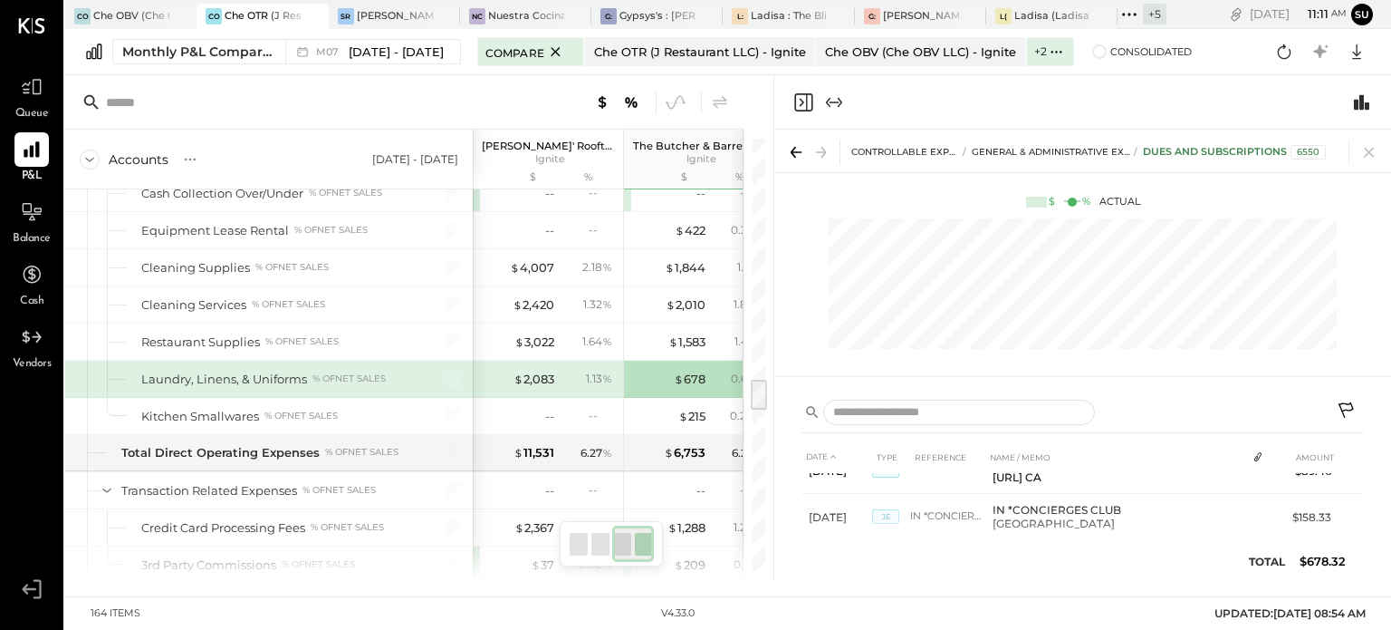
scroll to position [173, 0]
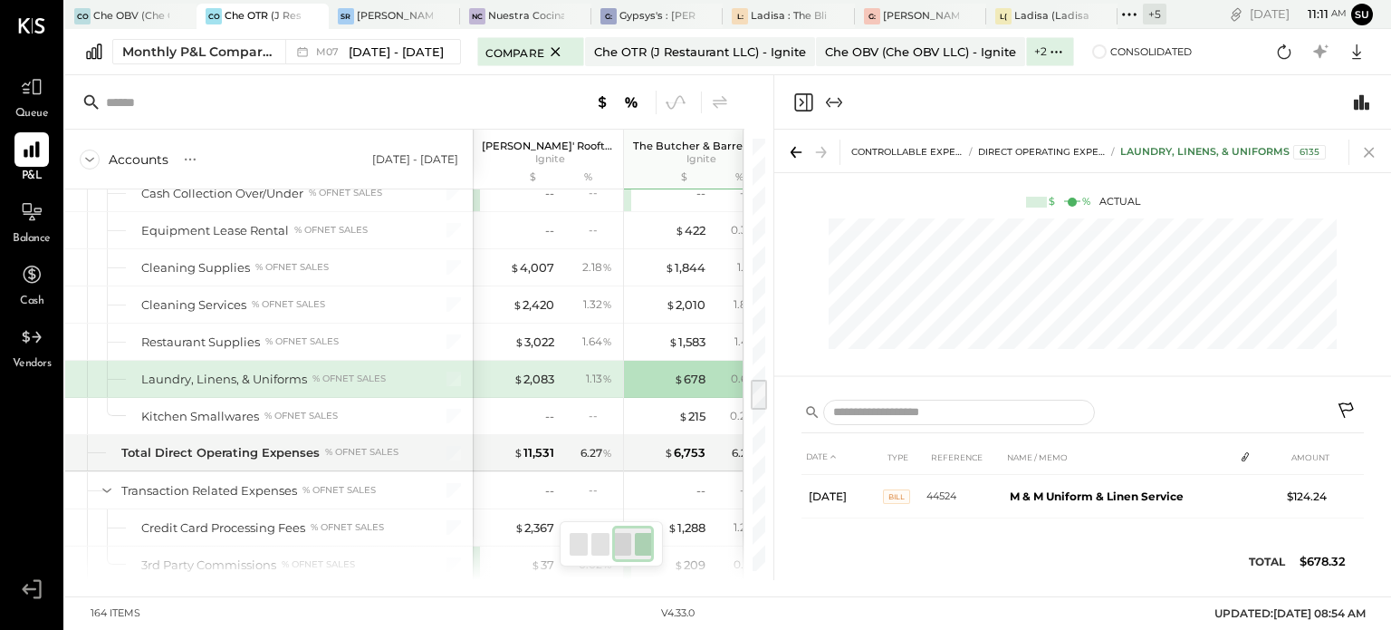
click at [1370, 159] on icon at bounding box center [1369, 151] width 25 height 25
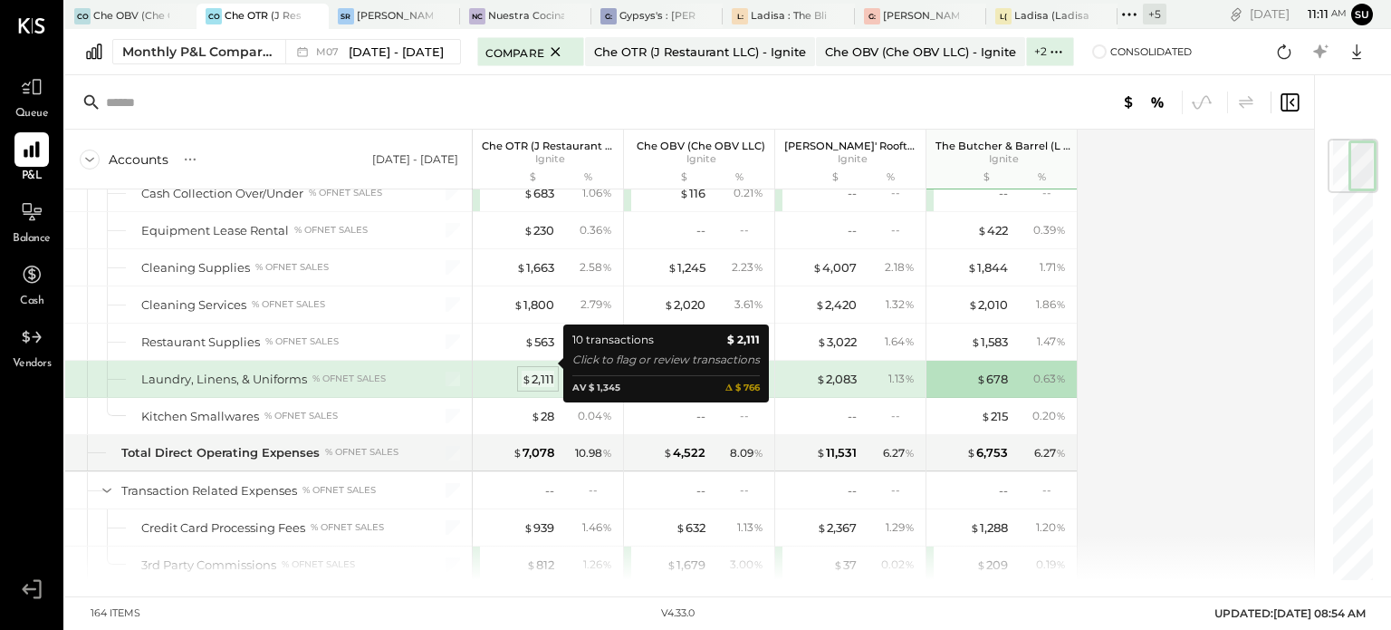
click at [537, 370] on div "$ 2,111" at bounding box center [538, 378] width 33 height 17
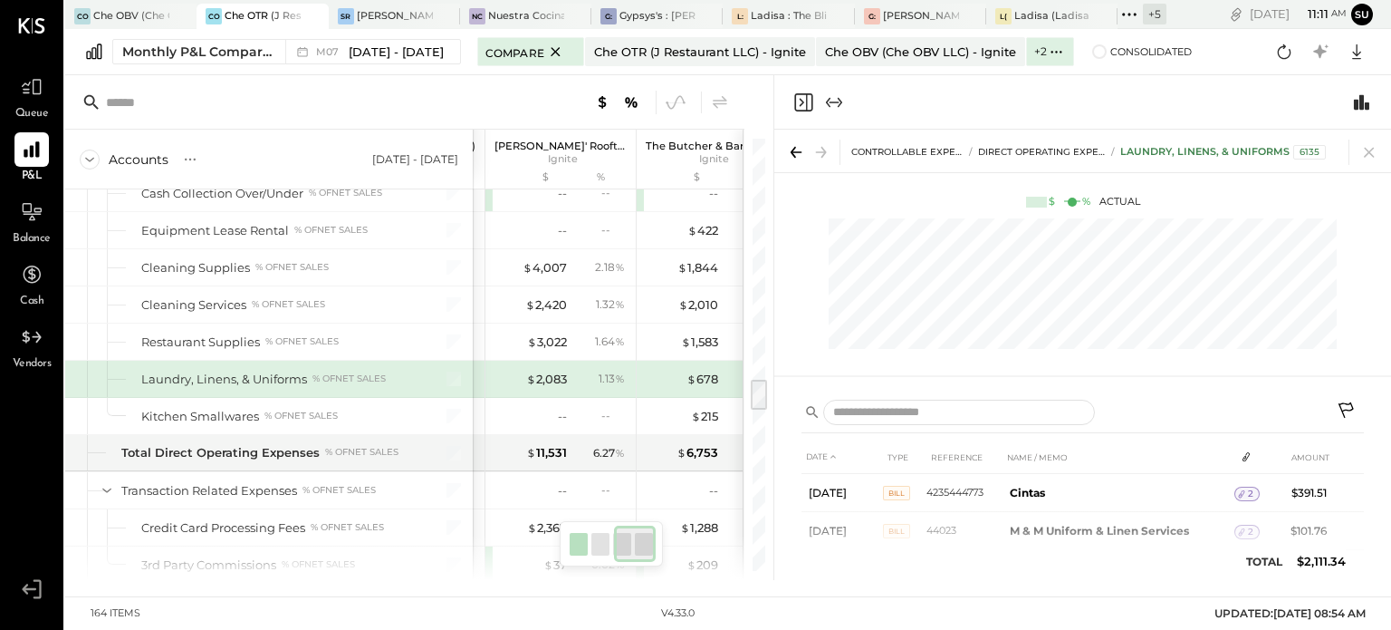
scroll to position [0, 314]
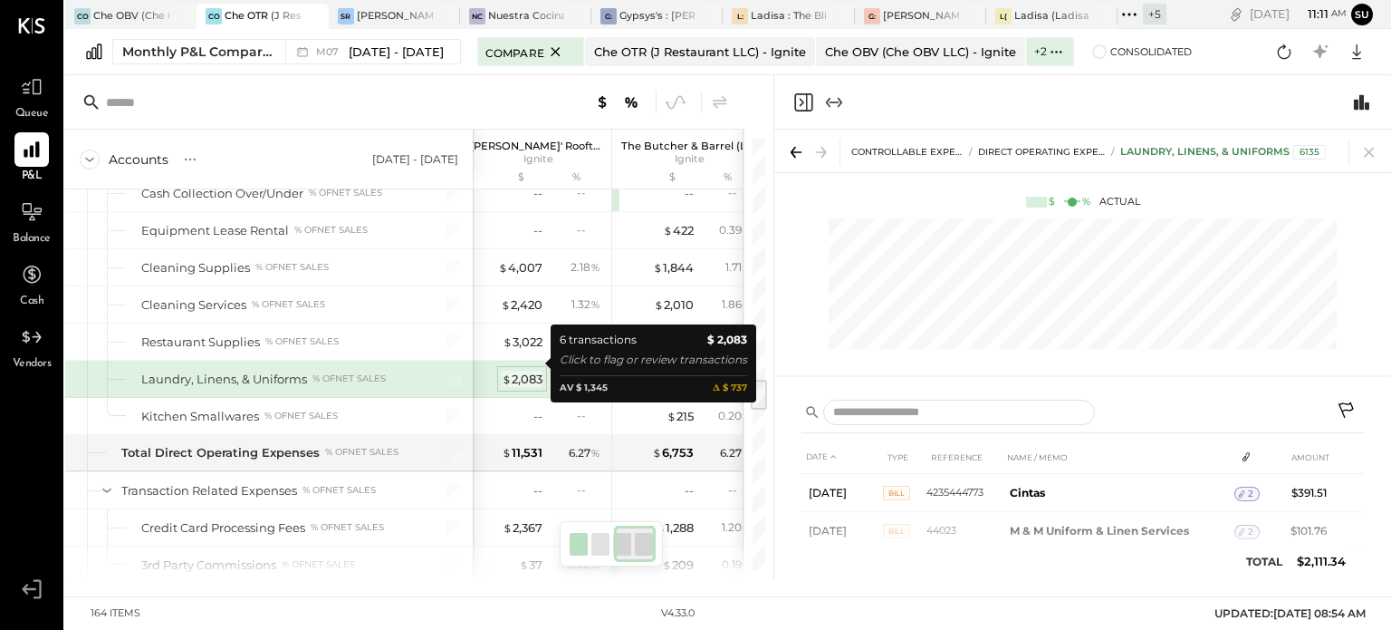
click at [515, 370] on div "$ 2,083" at bounding box center [522, 378] width 41 height 17
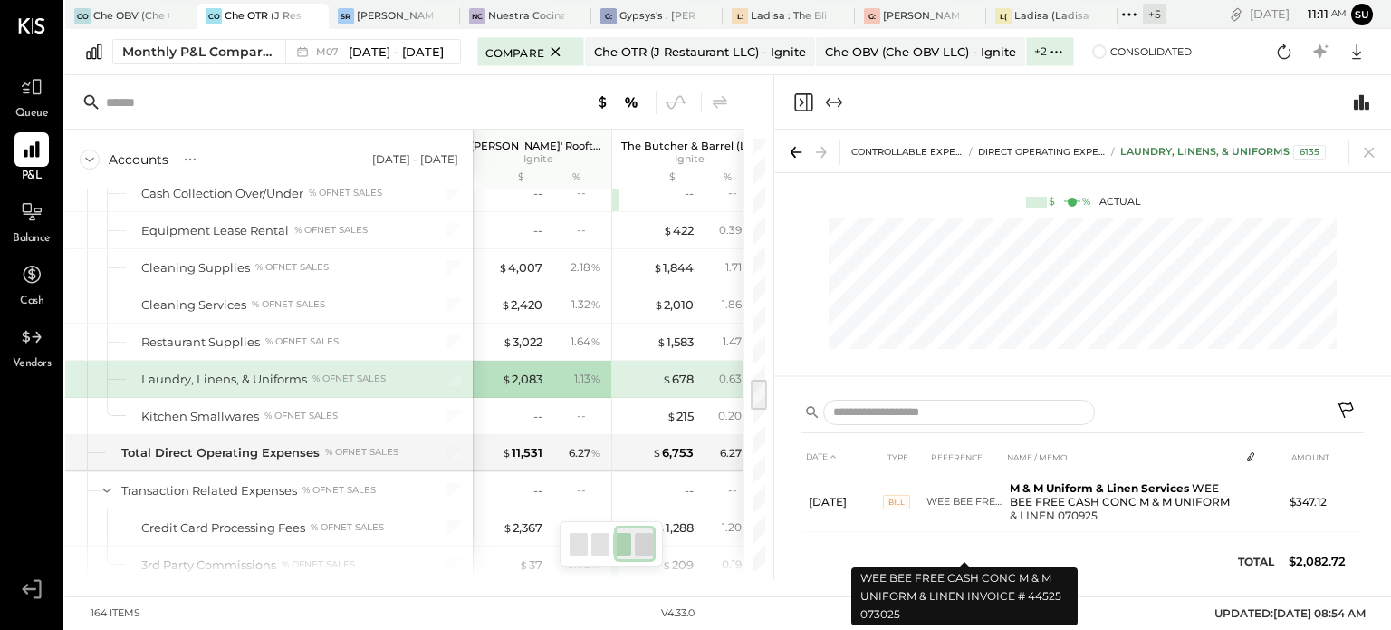
scroll to position [87, 0]
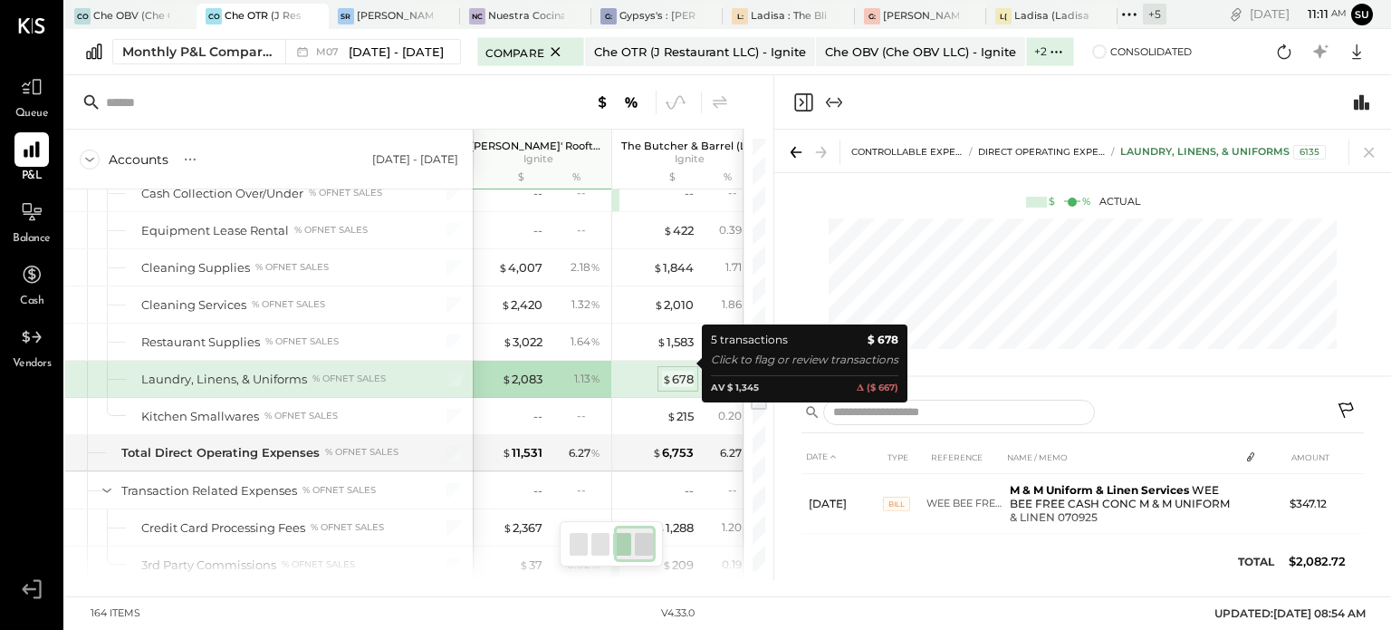
click at [681, 370] on div "$ 678" at bounding box center [678, 378] width 32 height 17
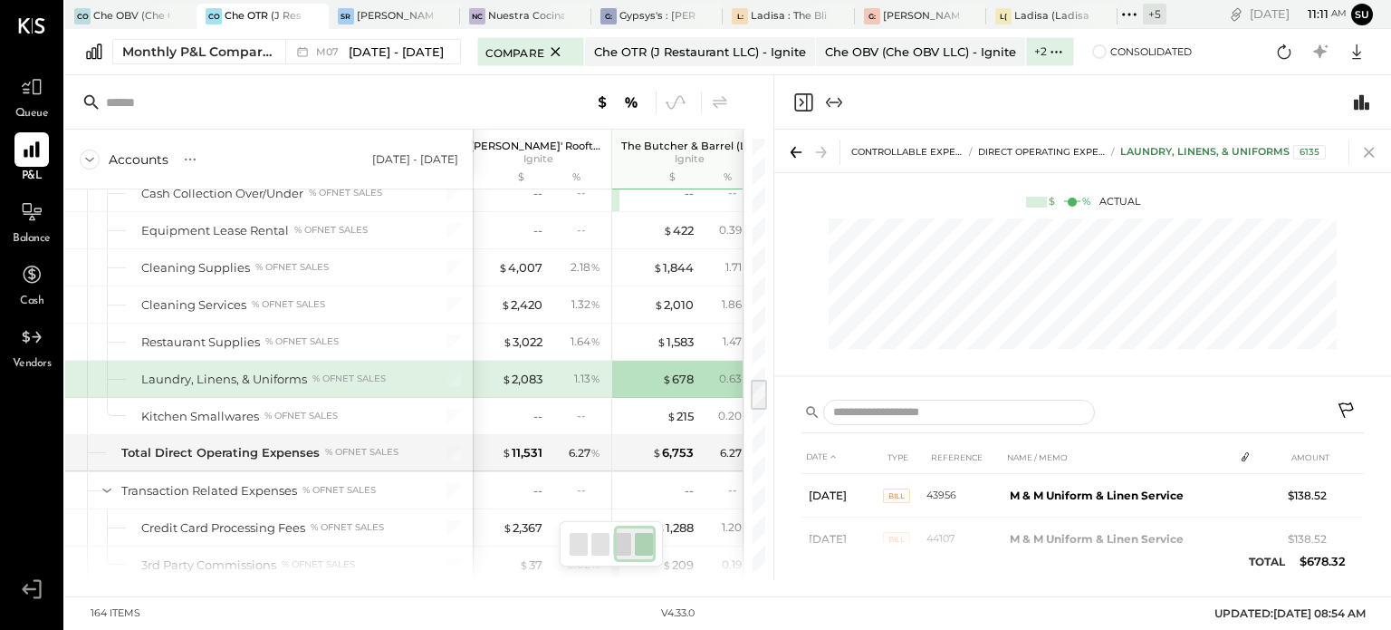
click at [1371, 148] on icon at bounding box center [1369, 151] width 25 height 25
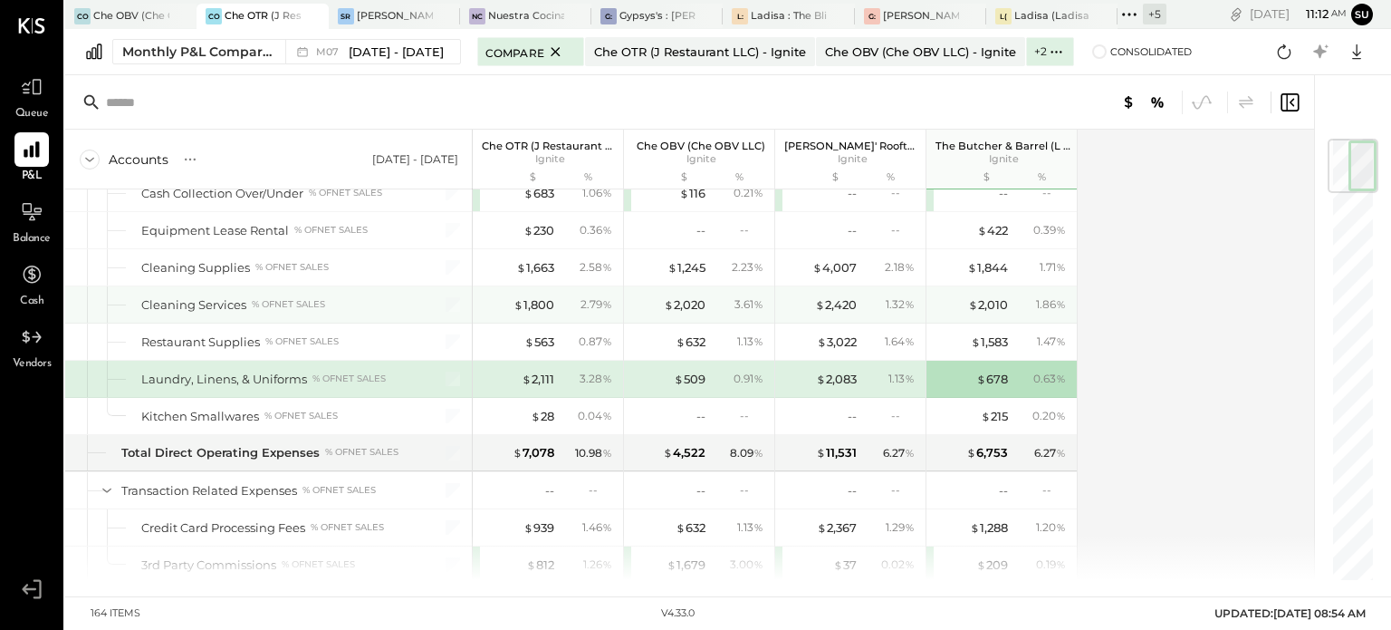
click at [313, 296] on div "Cleaning Services % of NET SALES" at bounding box center [276, 304] width 270 height 17
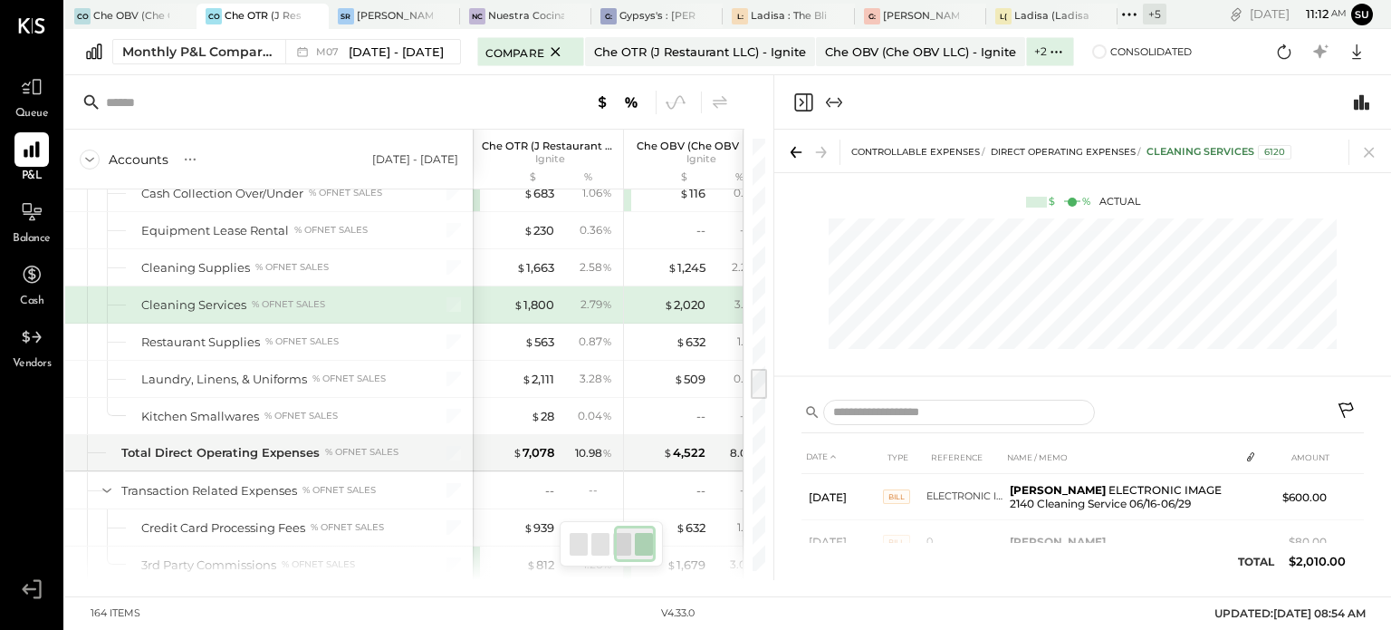
scroll to position [2996, 0]
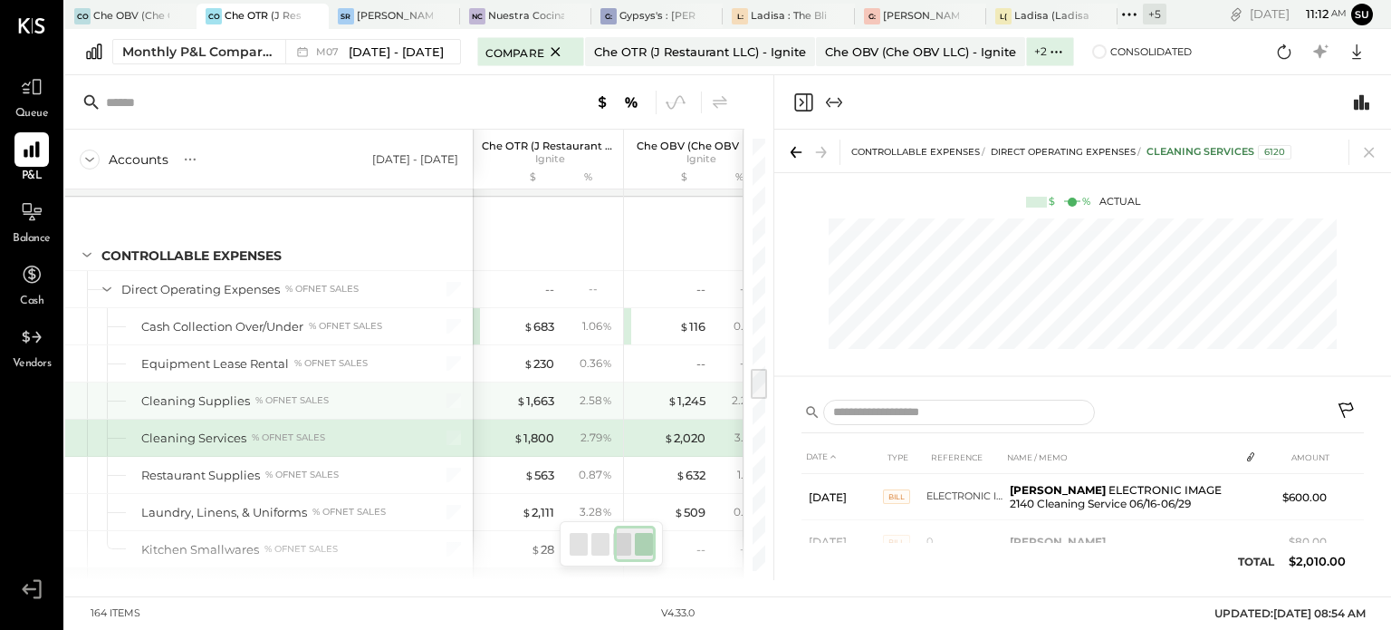
click at [351, 392] on div "Cleaning Supplies % of NET SALES" at bounding box center [276, 400] width 271 height 17
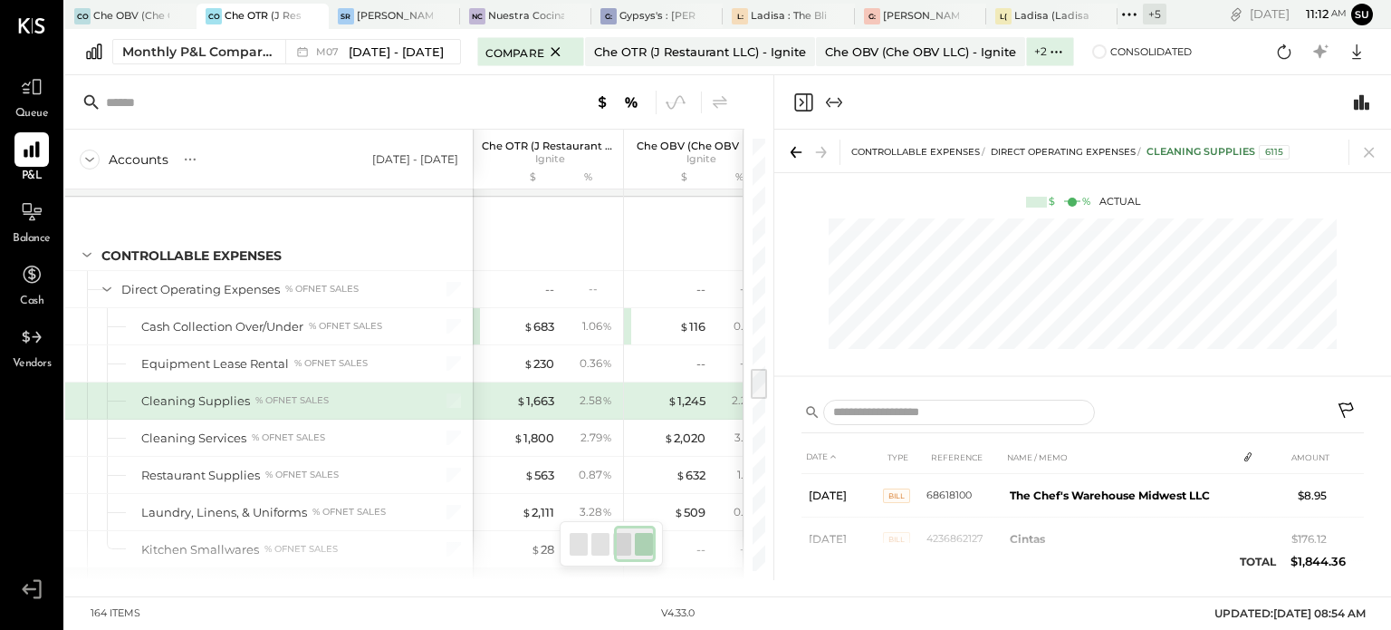
scroll to position [304, 0]
click at [1373, 150] on icon at bounding box center [1369, 151] width 25 height 25
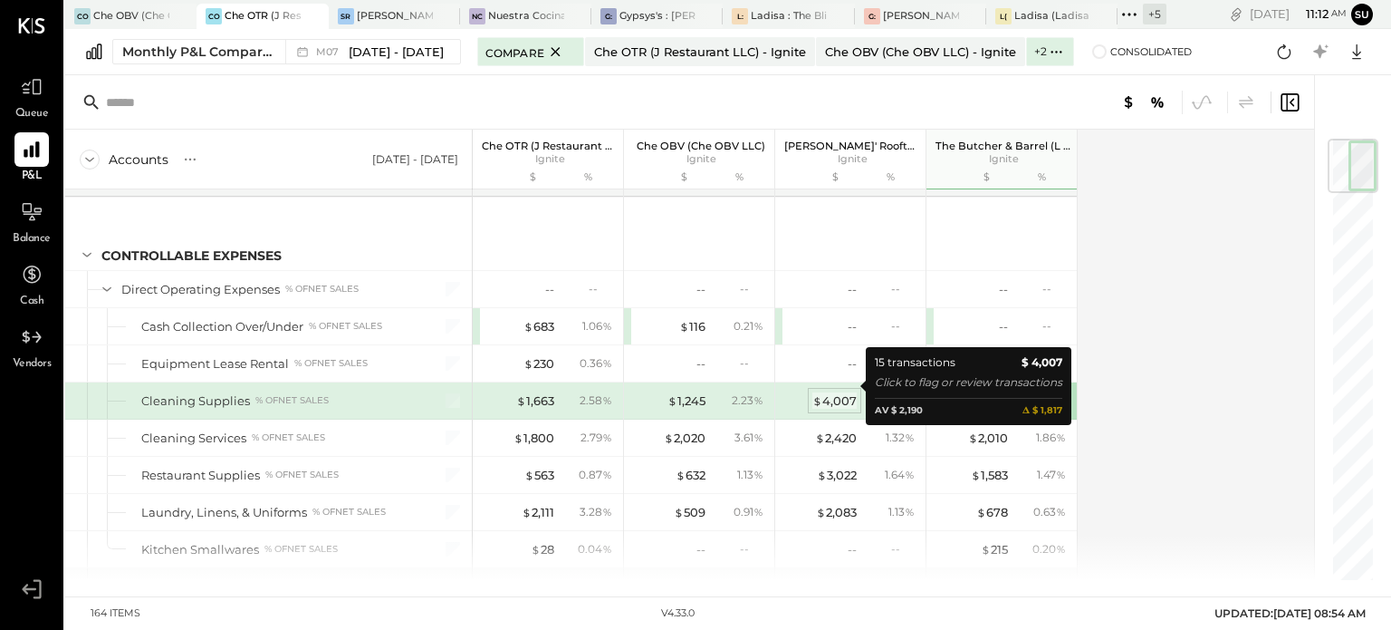
click at [842, 392] on div "$ 4,007" at bounding box center [835, 400] width 44 height 17
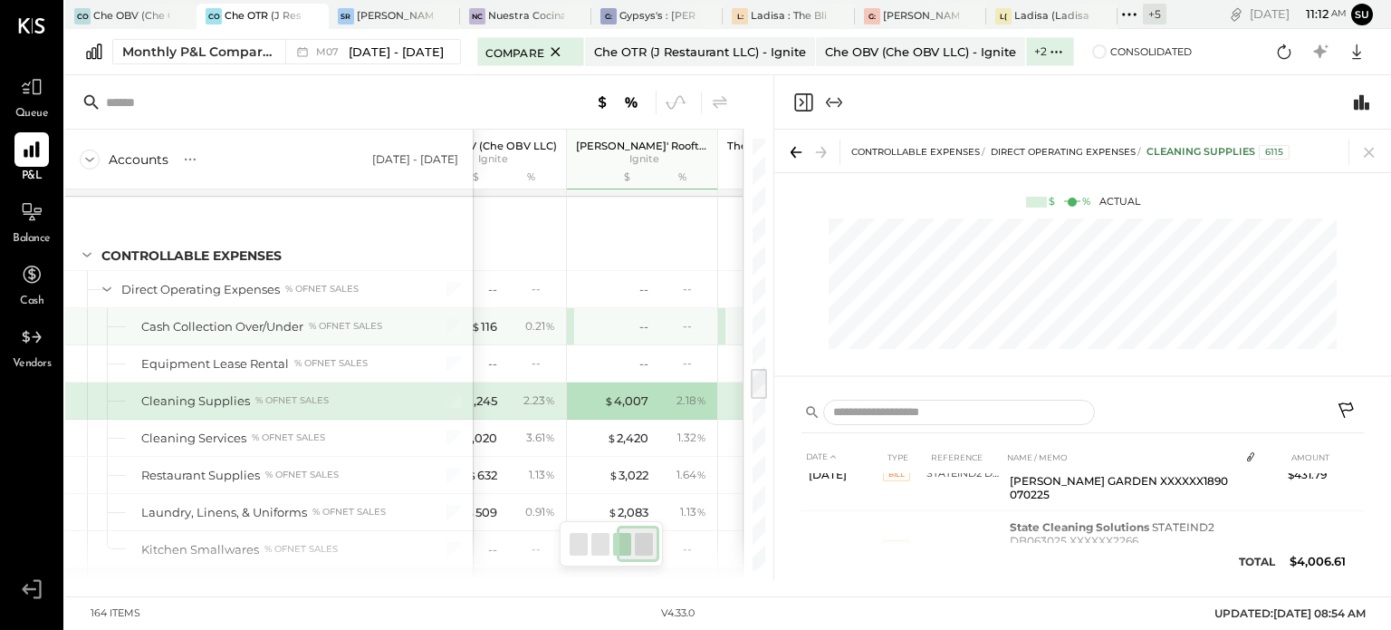
scroll to position [0, 333]
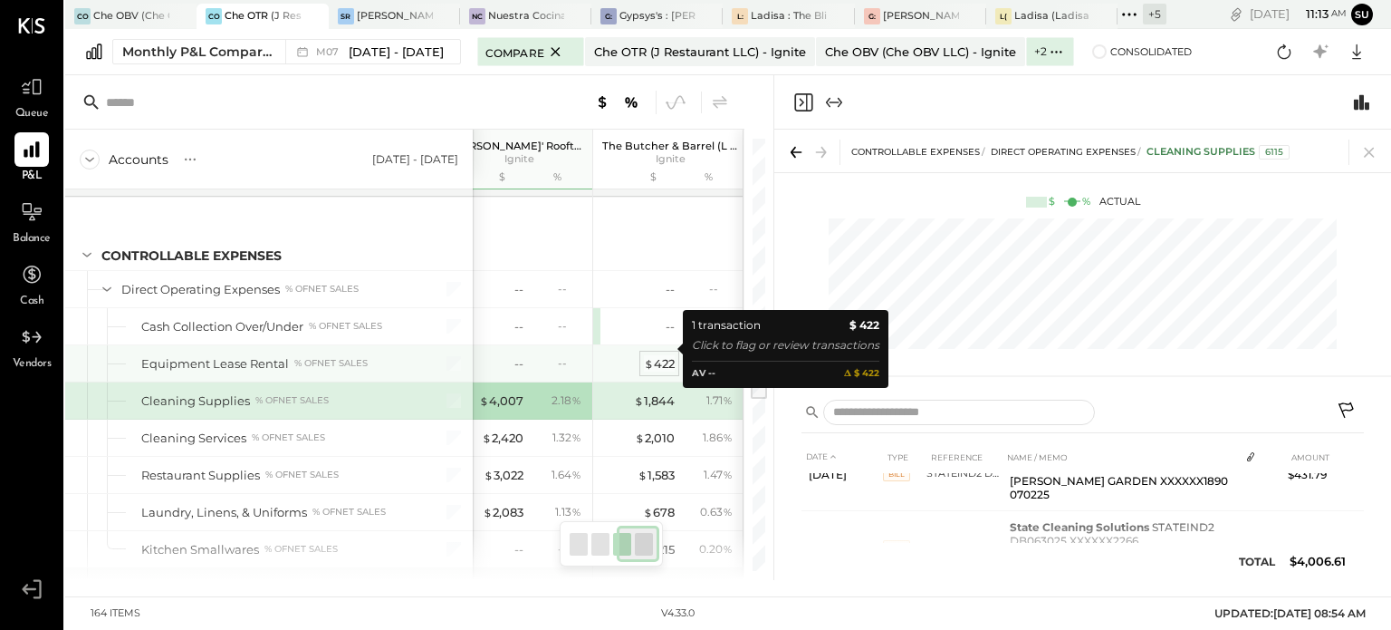
click at [674, 355] on div "$ 422" at bounding box center [659, 363] width 31 height 17
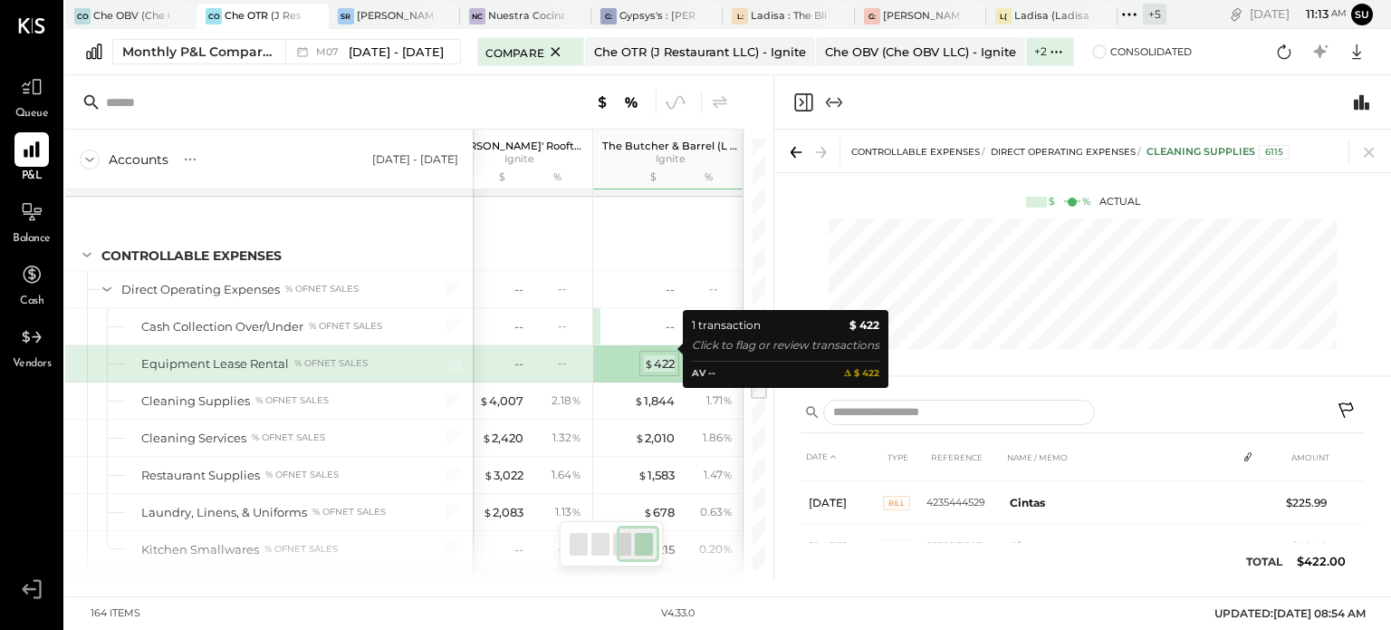
scroll to position [16, 0]
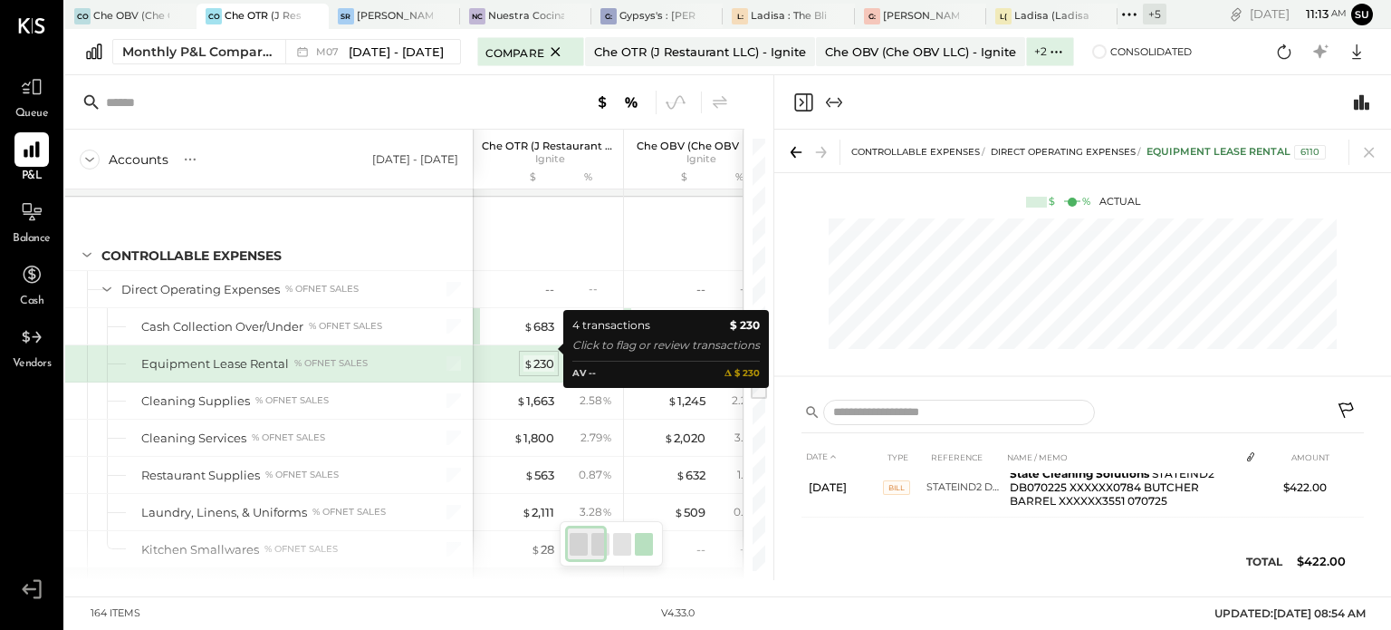
click at [533, 355] on div "$ 230" at bounding box center [539, 363] width 31 height 17
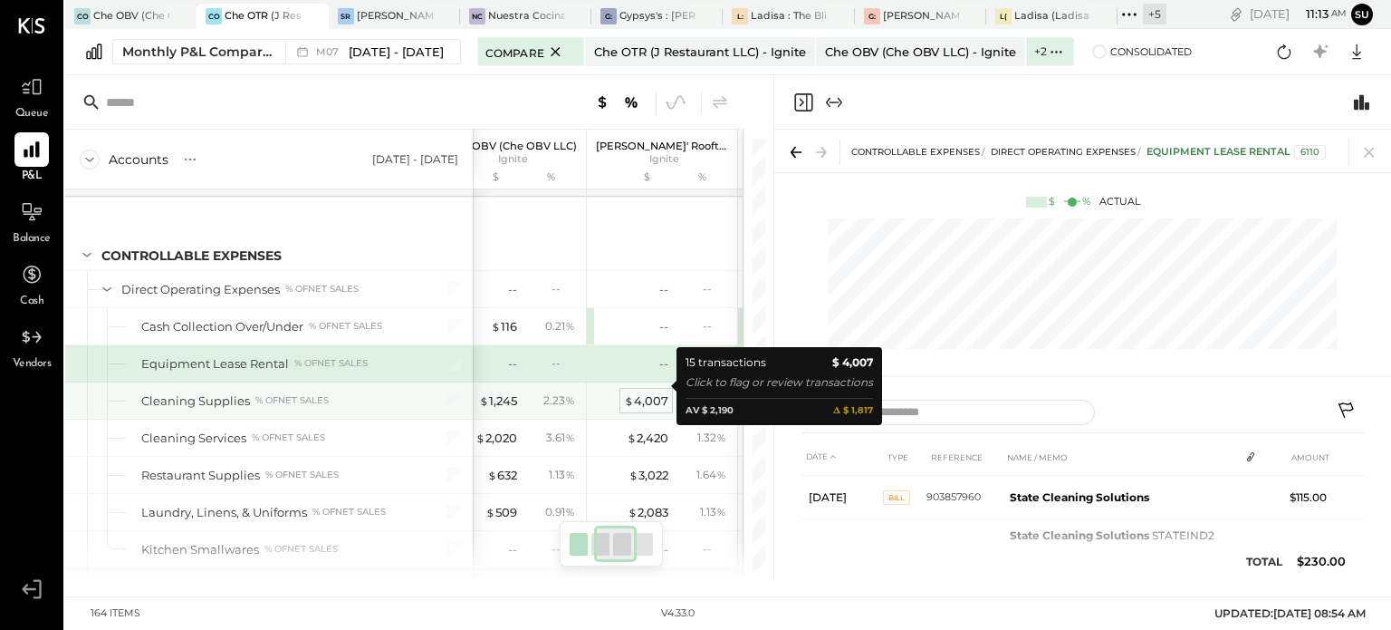
click at [638, 392] on div "$ 4,007" at bounding box center [646, 400] width 44 height 17
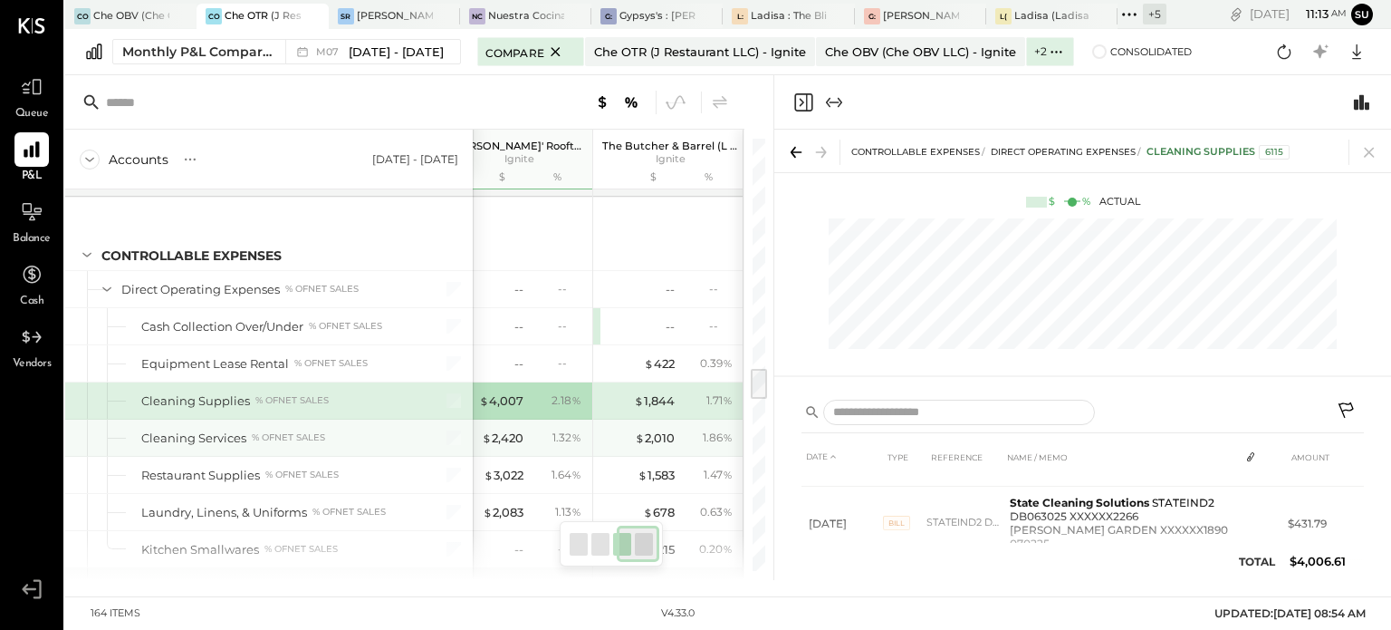
click at [664, 419] on div "$ 2,010 1.86 %" at bounding box center [670, 437] width 136 height 36
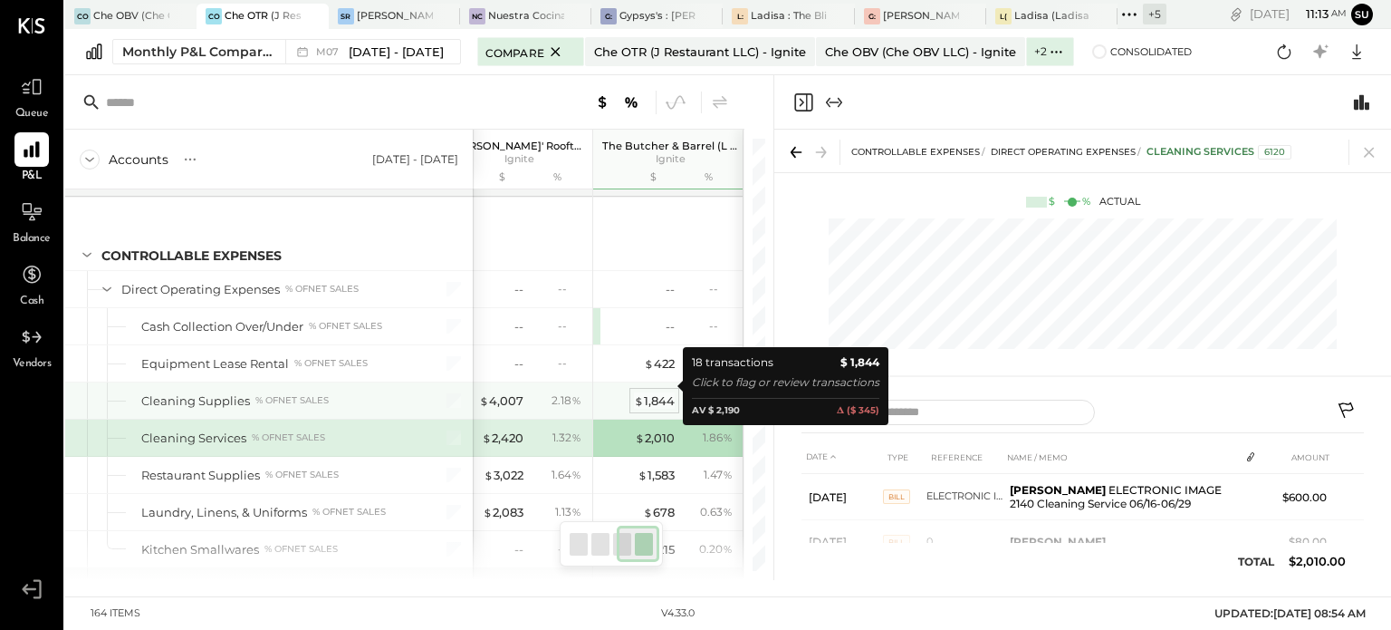
click at [653, 392] on div "$ 1,844" at bounding box center [654, 400] width 41 height 17
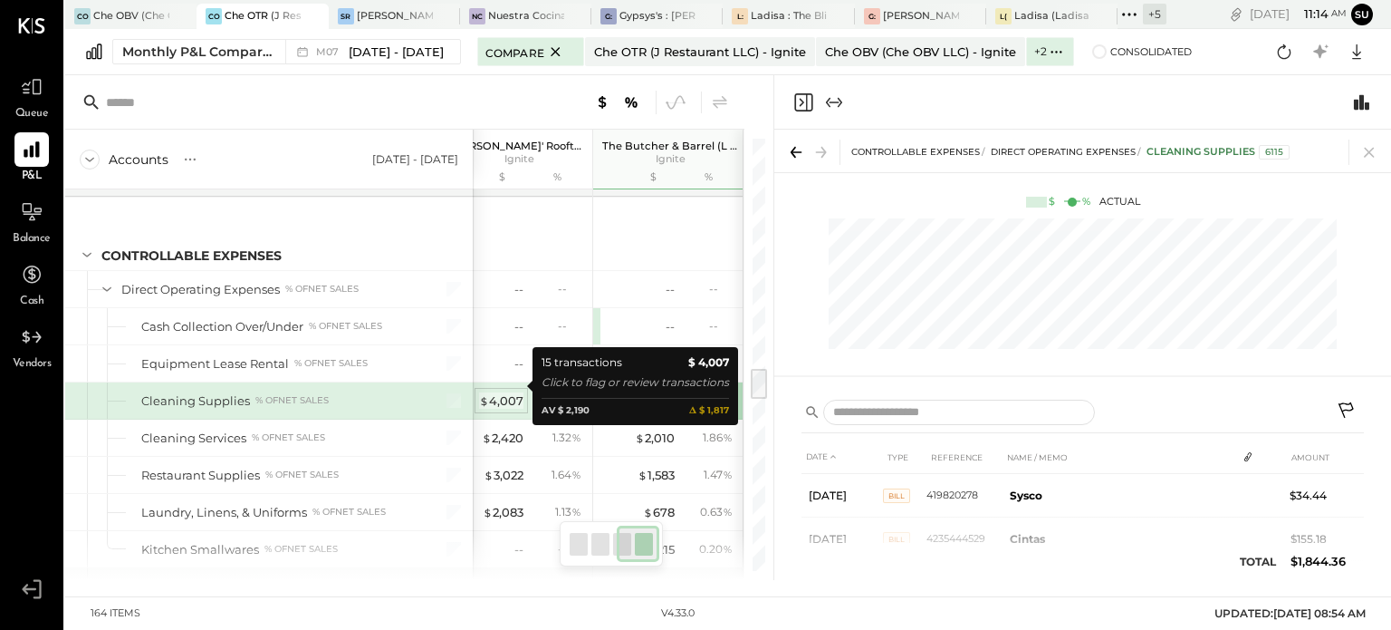
click at [493, 392] on div "$ 4,007" at bounding box center [501, 400] width 44 height 17
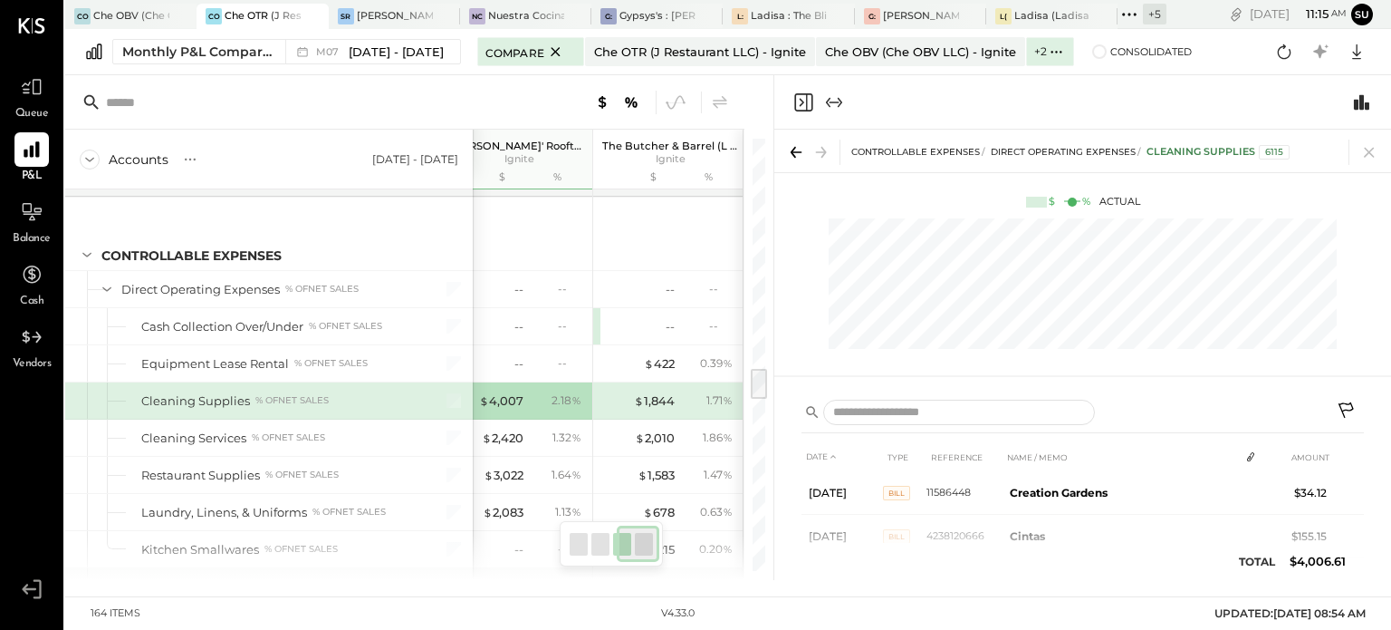
scroll to position [538, 0]
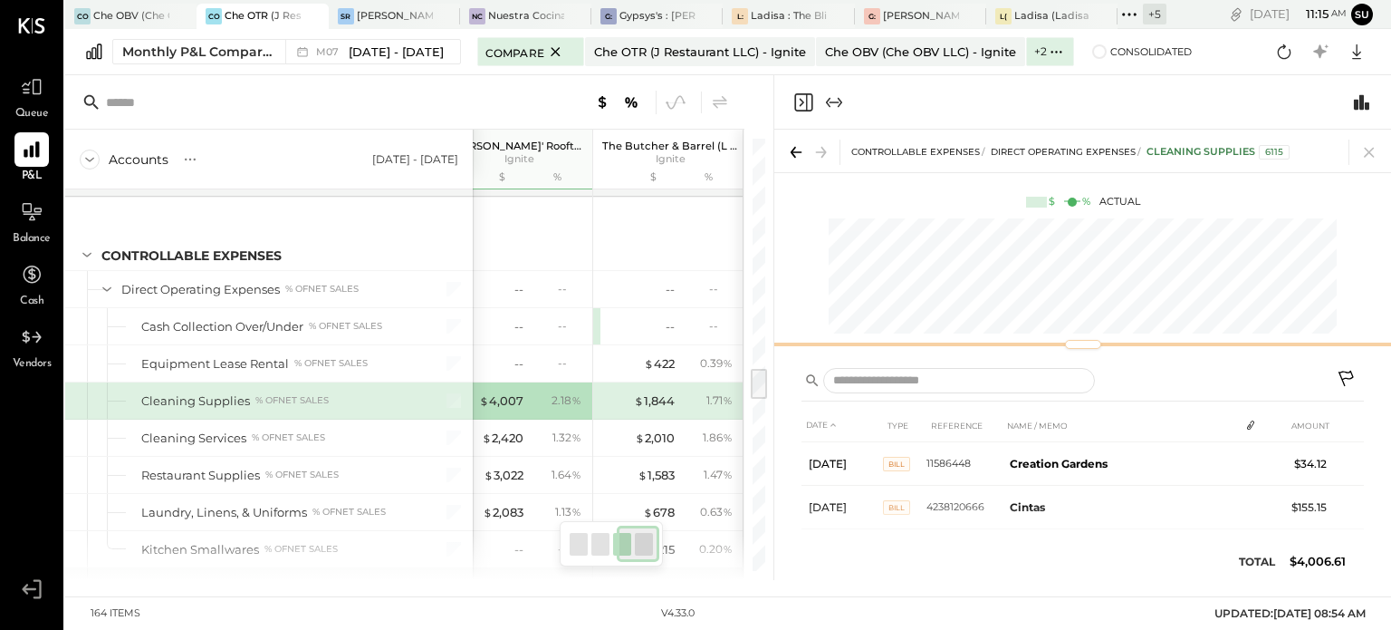
drag, startPoint x: 1086, startPoint y: 375, endPoint x: 1069, endPoint y: 320, distance: 57.9
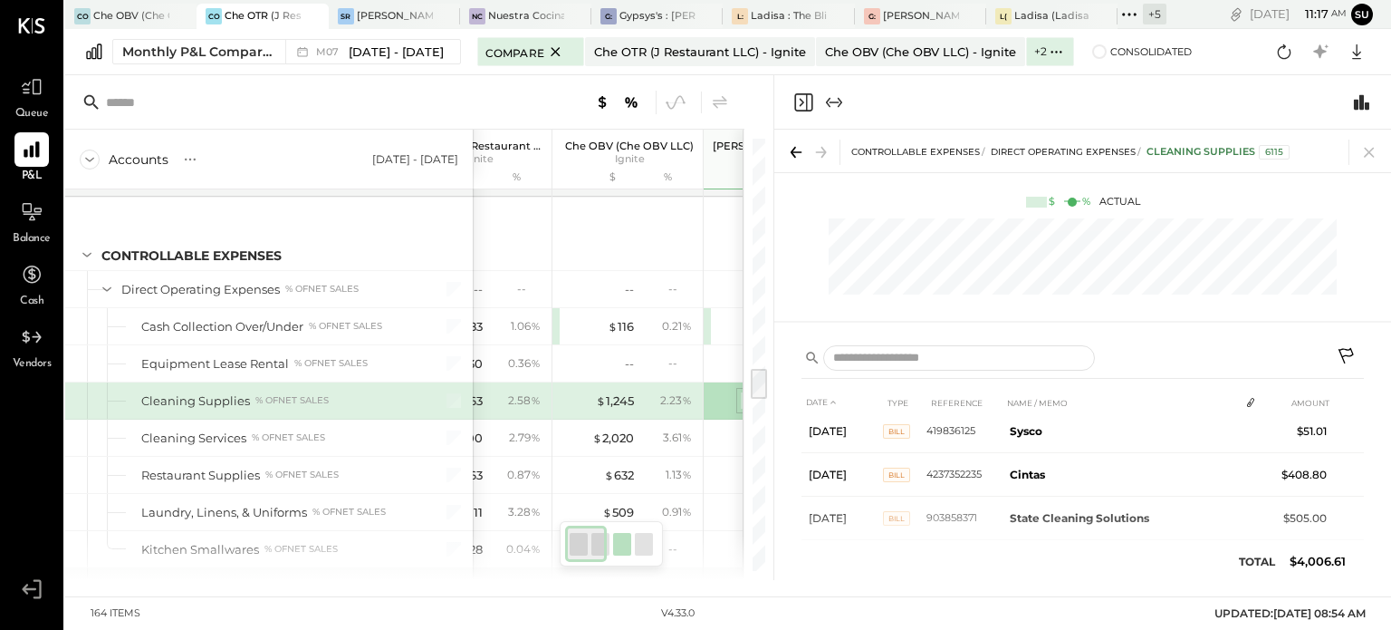
scroll to position [0, 0]
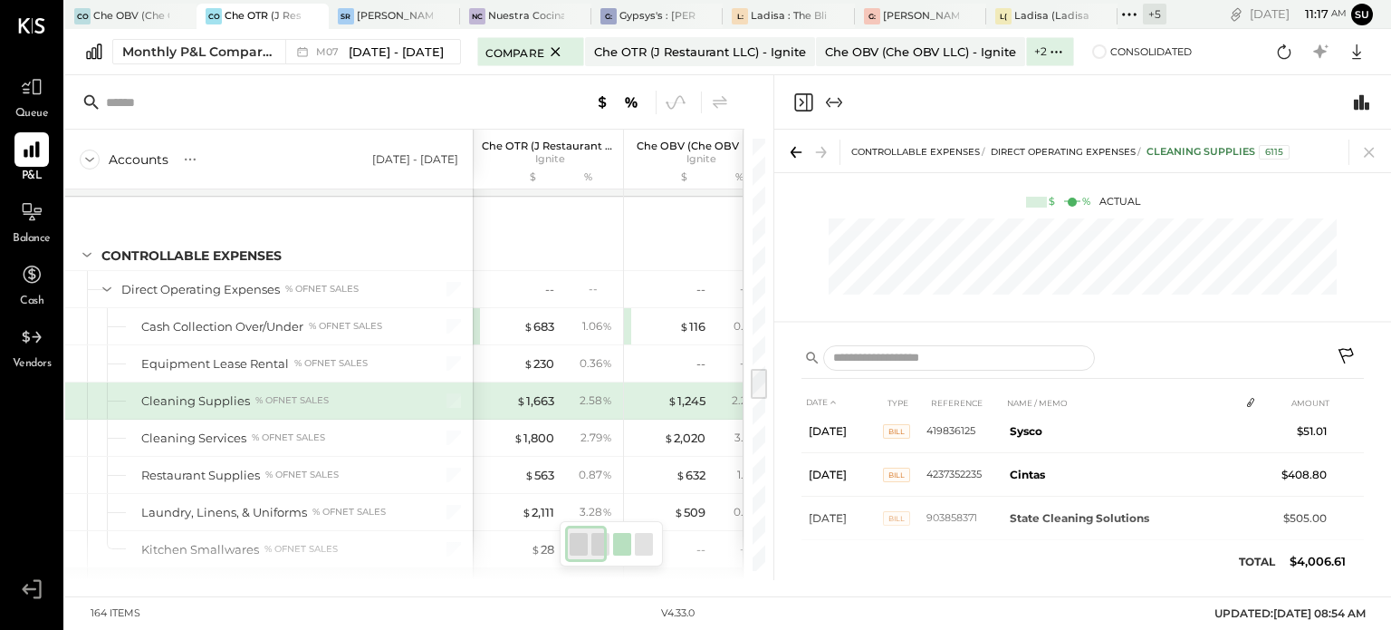
click at [534, 382] on div "$ 1,663 2.58 %" at bounding box center [550, 400] width 136 height 36
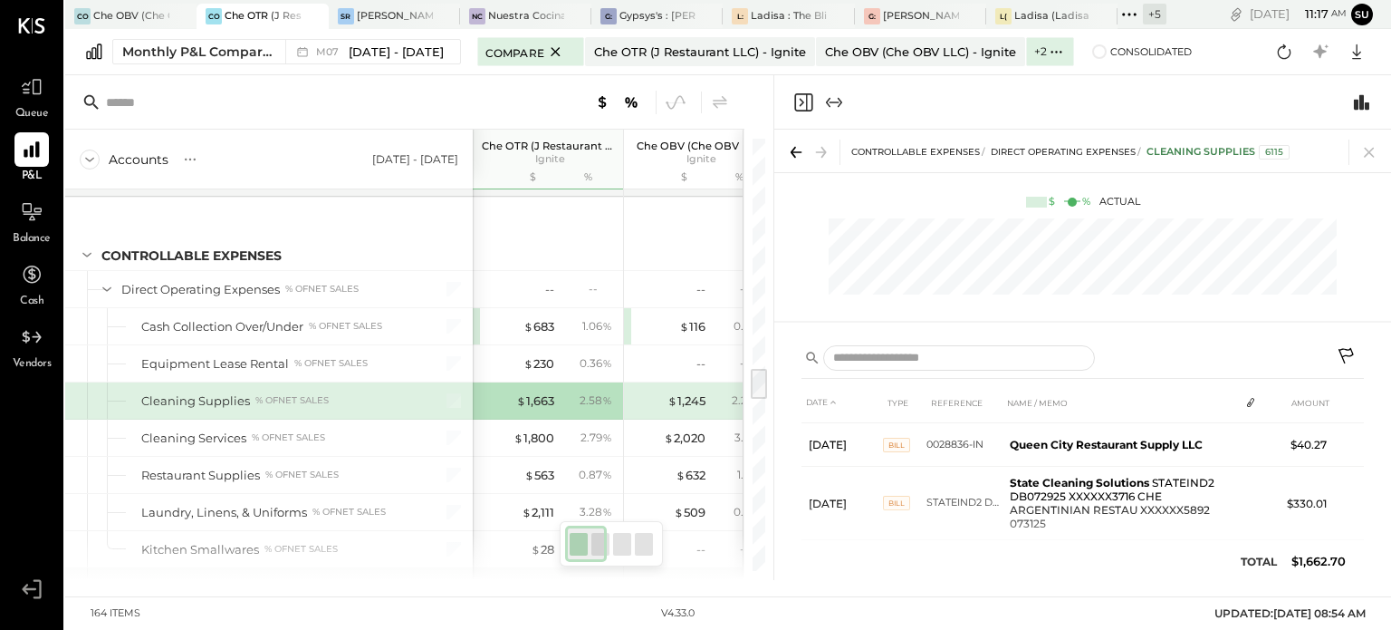
scroll to position [370, 0]
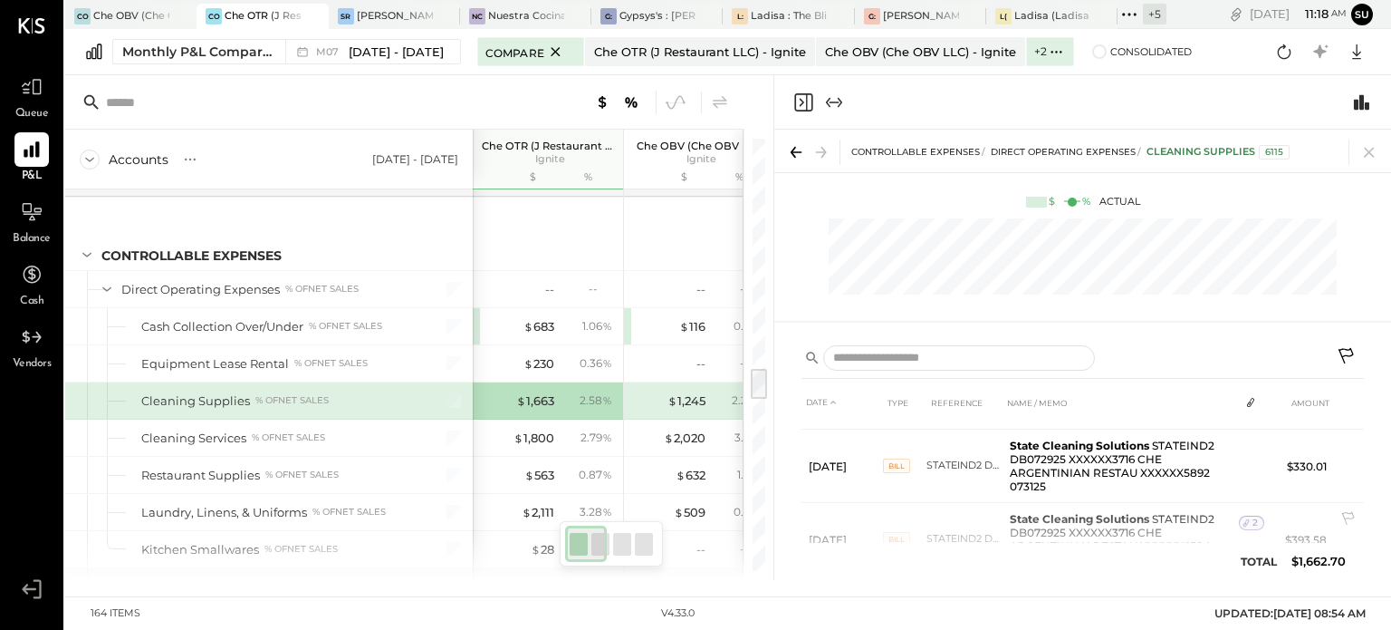
scroll to position [364, 0]
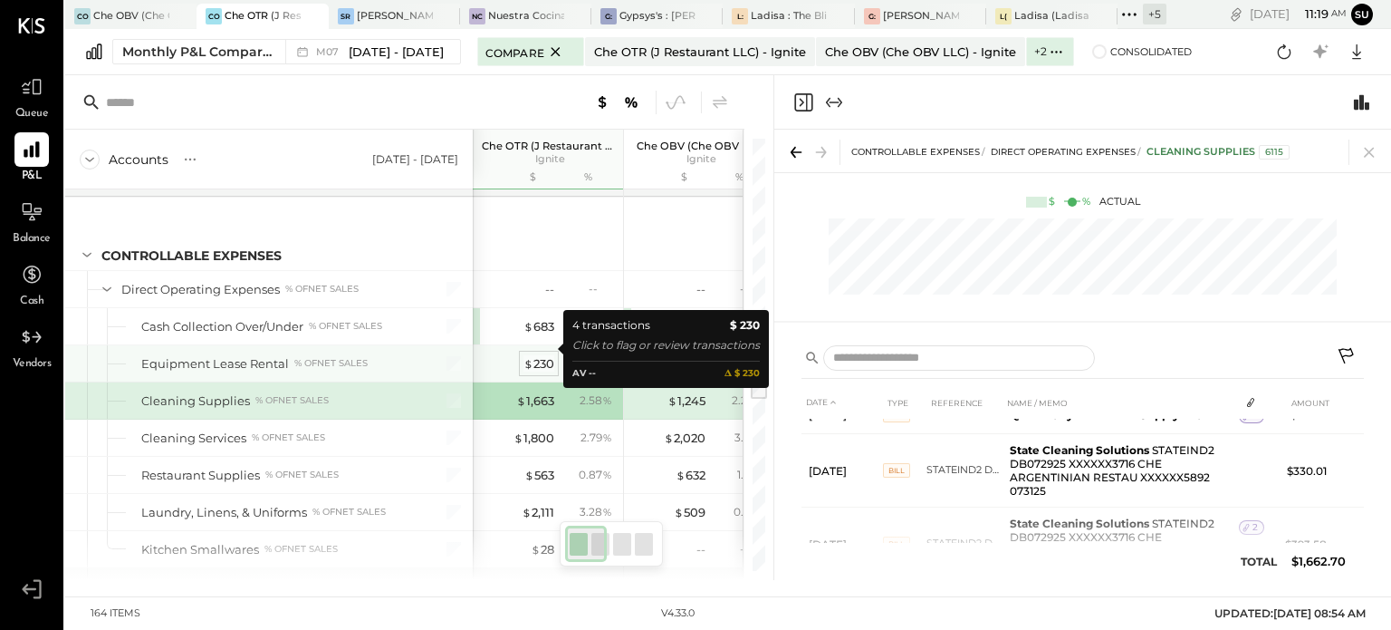
click at [533, 355] on div "$ 230" at bounding box center [539, 363] width 31 height 17
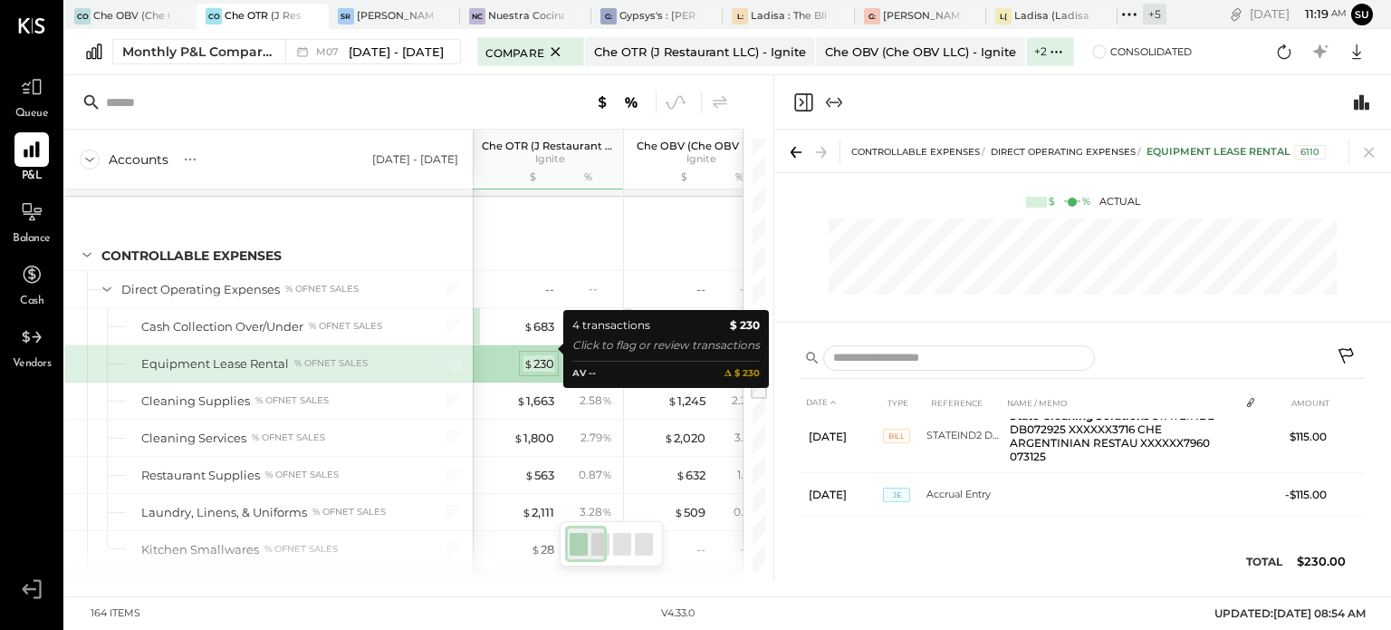
scroll to position [137, 0]
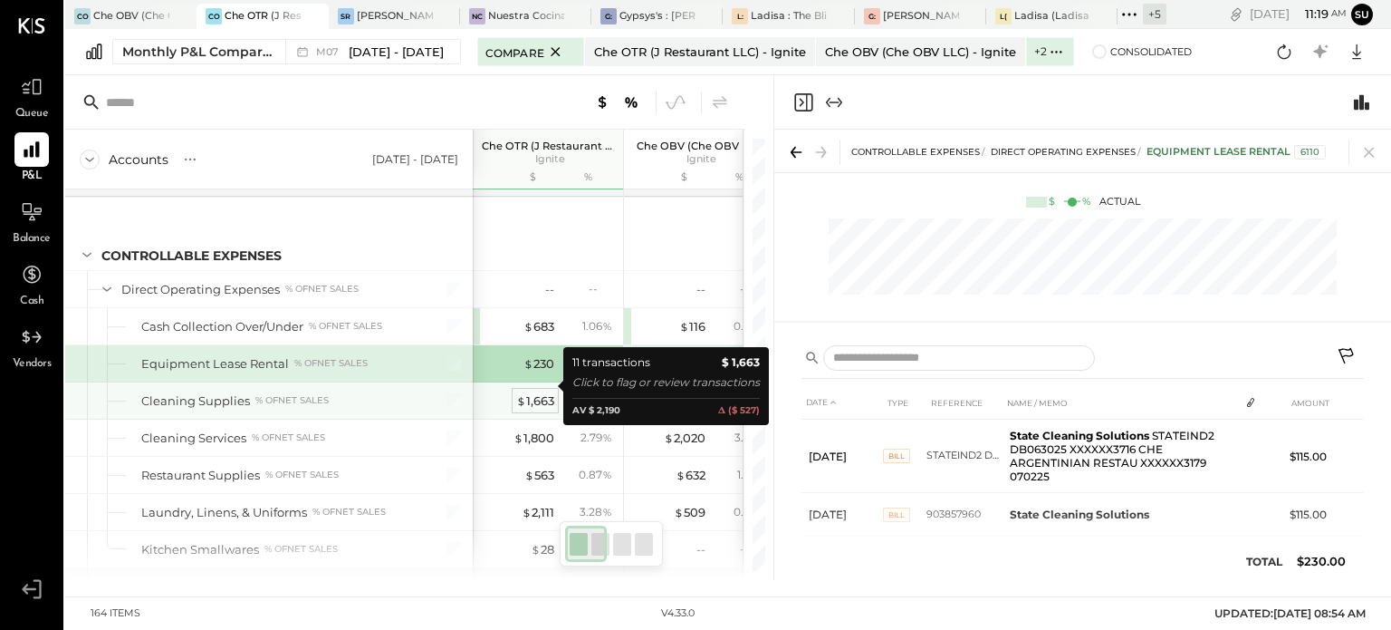
click at [534, 392] on div "$ 1,663" at bounding box center [535, 400] width 38 height 17
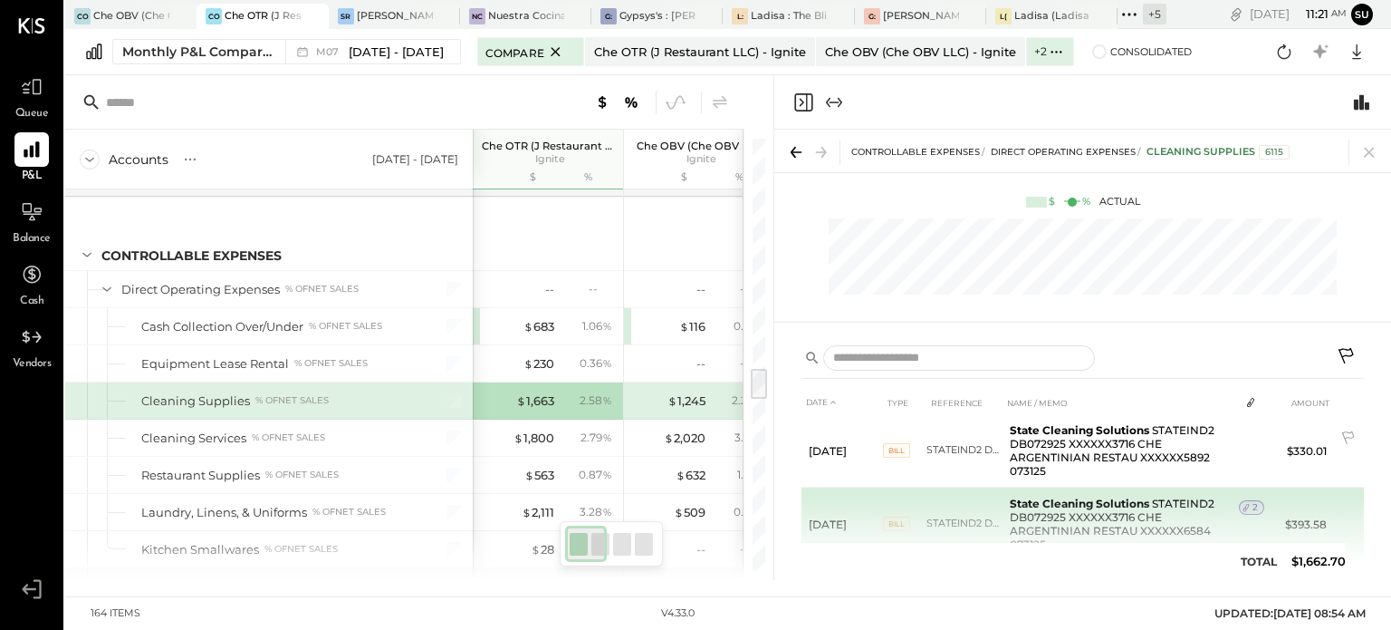
scroll to position [389, 0]
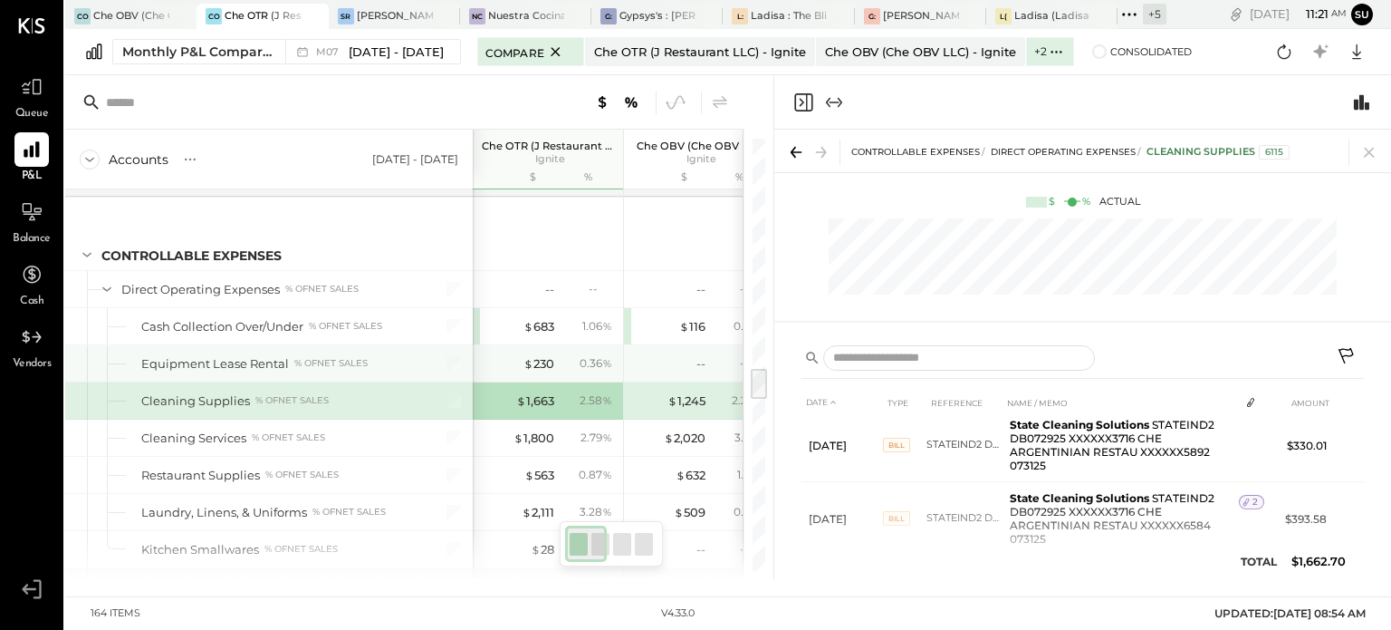
click at [556, 345] on div "$ 230 0.36 %" at bounding box center [550, 363] width 136 height 36
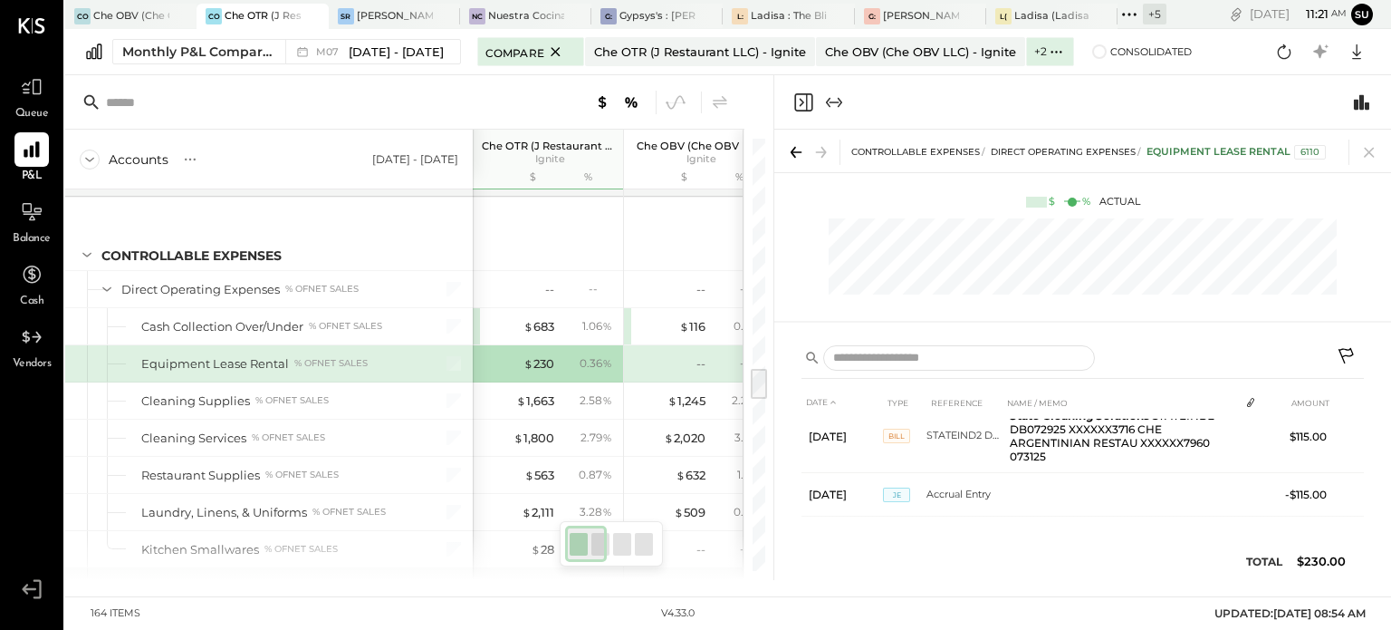
scroll to position [137, 0]
click at [579, 392] on div "2.58 %" at bounding box center [588, 400] width 59 height 16
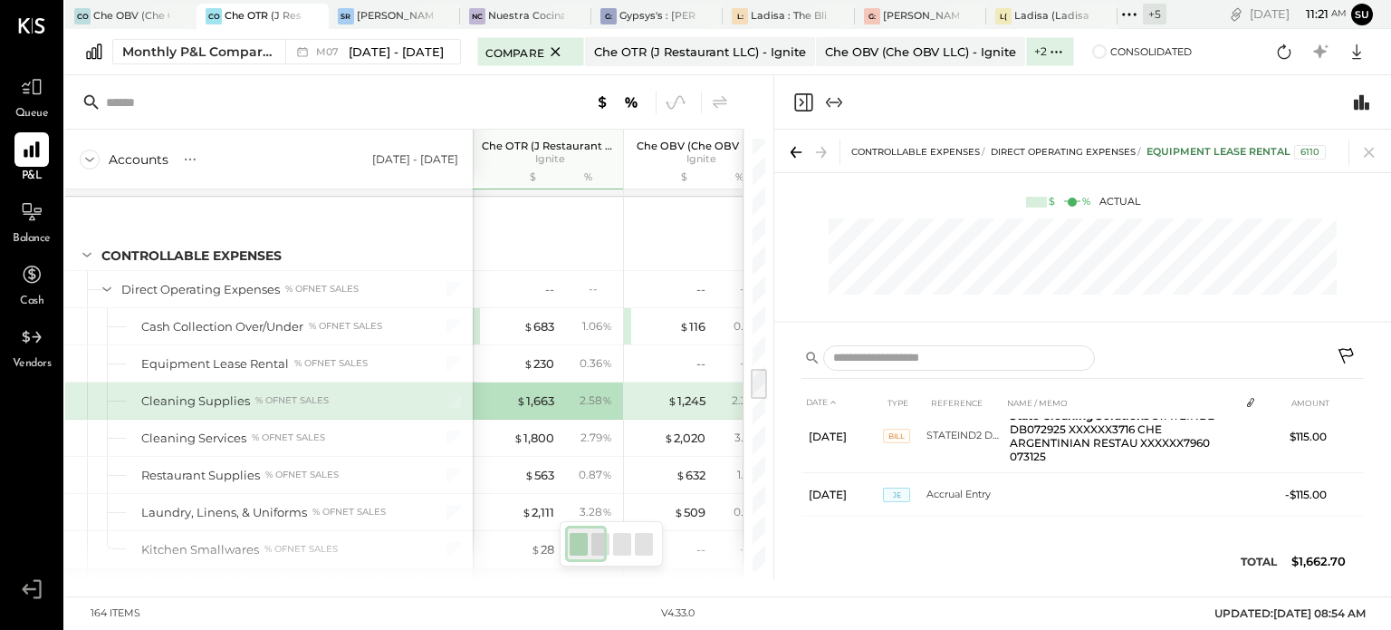
scroll to position [389, 0]
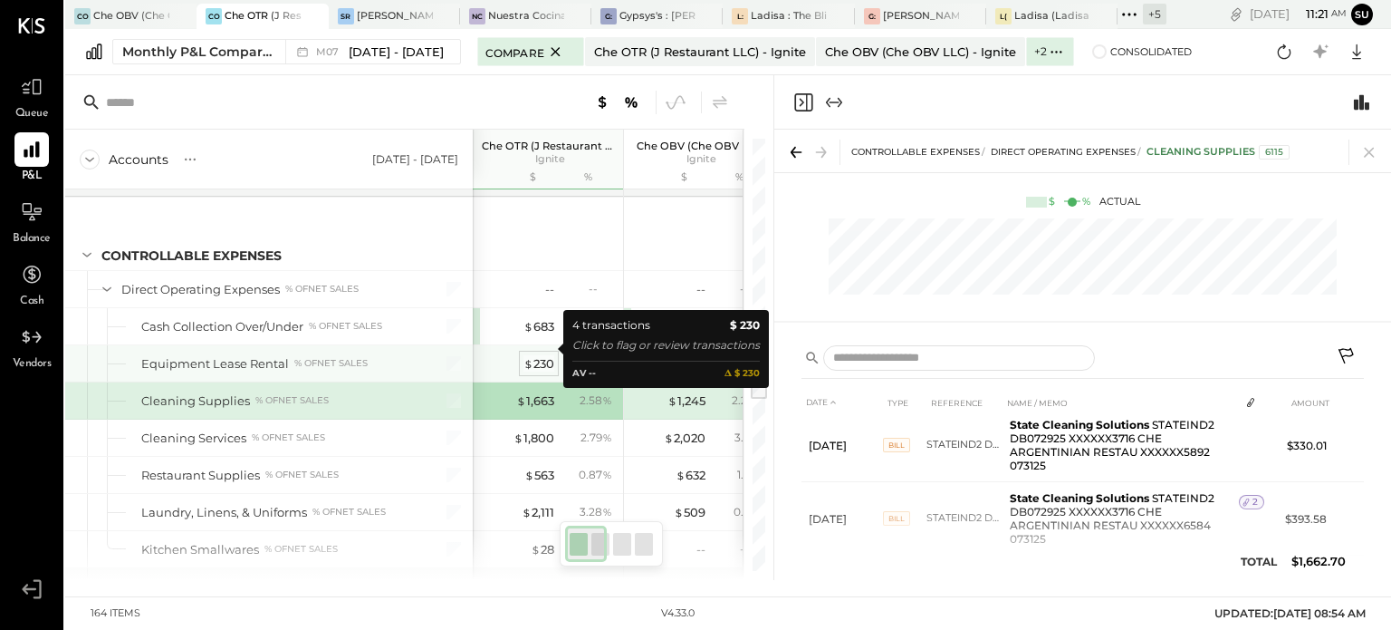
click at [534, 355] on div "$ 230" at bounding box center [539, 363] width 31 height 17
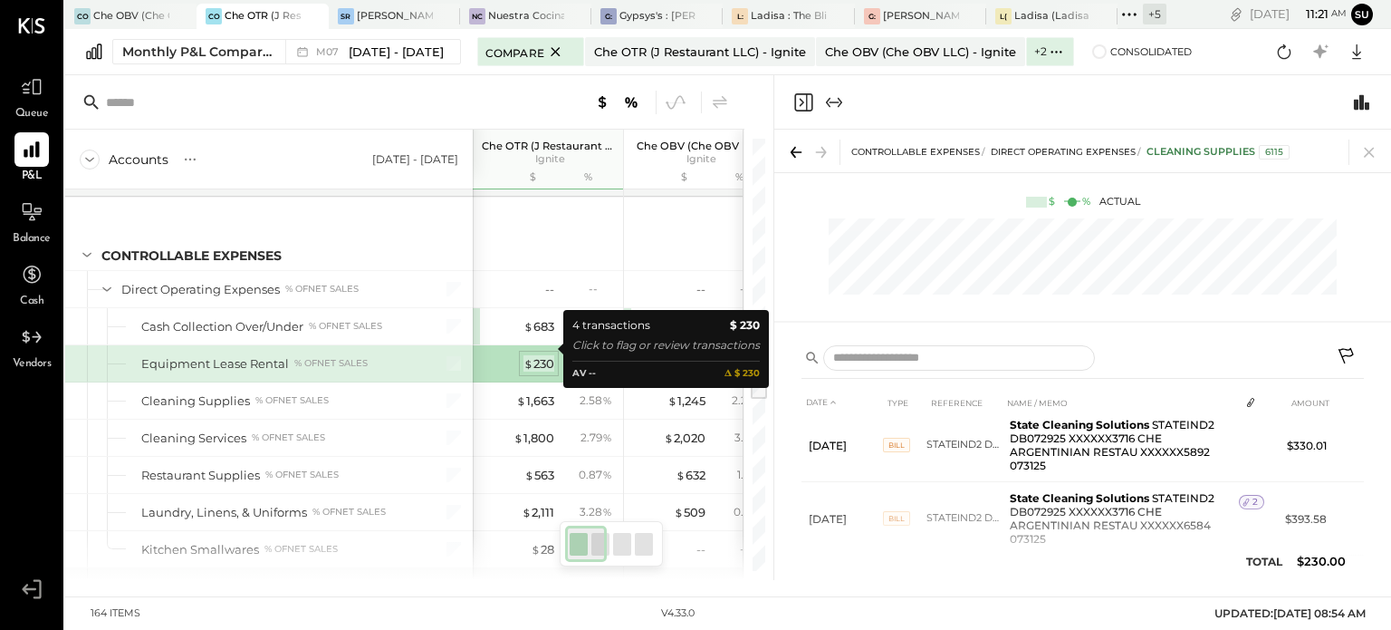
scroll to position [137, 0]
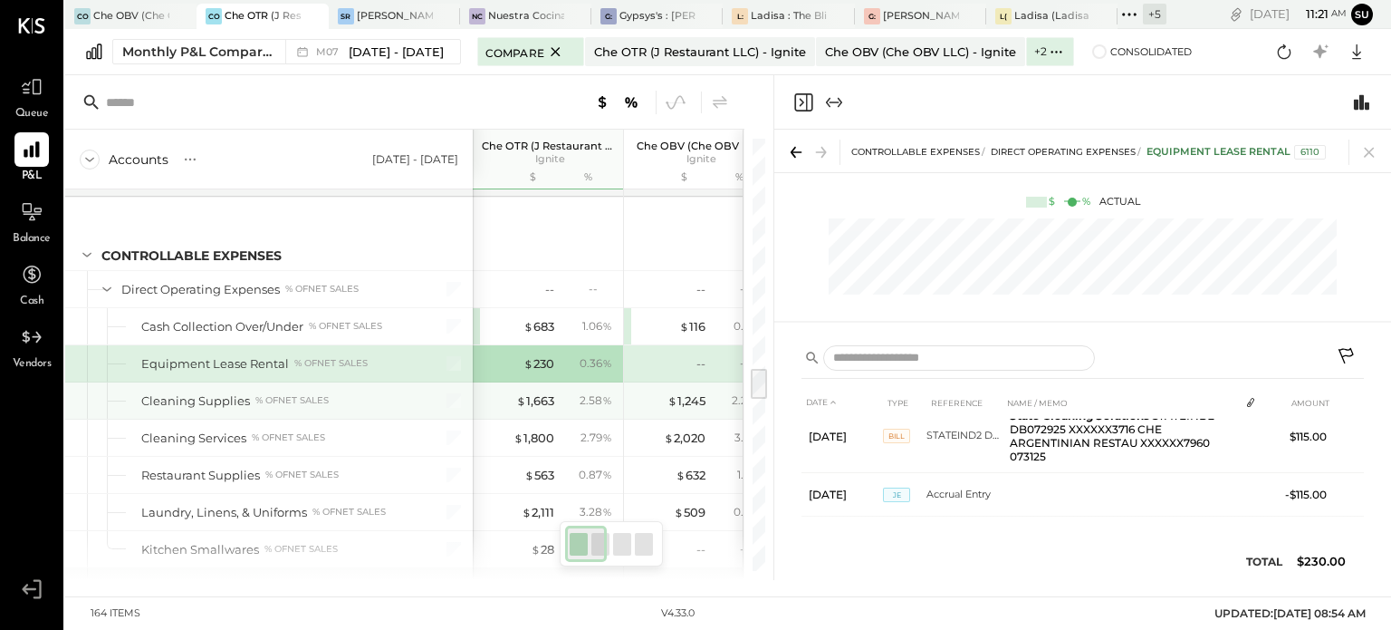
click at [538, 382] on div "$ 1,663 2.58 %" at bounding box center [550, 400] width 136 height 36
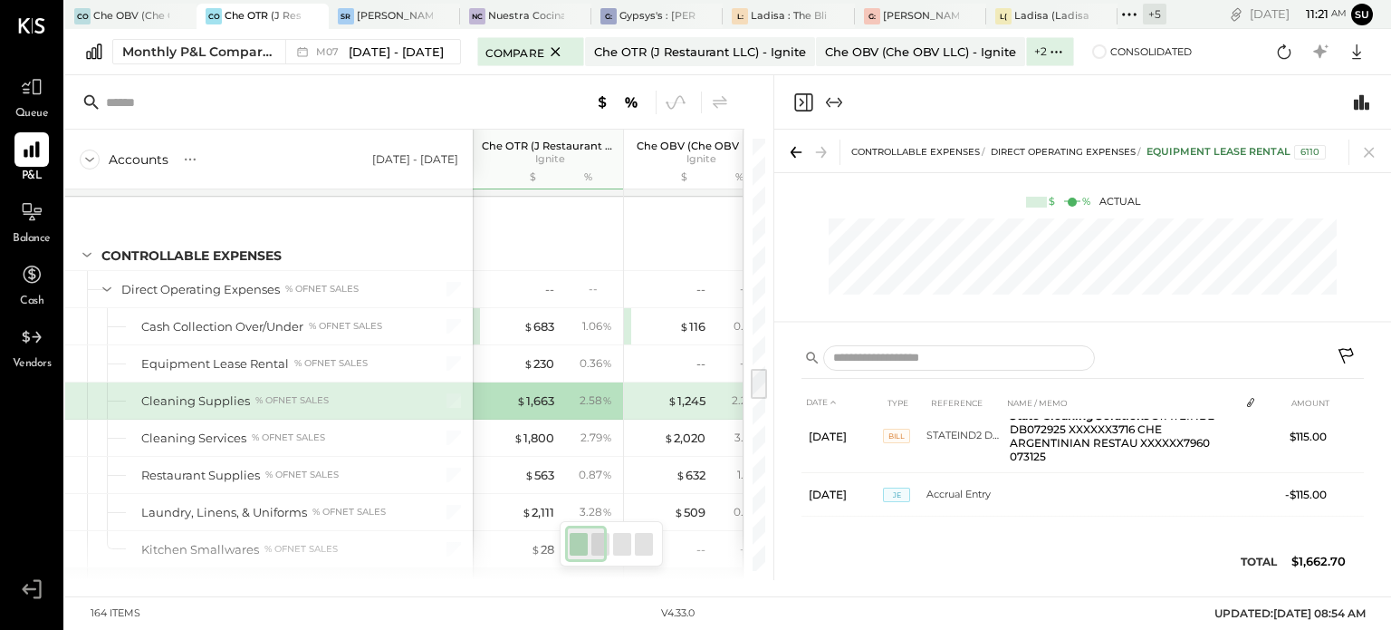
scroll to position [389, 0]
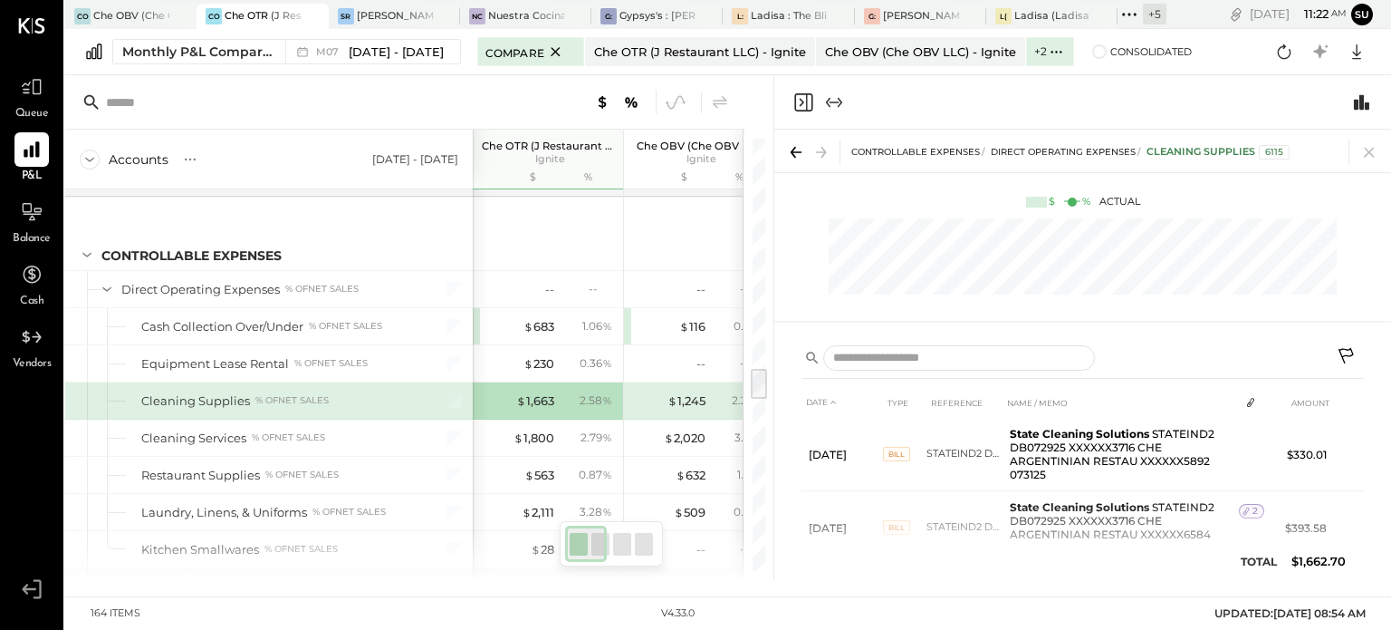
scroll to position [428, 0]
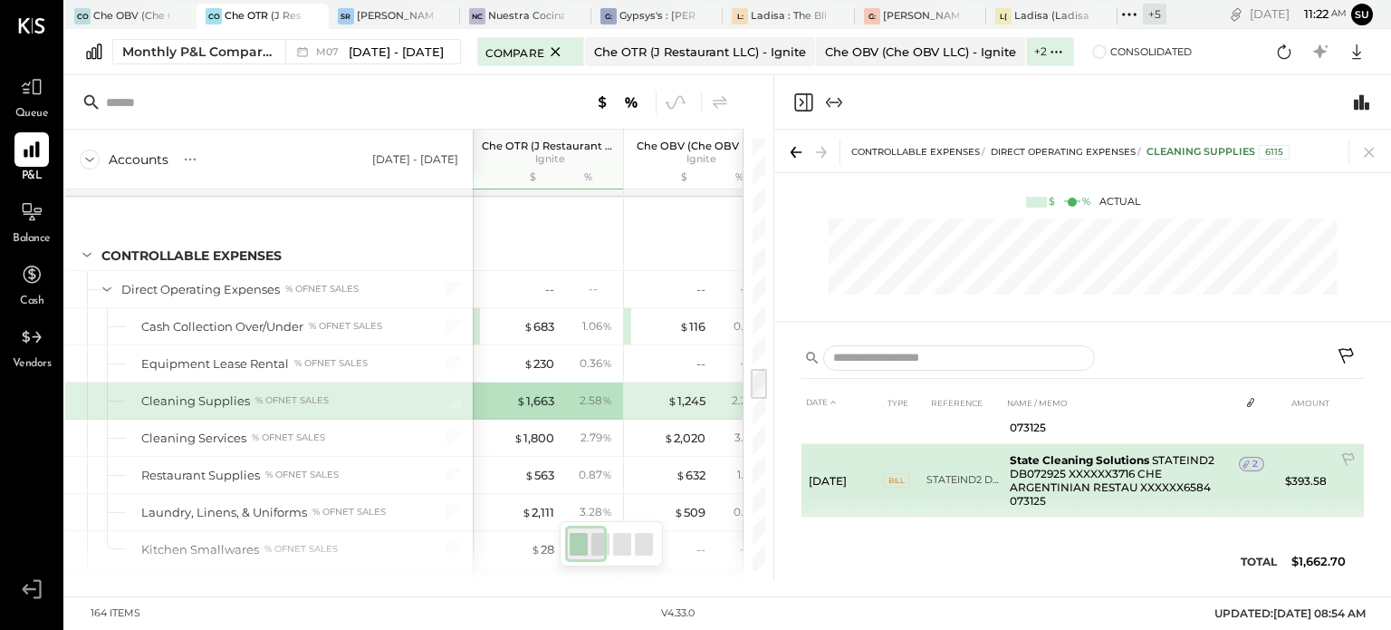
click at [1251, 457] on div "2" at bounding box center [1251, 464] width 25 height 14
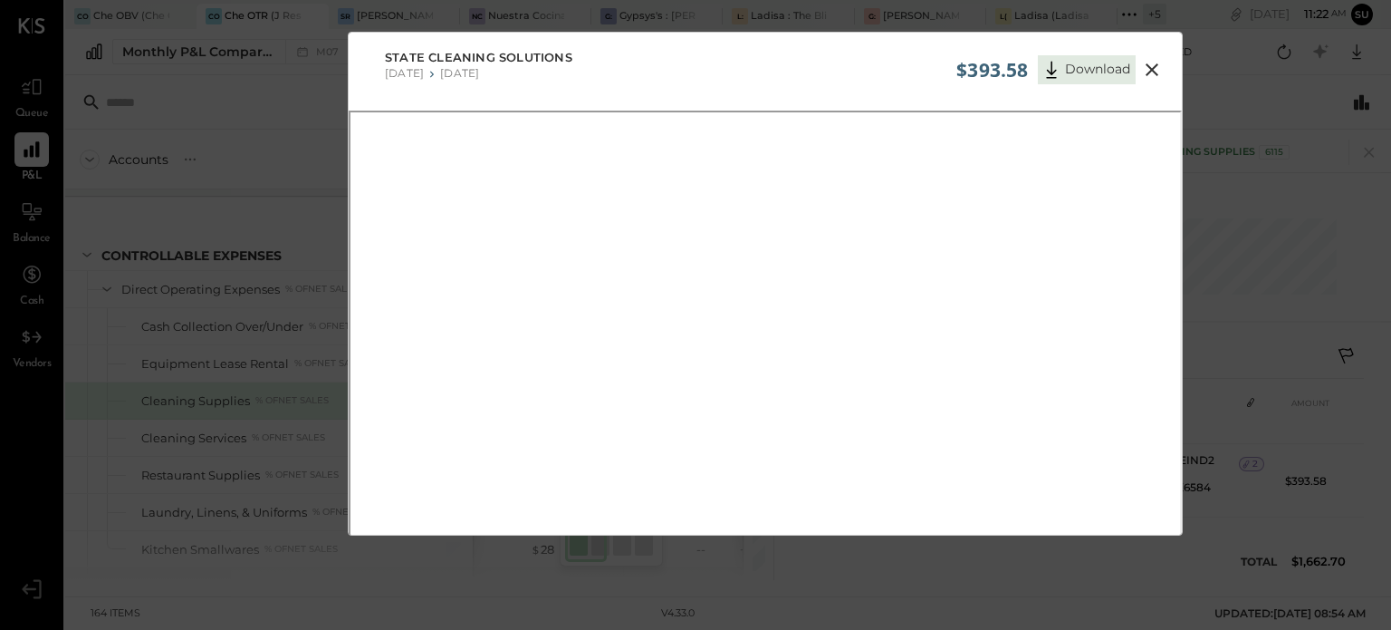
click at [1150, 67] on icon at bounding box center [1152, 70] width 22 height 22
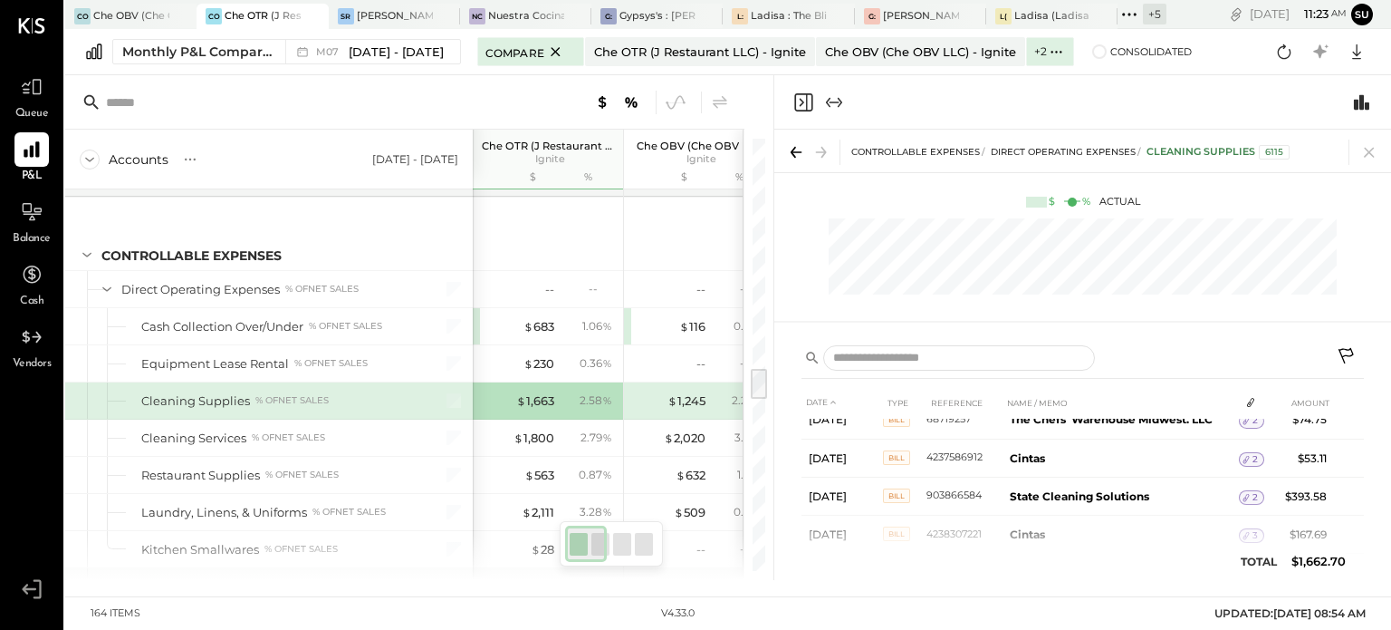
scroll to position [203, 0]
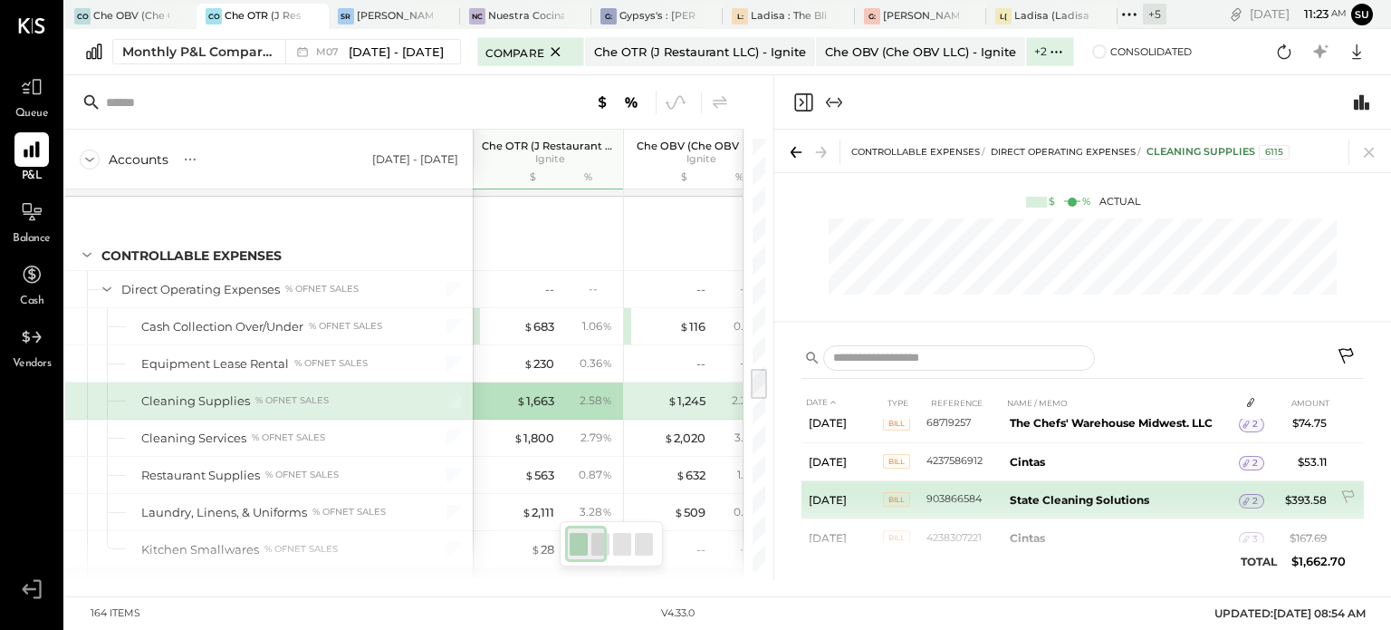
click at [1246, 502] on icon at bounding box center [1246, 501] width 13 height 13
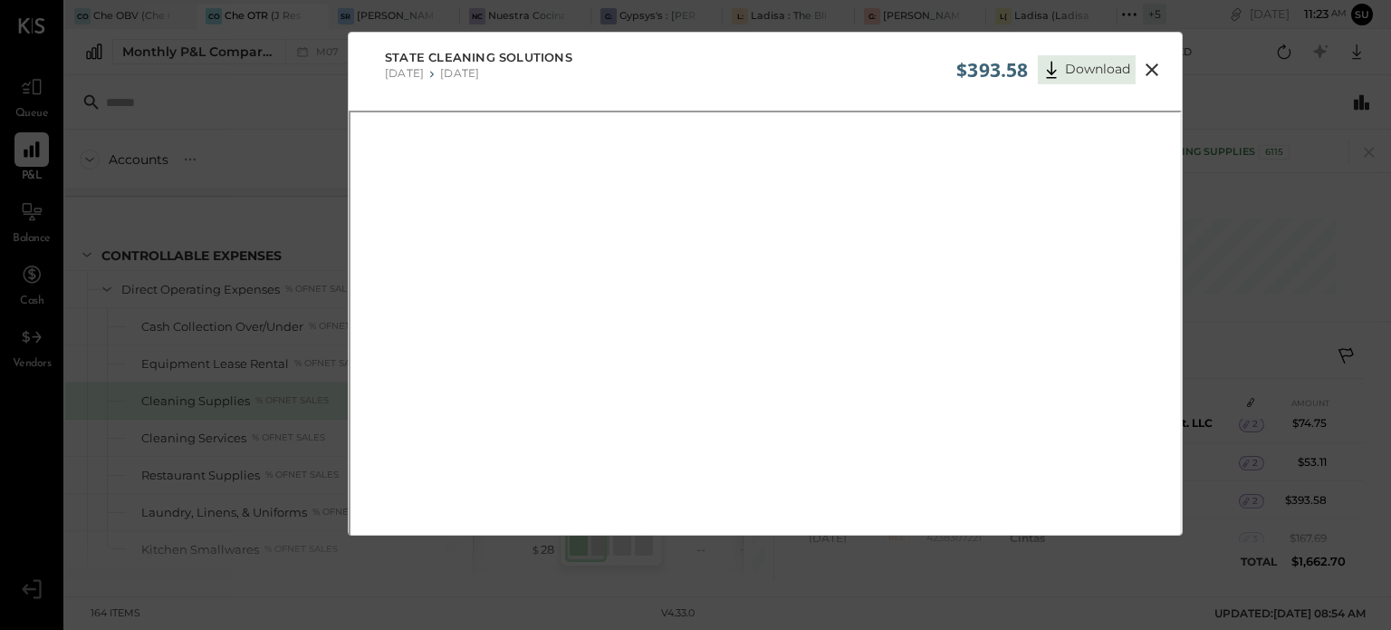
click at [1145, 68] on icon at bounding box center [1152, 70] width 22 height 22
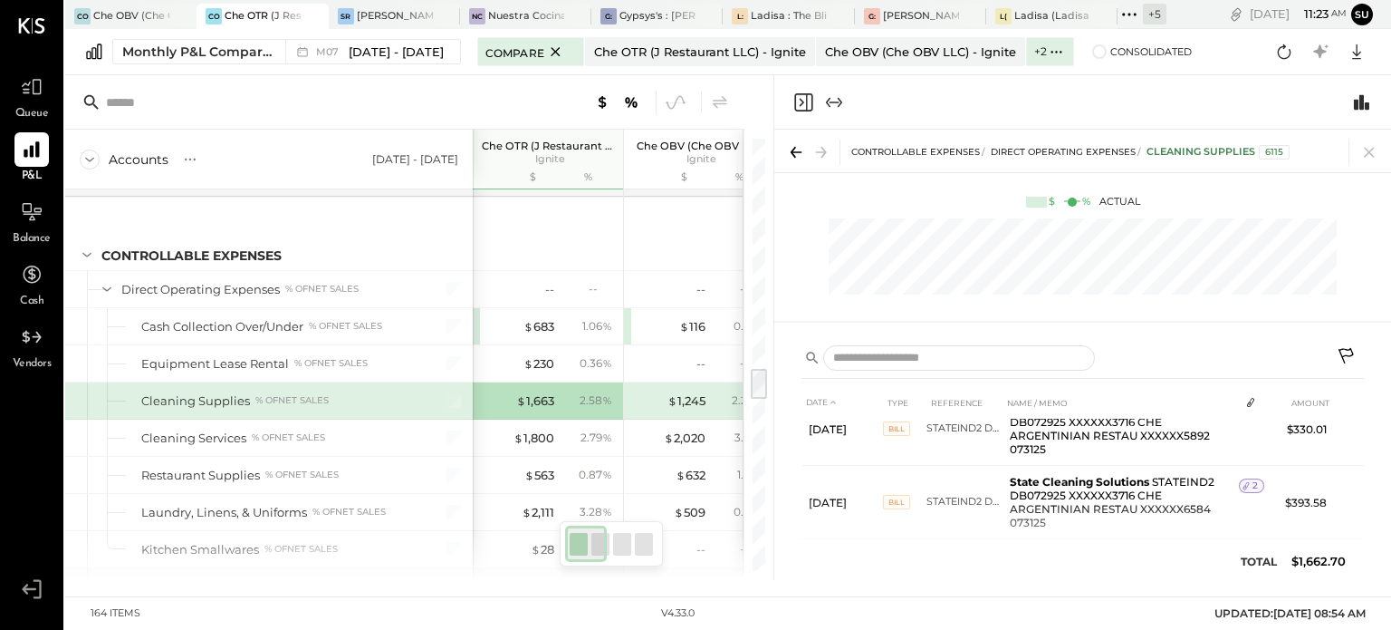
scroll to position [409, 0]
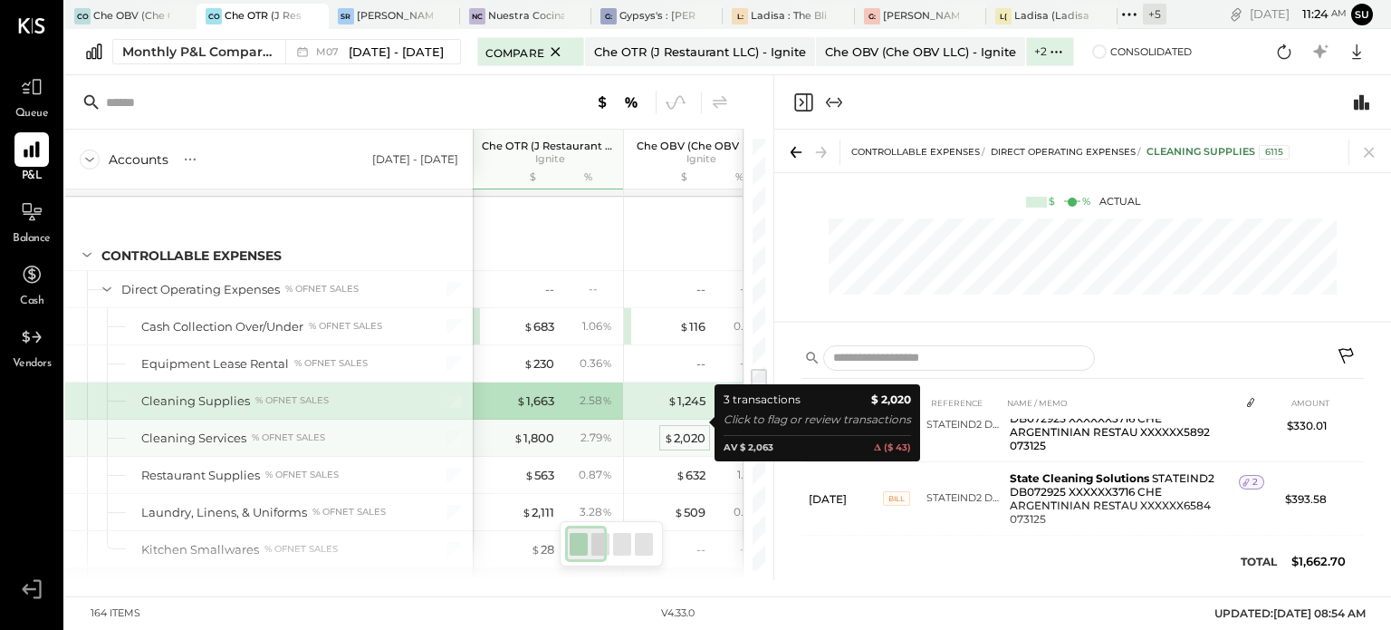
click at [672, 430] on span "$" at bounding box center [669, 437] width 10 height 14
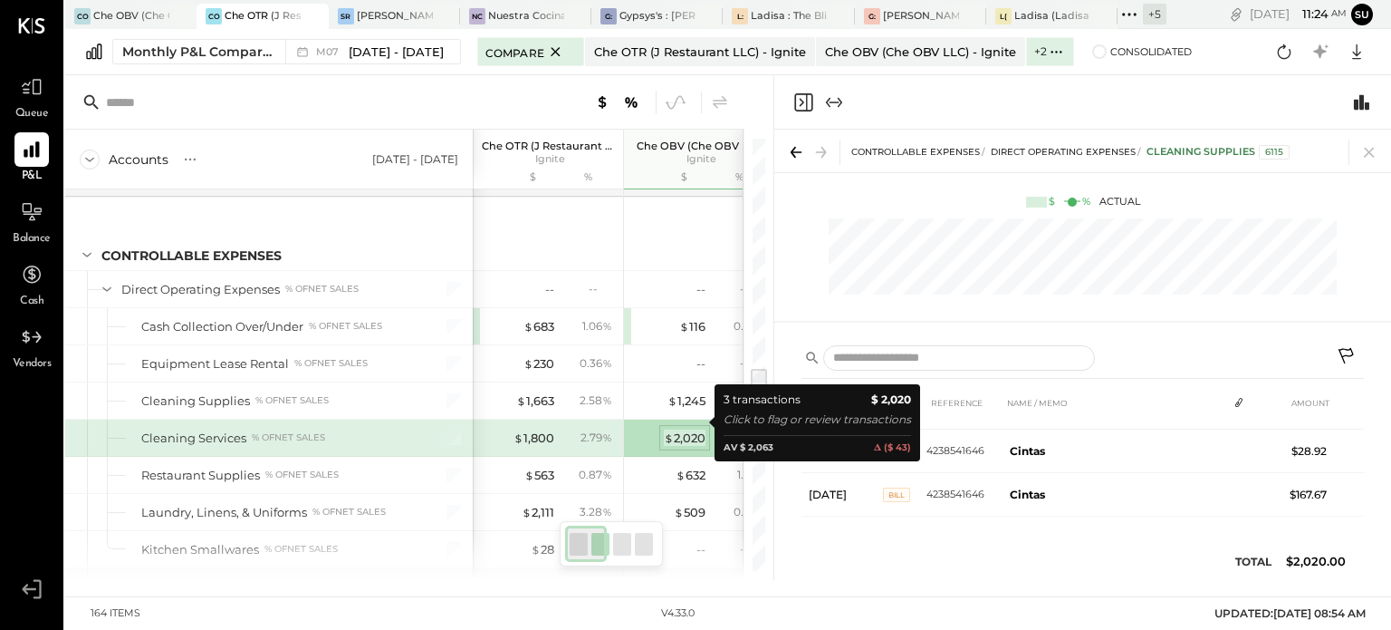
scroll to position [41, 0]
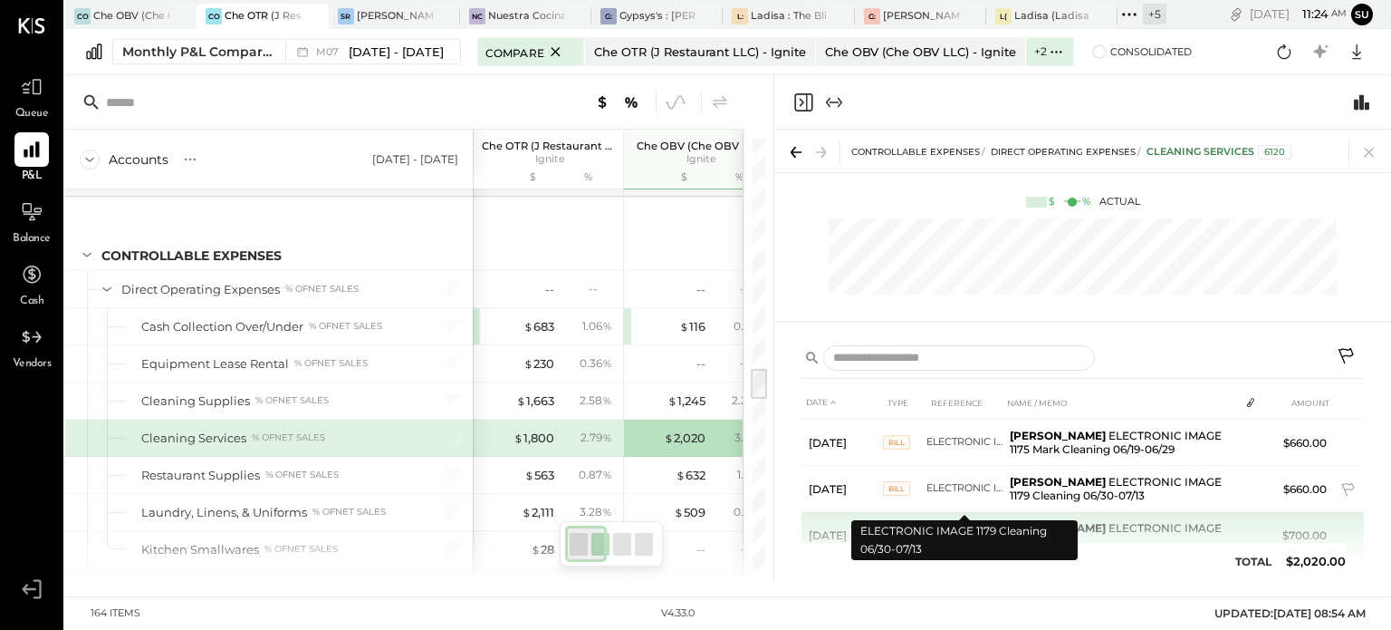
scroll to position [41, 0]
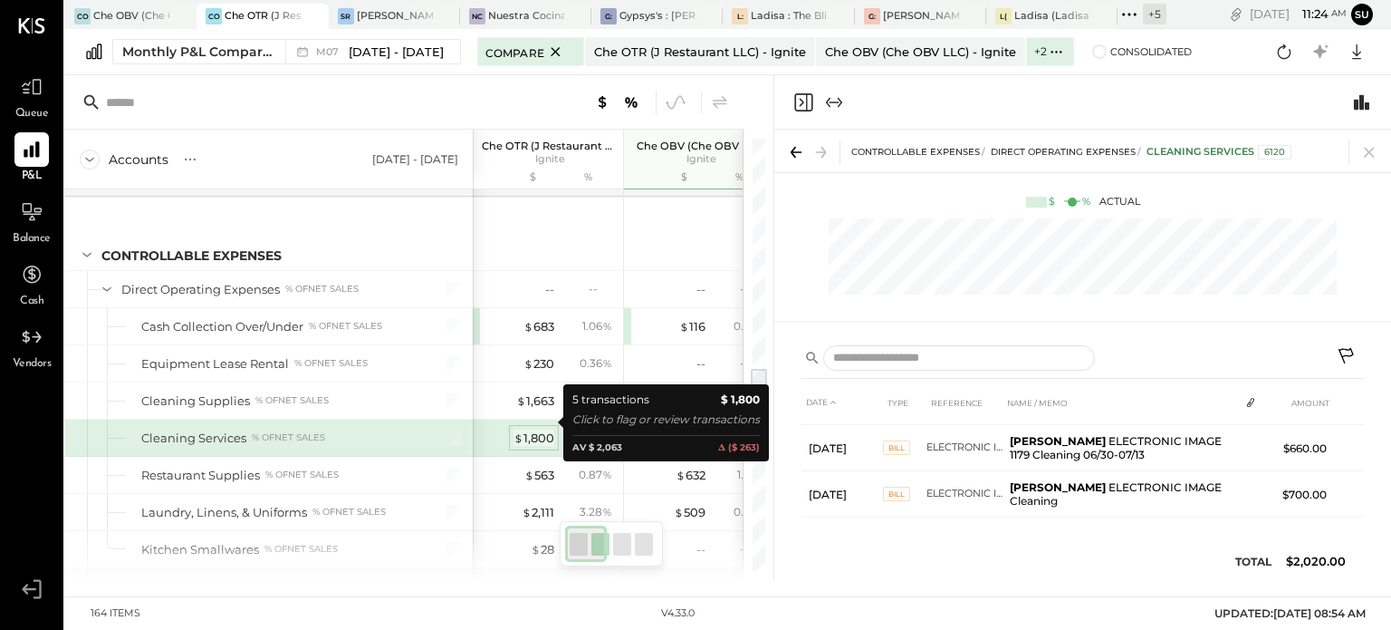
click at [524, 429] on div "$ 1,800" at bounding box center [534, 437] width 41 height 17
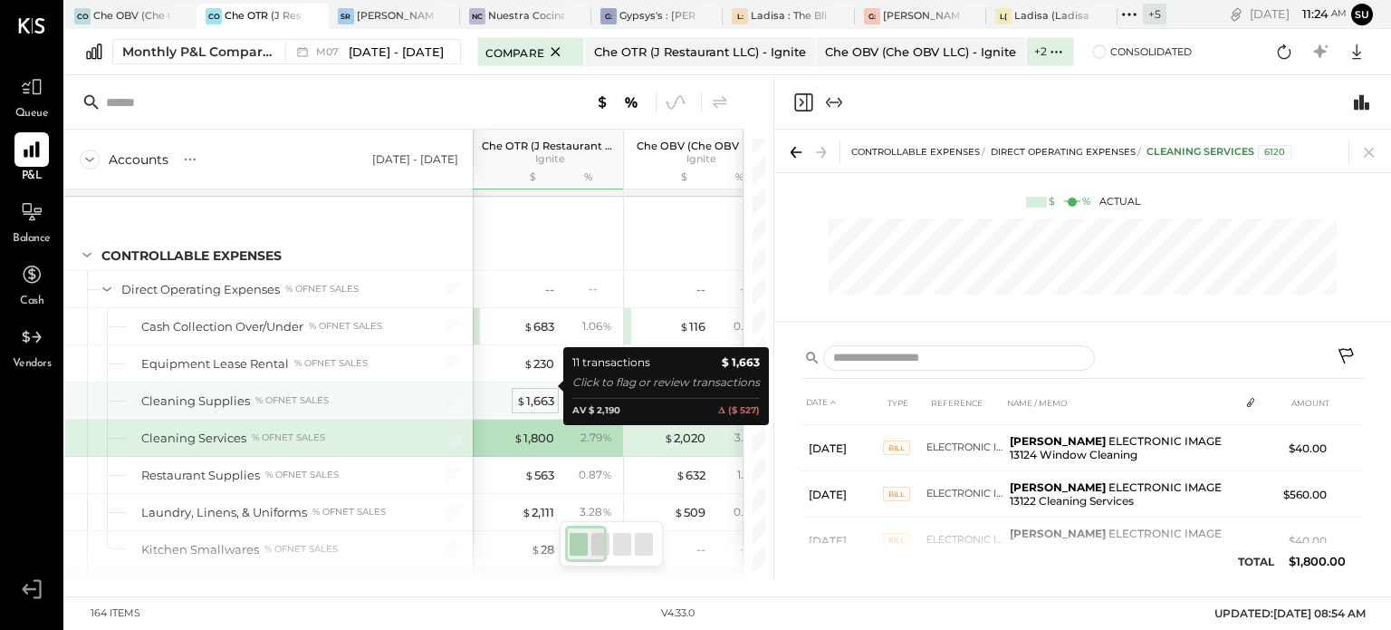
click at [532, 392] on div "$ 1,663" at bounding box center [535, 400] width 38 height 17
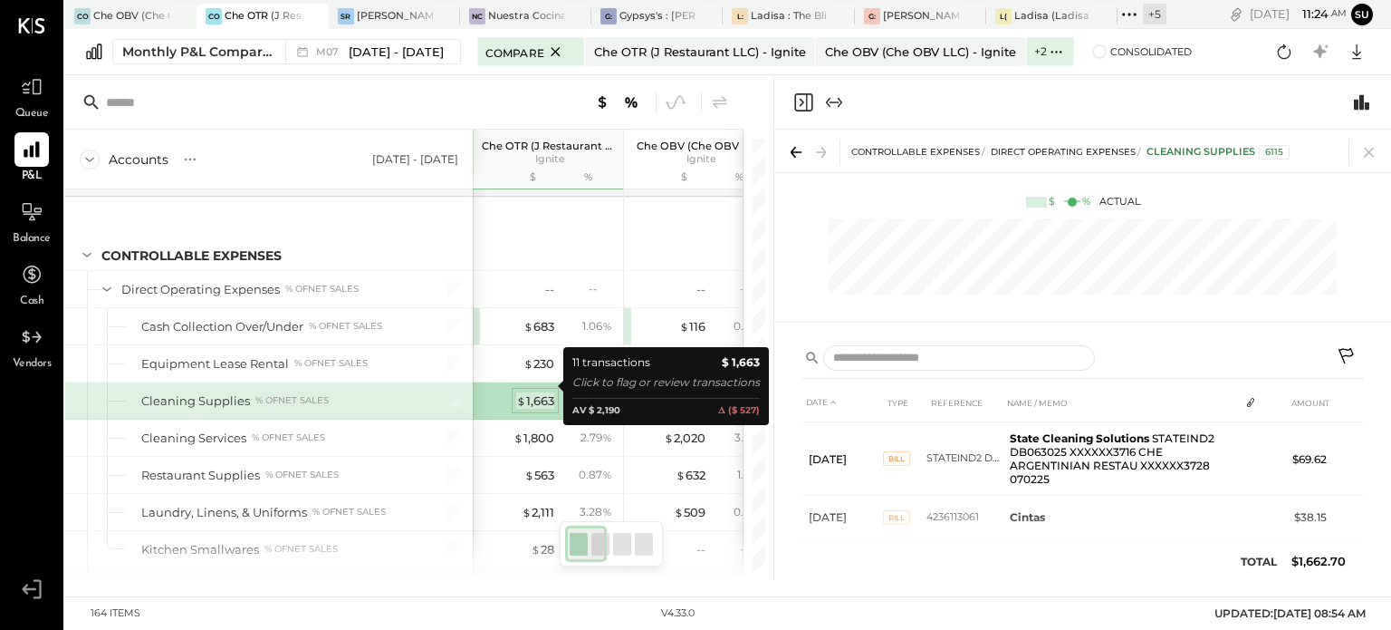
scroll to position [40, 0]
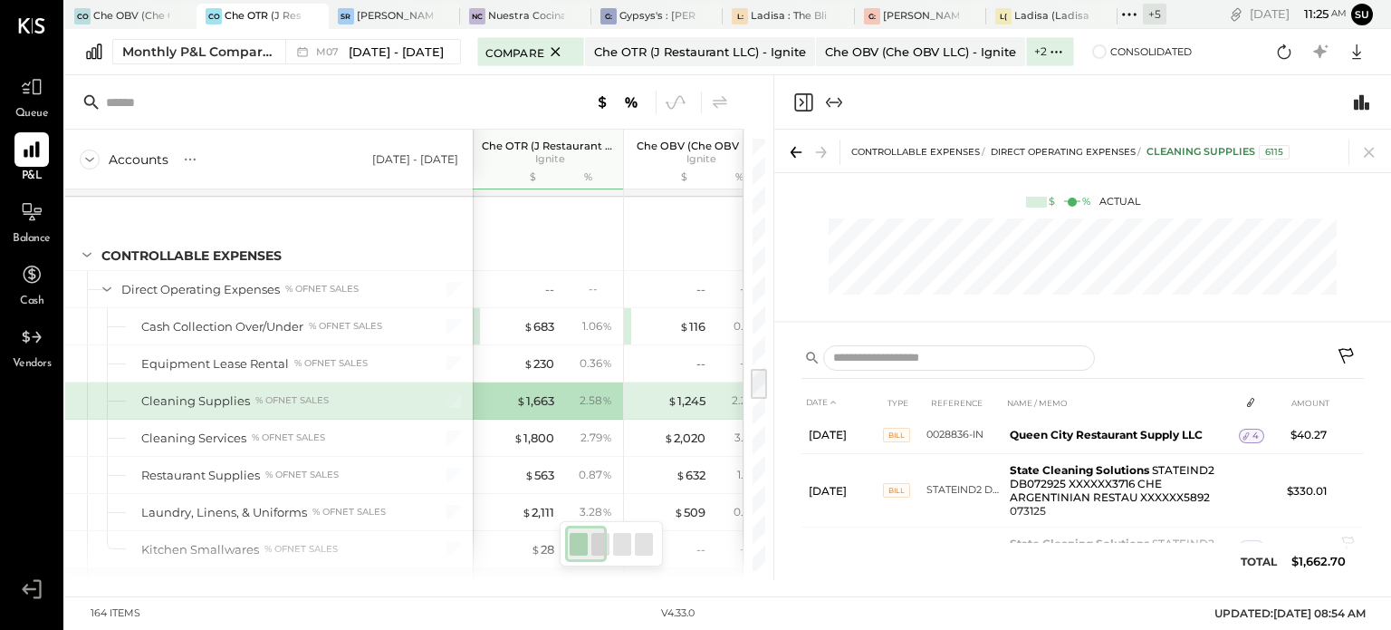
scroll to position [343, 0]
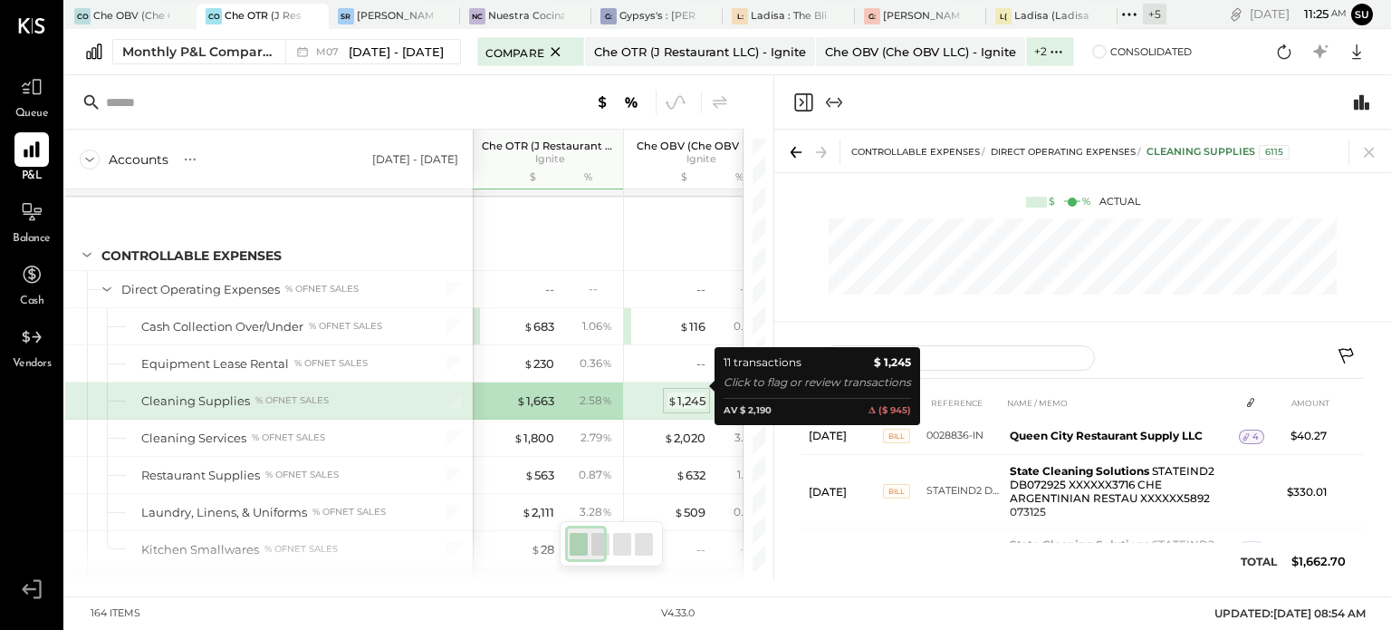
click at [692, 392] on div "$ 1,245" at bounding box center [687, 400] width 38 height 17
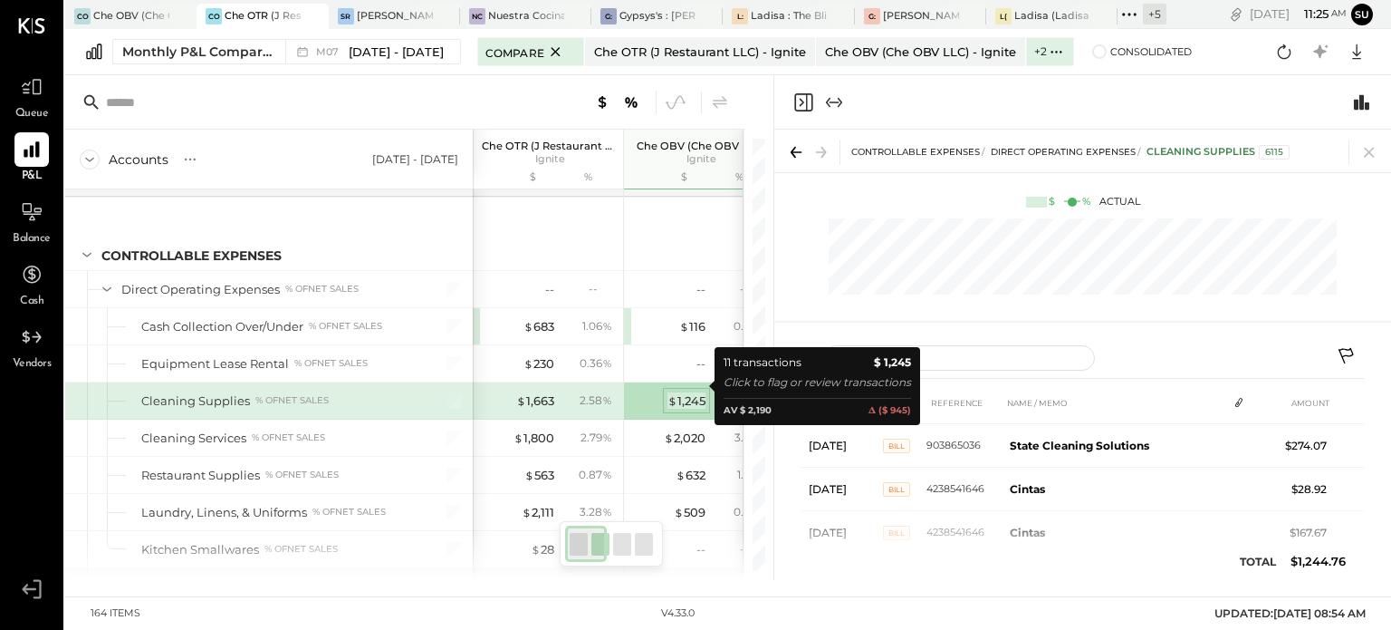
scroll to position [347, 0]
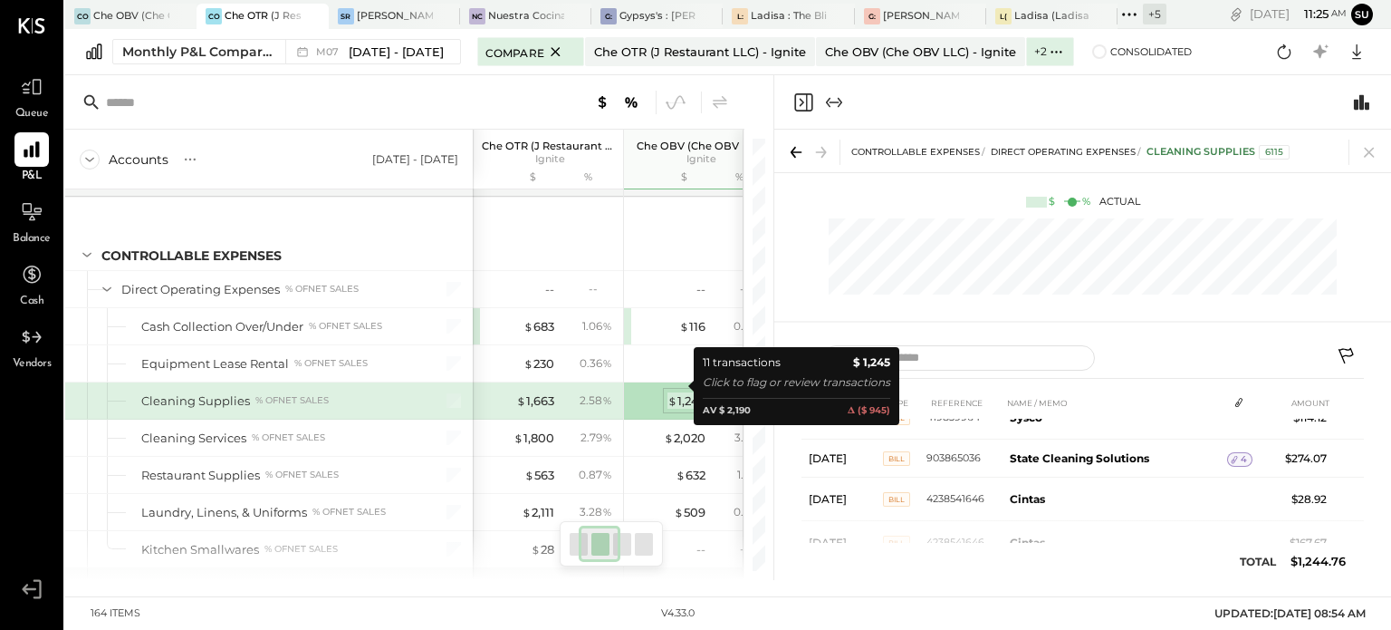
scroll to position [0, 87]
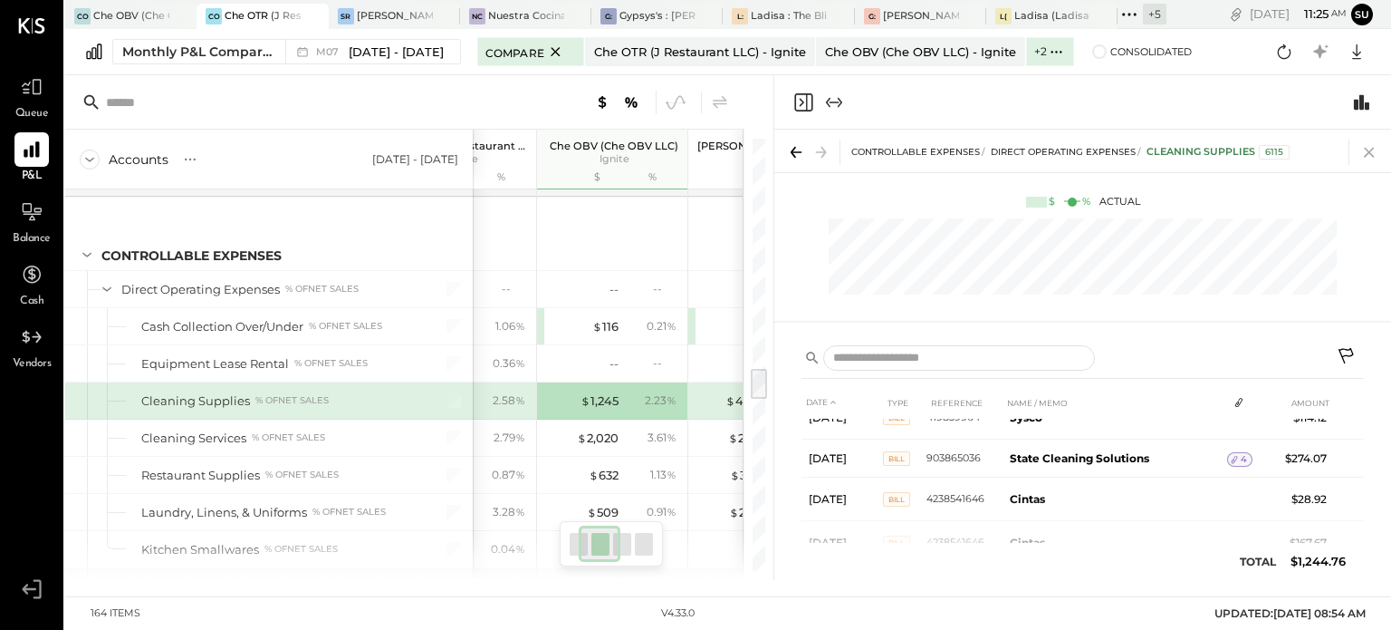
click at [1367, 148] on icon at bounding box center [1369, 151] width 25 height 25
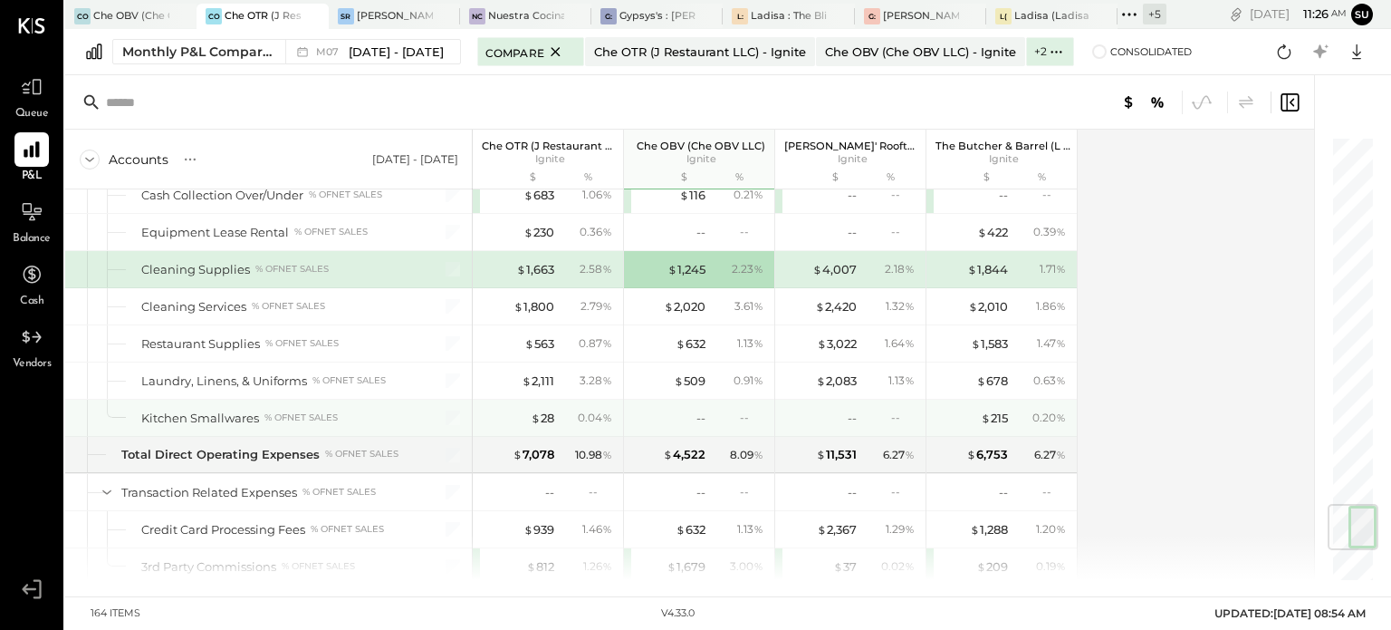
scroll to position [3116, 0]
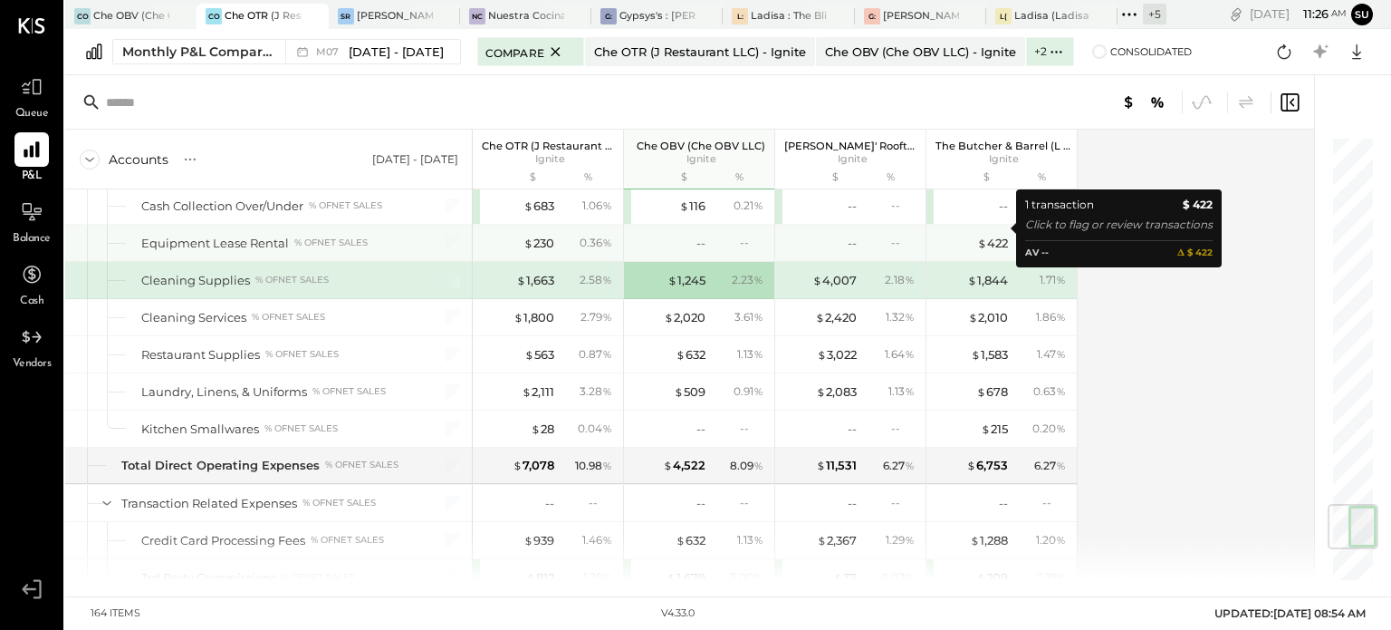
click at [970, 235] on div "$ 422" at bounding box center [972, 243] width 72 height 17
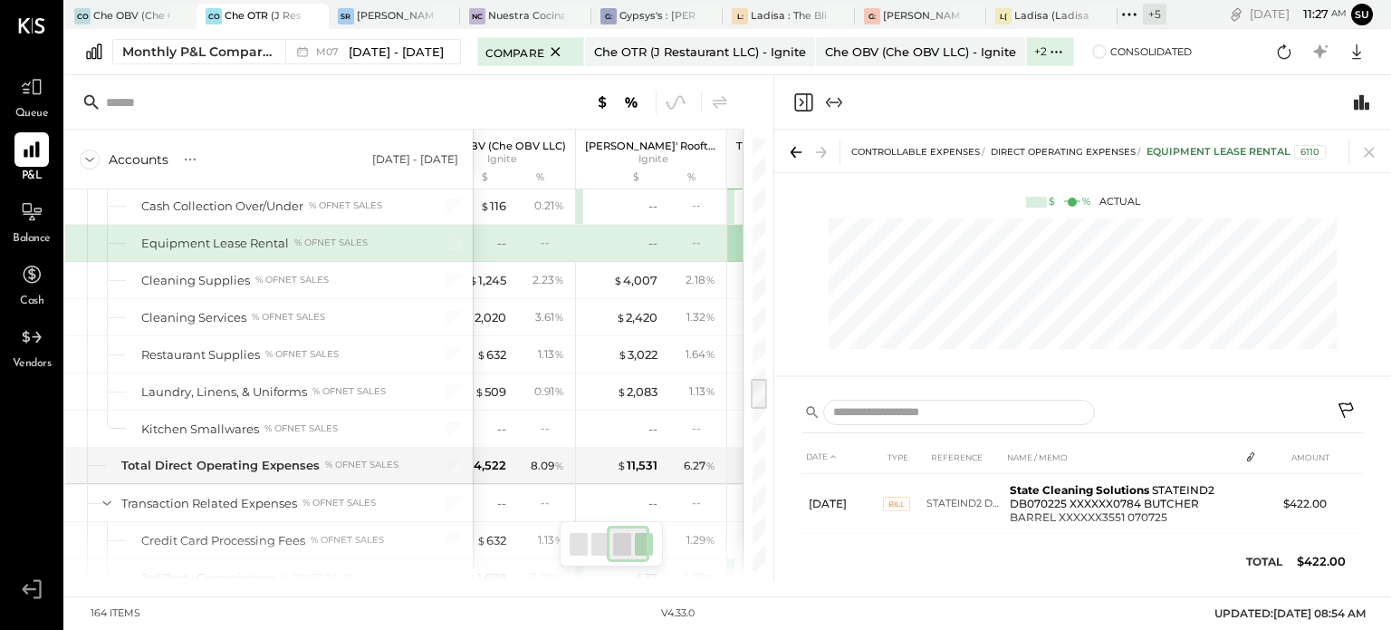
scroll to position [0, 271]
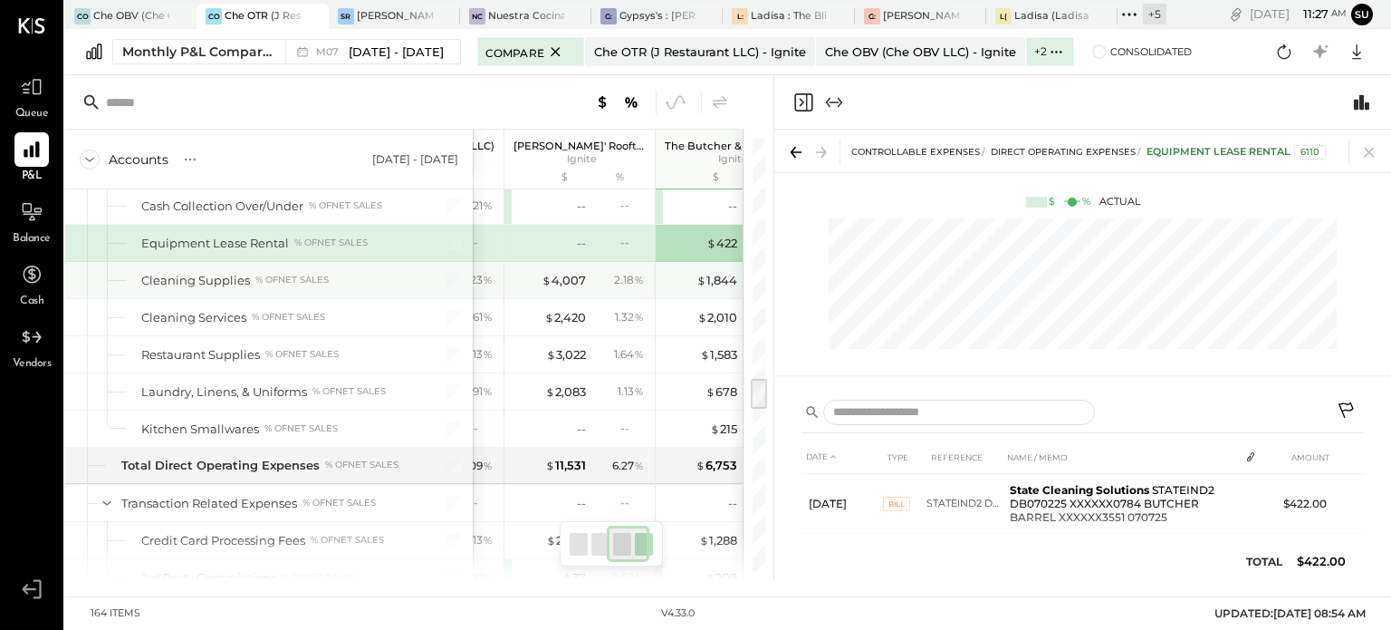
click at [585, 262] on div "$ 4,007 2.18 %" at bounding box center [582, 280] width 136 height 36
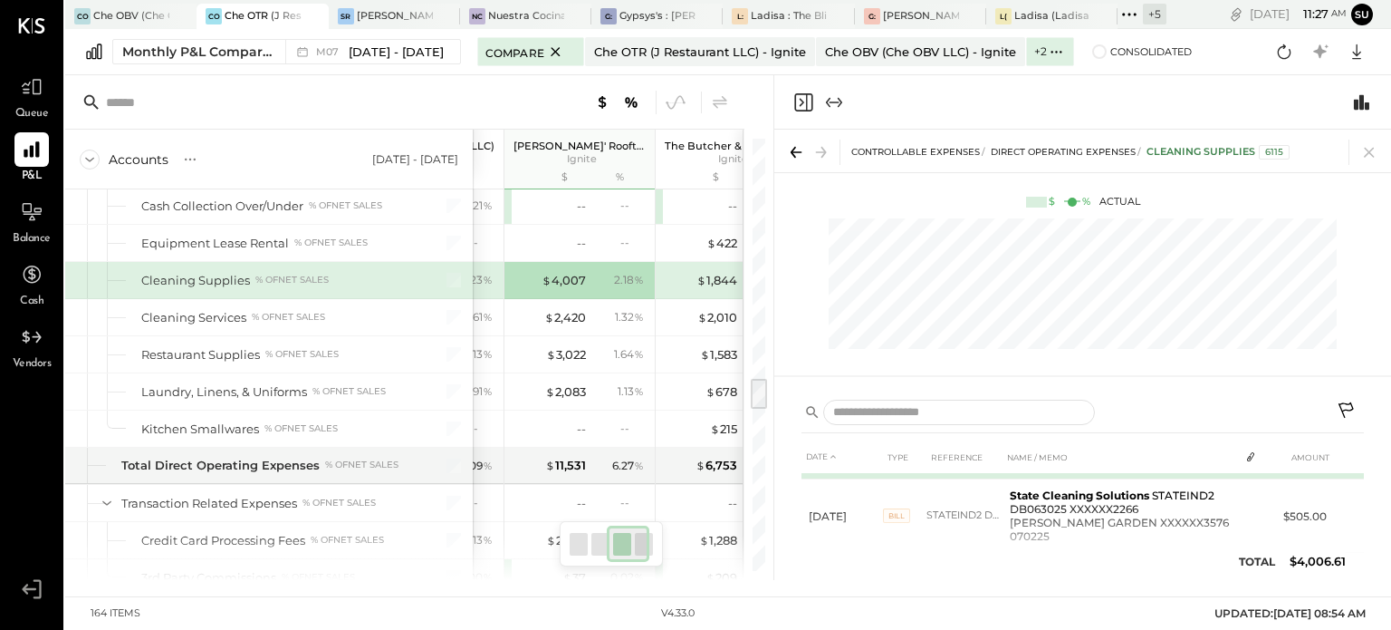
scroll to position [112, 0]
click at [1363, 157] on icon at bounding box center [1369, 151] width 25 height 25
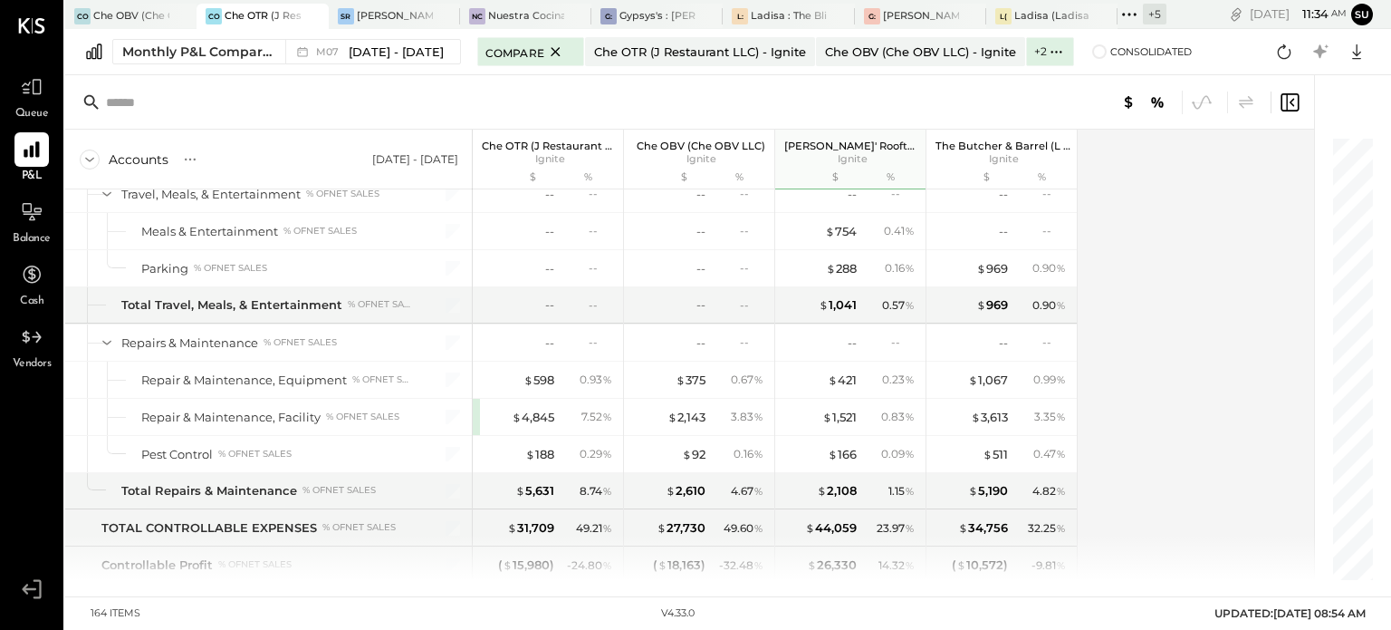
scroll to position [4246, 0]
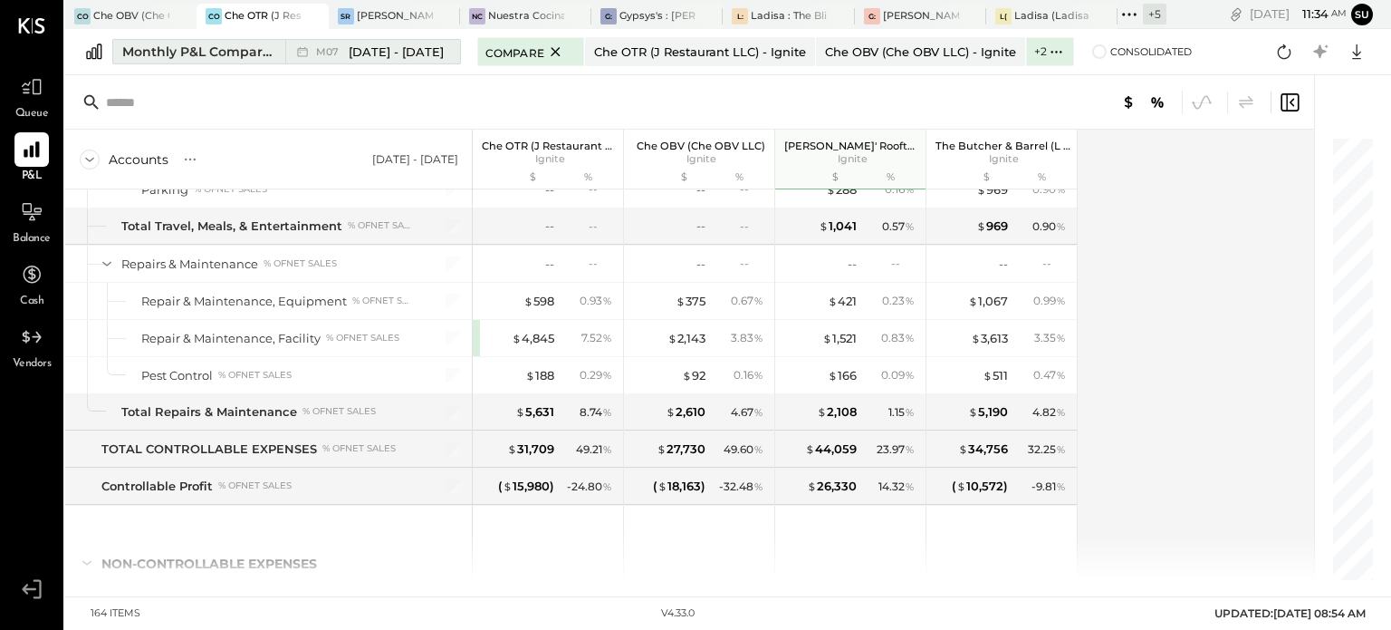
click at [275, 55] on button "Monthly P&L Comparison M07 Jul 1 - 31, 2025" at bounding box center [286, 51] width 349 height 25
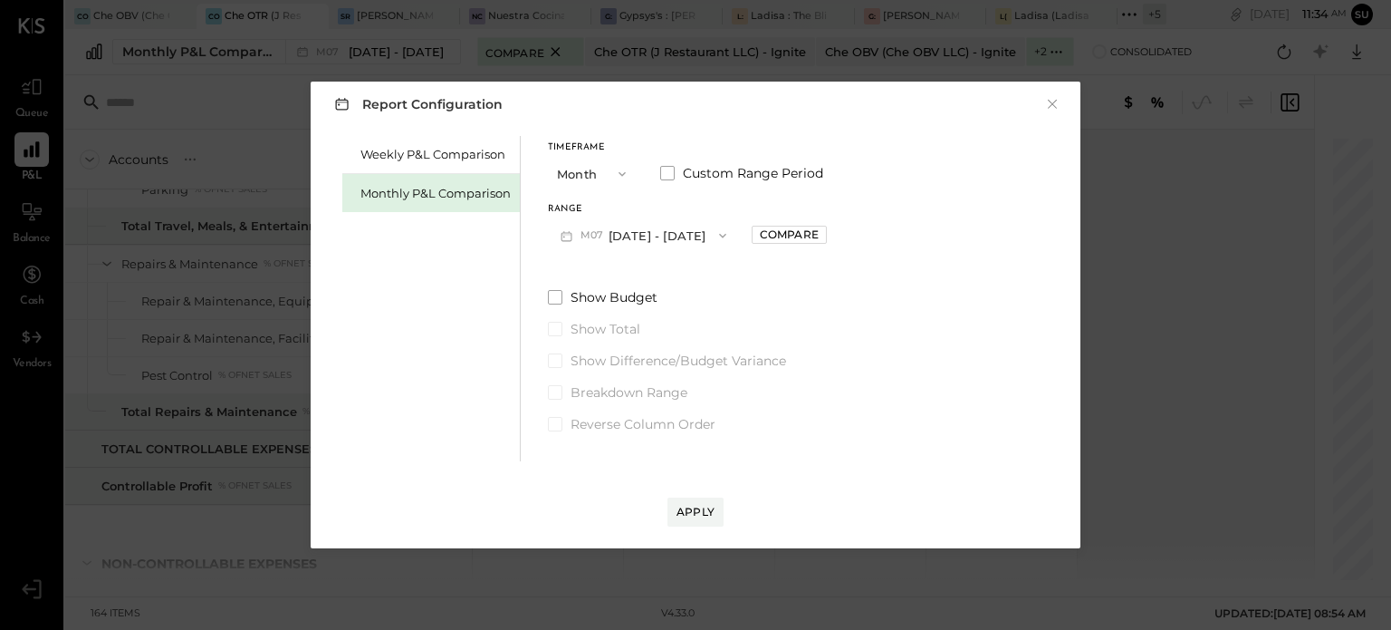
click at [719, 235] on icon "button" at bounding box center [722, 236] width 7 height 5
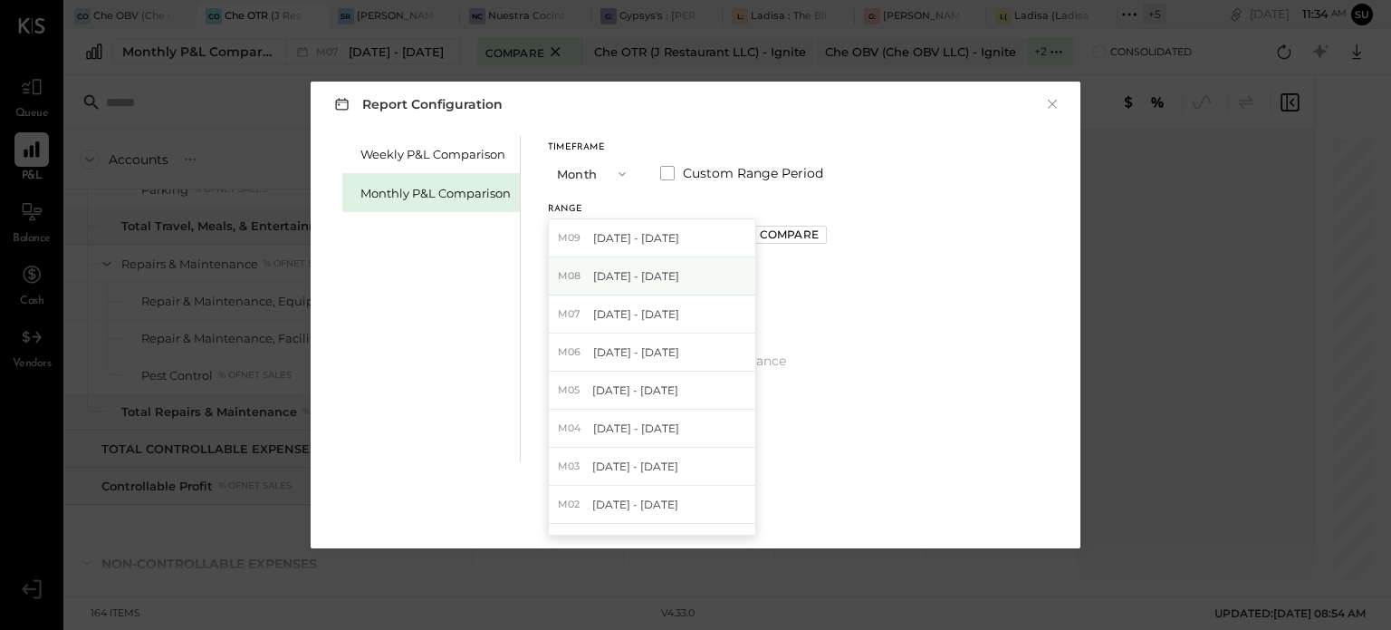
click at [668, 280] on span "[DATE] - [DATE]" at bounding box center [636, 275] width 86 height 15
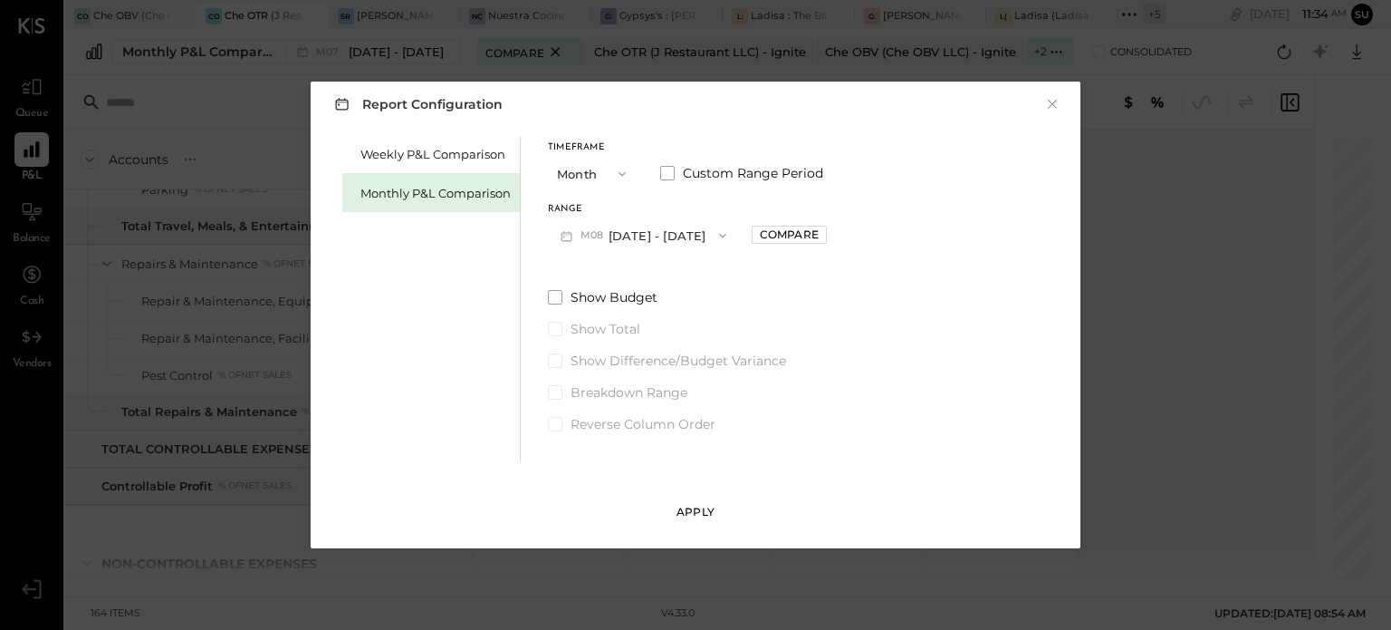
click at [688, 510] on div "Apply" at bounding box center [696, 511] width 38 height 15
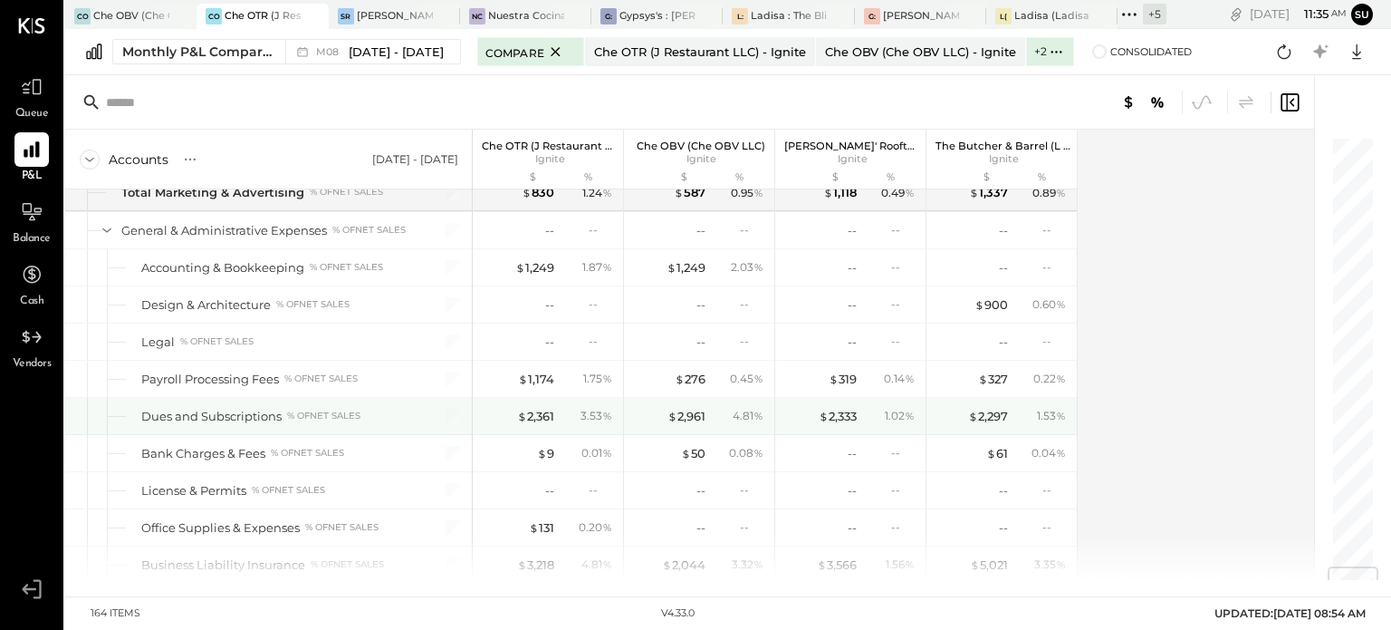
scroll to position [3640, 0]
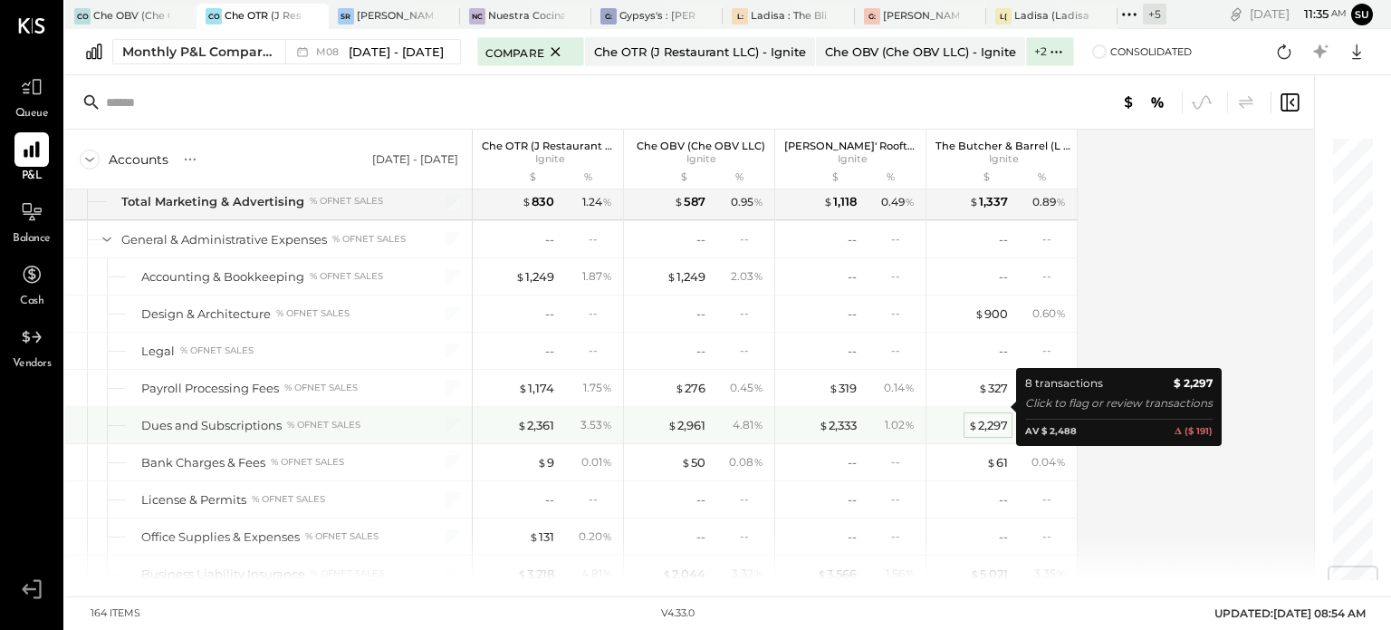
click at [973, 418] on span "$" at bounding box center [973, 425] width 10 height 14
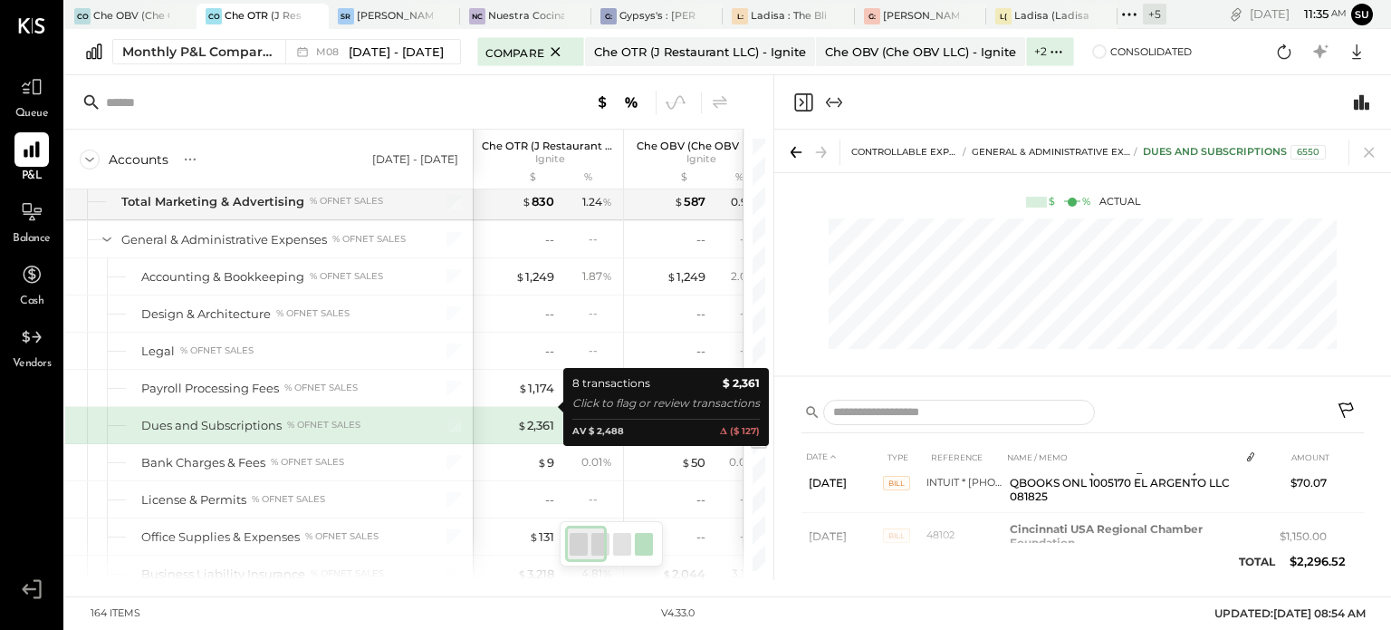
click at [489, 417] on div "$ 2,361" at bounding box center [518, 425] width 72 height 17
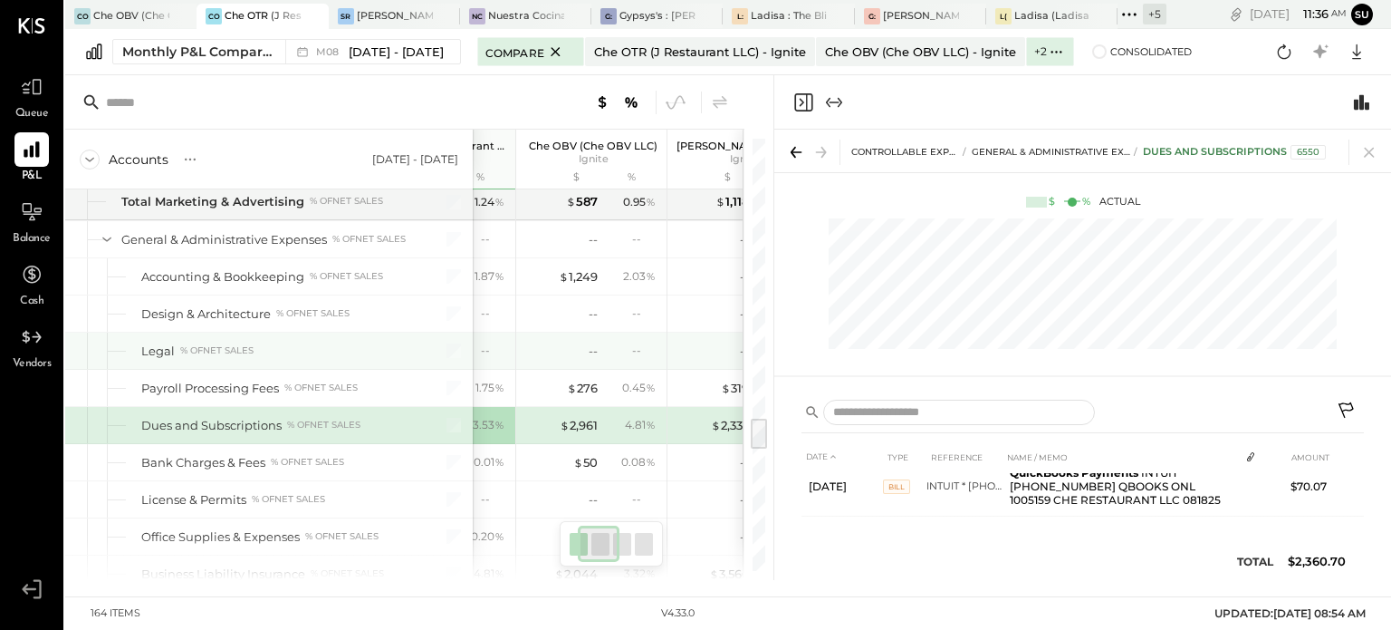
scroll to position [0, 82]
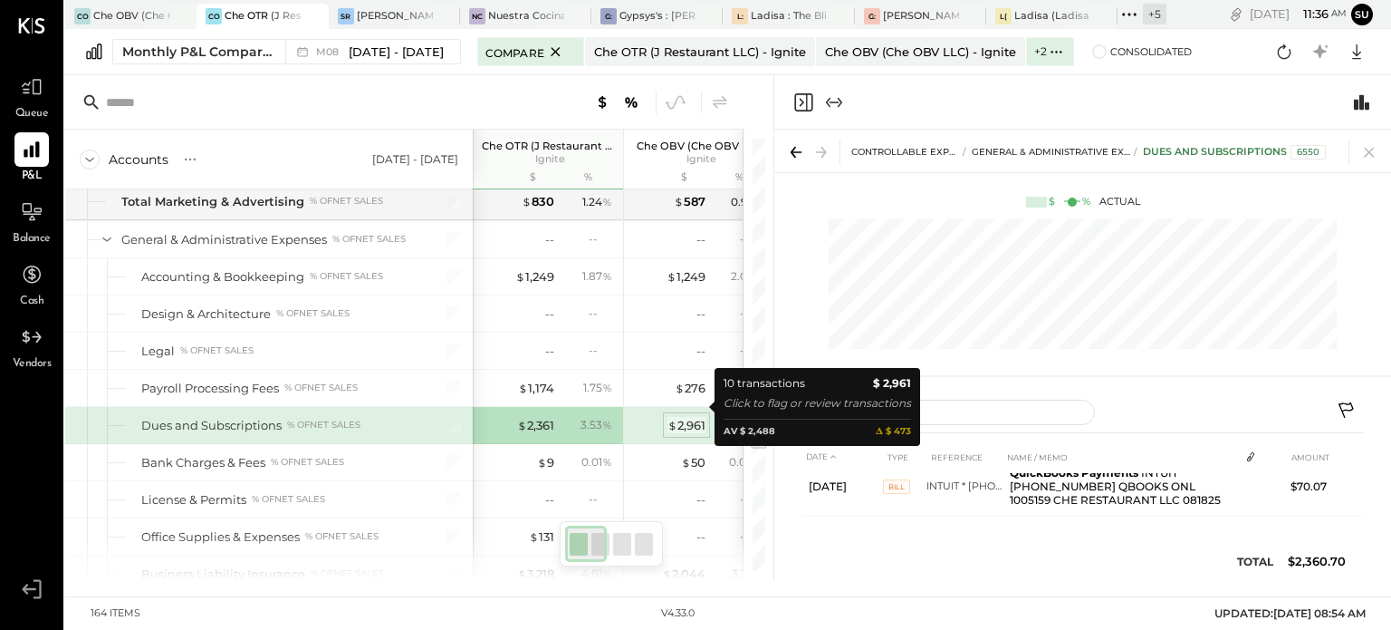
click at [693, 417] on div "$ 2,961" at bounding box center [687, 425] width 38 height 17
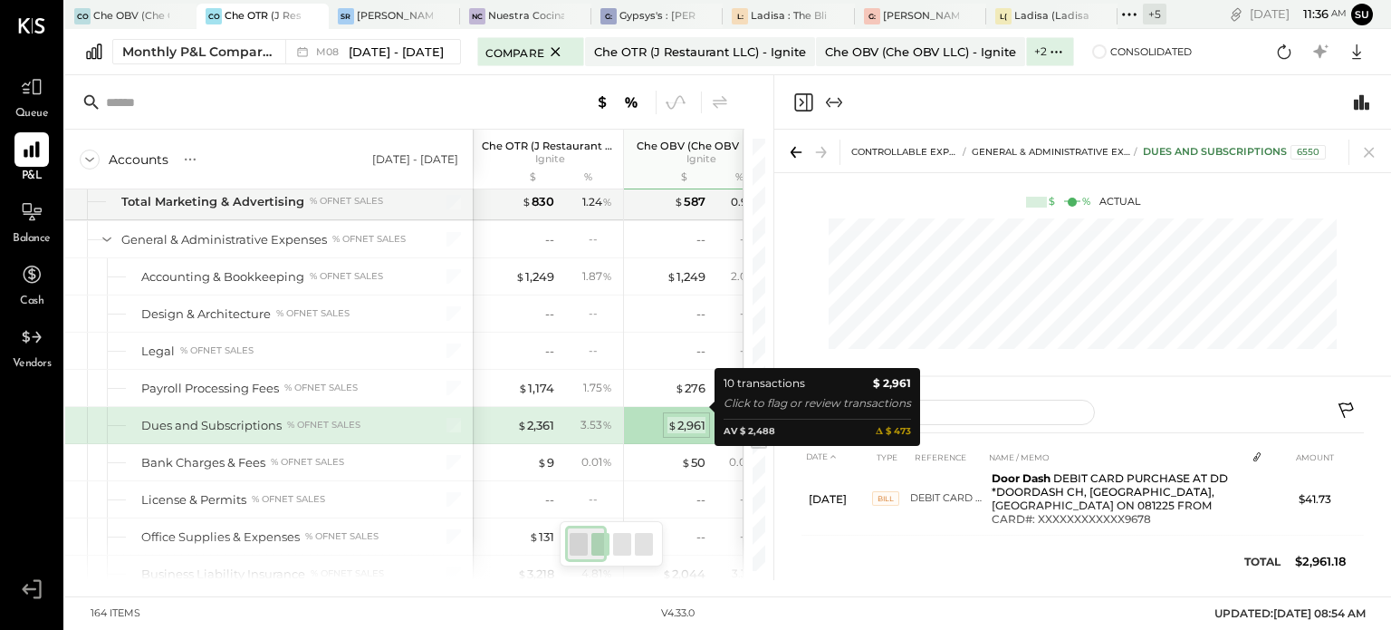
scroll to position [348, 0]
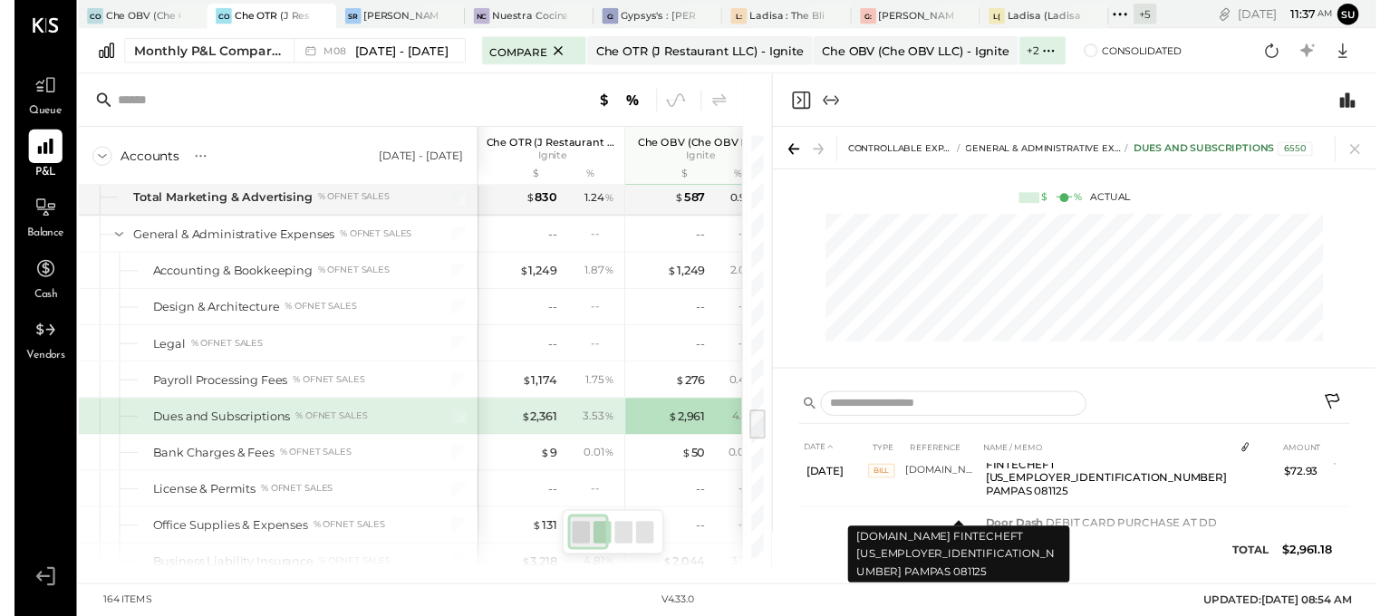
scroll to position [329, 0]
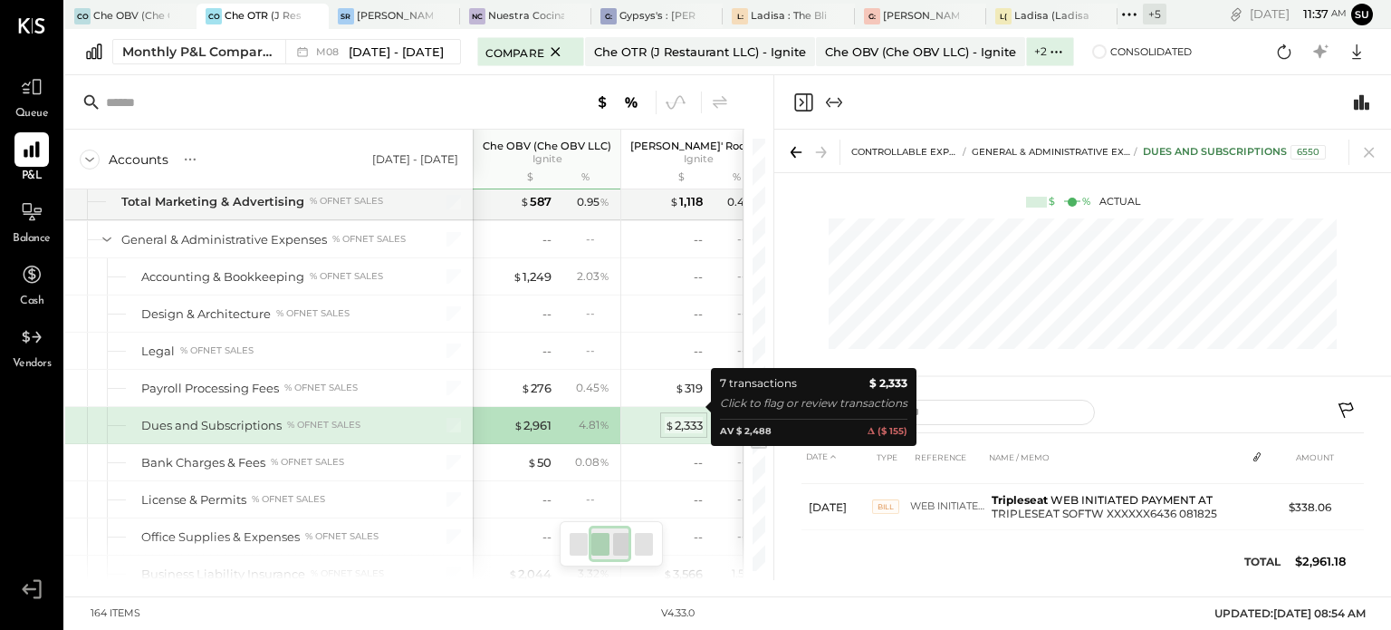
click at [688, 417] on div "$ 2,333" at bounding box center [684, 425] width 38 height 17
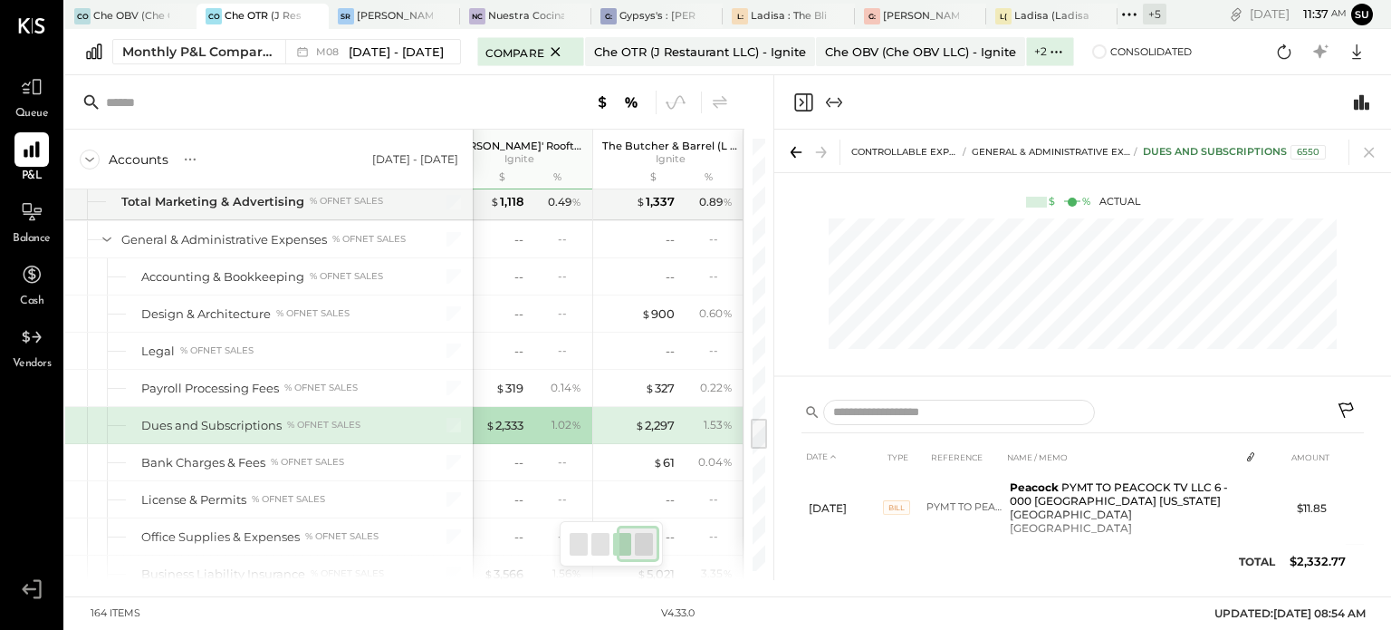
scroll to position [0, 333]
click at [707, 417] on div "1.53 %" at bounding box center [718, 425] width 29 height 16
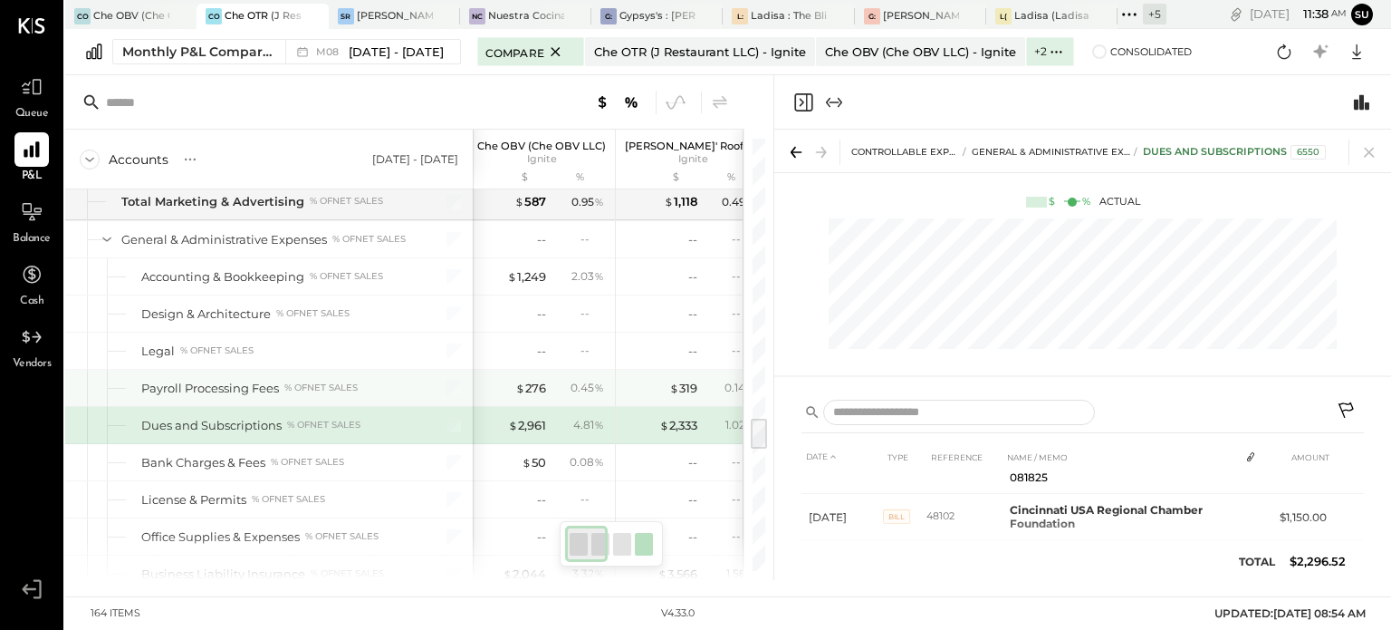
scroll to position [0, 4]
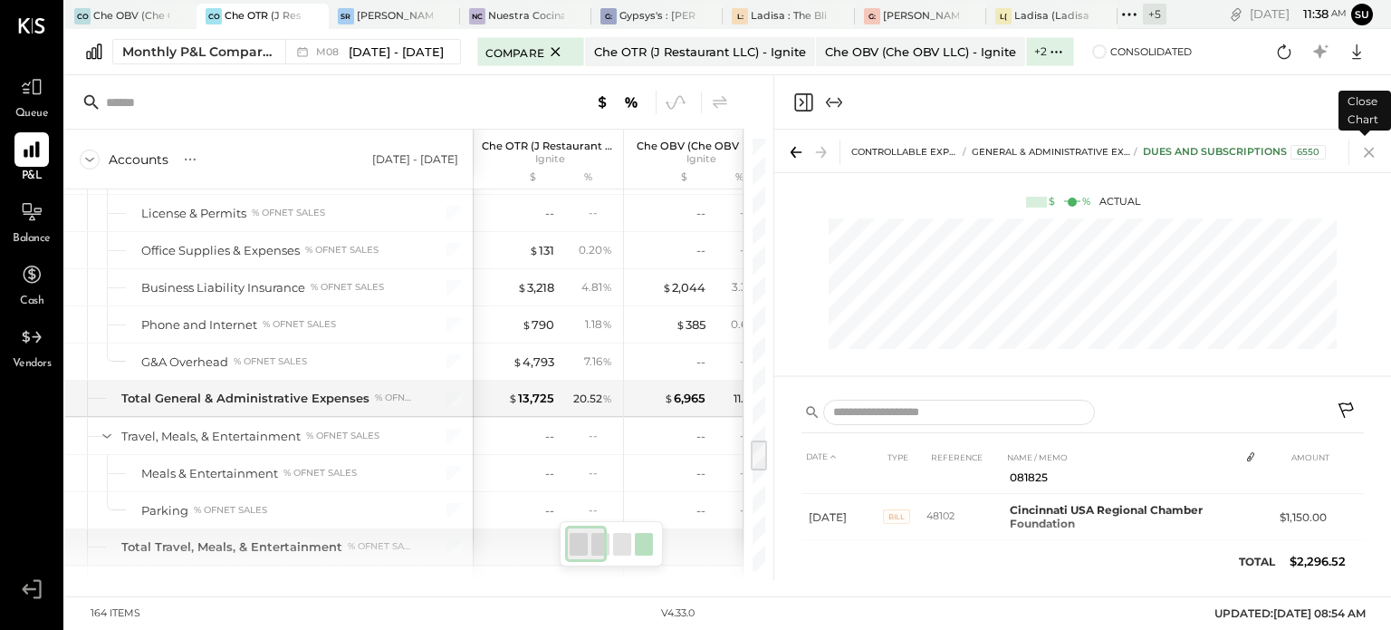
click at [1363, 156] on icon at bounding box center [1369, 151] width 25 height 25
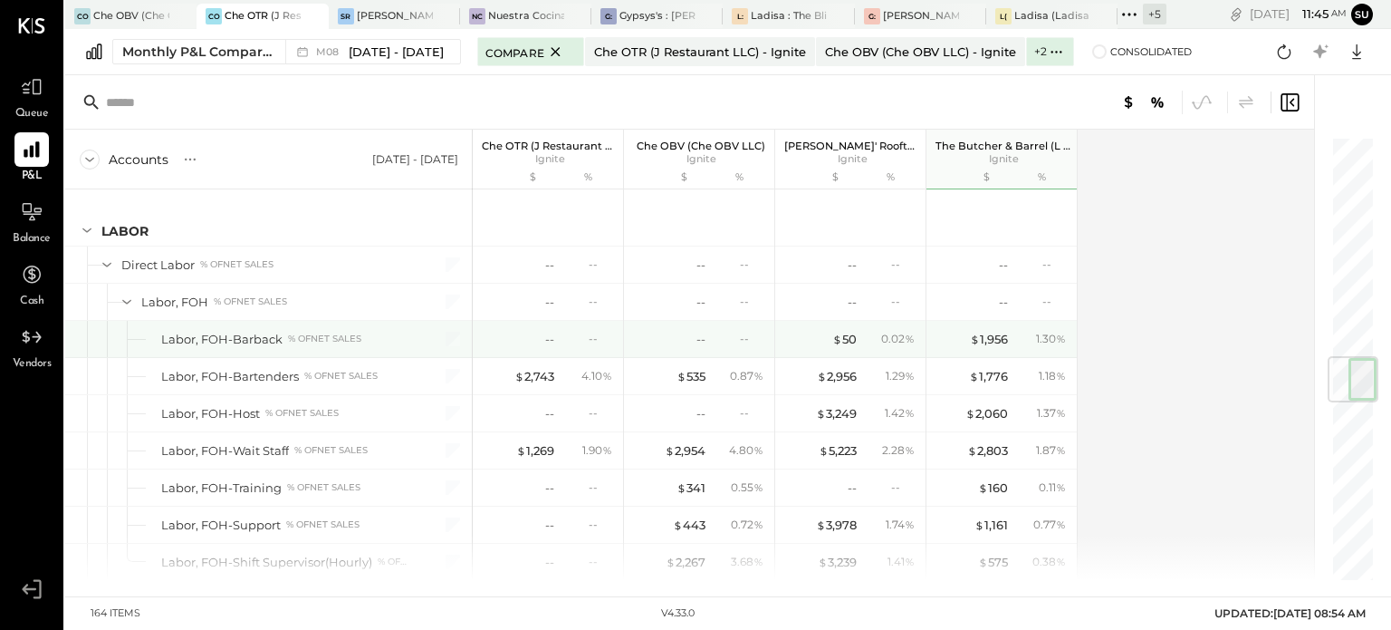
scroll to position [1871, 0]
click at [761, 320] on div "-- --" at bounding box center [701, 338] width 136 height 36
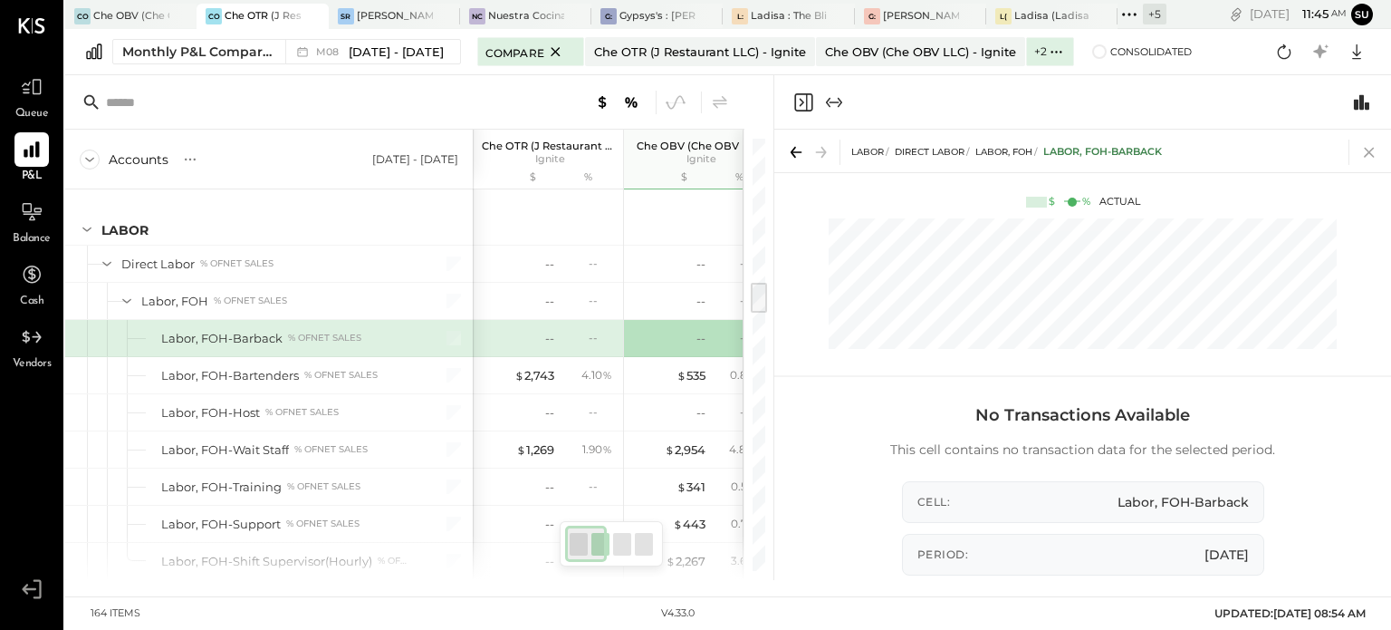
click at [1366, 156] on icon at bounding box center [1369, 153] width 10 height 10
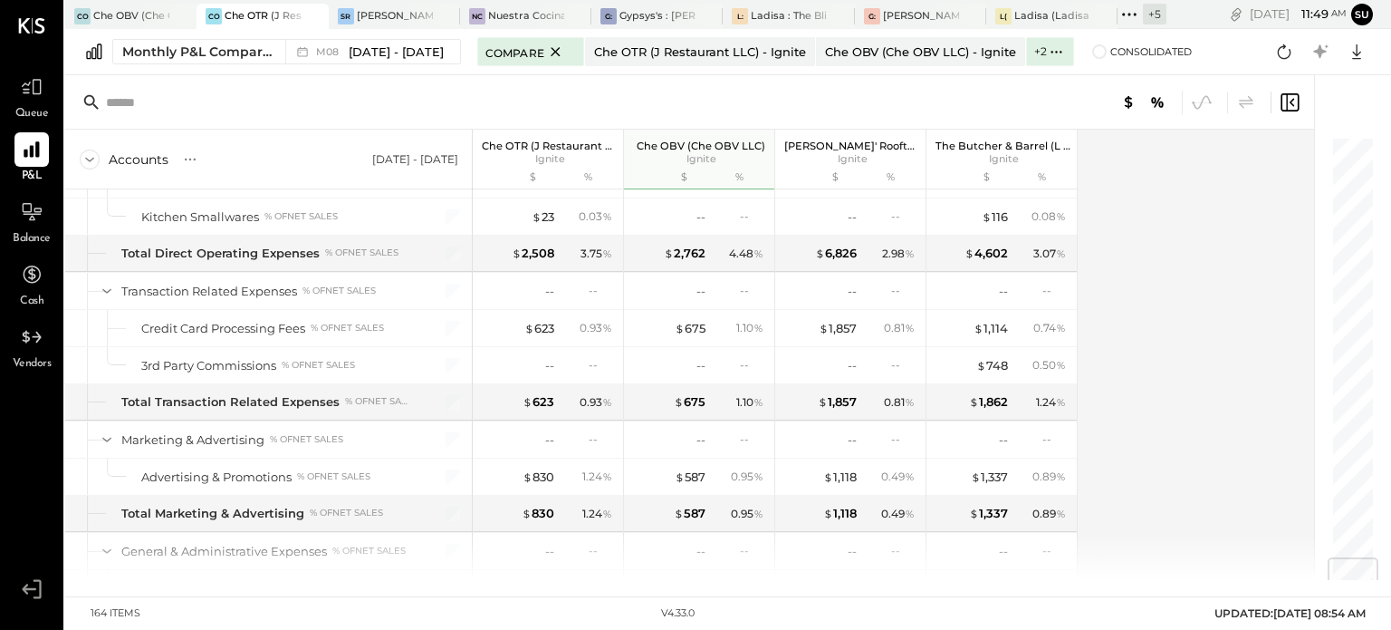
scroll to position [3573, 0]
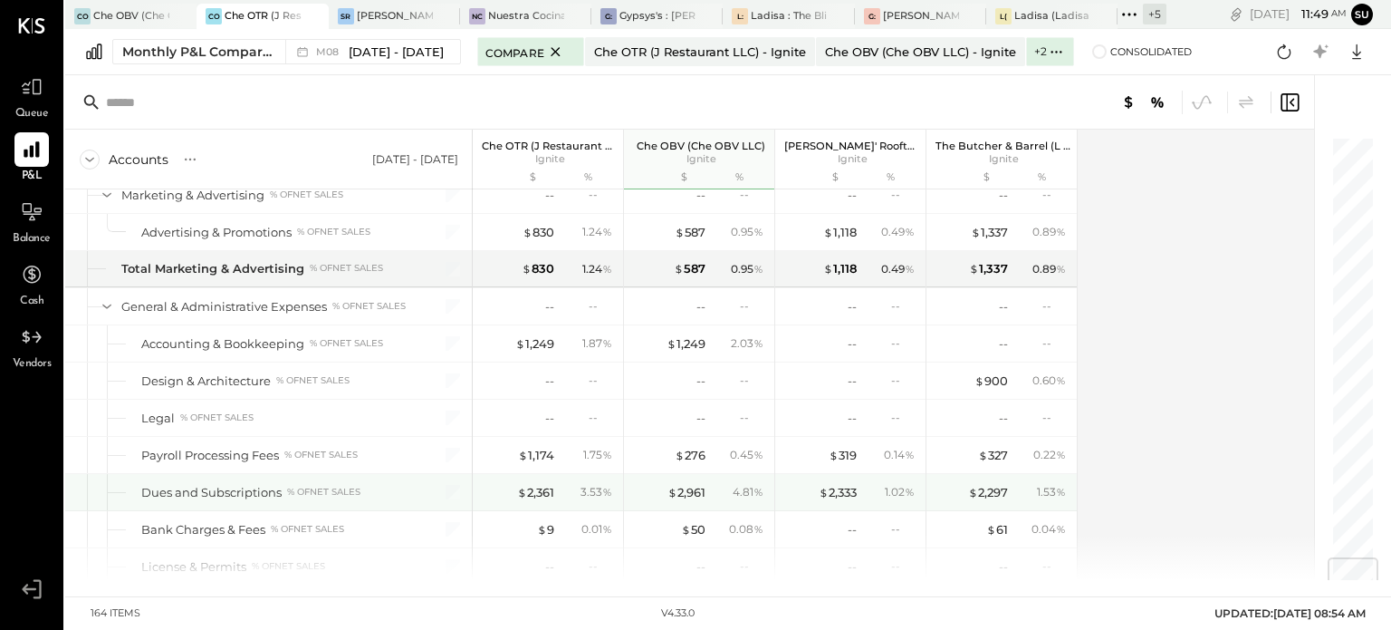
click at [330, 486] on div "% of NET SALES" at bounding box center [323, 492] width 73 height 13
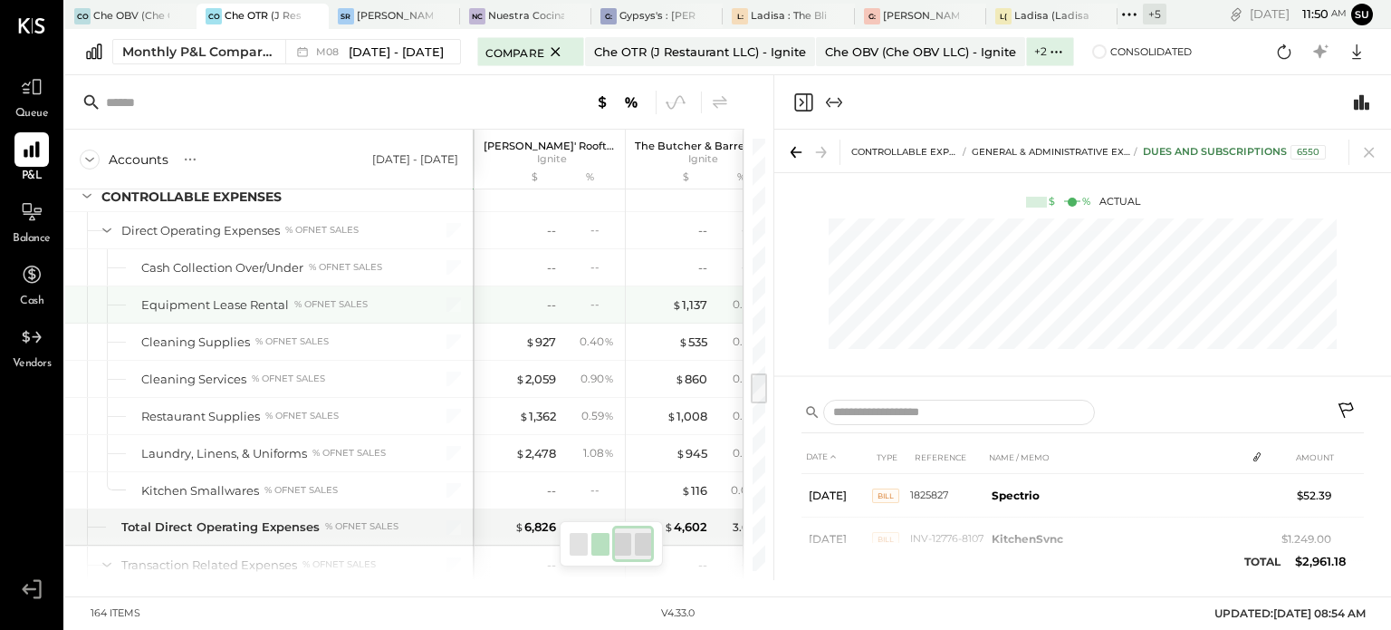
scroll to position [0, 302]
click at [410, 296] on div "Equipment Lease Rental % of NET SALES" at bounding box center [276, 304] width 271 height 17
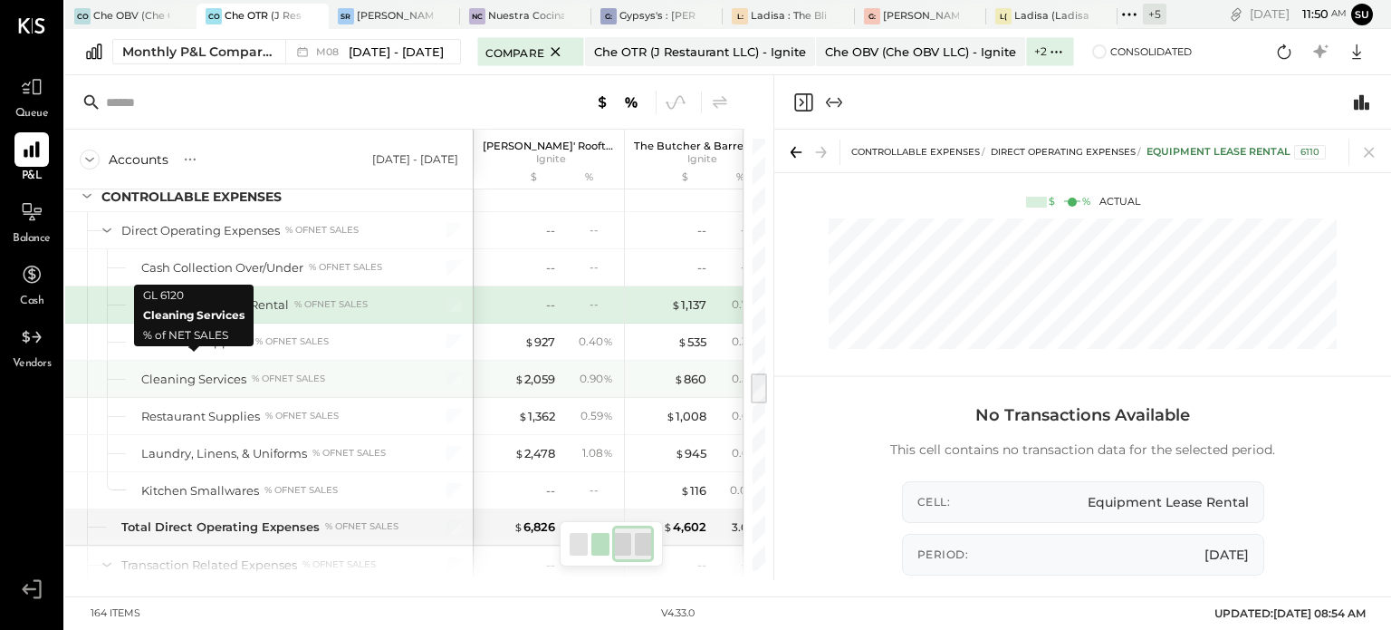
click at [223, 370] on div "Cleaning Services" at bounding box center [193, 378] width 105 height 17
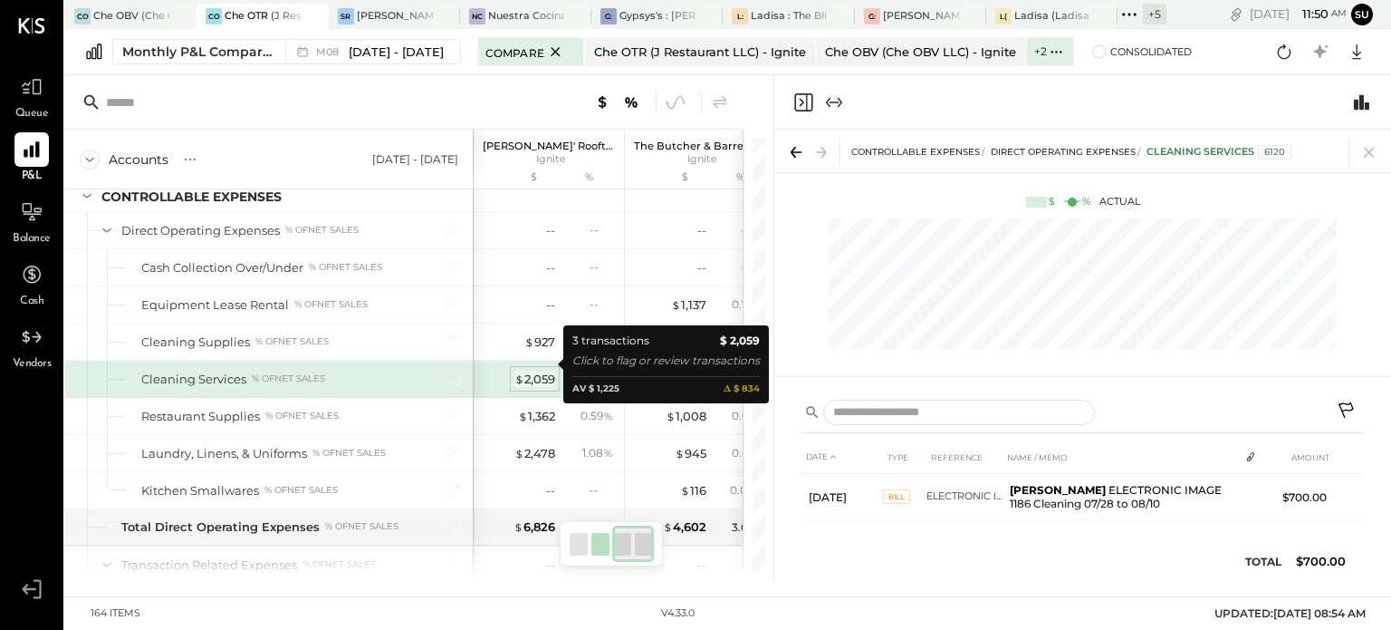
click at [534, 370] on div "$ 2,059" at bounding box center [535, 378] width 41 height 17
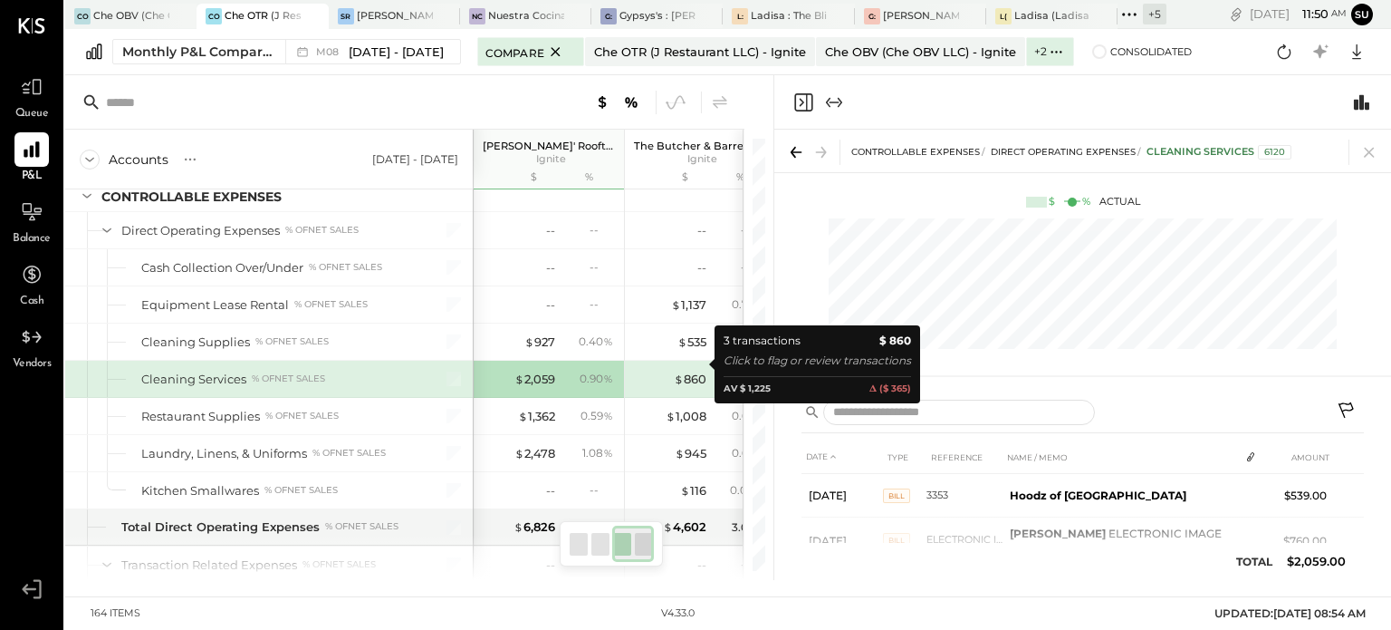
click at [652, 370] on div "$ 860" at bounding box center [670, 378] width 72 height 17
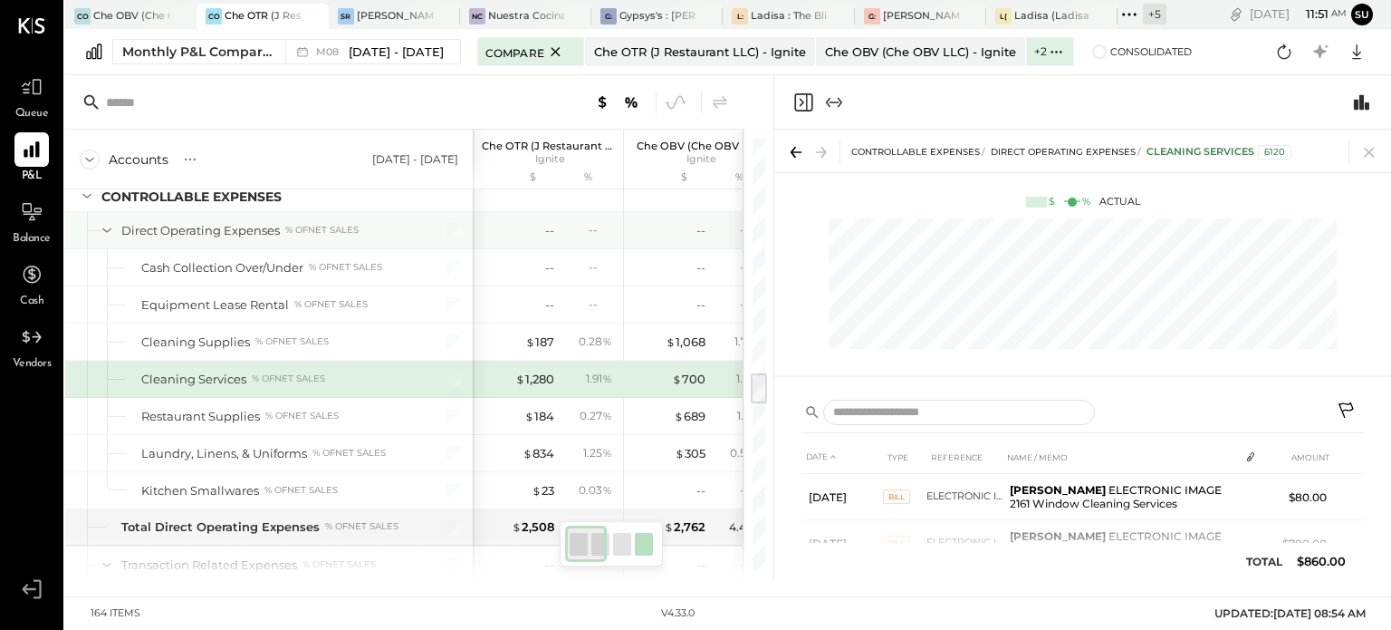
click at [583, 212] on div "-- --" at bounding box center [550, 230] width 136 height 36
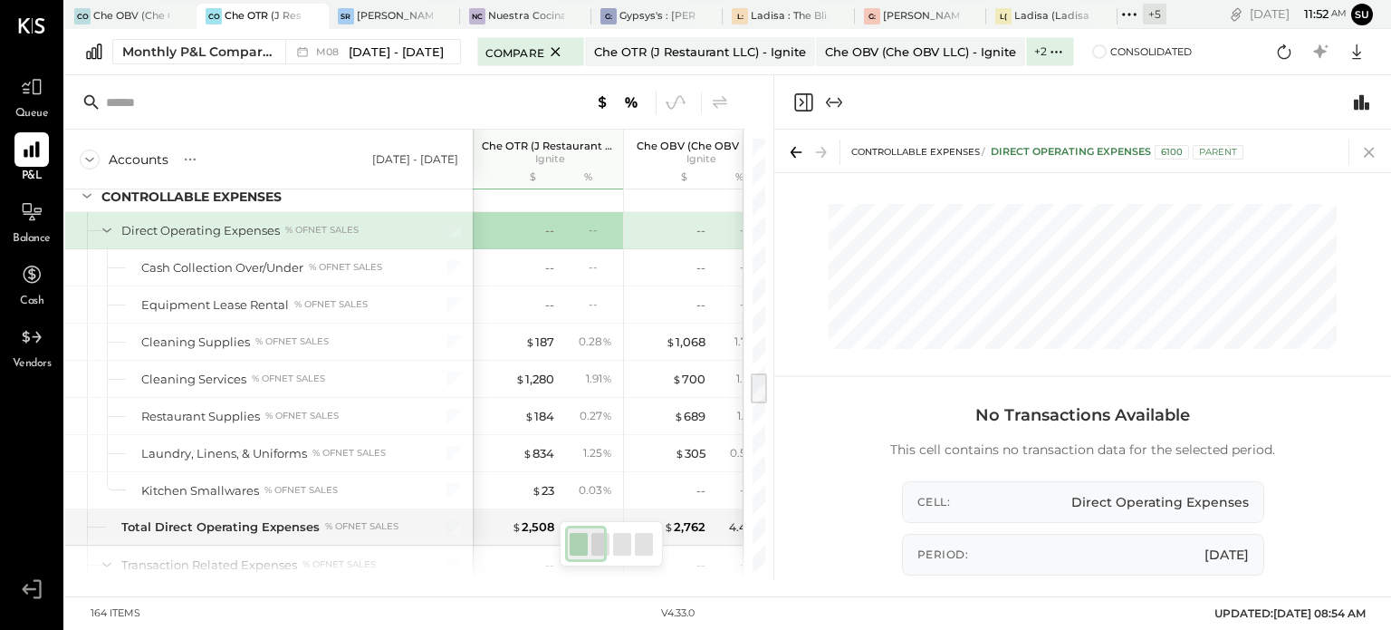
click at [1367, 162] on icon at bounding box center [1369, 151] width 25 height 25
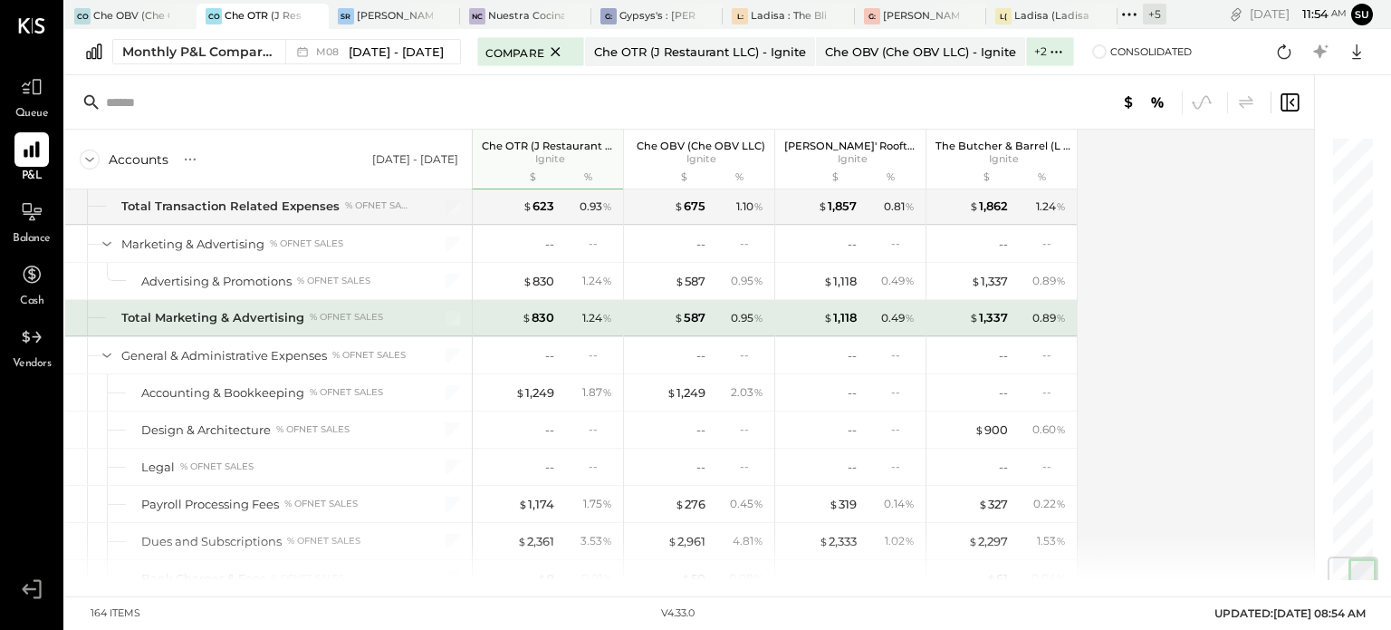
scroll to position [3563, 0]
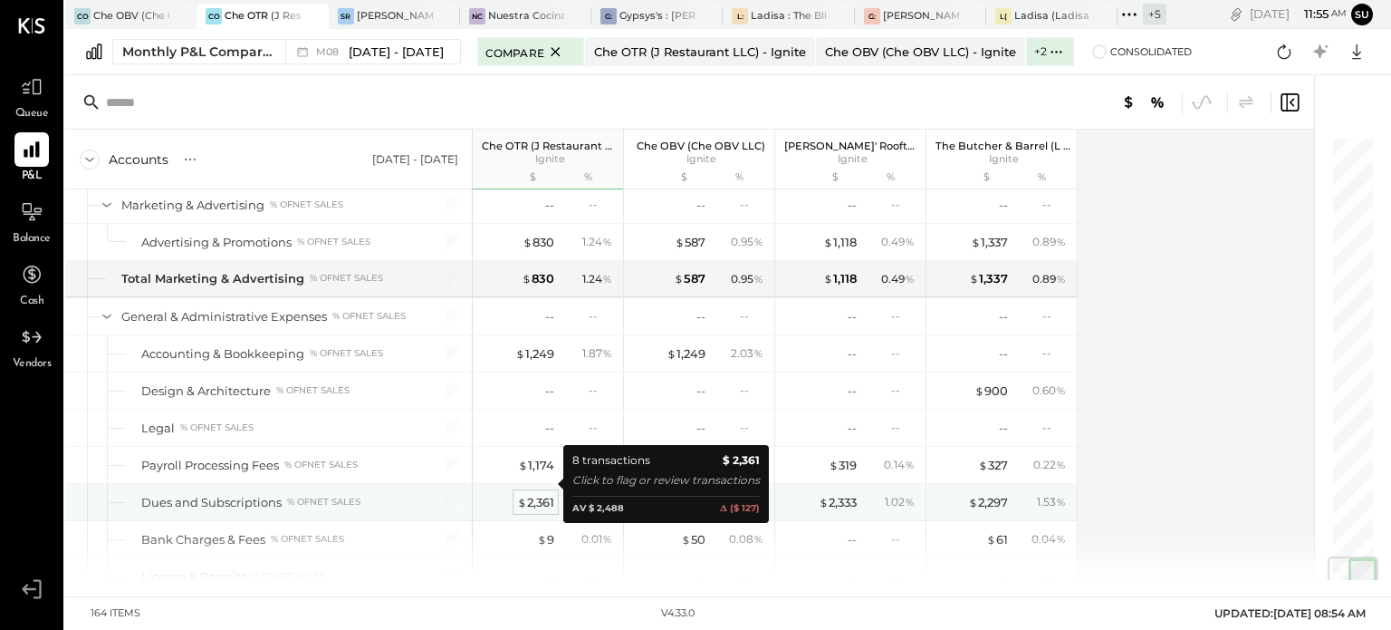
click at [517, 495] on span "$" at bounding box center [522, 502] width 10 height 14
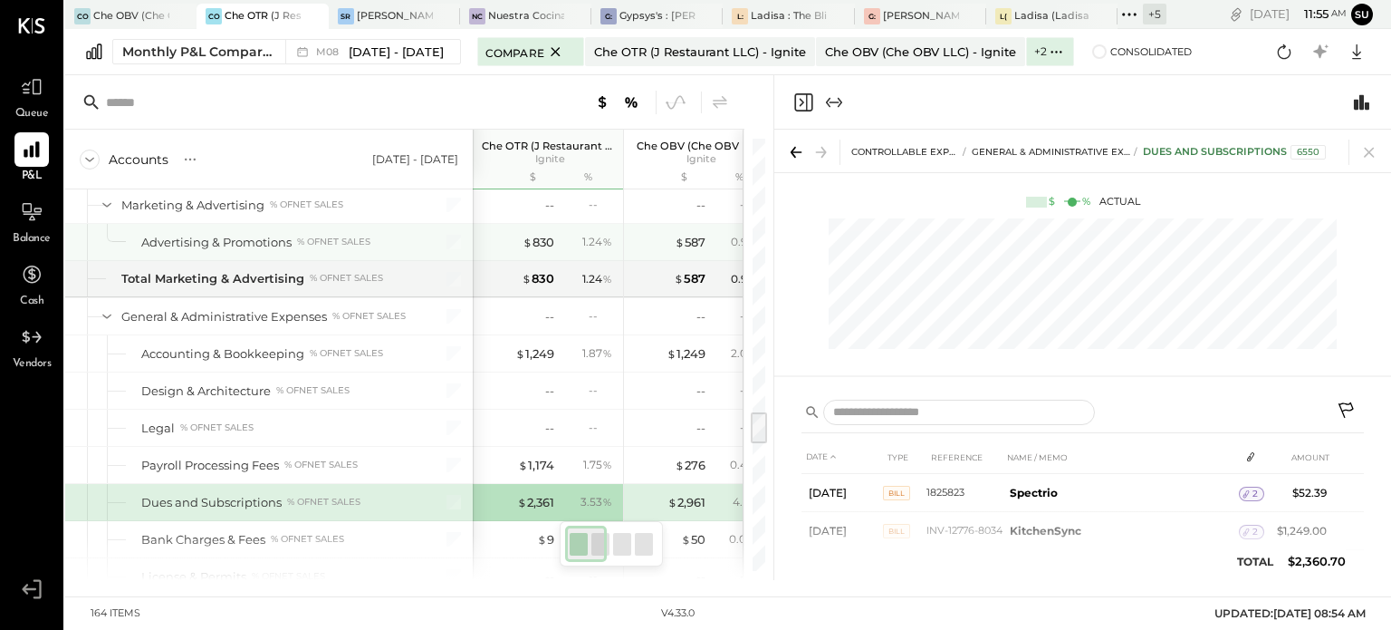
click at [684, 233] on div "$ 587 0.95 %" at bounding box center [701, 242] width 136 height 36
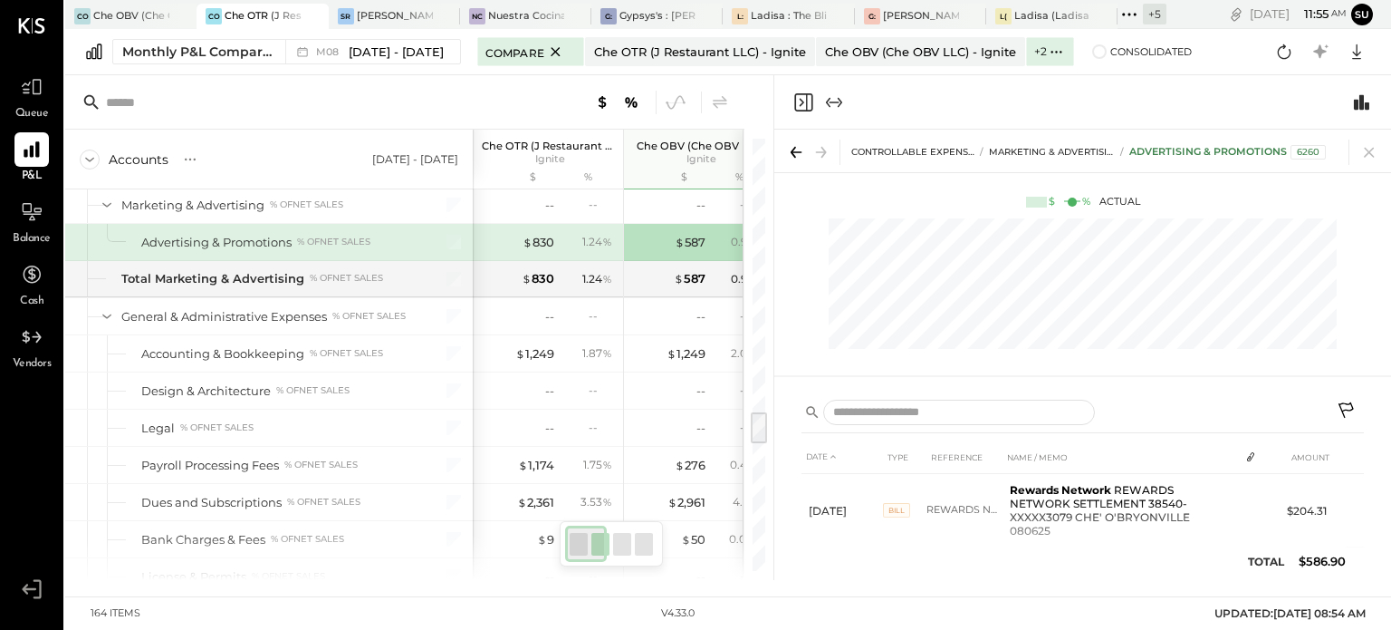
click at [556, 224] on div "$ 830 1.24 %" at bounding box center [550, 242] width 136 height 36
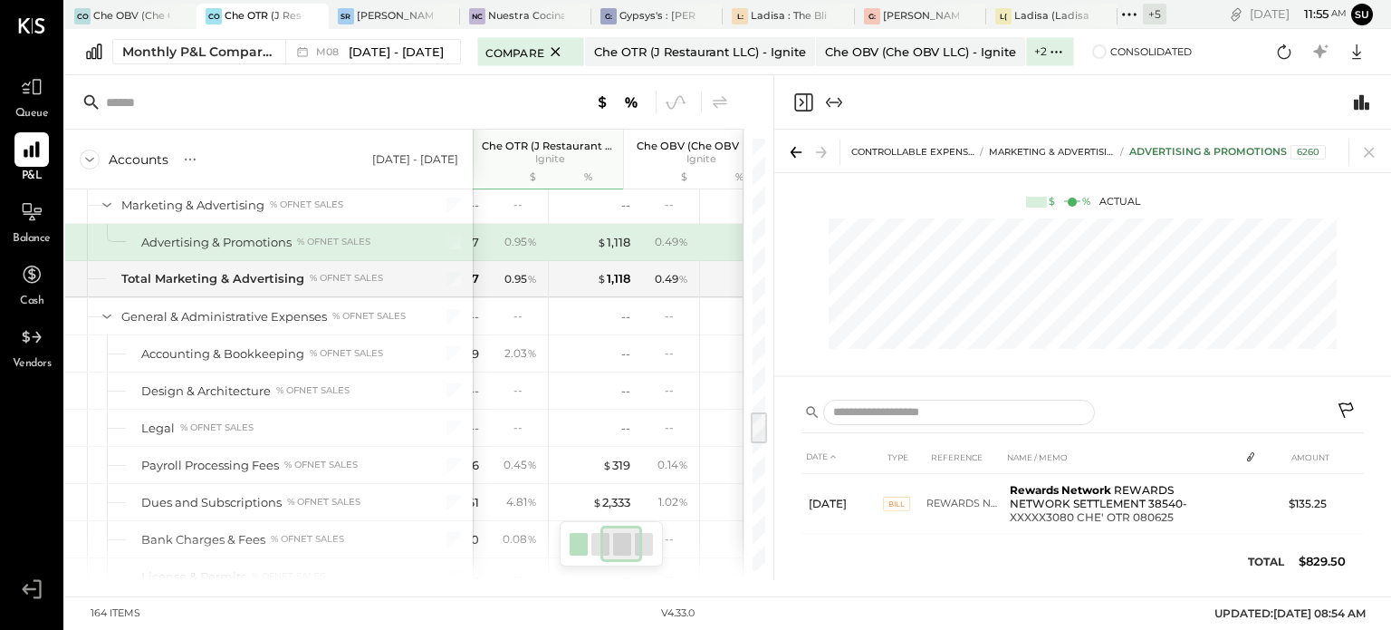
scroll to position [0, 226]
click at [638, 234] on div "0.49 %" at bounding box center [664, 242] width 59 height 16
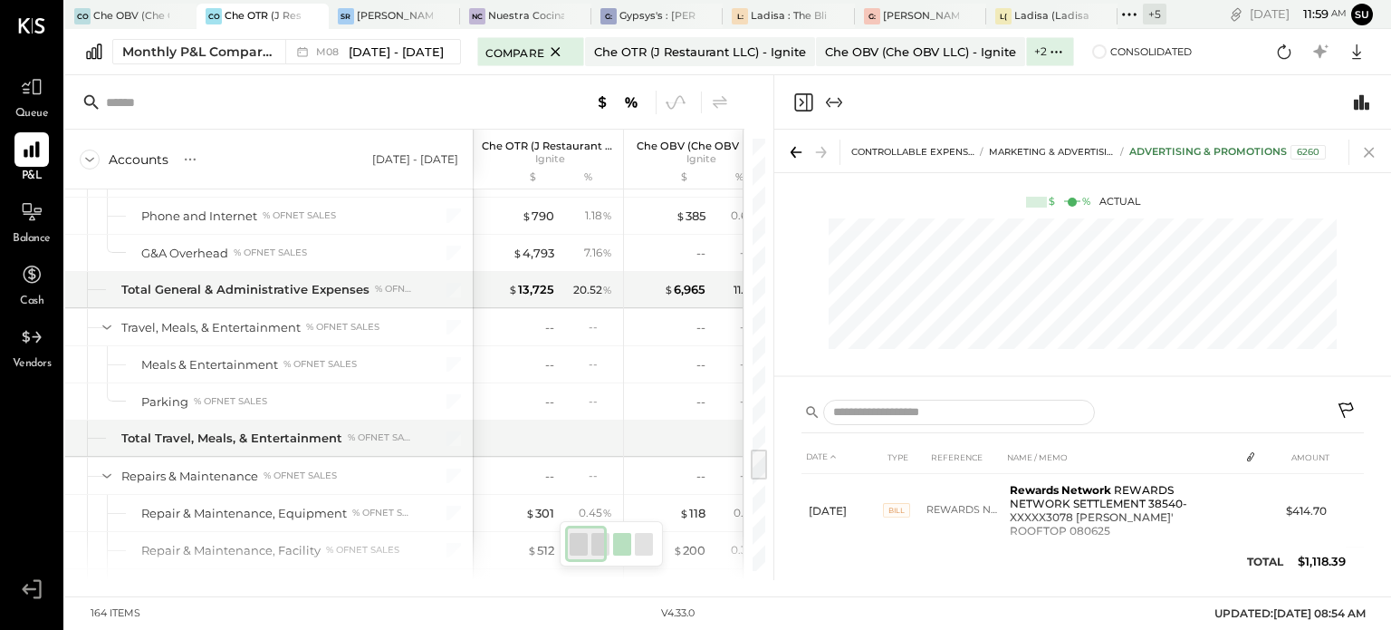
click at [1361, 143] on icon at bounding box center [1369, 151] width 25 height 25
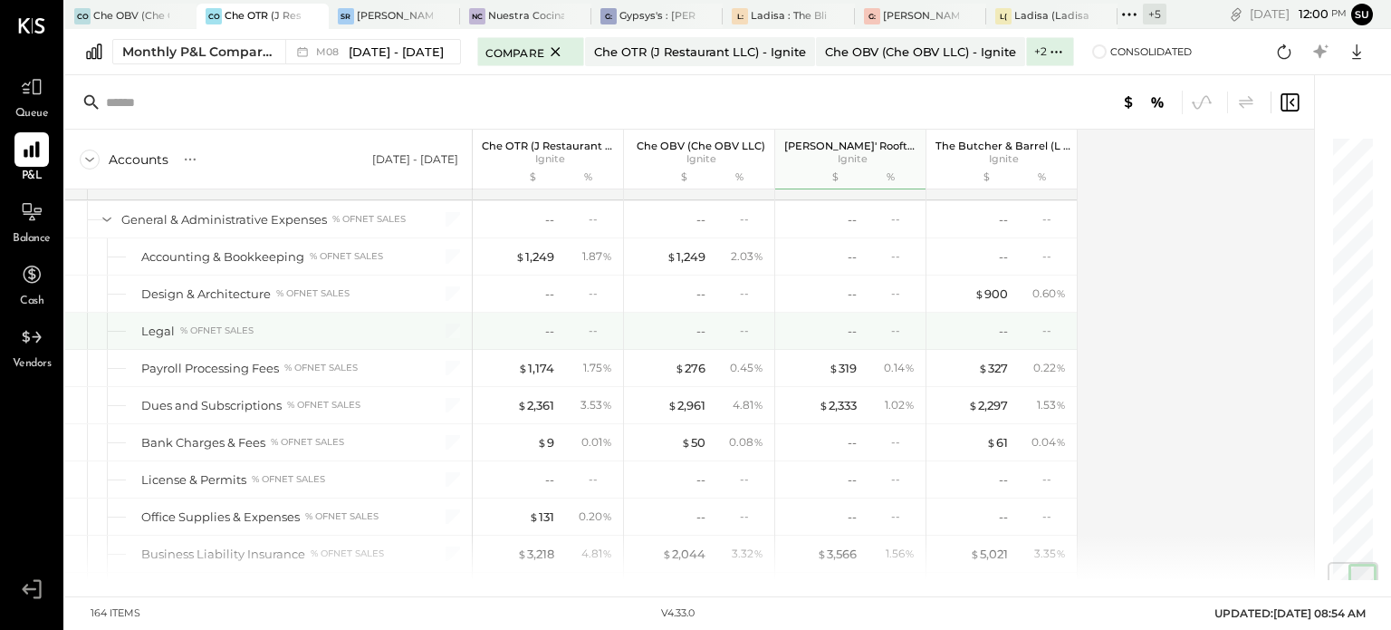
scroll to position [3609, 0]
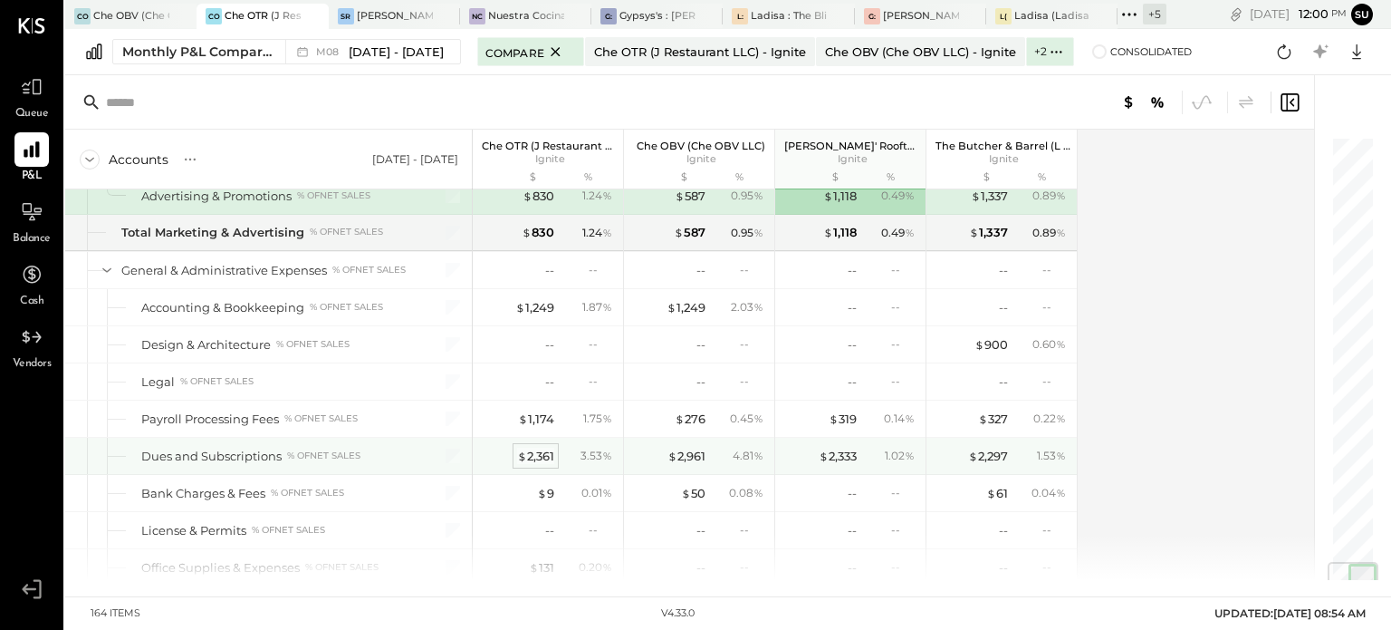
click at [541, 447] on div "$ 2,361" at bounding box center [535, 455] width 37 height 17
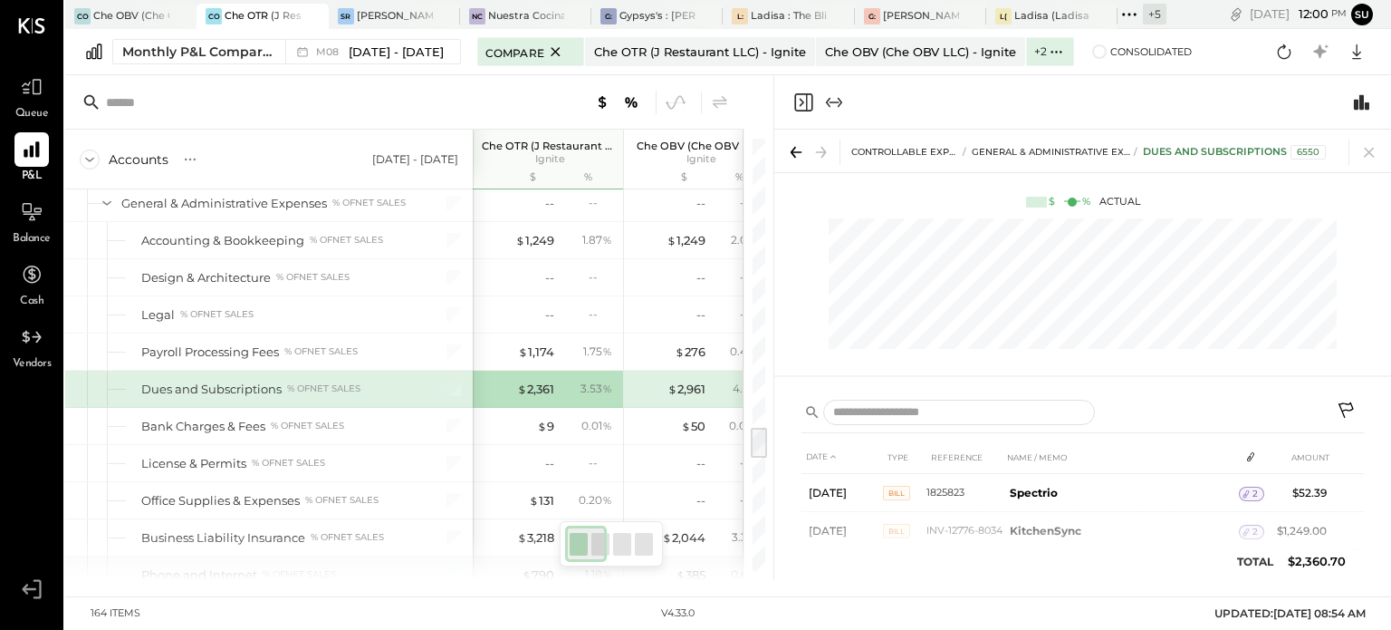
scroll to position [3754, 0]
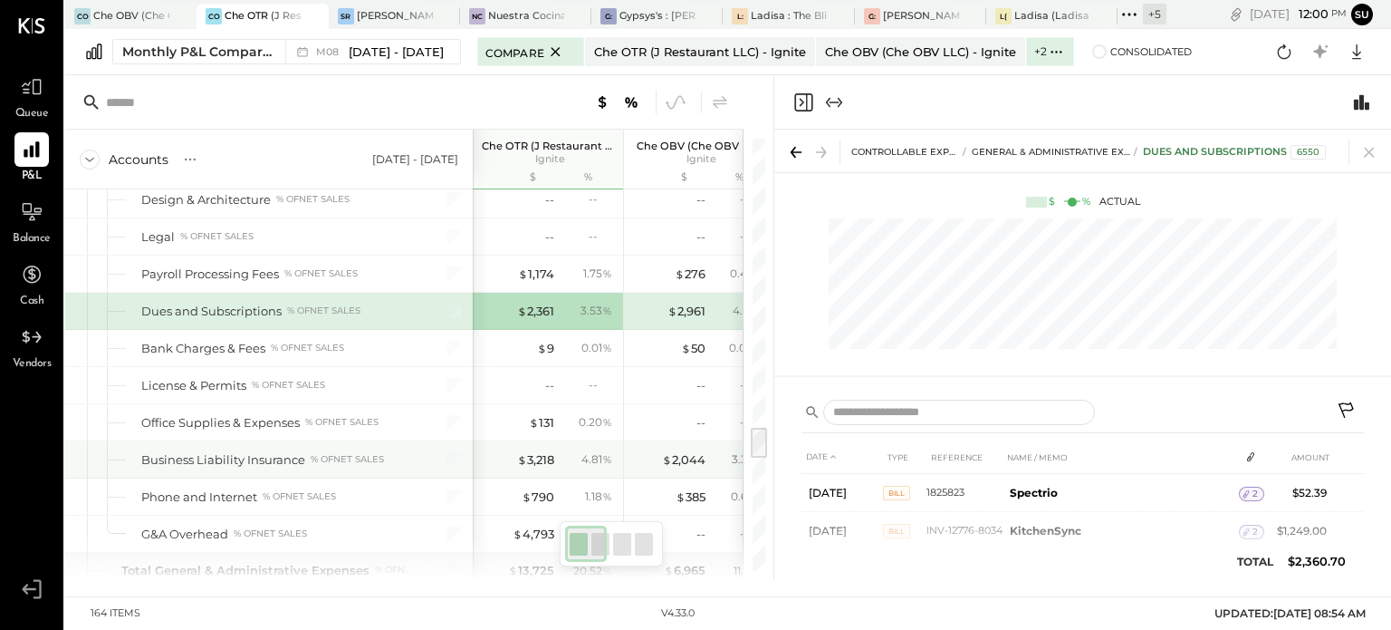
click at [389, 448] on div "Business Liability Insurance % of NET SALES" at bounding box center [269, 459] width 408 height 36
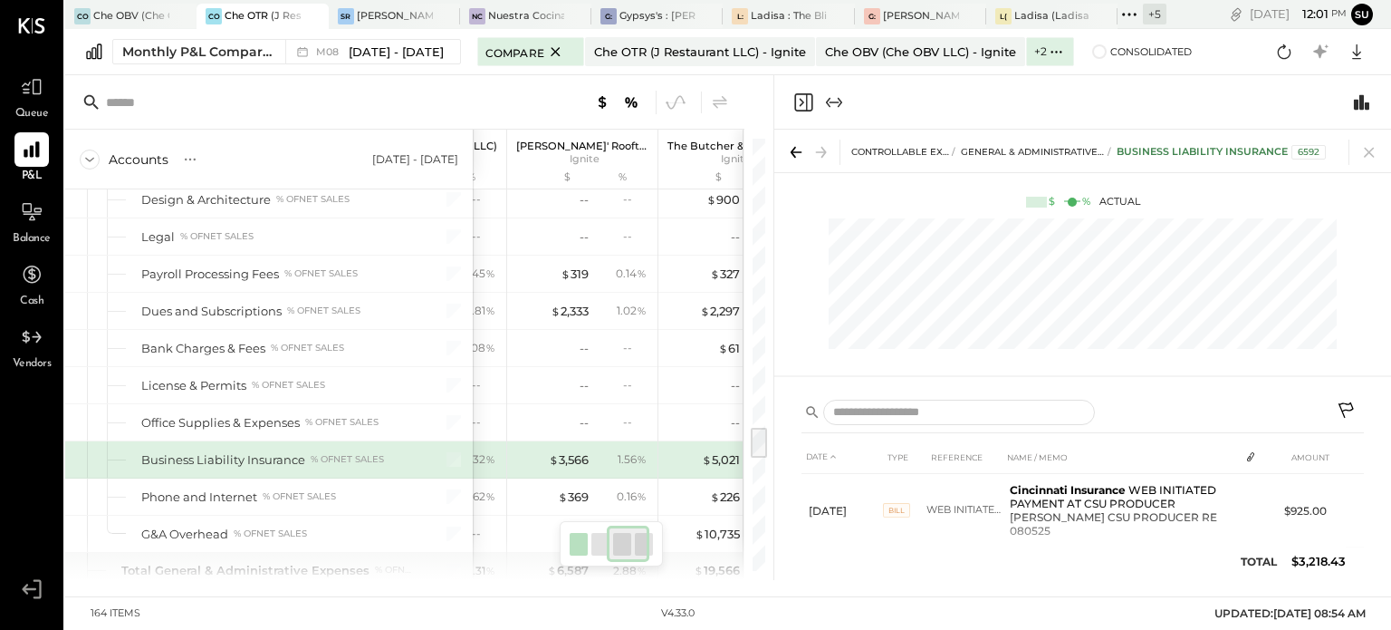
scroll to position [0, 271]
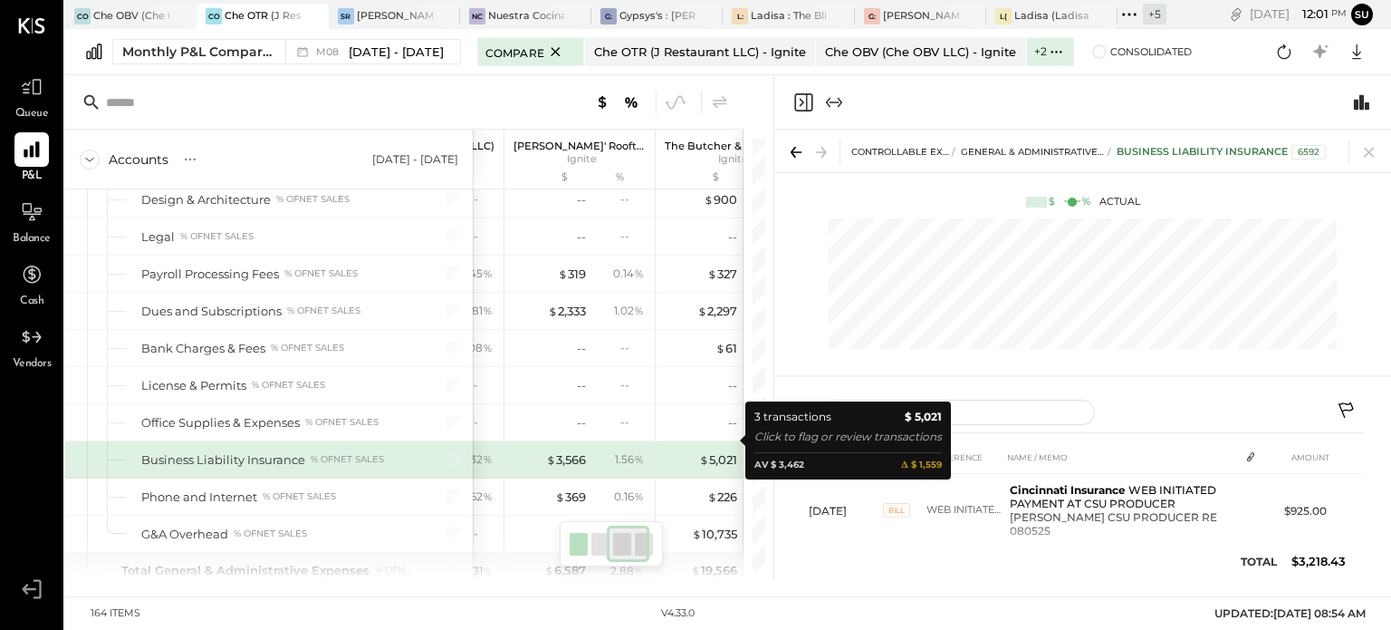
click at [696, 451] on div "$ 5,021" at bounding box center [701, 459] width 72 height 17
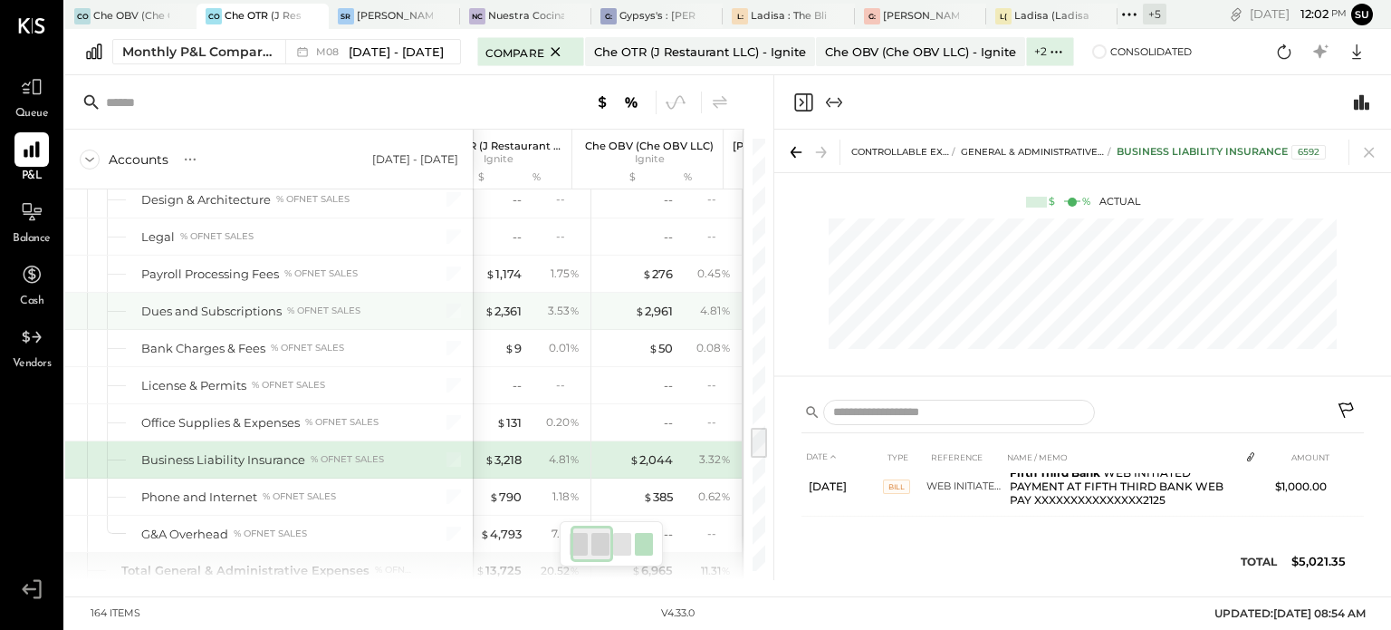
scroll to position [0, 33]
click at [563, 303] on div "3.53 %" at bounding box center [564, 311] width 32 height 16
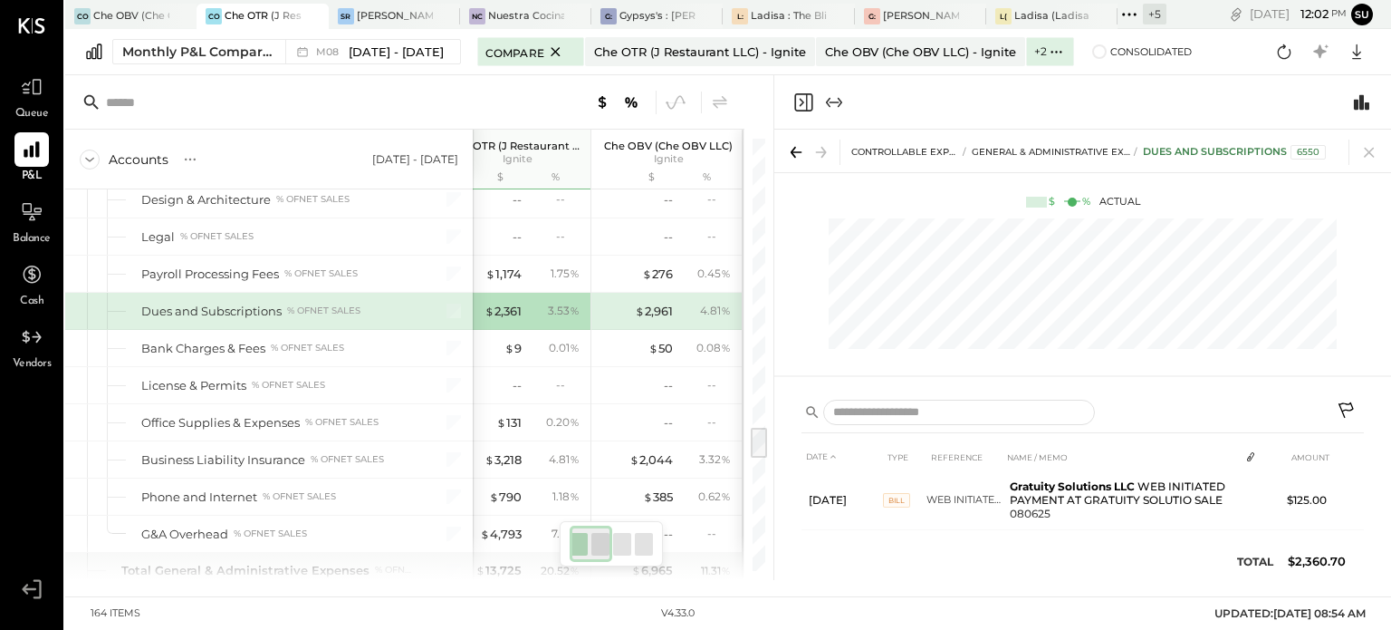
scroll to position [120, 0]
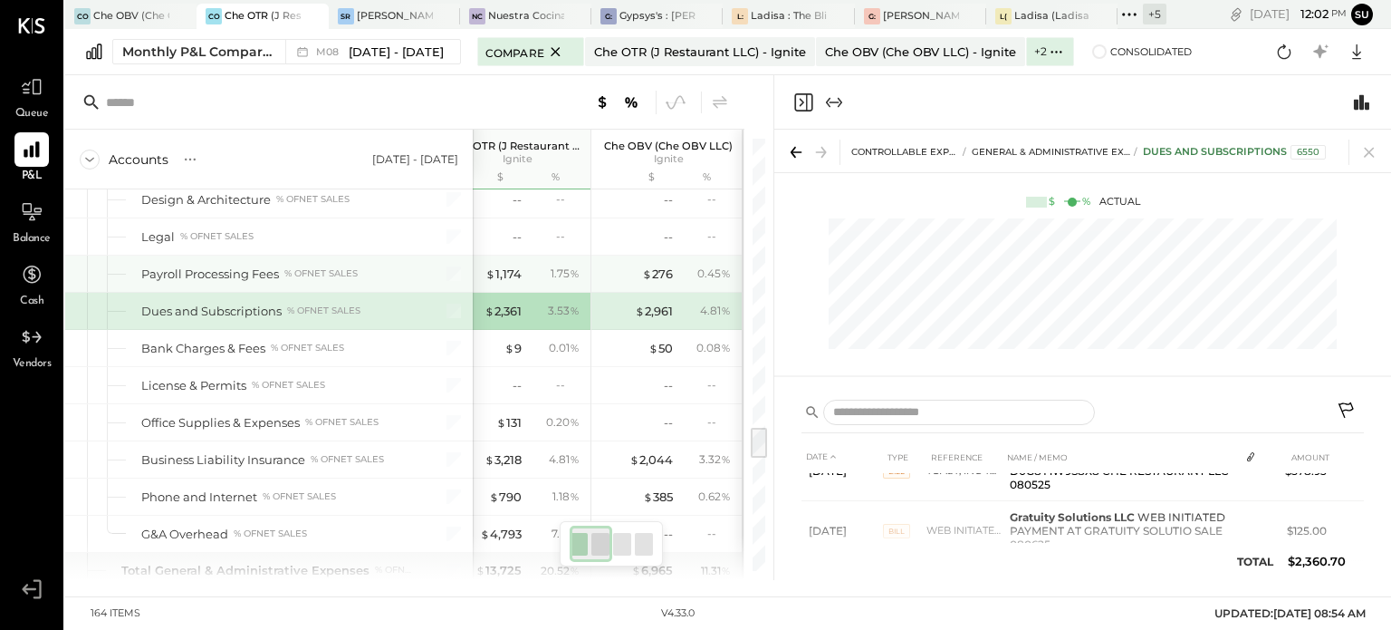
click at [544, 265] on div "1.75 %" at bounding box center [555, 273] width 59 height 16
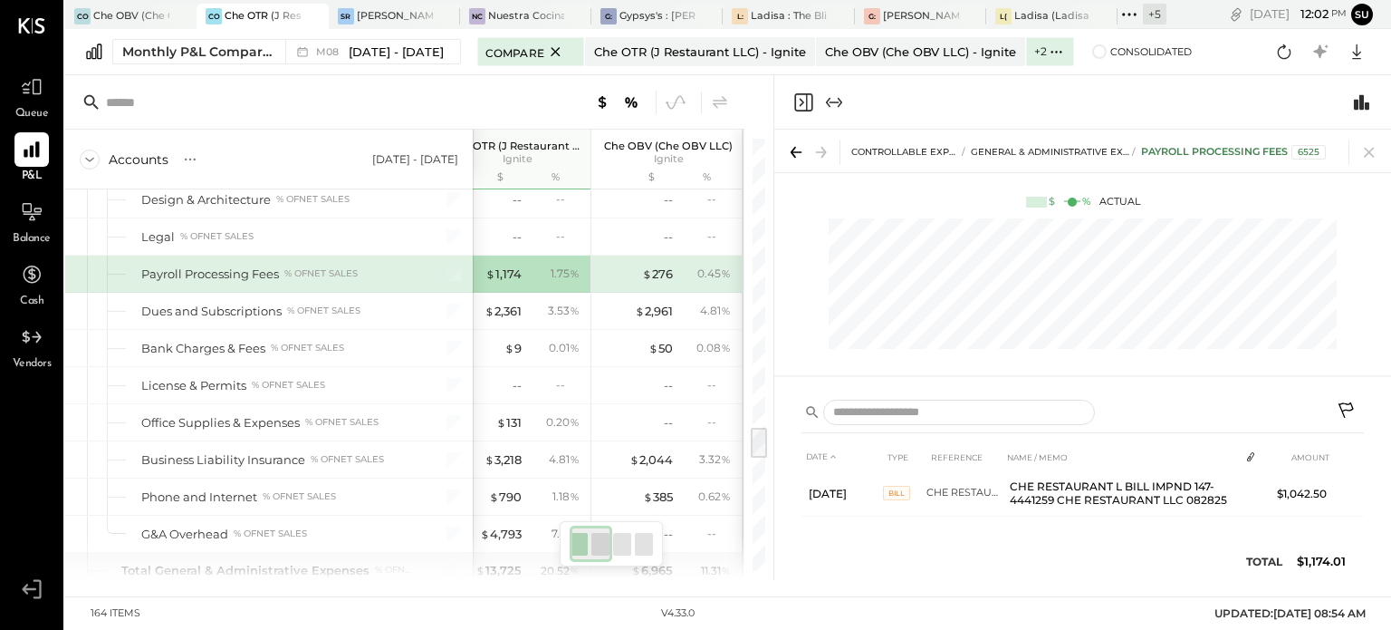
scroll to position [49, 0]
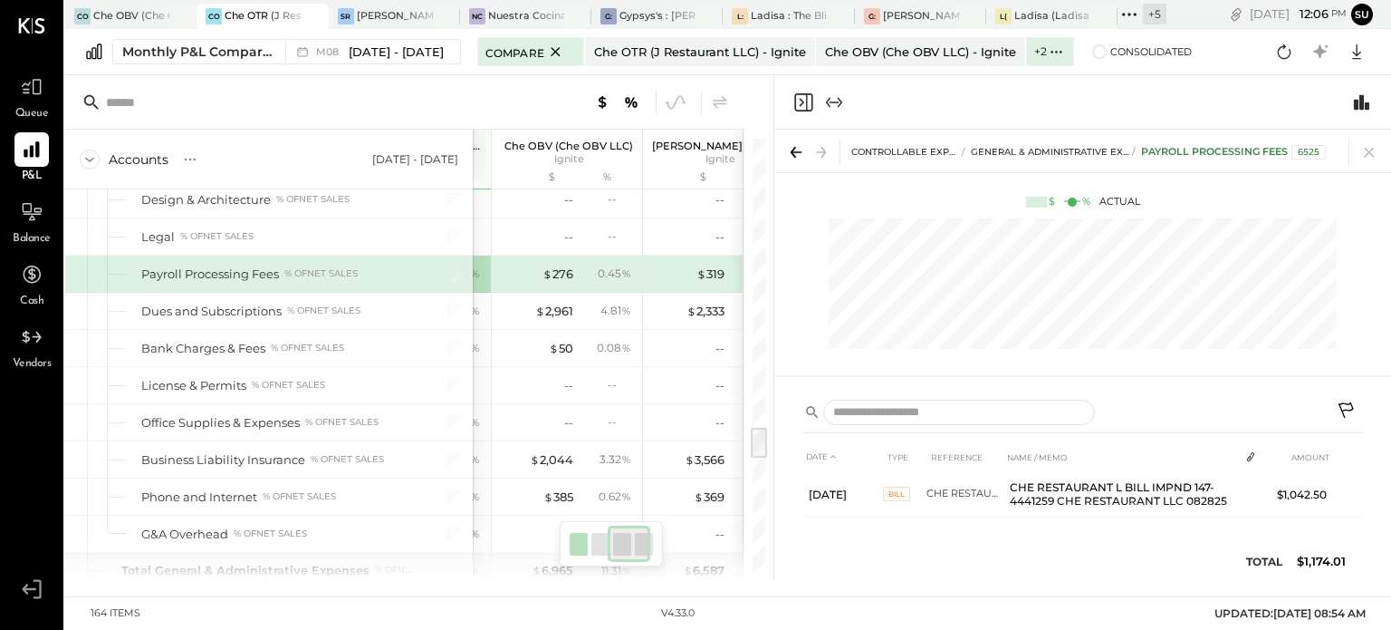
scroll to position [0, 275]
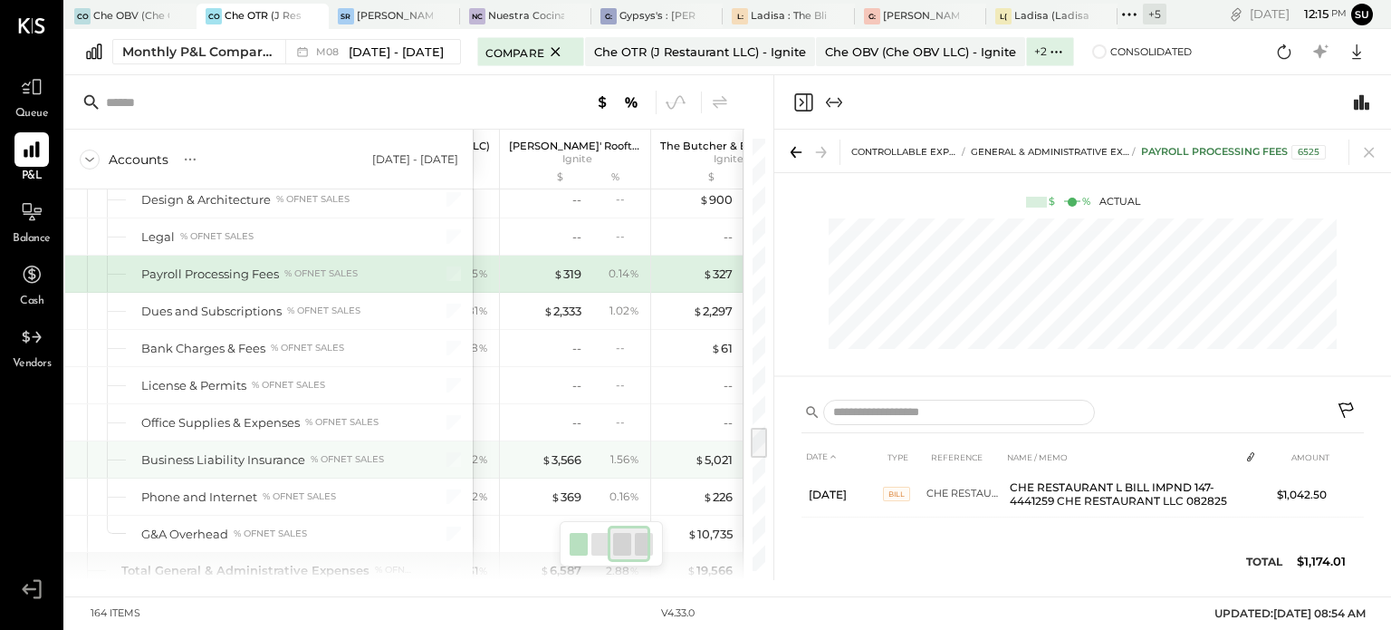
click at [389, 451] on div "Business Liability Insurance % of NET SALES" at bounding box center [276, 459] width 271 height 17
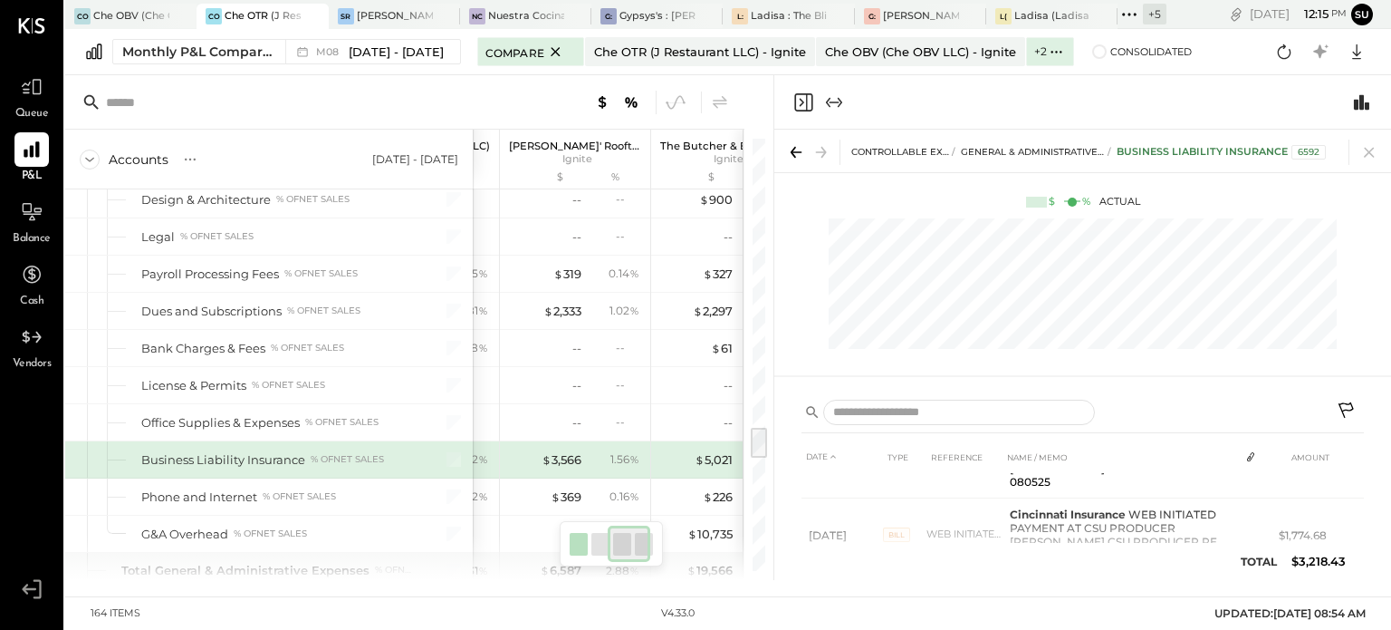
scroll to position [123, 0]
click at [1368, 149] on icon at bounding box center [1369, 151] width 25 height 25
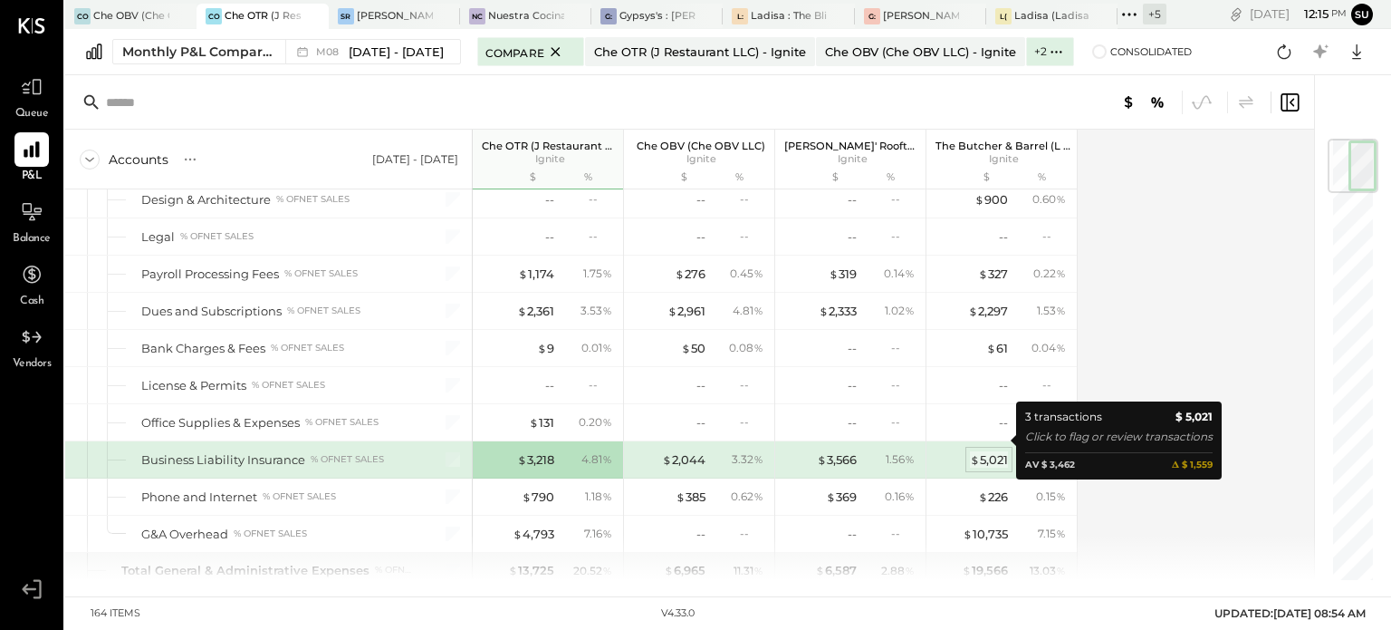
click at [997, 451] on div "$ 5,021" at bounding box center [989, 459] width 38 height 17
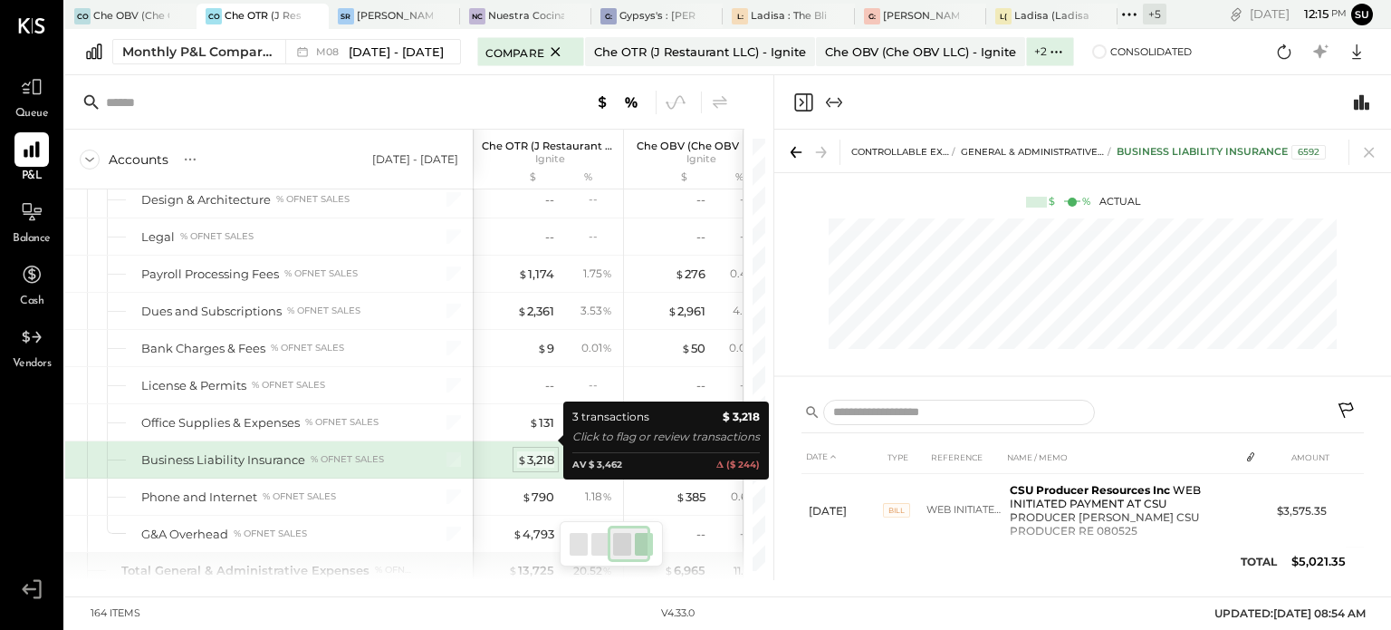
click at [525, 451] on div "$ 3,218" at bounding box center [535, 459] width 37 height 17
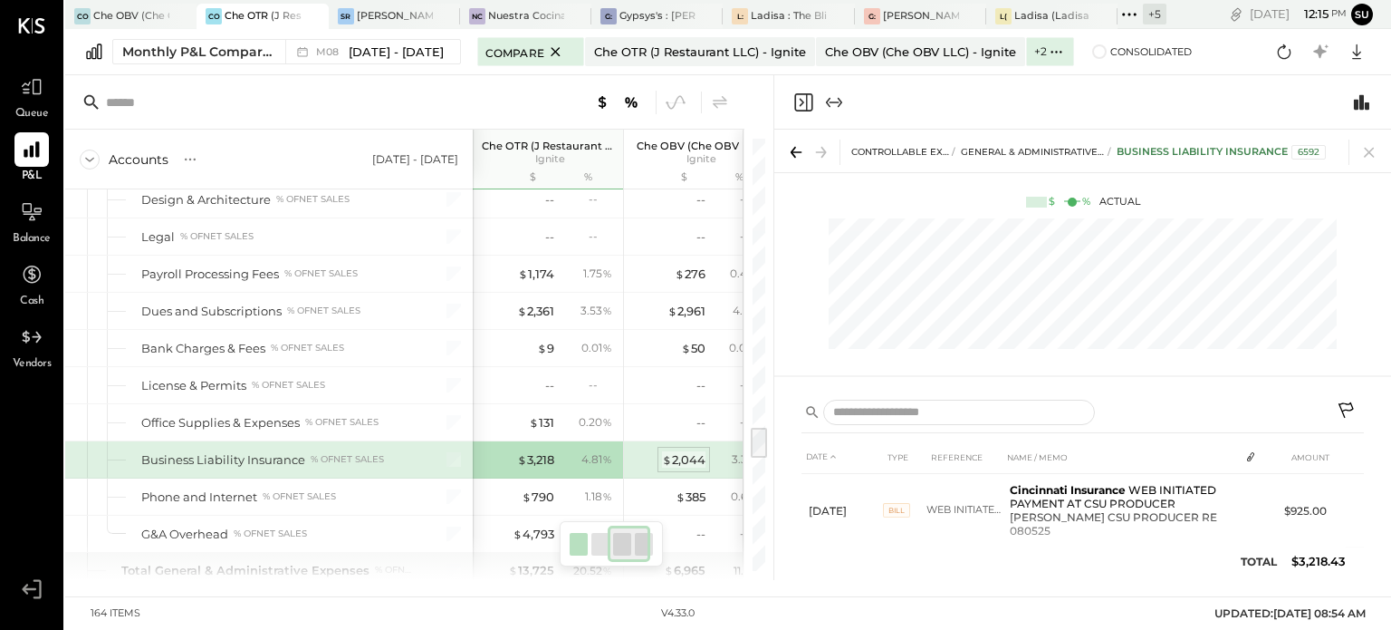
click at [679, 451] on div "$ 2,044" at bounding box center [683, 459] width 43 height 17
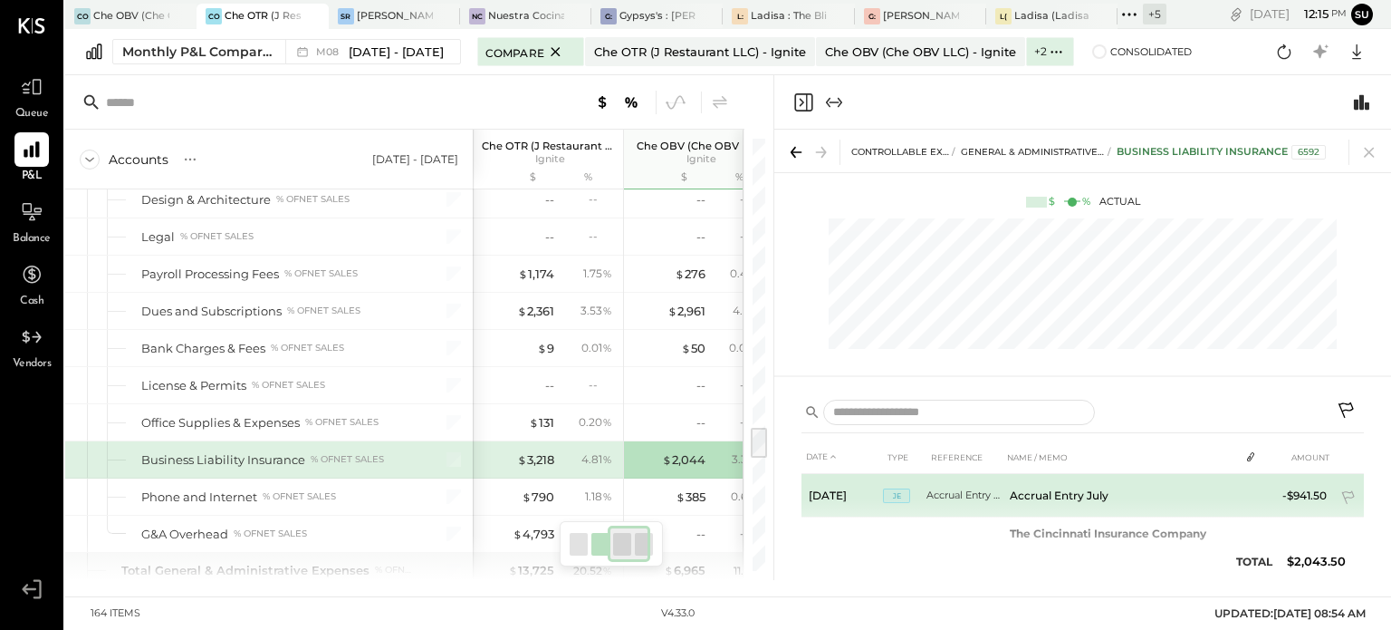
click at [898, 494] on span "JE" at bounding box center [896, 495] width 27 height 14
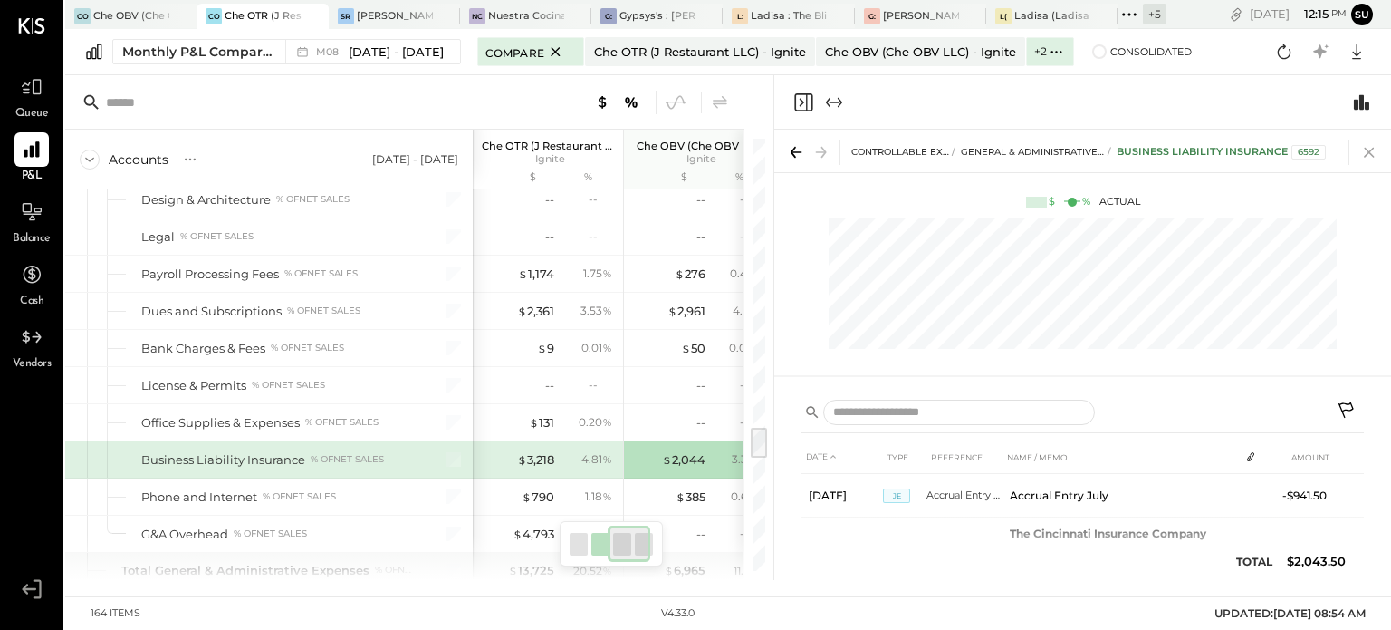
click at [1366, 148] on icon at bounding box center [1369, 151] width 25 height 25
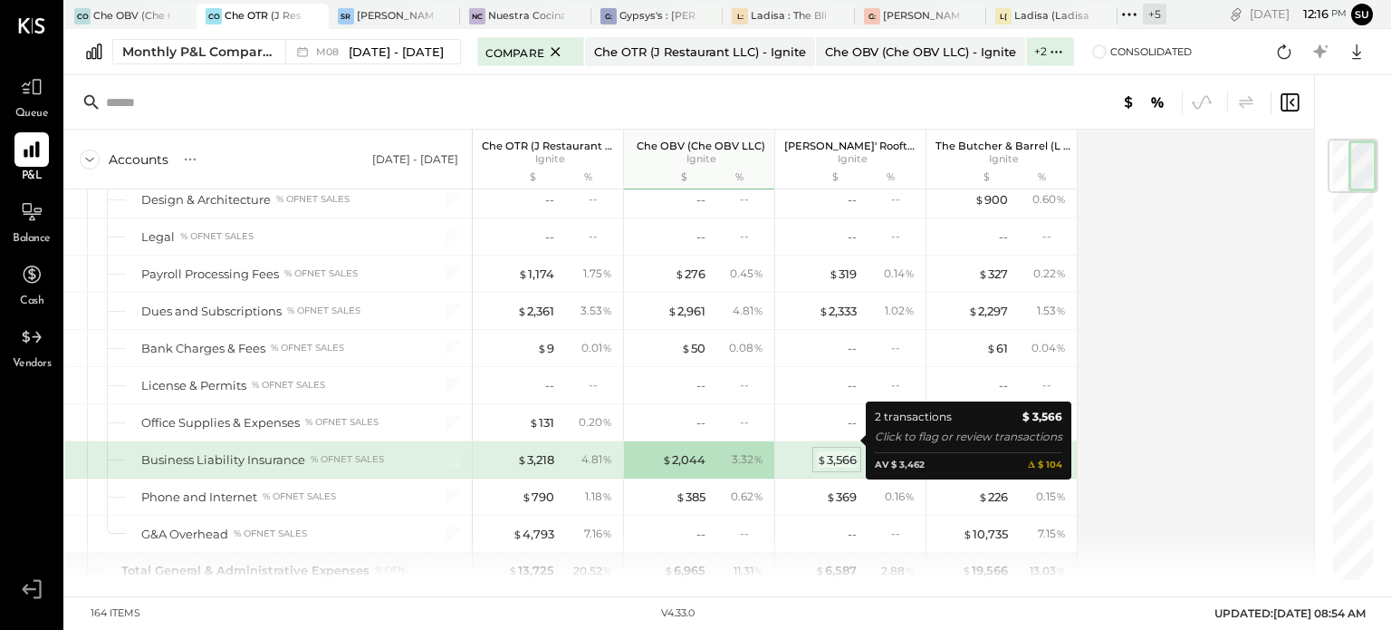
click at [849, 451] on div "$ 3,566" at bounding box center [837, 459] width 40 height 17
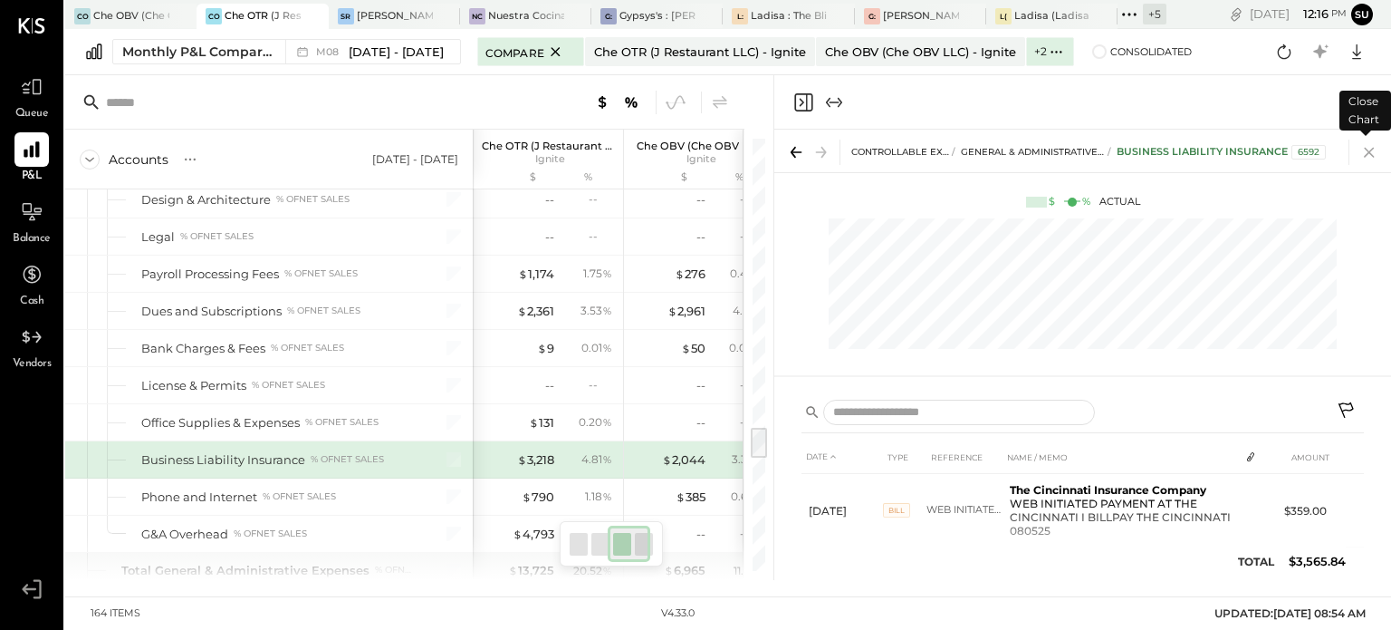
click at [1367, 151] on icon at bounding box center [1369, 153] width 10 height 10
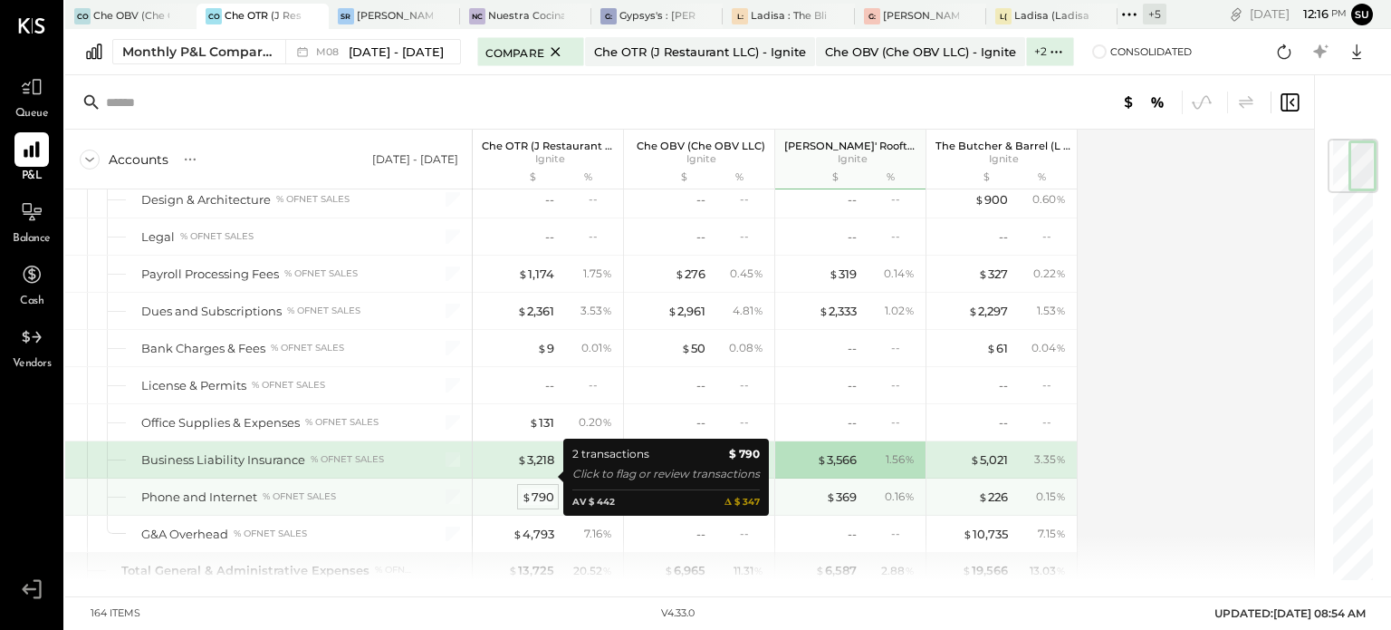
click at [543, 488] on div "$ 790" at bounding box center [538, 496] width 33 height 17
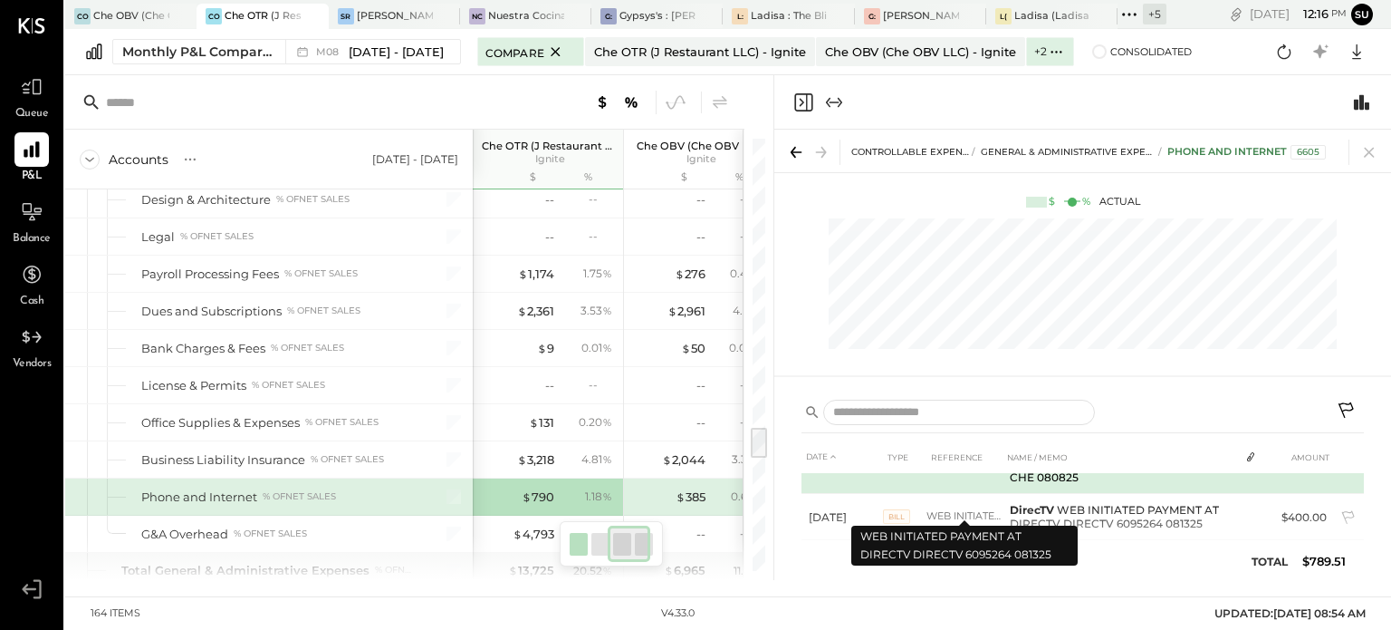
scroll to position [39, 0]
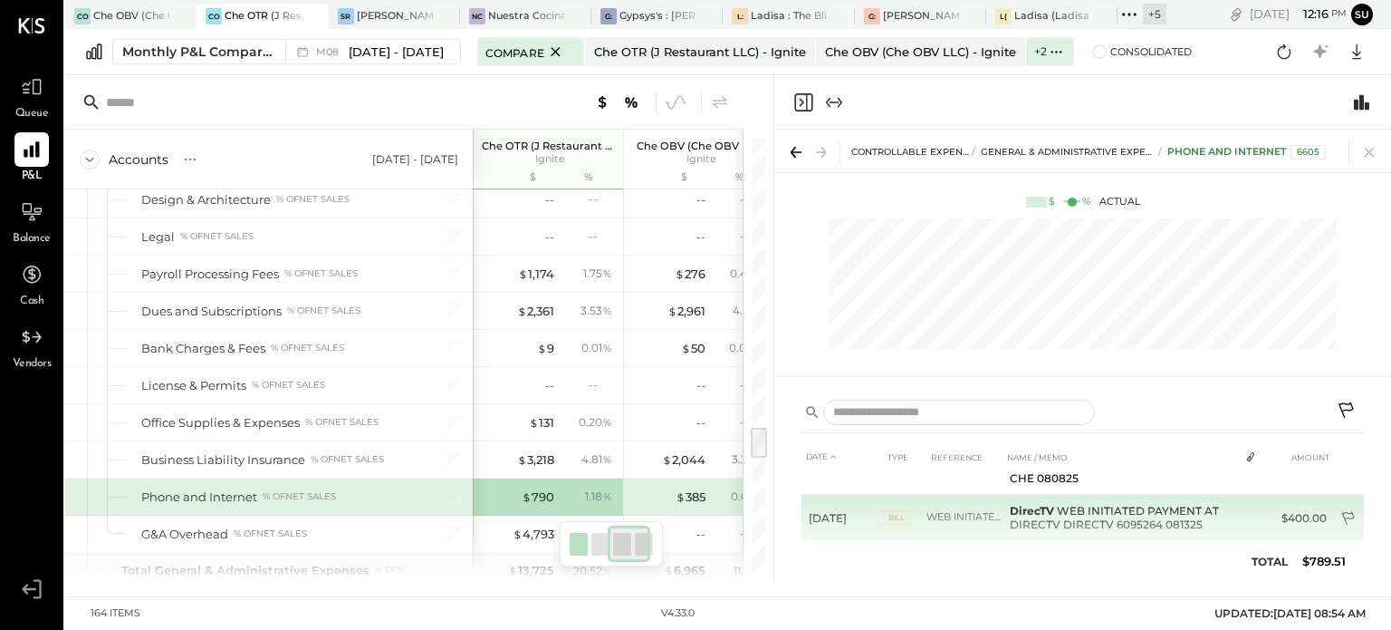
click at [1349, 511] on icon at bounding box center [1350, 520] width 18 height 18
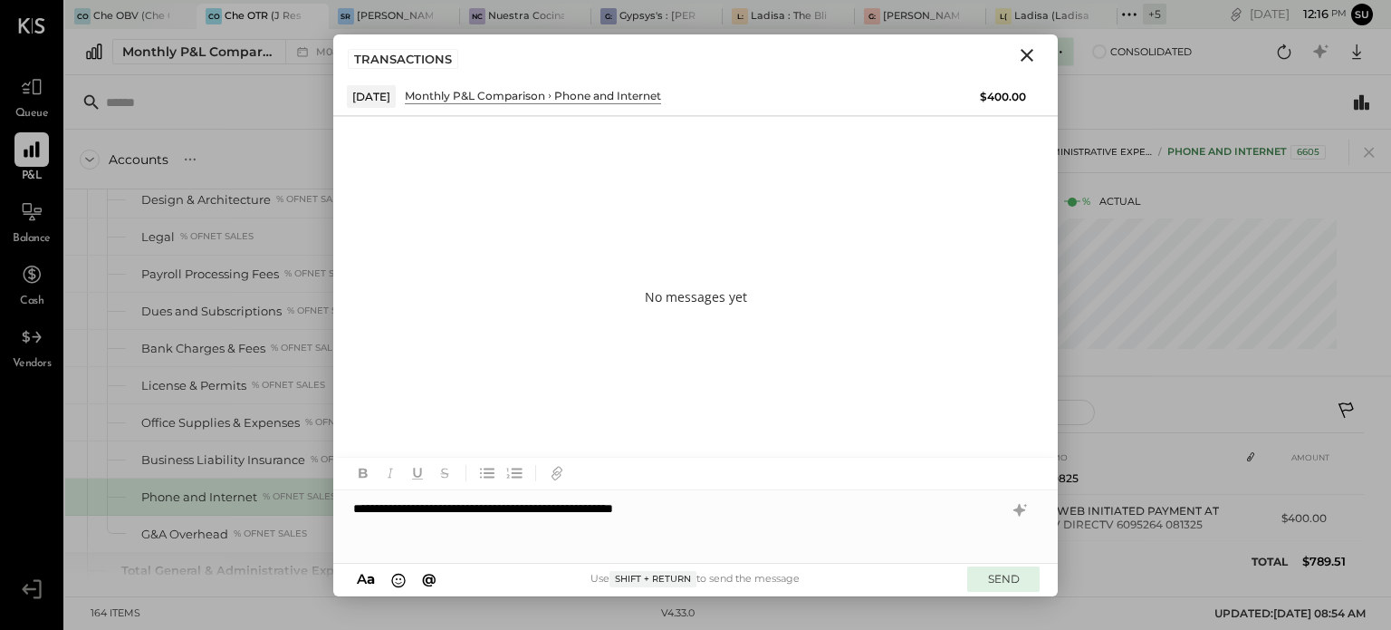
click at [993, 573] on button "SEND" at bounding box center [1003, 578] width 72 height 24
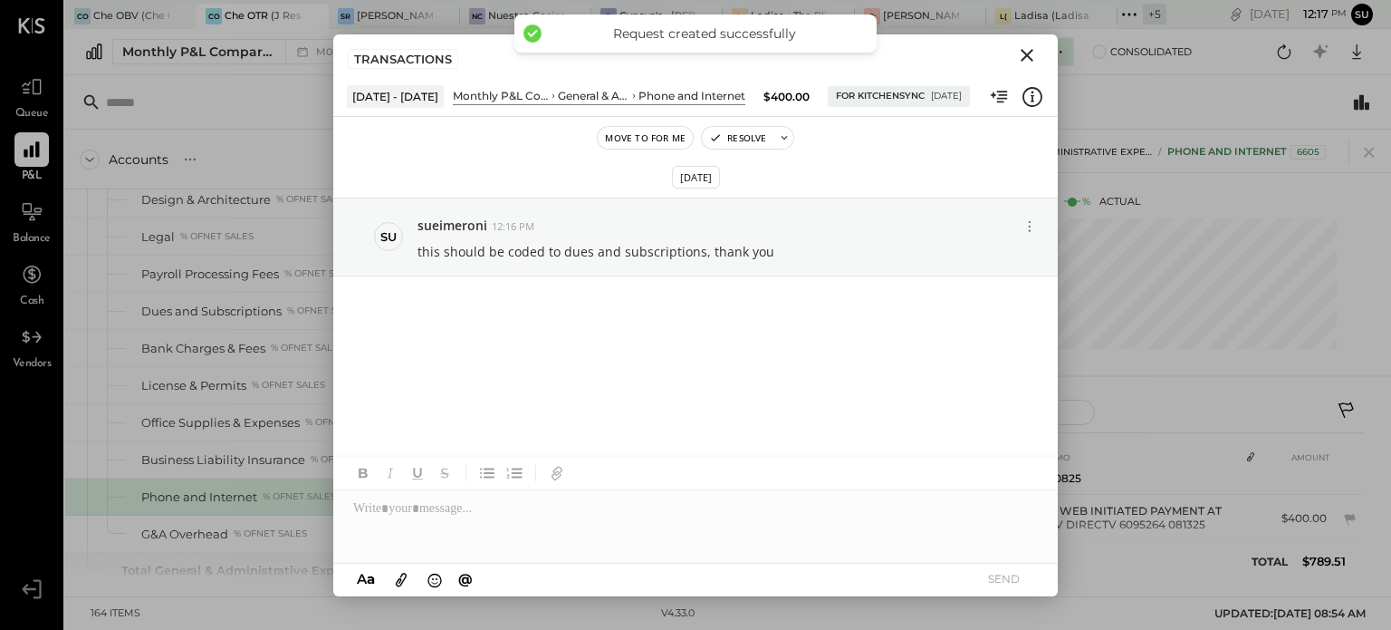
click at [1027, 53] on icon "Close" at bounding box center [1027, 55] width 13 height 13
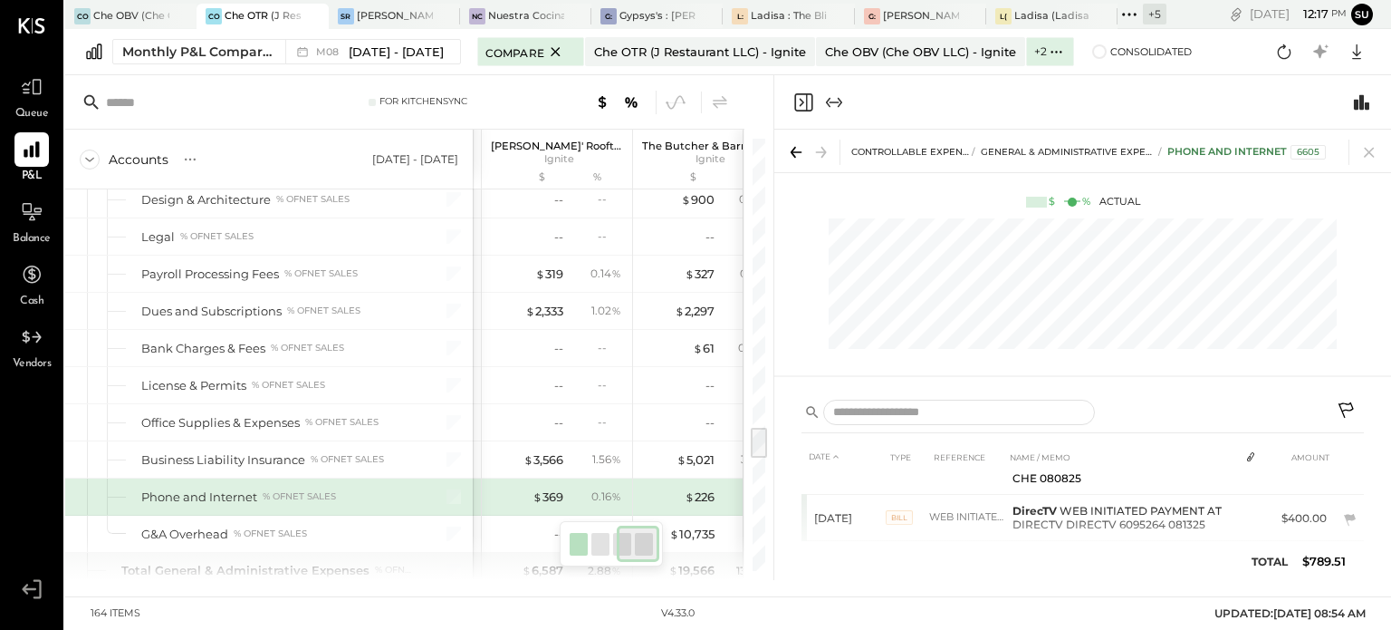
scroll to position [0, 333]
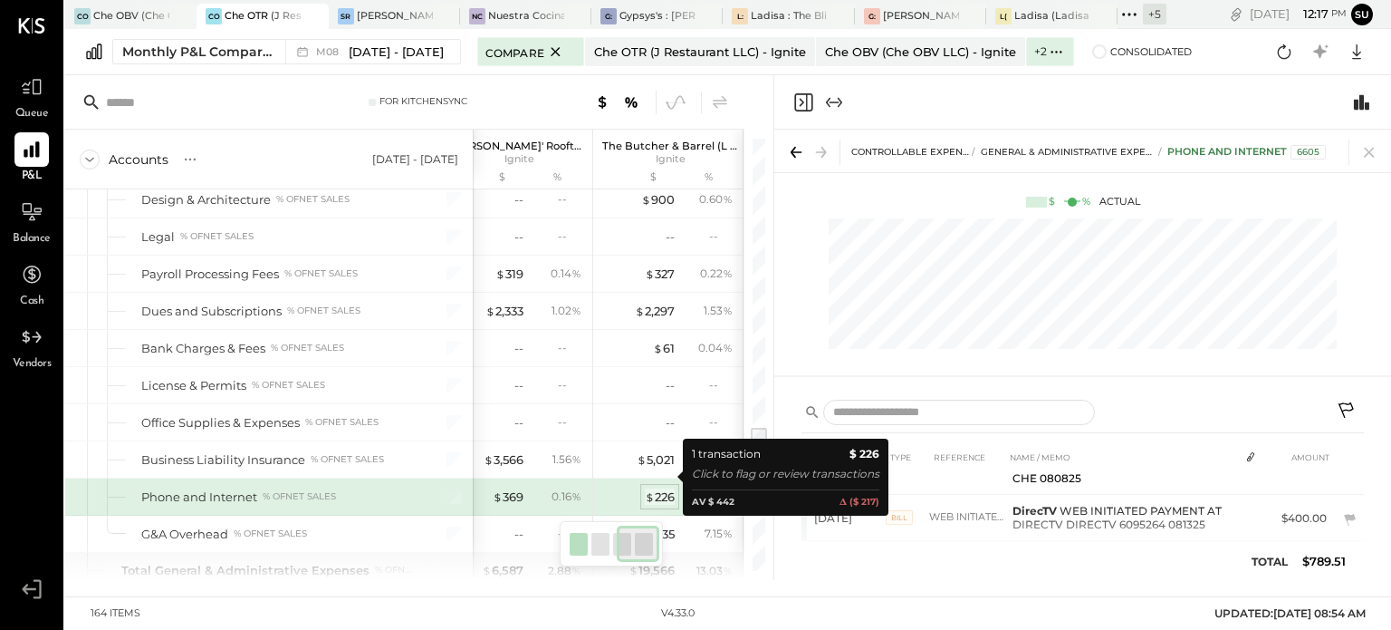
click at [653, 488] on div "$ 226" at bounding box center [660, 496] width 30 height 17
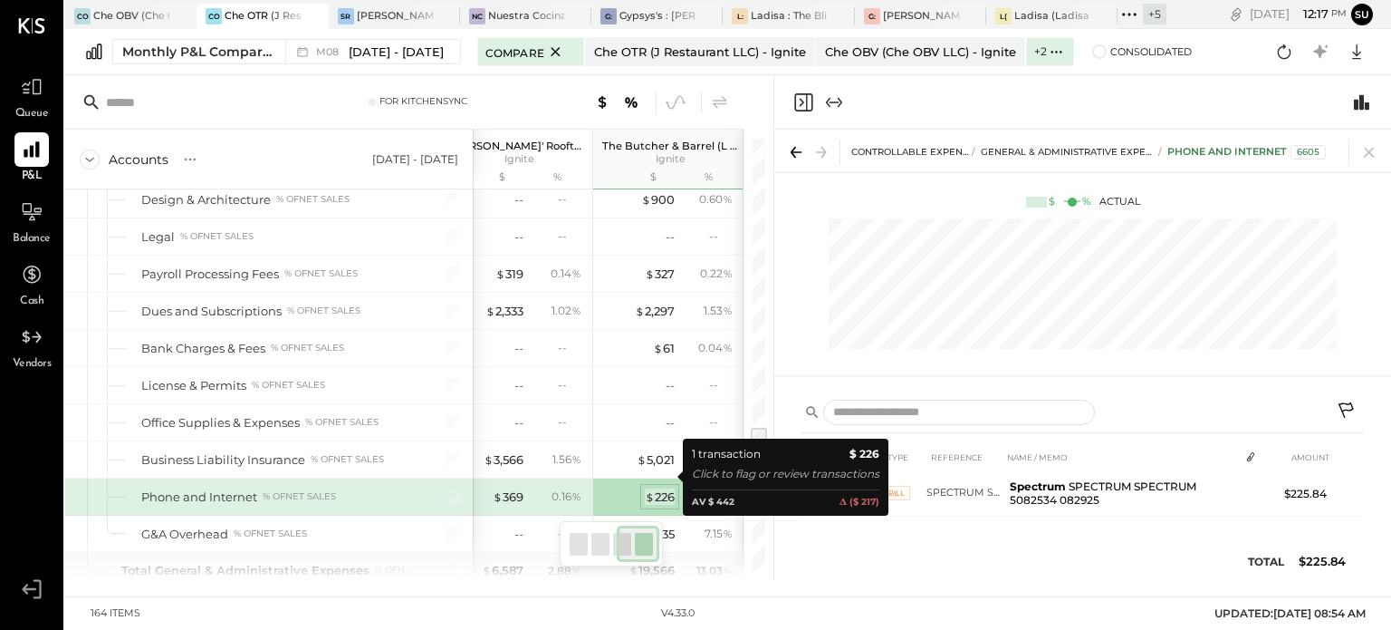
scroll to position [3, 0]
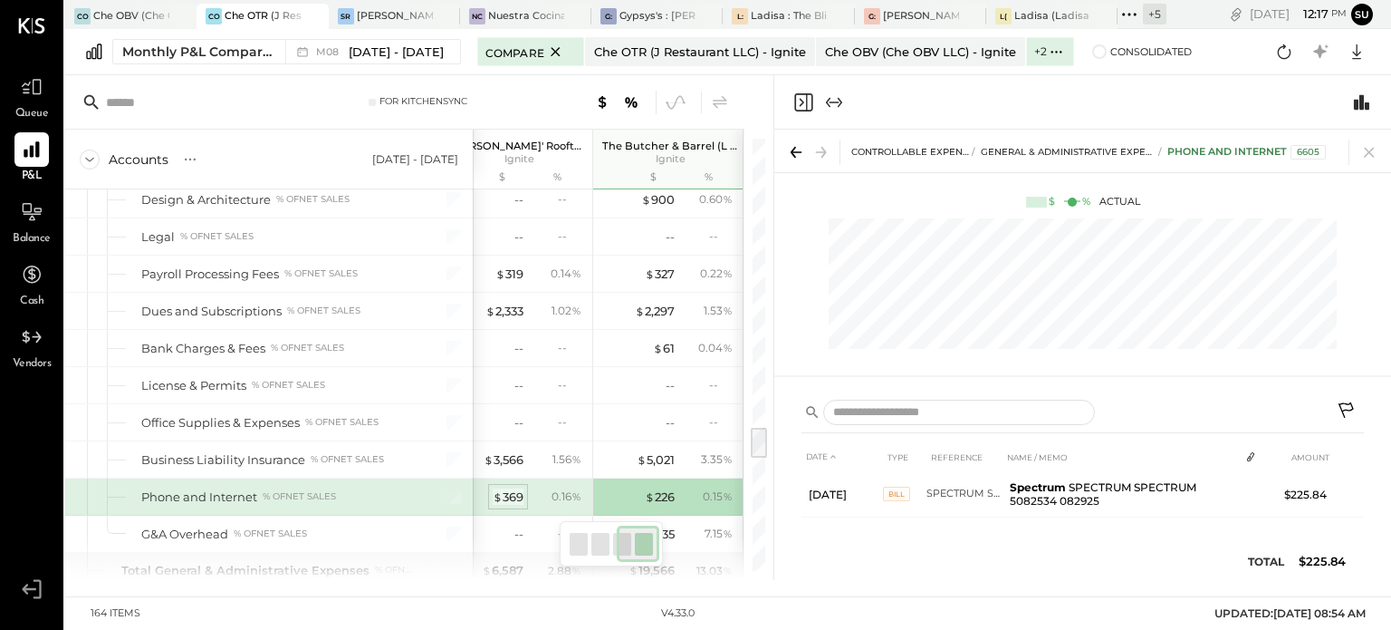
click at [508, 488] on div "$ 369" at bounding box center [508, 496] width 31 height 17
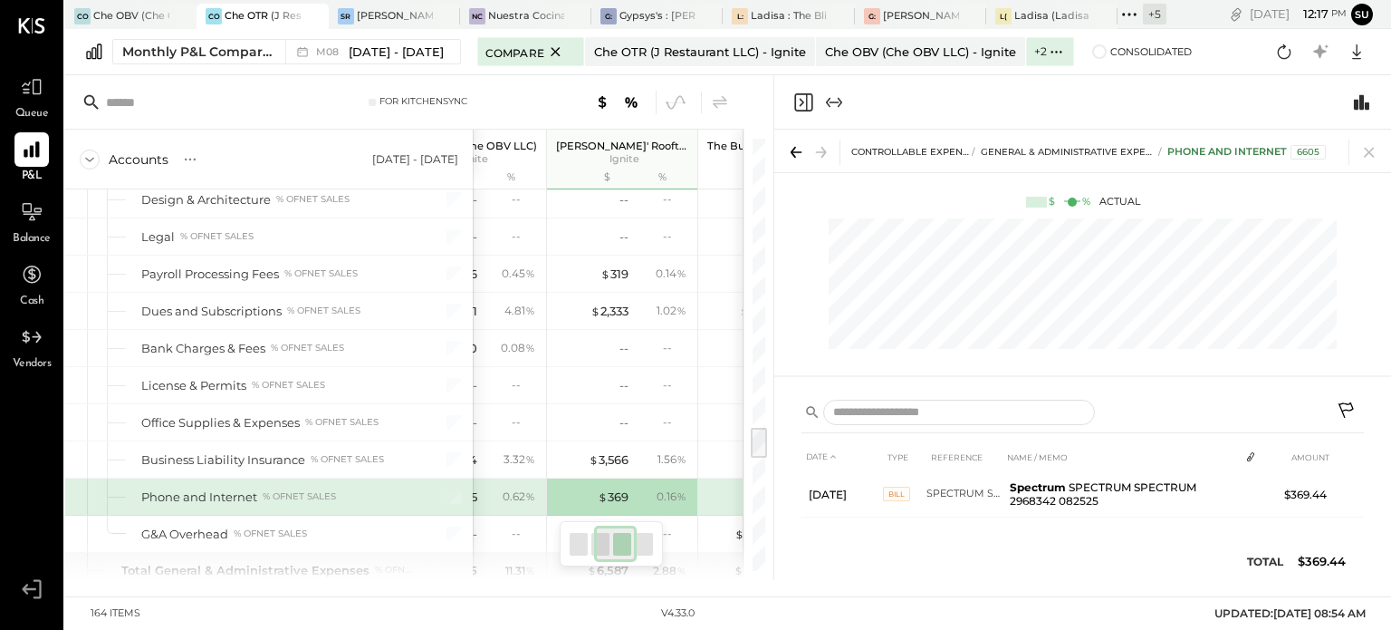
scroll to position [0, 188]
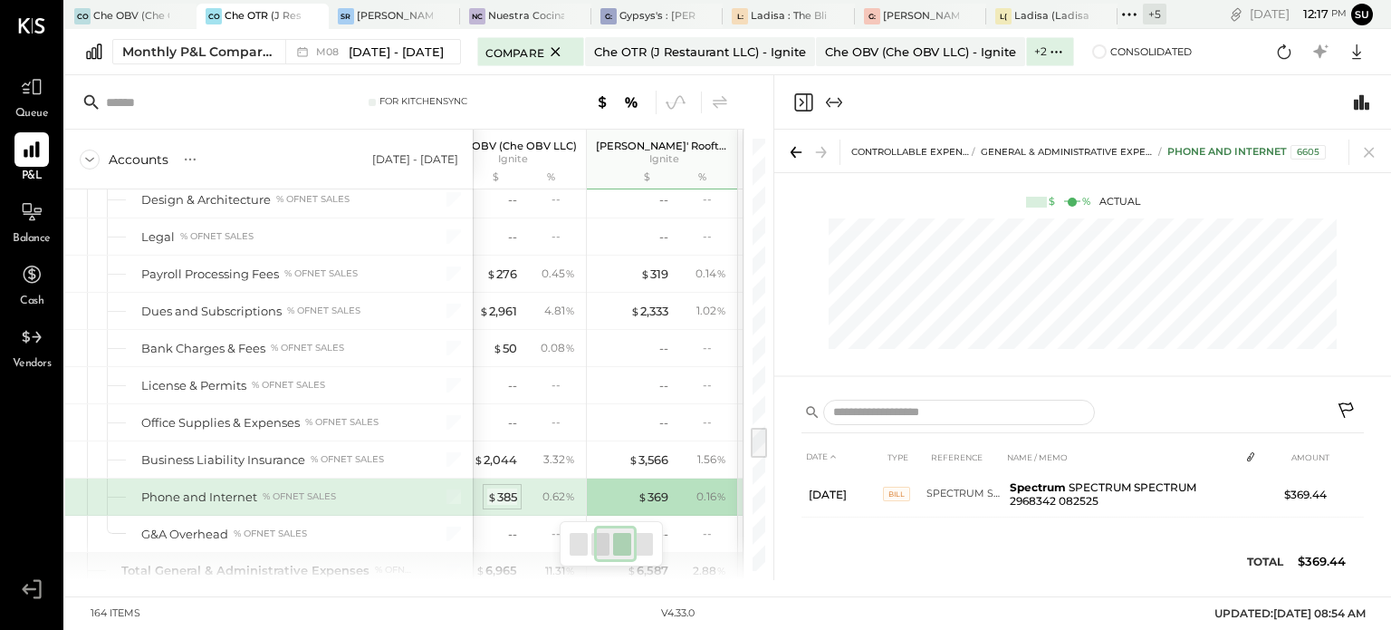
click at [494, 489] on span "$" at bounding box center [492, 496] width 10 height 14
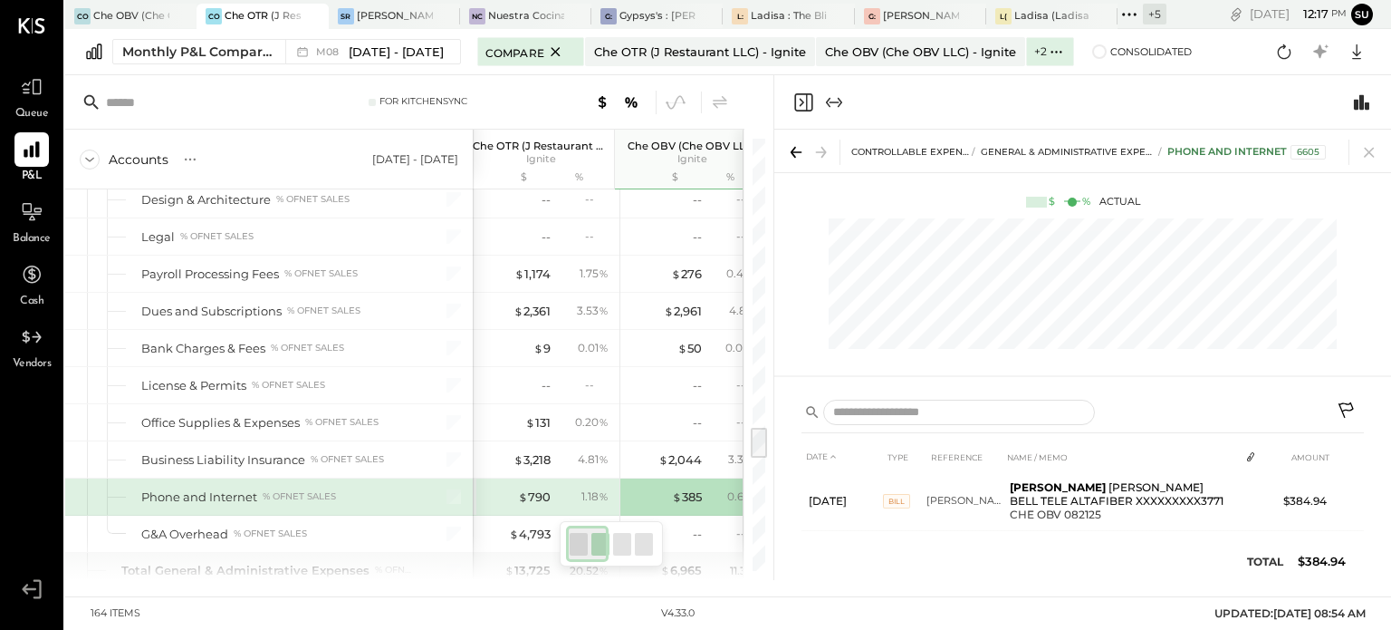
scroll to position [0, 4]
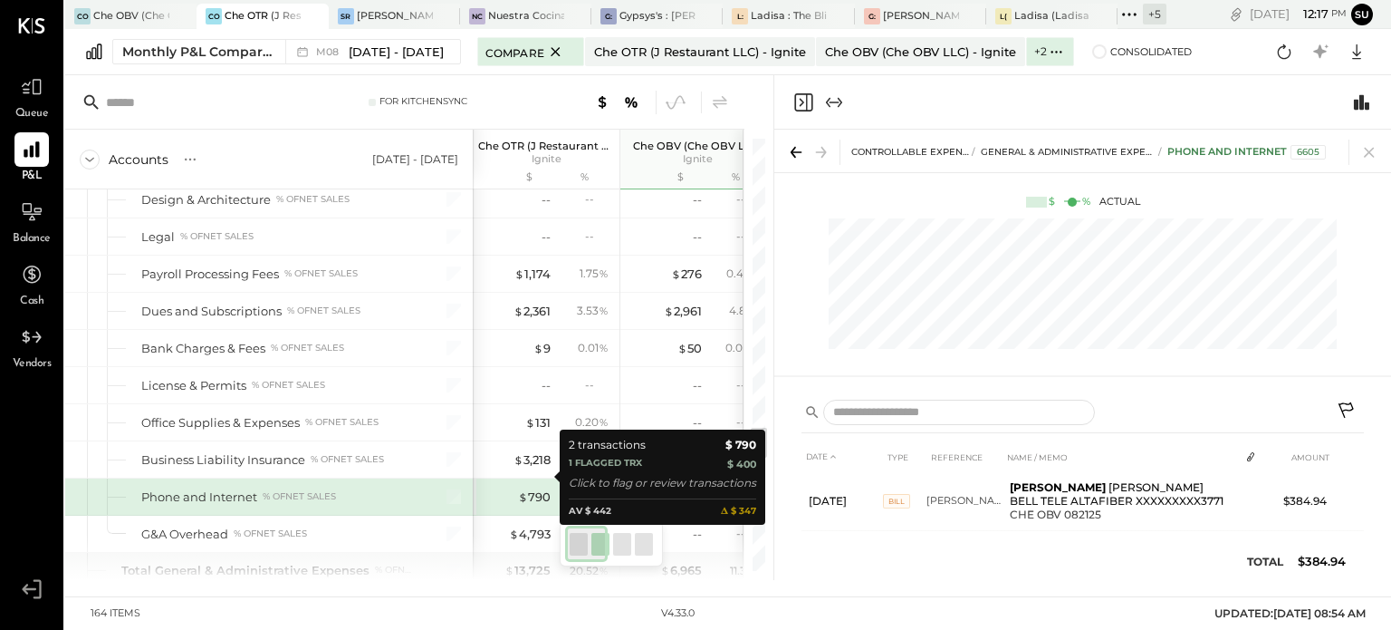
click at [534, 488] on div "$ 790" at bounding box center [534, 496] width 33 height 17
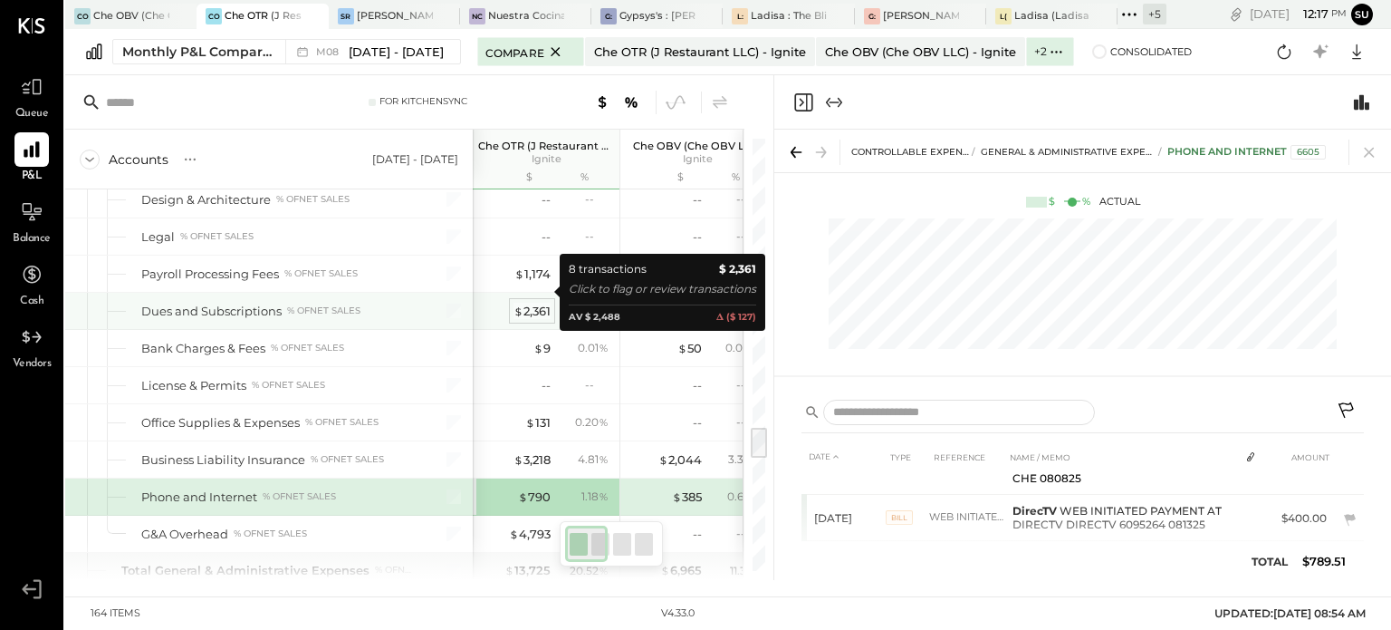
click at [537, 303] on div "$ 2,361" at bounding box center [532, 311] width 37 height 17
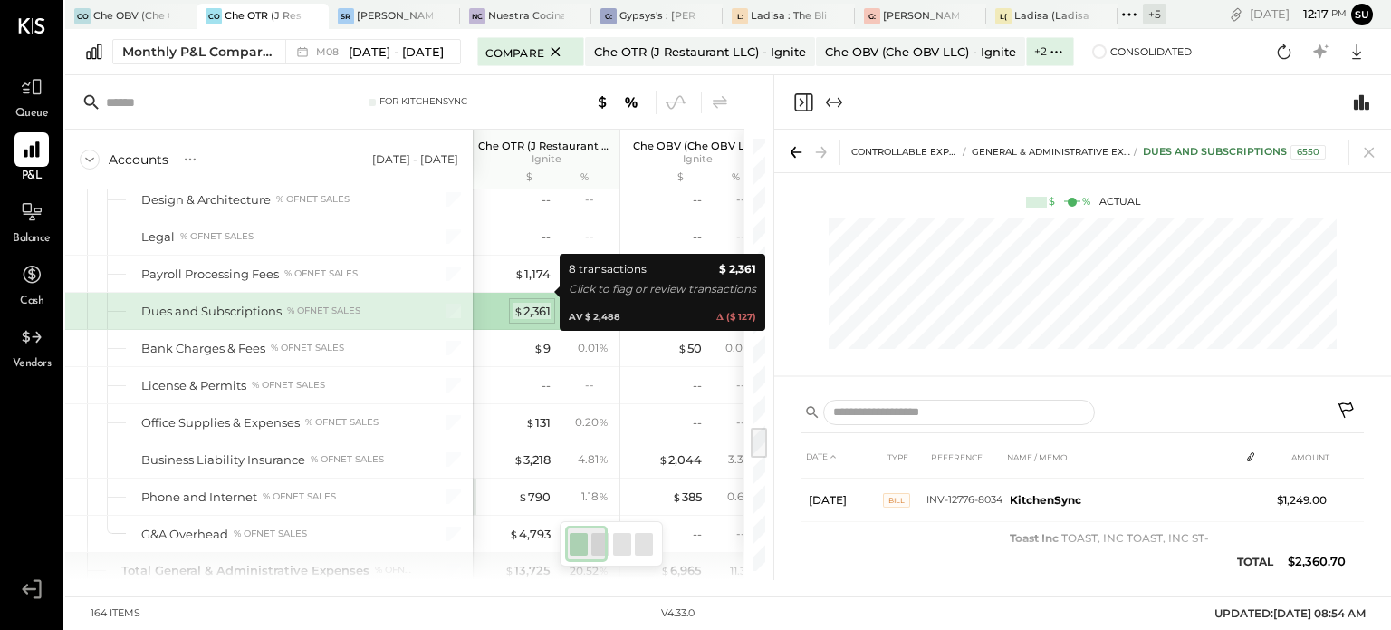
scroll to position [37, 0]
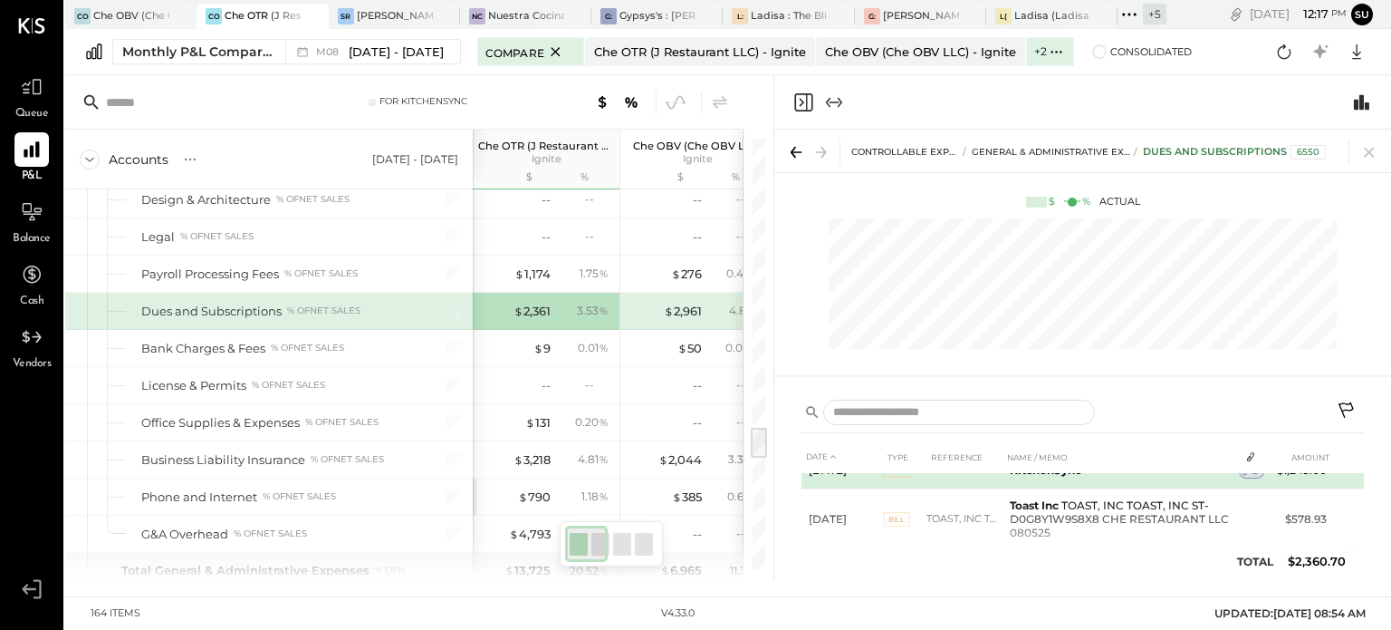
scroll to position [60, 0]
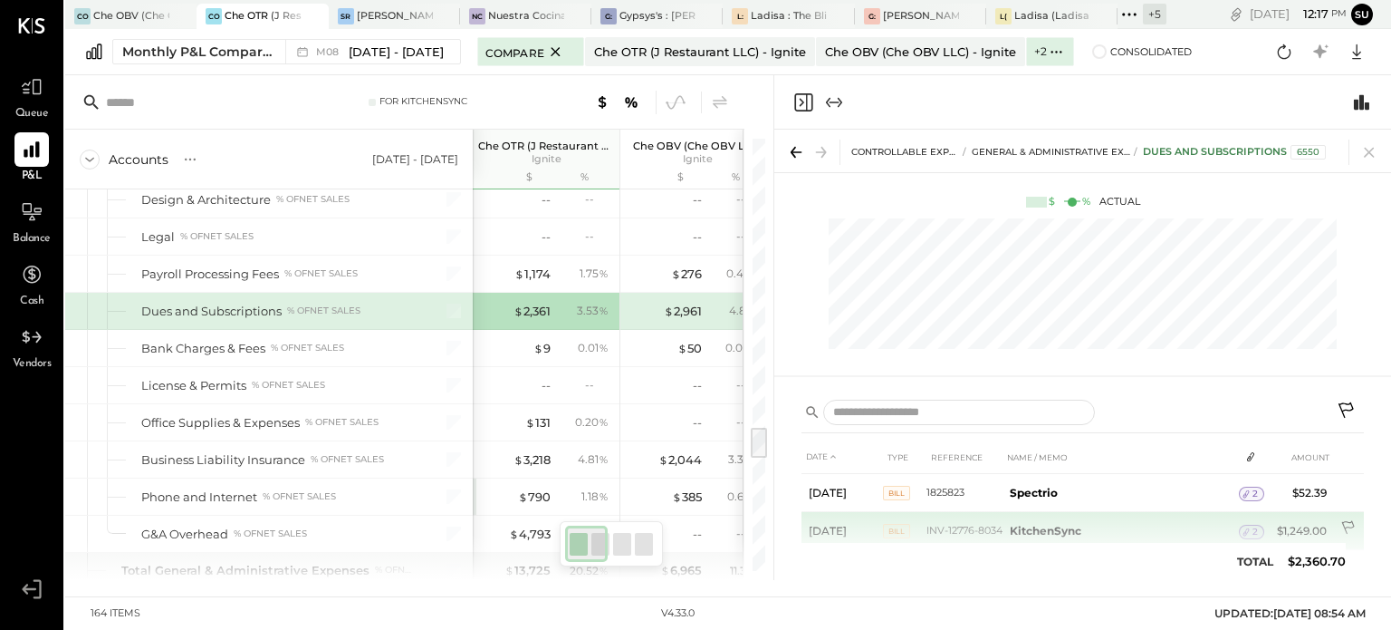
click at [1349, 522] on icon at bounding box center [1350, 529] width 18 height 18
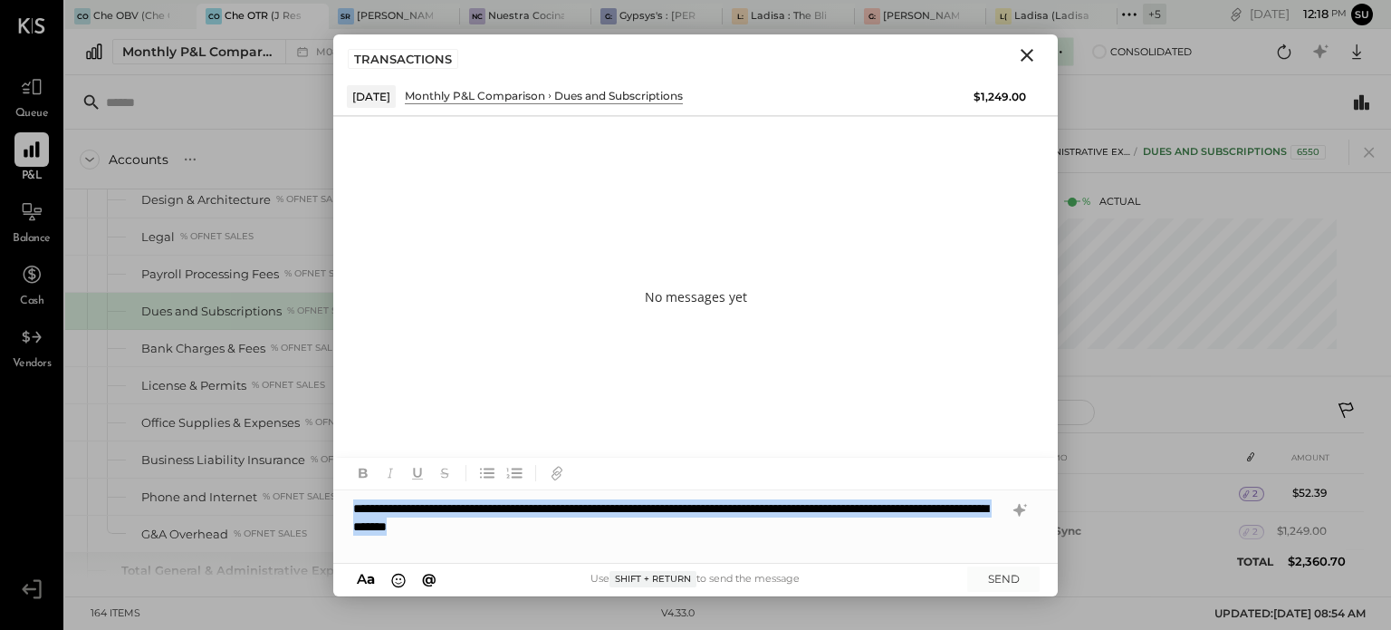
drag, startPoint x: 346, startPoint y: 509, endPoint x: 632, endPoint y: 525, distance: 286.7
click at [632, 525] on div "**********" at bounding box center [695, 526] width 725 height 72
copy div "**********"
click at [782, 545] on div "**********" at bounding box center [695, 526] width 725 height 72
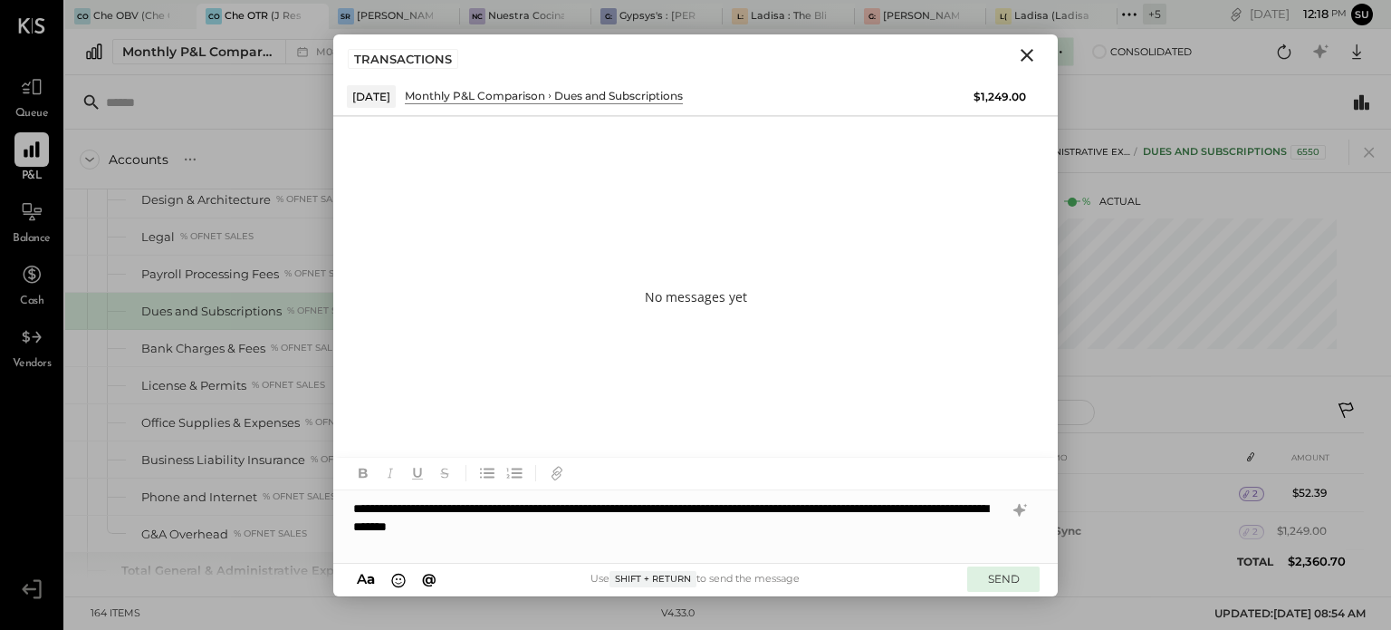
click at [987, 572] on button "SEND" at bounding box center [1003, 578] width 72 height 24
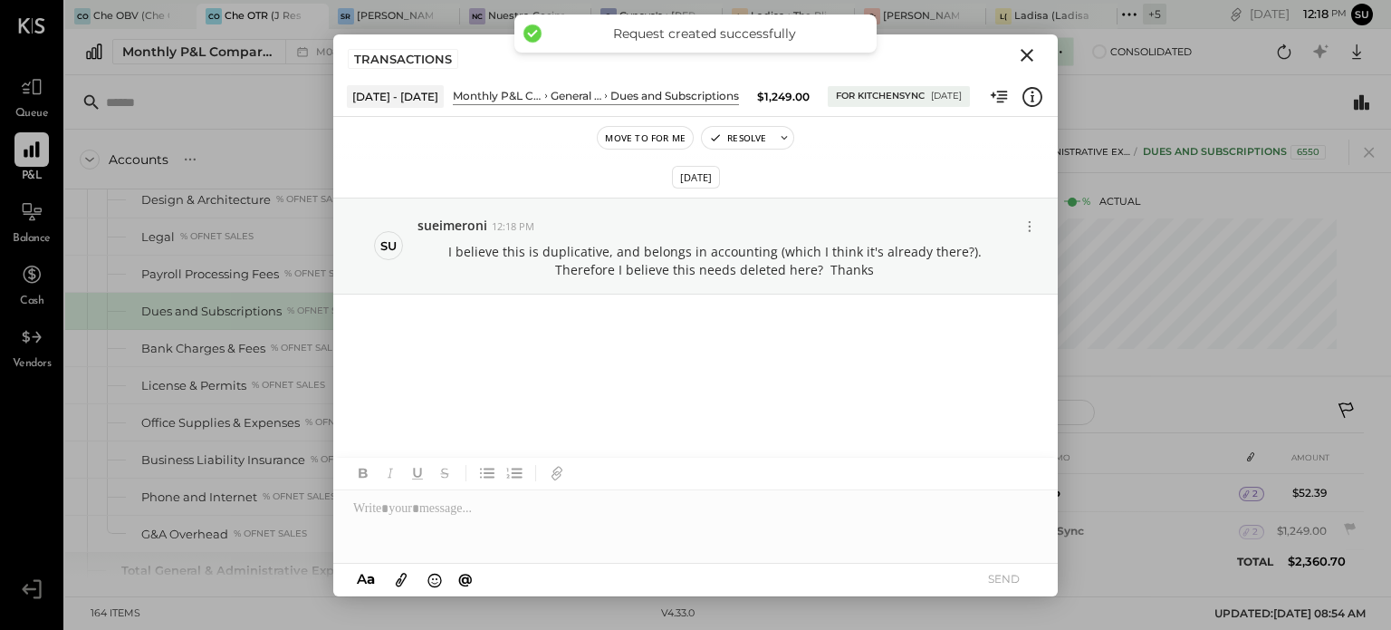
click at [1029, 56] on icon "Close" at bounding box center [1027, 55] width 13 height 13
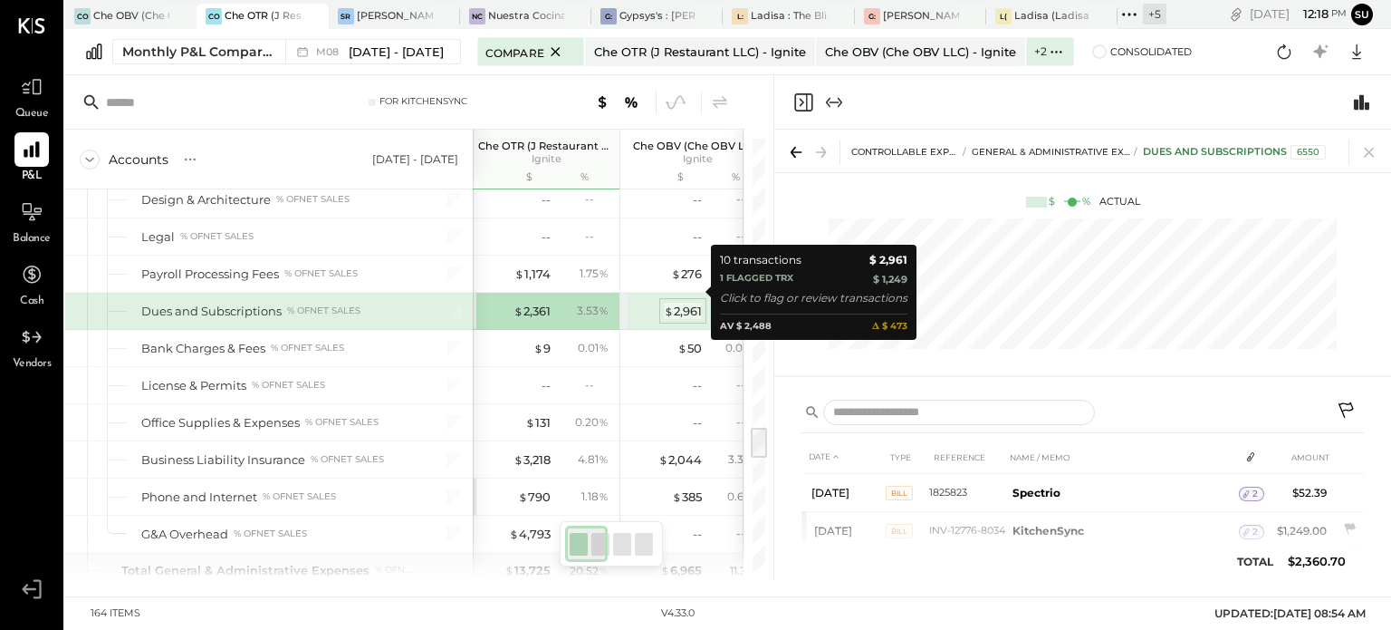
click at [687, 303] on div "$ 2,961" at bounding box center [683, 311] width 38 height 17
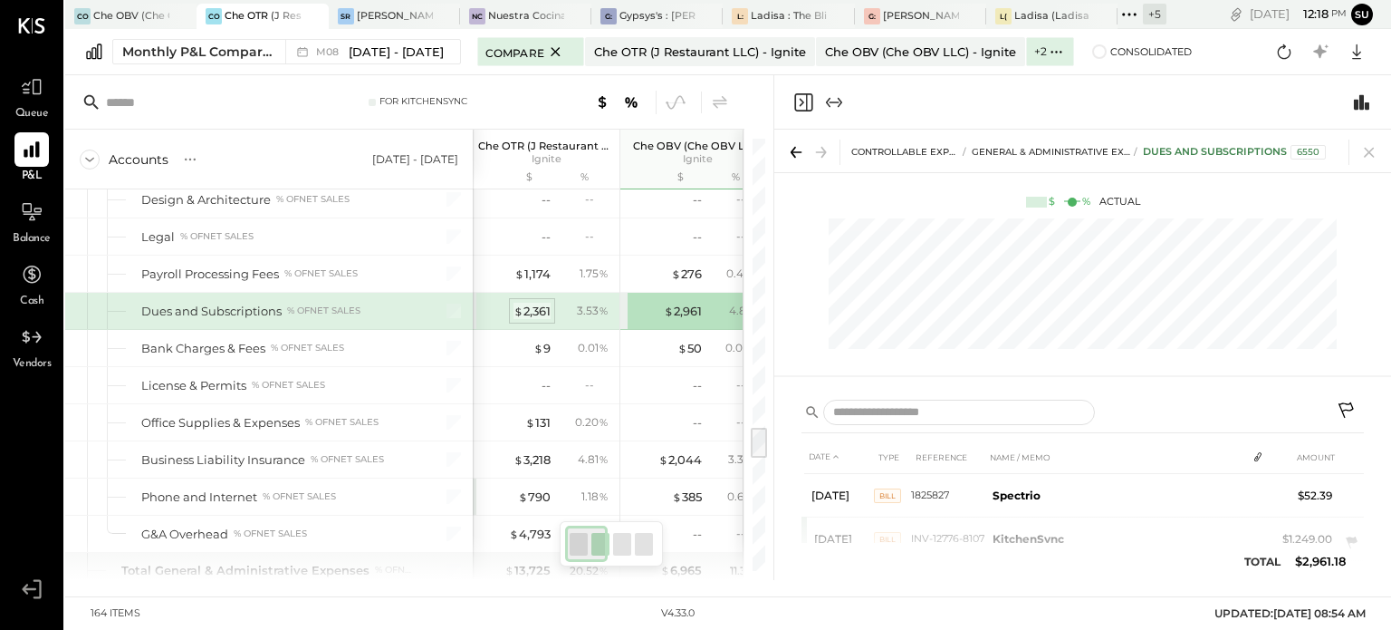
click at [525, 303] on div "$ 2,361" at bounding box center [532, 311] width 37 height 17
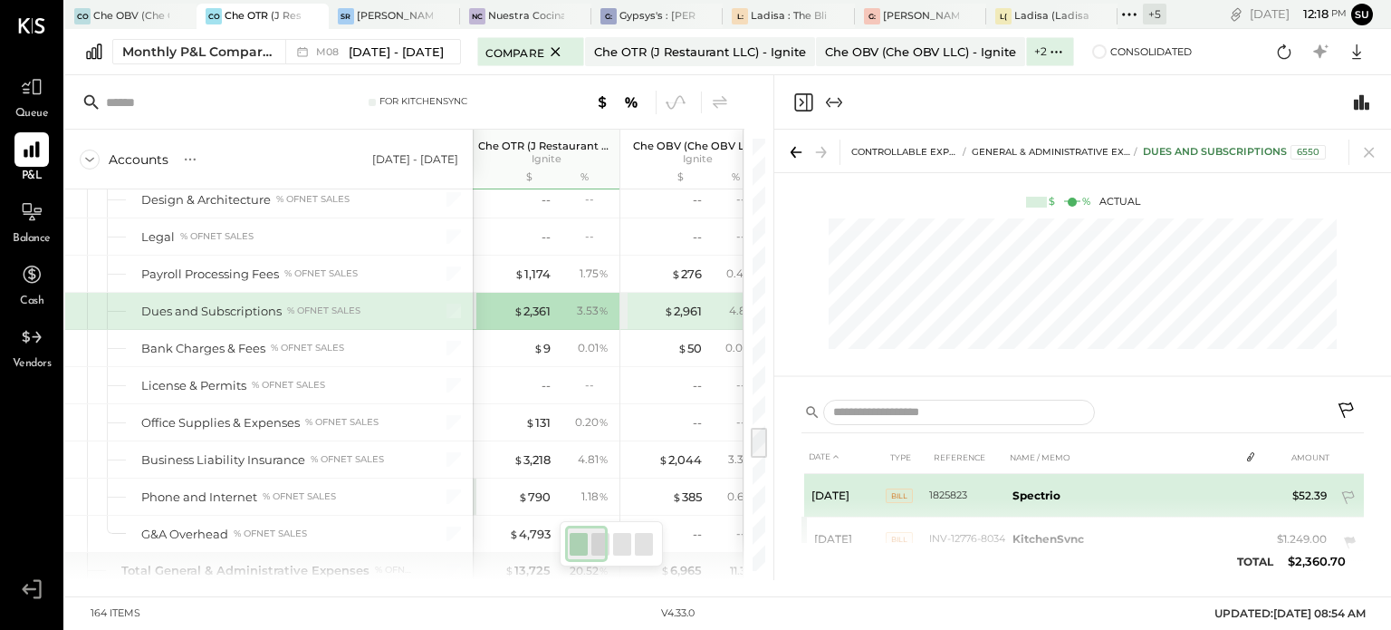
scroll to position [33, 0]
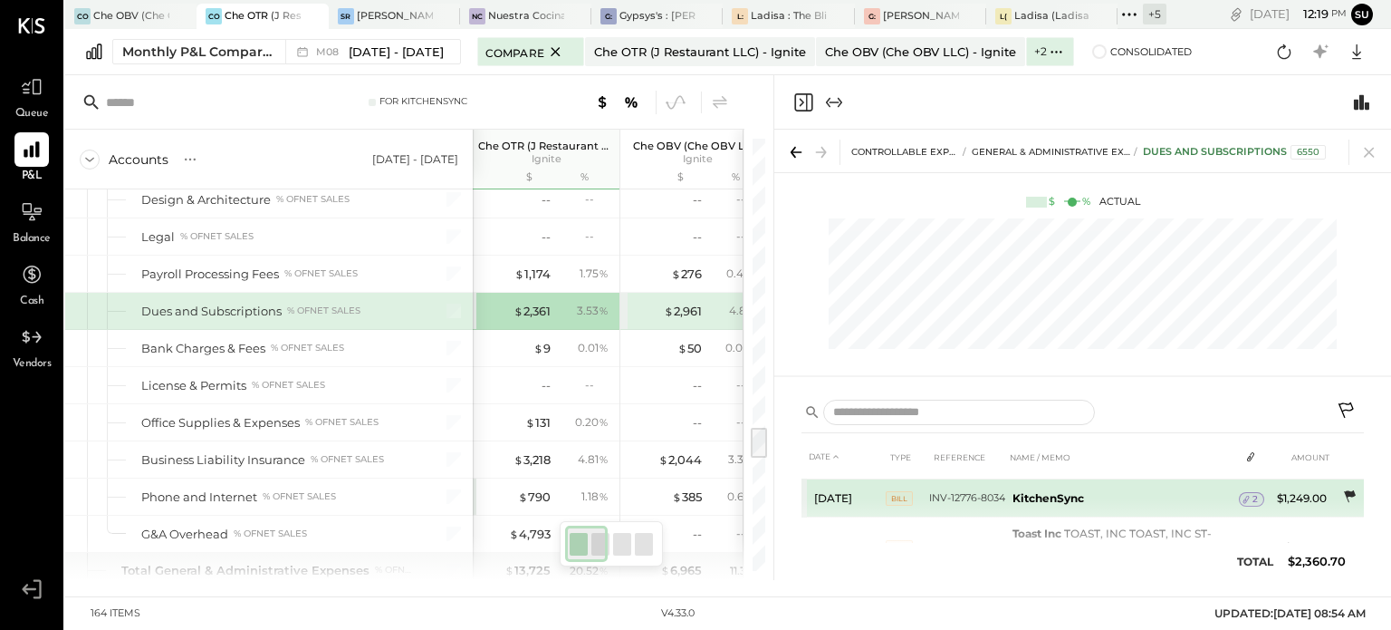
click at [1344, 488] on icon at bounding box center [1350, 496] width 18 height 18
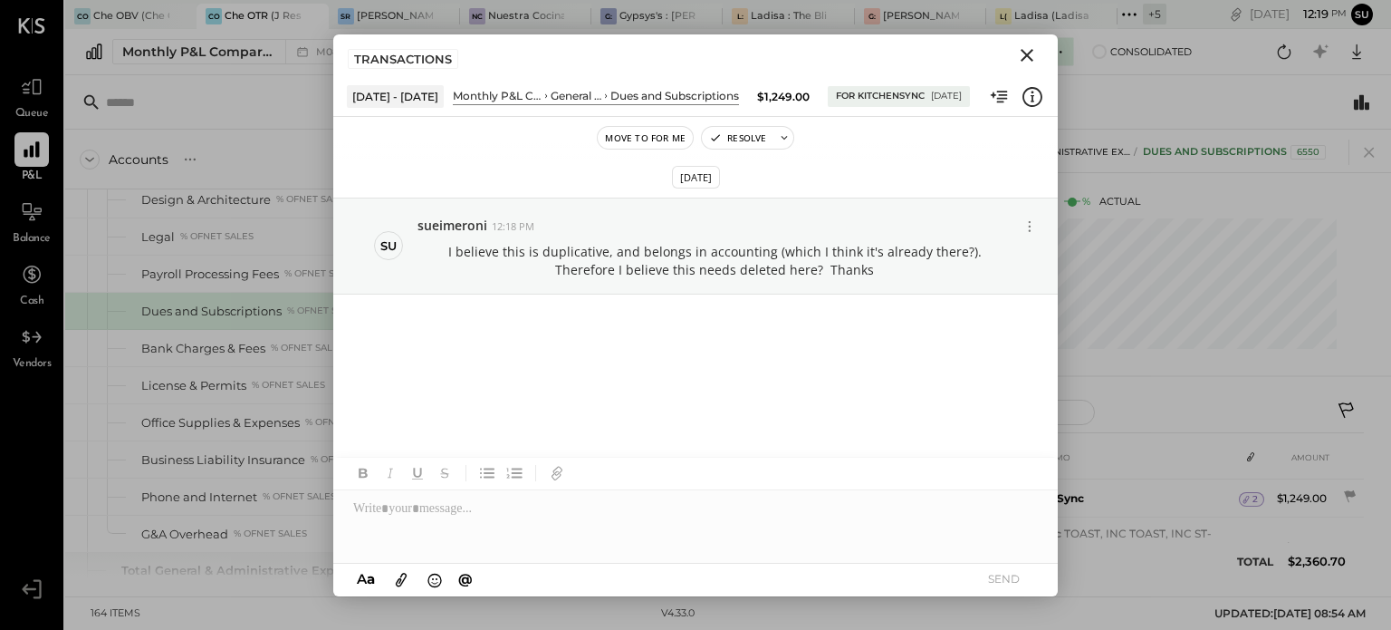
click at [1029, 49] on icon "Close" at bounding box center [1027, 55] width 22 height 22
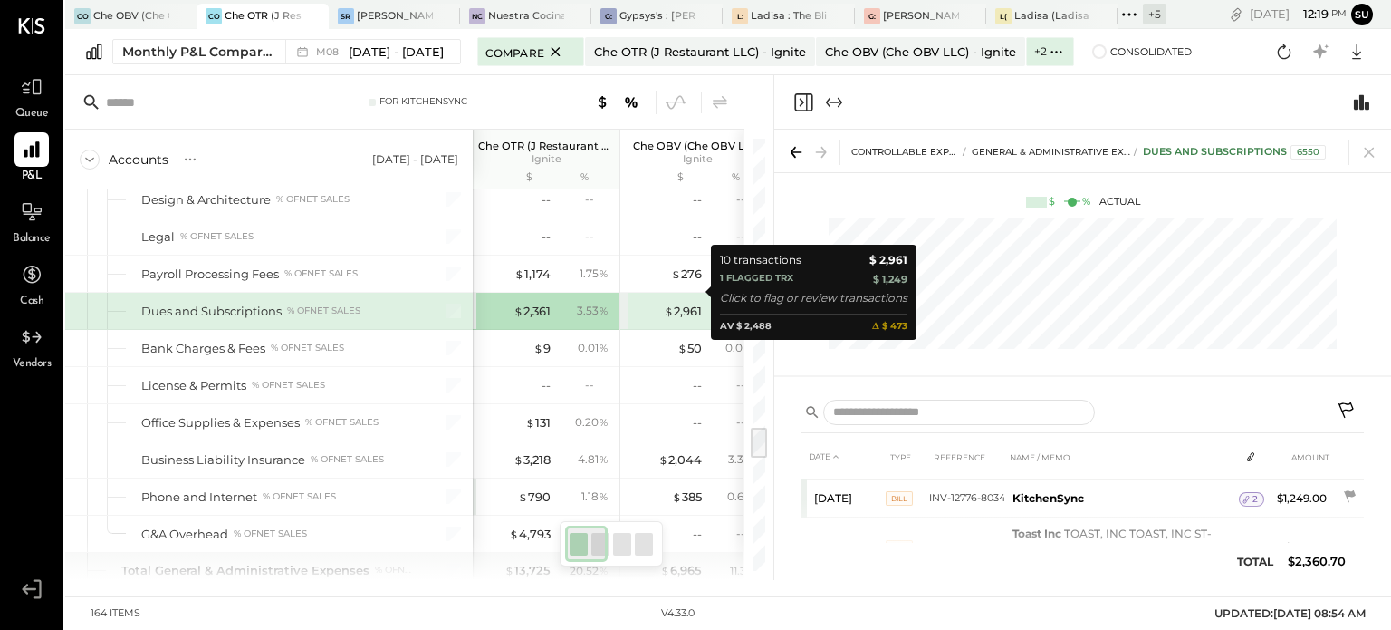
click at [659, 303] on div "$ 2,961" at bounding box center [666, 311] width 72 height 17
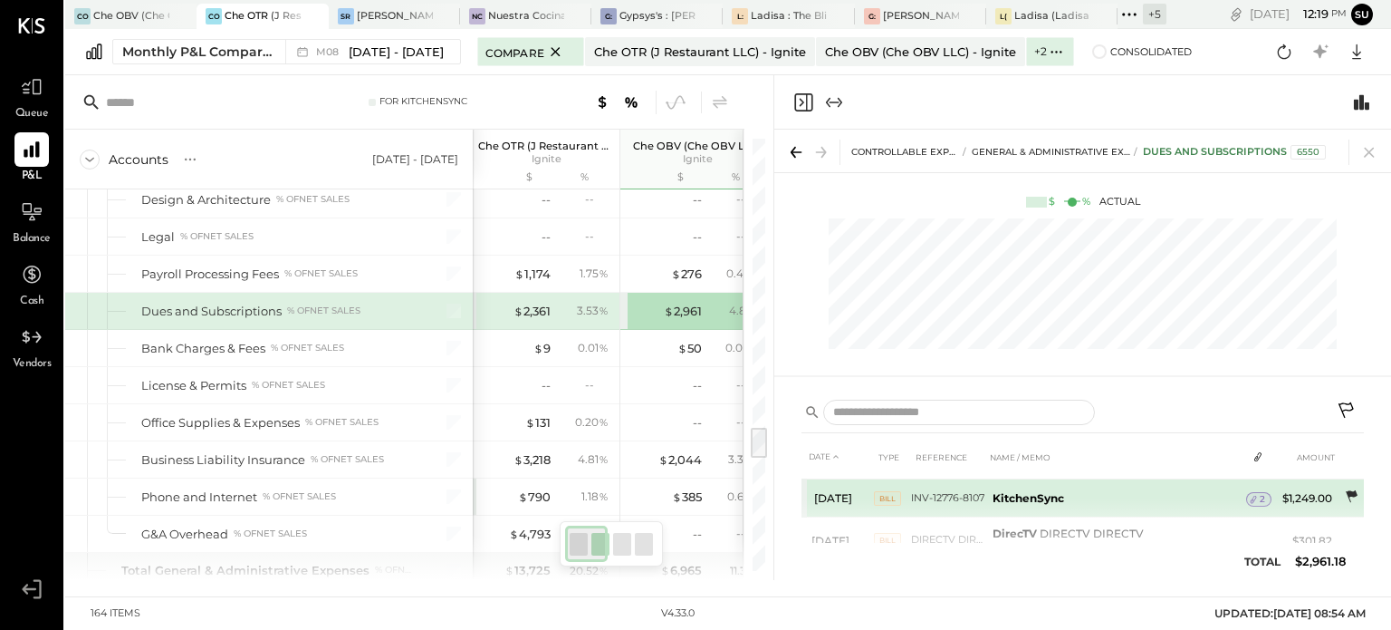
click at [1342, 492] on icon at bounding box center [1351, 496] width 18 height 18
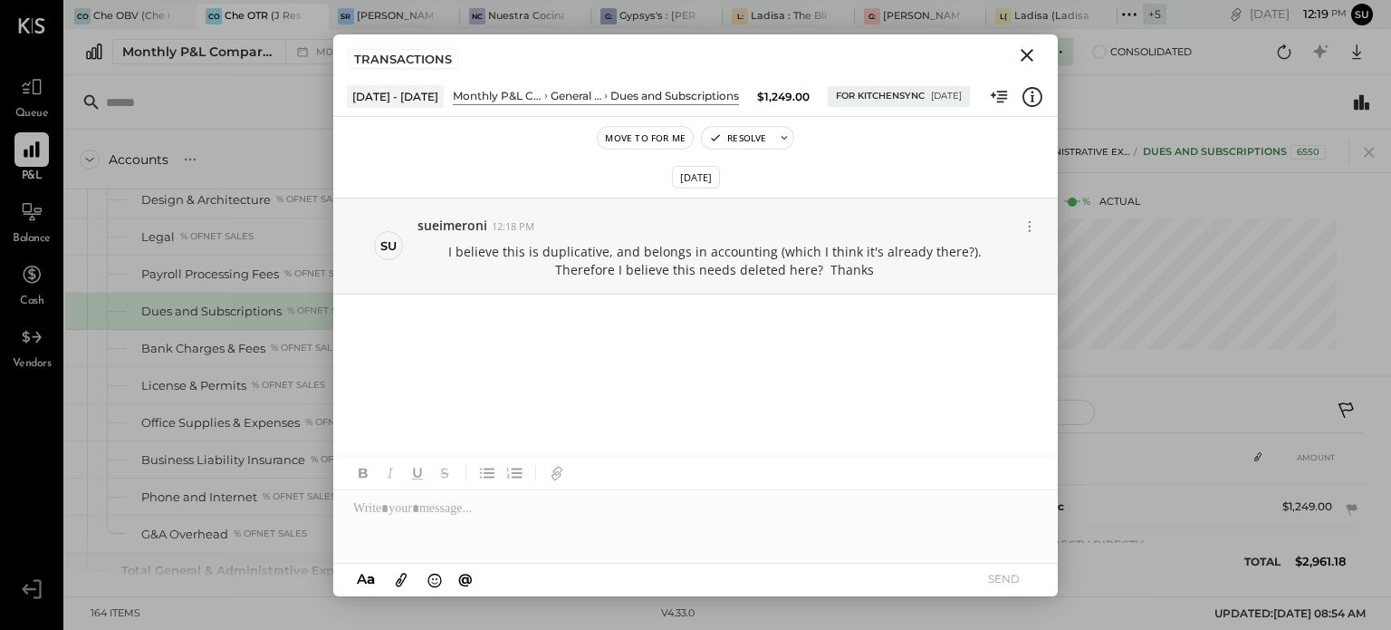
click at [1018, 47] on icon "Close" at bounding box center [1027, 55] width 22 height 22
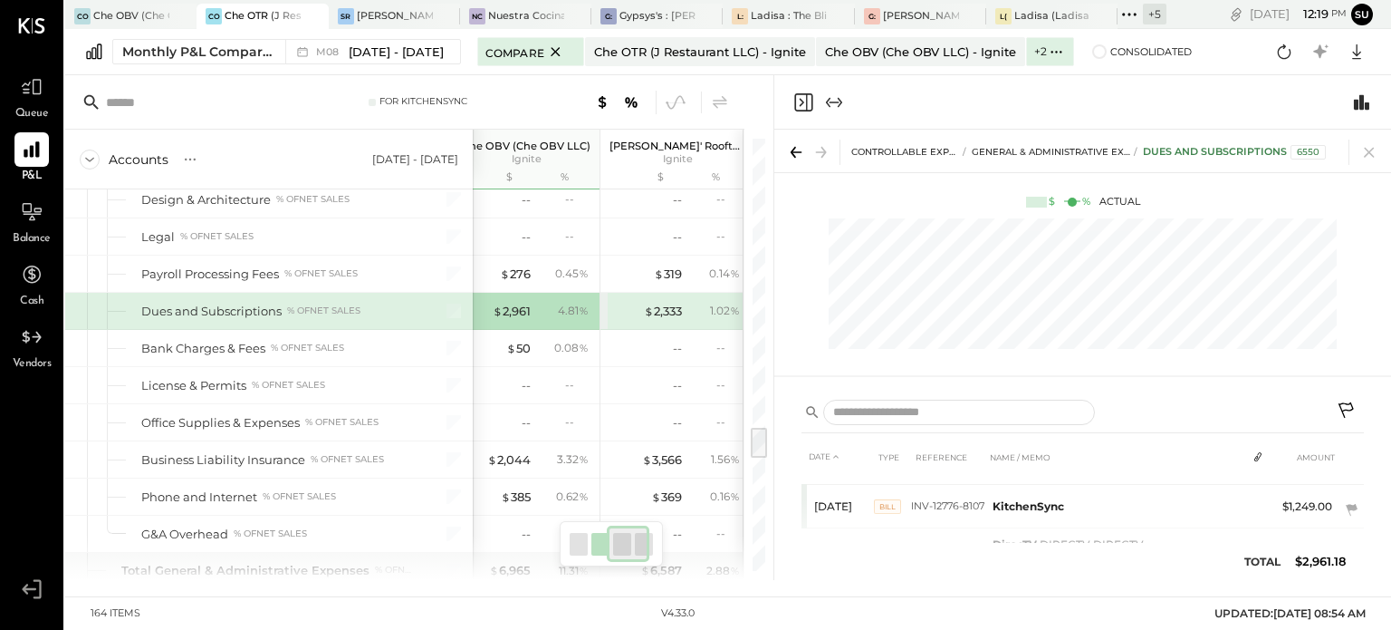
scroll to position [3752, 0]
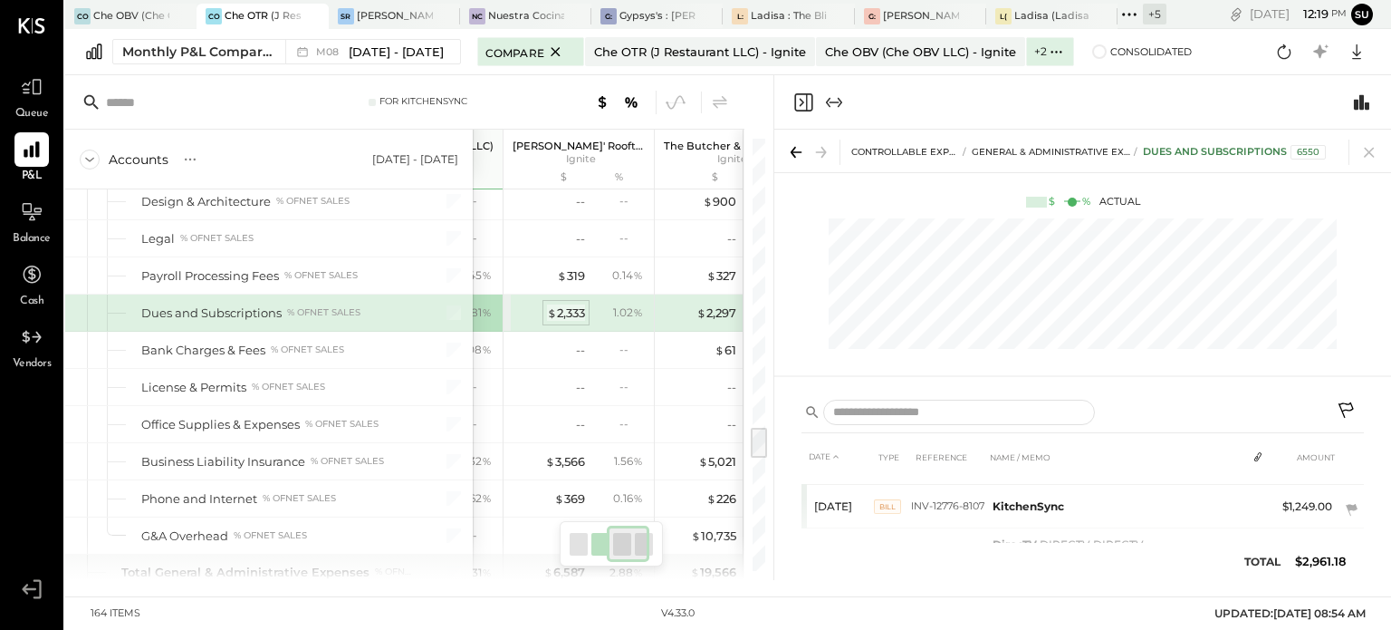
click at [558, 304] on div "$ 2,333" at bounding box center [566, 312] width 38 height 17
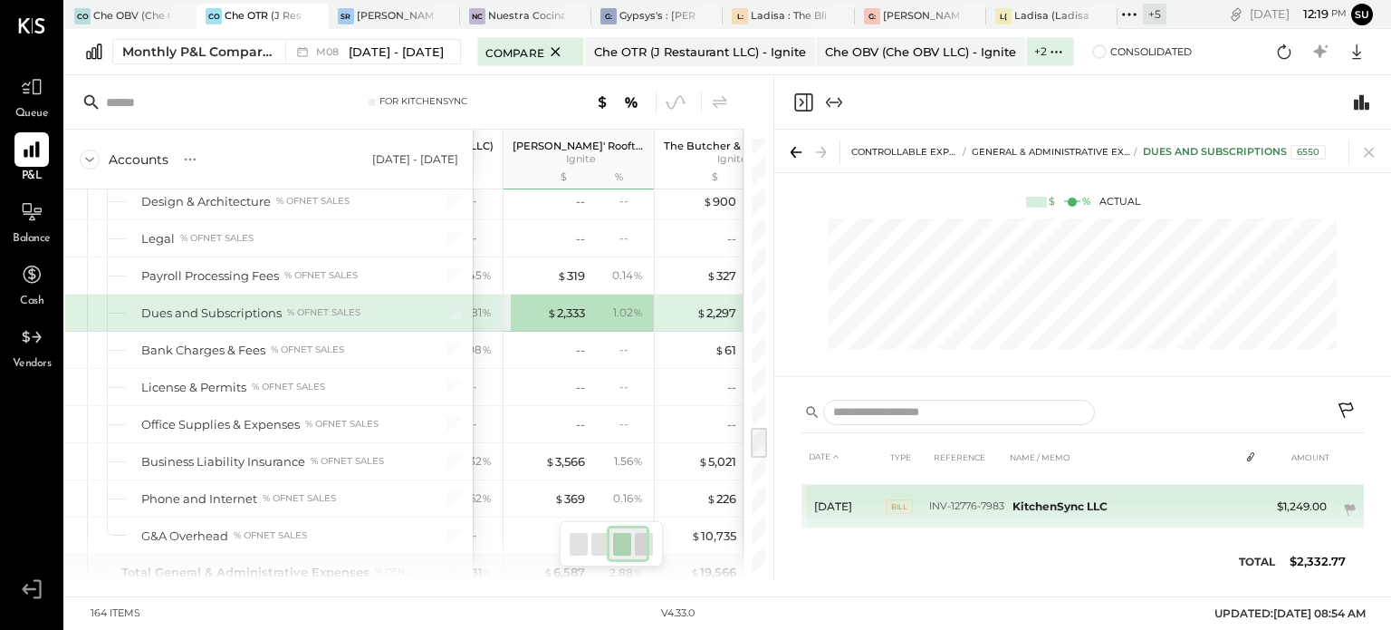
click at [1061, 499] on b "KitchenSync LLC" at bounding box center [1060, 506] width 95 height 14
click at [1130, 498] on td "KitchenSync LLC" at bounding box center [1122, 506] width 234 height 43
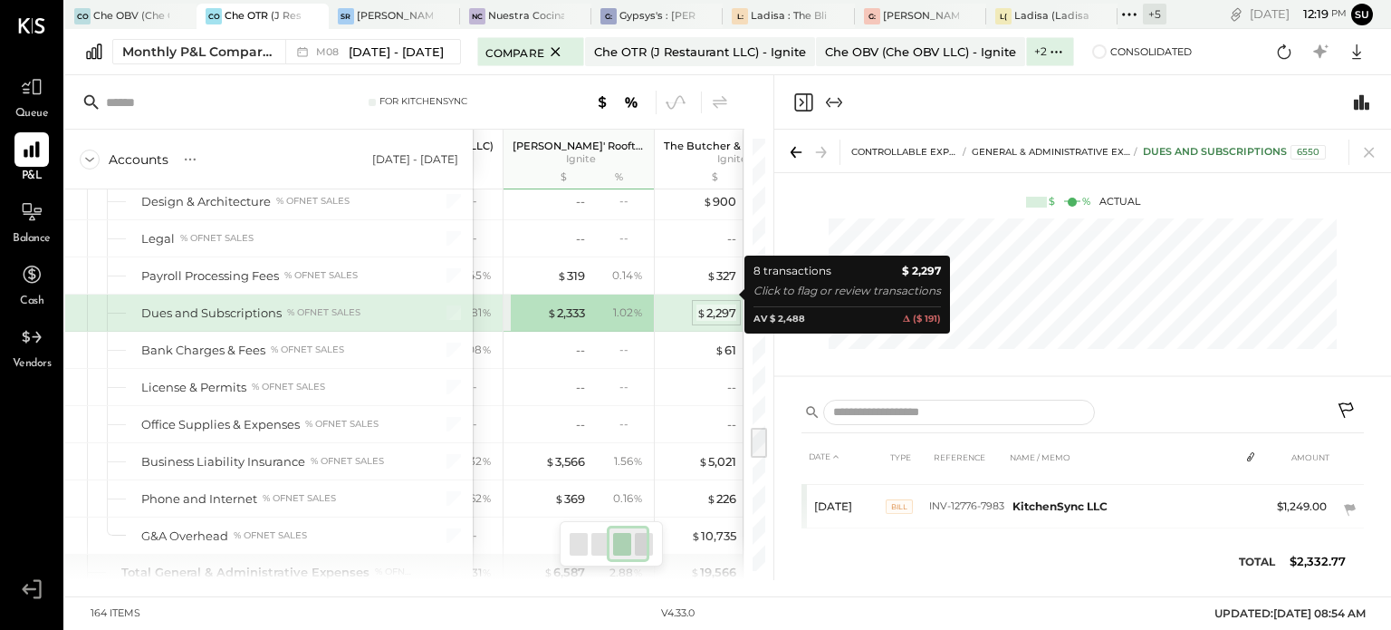
click at [709, 304] on div "$ 2,297" at bounding box center [717, 312] width 40 height 17
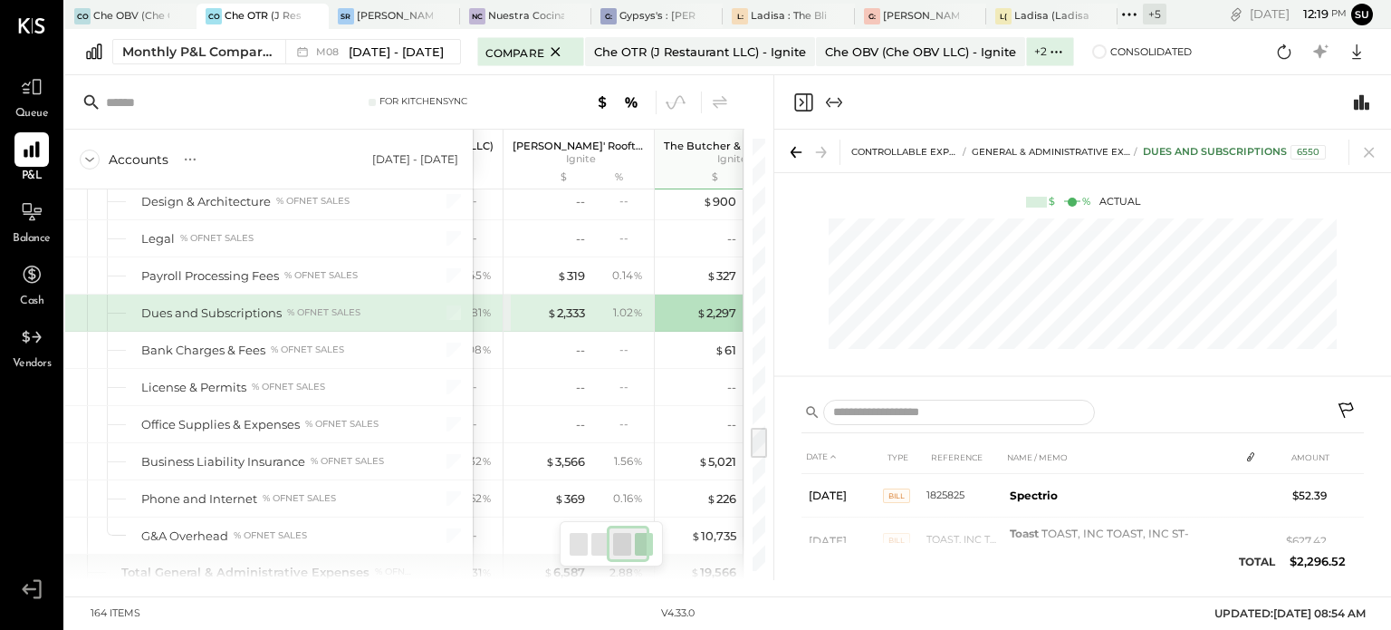
click at [565, 294] on div "$ 2,333 1.02 %" at bounding box center [581, 312] width 136 height 36
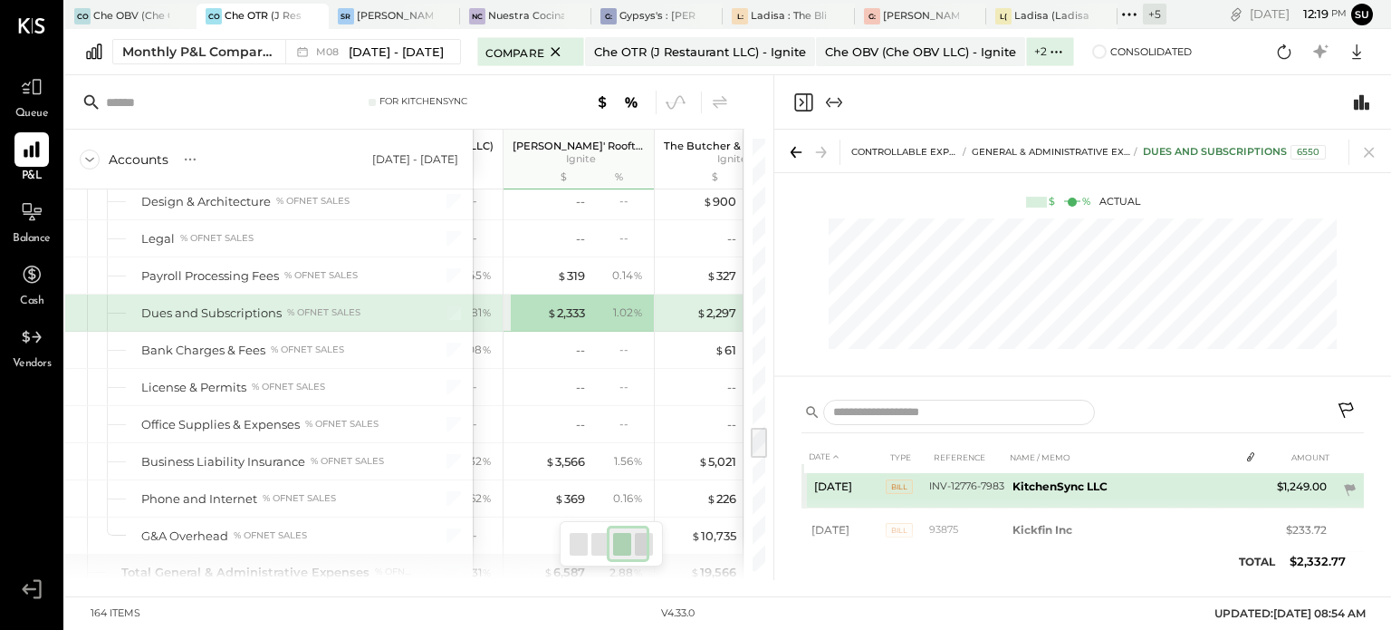
scroll to position [56, 0]
click at [1057, 481] on b "KitchenSync LLC" at bounding box center [1060, 483] width 95 height 14
click at [899, 483] on span "Bill" at bounding box center [899, 483] width 27 height 14
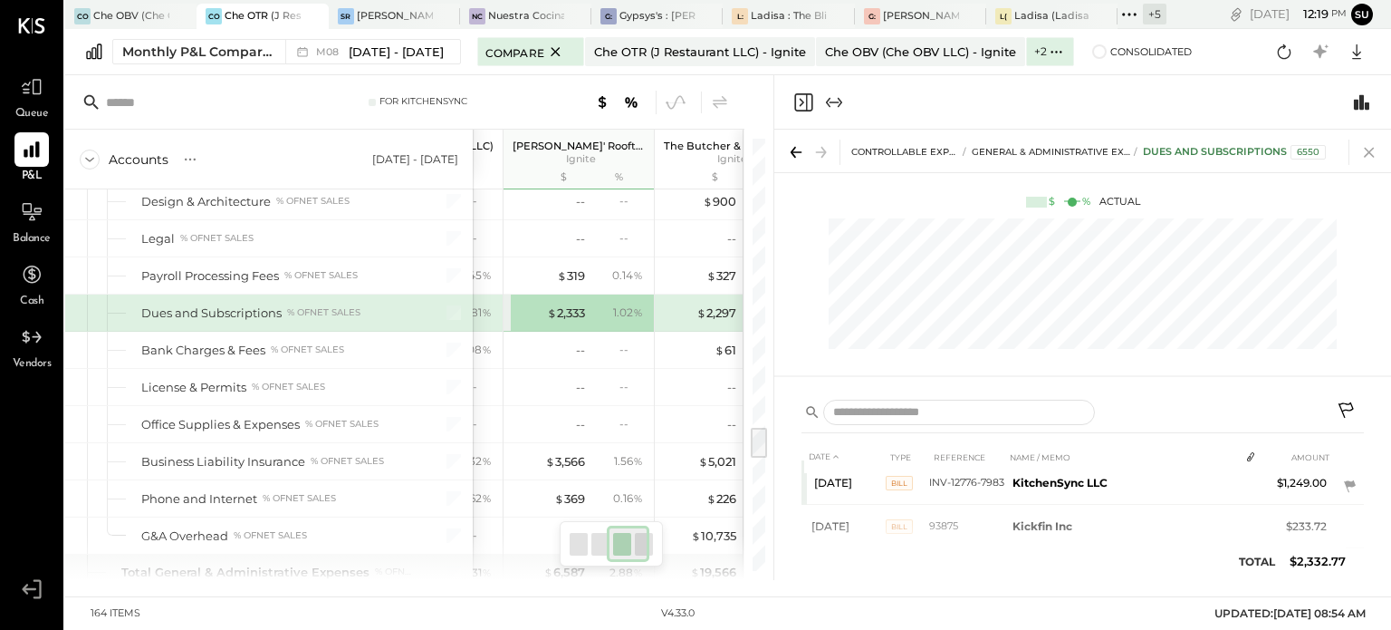
click at [1370, 159] on icon at bounding box center [1369, 151] width 25 height 25
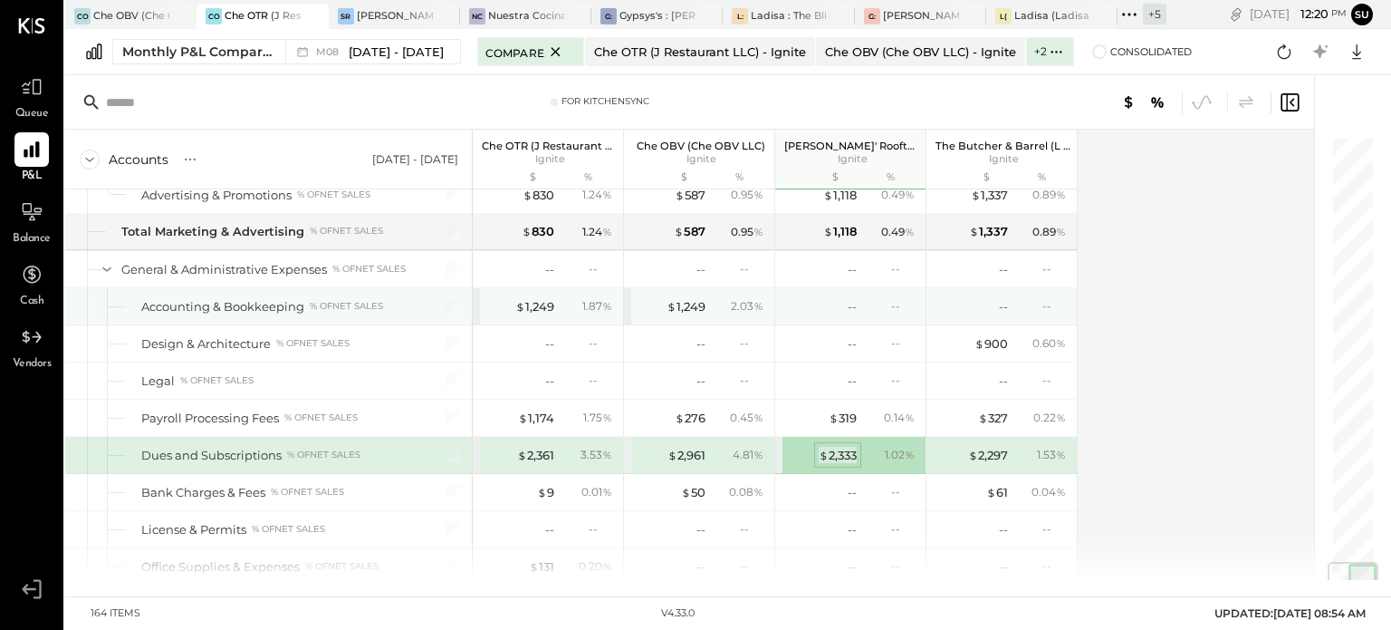
scroll to position [3609, 0]
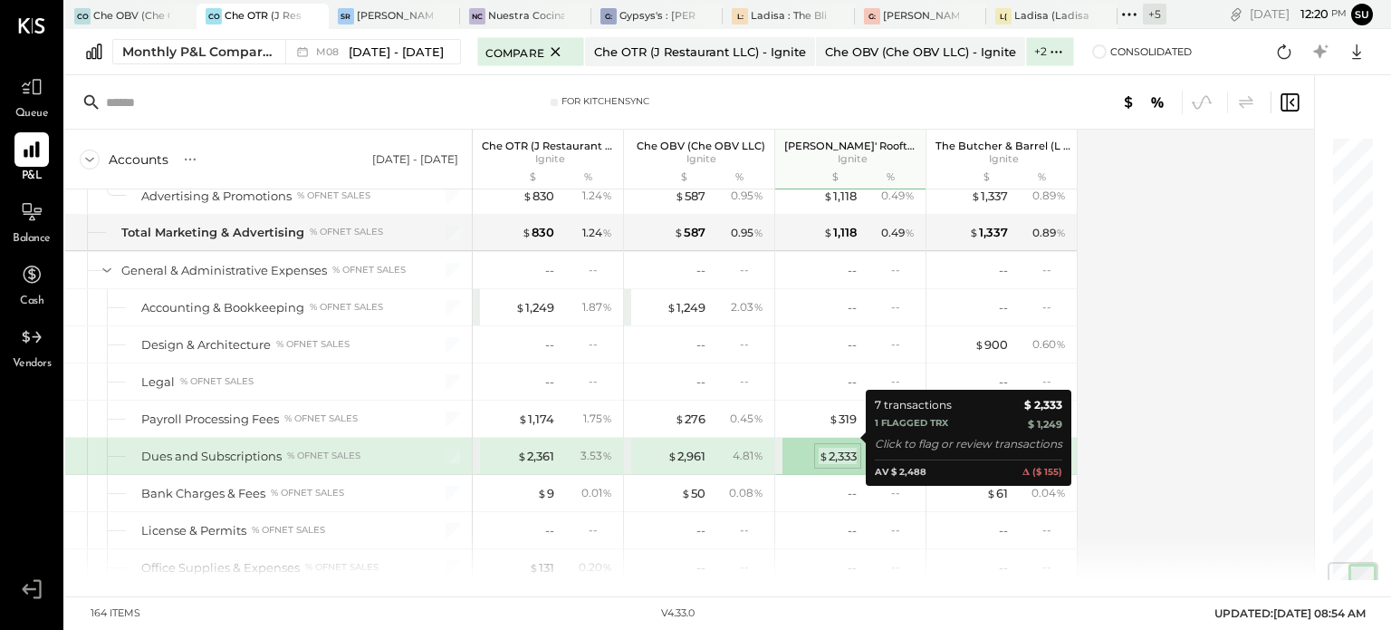
click at [842, 447] on div "$ 2,333" at bounding box center [838, 455] width 38 height 17
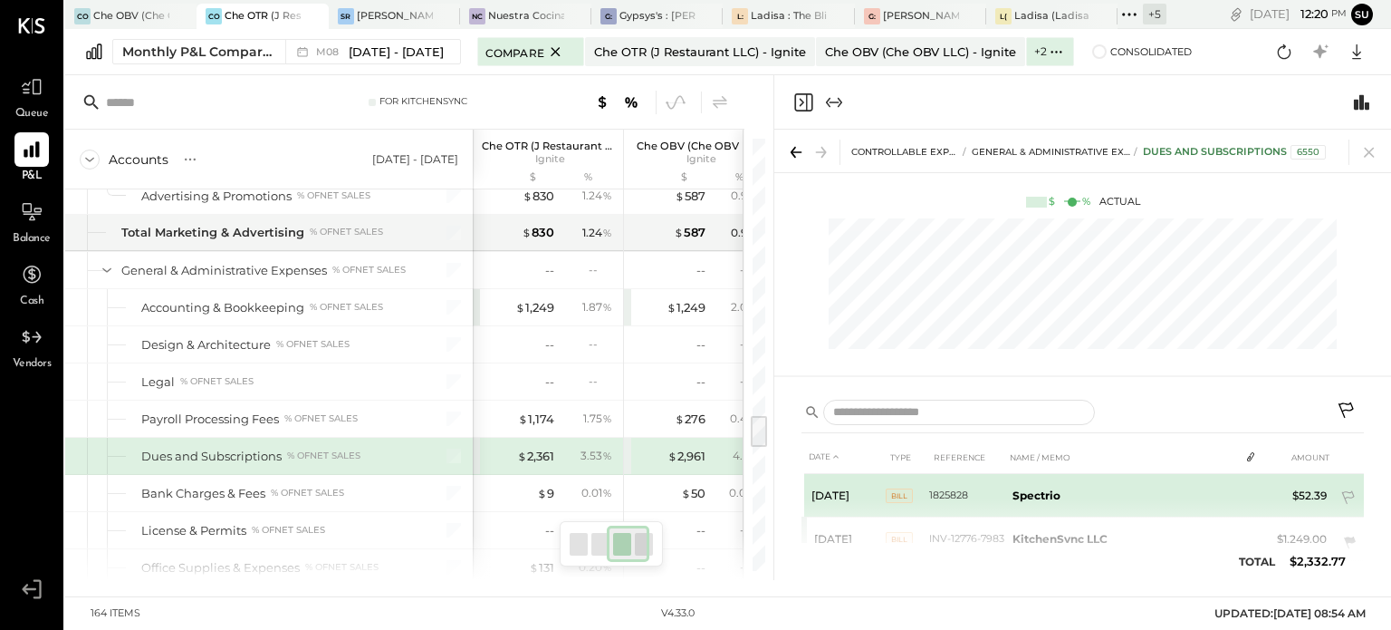
scroll to position [38, 0]
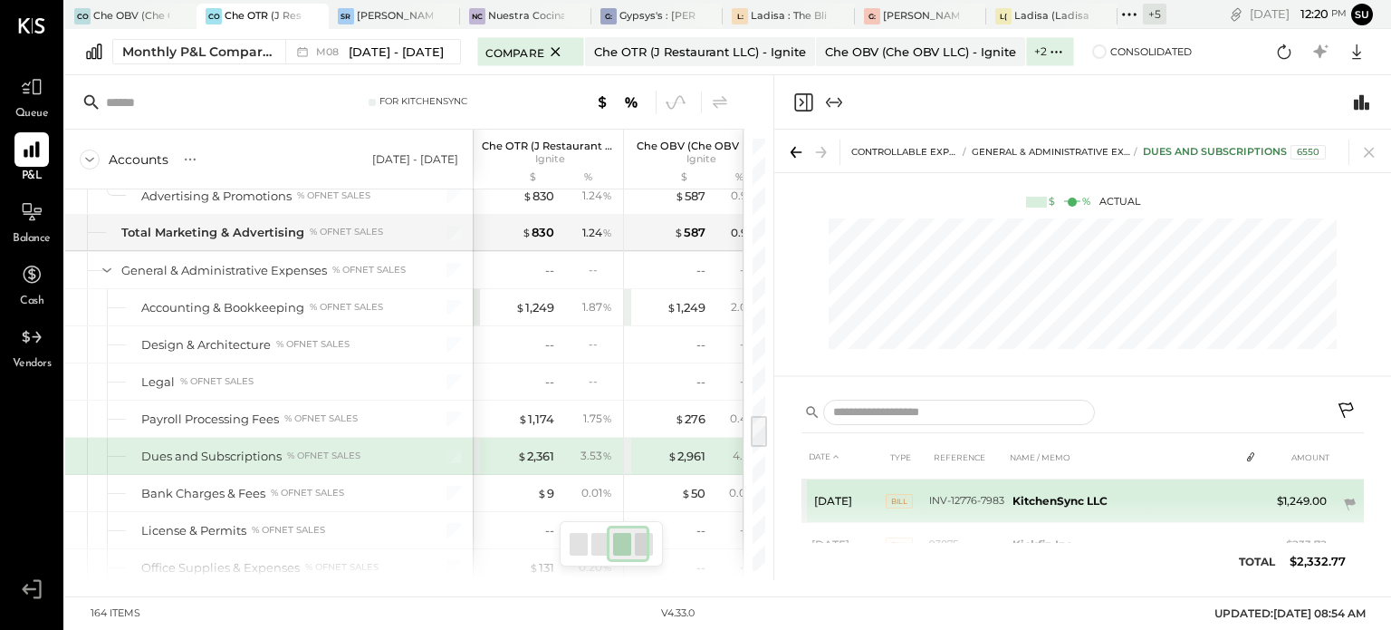
click at [1055, 500] on b "KitchenSync LLC" at bounding box center [1060, 501] width 95 height 14
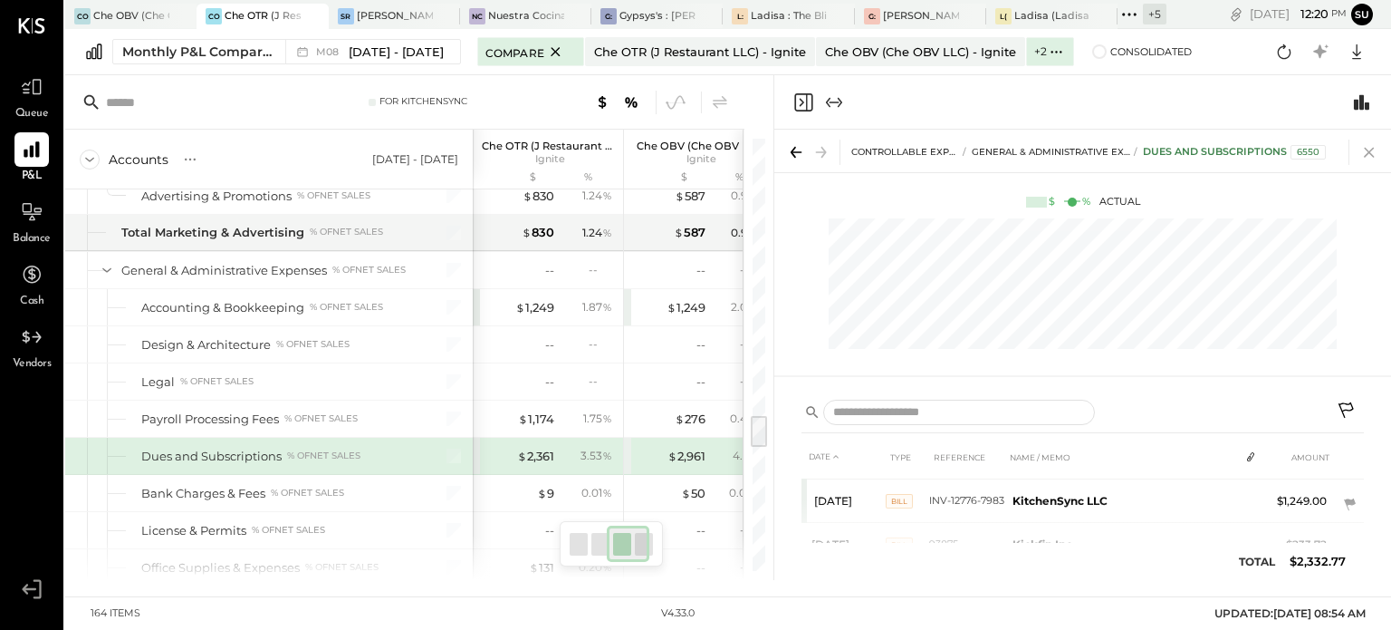
click at [1366, 153] on icon at bounding box center [1369, 151] width 25 height 25
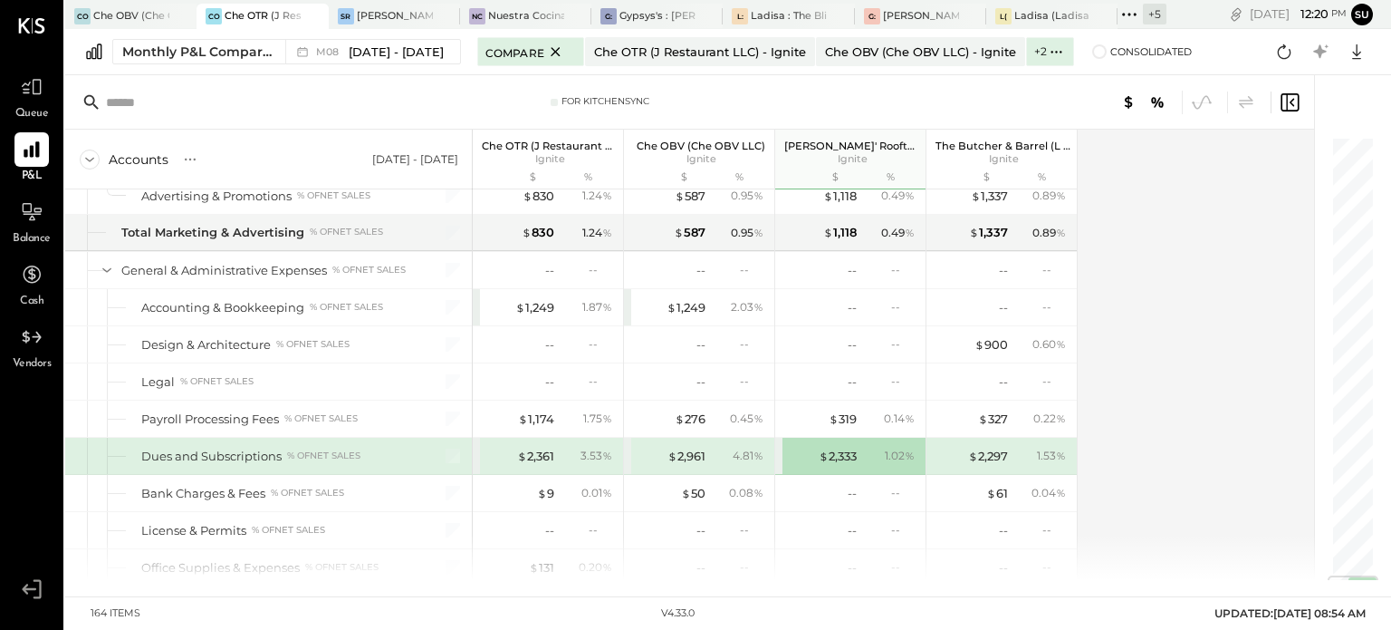
scroll to position [3731, 0]
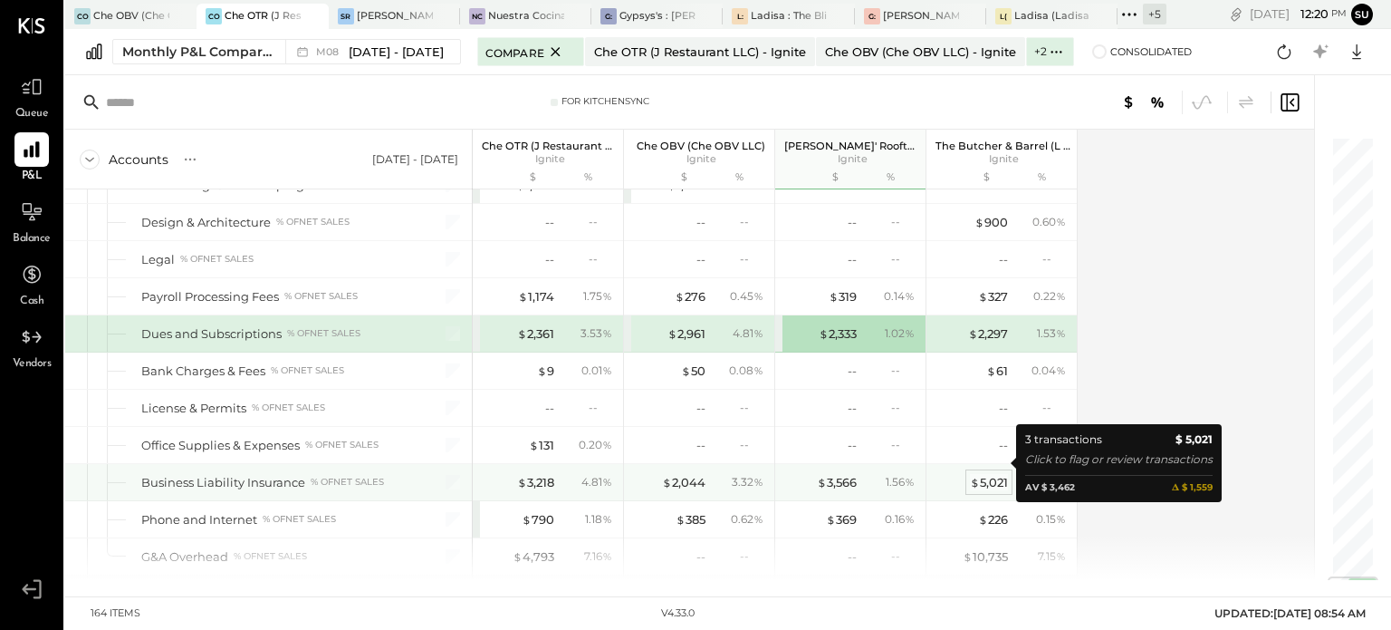
click at [984, 474] on div "$ 5,021" at bounding box center [989, 482] width 38 height 17
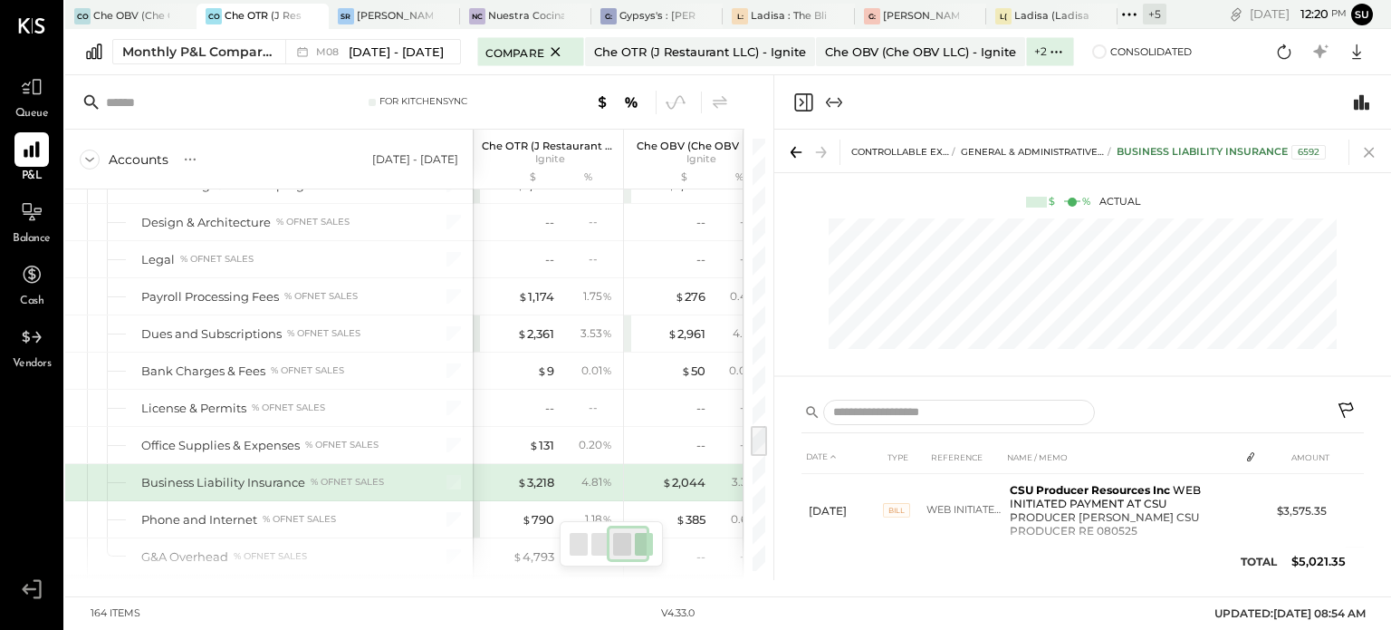
click at [1366, 153] on icon at bounding box center [1369, 151] width 25 height 25
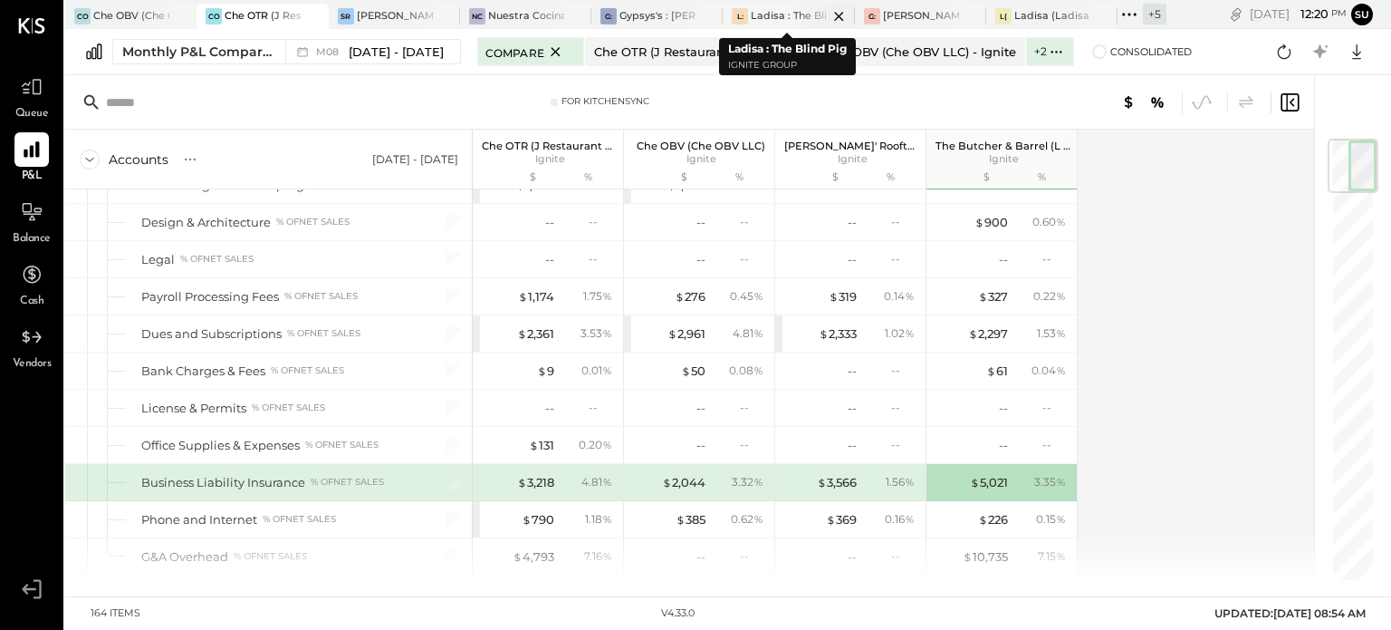
click at [789, 12] on div "Ladisa : The Blind Pig" at bounding box center [789, 16] width 76 height 14
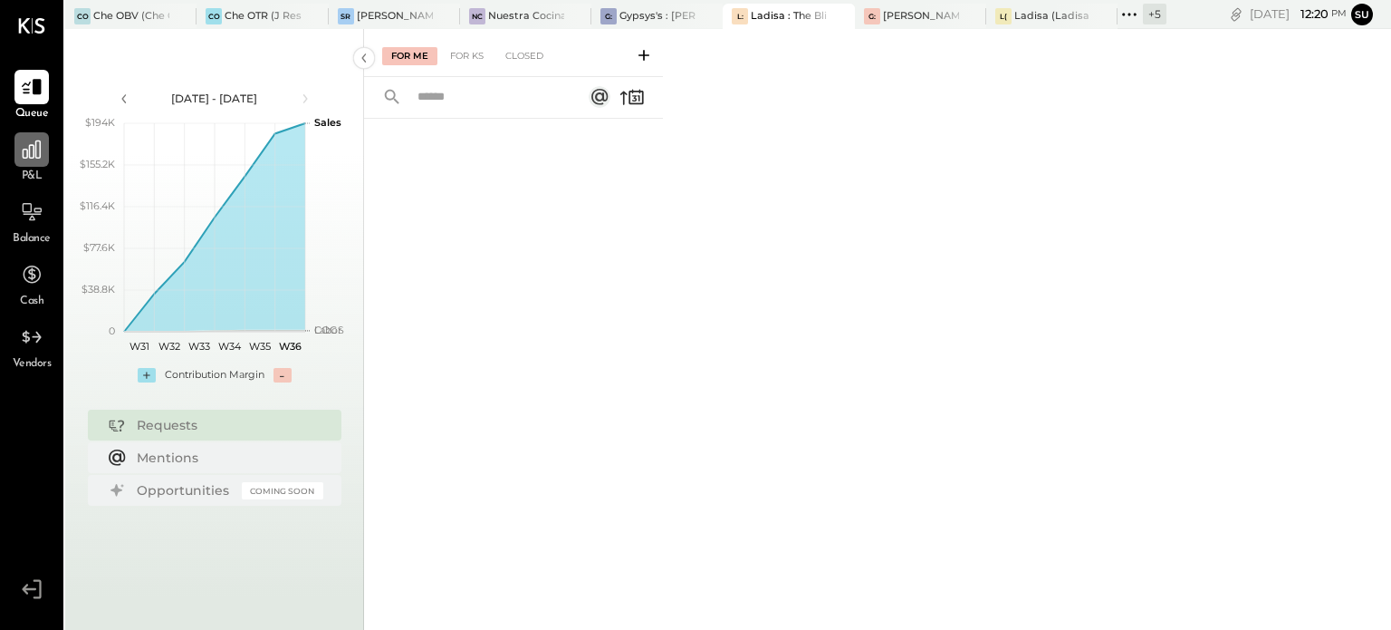
click at [38, 149] on icon at bounding box center [32, 150] width 24 height 24
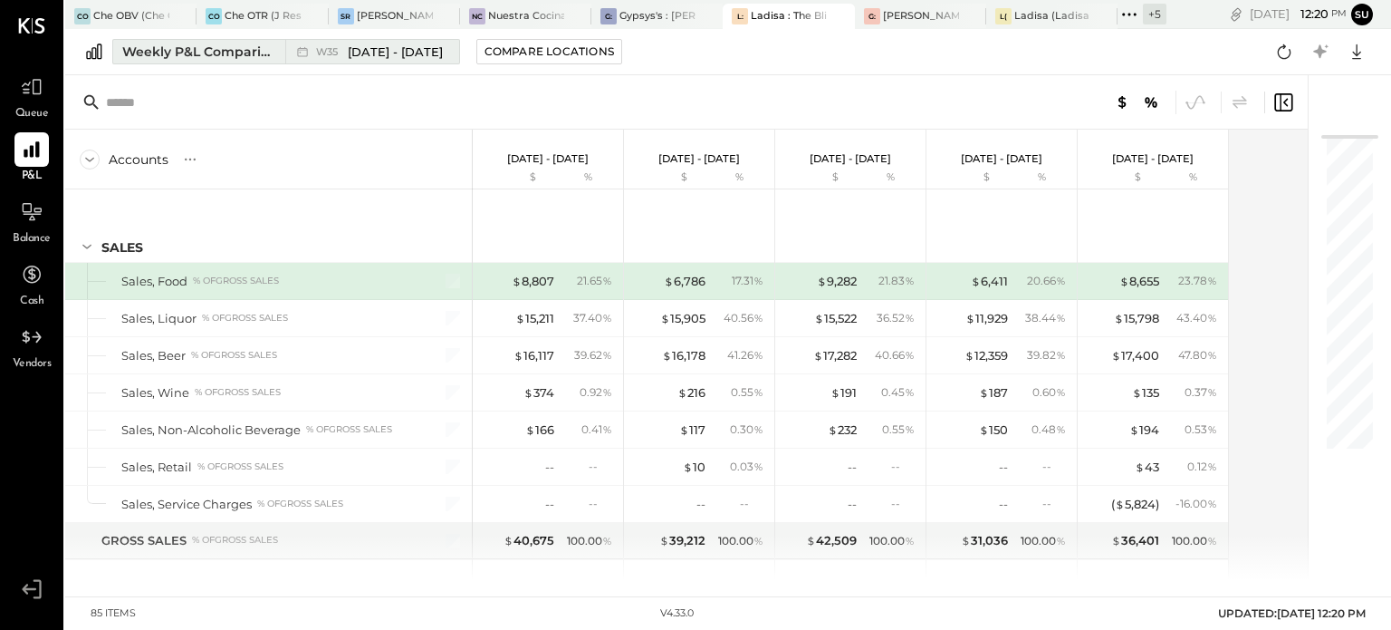
click at [195, 46] on div "Weekly P&L Comparison" at bounding box center [198, 52] width 152 height 18
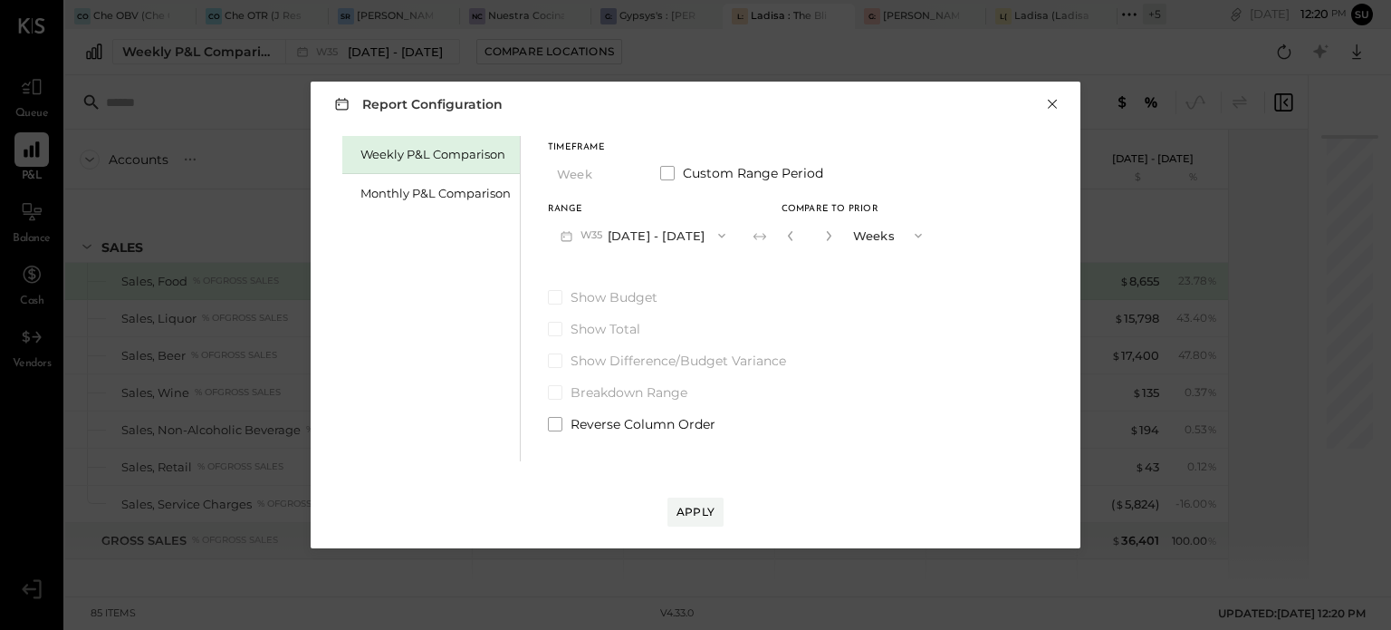
click at [1051, 104] on button "×" at bounding box center [1052, 104] width 16 height 18
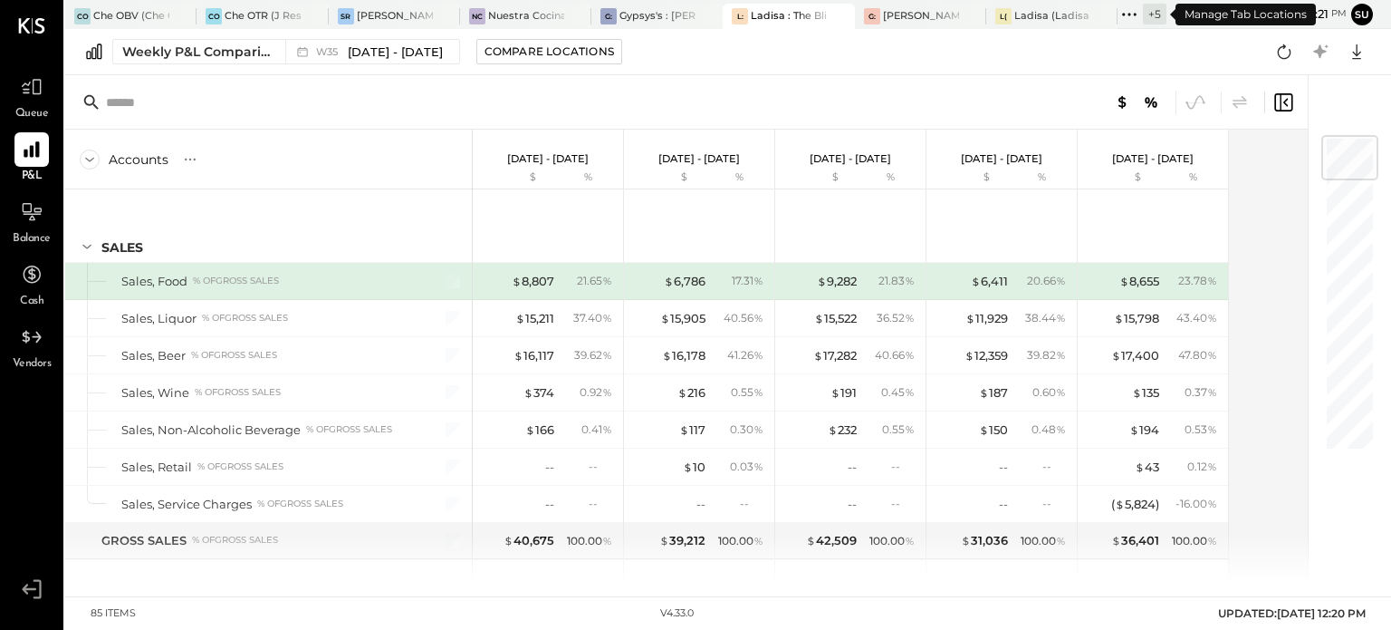
click at [1123, 10] on icon at bounding box center [1130, 15] width 24 height 24
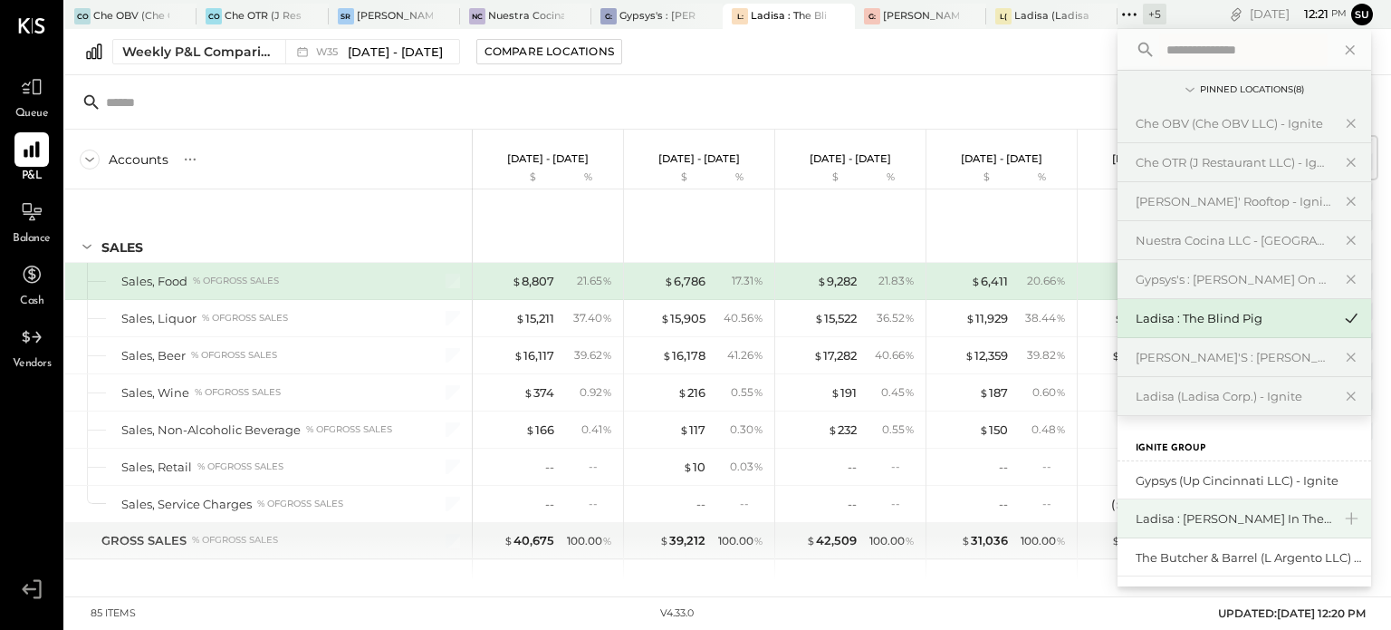
click at [1169, 515] on div "Ladisa : [PERSON_NAME] in the Alley" at bounding box center [1234, 518] width 196 height 17
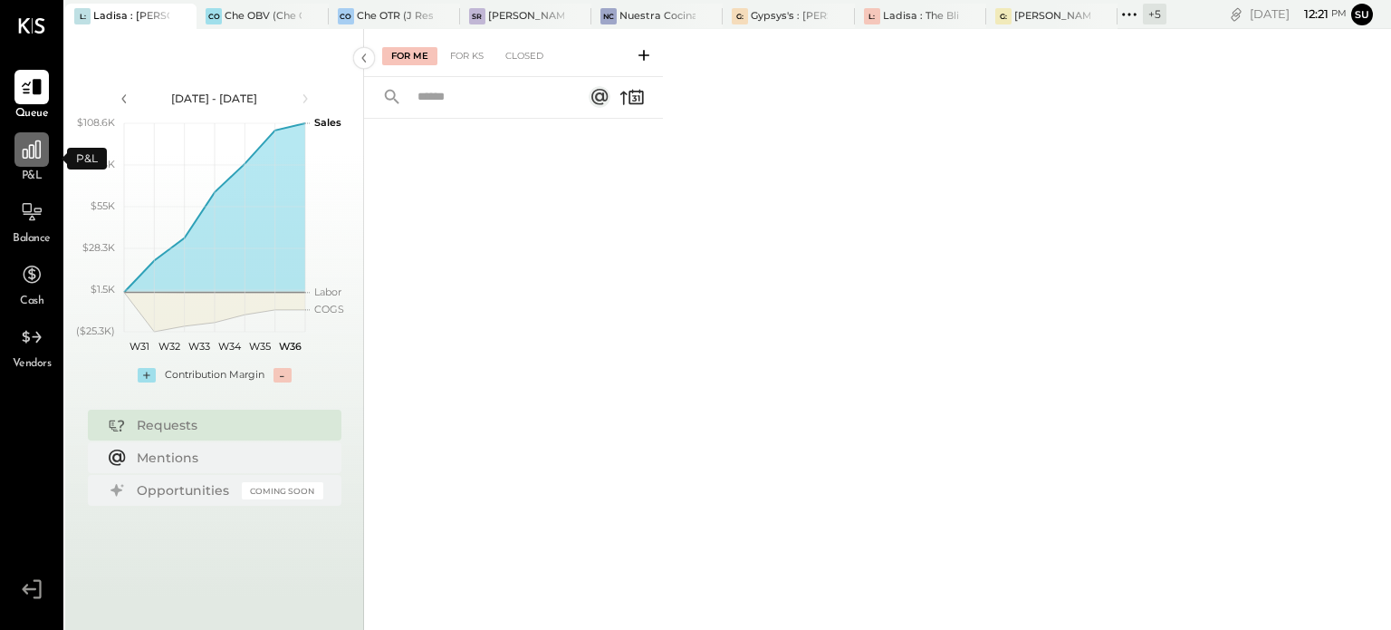
click at [27, 148] on icon at bounding box center [32, 150] width 24 height 24
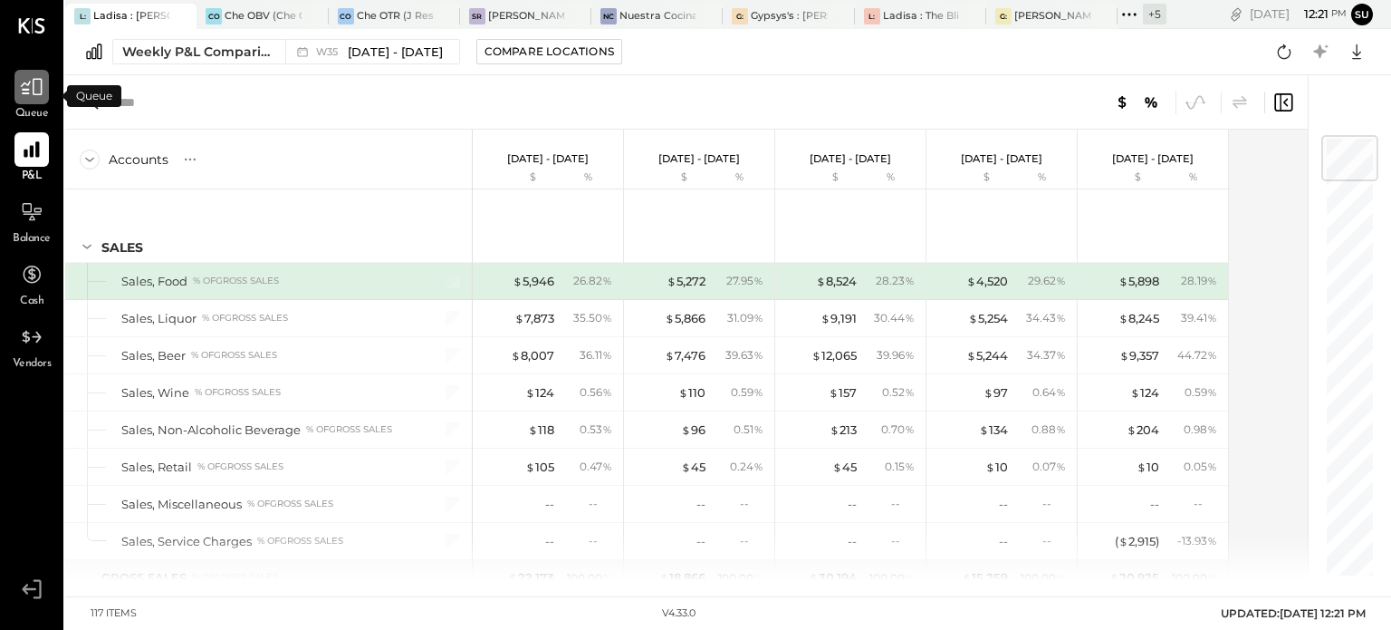
click at [29, 88] on icon at bounding box center [32, 87] width 24 height 24
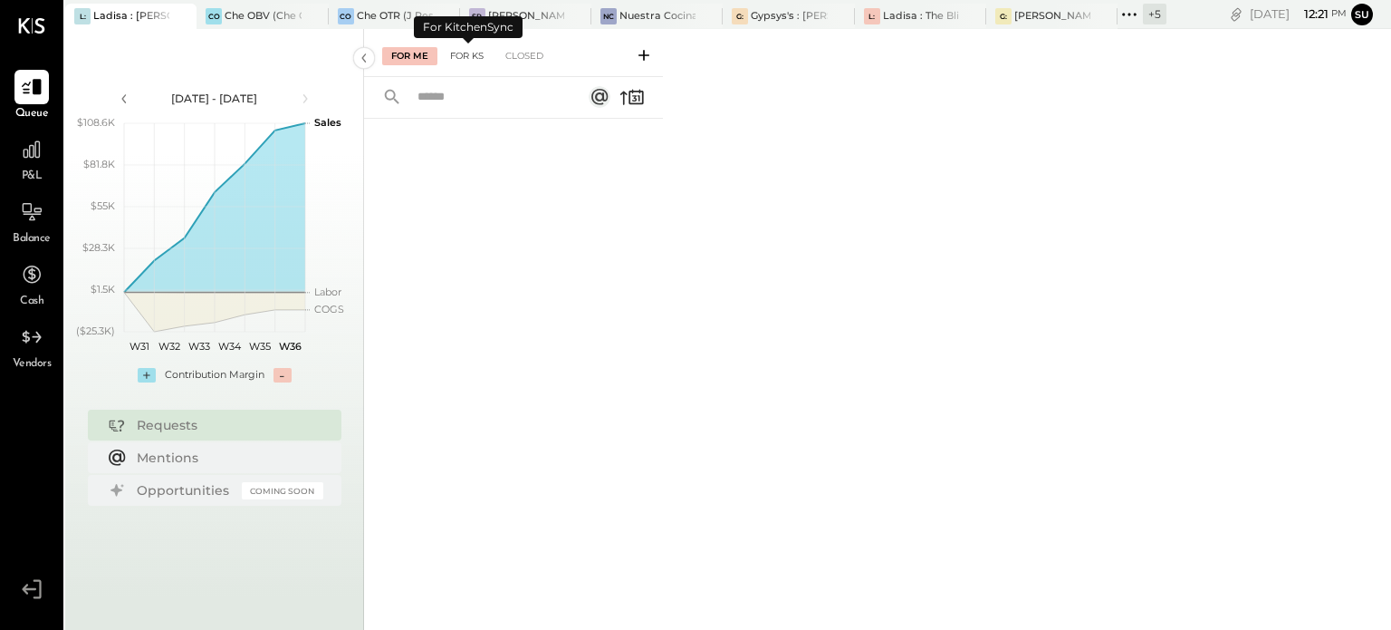
click at [469, 53] on div "For KS" at bounding box center [467, 56] width 52 height 18
click at [408, 56] on div "For Me" at bounding box center [409, 56] width 55 height 18
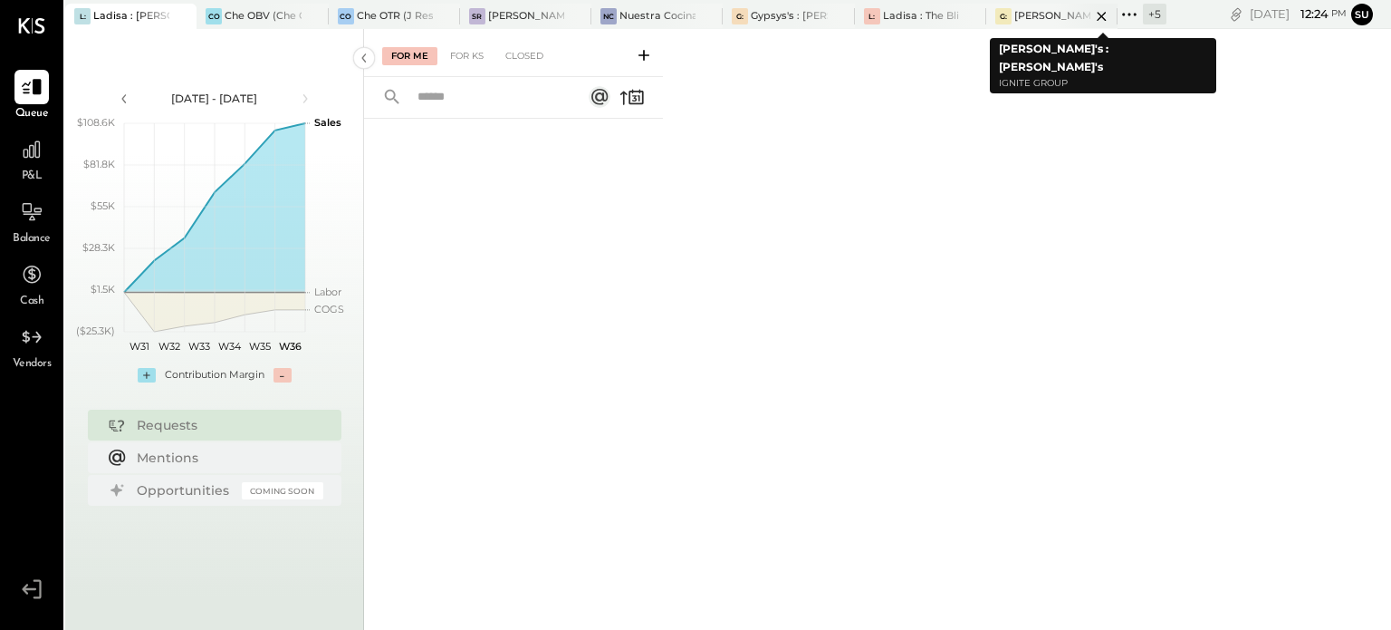
click at [1037, 9] on div "[PERSON_NAME]'s : [PERSON_NAME]'s" at bounding box center [1053, 16] width 76 height 14
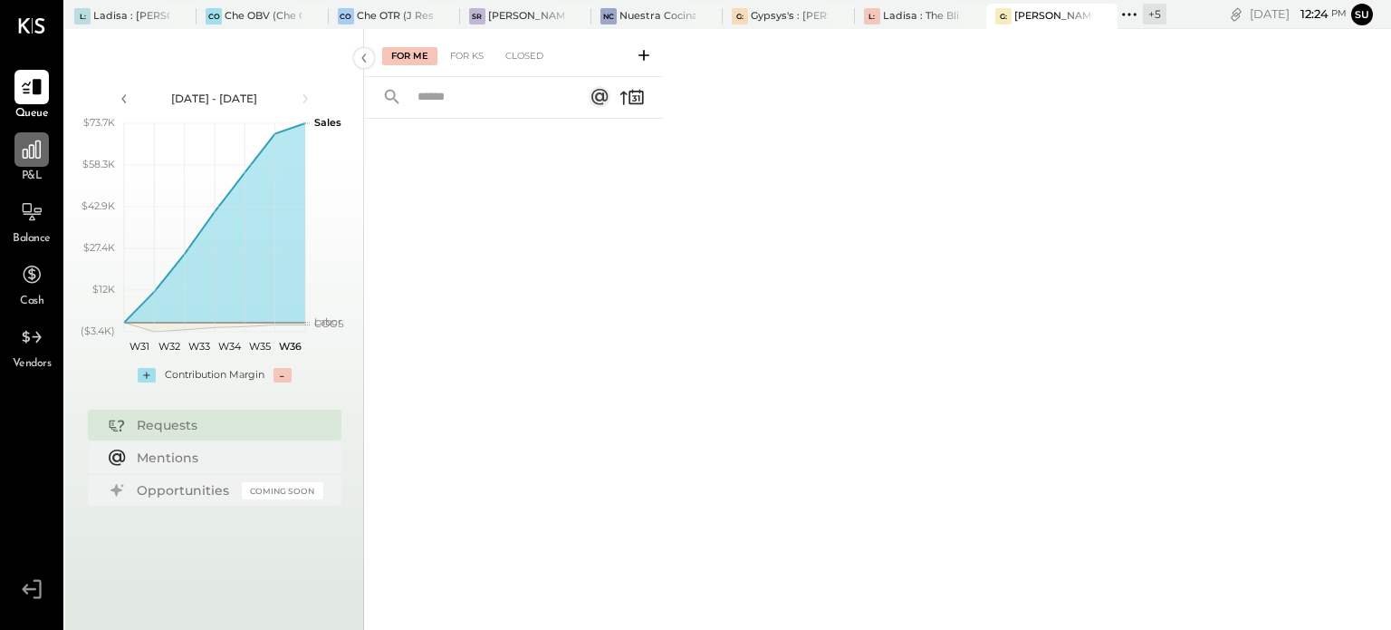
click at [25, 152] on icon at bounding box center [32, 150] width 24 height 24
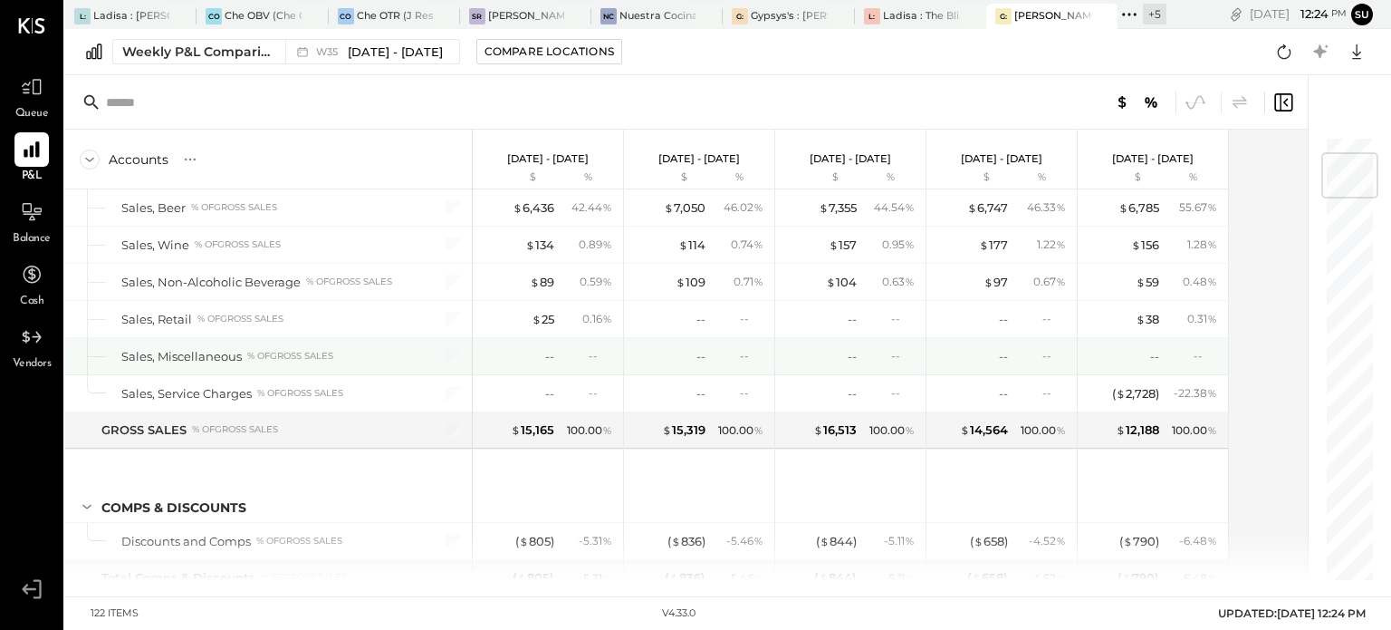
scroll to position [149, 0]
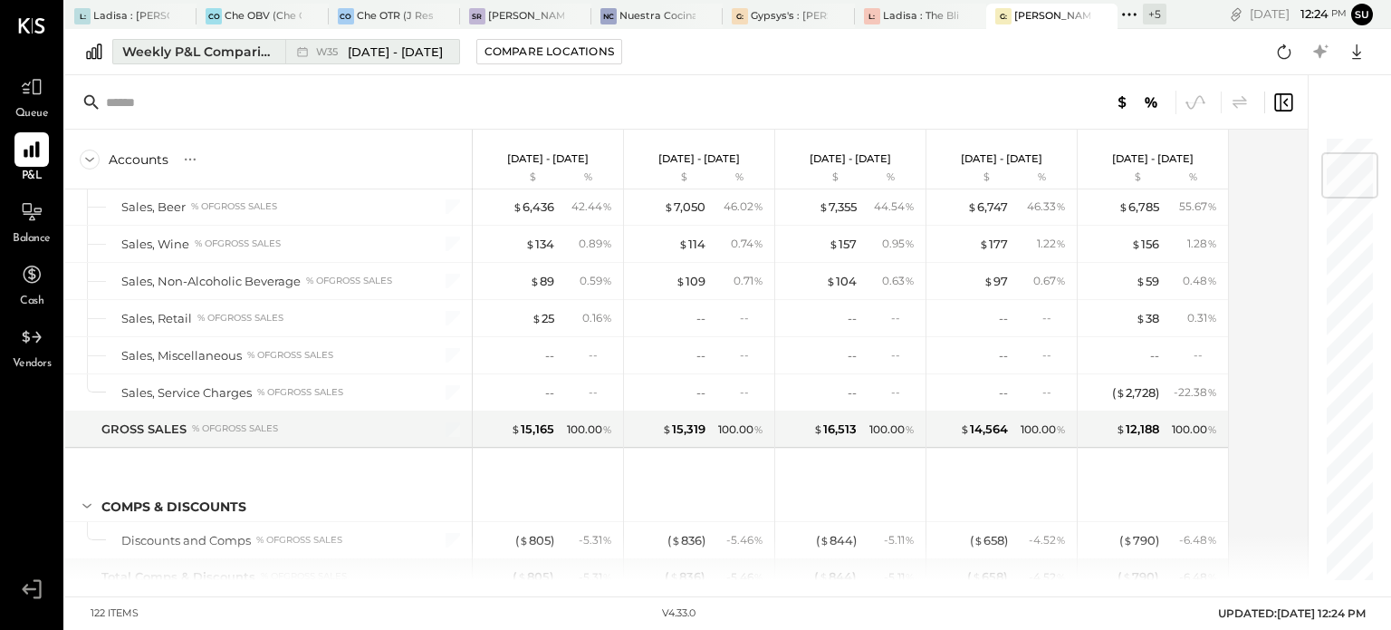
click at [235, 47] on div "Weekly P&L Comparison" at bounding box center [198, 52] width 152 height 18
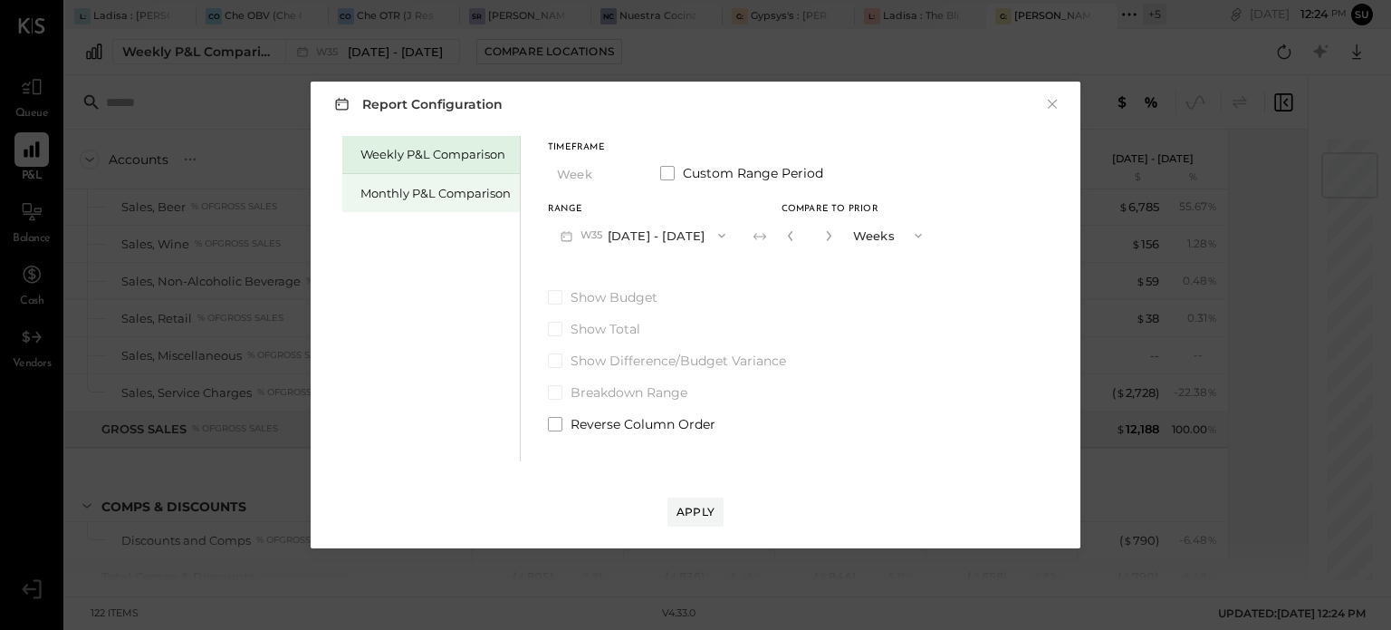
click at [445, 192] on div "Monthly P&L Comparison" at bounding box center [436, 193] width 150 height 17
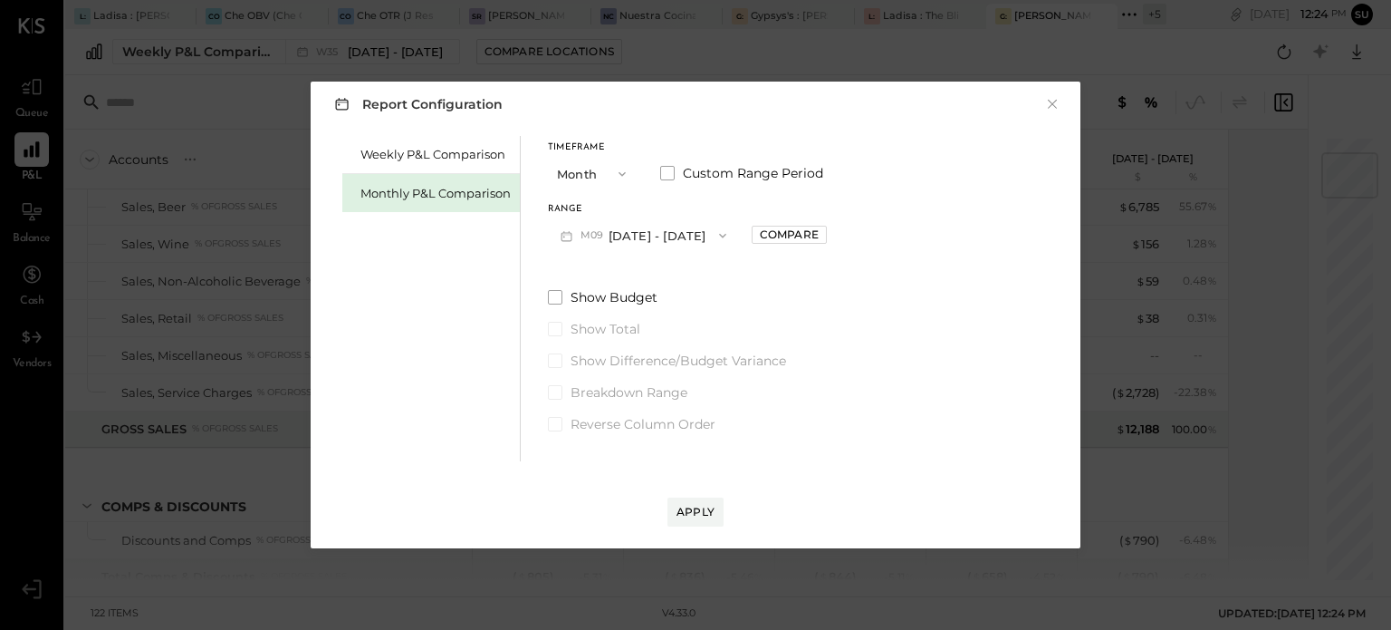
click at [719, 235] on icon "button" at bounding box center [722, 236] width 7 height 5
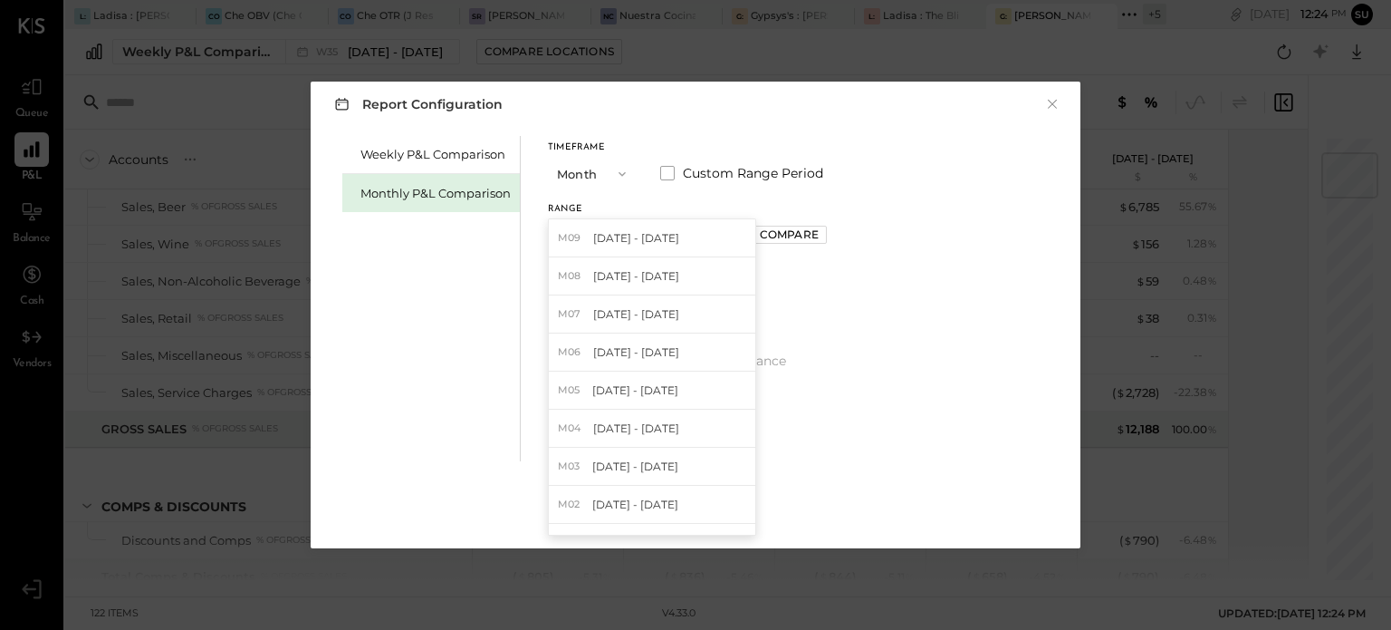
click at [717, 235] on div "M09 Sep 1 - 30, 2025" at bounding box center [652, 238] width 207 height 38
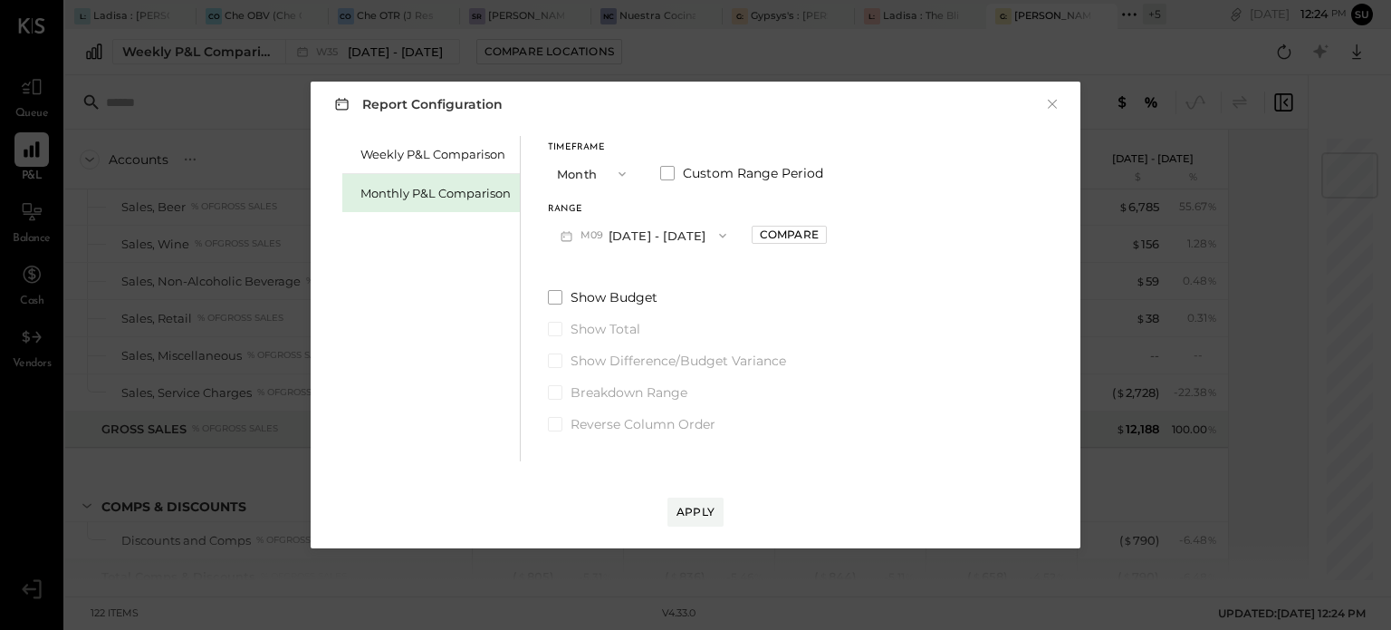
click at [620, 172] on icon "button" at bounding box center [622, 174] width 14 height 14
click at [583, 236] on div "YTD" at bounding box center [593, 238] width 89 height 33
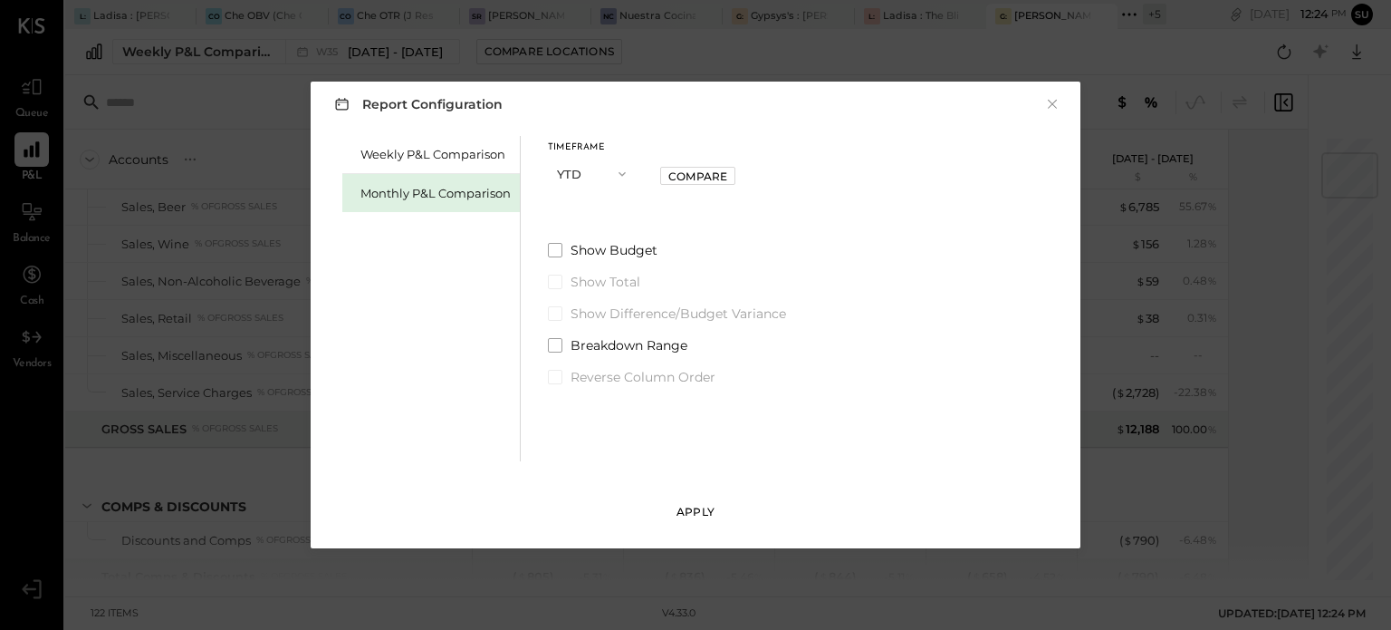
click at [697, 513] on div "Apply" at bounding box center [696, 511] width 38 height 15
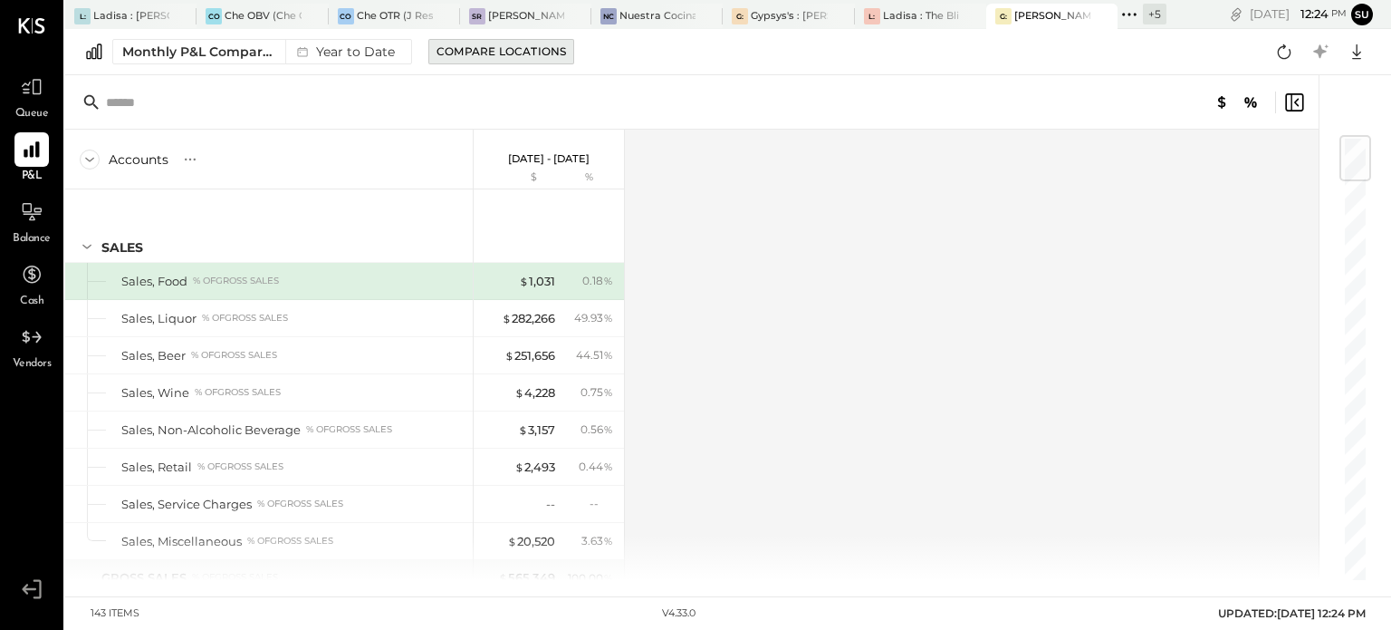
click at [502, 49] on div "Compare Locations" at bounding box center [502, 50] width 130 height 15
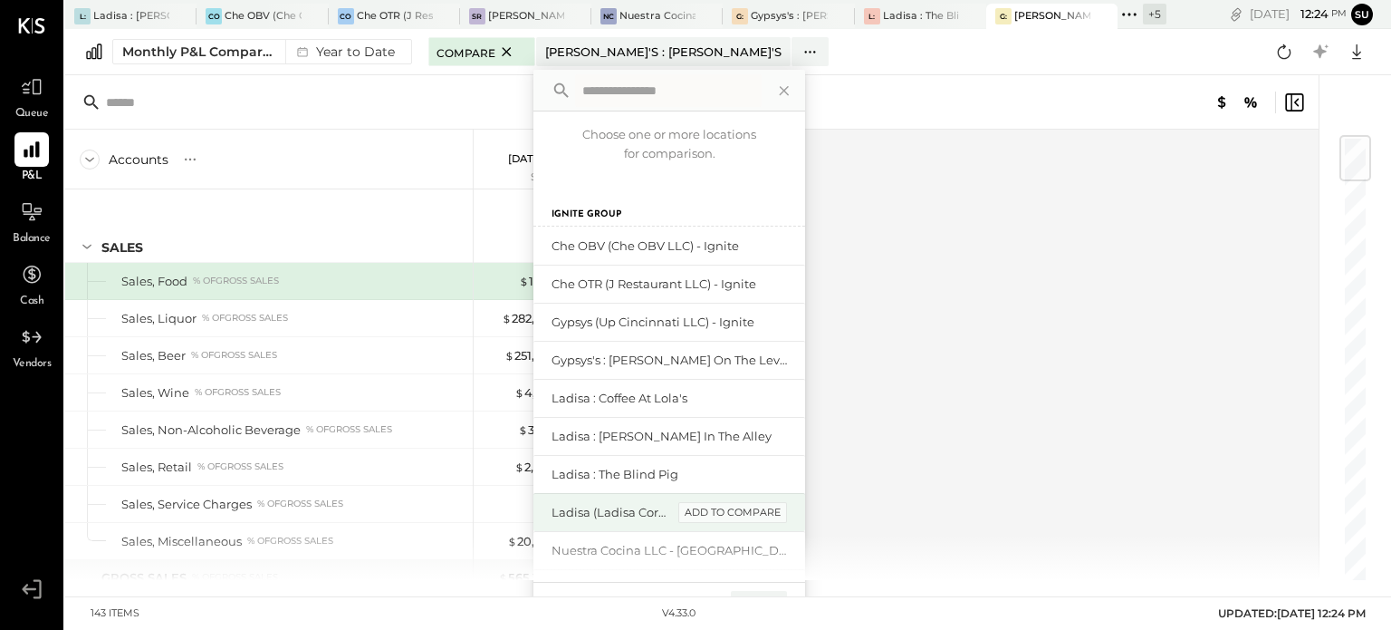
click at [740, 509] on div "add to compare" at bounding box center [732, 513] width 109 height 22
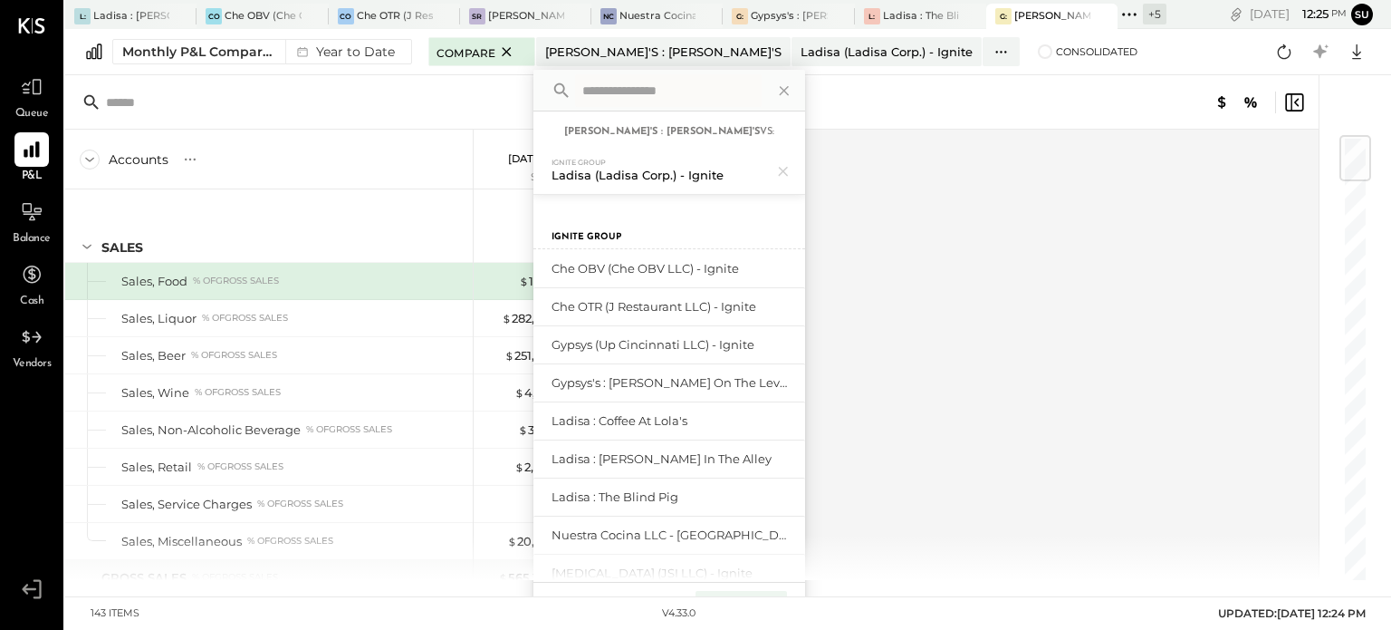
click at [754, 586] on div "select All None Compare (1)" at bounding box center [670, 604] width 272 height 45
click at [752, 595] on div "Compare (1)" at bounding box center [741, 605] width 91 height 29
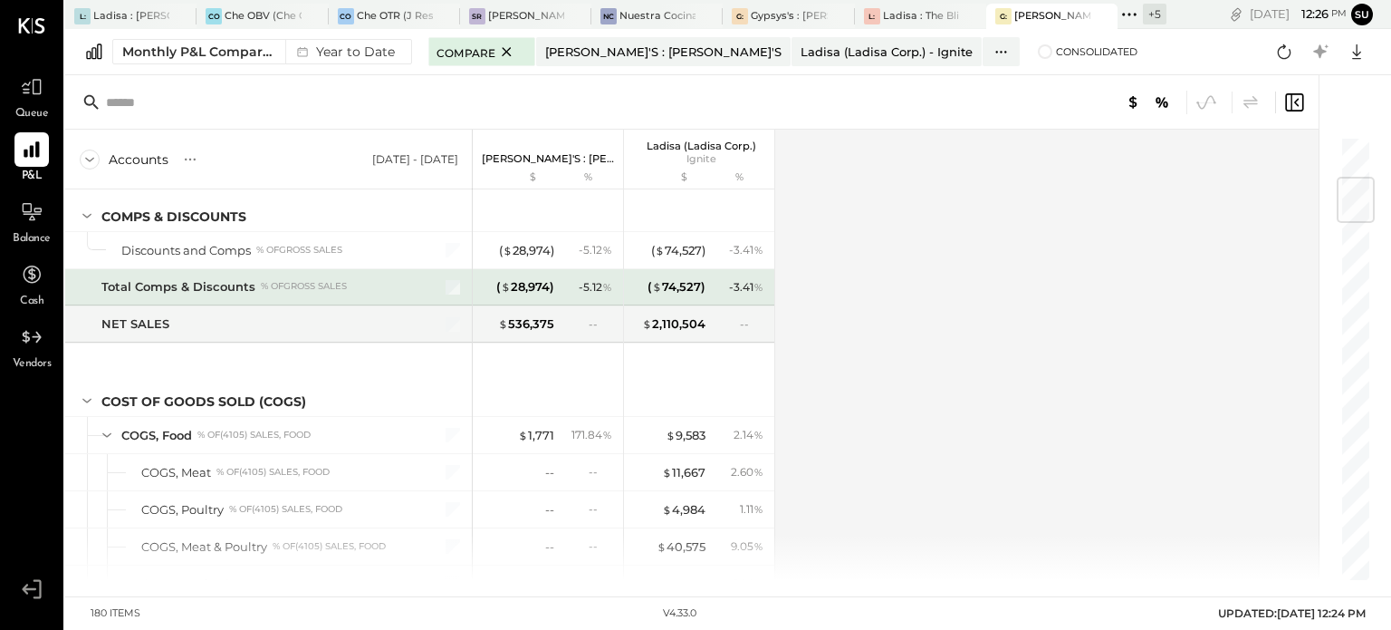
scroll to position [349, 0]
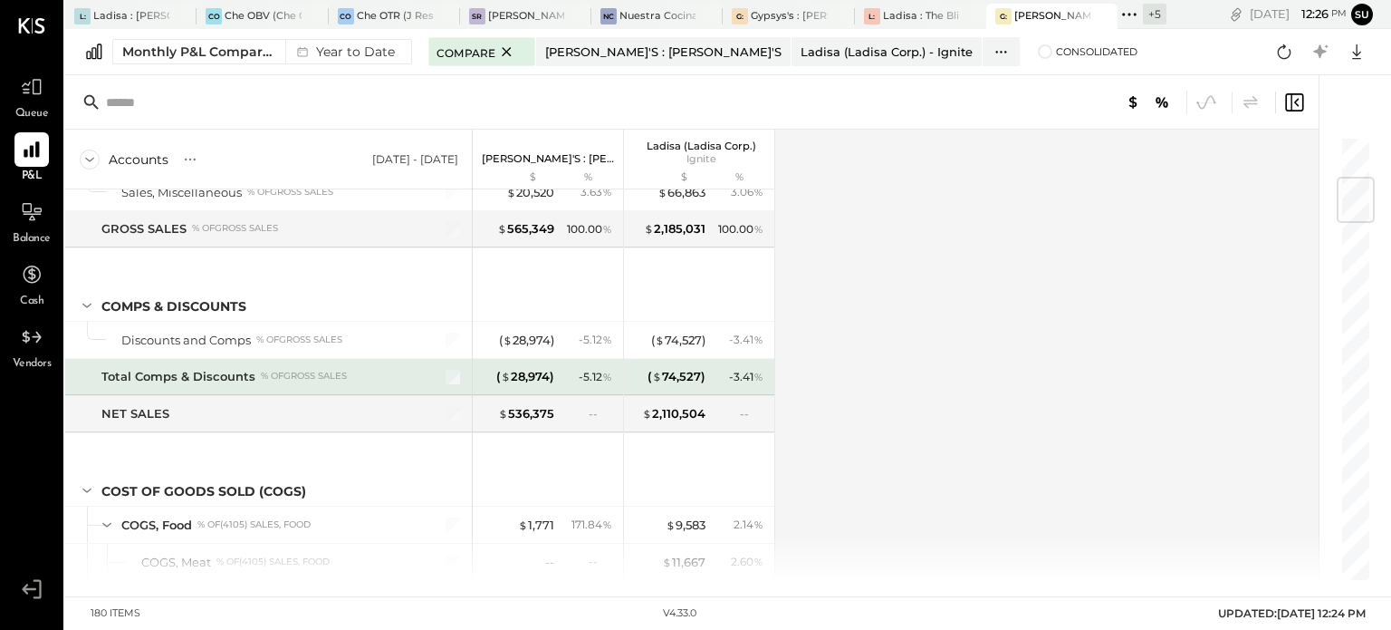
click at [455, 361] on div at bounding box center [441, 377] width 45 height 36
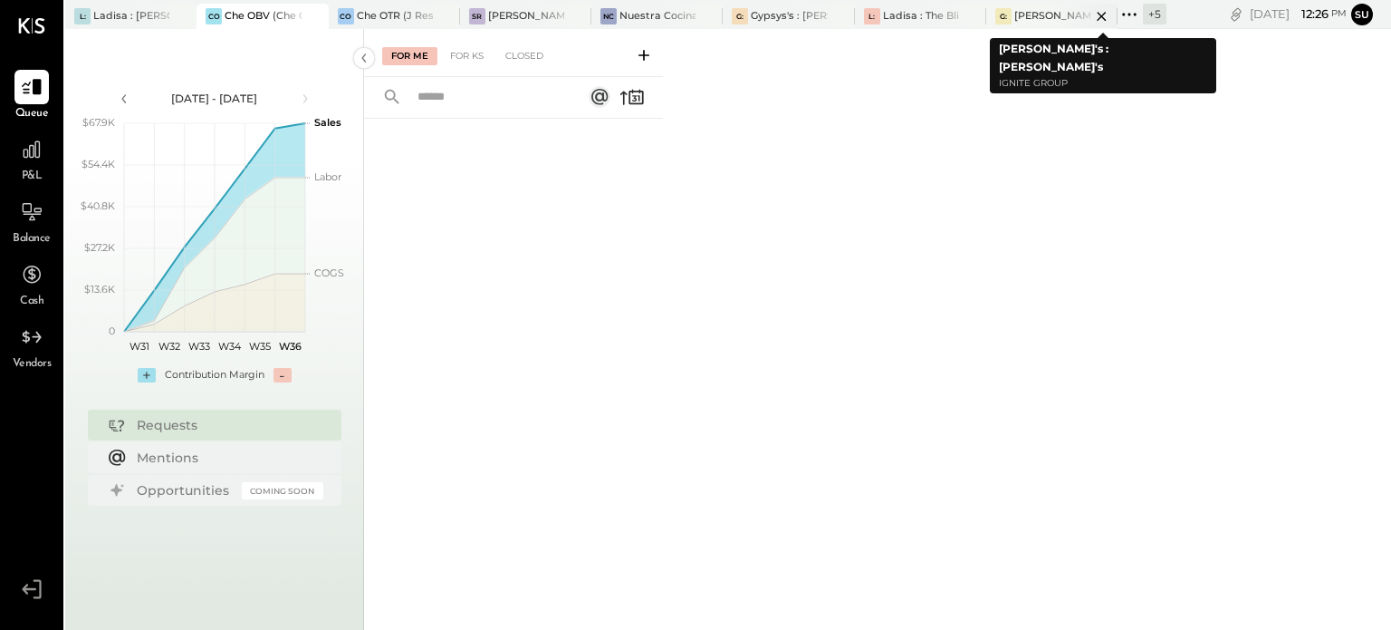
click at [1037, 14] on div "[PERSON_NAME]'s : [PERSON_NAME]'s" at bounding box center [1053, 16] width 76 height 14
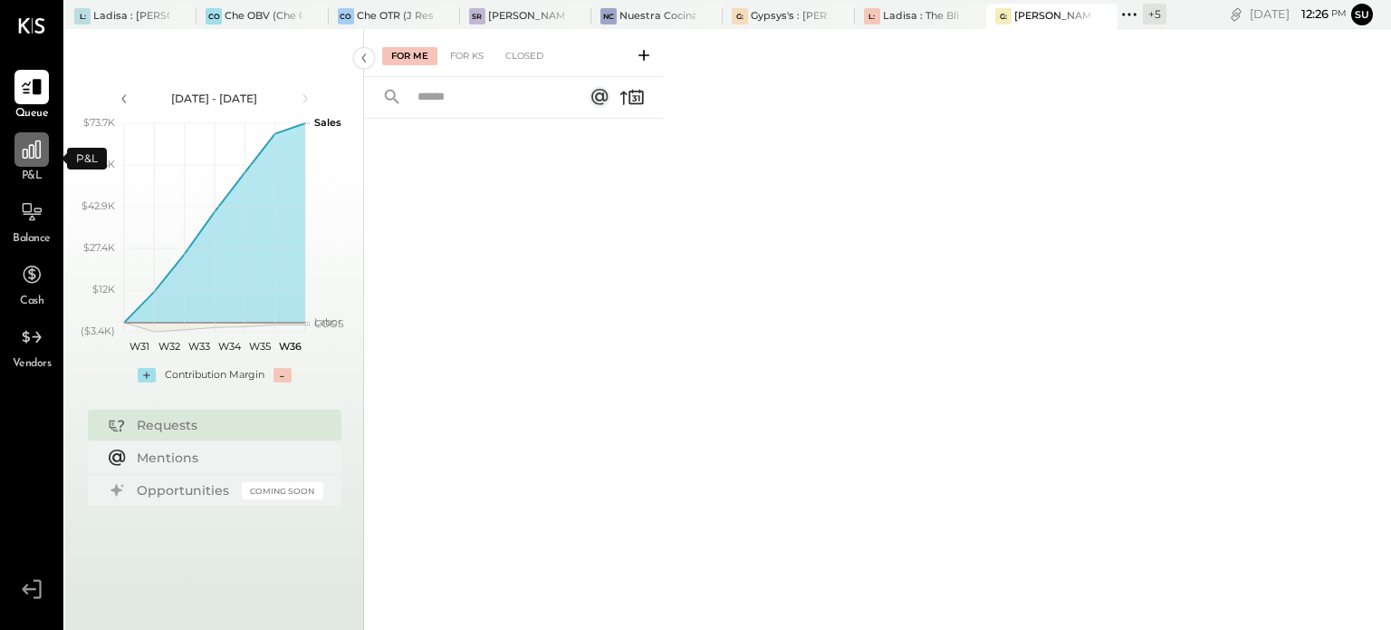
click at [24, 160] on icon at bounding box center [32, 150] width 24 height 24
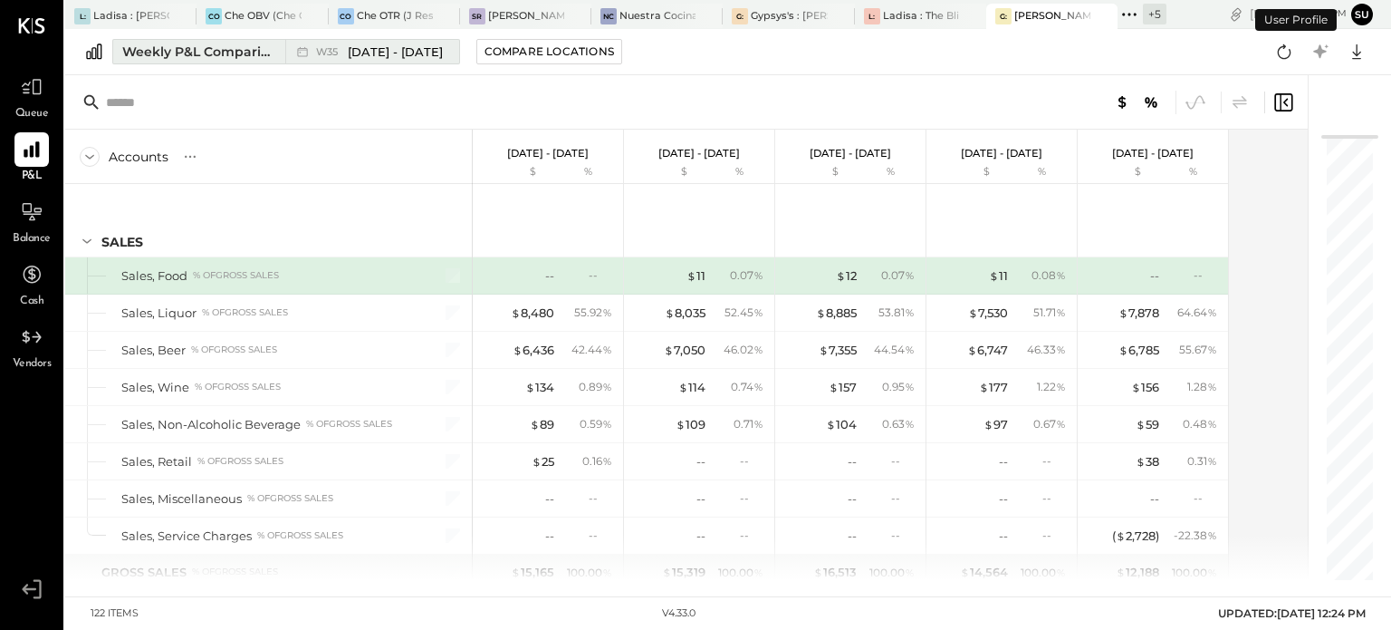
click at [161, 41] on button "Weekly P&L Comparison W35 [DATE] - [DATE]" at bounding box center [286, 51] width 348 height 25
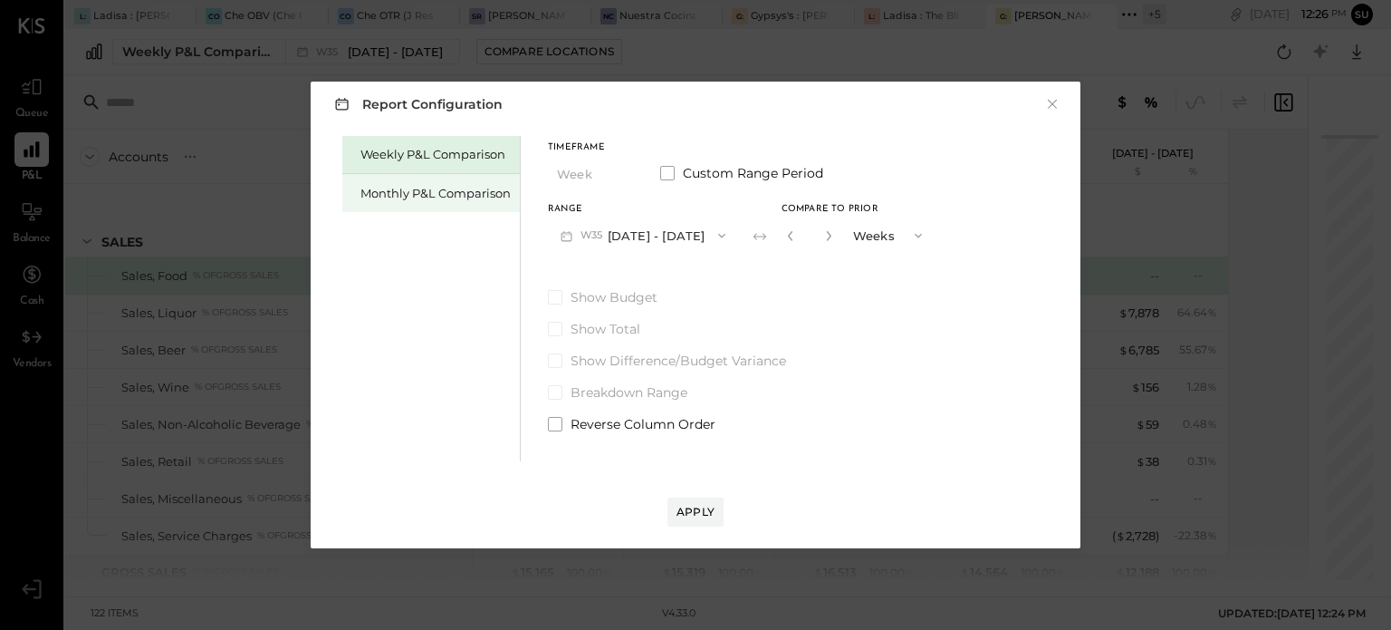
click at [471, 194] on div "Monthly P&L Comparison" at bounding box center [436, 193] width 150 height 17
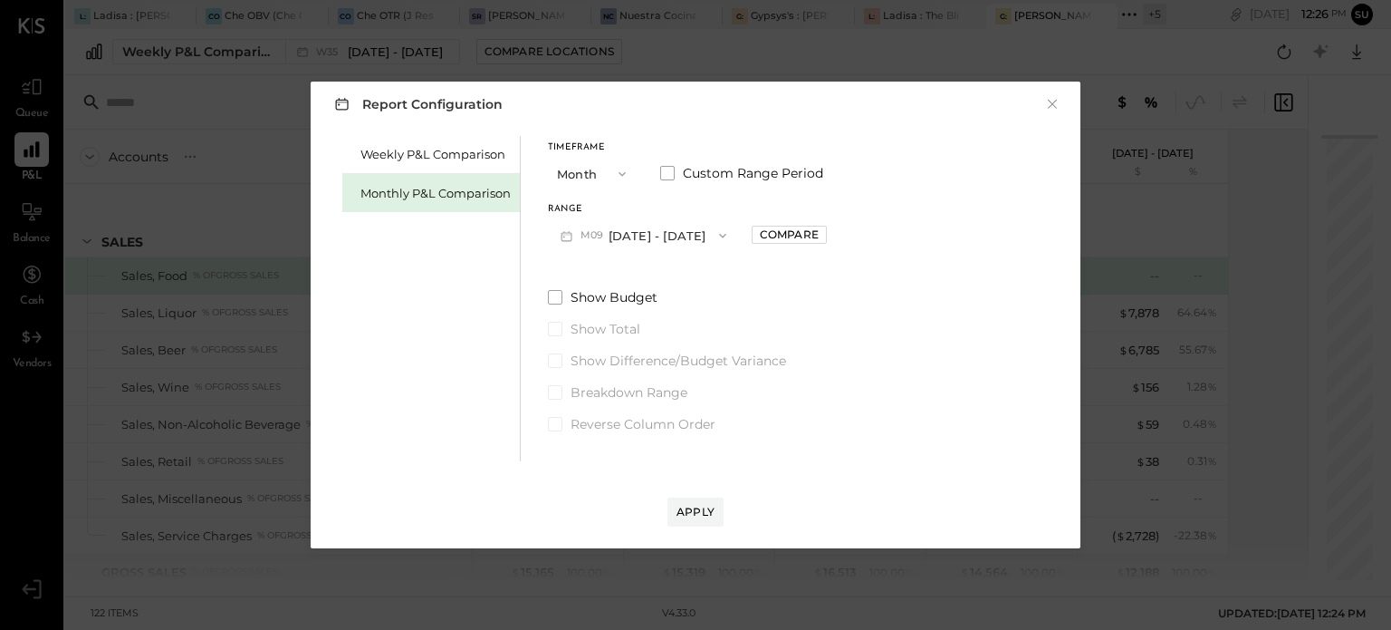
click at [623, 170] on icon "button" at bounding box center [622, 174] width 14 height 14
click at [588, 235] on div "YTD" at bounding box center [593, 238] width 89 height 33
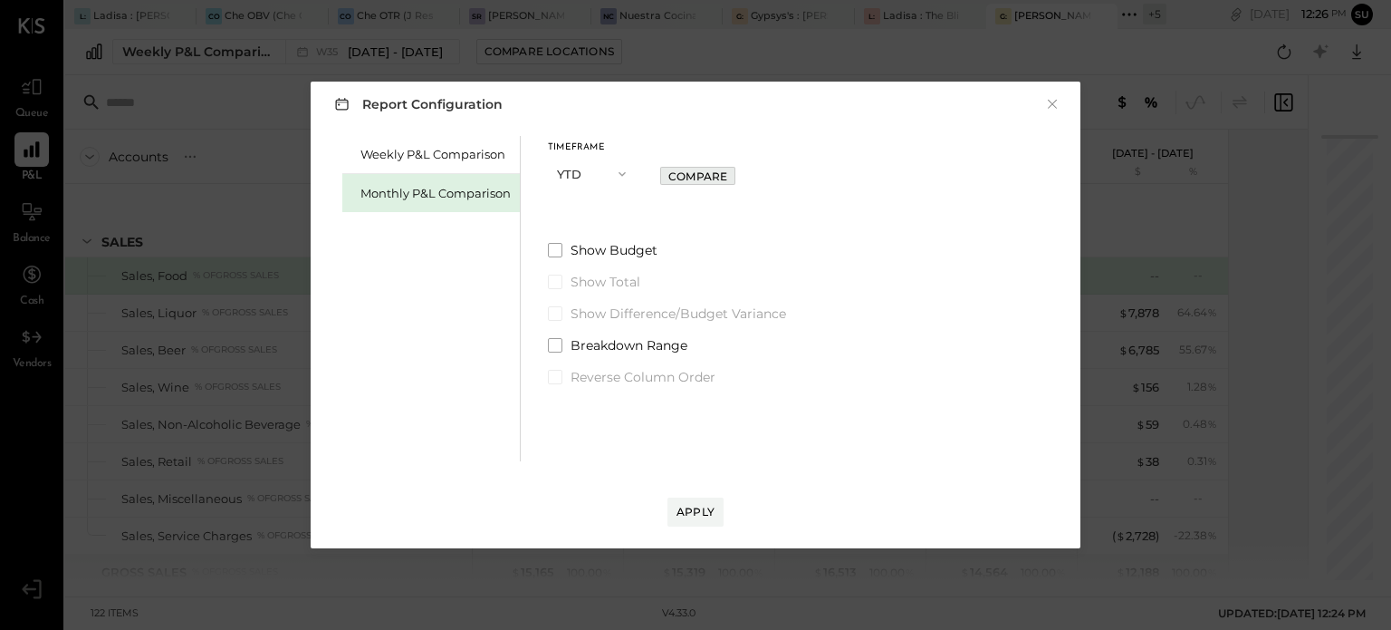
click at [694, 170] on div "Compare" at bounding box center [697, 175] width 59 height 15
click at [728, 173] on icon "button" at bounding box center [729, 173] width 11 height 11
type input "*"
click at [687, 507] on div "Apply" at bounding box center [696, 511] width 38 height 15
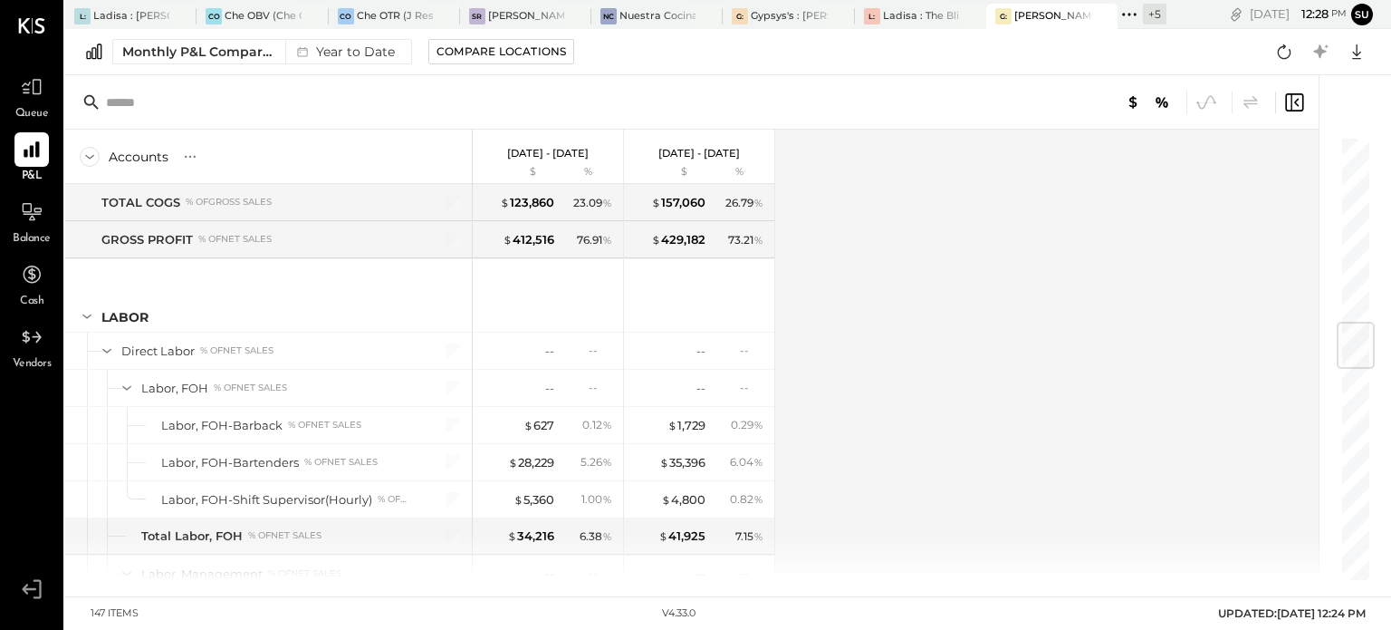
scroll to position [1569, 0]
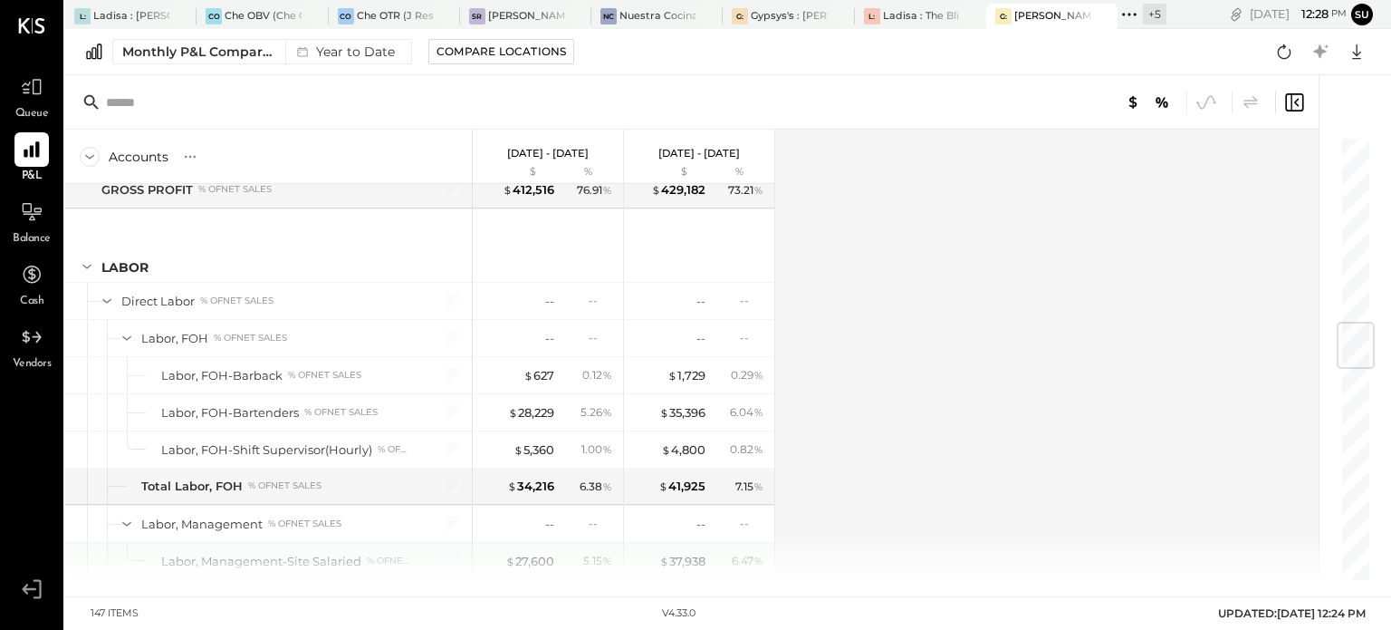
click at [757, 553] on span "%" at bounding box center [759, 560] width 10 height 14
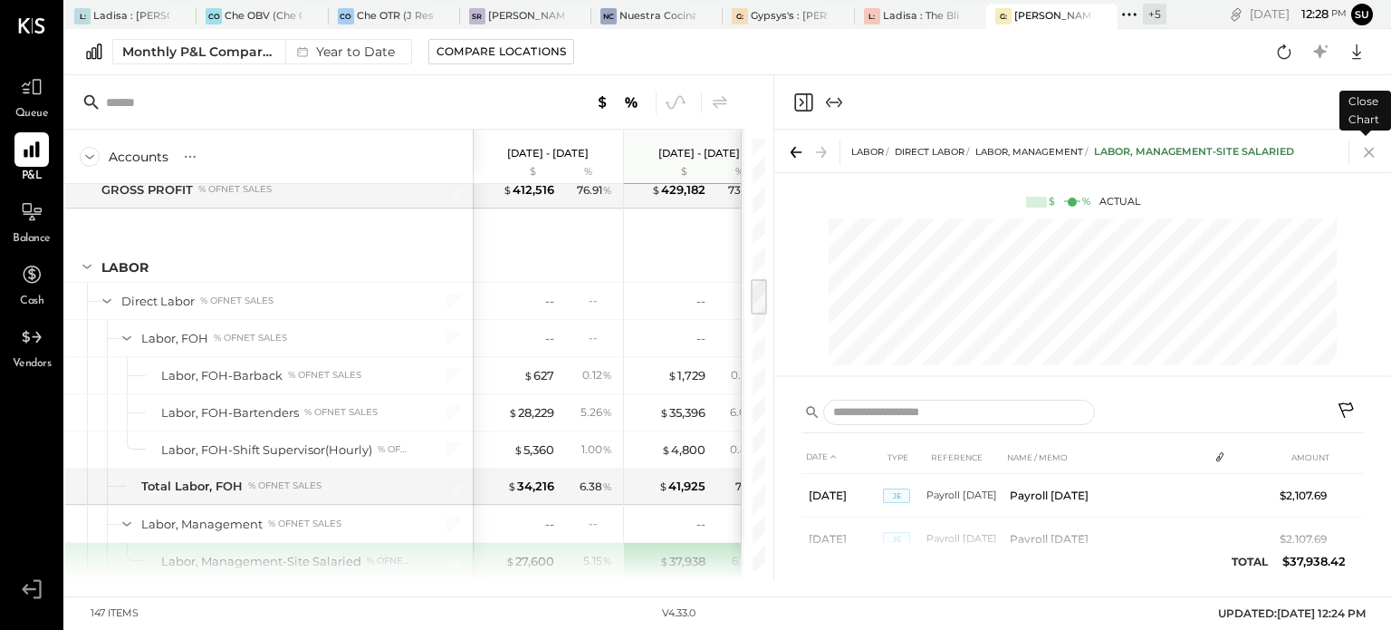
click at [1370, 155] on icon at bounding box center [1369, 153] width 10 height 10
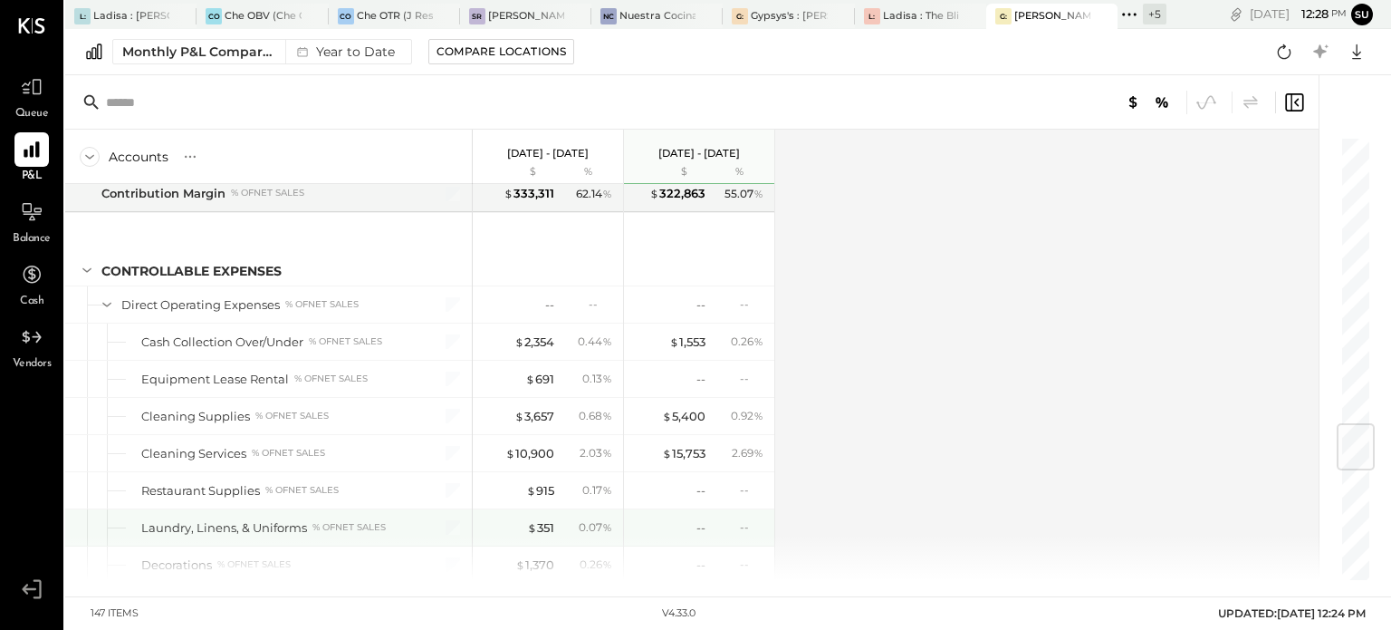
scroll to position [2421, 0]
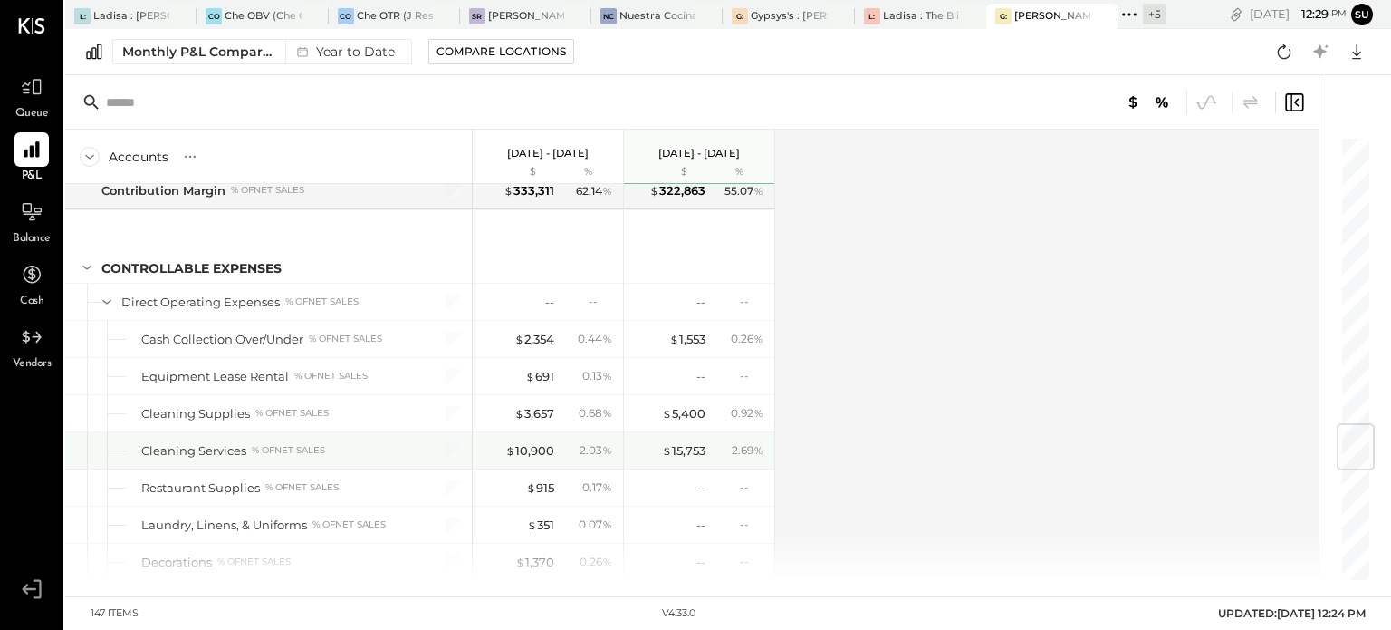
click at [344, 442] on div "Cleaning Services % of NET SALES" at bounding box center [276, 450] width 270 height 17
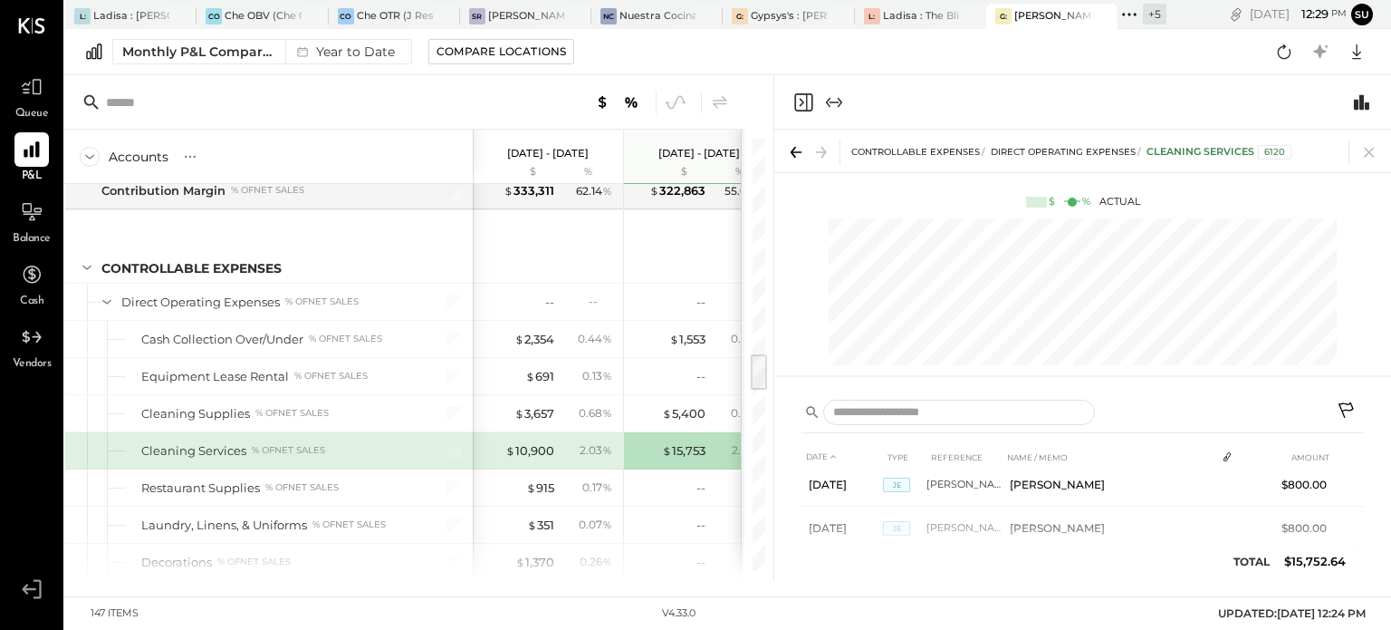
scroll to position [707, 0]
click at [1363, 156] on icon at bounding box center [1369, 151] width 25 height 25
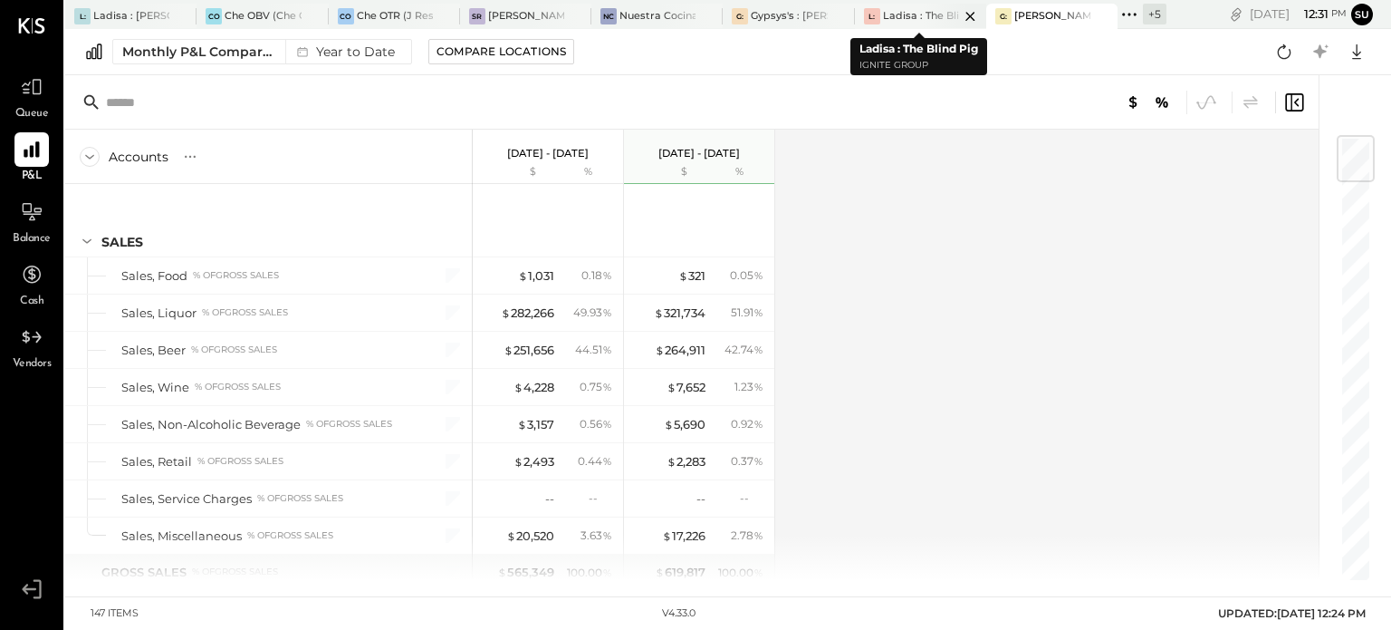
click at [932, 15] on div at bounding box center [954, 16] width 63 height 24
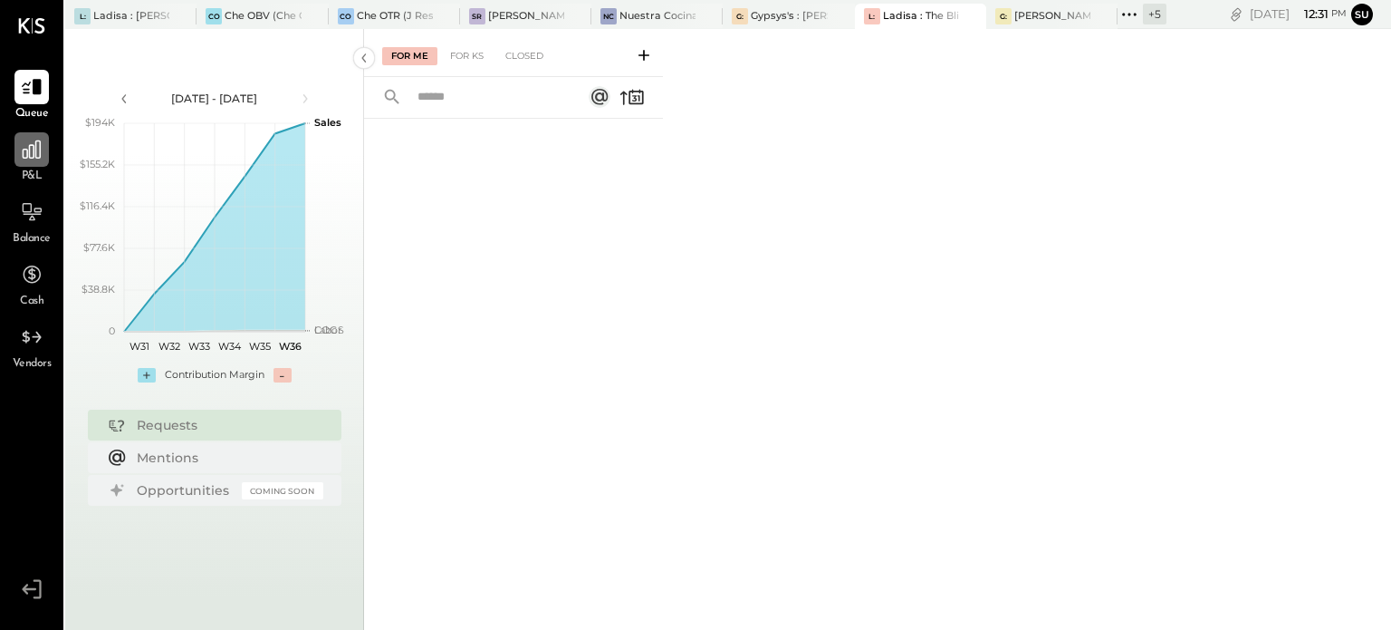
click at [26, 146] on icon at bounding box center [32, 150] width 24 height 24
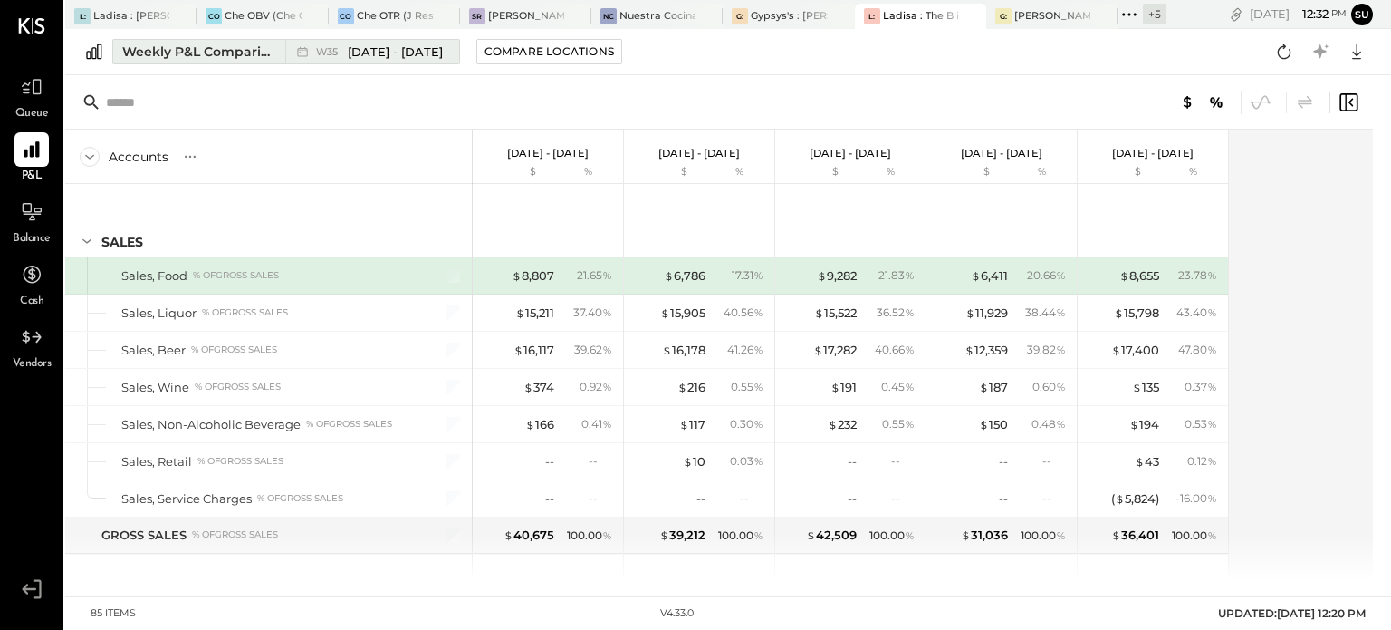
click at [206, 50] on div "Weekly P&L Comparison" at bounding box center [198, 52] width 152 height 18
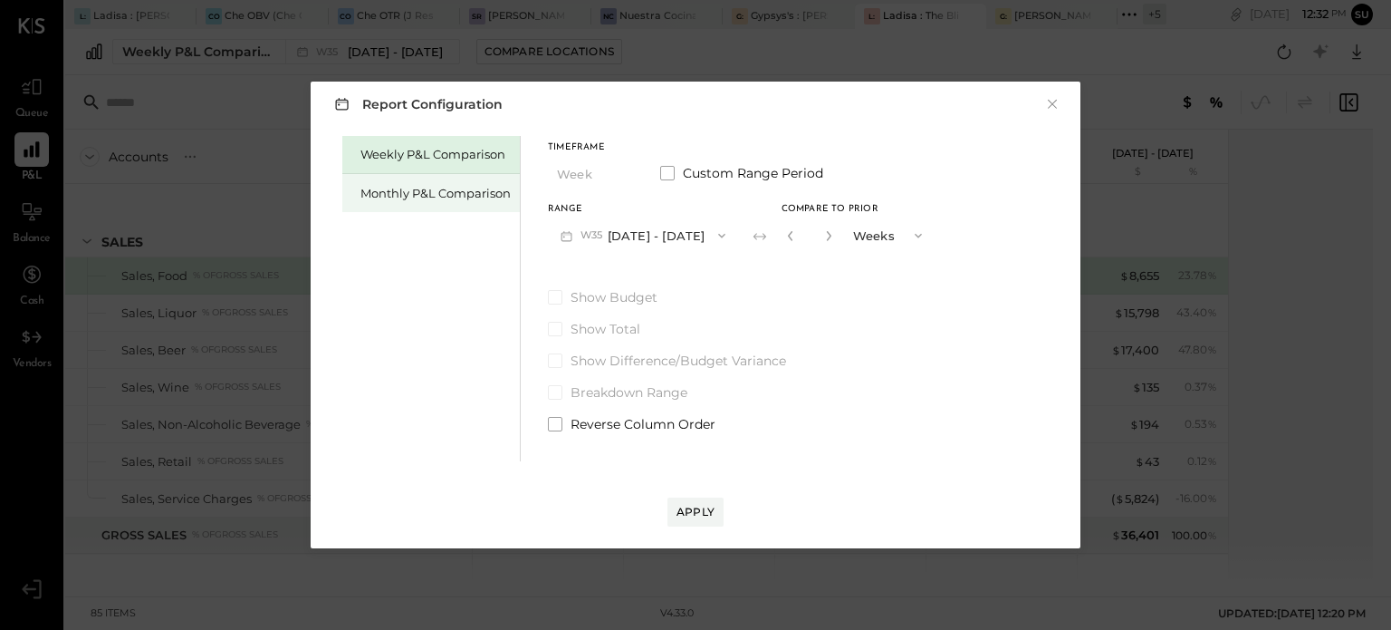
click at [413, 188] on div "Monthly P&L Comparison" at bounding box center [436, 193] width 150 height 17
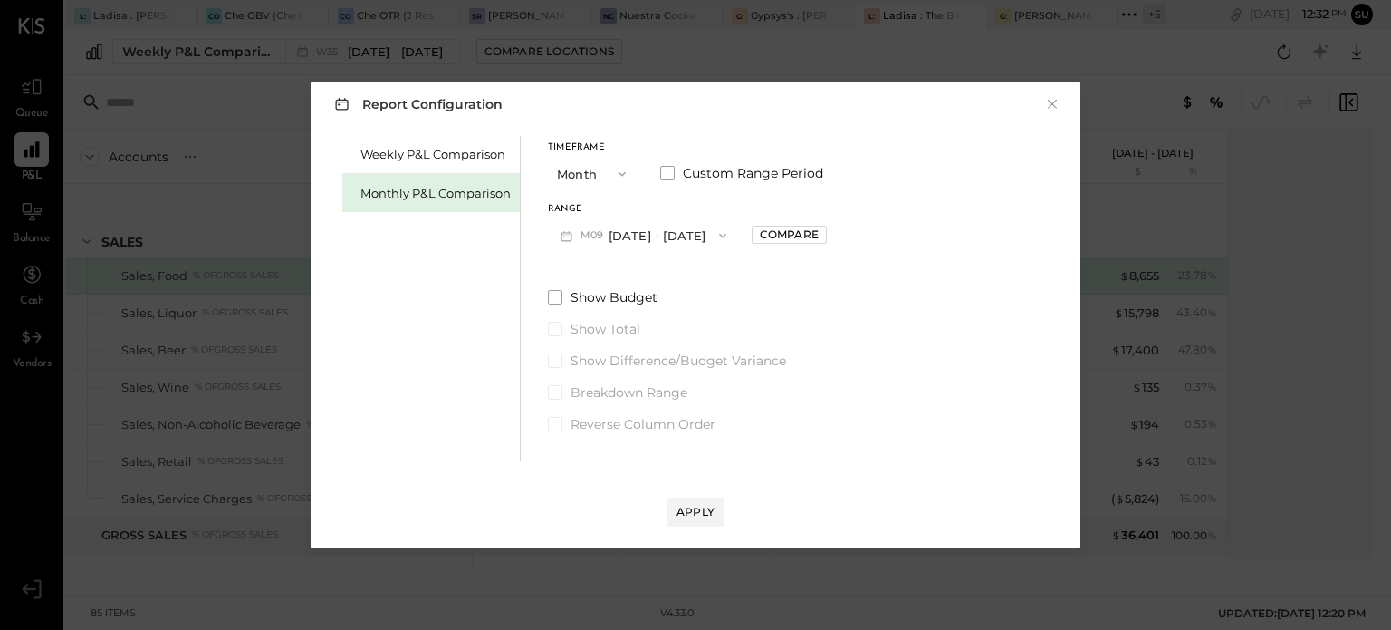
click at [620, 177] on icon "button" at bounding box center [622, 174] width 14 height 14
click at [567, 235] on span "YTD" at bounding box center [572, 238] width 18 height 12
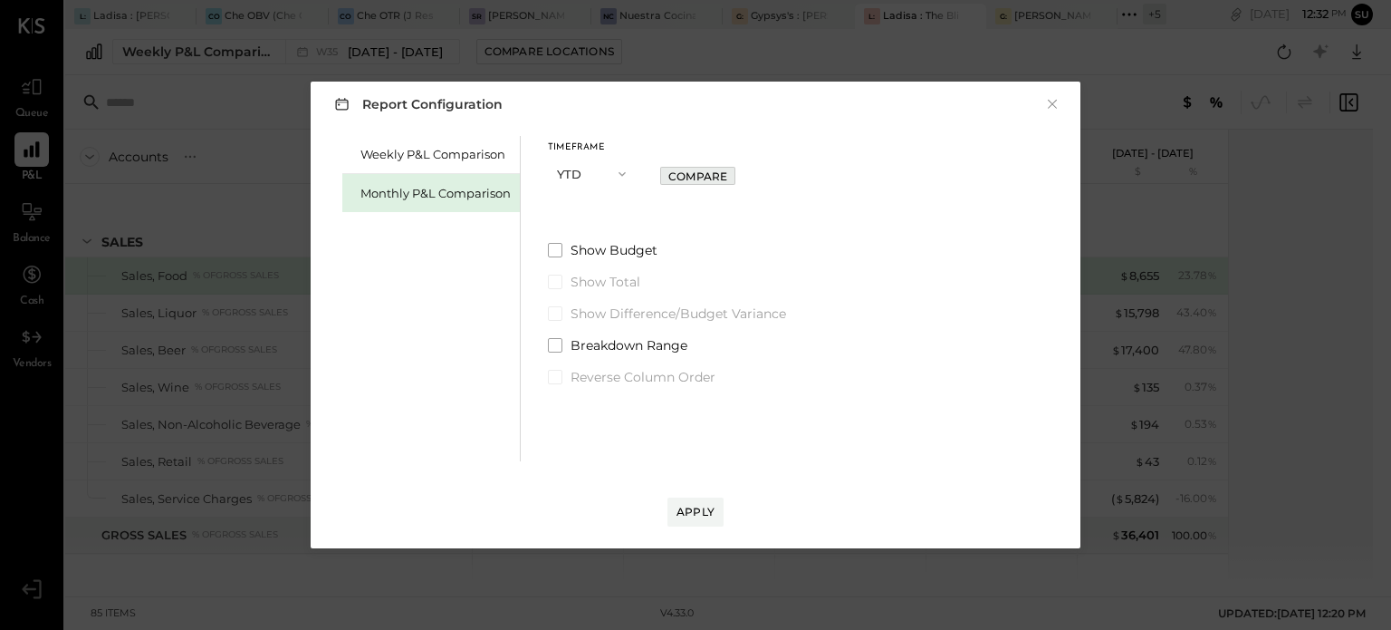
click at [696, 175] on div "Compare" at bounding box center [697, 175] width 59 height 15
click at [725, 173] on icon "button" at bounding box center [729, 173] width 11 height 11
type input "*"
click at [696, 504] on div "Apply" at bounding box center [696, 511] width 38 height 15
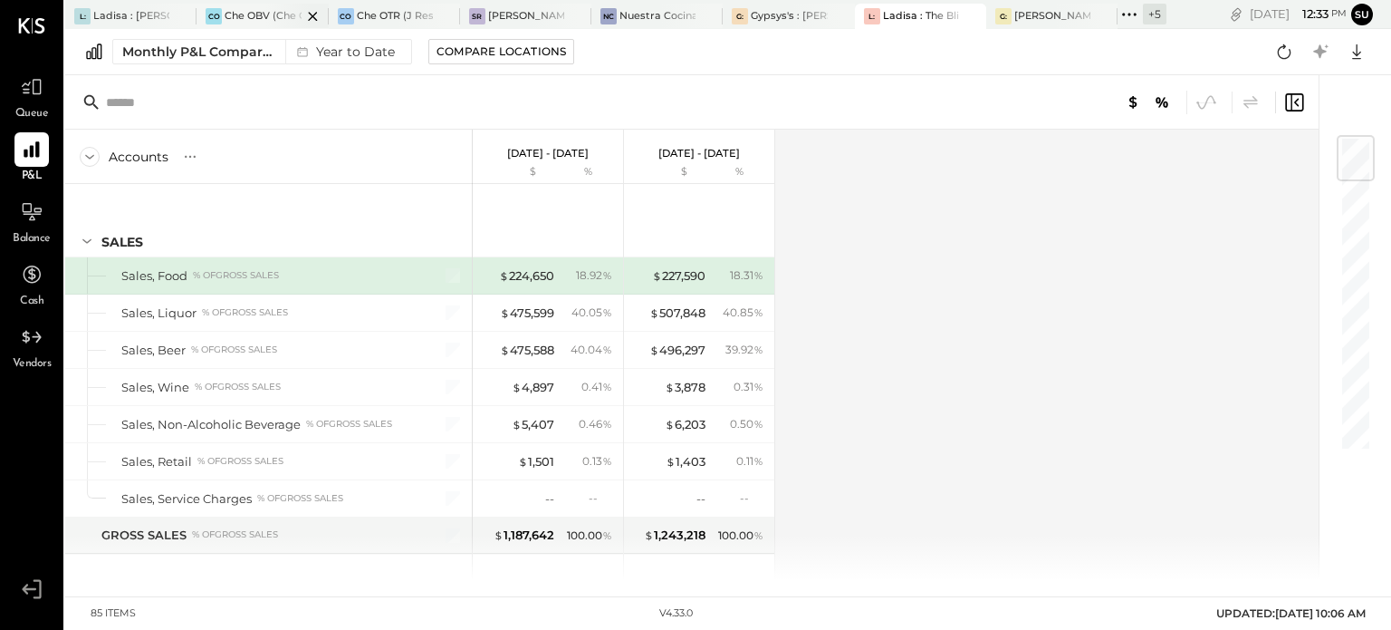
click at [250, 15] on div "Che OBV (Che OBV LLC) - Ignite" at bounding box center [263, 16] width 76 height 14
